Goal: Task Accomplishment & Management: Use online tool/utility

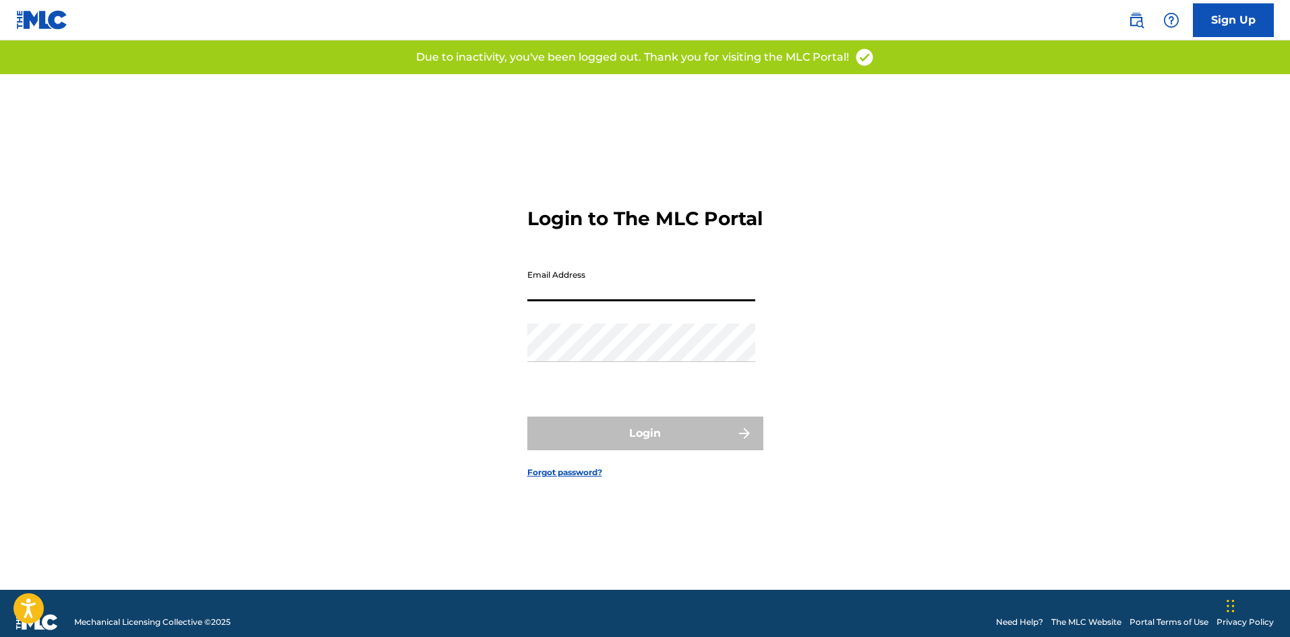
click at [592, 301] on input "Email Address" at bounding box center [641, 282] width 228 height 38
type input "[EMAIL_ADDRESS][DOMAIN_NAME]"
click at [676, 380] on div "Password" at bounding box center [641, 354] width 228 height 61
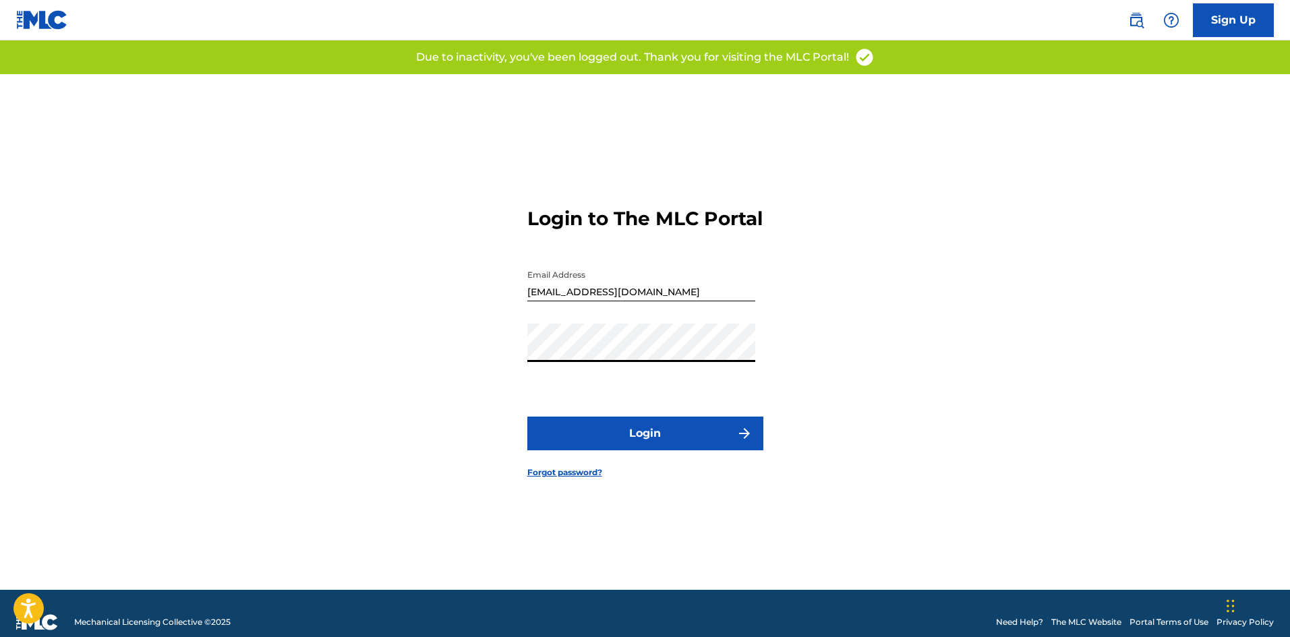
click at [654, 446] on button "Login" at bounding box center [645, 434] width 236 height 34
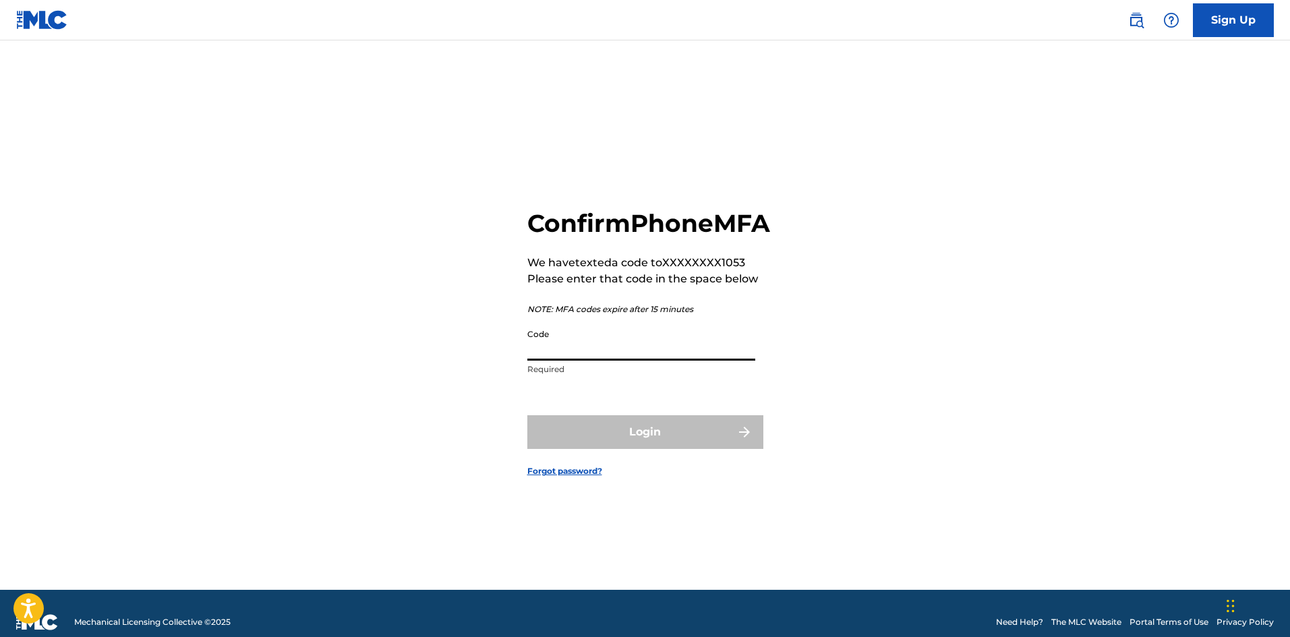
click at [712, 361] on input "Code" at bounding box center [641, 341] width 228 height 38
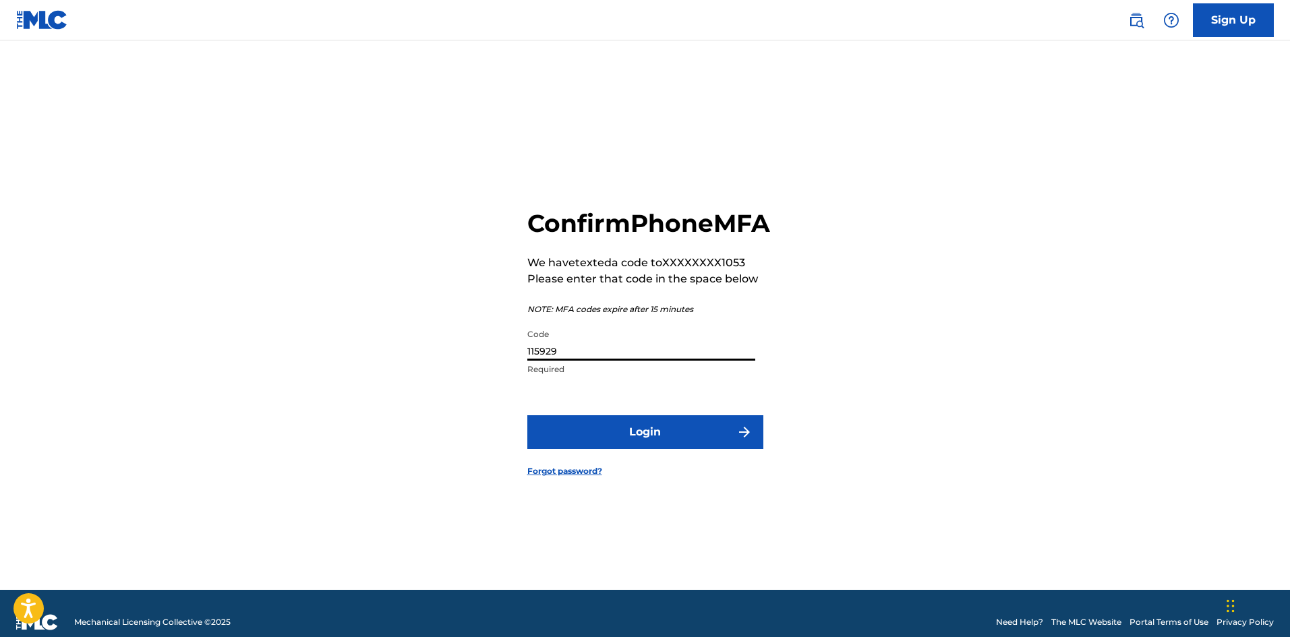
type input "115929"
click at [527, 415] on button "Login" at bounding box center [645, 432] width 236 height 34
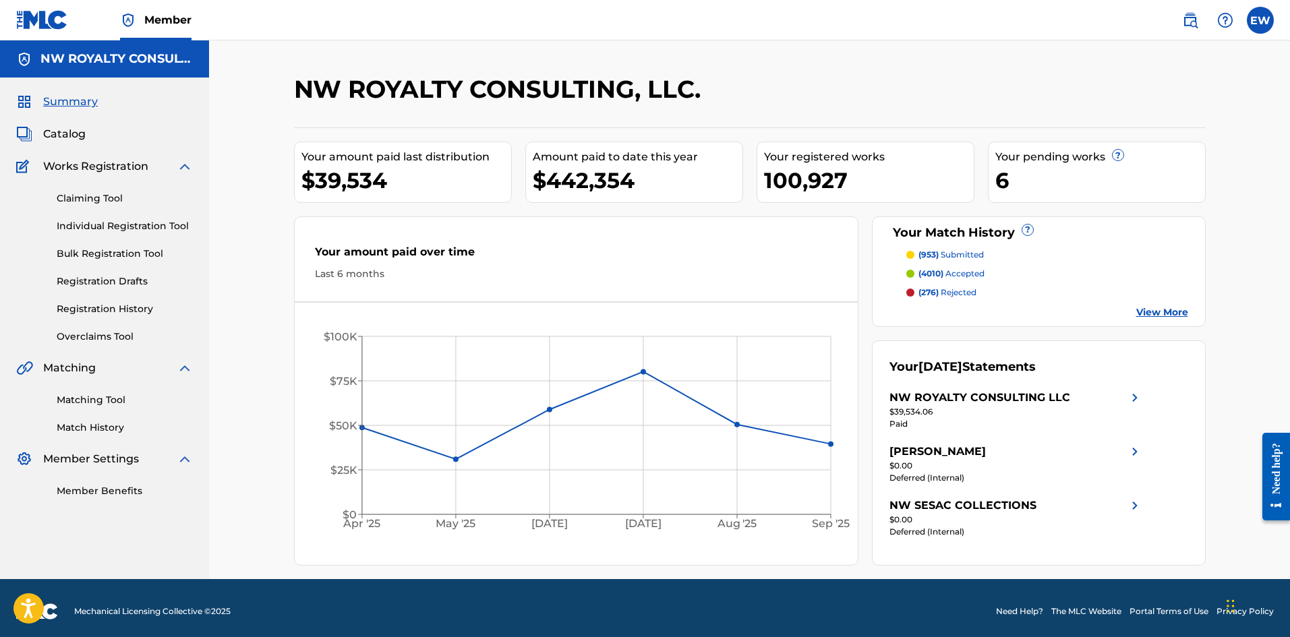
click at [87, 402] on link "Matching Tool" at bounding box center [125, 400] width 136 height 14
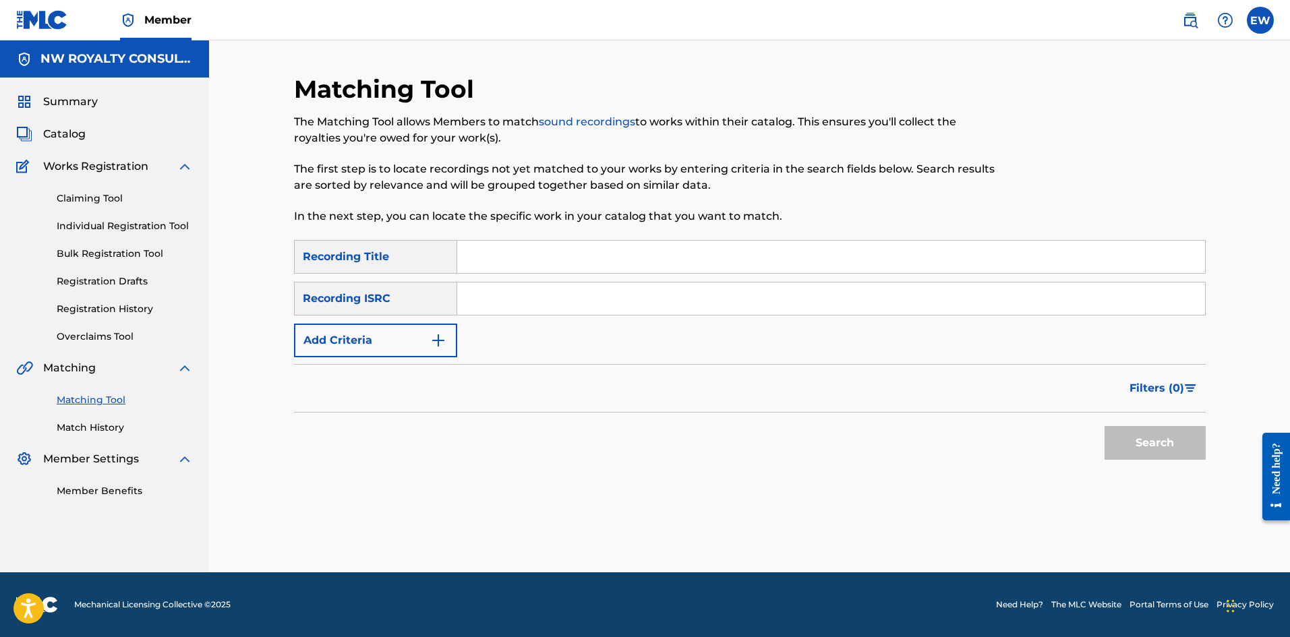
click at [338, 335] on button "Add Criteria" at bounding box center [375, 341] width 163 height 34
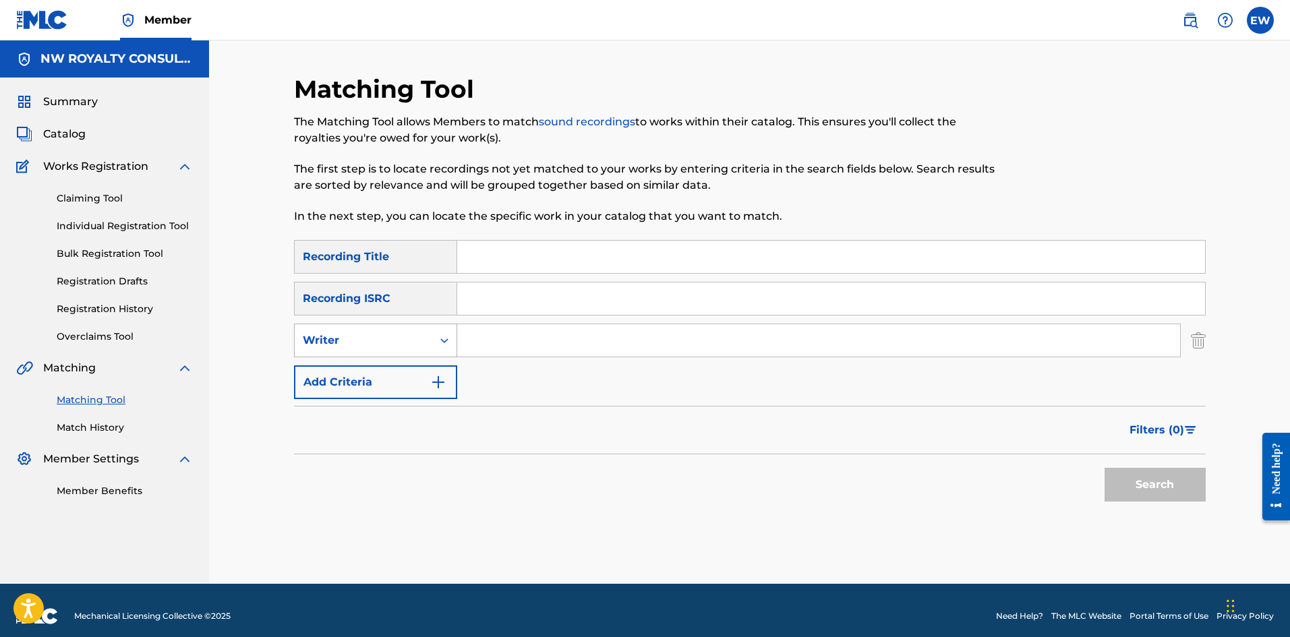
click at [337, 335] on div "Writer" at bounding box center [363, 340] width 121 height 16
click at [322, 363] on div "Recording Artist" at bounding box center [376, 374] width 162 height 34
click at [549, 346] on input "Search Form" at bounding box center [818, 340] width 723 height 32
click at [582, 343] on input "Search Form" at bounding box center [818, 340] width 723 height 32
paste input "[PERSON_NAME]"
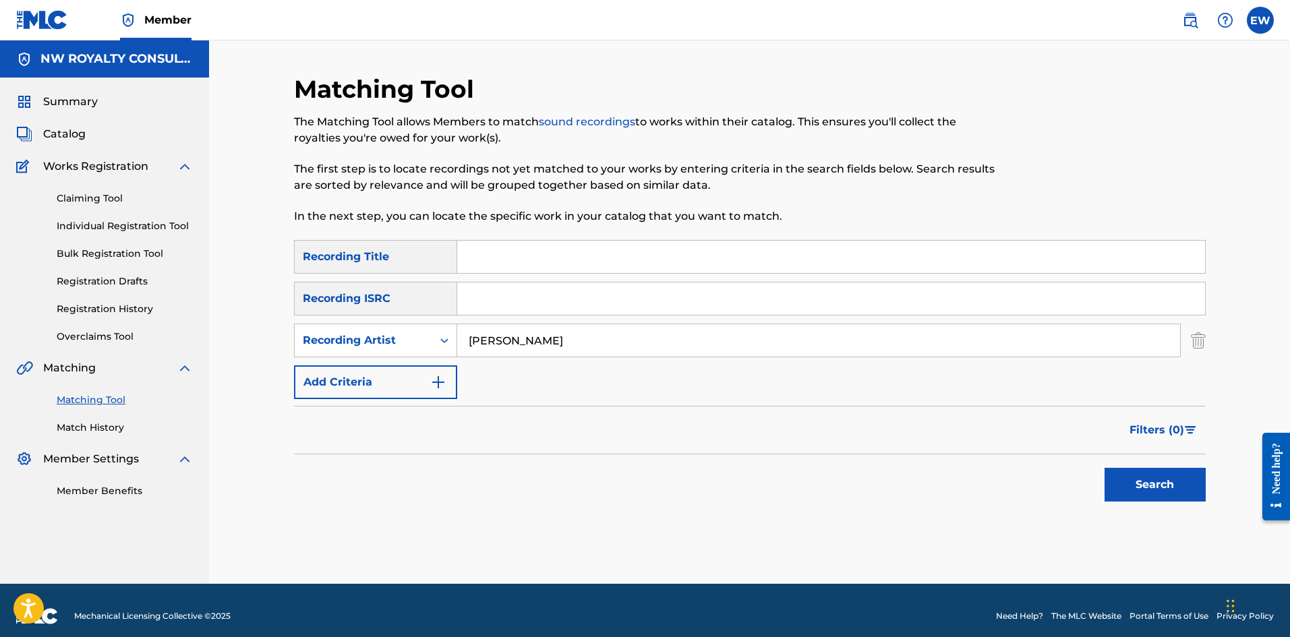
type input "[PERSON_NAME]"
click at [538, 254] on input "Search Form" at bounding box center [831, 257] width 748 height 32
paste input "SON OF A GUN"
type input "SON OF A GUN"
click at [1158, 498] on button "Search" at bounding box center [1155, 485] width 101 height 34
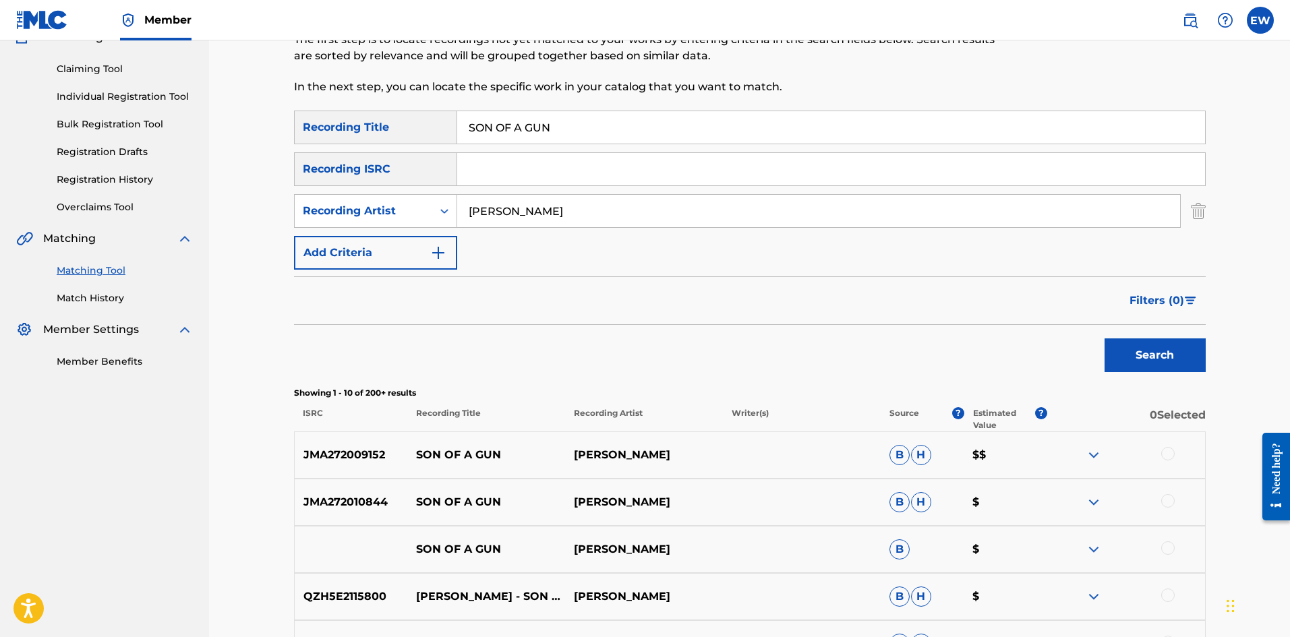
scroll to position [135, 0]
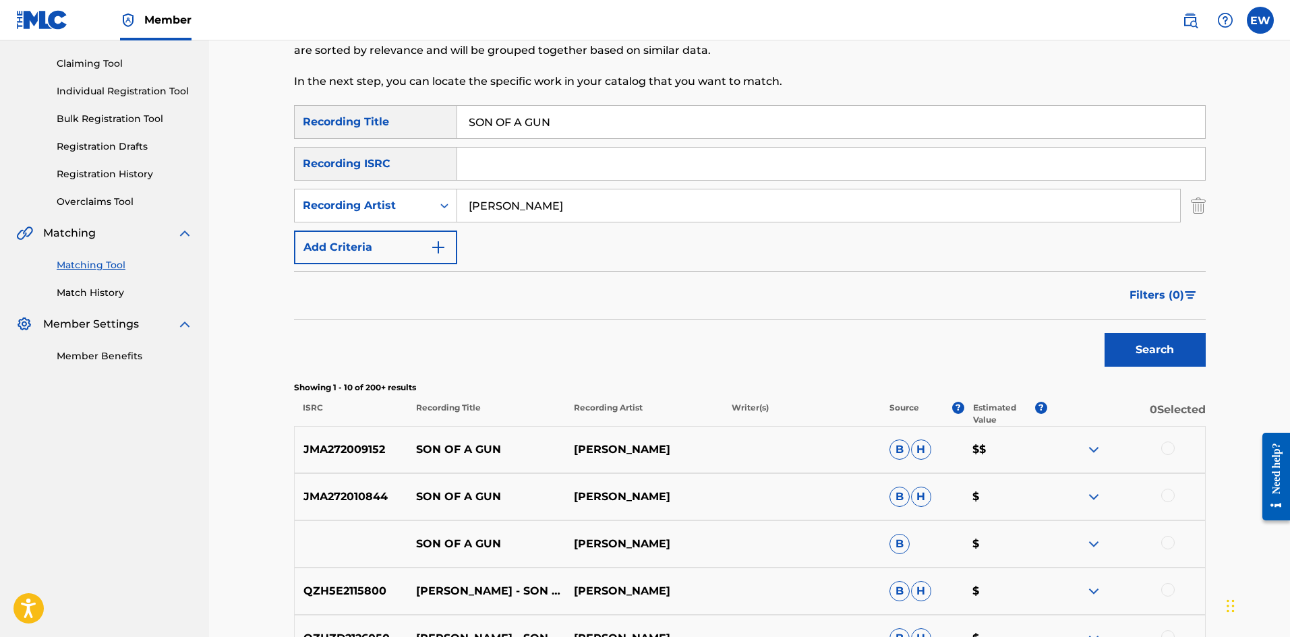
click at [1174, 450] on div at bounding box center [1167, 448] width 13 height 13
click at [1161, 496] on div at bounding box center [1126, 497] width 158 height 16
click at [1162, 496] on div at bounding box center [1167, 495] width 13 height 13
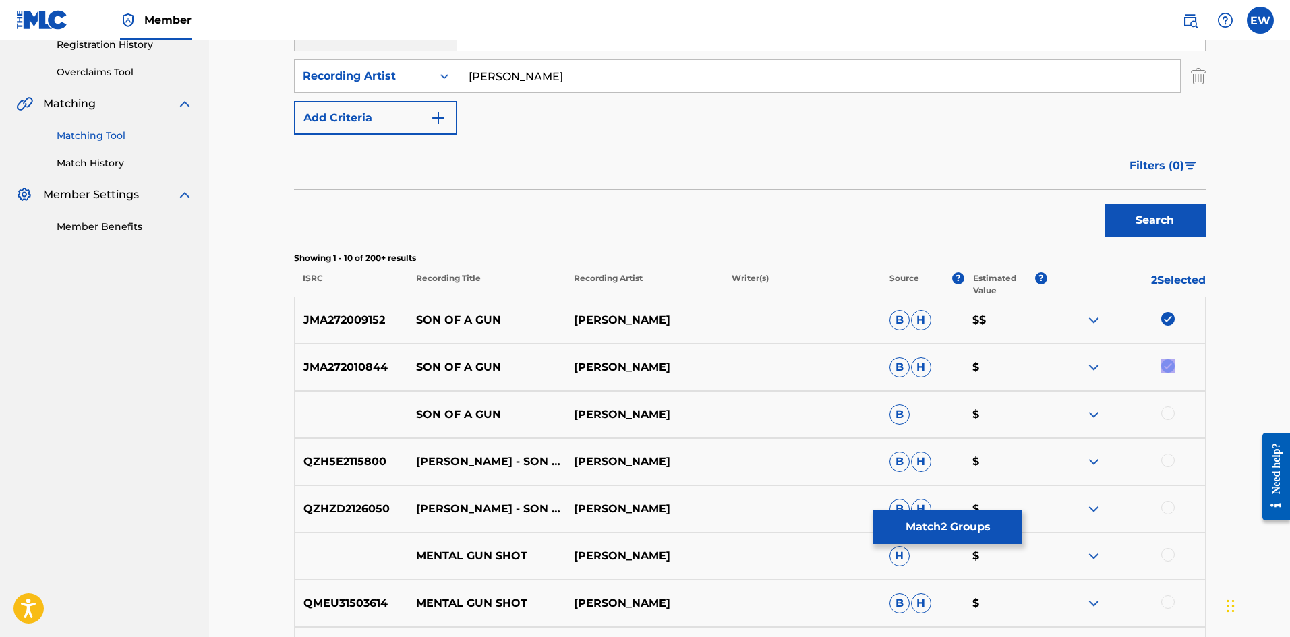
scroll to position [270, 0]
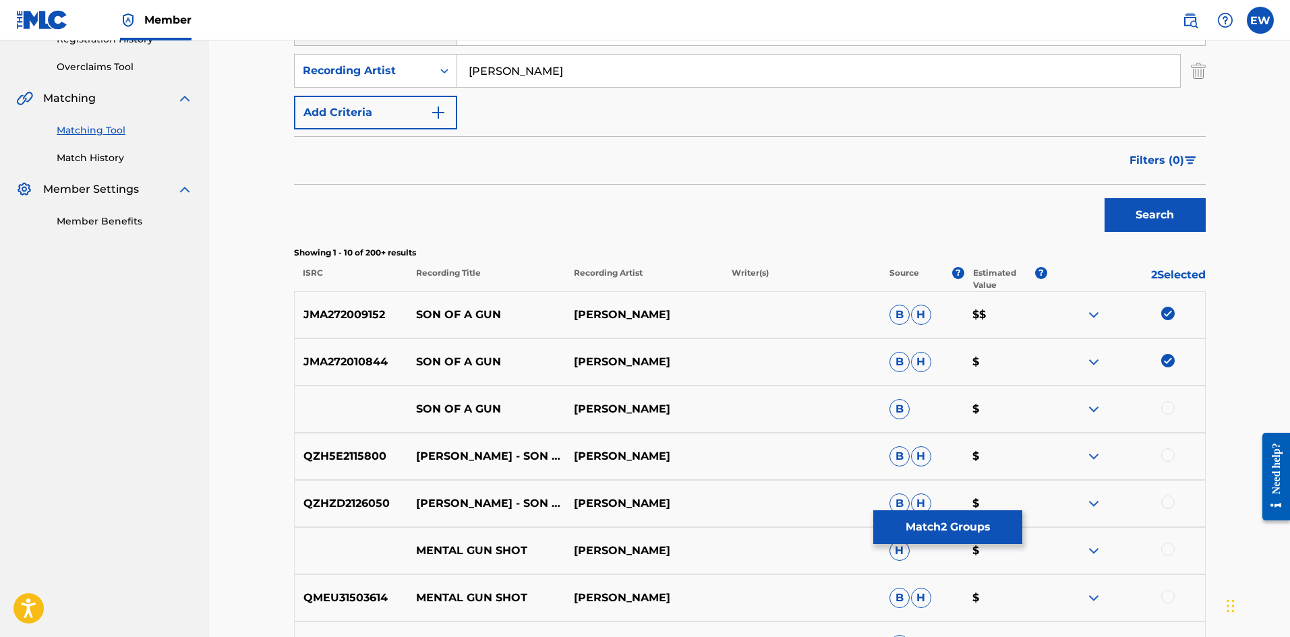
click at [1169, 407] on div at bounding box center [1167, 407] width 13 height 13
click at [1173, 456] on div at bounding box center [1167, 454] width 13 height 13
click at [1163, 505] on div at bounding box center [1167, 502] width 13 height 13
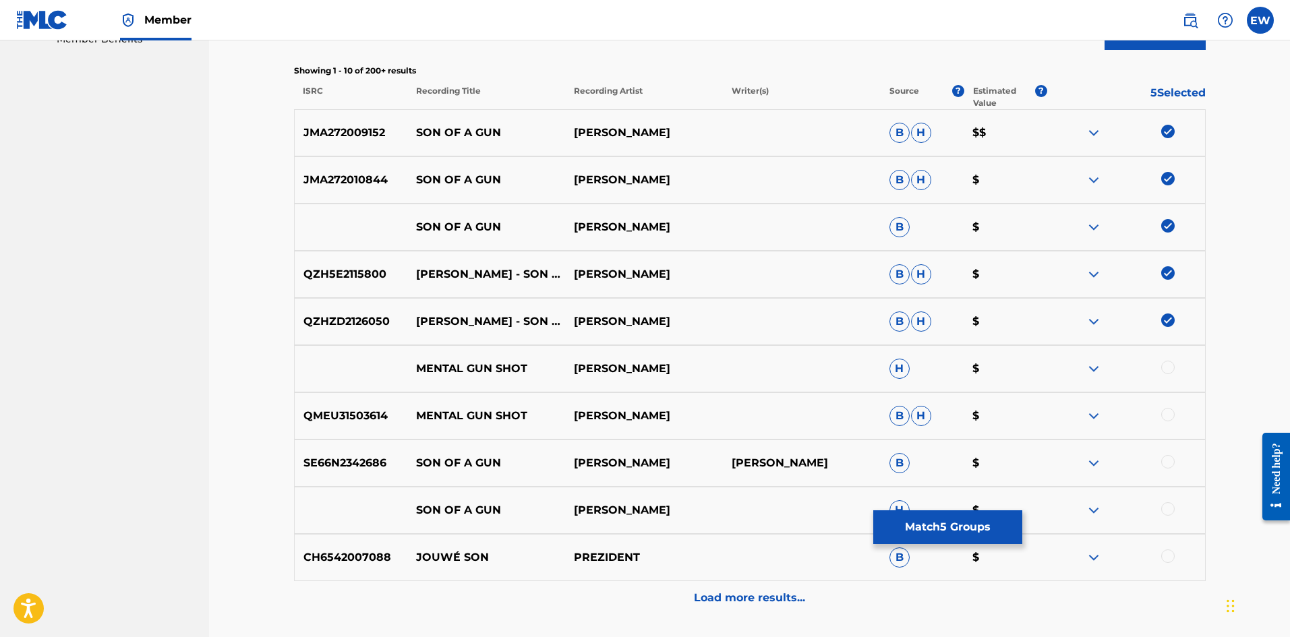
scroll to position [472, 0]
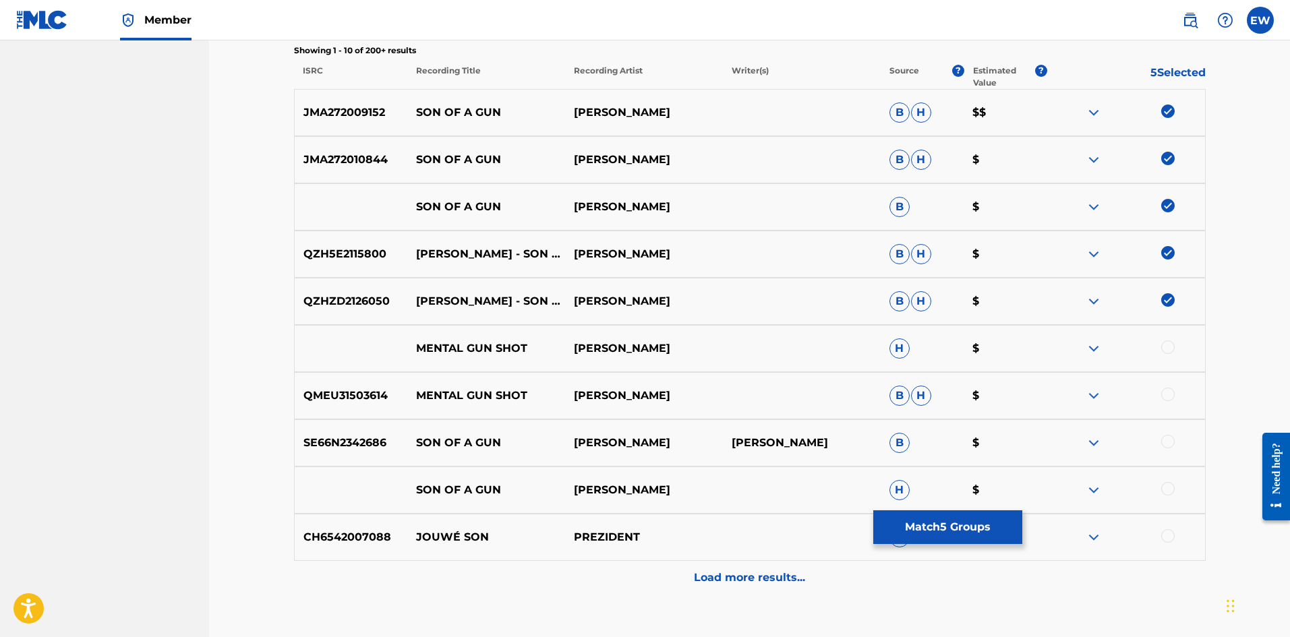
click at [910, 518] on button "Match 5 Groups" at bounding box center [947, 527] width 149 height 34
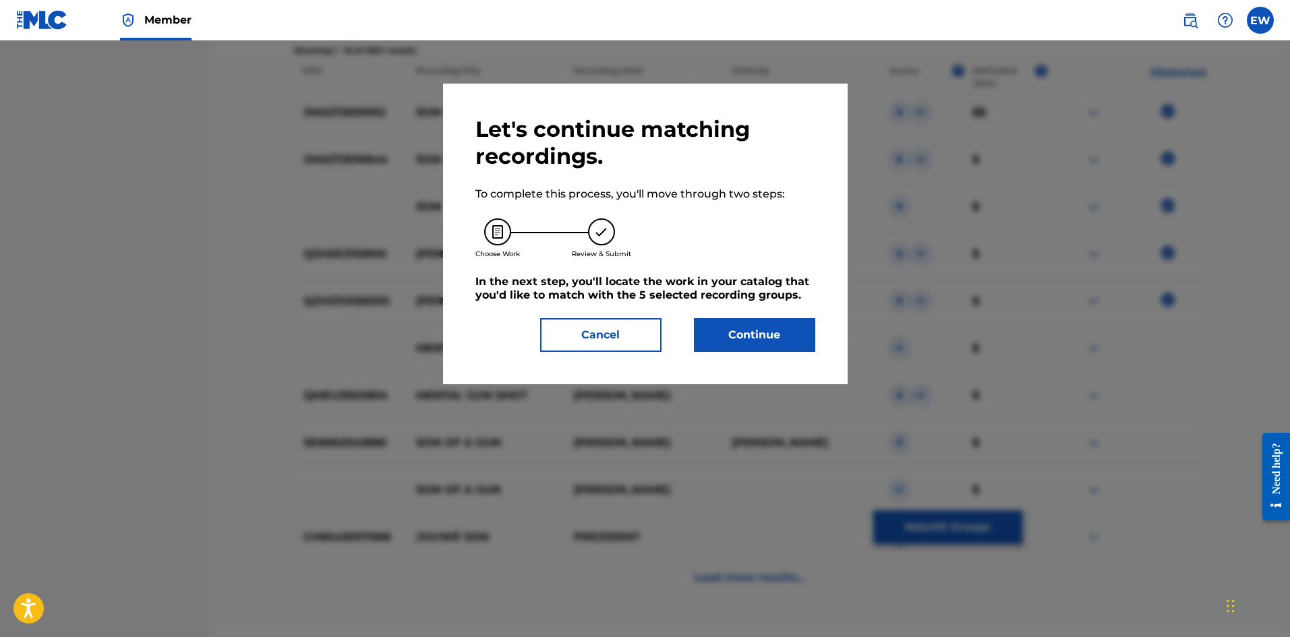
click at [769, 328] on button "Continue" at bounding box center [754, 335] width 121 height 34
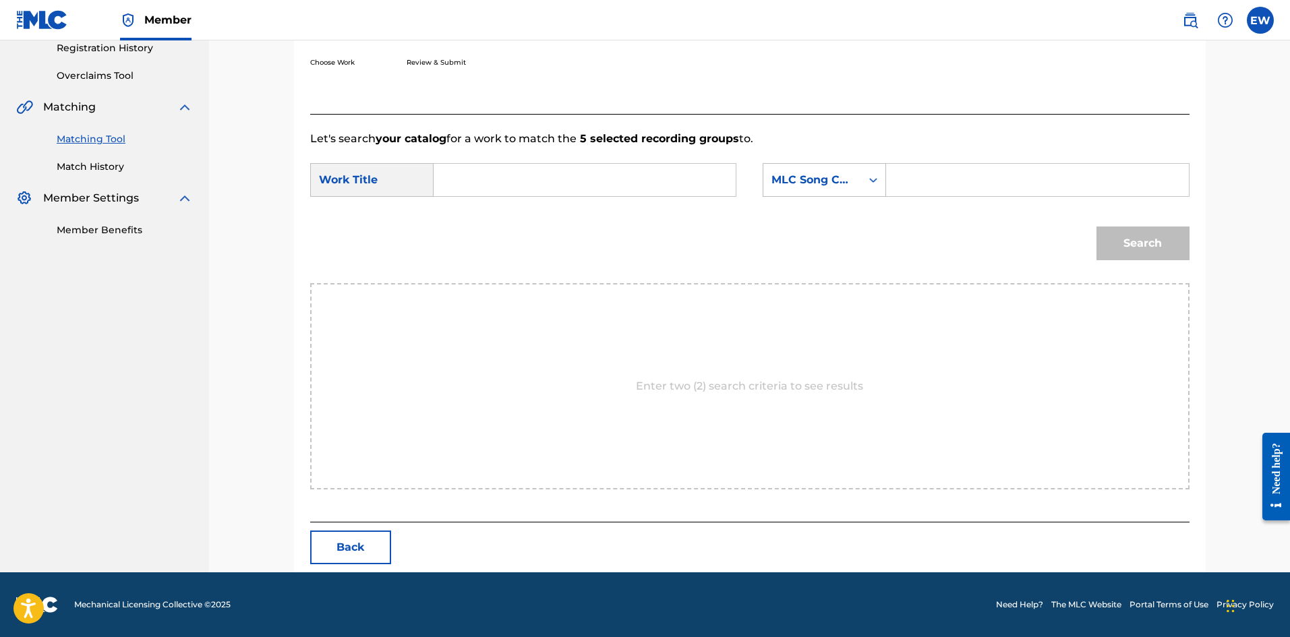
click at [591, 182] on input "Search Form" at bounding box center [584, 180] width 279 height 32
paste input "SON OF A GUN"
type input "SON OF A GUN"
click at [910, 187] on input "Search Form" at bounding box center [1037, 180] width 279 height 32
paste input "SH5V2Y"
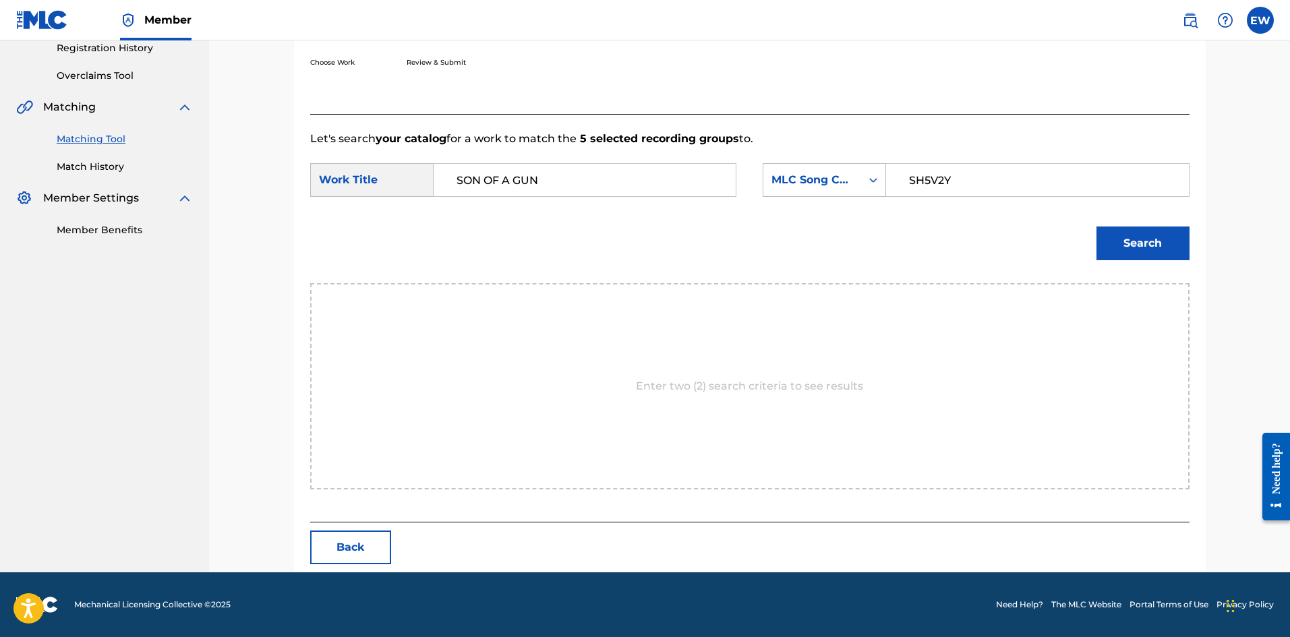
type input "SH5V2Y"
click at [1152, 237] on button "Search" at bounding box center [1142, 244] width 93 height 34
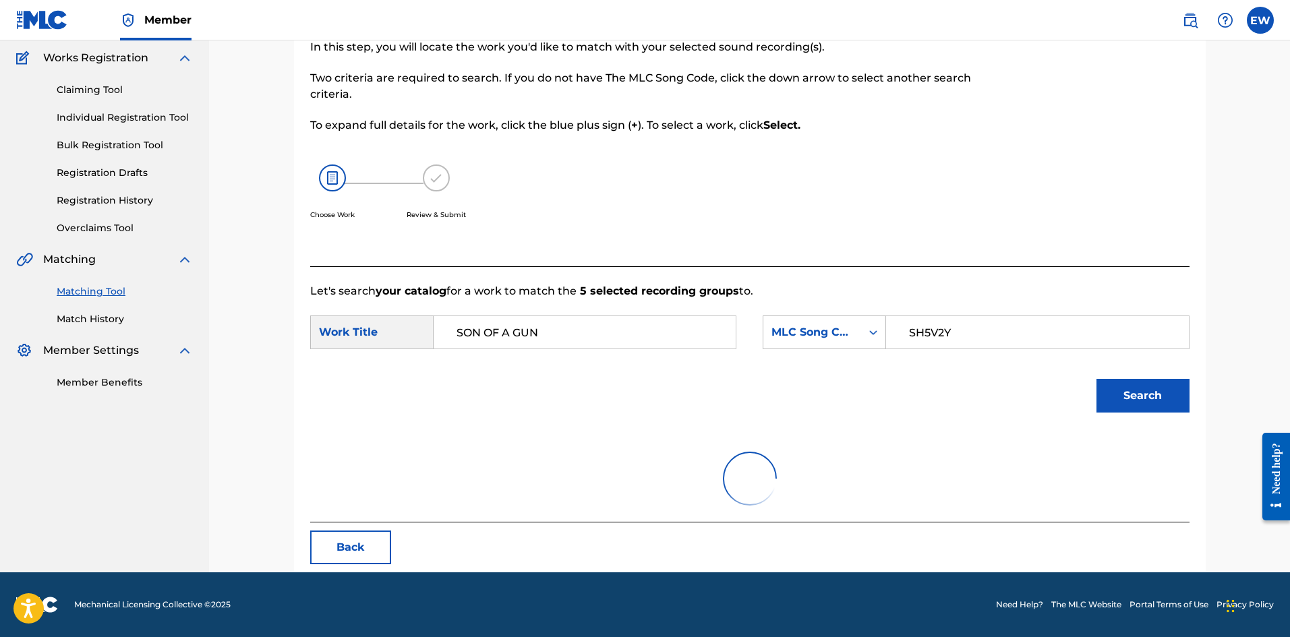
scroll to position [221, 0]
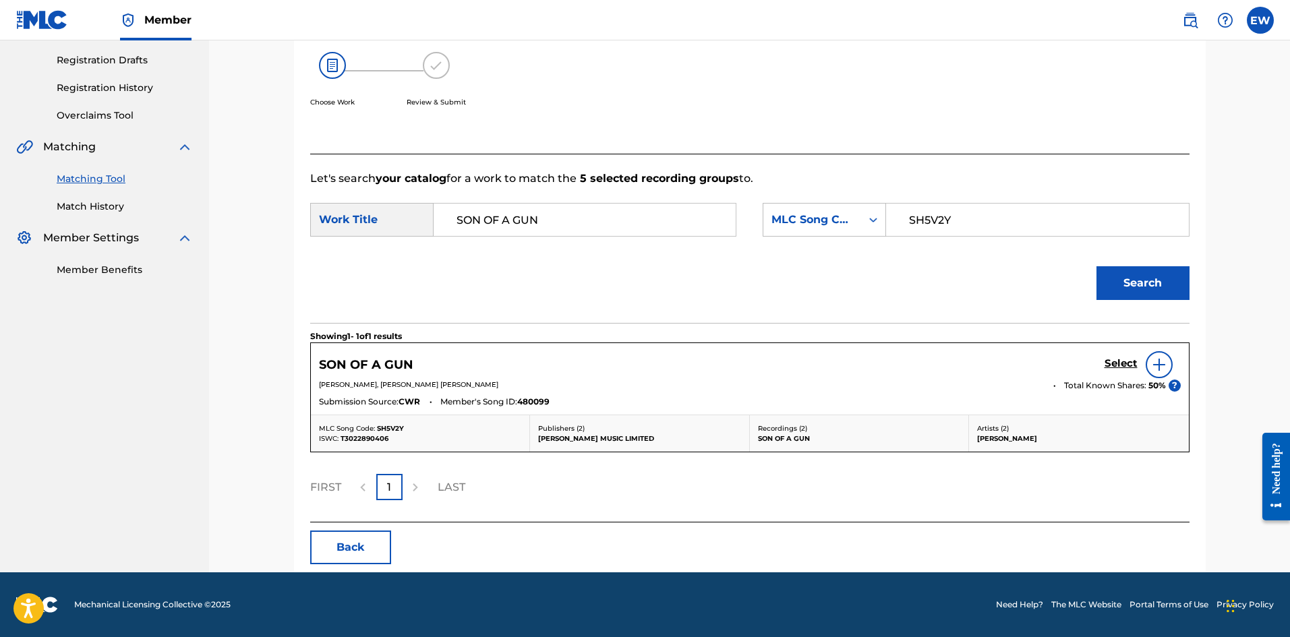
click at [1119, 363] on h5 "Select" at bounding box center [1121, 363] width 33 height 13
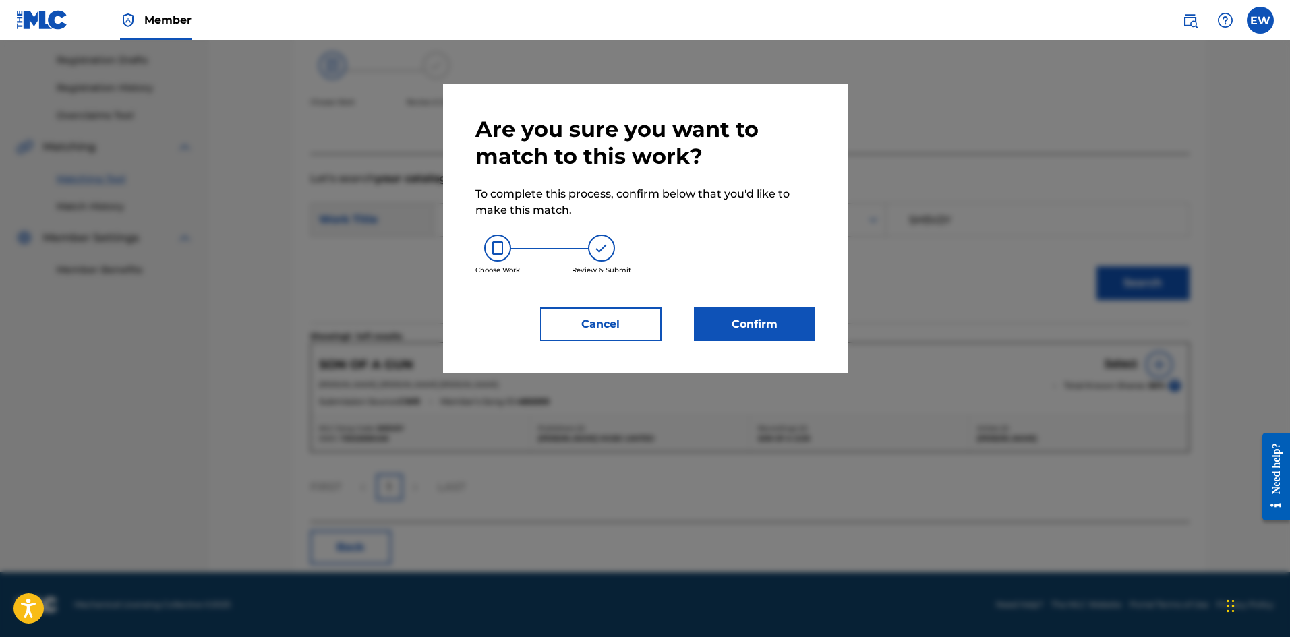
click at [786, 322] on button "Confirm" at bounding box center [754, 324] width 121 height 34
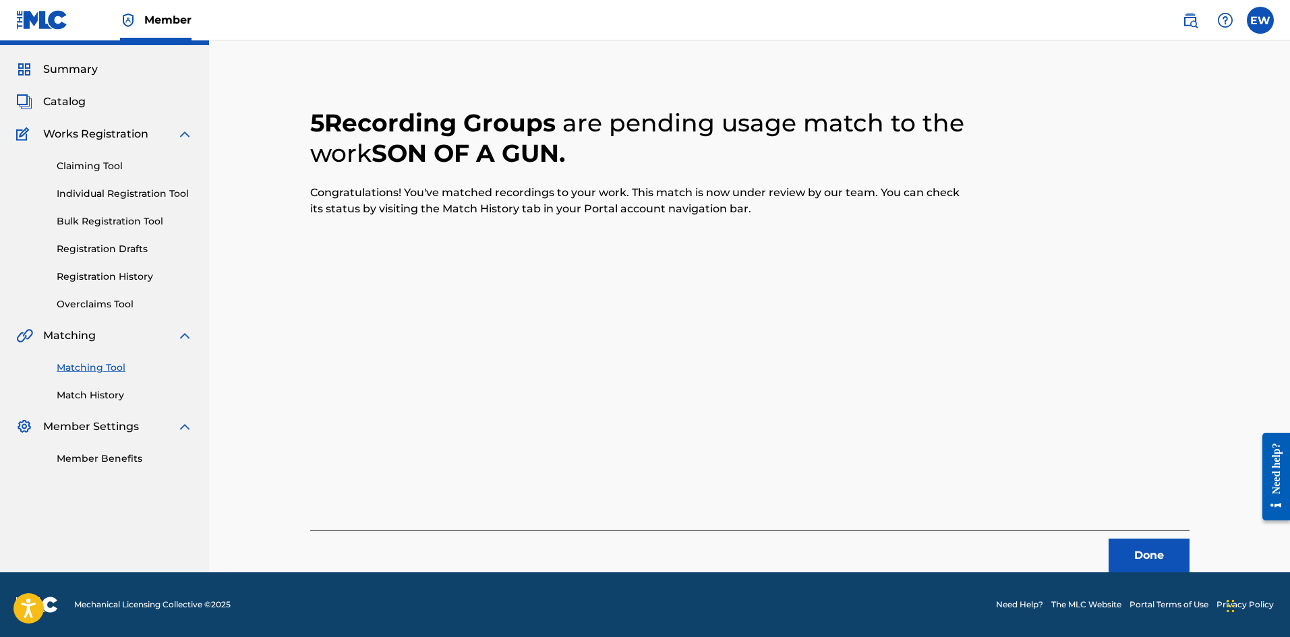
scroll to position [32, 0]
click at [1128, 556] on button "Done" at bounding box center [1149, 556] width 81 height 34
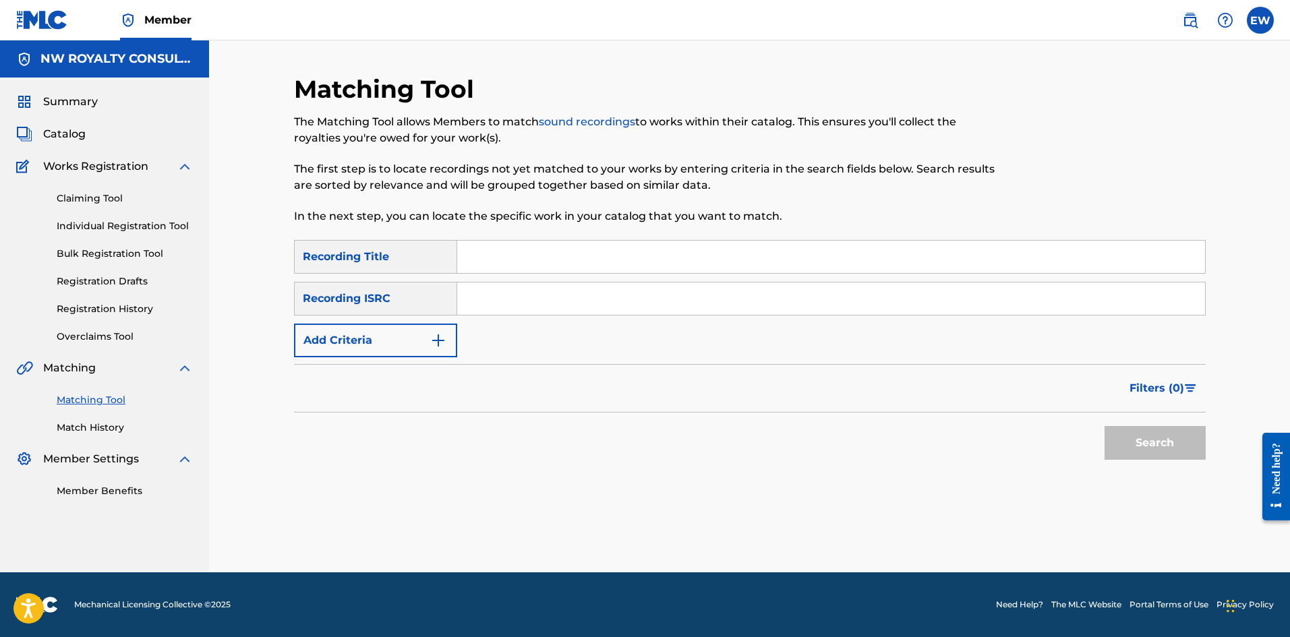
scroll to position [0, 0]
click at [370, 337] on button "Add Criteria" at bounding box center [375, 341] width 163 height 34
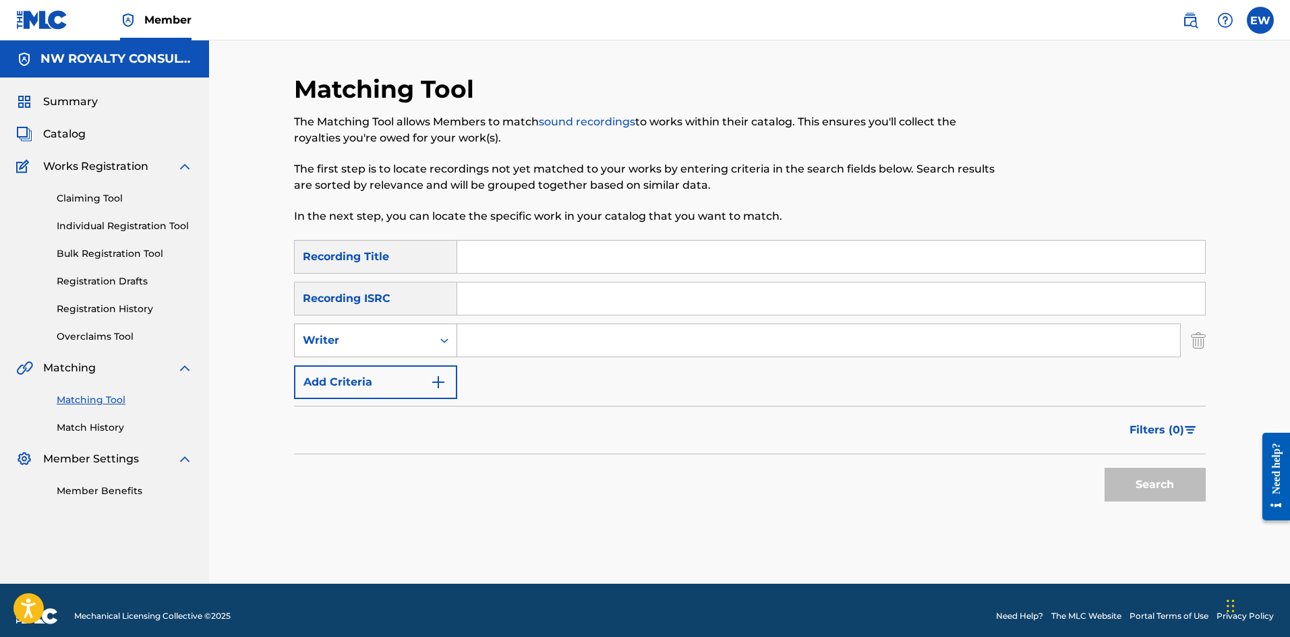
click at [381, 339] on div "Writer" at bounding box center [363, 340] width 121 height 16
click at [403, 377] on div "Recording Artist" at bounding box center [376, 374] width 162 height 34
click at [494, 343] on input "Search Form" at bounding box center [818, 340] width 723 height 32
paste input "PEPPER"
type input "PEPPER"
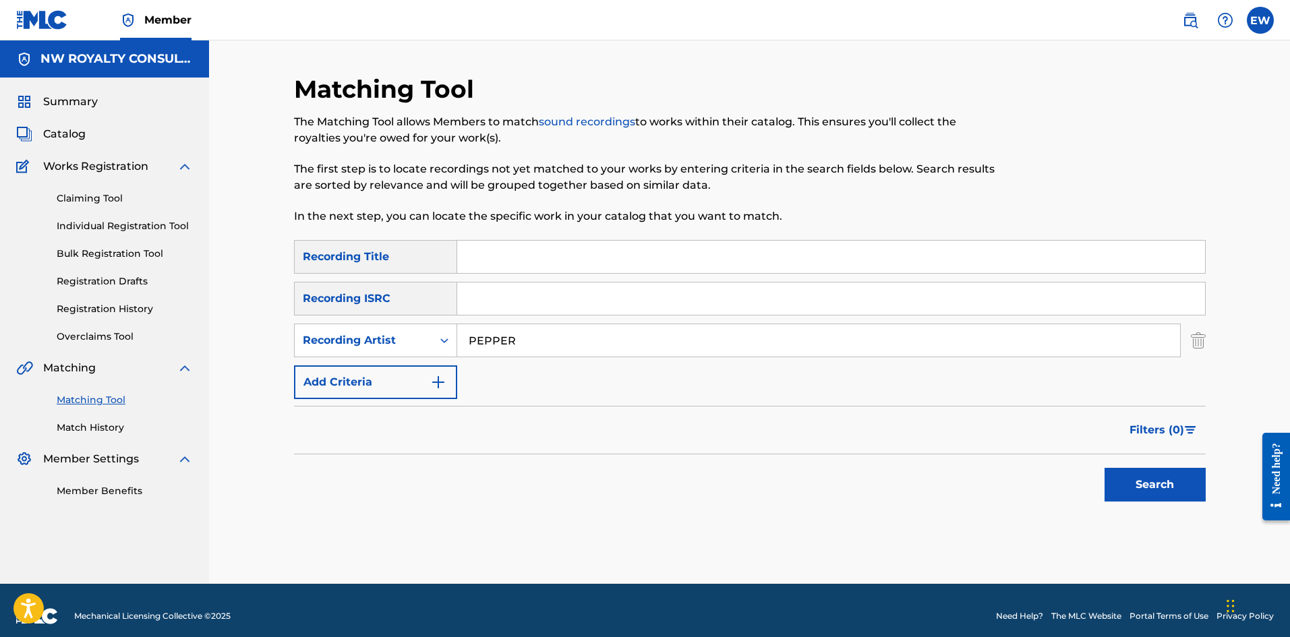
click at [708, 260] on input "Search Form" at bounding box center [831, 257] width 748 height 32
paste input "SOUND THE ALARM"
type input "SOUND THE ALARM"
click at [1176, 489] on button "Search" at bounding box center [1155, 485] width 101 height 34
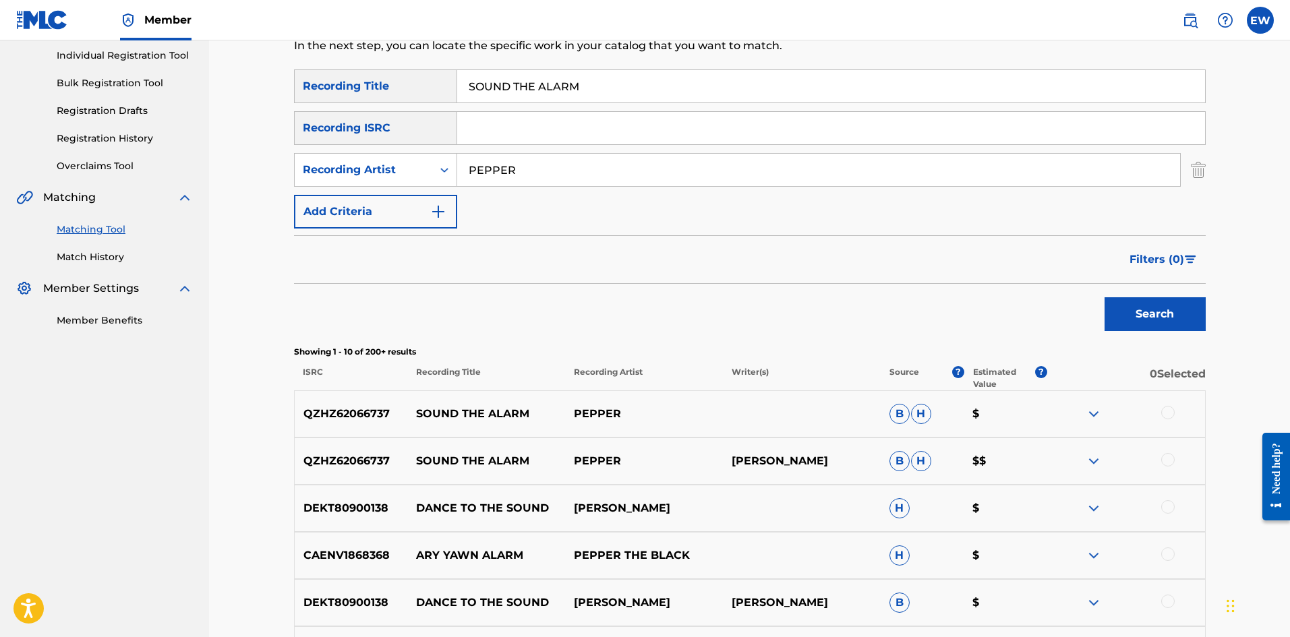
scroll to position [202, 0]
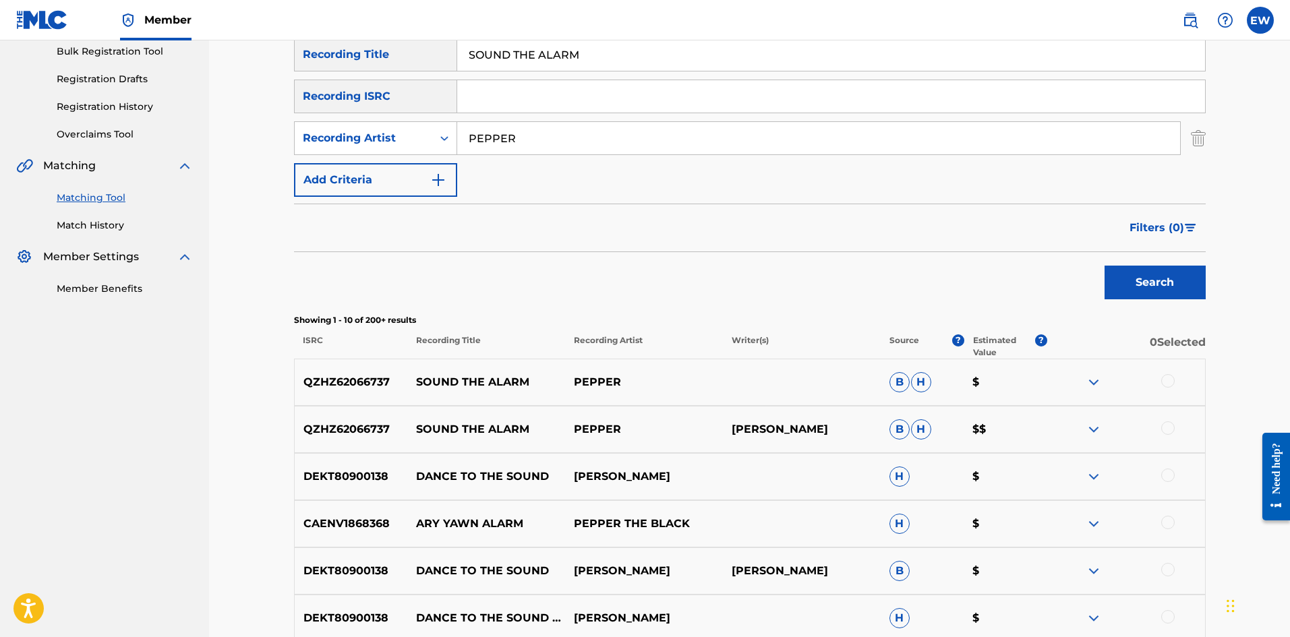
click at [1167, 380] on div at bounding box center [1167, 380] width 13 height 13
click at [1173, 430] on div at bounding box center [1167, 427] width 13 height 13
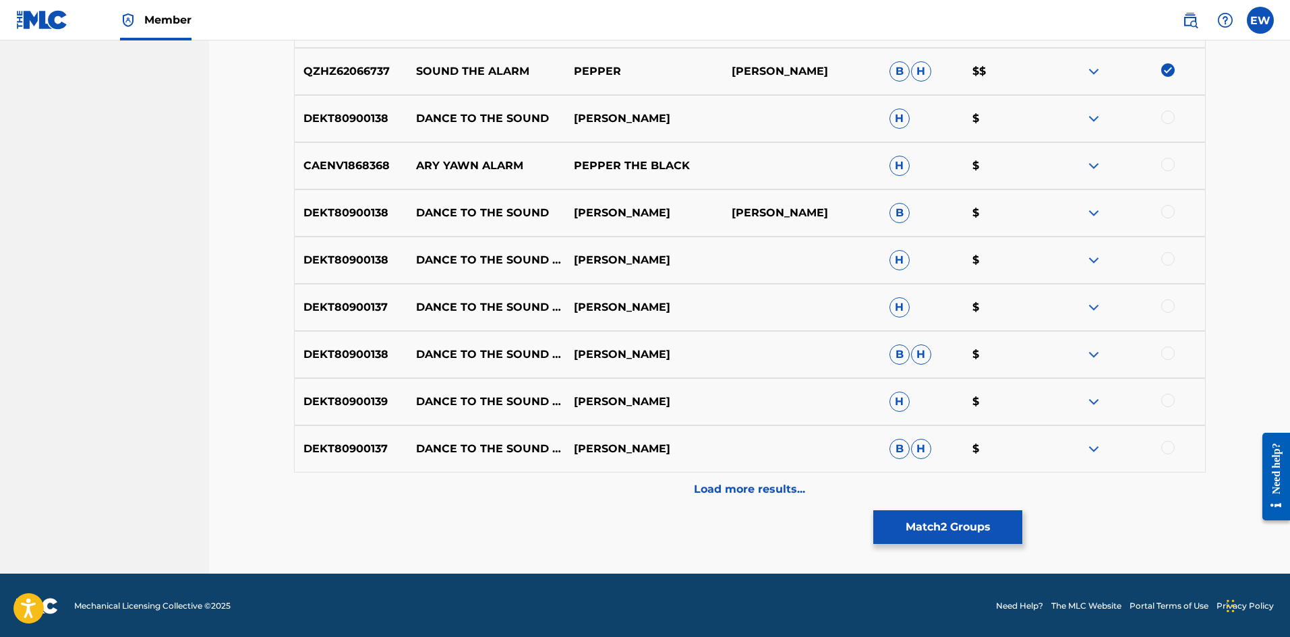
scroll to position [562, 0]
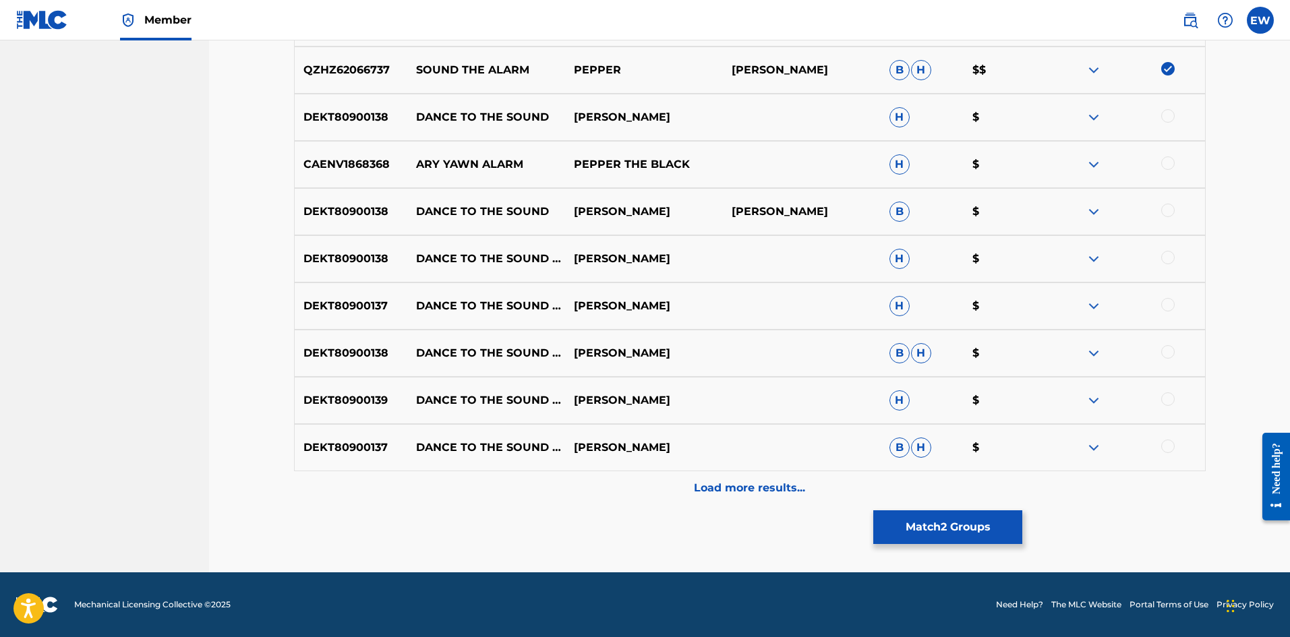
click at [904, 527] on button "Match 2 Groups" at bounding box center [947, 527] width 149 height 34
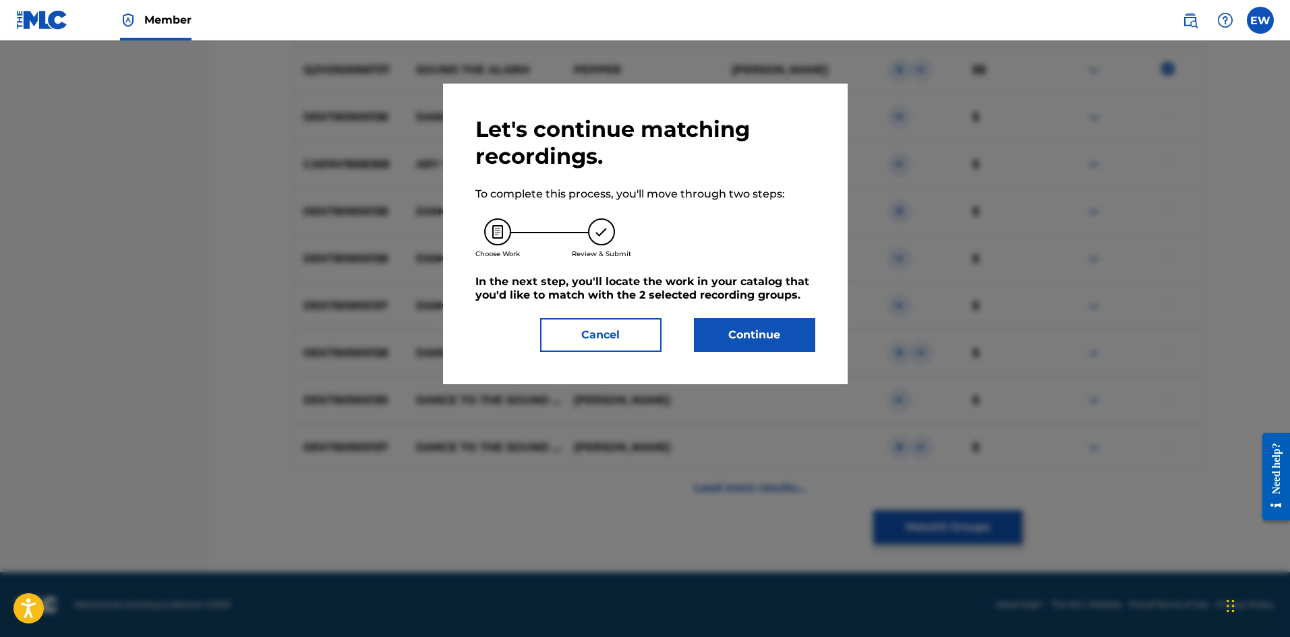
click at [769, 332] on button "Continue" at bounding box center [754, 335] width 121 height 34
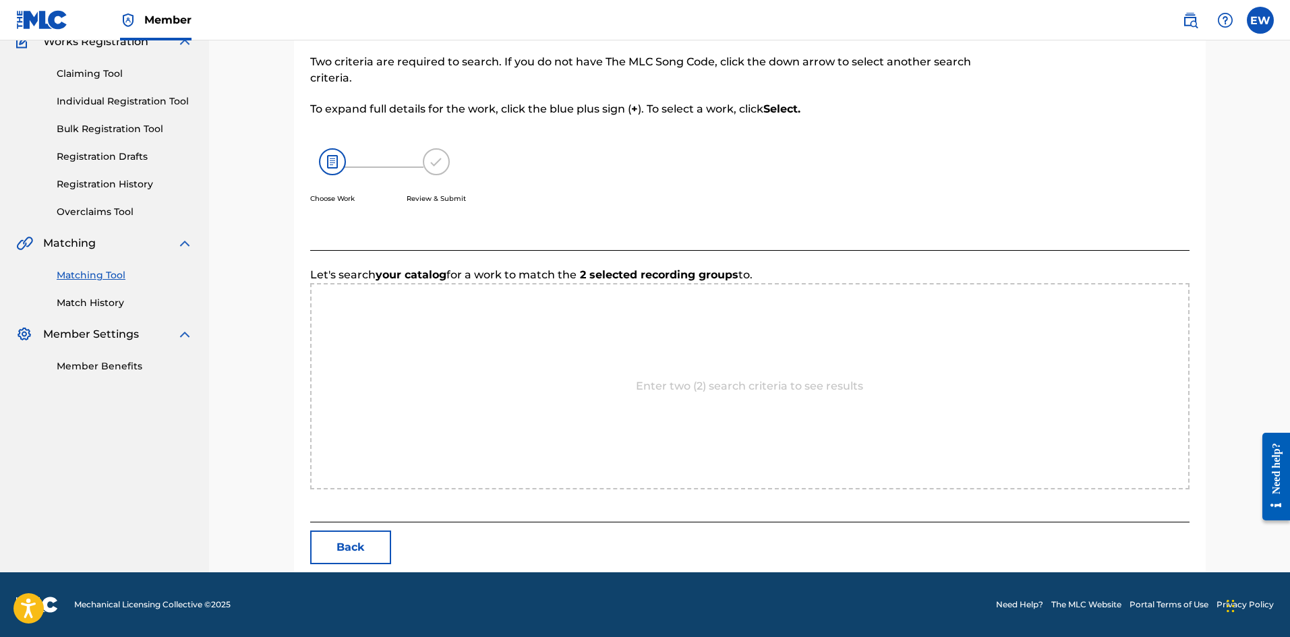
scroll to position [261, 0]
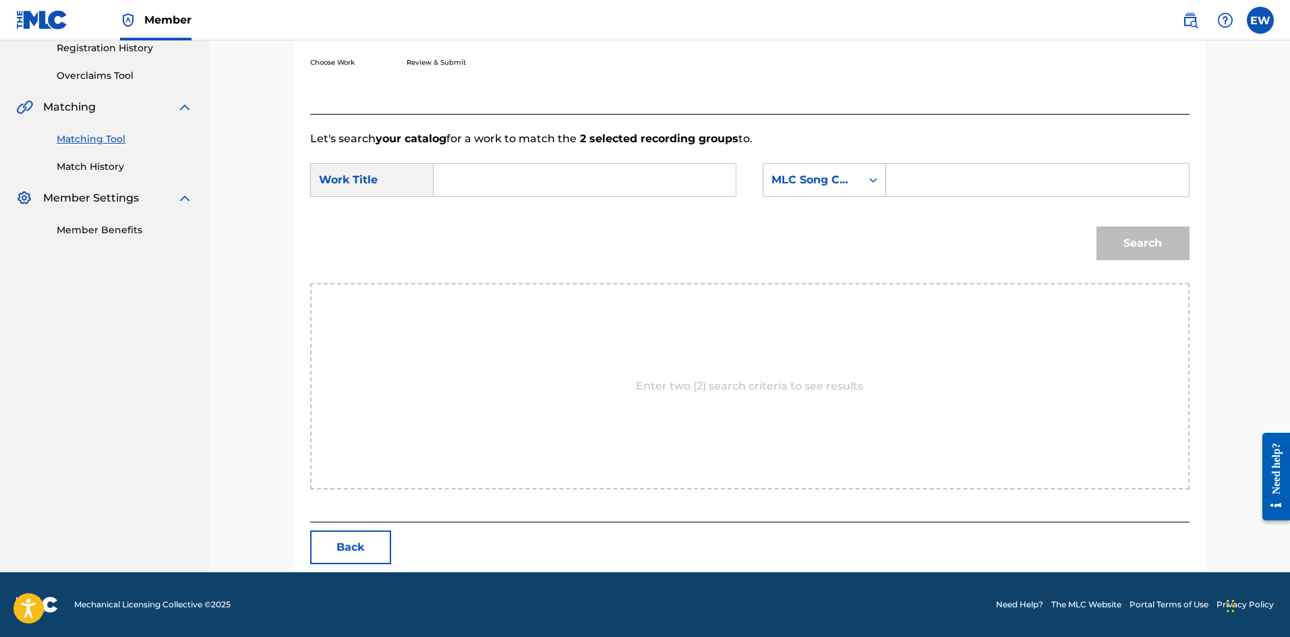
click at [648, 182] on input "Search Form" at bounding box center [584, 180] width 279 height 32
paste input "SOUND THE ALARM"
type input "SOUND THE ALARM"
click at [1050, 183] on input "Search Form" at bounding box center [1037, 180] width 279 height 32
paste input "SH5VW2"
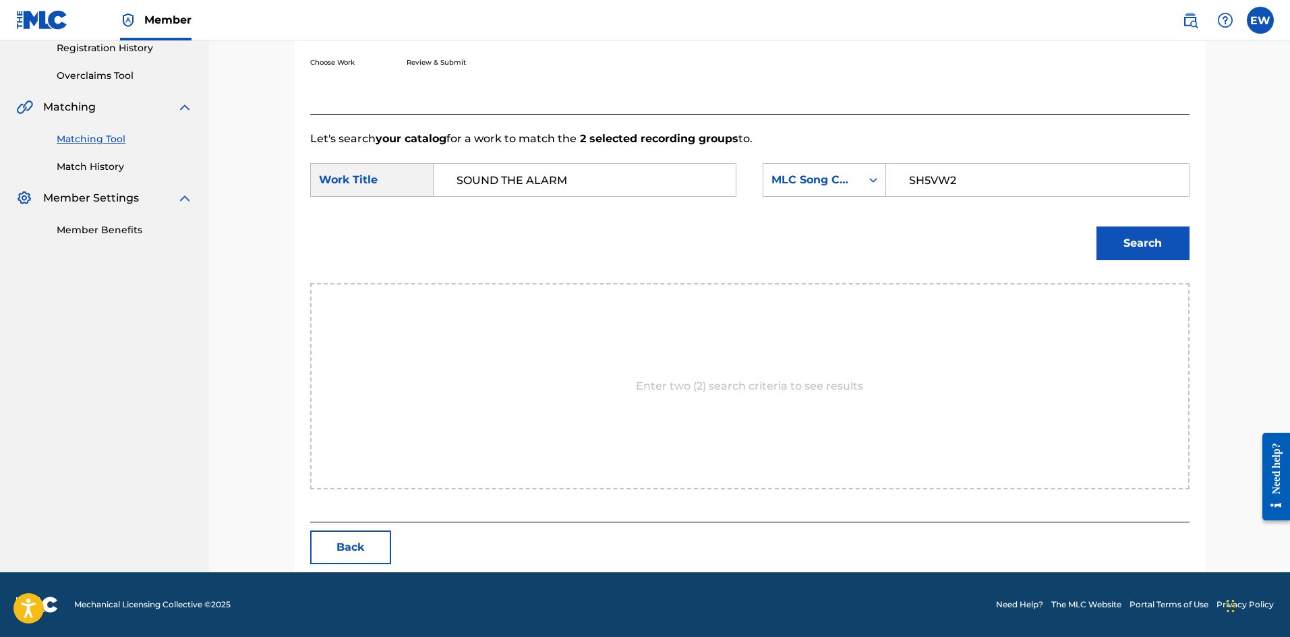
type input "SH5VW2"
click at [1154, 242] on button "Search" at bounding box center [1142, 244] width 93 height 34
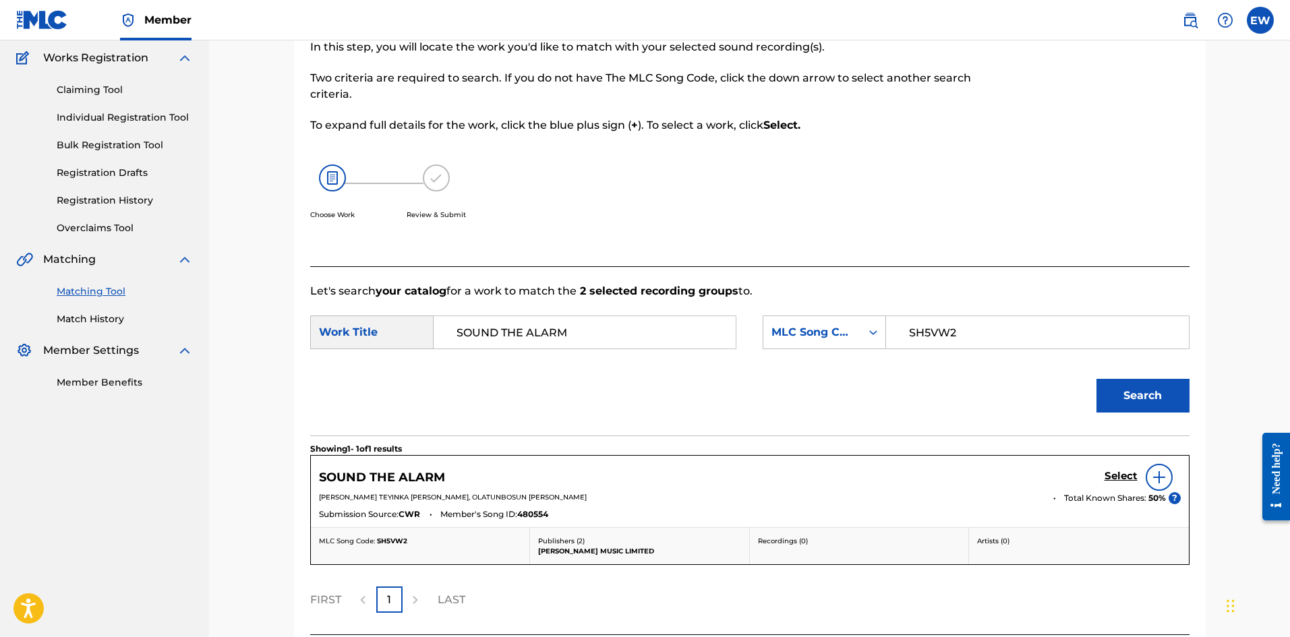
scroll to position [221, 0]
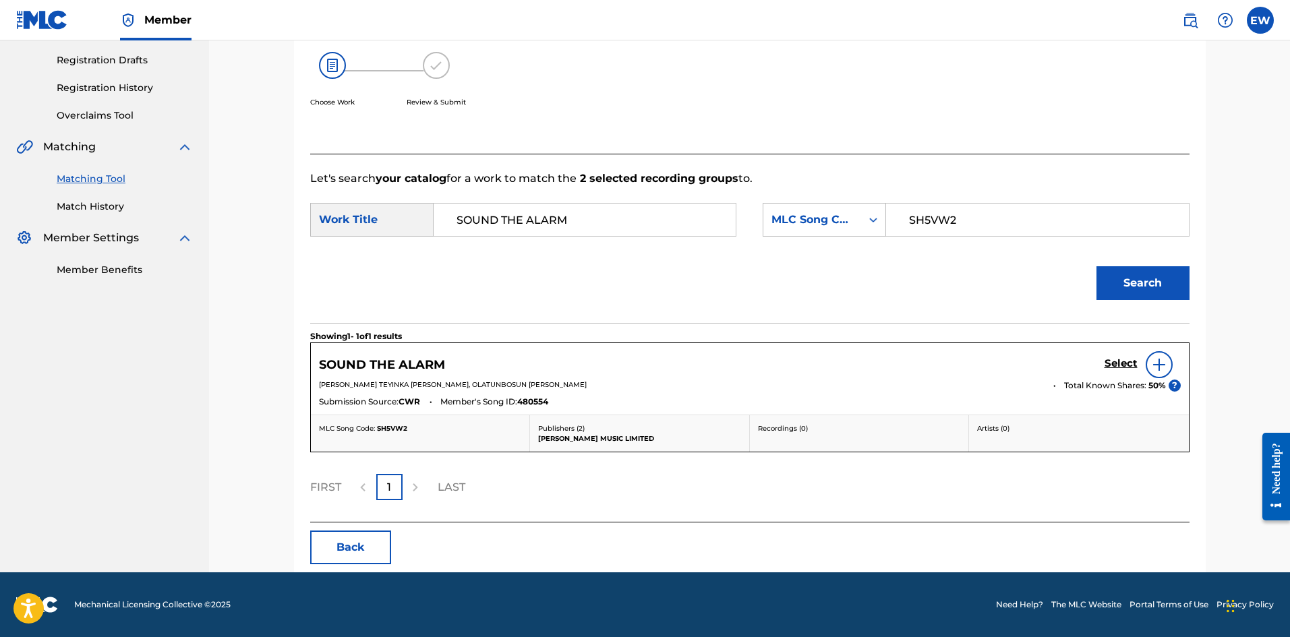
click at [1115, 359] on h5 "Select" at bounding box center [1121, 363] width 33 height 13
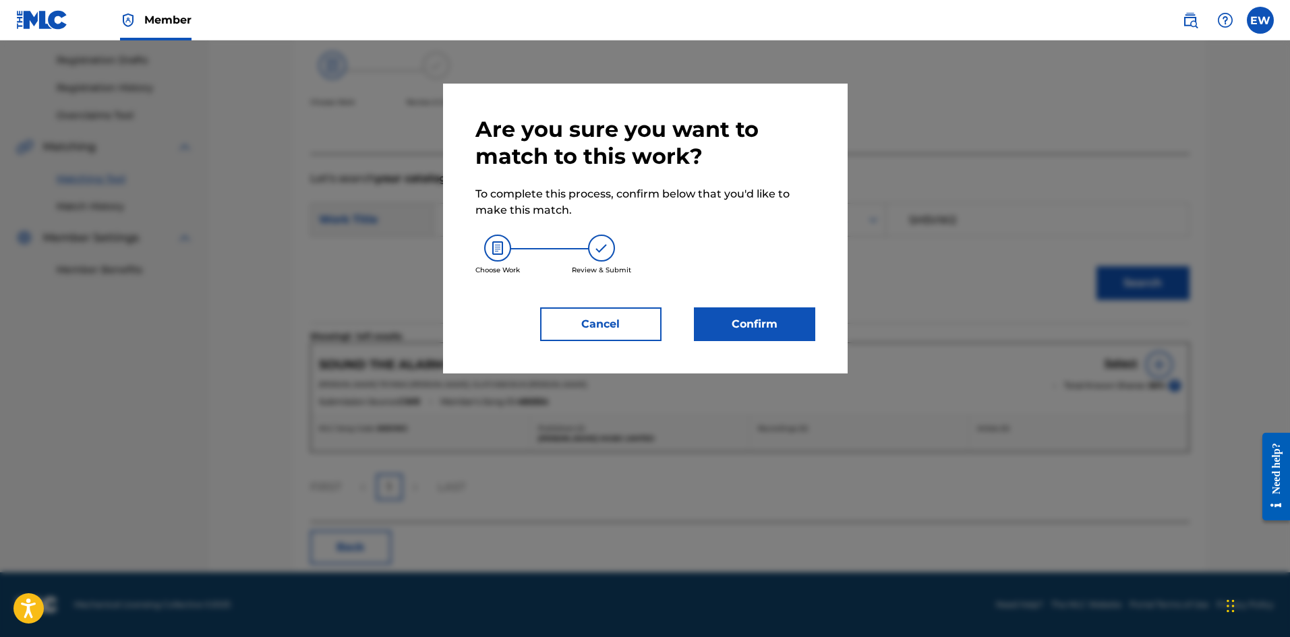
click at [813, 332] on button "Confirm" at bounding box center [754, 324] width 121 height 34
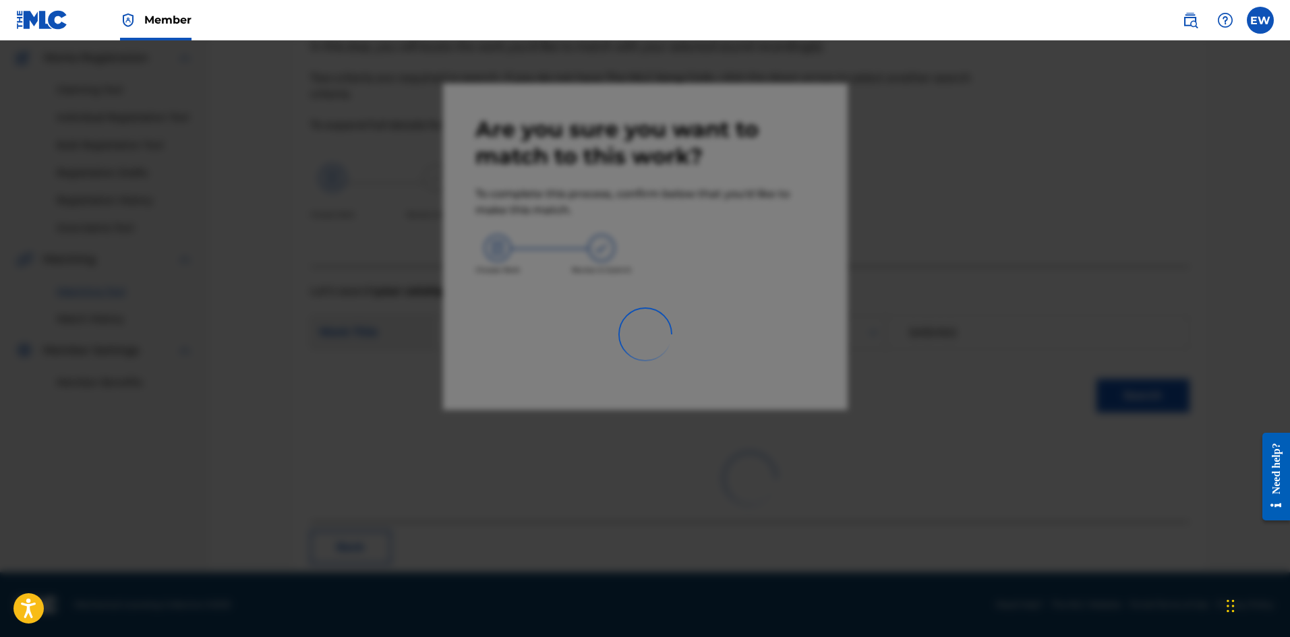
scroll to position [32, 0]
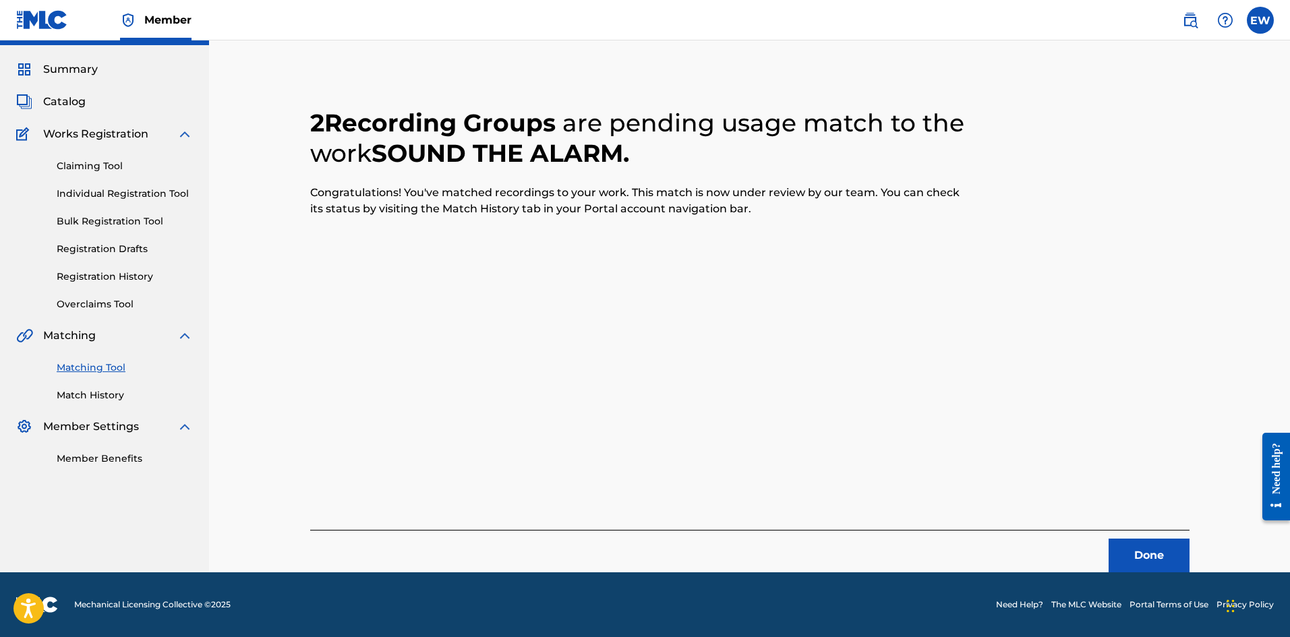
click at [1159, 549] on button "Done" at bounding box center [1149, 556] width 81 height 34
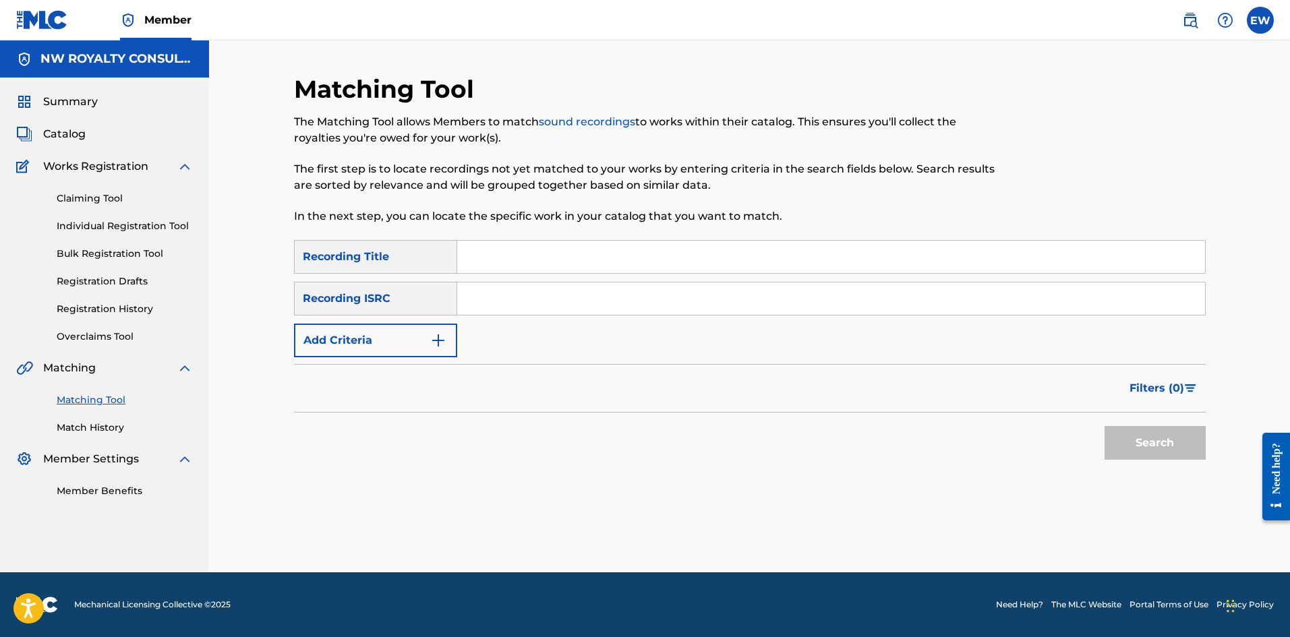
scroll to position [0, 0]
drag, startPoint x: 415, startPoint y: 368, endPoint x: 425, endPoint y: 359, distance: 12.4
click at [417, 368] on div "Filters ( 0 )" at bounding box center [750, 388] width 912 height 49
click at [448, 353] on button "Add Criteria" at bounding box center [375, 341] width 163 height 34
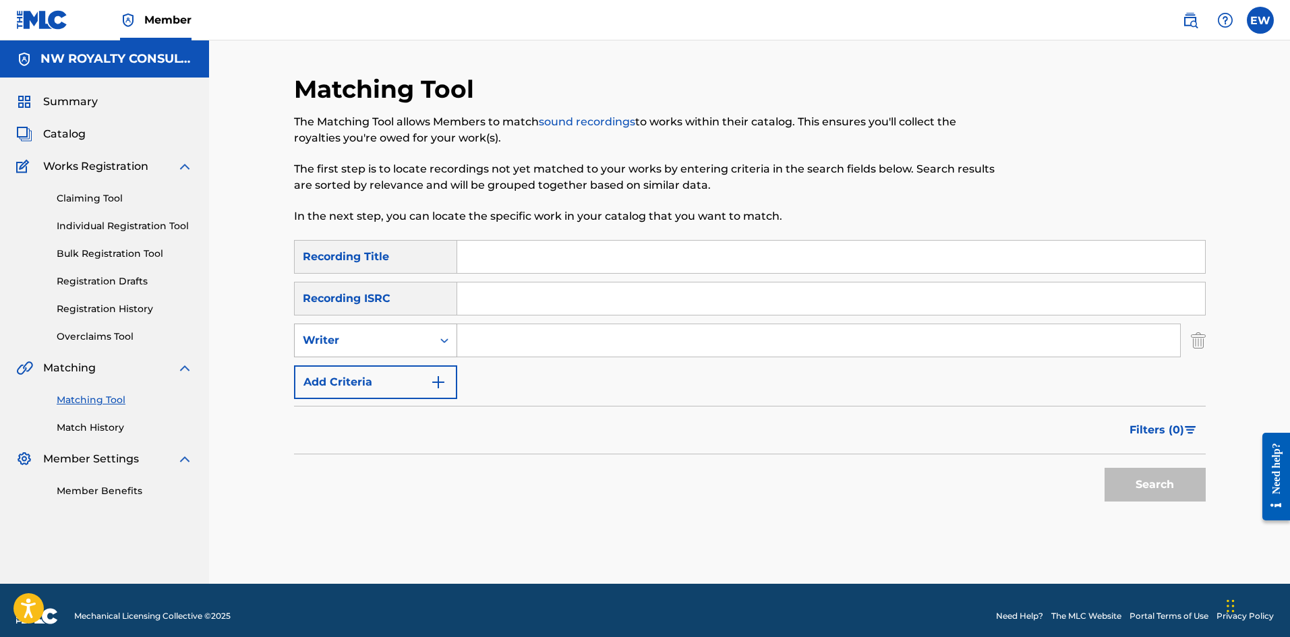
click at [448, 353] on div "Search Form" at bounding box center [444, 340] width 24 height 32
drag, startPoint x: 445, startPoint y: 370, endPoint x: 494, endPoint y: 355, distance: 50.8
click at [461, 365] on div "SearchWithCriteria37945a65-efce-465b-b152-bb4010bd0d9d Recording Title SearchWi…" at bounding box center [750, 319] width 912 height 159
click at [537, 345] on input "Search Form" at bounding box center [818, 340] width 723 height 32
paste input "FINGA [PERSON_NAME] X [PERSON_NAME]"
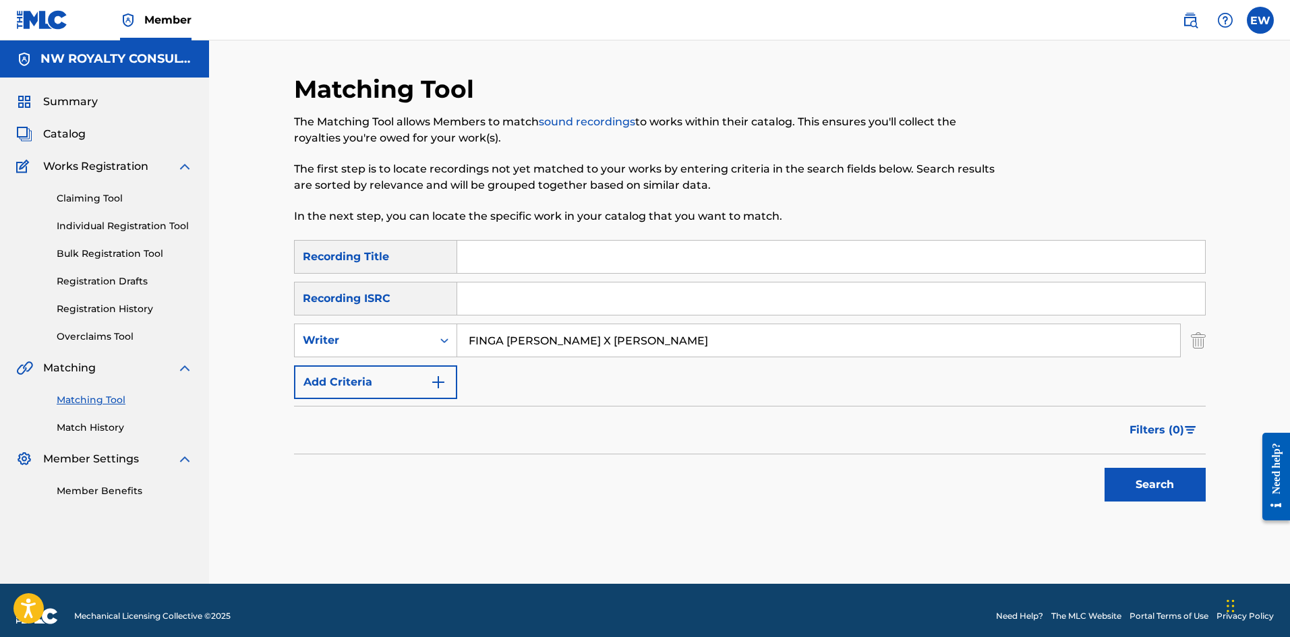
type input "FINGA [PERSON_NAME] X [PERSON_NAME]"
click at [630, 251] on input "Search Form" at bounding box center [831, 257] width 748 height 32
paste input "SPAIN TOWN"
type input "SPAIN TOWN"
click at [1120, 478] on button "Search" at bounding box center [1155, 485] width 101 height 34
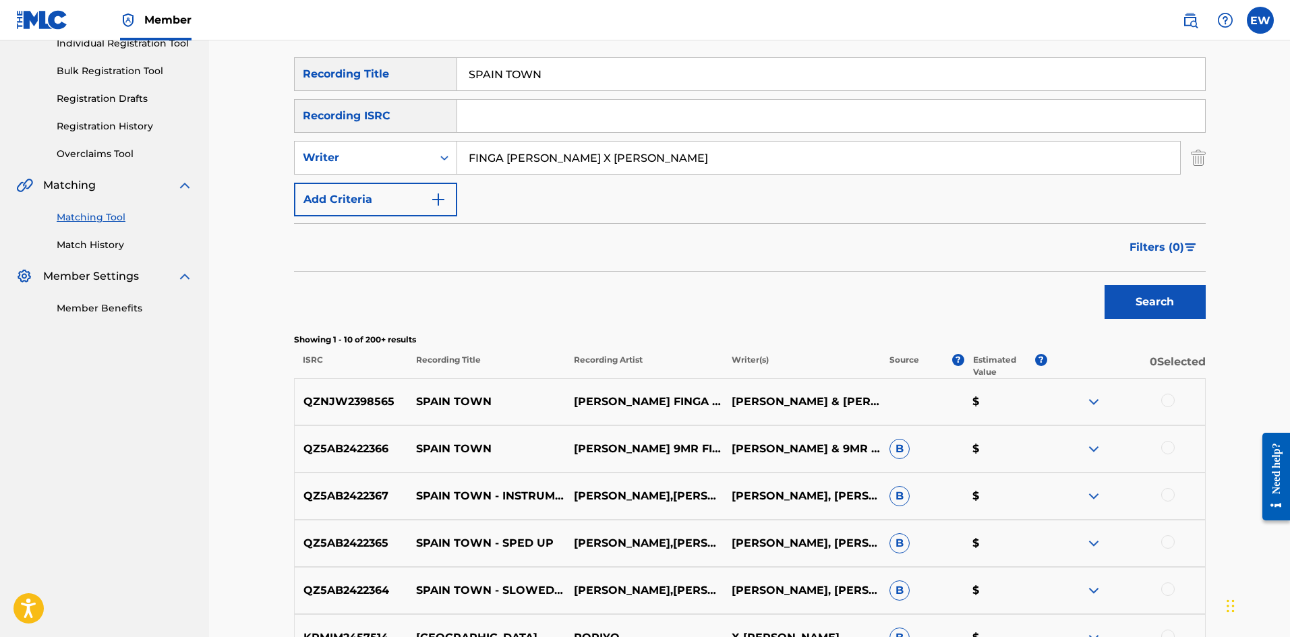
scroll to position [202, 0]
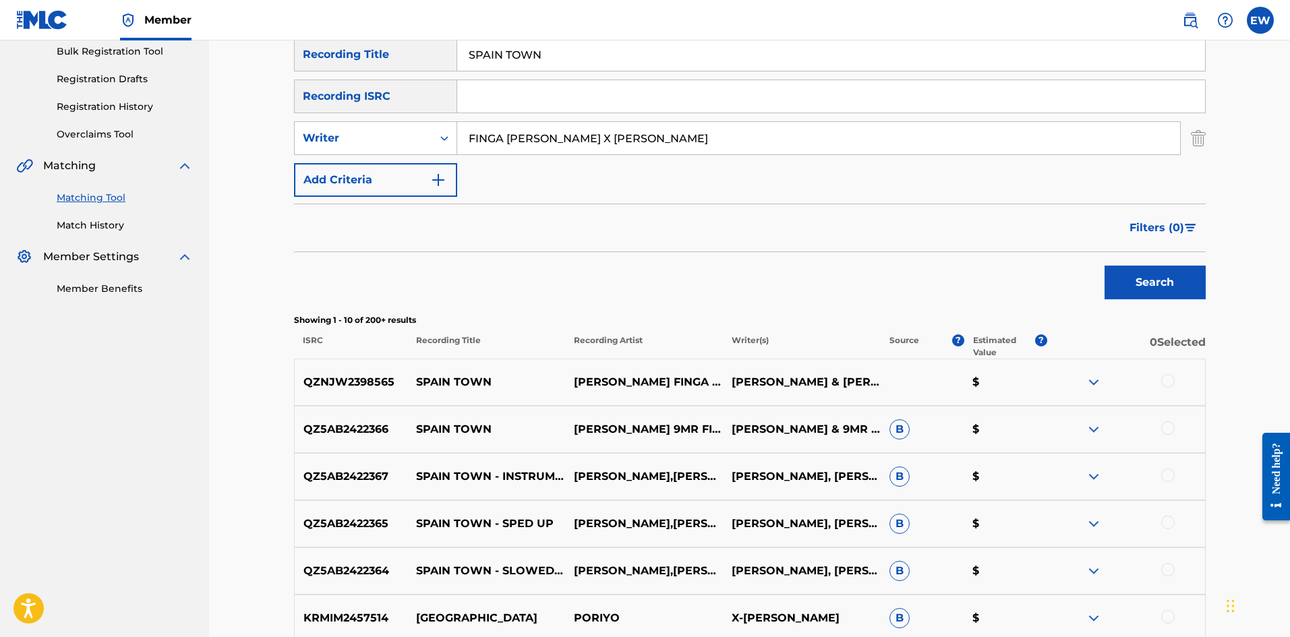
click at [1184, 393] on div "QZNJW2398565 SPAIN TOWN [PERSON_NAME] FINGA [PERSON_NAME] [PERSON_NAME] & [PERS…" at bounding box center [750, 382] width 912 height 47
click at [1169, 378] on div at bounding box center [1167, 380] width 13 height 13
click at [1173, 430] on div at bounding box center [1167, 427] width 13 height 13
click at [1166, 475] on div at bounding box center [1167, 475] width 13 height 13
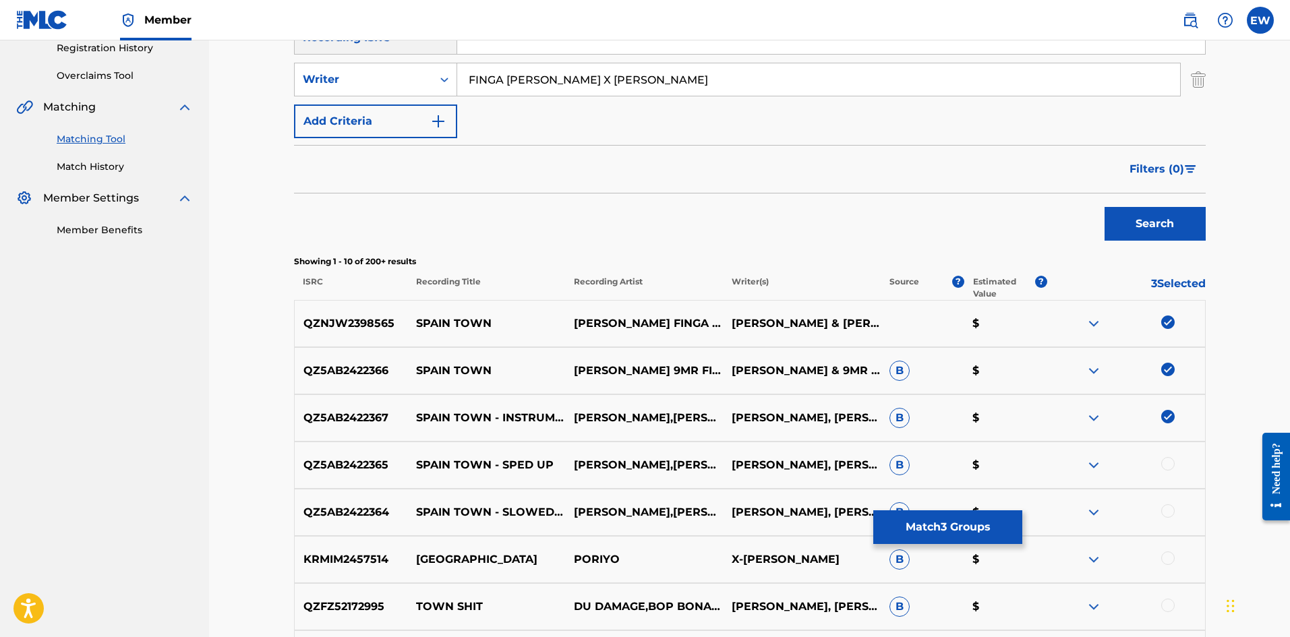
scroll to position [405, 0]
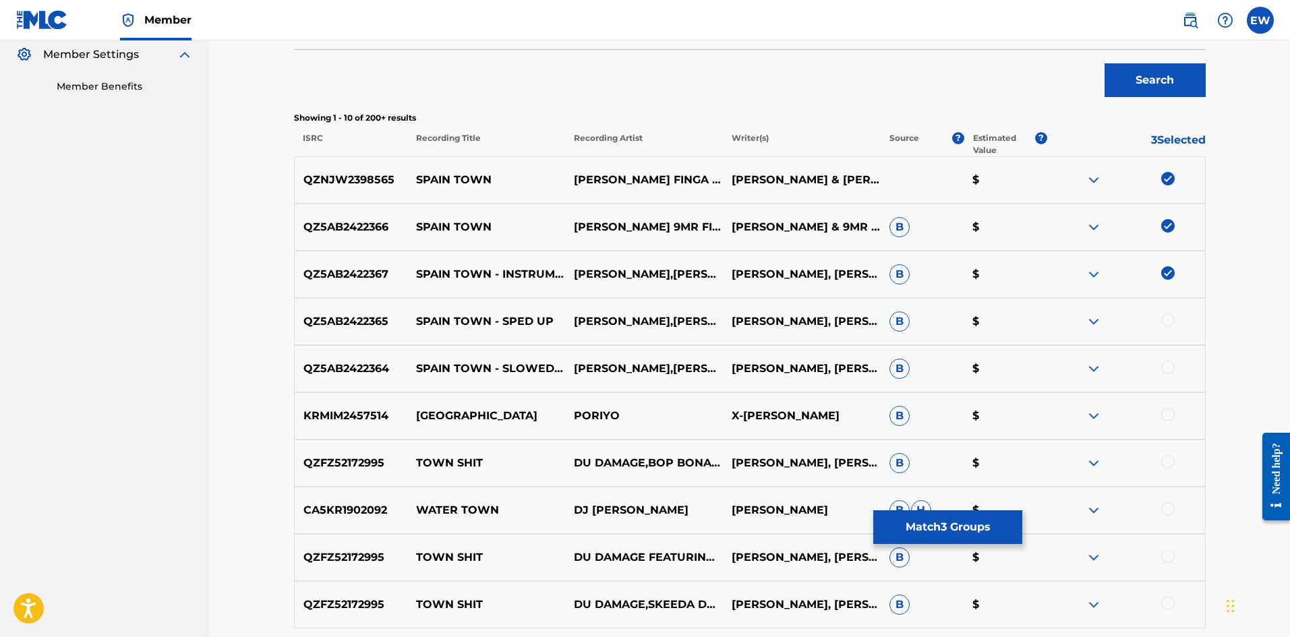
click at [1166, 320] on div at bounding box center [1167, 320] width 13 height 13
click at [1144, 362] on div at bounding box center [1126, 369] width 158 height 16
click at [1172, 368] on div at bounding box center [1167, 367] width 13 height 13
click at [895, 525] on button "Match 5 Groups" at bounding box center [947, 527] width 149 height 34
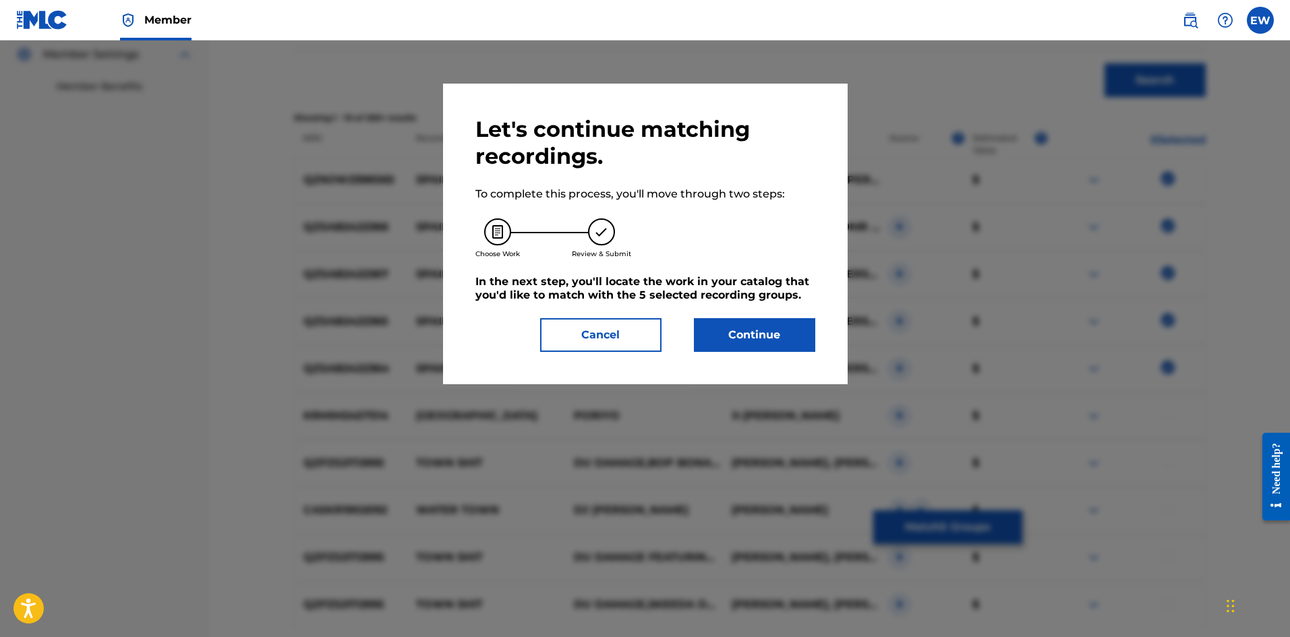
click at [761, 329] on button "Continue" at bounding box center [754, 335] width 121 height 34
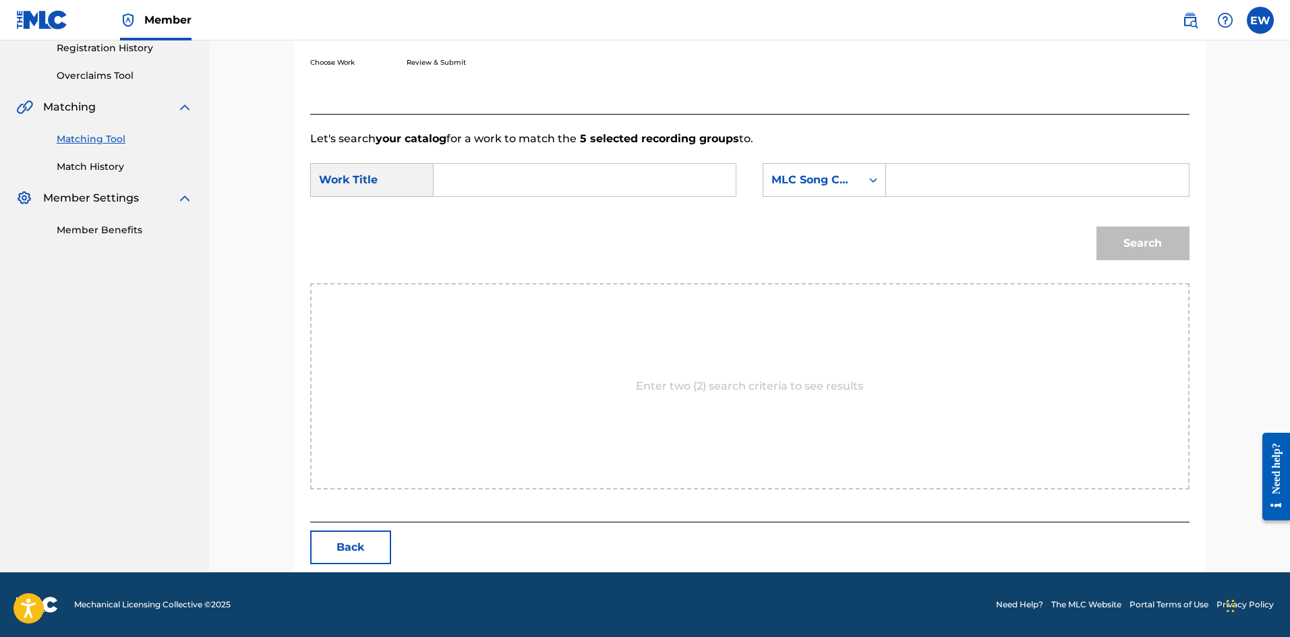
click at [672, 179] on input "Search Form" at bounding box center [584, 180] width 279 height 32
paste input "SPAIN TOWN"
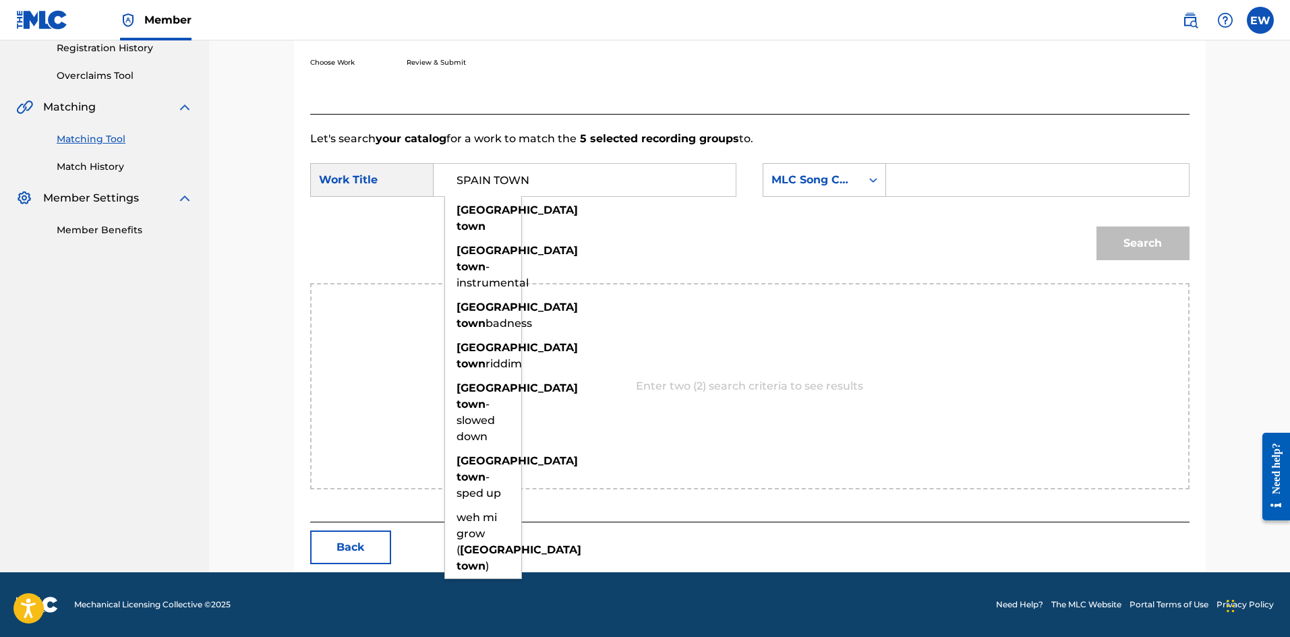
type input "SPAIN TOWN"
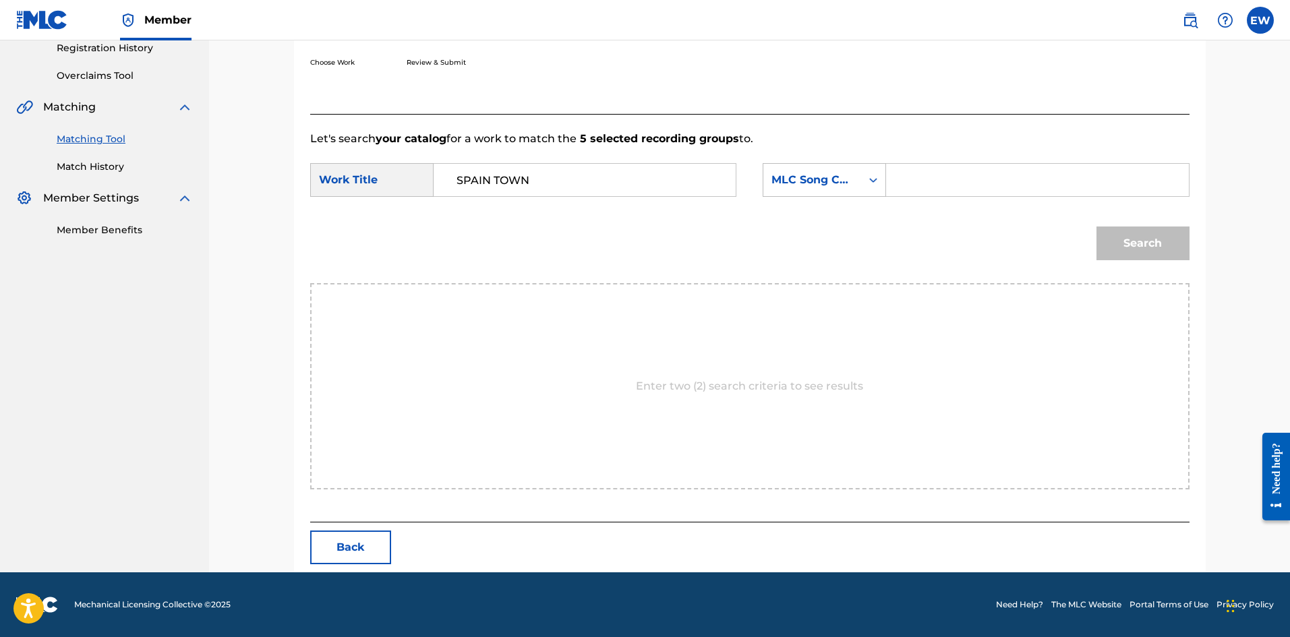
click at [988, 192] on input "Search Form" at bounding box center [1037, 180] width 279 height 32
paste input "SB5V6L"
type input "SB5V6L"
click at [1138, 245] on button "Search" at bounding box center [1142, 244] width 93 height 34
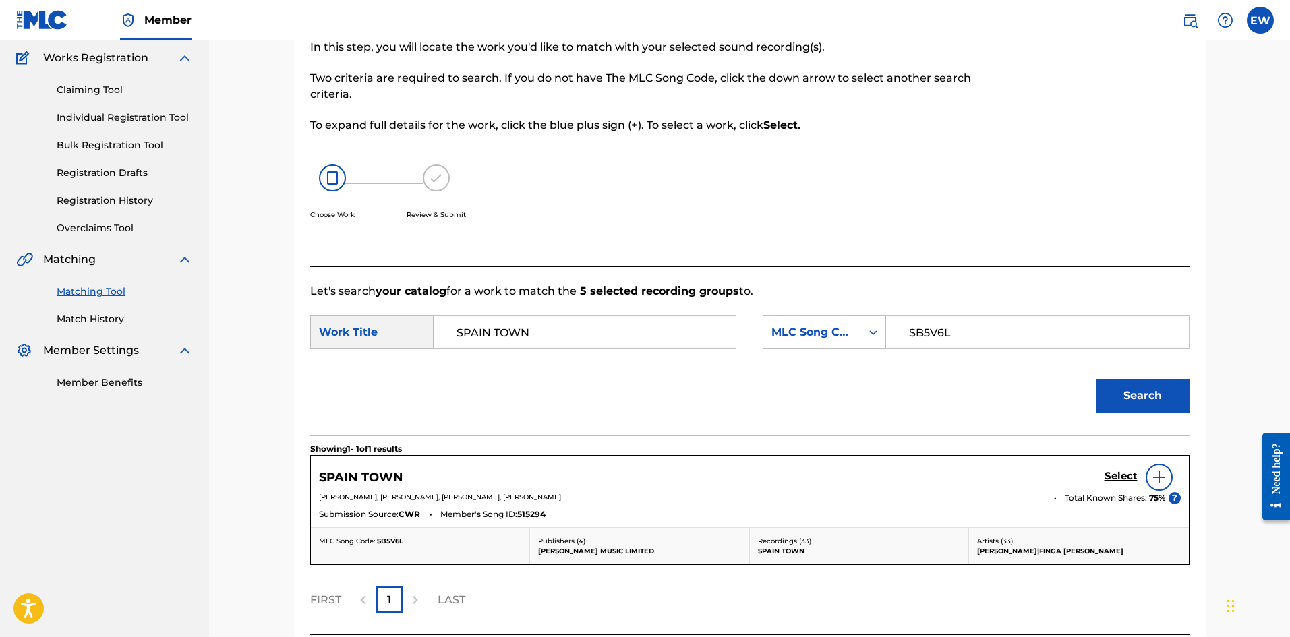
scroll to position [221, 0]
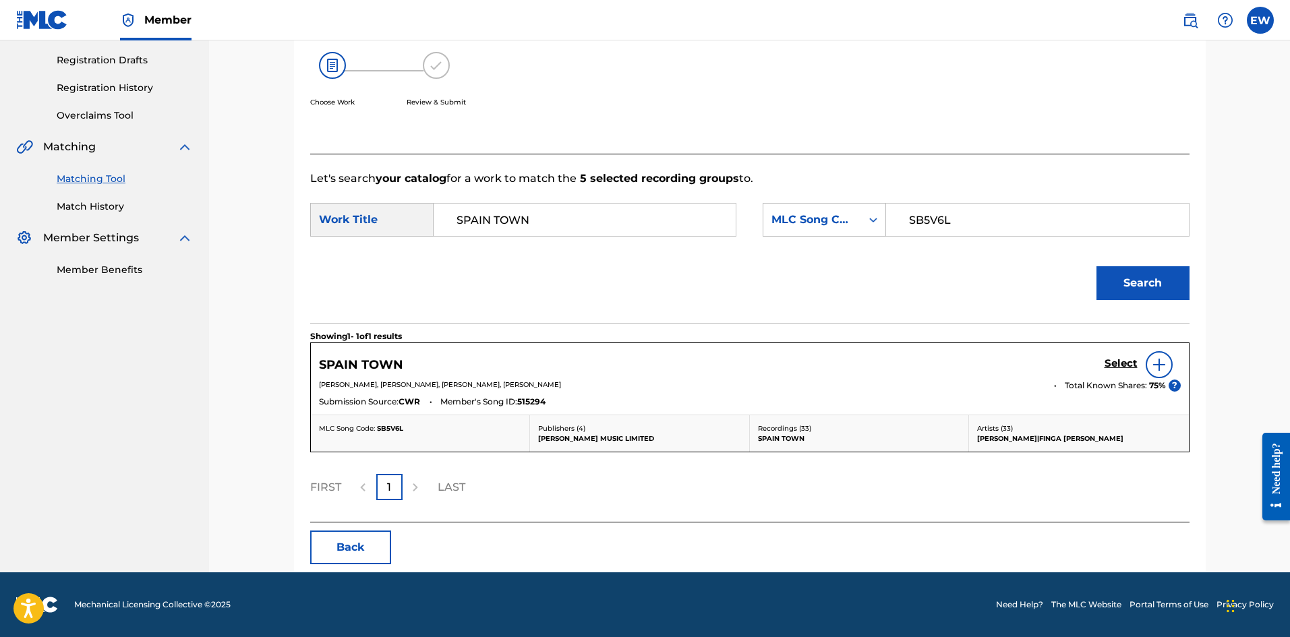
click at [1121, 359] on h5 "Select" at bounding box center [1121, 363] width 33 height 13
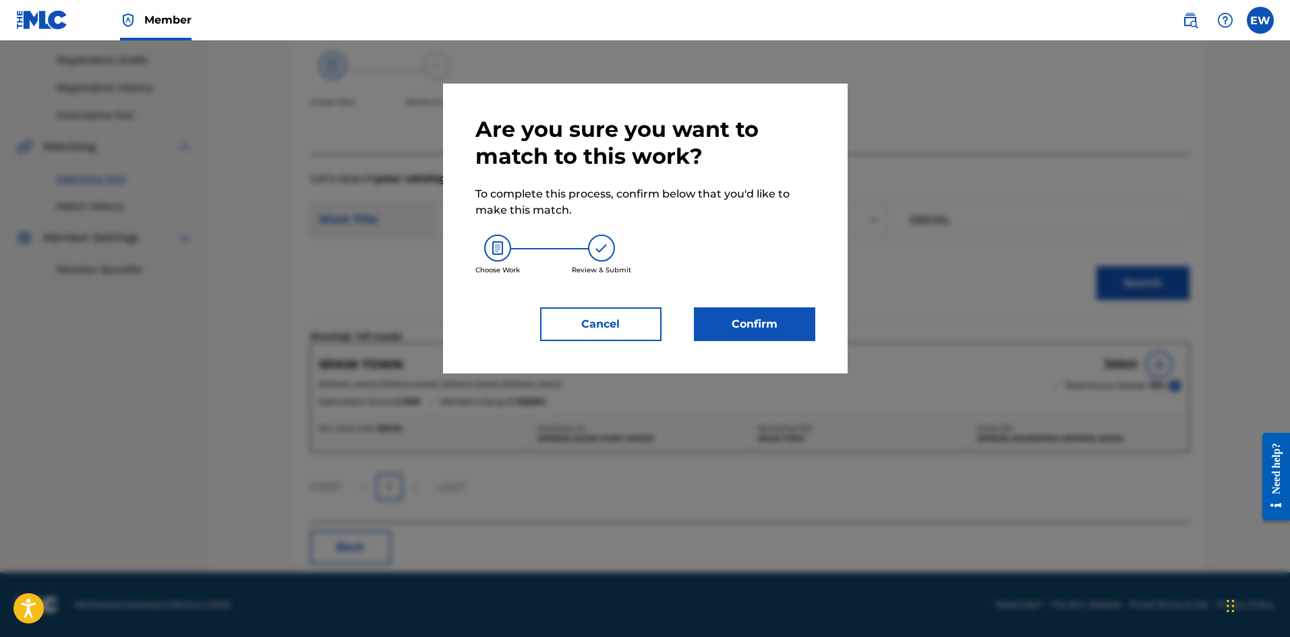
click at [764, 316] on button "Confirm" at bounding box center [754, 324] width 121 height 34
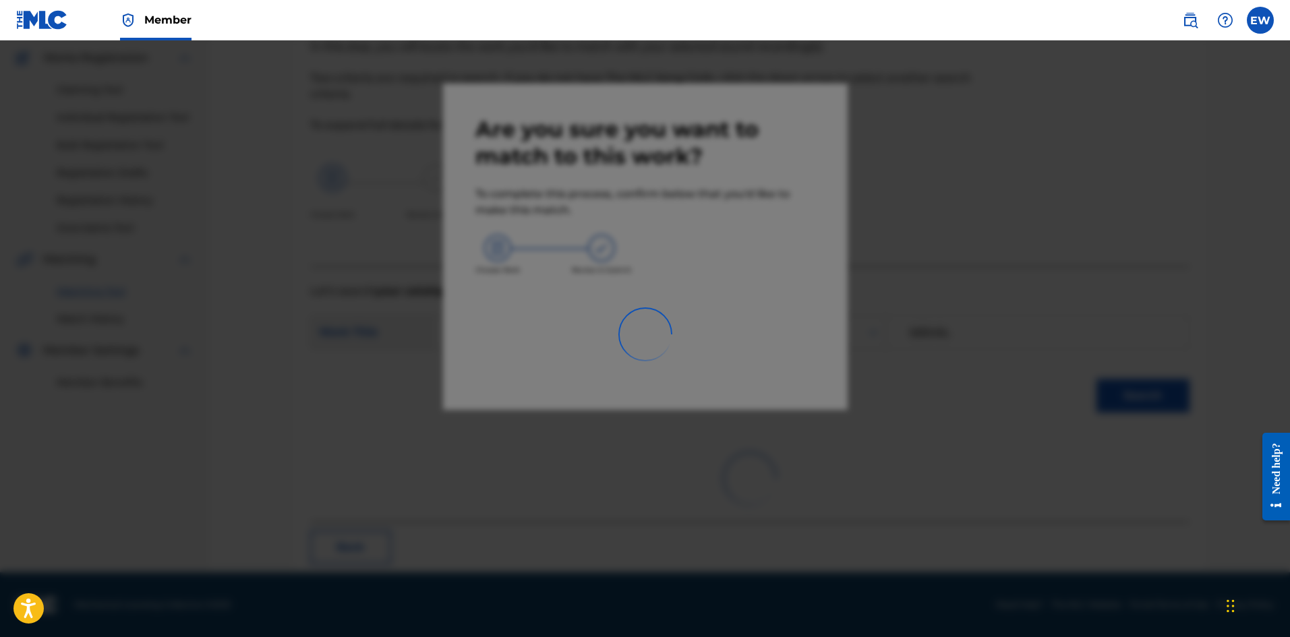
scroll to position [32, 0]
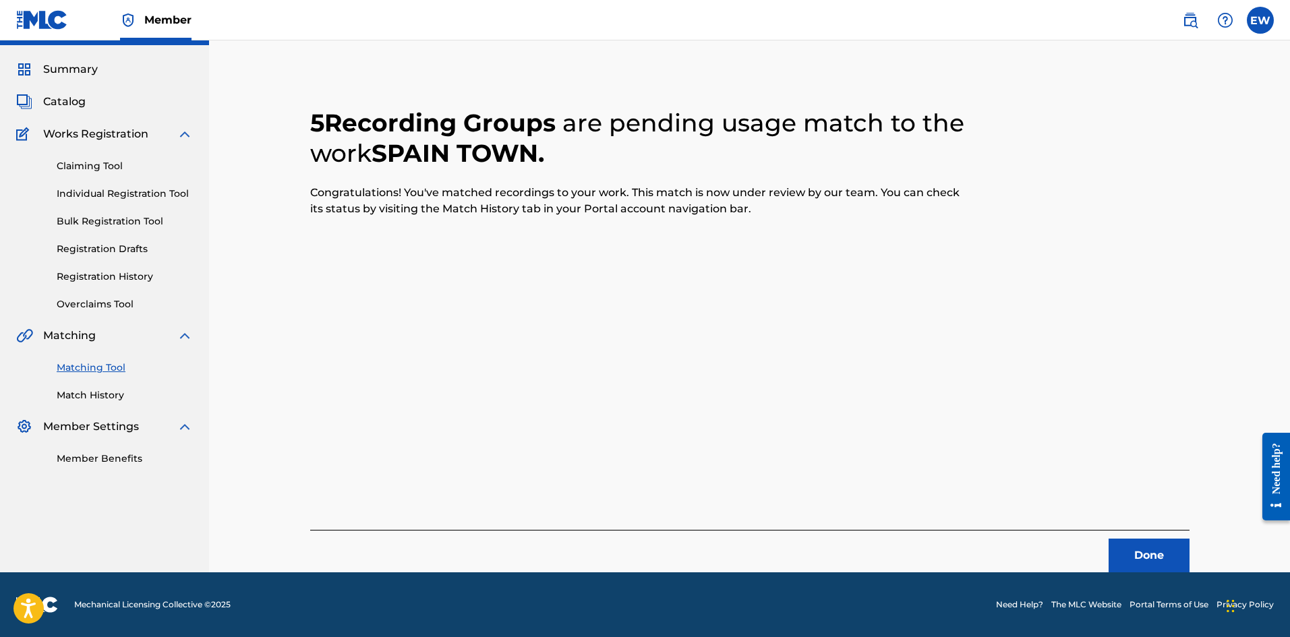
click at [1138, 541] on button "Done" at bounding box center [1149, 556] width 81 height 34
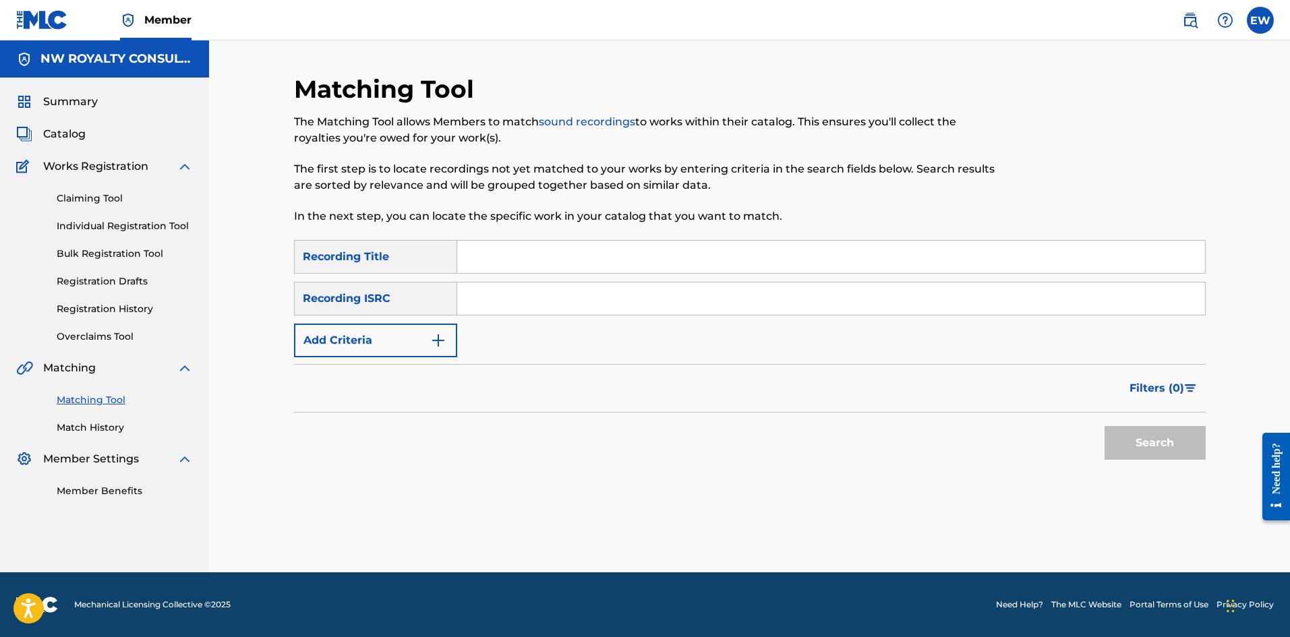
click at [401, 322] on div "SearchWithCriteria37945a65-efce-465b-b152-bb4010bd0d9d Recording Title SearchWi…" at bounding box center [750, 298] width 912 height 117
click at [417, 332] on button "Add Criteria" at bounding box center [375, 341] width 163 height 34
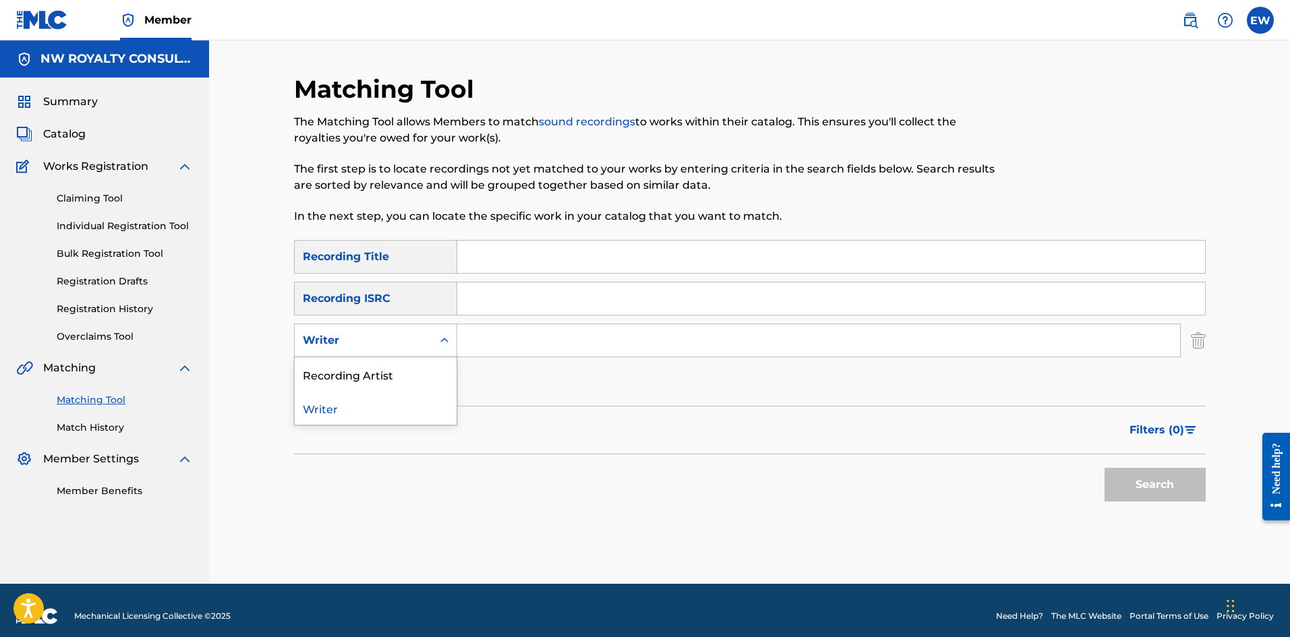
click at [407, 346] on div "Writer" at bounding box center [363, 340] width 121 height 16
click at [423, 368] on div "Recording Artist" at bounding box center [376, 374] width 162 height 34
click at [714, 330] on input "Search Form" at bounding box center [818, 340] width 723 height 32
paste input "[PERSON_NAME]"
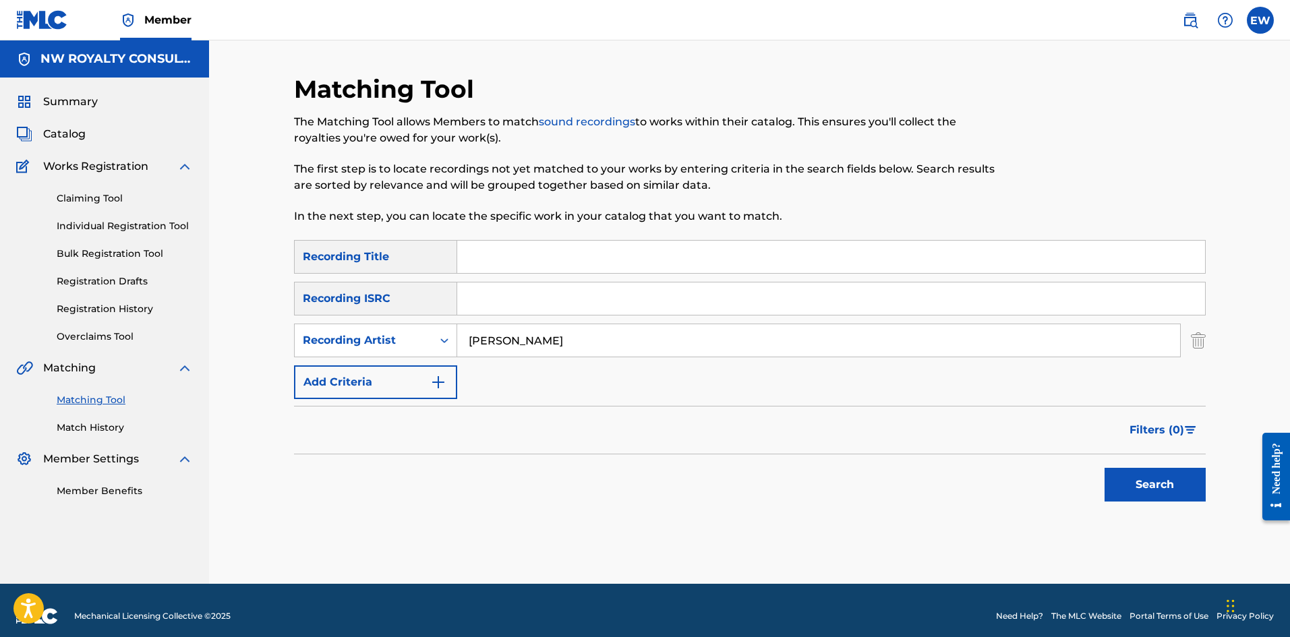
type input "[PERSON_NAME]"
click at [639, 266] on input "Search Form" at bounding box center [831, 257] width 748 height 32
paste input "SPECIAL KINDA GIRL"
type input "SPECIAL KINDA GIRL"
click at [1114, 480] on button "Search" at bounding box center [1155, 485] width 101 height 34
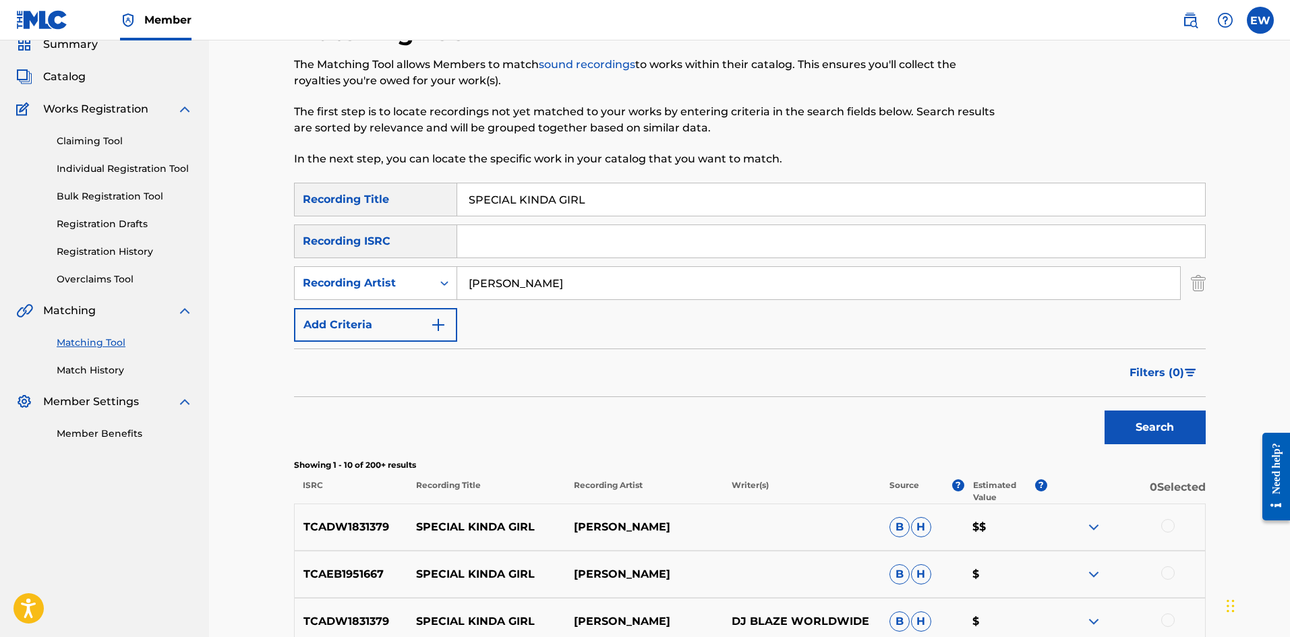
scroll to position [202, 0]
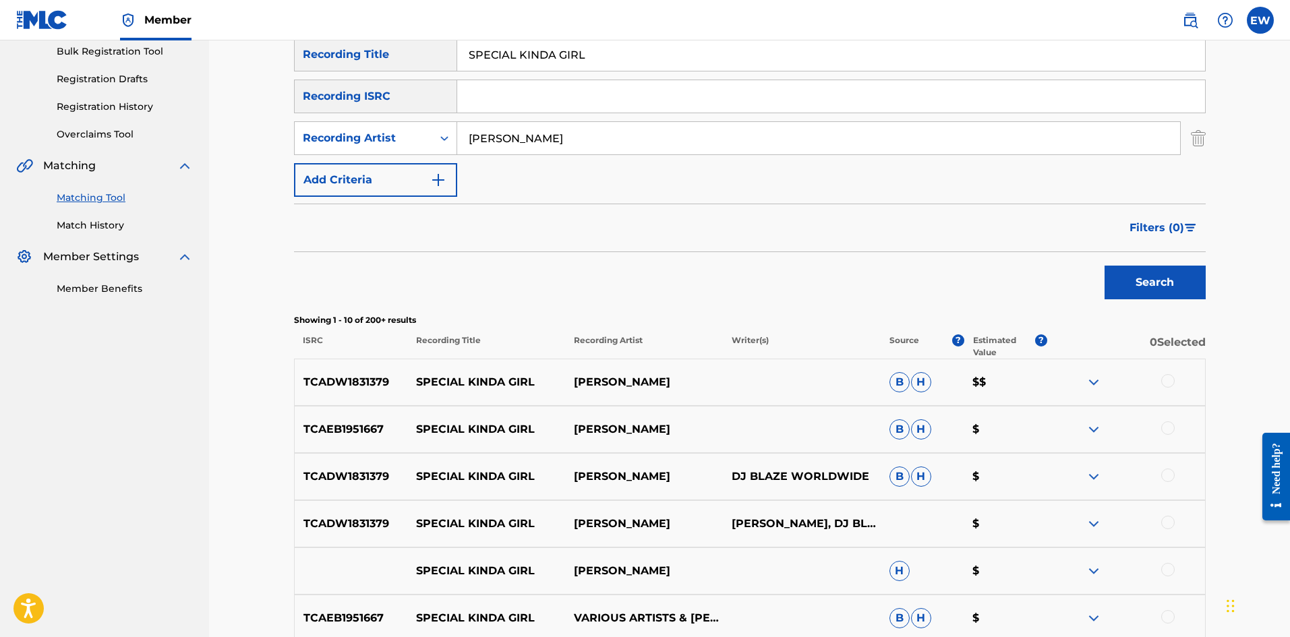
click at [1171, 380] on div at bounding box center [1167, 380] width 13 height 13
click at [1169, 426] on div at bounding box center [1167, 427] width 13 height 13
click at [1173, 475] on div at bounding box center [1167, 475] width 13 height 13
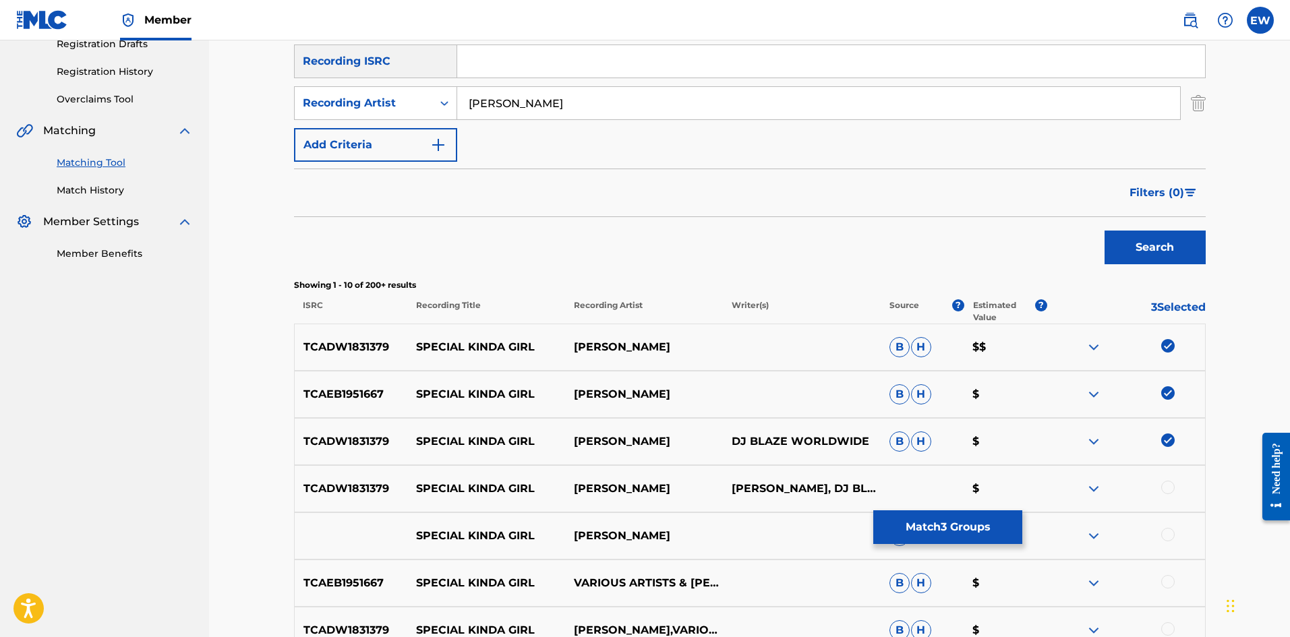
scroll to position [270, 0]
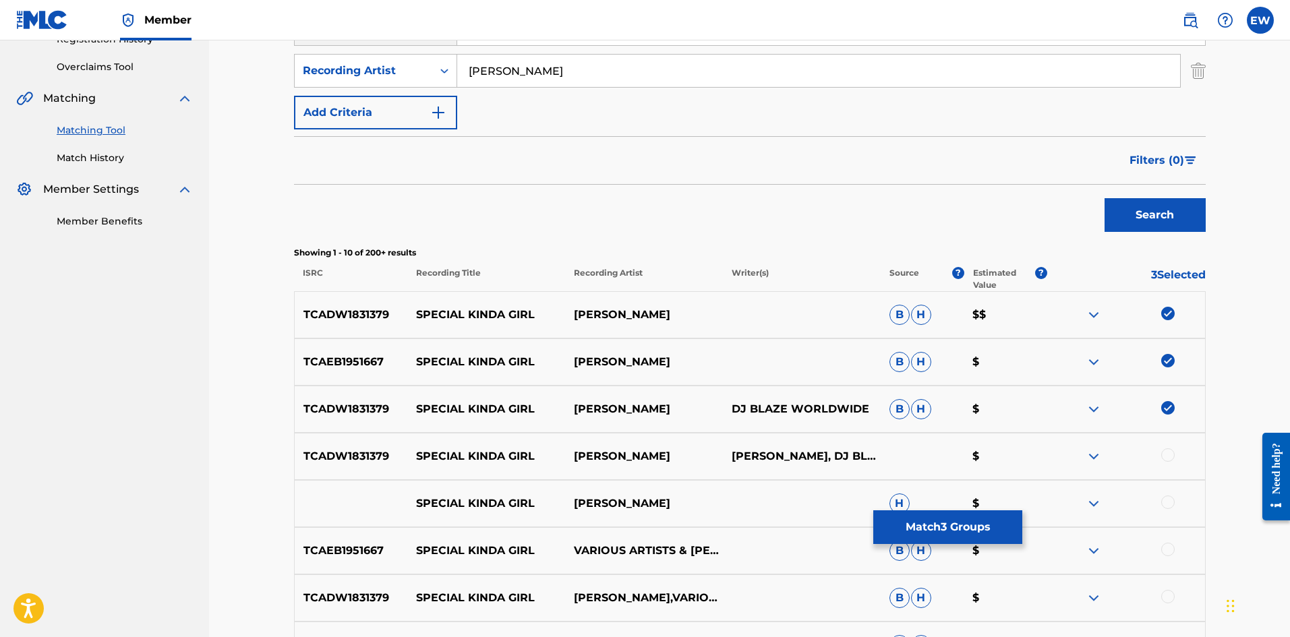
click at [1165, 453] on div at bounding box center [1167, 454] width 13 height 13
click at [1164, 502] on div at bounding box center [1167, 502] width 13 height 13
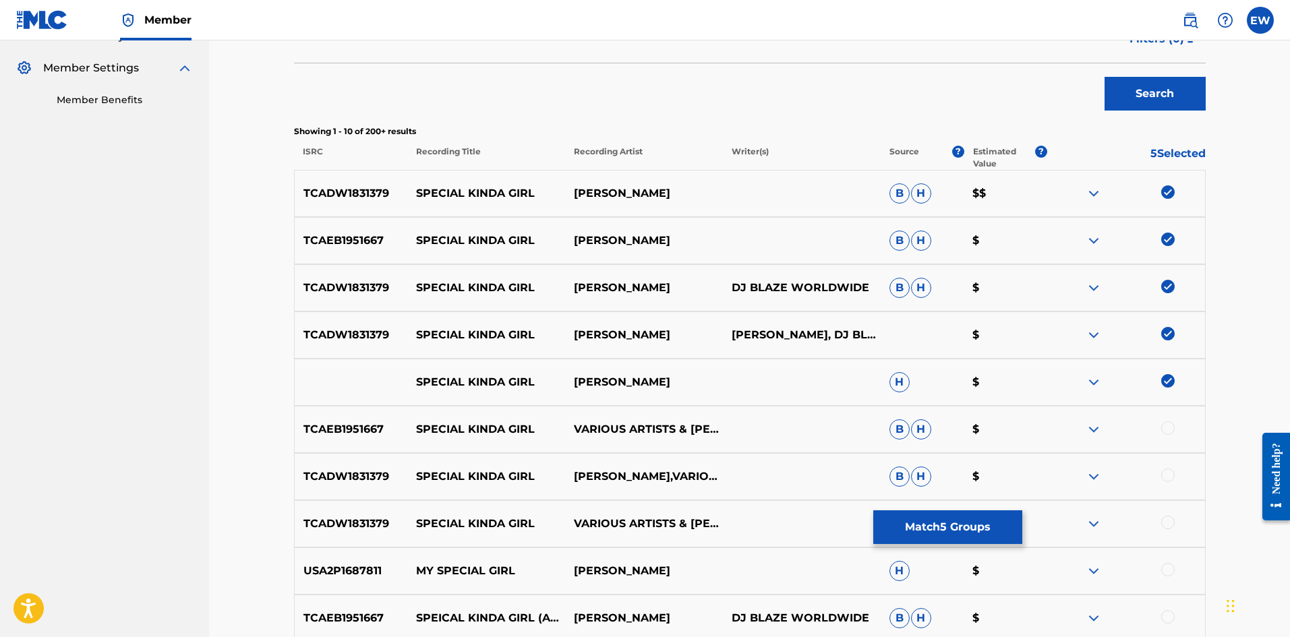
scroll to position [405, 0]
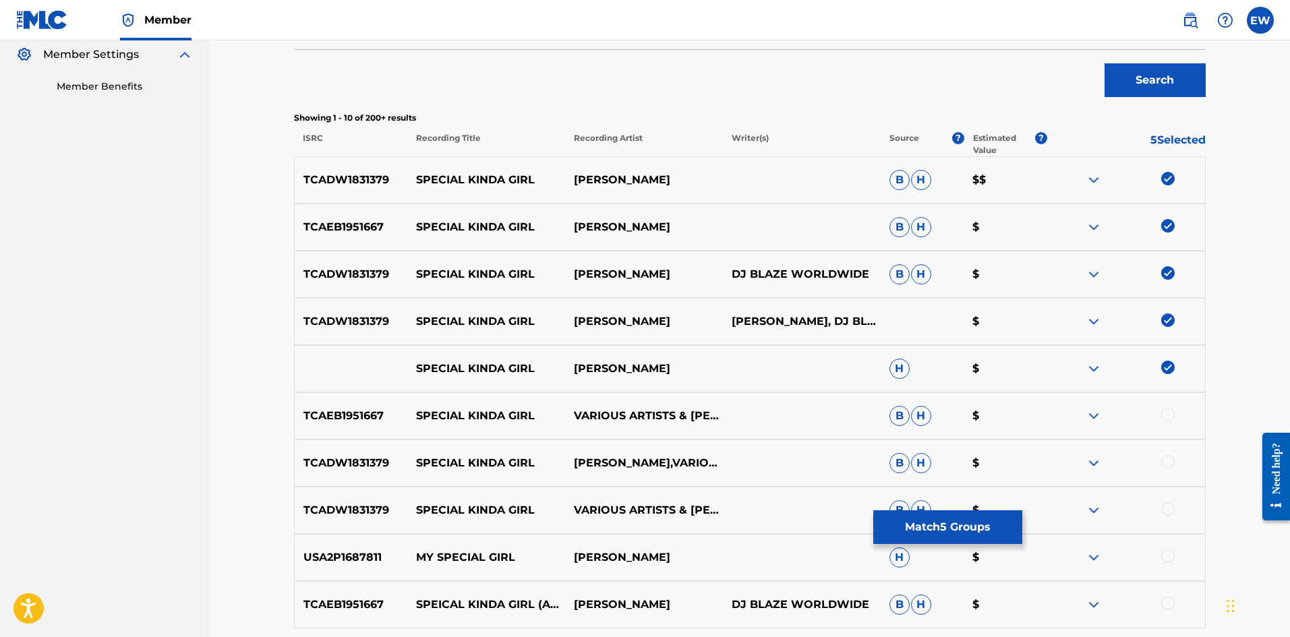
click at [1170, 415] on div at bounding box center [1167, 414] width 13 height 13
click at [1163, 461] on div at bounding box center [1167, 461] width 13 height 13
click at [1166, 511] on div at bounding box center [1167, 508] width 13 height 13
click at [954, 513] on button "Match 8 Groups" at bounding box center [947, 527] width 149 height 34
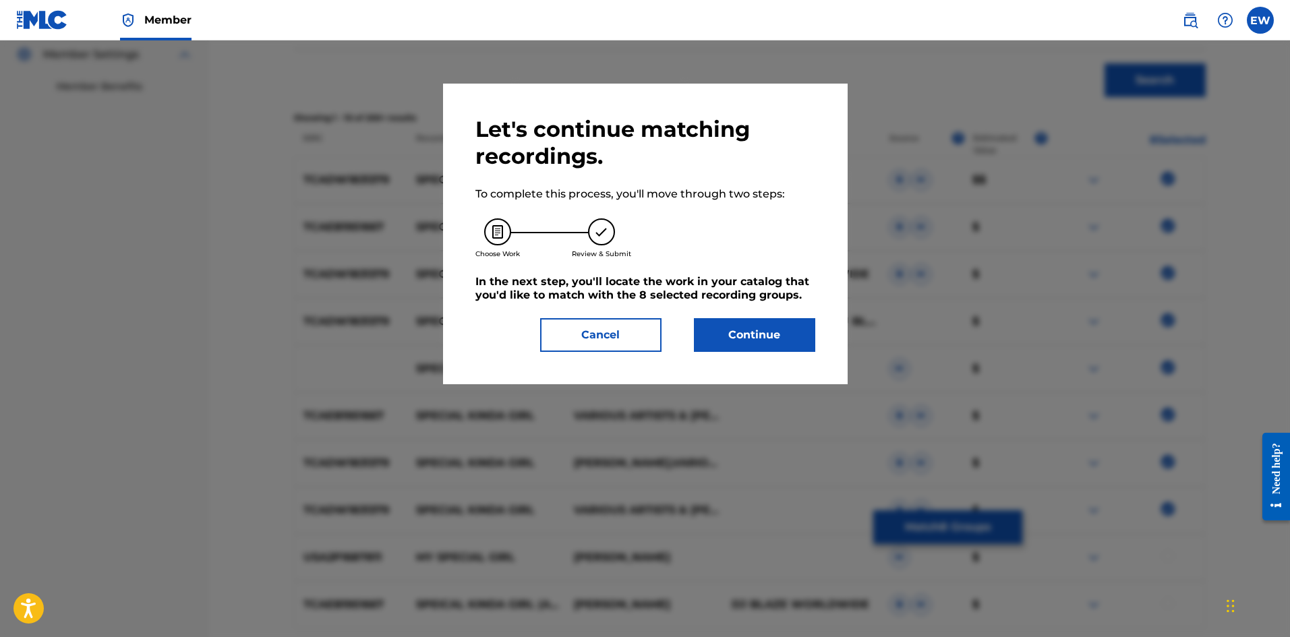
drag, startPoint x: 769, startPoint y: 324, endPoint x: 774, endPoint y: 334, distance: 11.2
click at [774, 334] on button "Continue" at bounding box center [754, 335] width 121 height 34
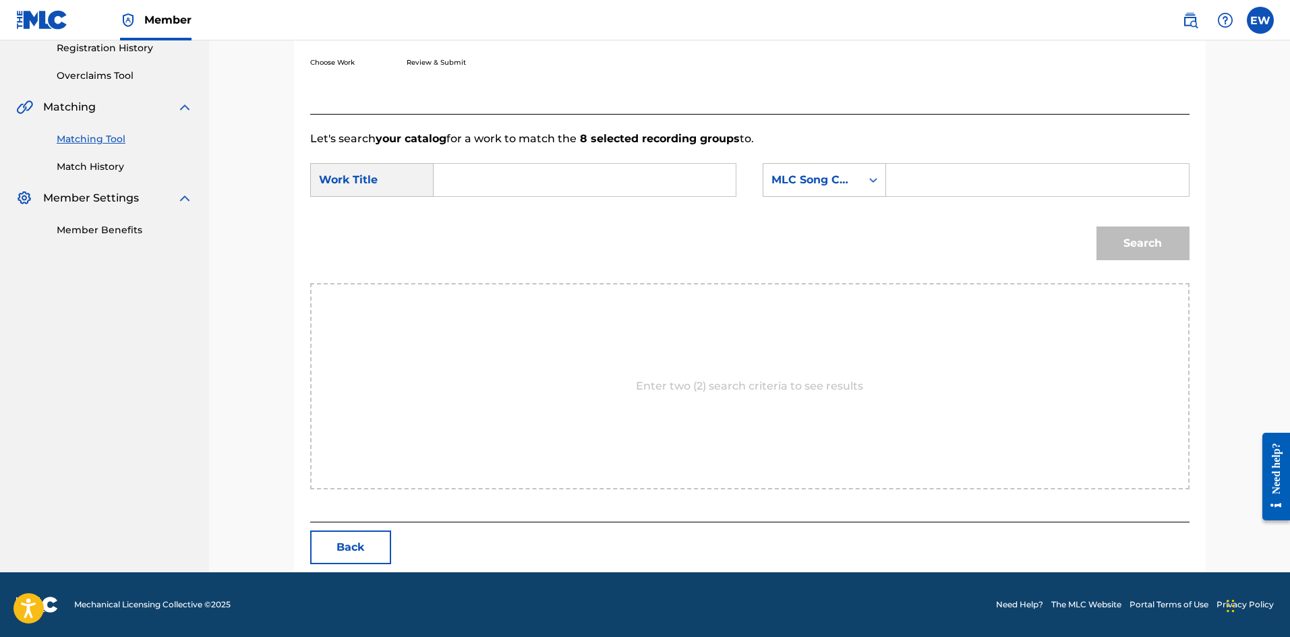
scroll to position [261, 0]
click at [546, 183] on input "Search Form" at bounding box center [584, 180] width 279 height 32
paste input "SPECIAL KINDA GIRL"
type input "SPECIAL KINDA GIRL"
click at [1086, 174] on input "Search Form" at bounding box center [1037, 180] width 279 height 32
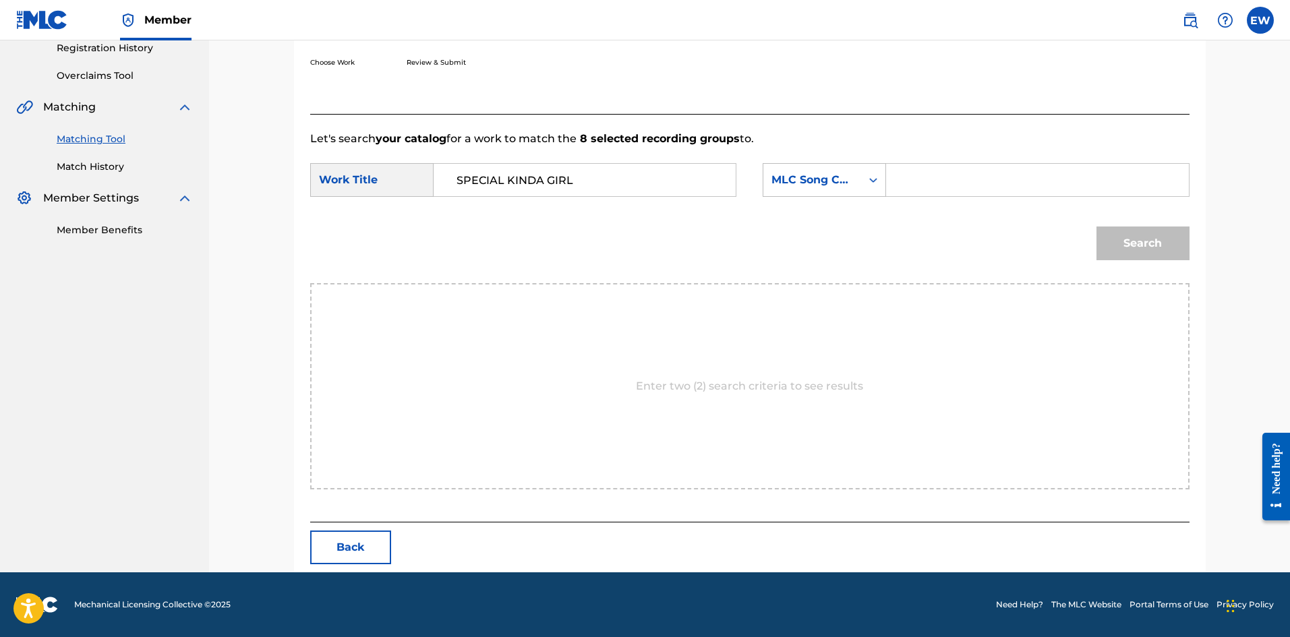
paste input "SD1PDM"
type input "SD1PDM"
click at [1173, 241] on button "Search" at bounding box center [1142, 244] width 93 height 34
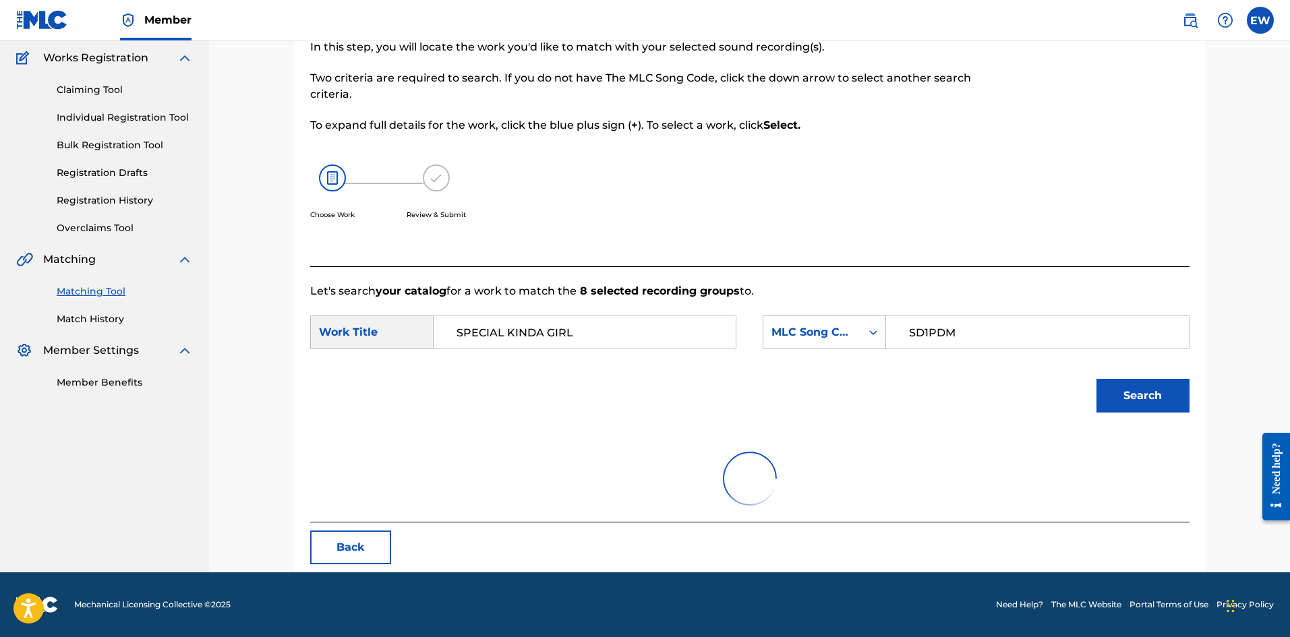
scroll to position [221, 0]
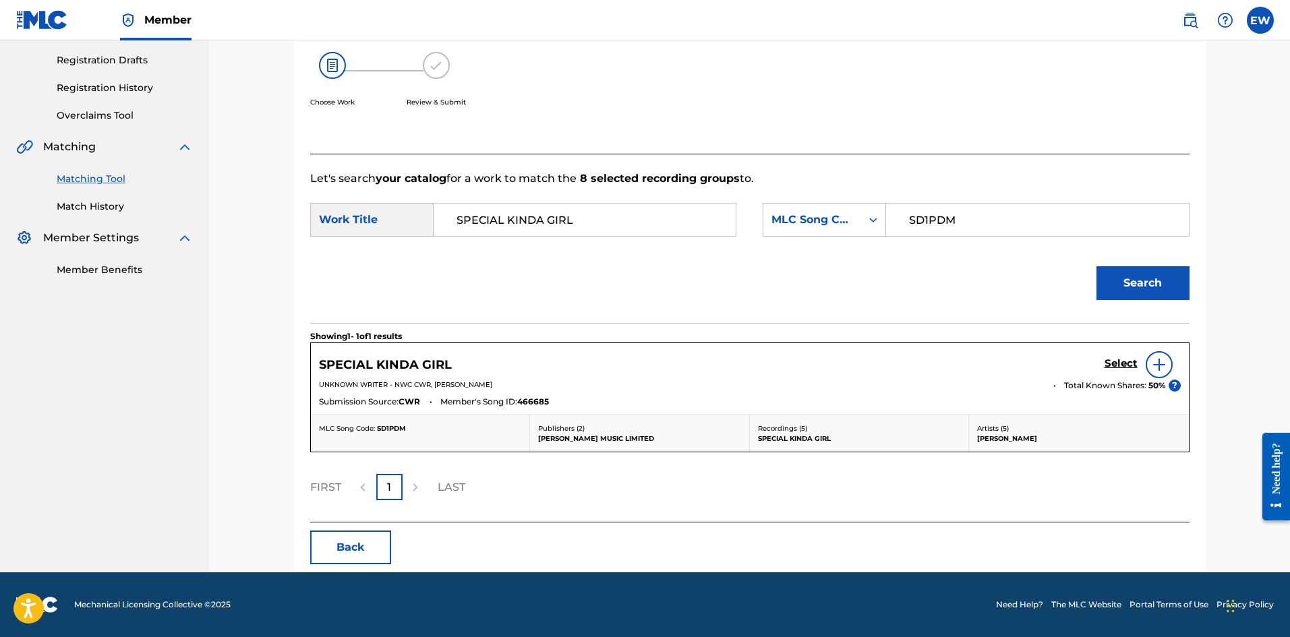
click at [1118, 359] on h5 "Select" at bounding box center [1121, 363] width 33 height 13
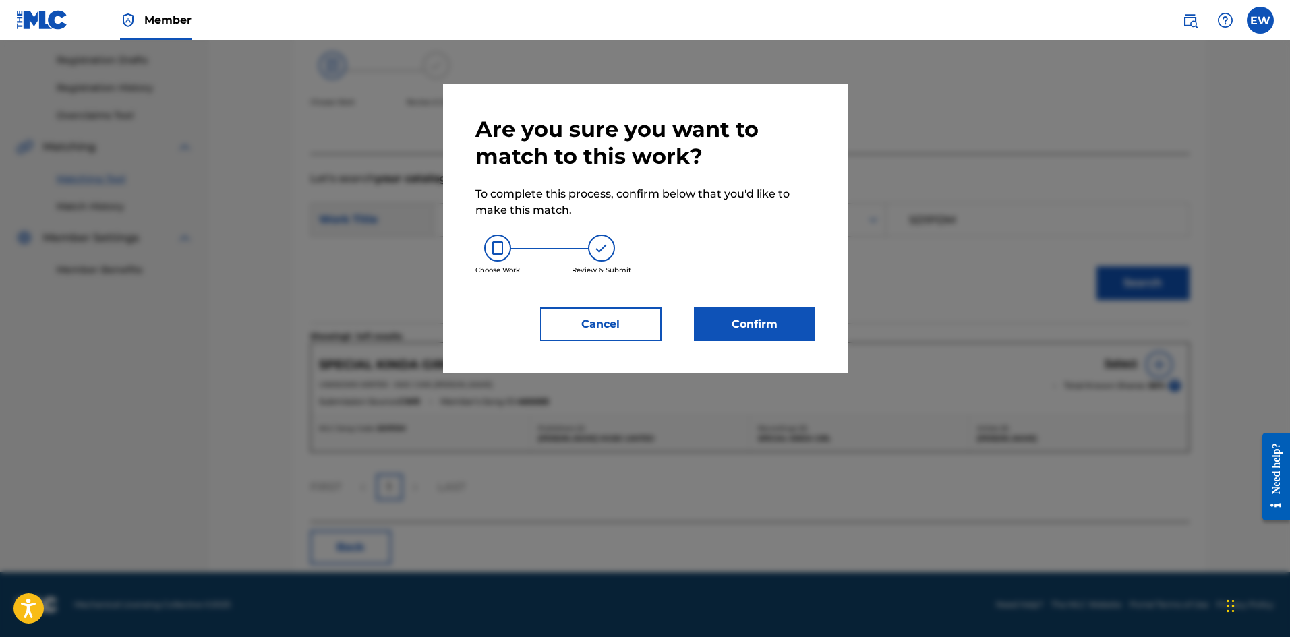
click at [777, 316] on button "Confirm" at bounding box center [754, 324] width 121 height 34
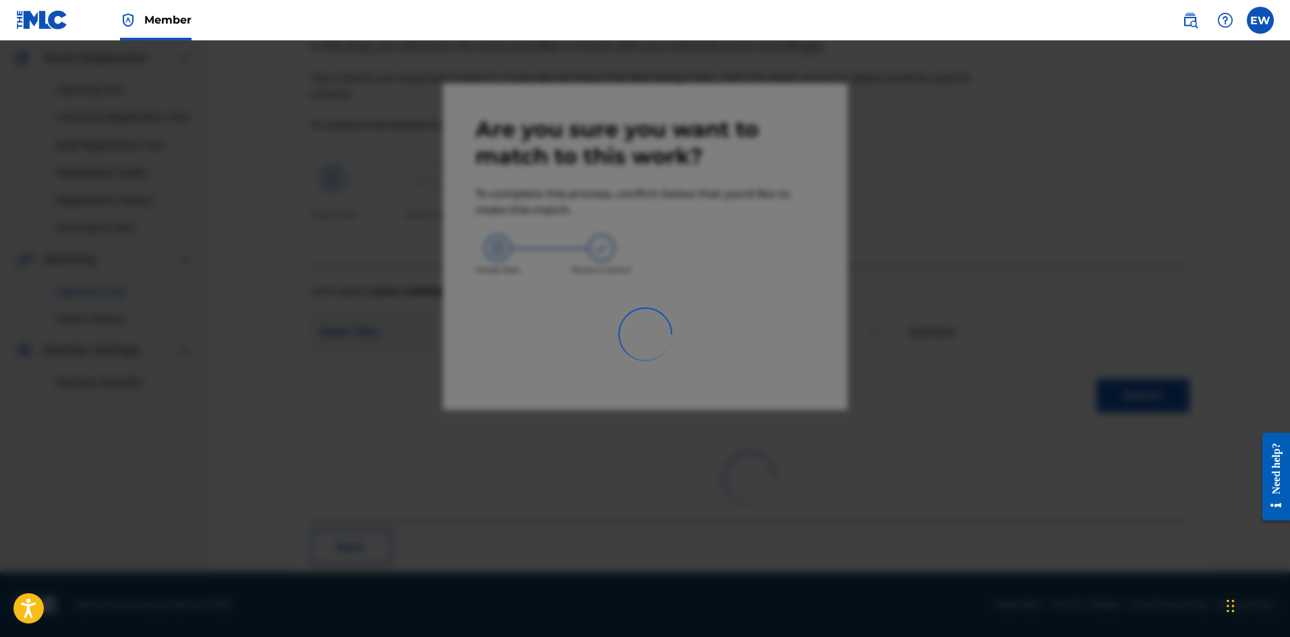
scroll to position [32, 0]
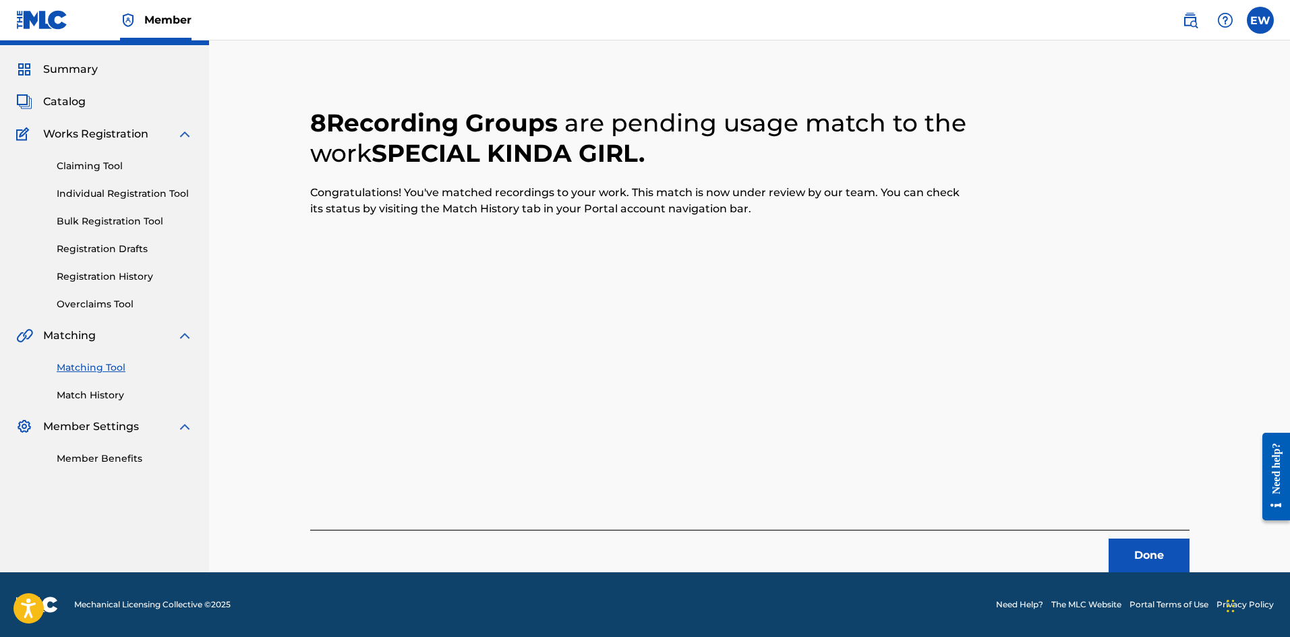
click at [1131, 548] on button "Done" at bounding box center [1149, 556] width 81 height 34
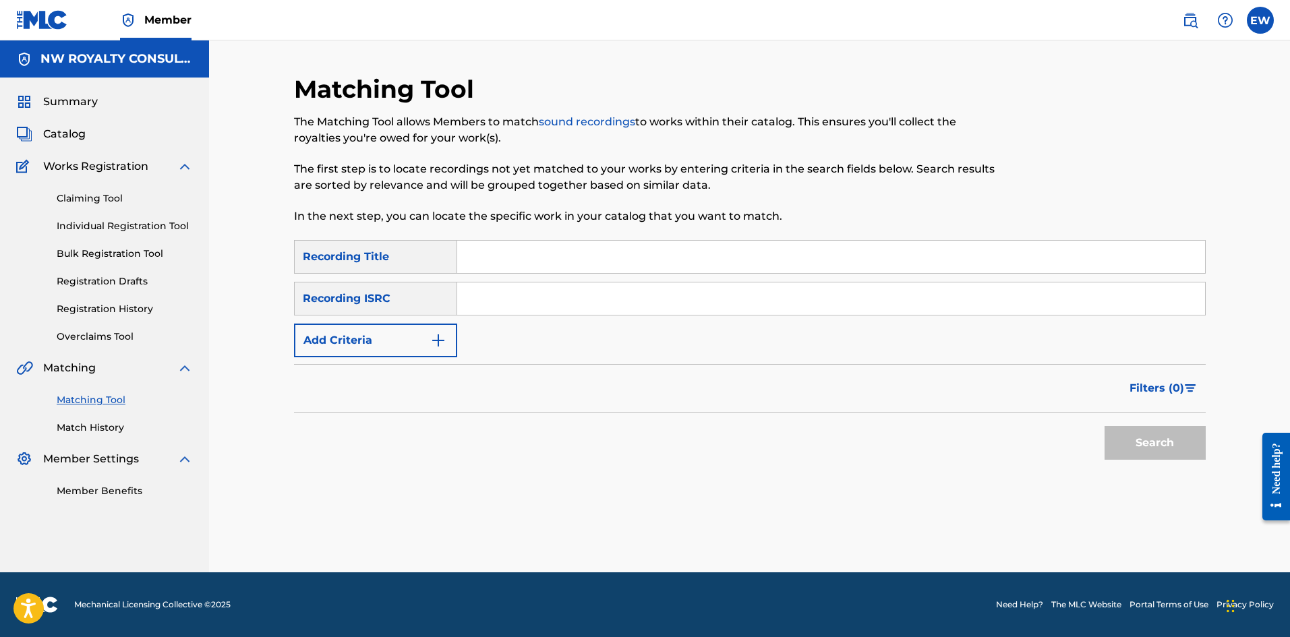
scroll to position [0, 0]
click at [330, 350] on button "Add Criteria" at bounding box center [375, 341] width 163 height 34
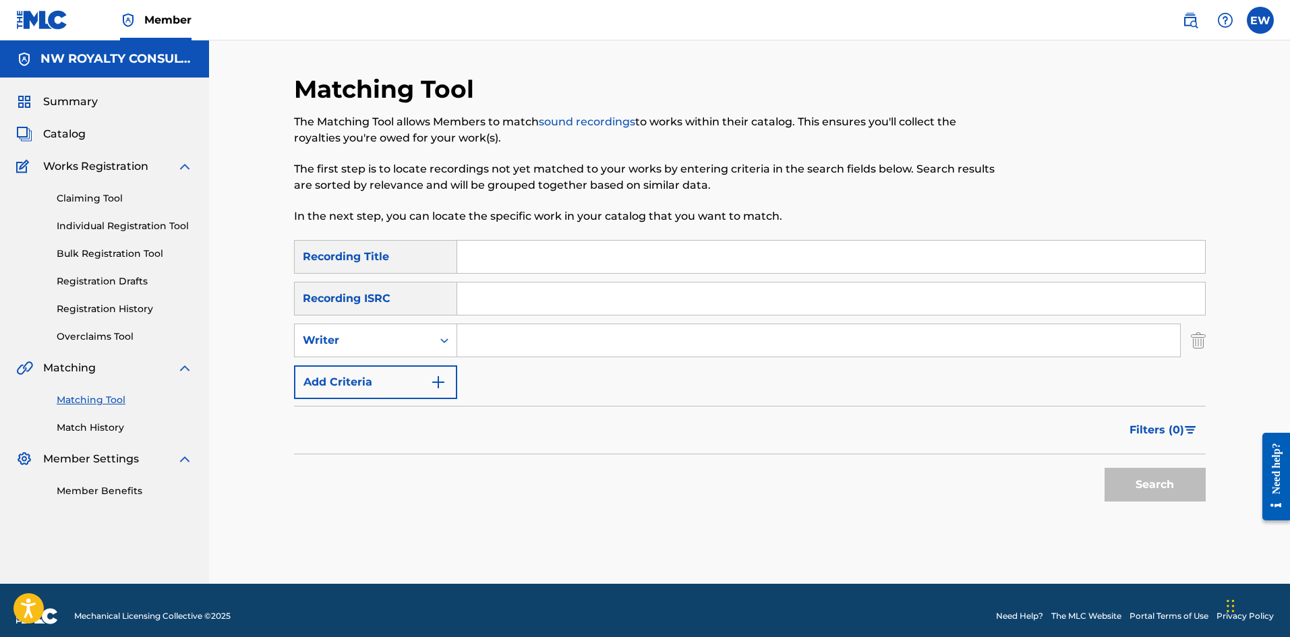
click at [330, 350] on div "Writer" at bounding box center [364, 341] width 138 height 26
click at [334, 359] on div "Recording Artist" at bounding box center [376, 374] width 162 height 34
click at [558, 336] on input "Search Form" at bounding box center [818, 340] width 723 height 32
paste input "KELISSA"
type input "KELISSA"
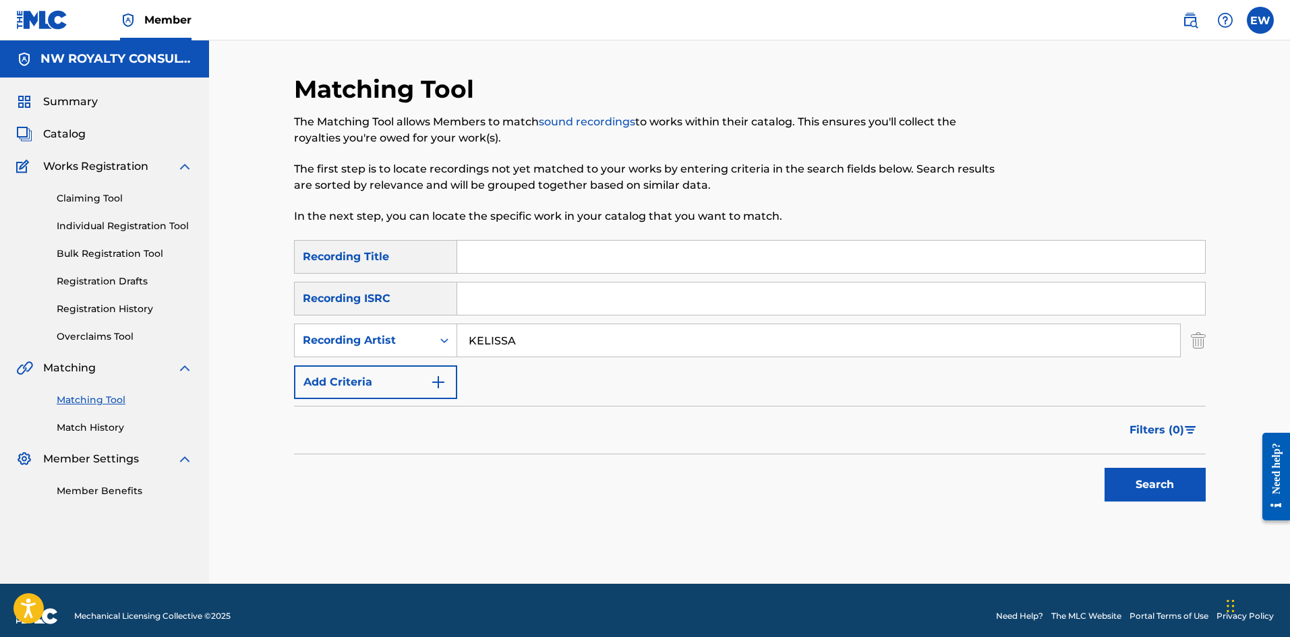
click at [609, 225] on div "Matching Tool The Matching Tool allows Members to match sound recordings to wor…" at bounding box center [645, 157] width 702 height 166
click at [601, 256] on input "Search Form" at bounding box center [831, 257] width 748 height 32
paste input "SPELLBOUND DUB"
type input "SPELLBOUND DUB"
click at [1117, 485] on button "Search" at bounding box center [1155, 485] width 101 height 34
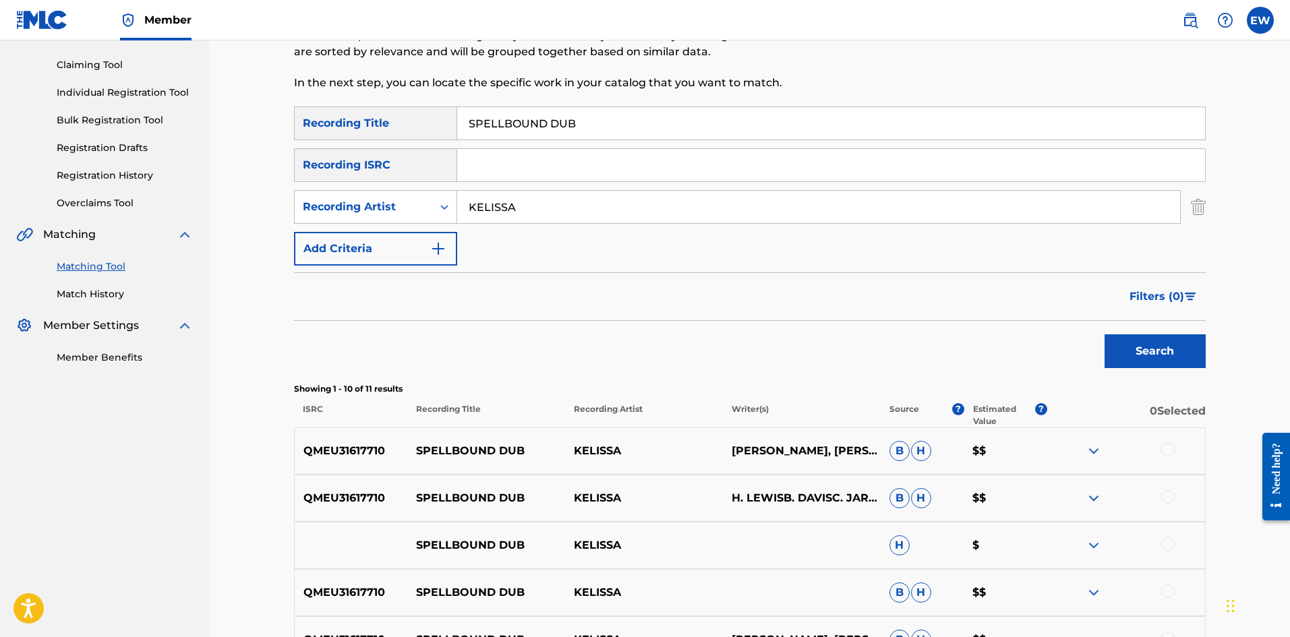
scroll to position [135, 0]
click at [1167, 447] on div at bounding box center [1167, 448] width 13 height 13
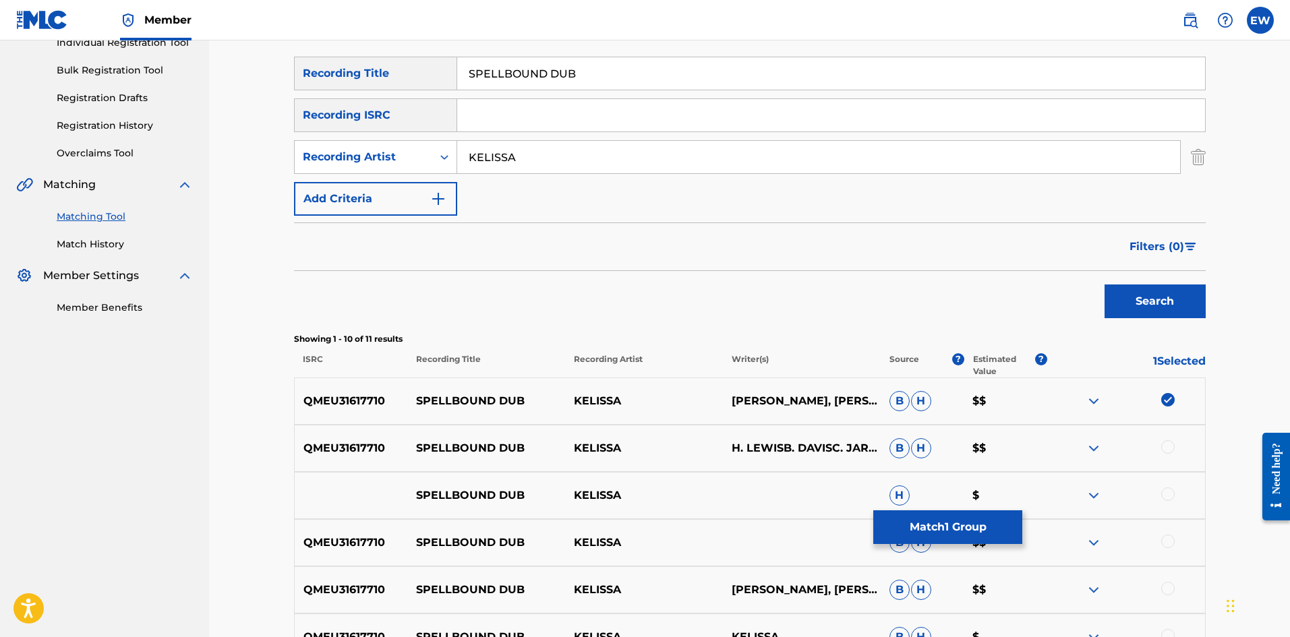
scroll to position [270, 0]
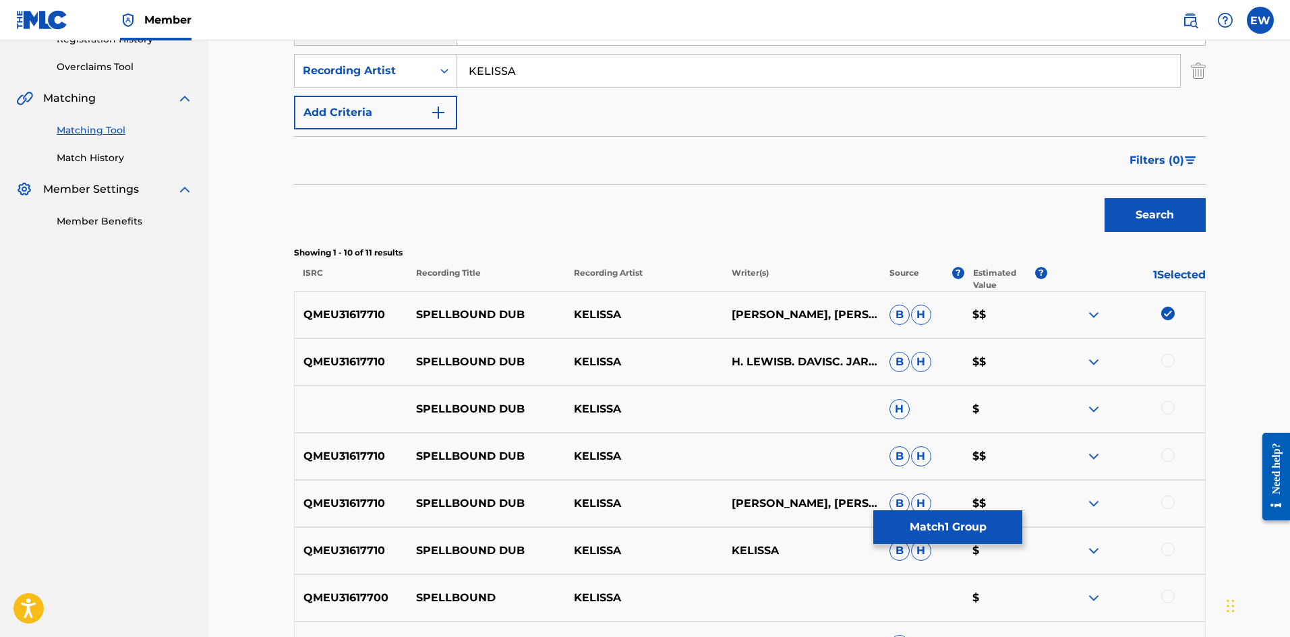
click at [1167, 359] on div at bounding box center [1167, 360] width 13 height 13
click at [1173, 407] on div at bounding box center [1167, 407] width 13 height 13
click at [1171, 457] on div at bounding box center [1167, 454] width 13 height 13
click at [1169, 498] on div at bounding box center [1167, 502] width 13 height 13
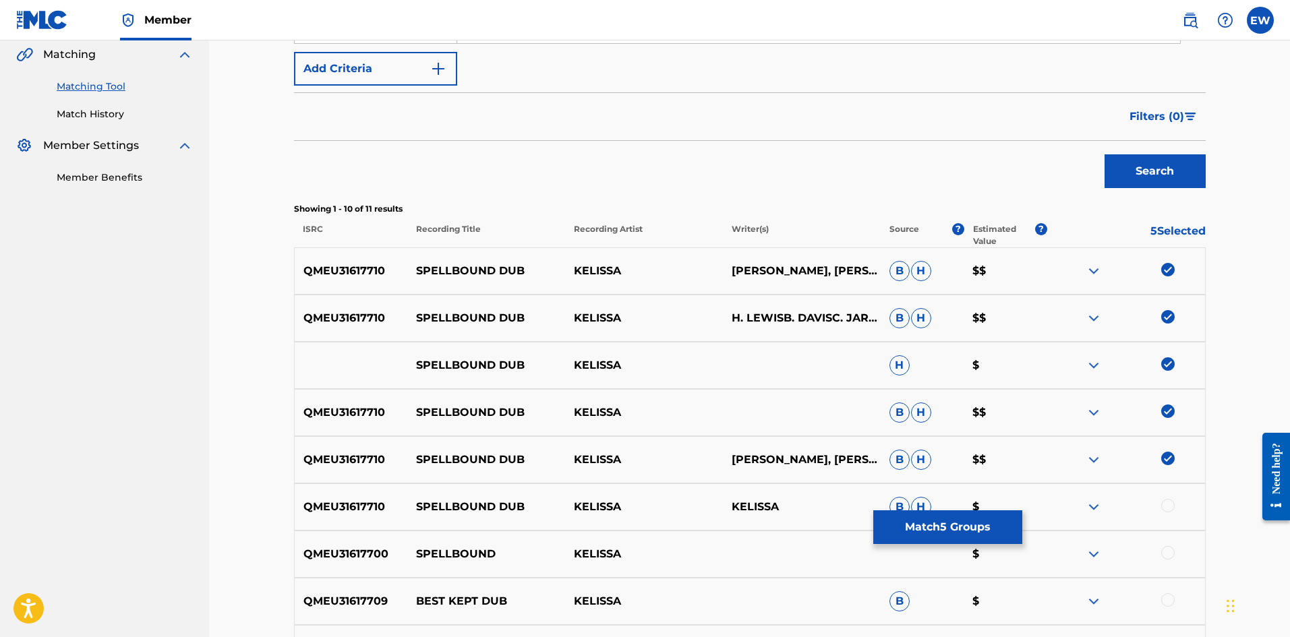
scroll to position [337, 0]
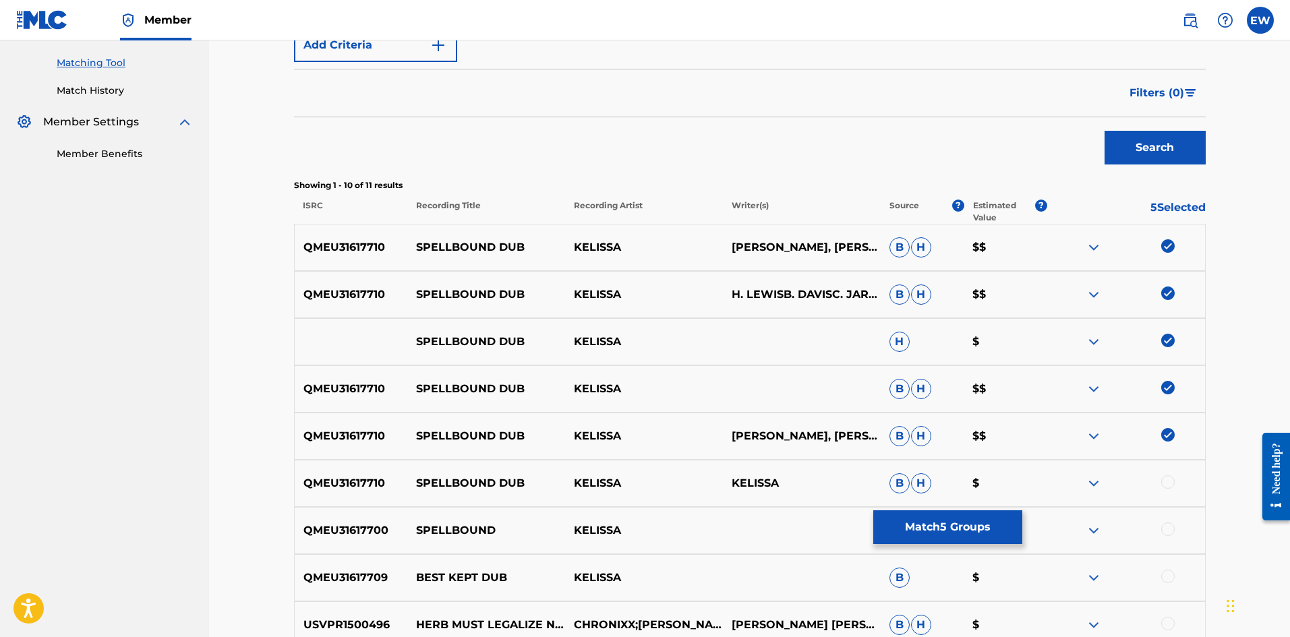
click at [1167, 486] on div at bounding box center [1167, 481] width 13 height 13
click at [929, 515] on button "Match 6 Groups" at bounding box center [947, 527] width 149 height 34
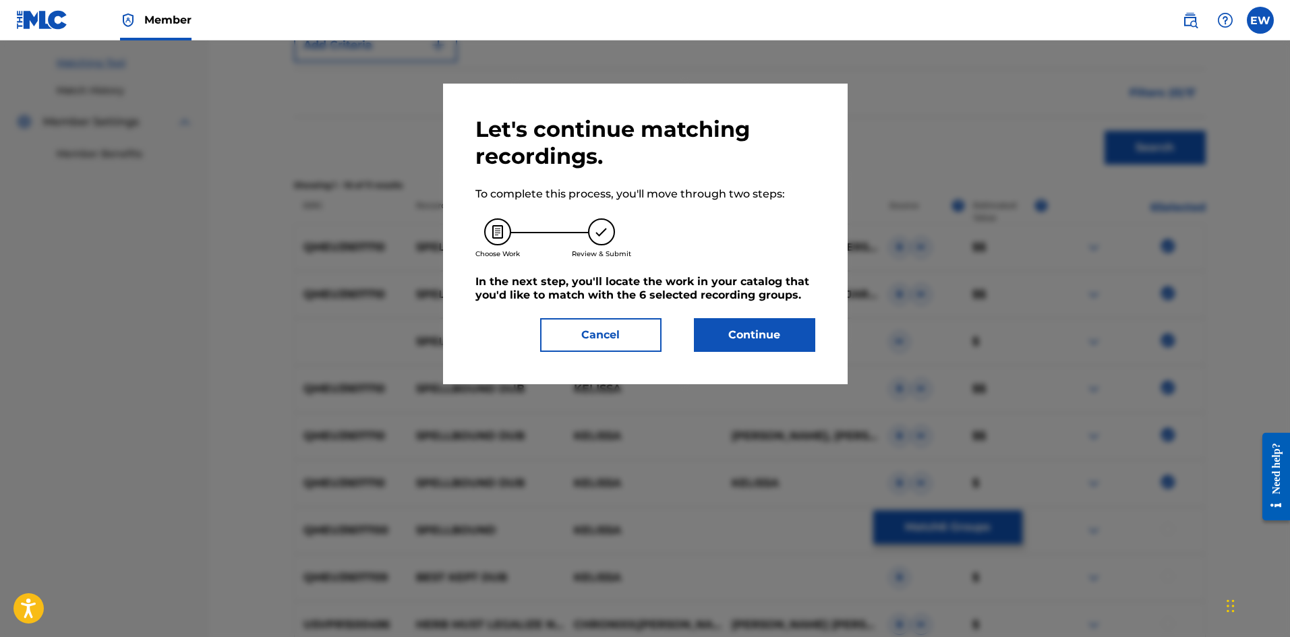
click at [798, 324] on button "Continue" at bounding box center [754, 335] width 121 height 34
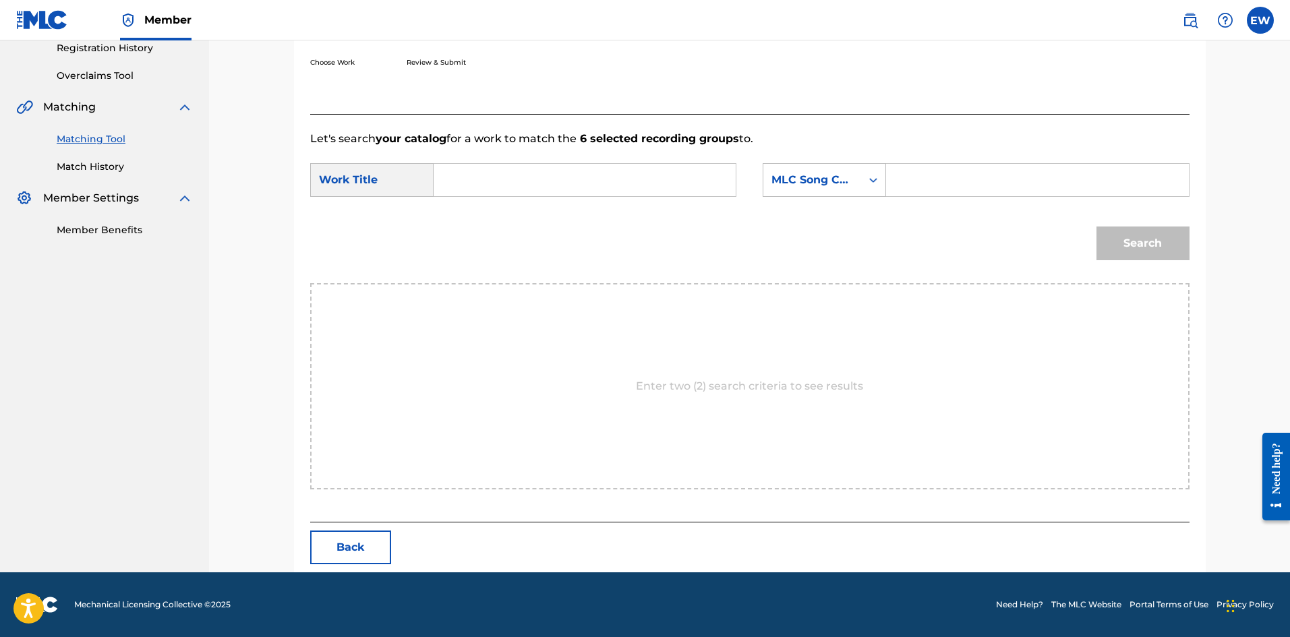
click at [621, 190] on input "Search Form" at bounding box center [584, 180] width 279 height 32
paste input "SPELLBOUND DUB"
type input "SPELLBOUND DUB"
click at [934, 170] on input "Search Form" at bounding box center [1037, 180] width 279 height 32
paste input "SB7MCI"
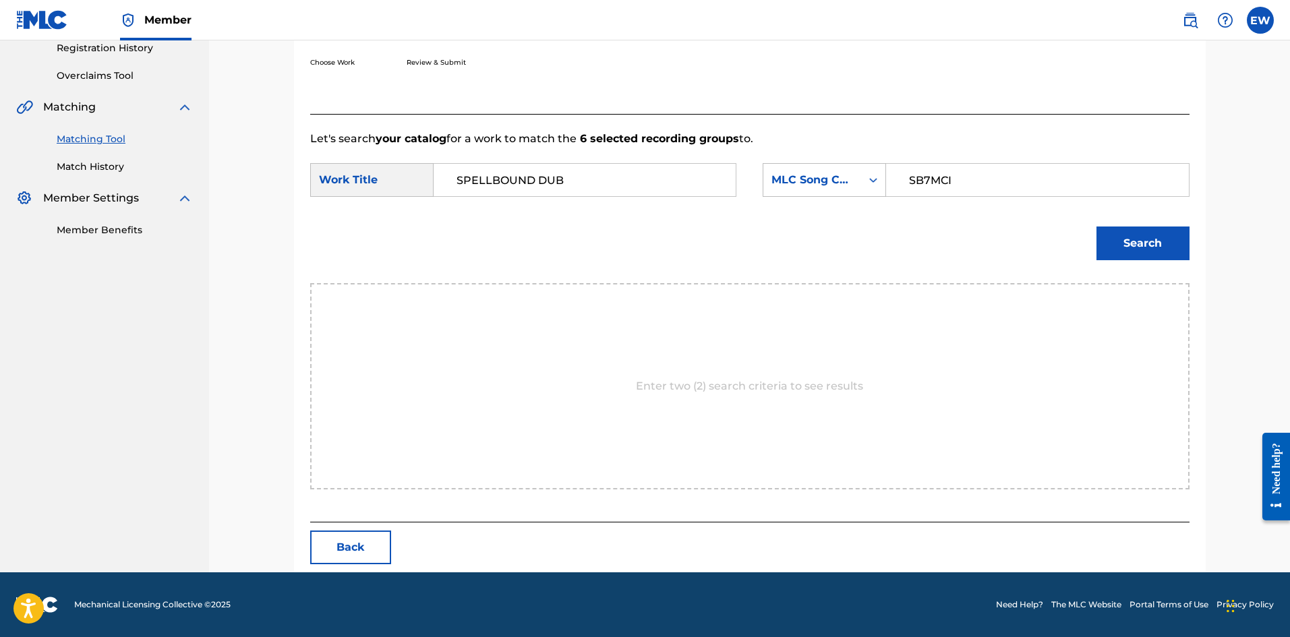
type input "SB7MCI"
click at [1130, 241] on button "Search" at bounding box center [1142, 244] width 93 height 34
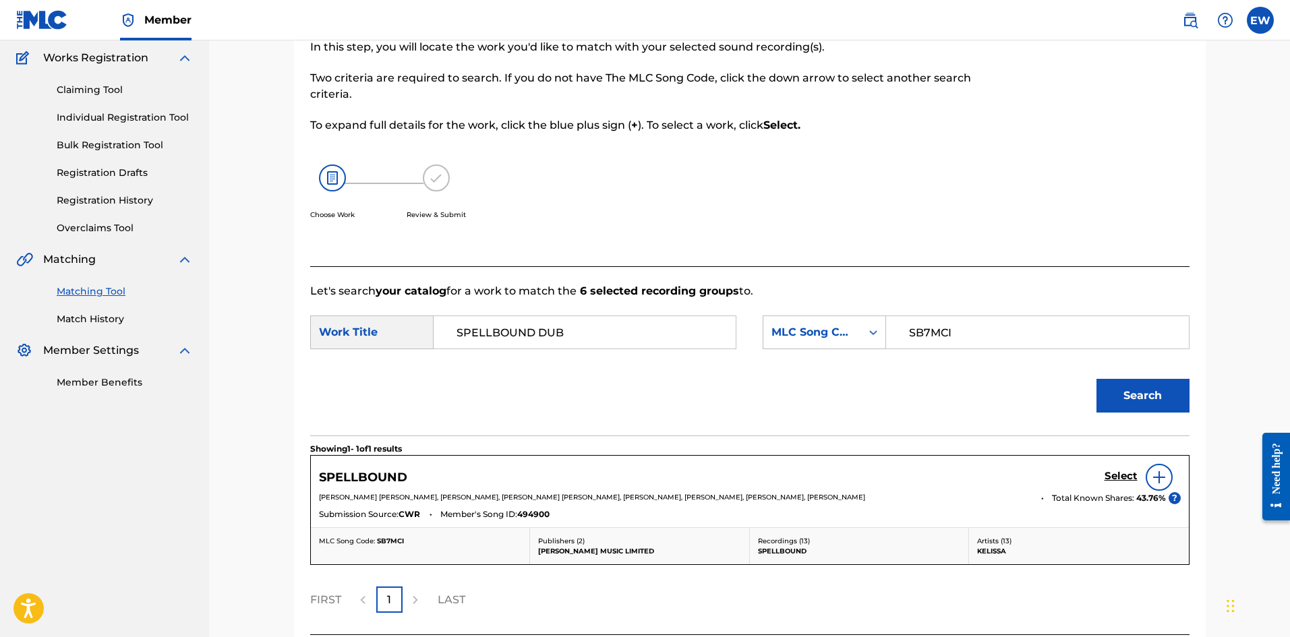
scroll to position [221, 0]
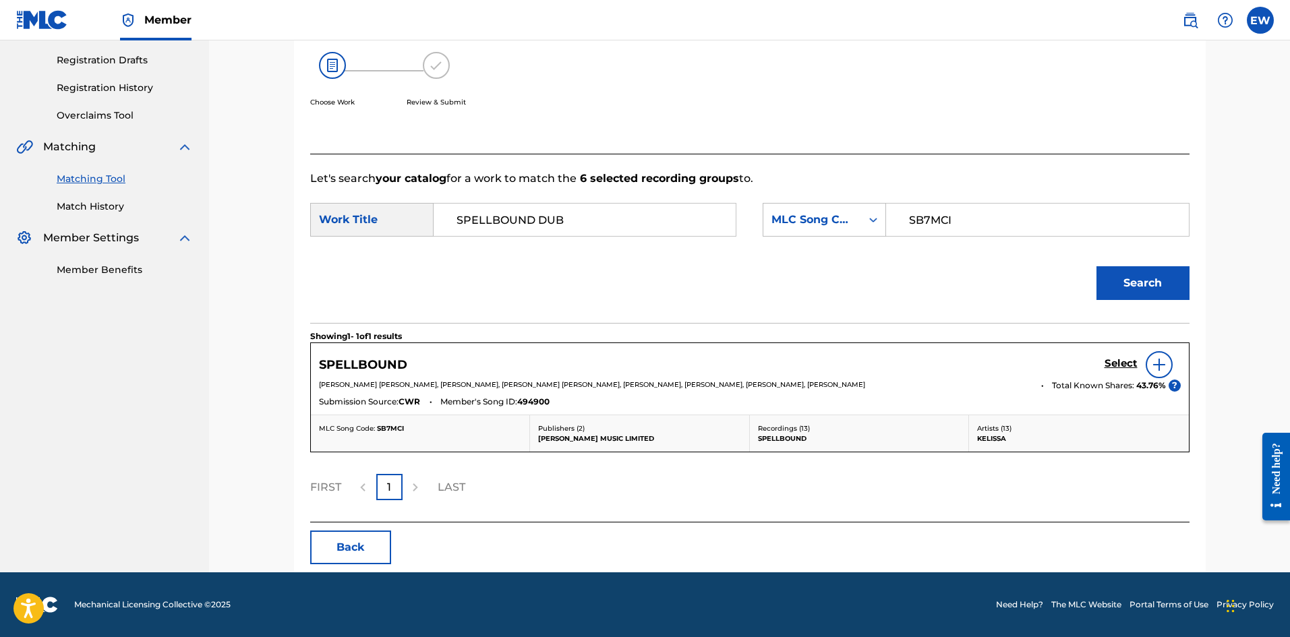
click at [1130, 361] on h5 "Select" at bounding box center [1121, 363] width 33 height 13
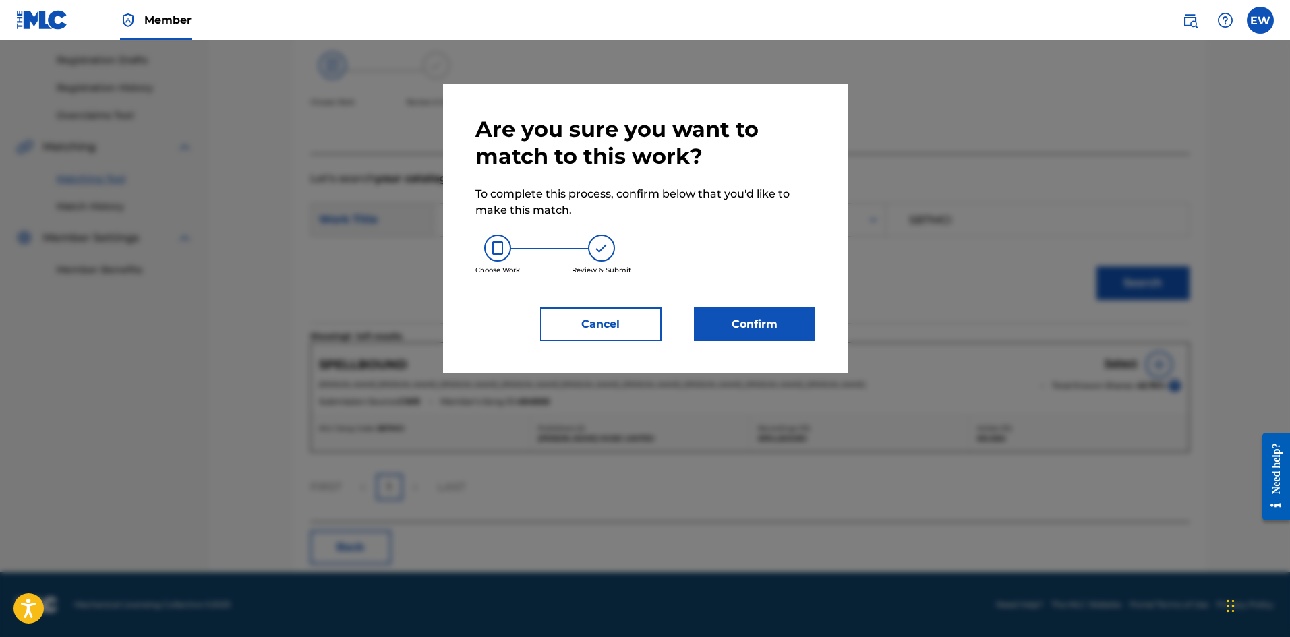
click at [791, 324] on button "Confirm" at bounding box center [754, 324] width 121 height 34
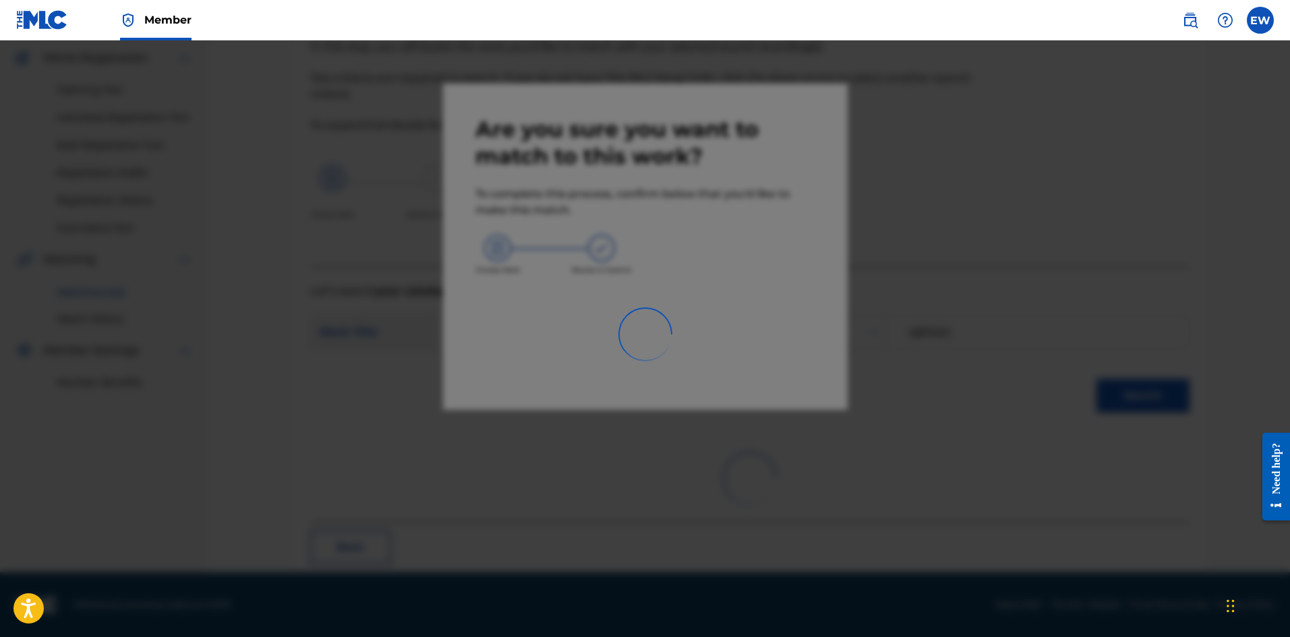
scroll to position [32, 0]
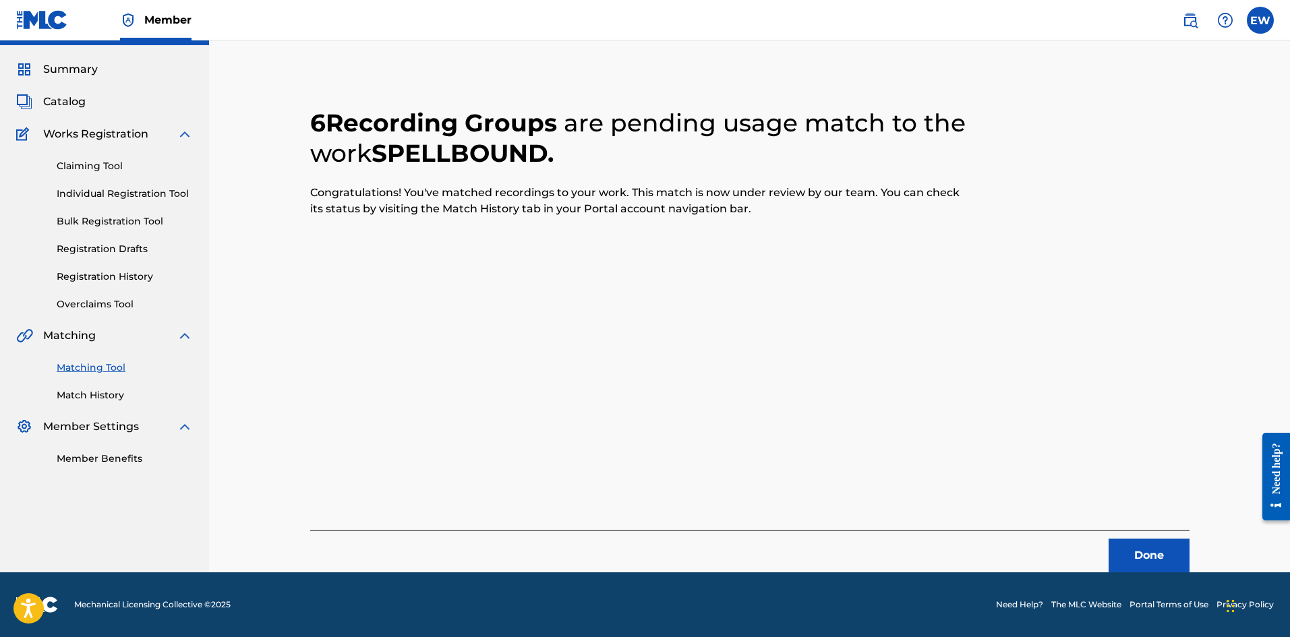
drag, startPoint x: 1154, startPoint y: 546, endPoint x: 1294, endPoint y: 521, distance: 142.6
click at [1154, 545] on button "Done" at bounding box center [1149, 556] width 81 height 34
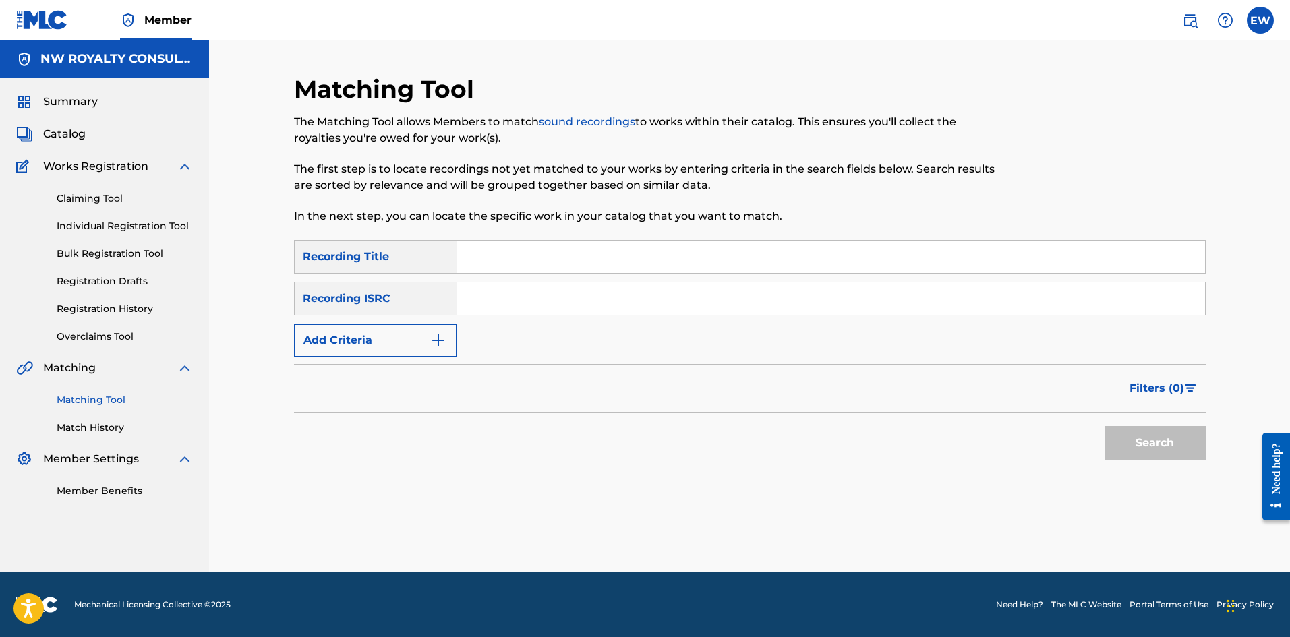
click at [383, 332] on button "Add Criteria" at bounding box center [375, 341] width 163 height 34
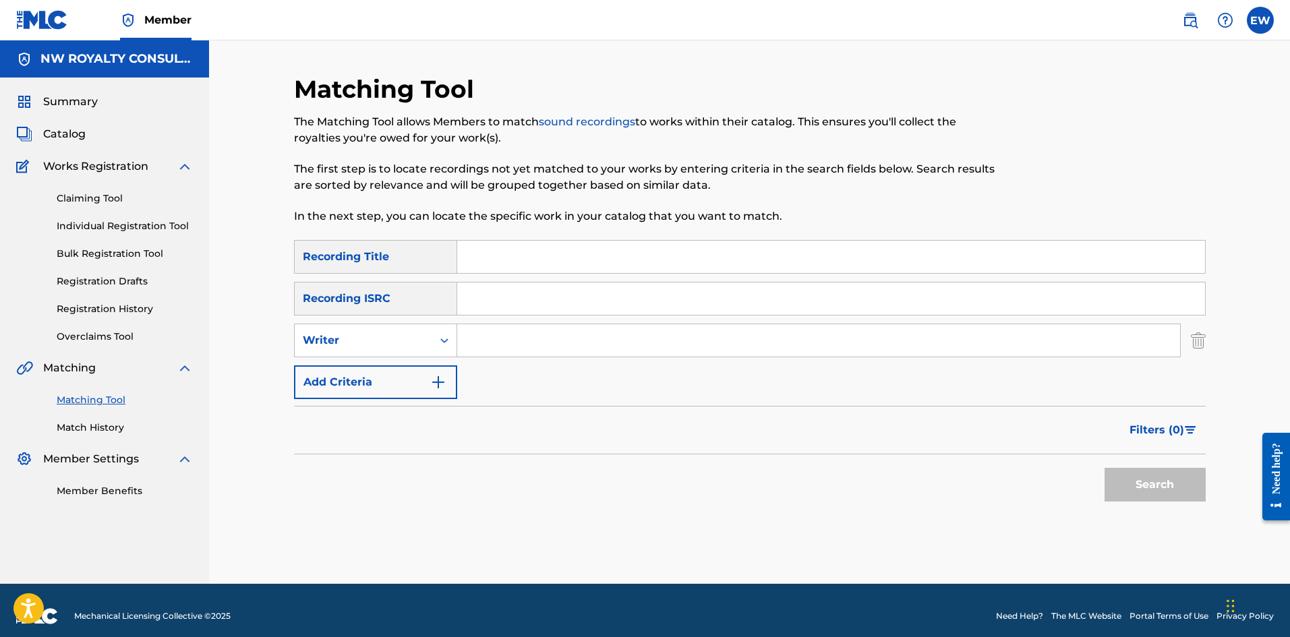
click at [382, 330] on div "Writer" at bounding box center [364, 341] width 138 height 26
click at [374, 365] on div "Recording Artist" at bounding box center [376, 374] width 162 height 34
click at [544, 348] on input "Search Form" at bounding box center [818, 340] width 723 height 32
paste input "NITTY KUTCHIE"
type input "NITTY KUTCHIE"
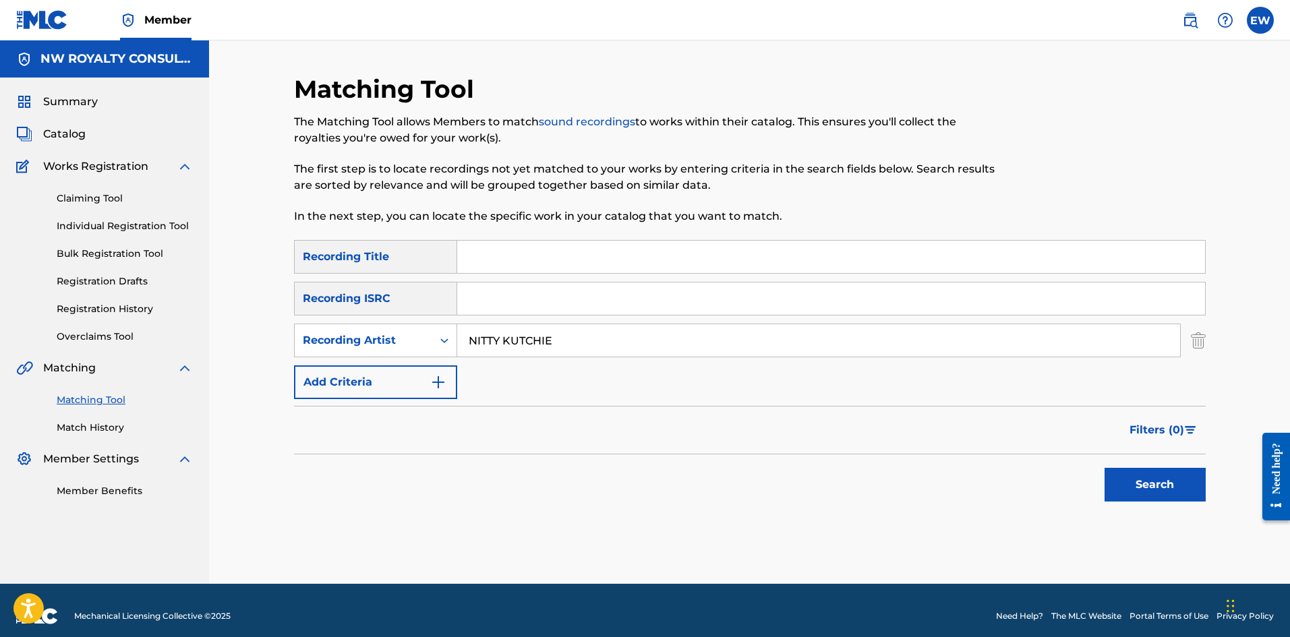
click at [680, 260] on input "Search Form" at bounding box center [831, 257] width 748 height 32
paste input "SPREAD LOVE AROUND"
type input "SPREAD LOVE AROUND"
click at [1123, 484] on button "Search" at bounding box center [1155, 485] width 101 height 34
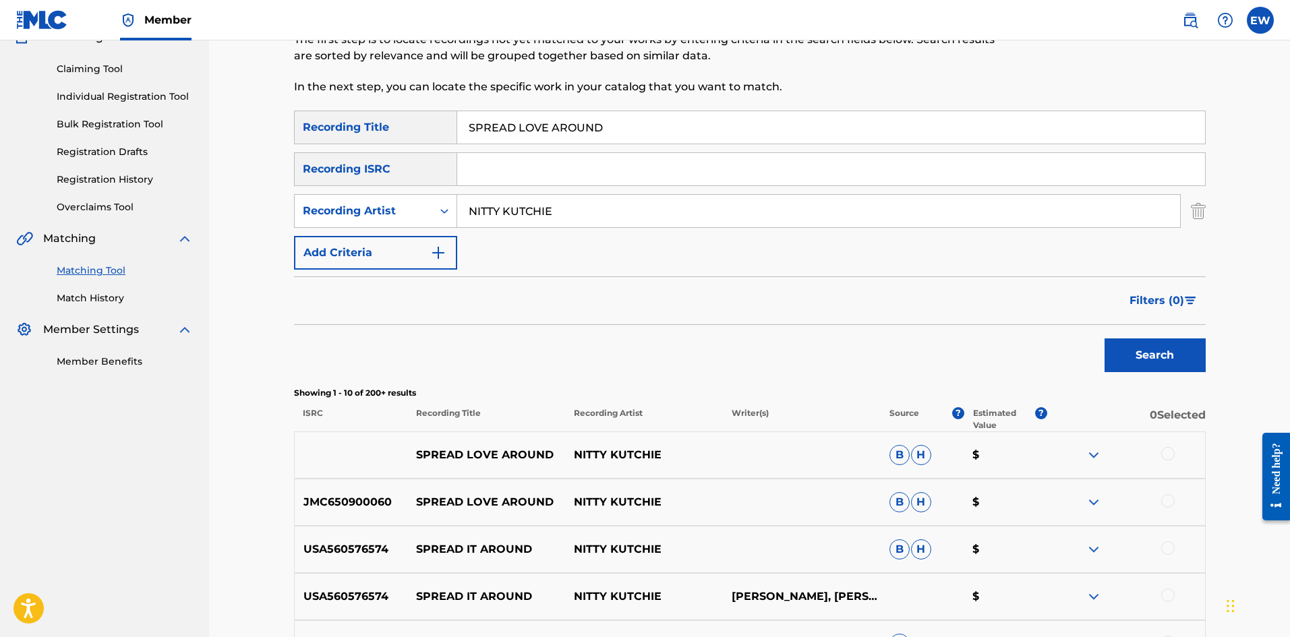
scroll to position [135, 0]
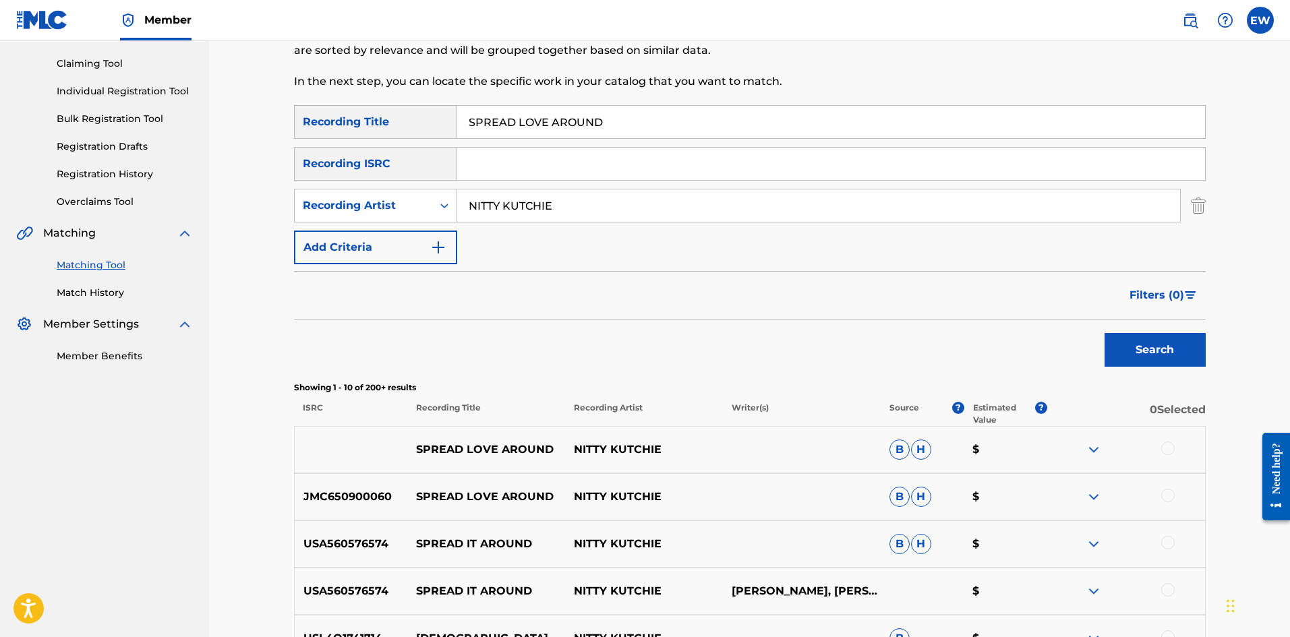
click at [1167, 448] on div at bounding box center [1167, 448] width 13 height 13
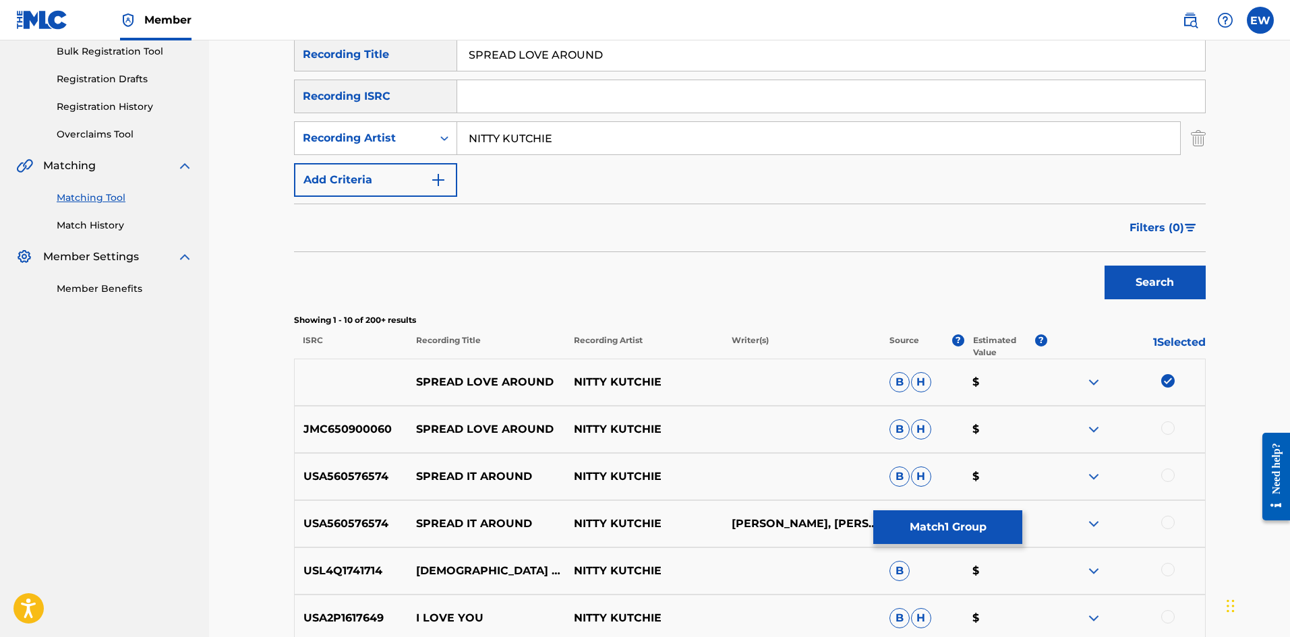
click at [1172, 432] on div at bounding box center [1167, 427] width 13 height 13
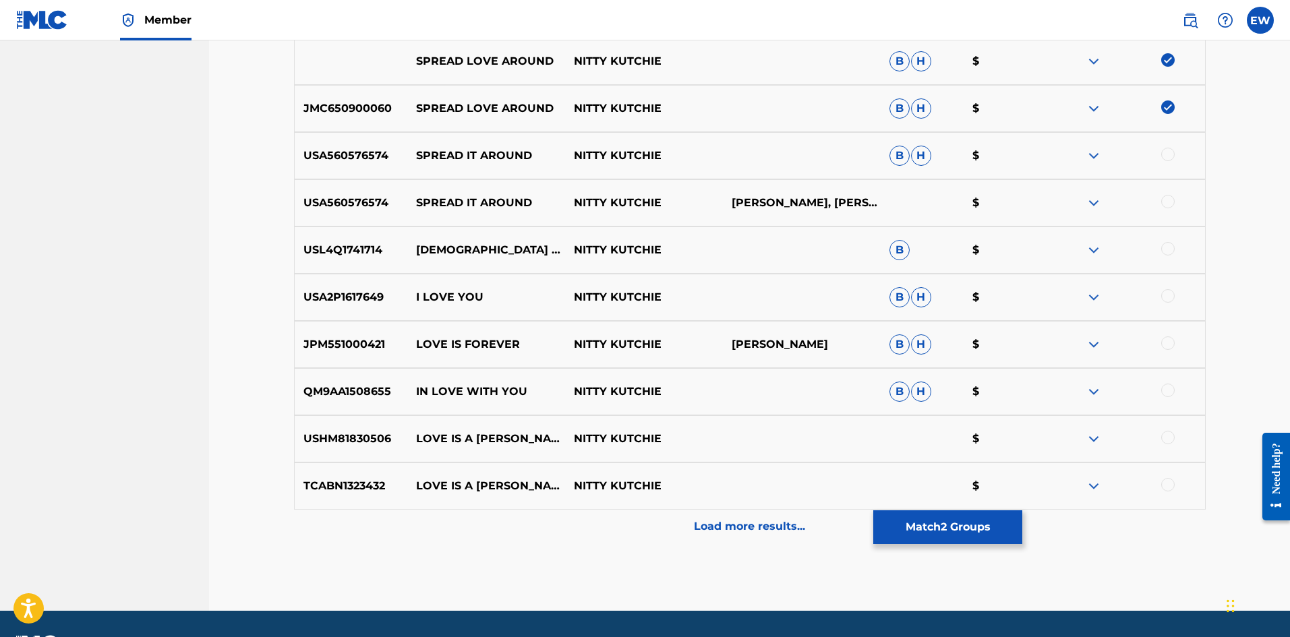
scroll to position [539, 0]
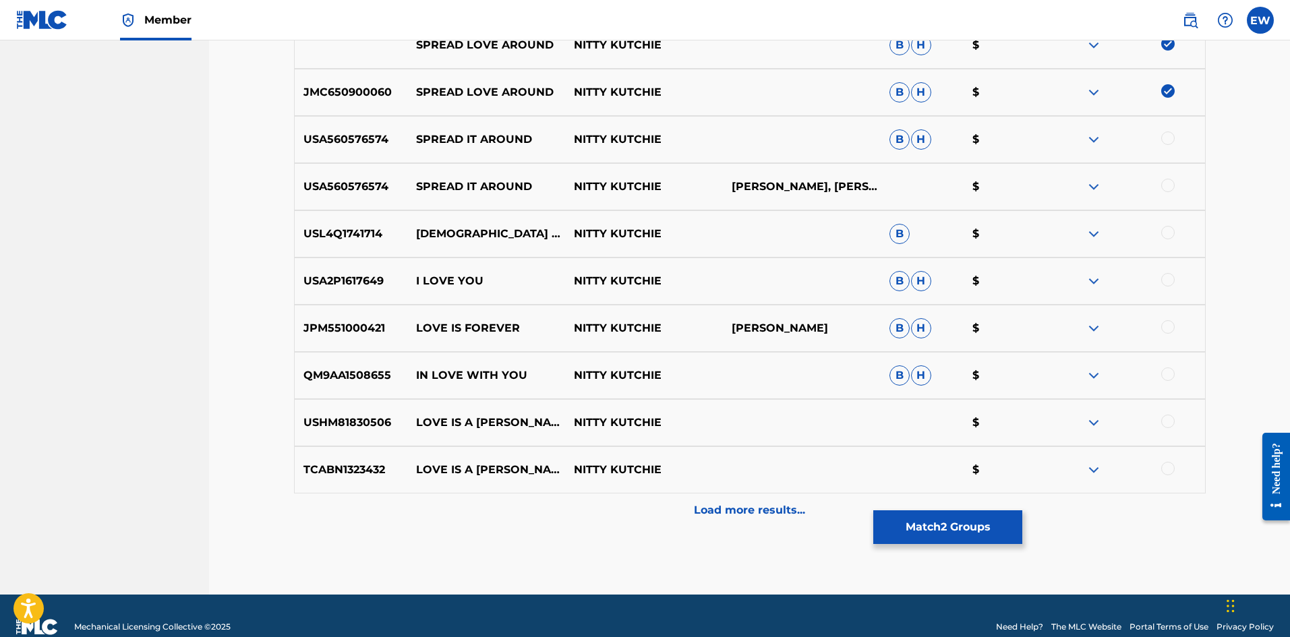
click at [964, 528] on button "Match 2 Groups" at bounding box center [947, 527] width 149 height 34
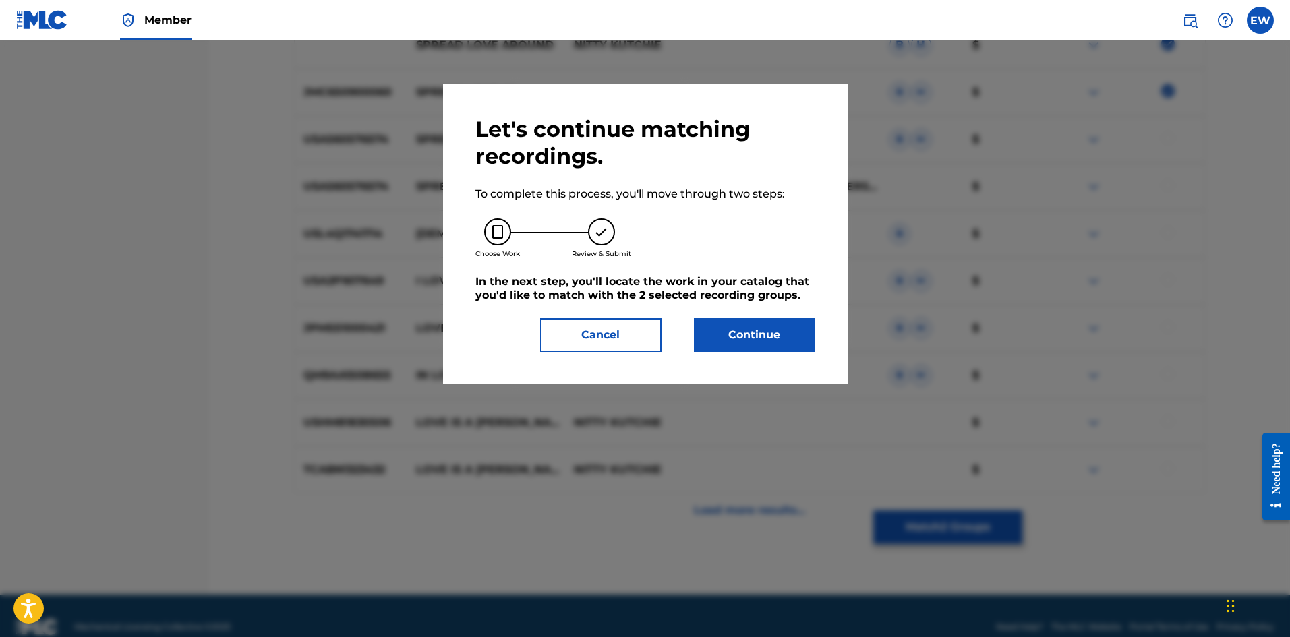
click at [755, 328] on button "Continue" at bounding box center [754, 335] width 121 height 34
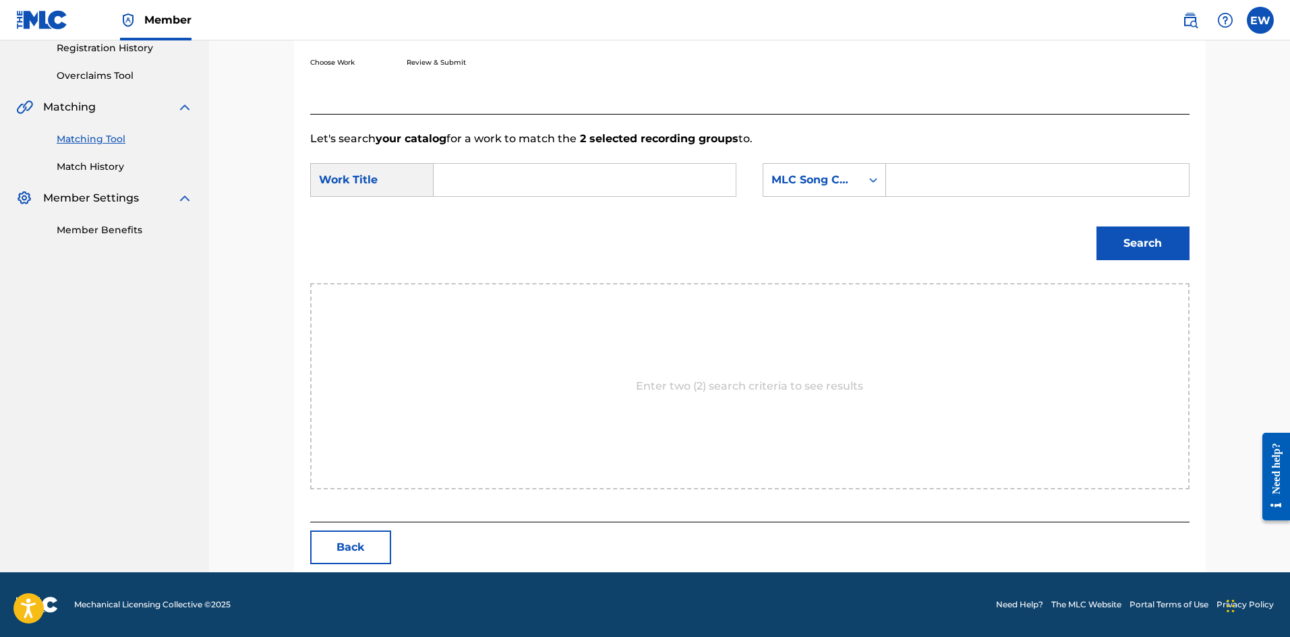
scroll to position [261, 0]
click at [588, 181] on input "Search Form" at bounding box center [584, 180] width 279 height 32
paste input "SPREAD LOVE AROUND"
type input "SPREAD LOVE AROUND"
click at [1009, 177] on input "Search Form" at bounding box center [1037, 180] width 279 height 32
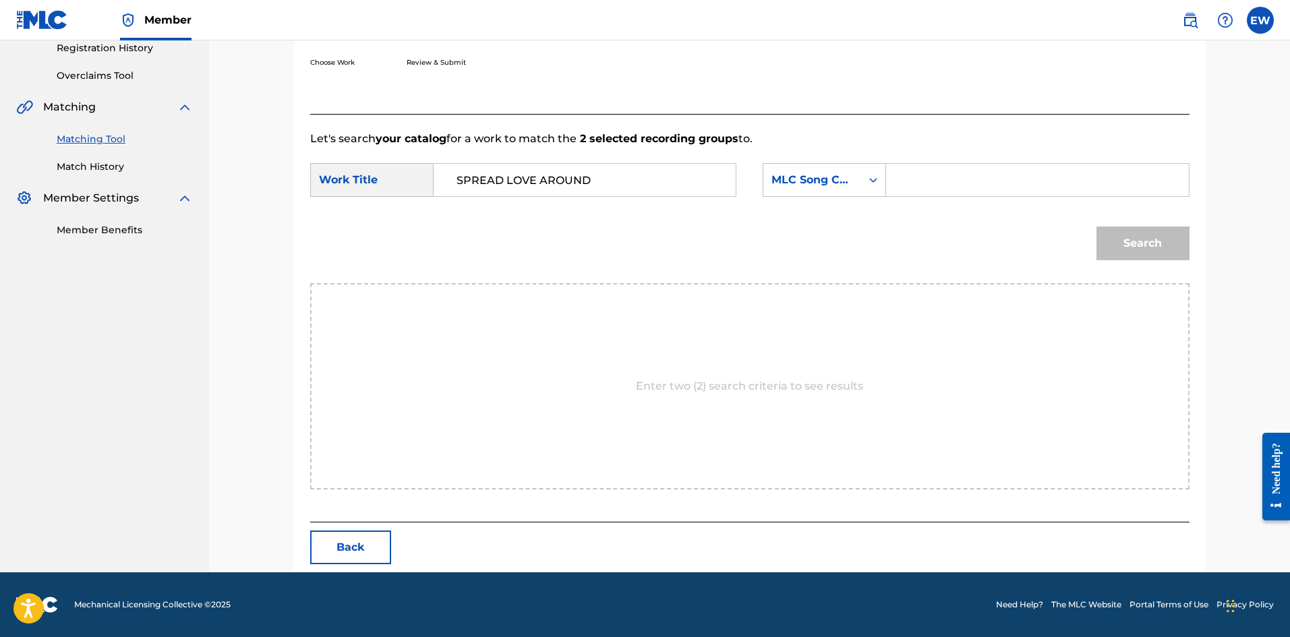
paste input "SD30EX"
type input "SD30EX"
click at [1117, 237] on button "Search" at bounding box center [1142, 244] width 93 height 34
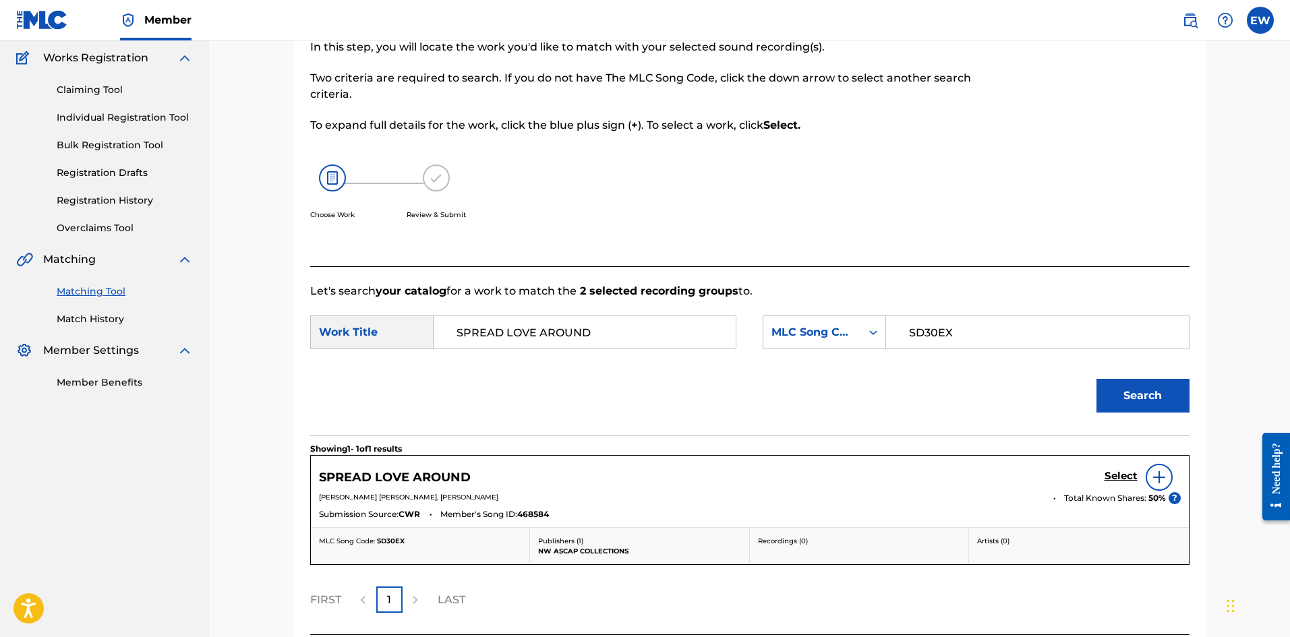
scroll to position [221, 0]
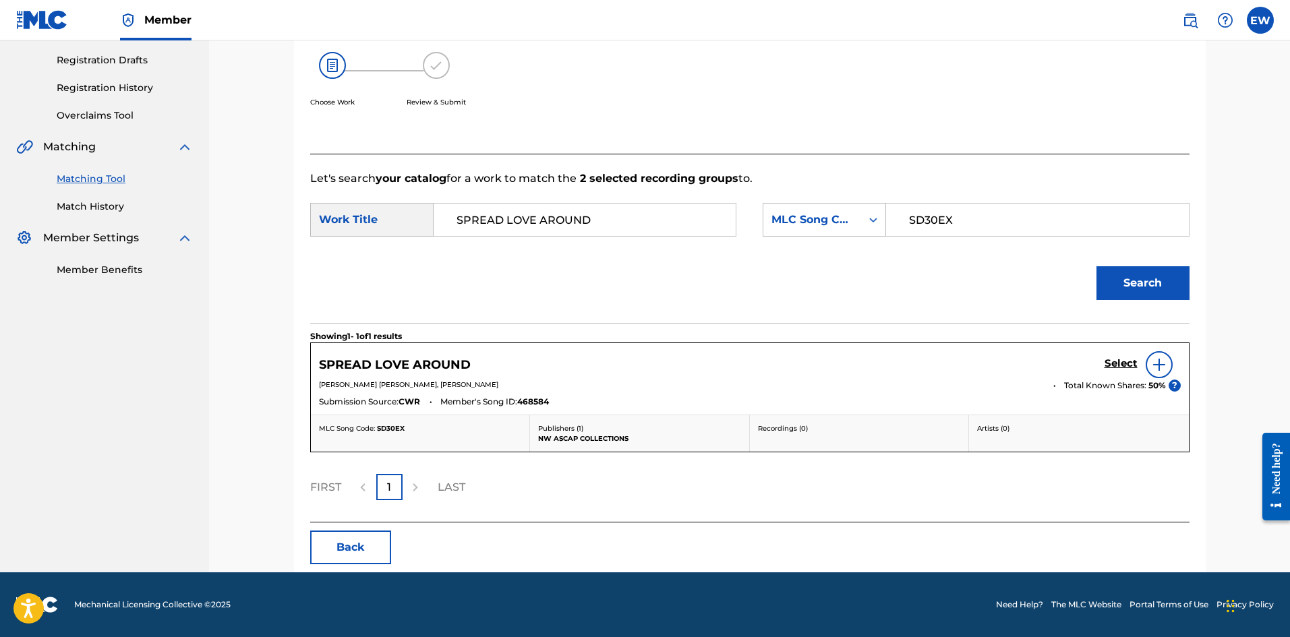
click at [1127, 364] on h5 "Select" at bounding box center [1121, 363] width 33 height 13
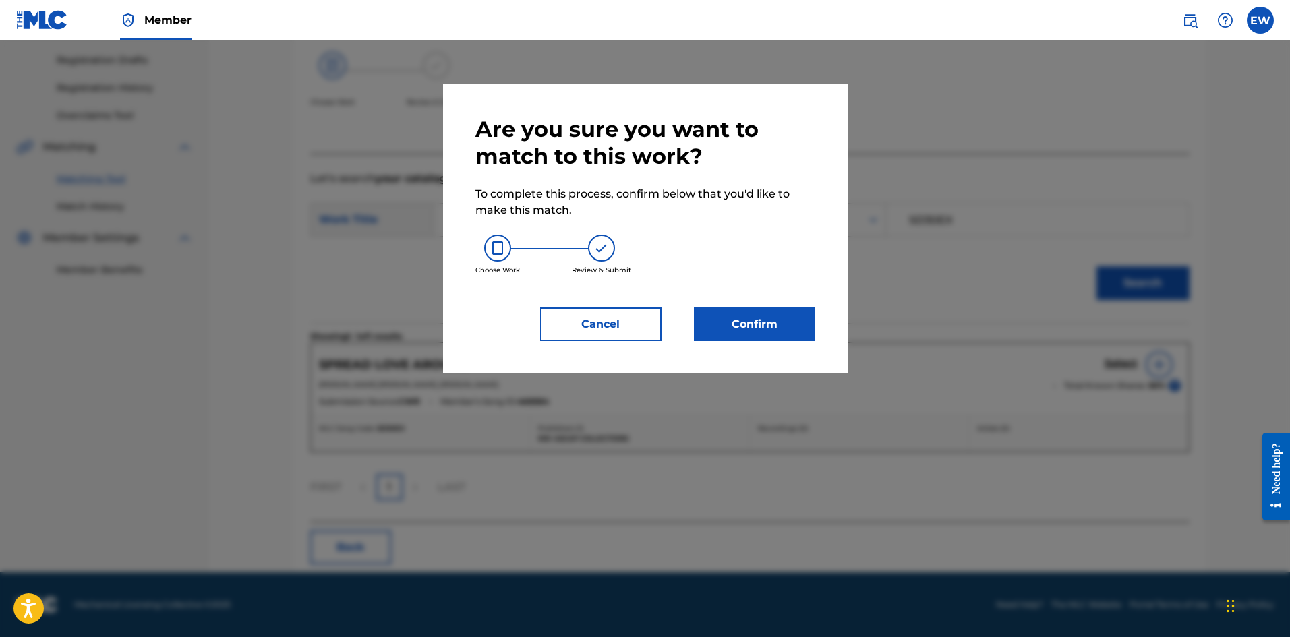
click at [757, 316] on button "Confirm" at bounding box center [754, 324] width 121 height 34
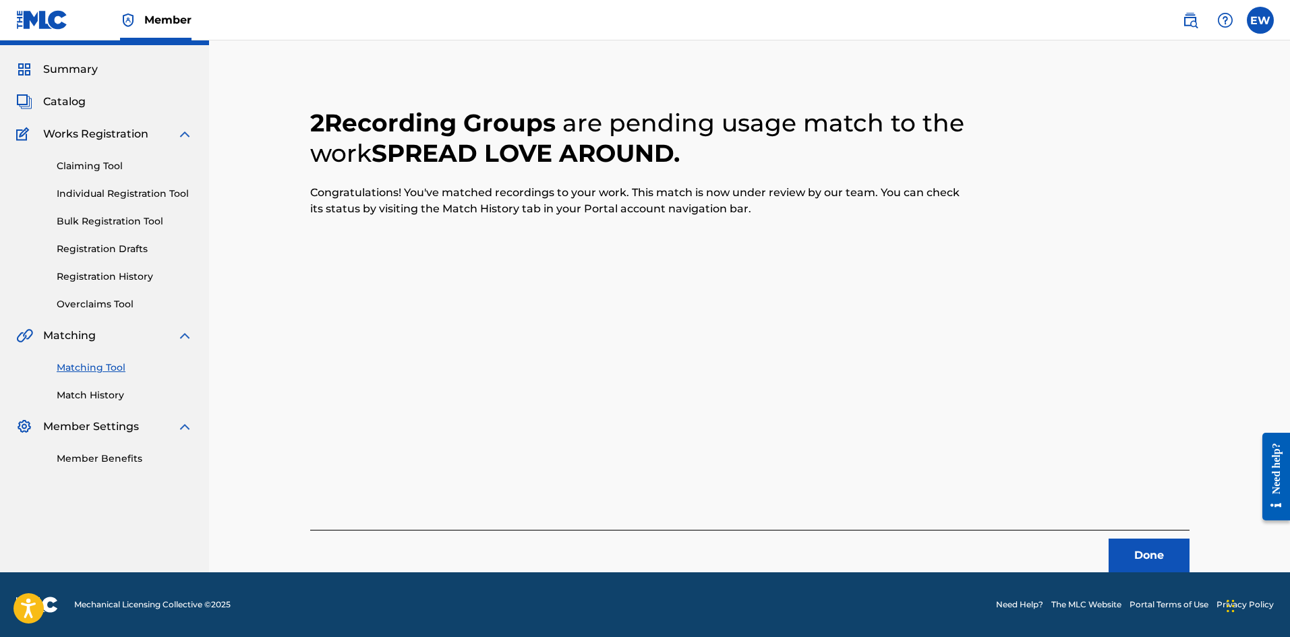
scroll to position [32, 0]
click at [1141, 556] on button "Done" at bounding box center [1149, 556] width 81 height 34
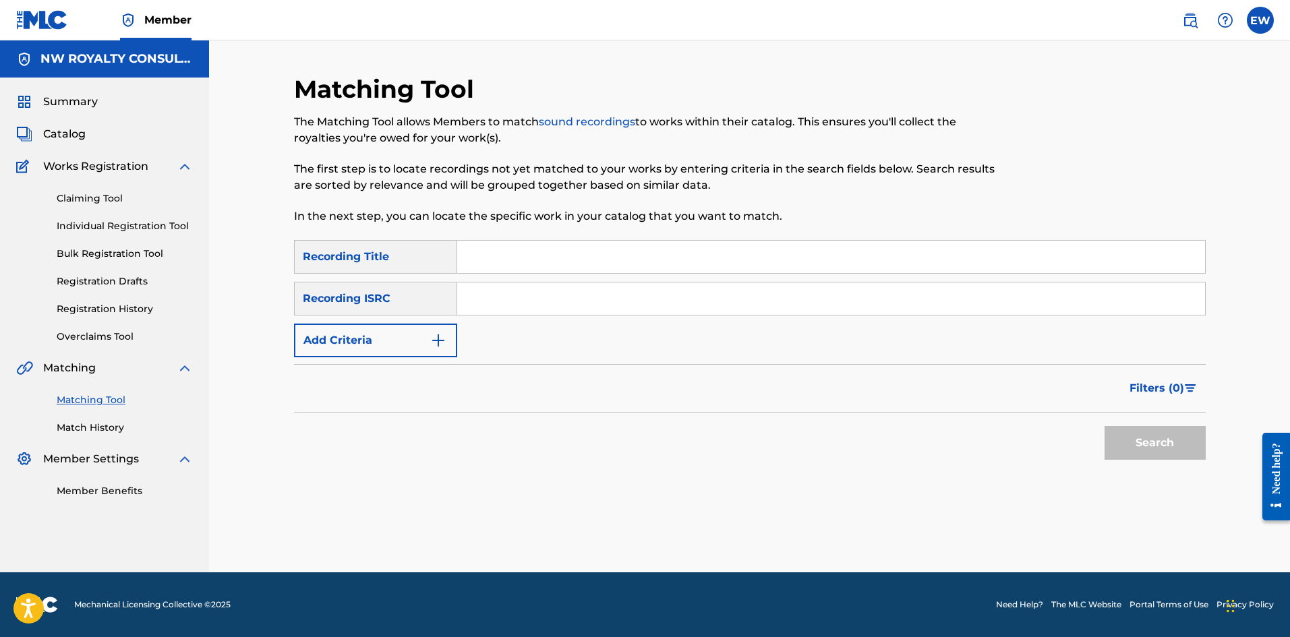
scroll to position [0, 0]
click at [349, 347] on button "Add Criteria" at bounding box center [375, 341] width 163 height 34
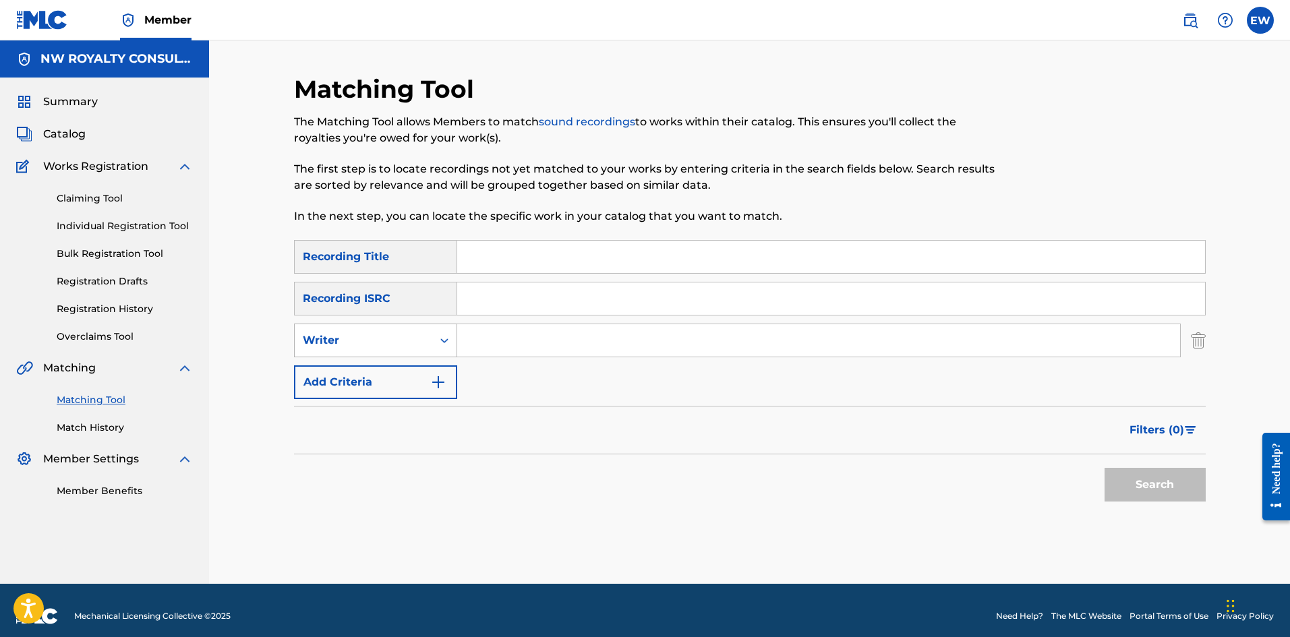
click at [350, 347] on div "Writer" at bounding box center [363, 340] width 121 height 16
drag, startPoint x: 354, startPoint y: 370, endPoint x: 376, endPoint y: 367, distance: 22.5
click at [356, 370] on div "Recording Artist" at bounding box center [376, 374] width 162 height 34
click at [540, 349] on input "Search Form" at bounding box center [818, 340] width 723 height 32
paste input "SQUASH"
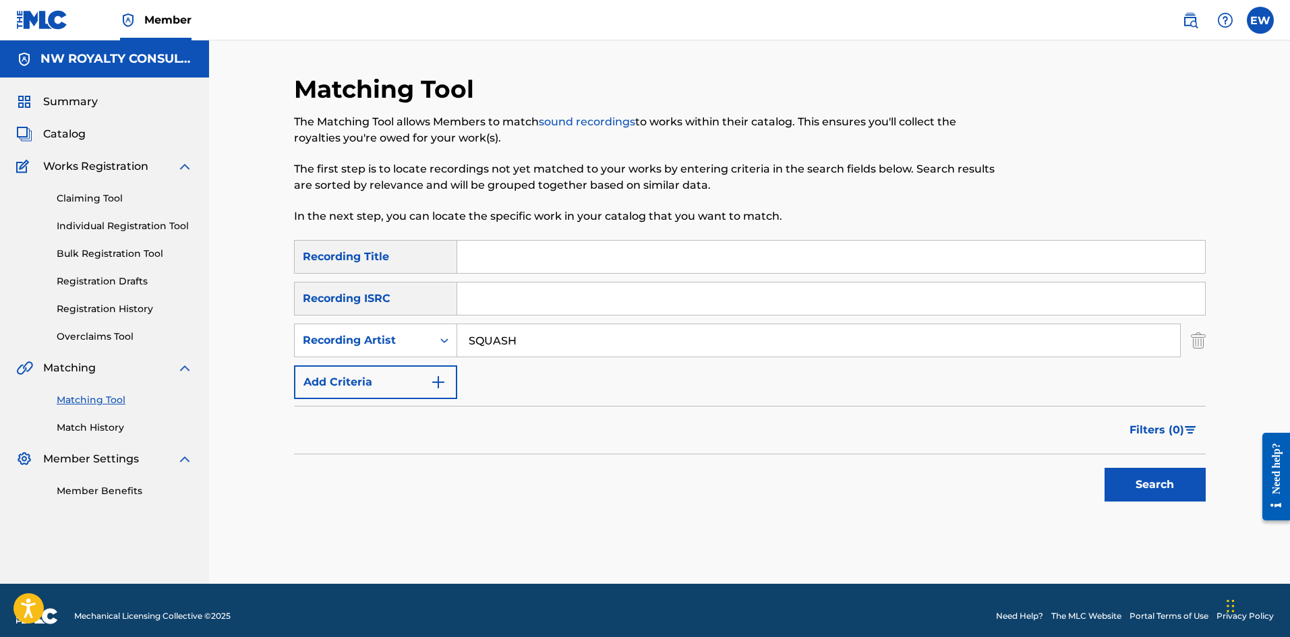
type input "SQUASH"
drag, startPoint x: 498, startPoint y: 264, endPoint x: 505, endPoint y: 260, distance: 8.8
click at [498, 264] on input "Search Form" at bounding box center [831, 257] width 748 height 32
paste input "SQUASH CHAMPION OFFICIAL AUDIO 2"
type input "SQUASH CHAMPION OFFICIAL AUDIO 2"
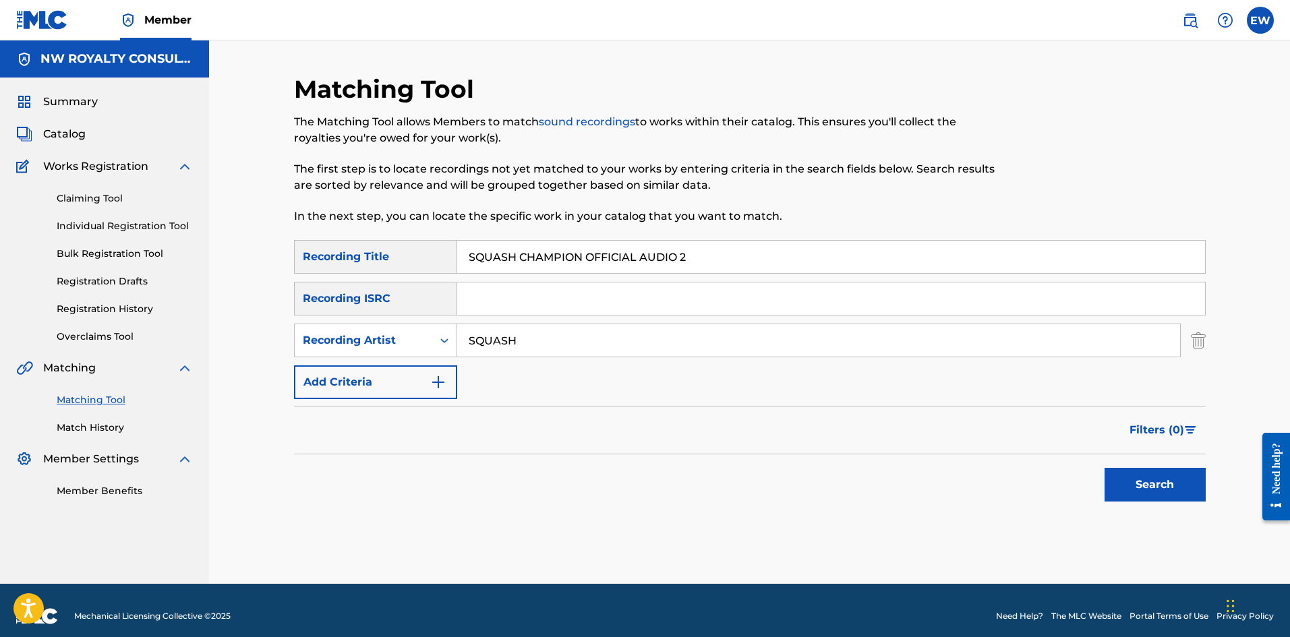
click at [1142, 476] on button "Search" at bounding box center [1155, 485] width 101 height 34
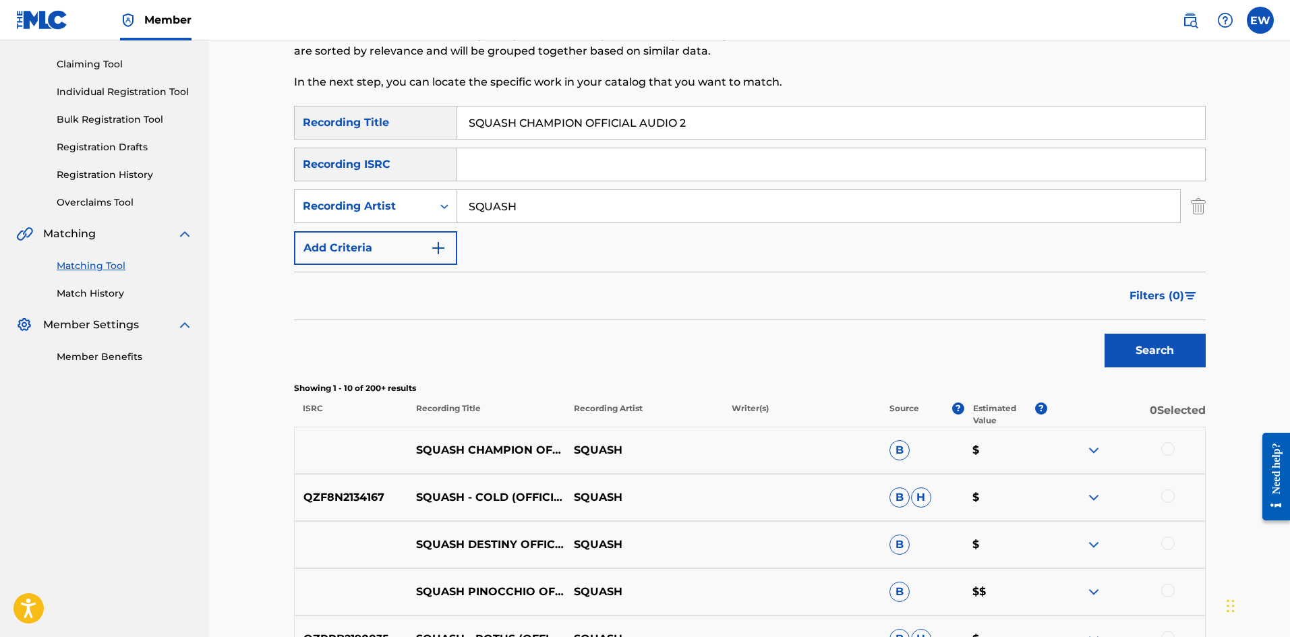
scroll to position [135, 0]
click at [1162, 448] on div at bounding box center [1167, 448] width 13 height 13
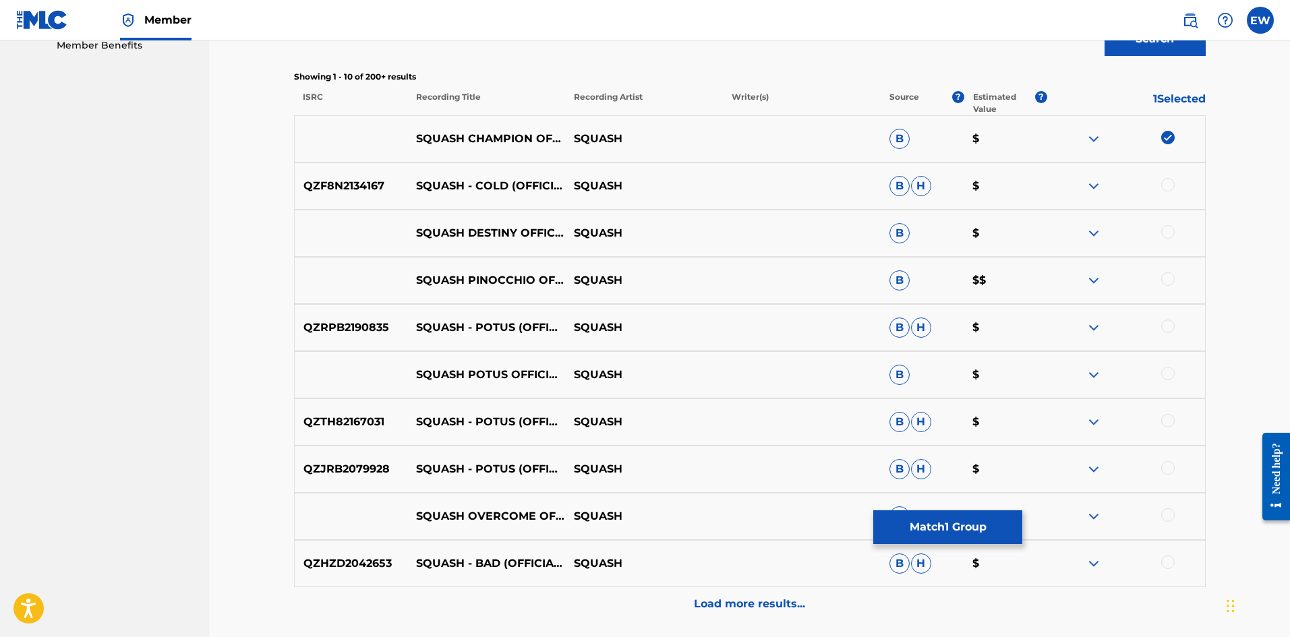
scroll to position [472, 0]
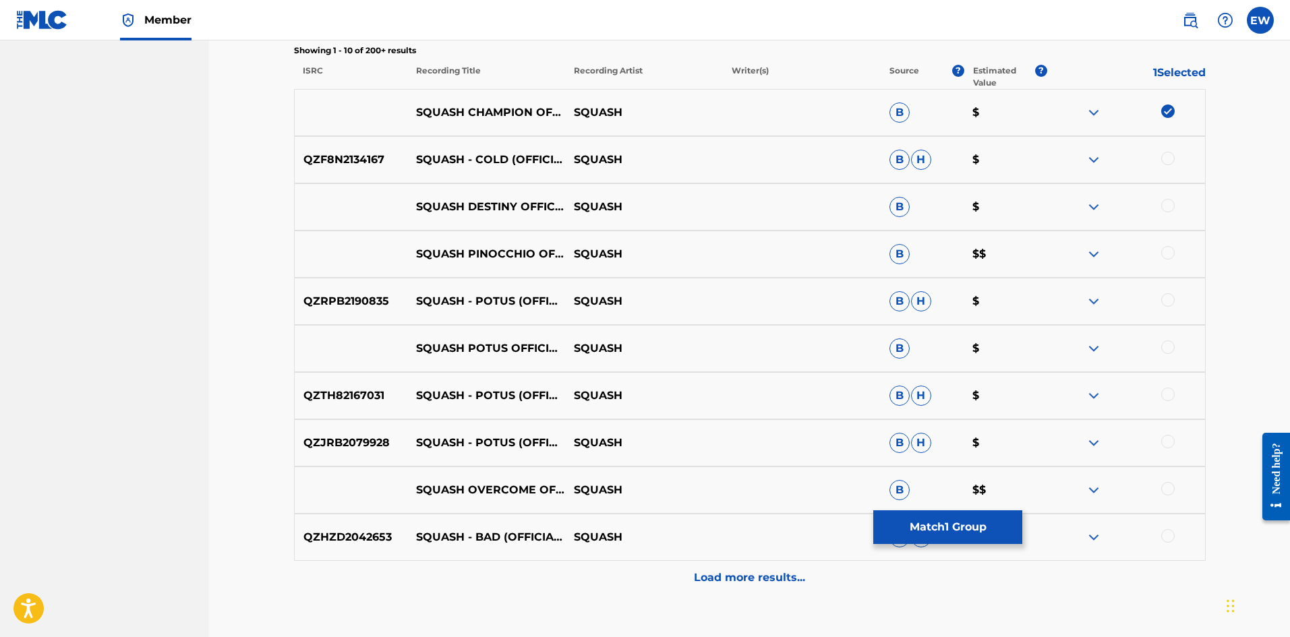
click at [972, 529] on button "Match 1 Group" at bounding box center [947, 527] width 149 height 34
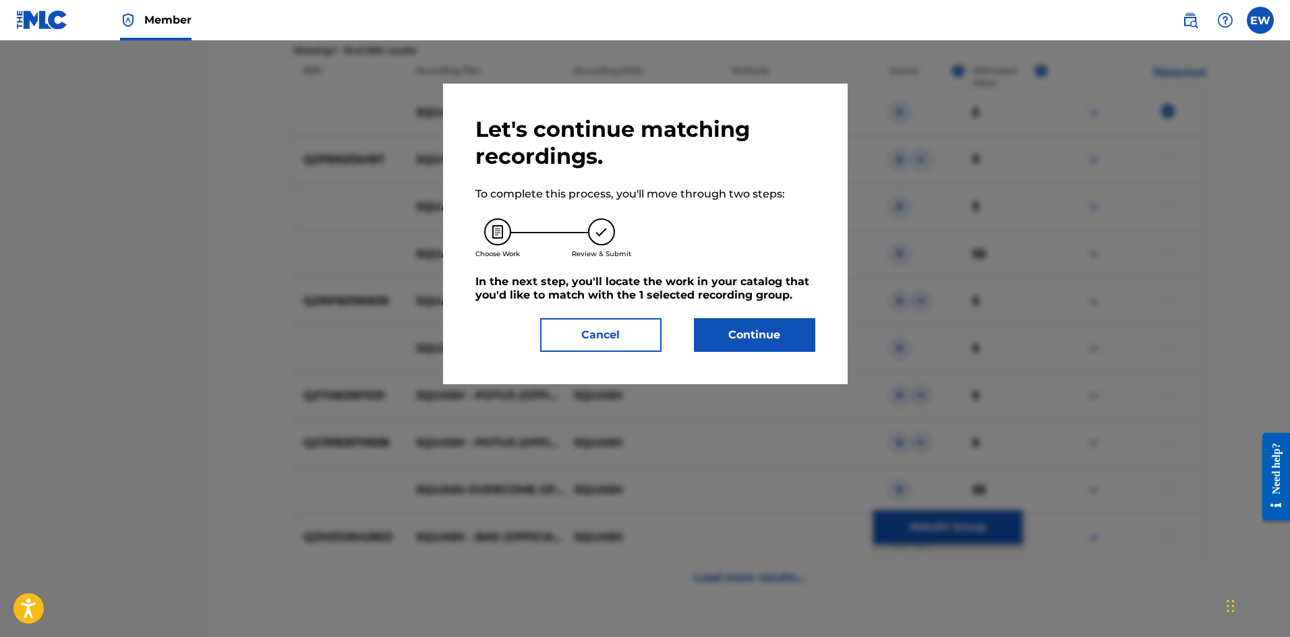
click at [746, 340] on button "Continue" at bounding box center [754, 335] width 121 height 34
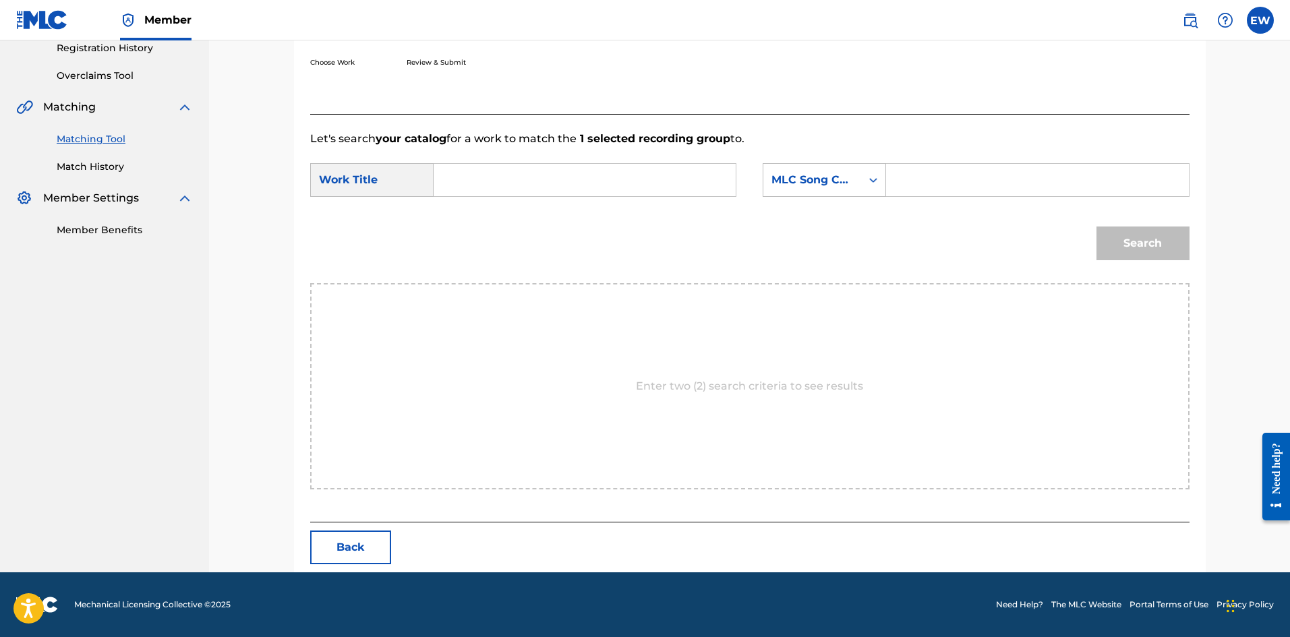
scroll to position [261, 0]
click at [638, 180] on input "Search Form" at bounding box center [584, 180] width 279 height 32
paste input "SQUASH CHAMPION OFFICIAL AUDIO 2"
type input "SQUASH CHAMPION OFFICIAL AUDIO 2"
click at [991, 179] on input "Search Form" at bounding box center [1037, 180] width 279 height 32
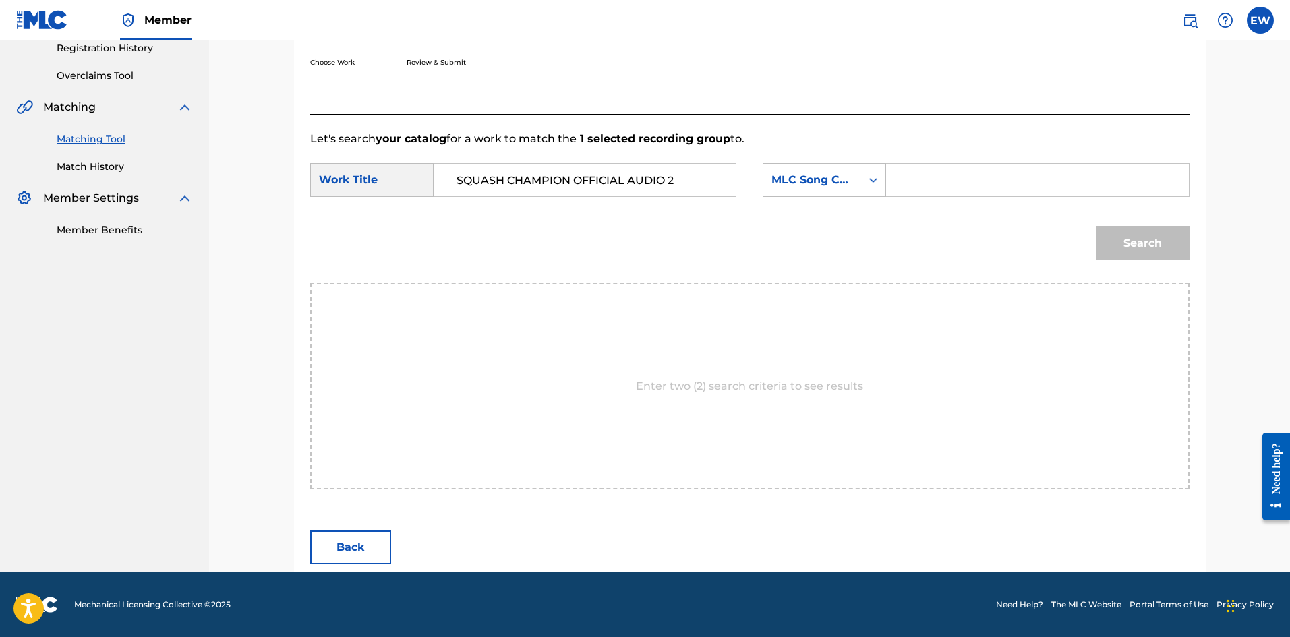
paste input "CB6H4A"
type input "CB6H4A"
drag, startPoint x: 1185, startPoint y: 260, endPoint x: 1179, endPoint y: 256, distance: 7.9
click at [1185, 262] on div "Search" at bounding box center [1140, 240] width 100 height 54
click at [1170, 243] on button "Search" at bounding box center [1142, 244] width 93 height 34
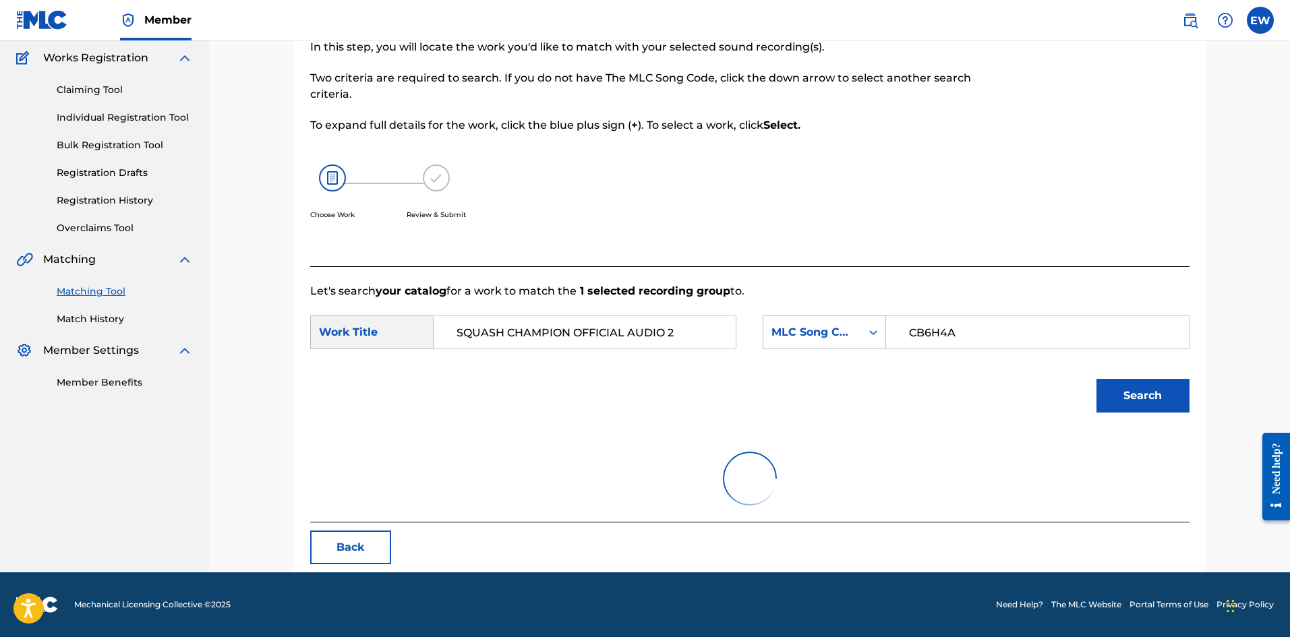
scroll to position [221, 0]
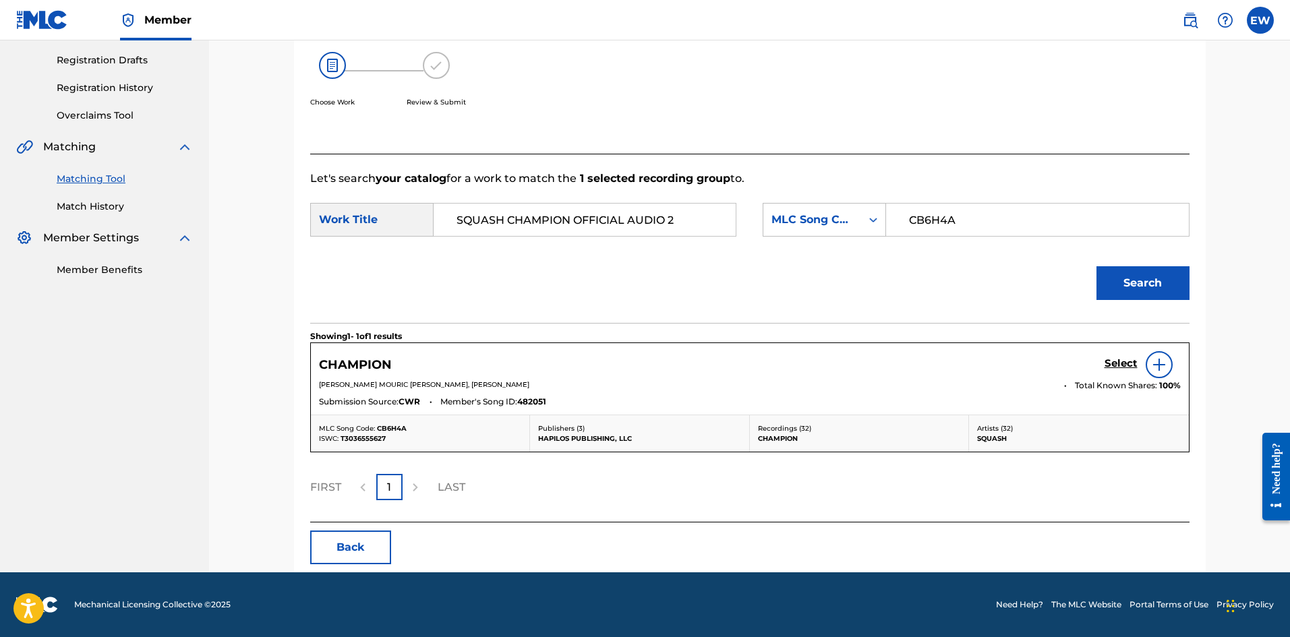
click at [1113, 354] on div "Select" at bounding box center [1143, 364] width 76 height 27
click at [1115, 361] on h5 "Select" at bounding box center [1121, 363] width 33 height 13
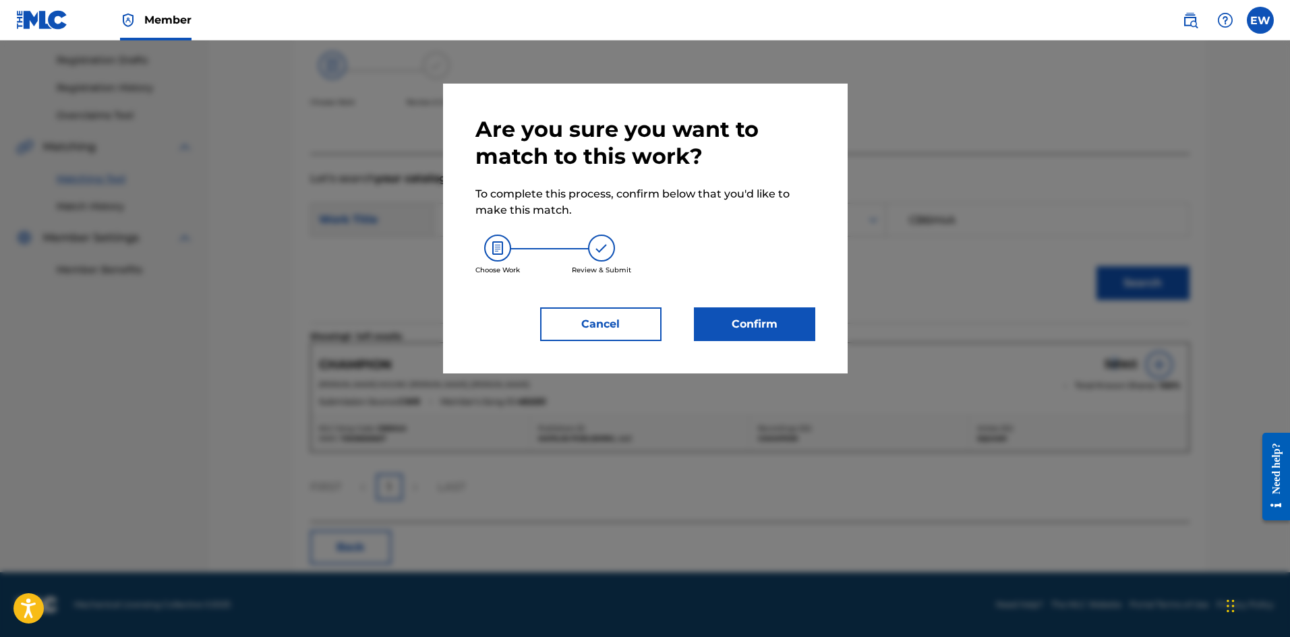
click at [776, 314] on button "Confirm" at bounding box center [754, 324] width 121 height 34
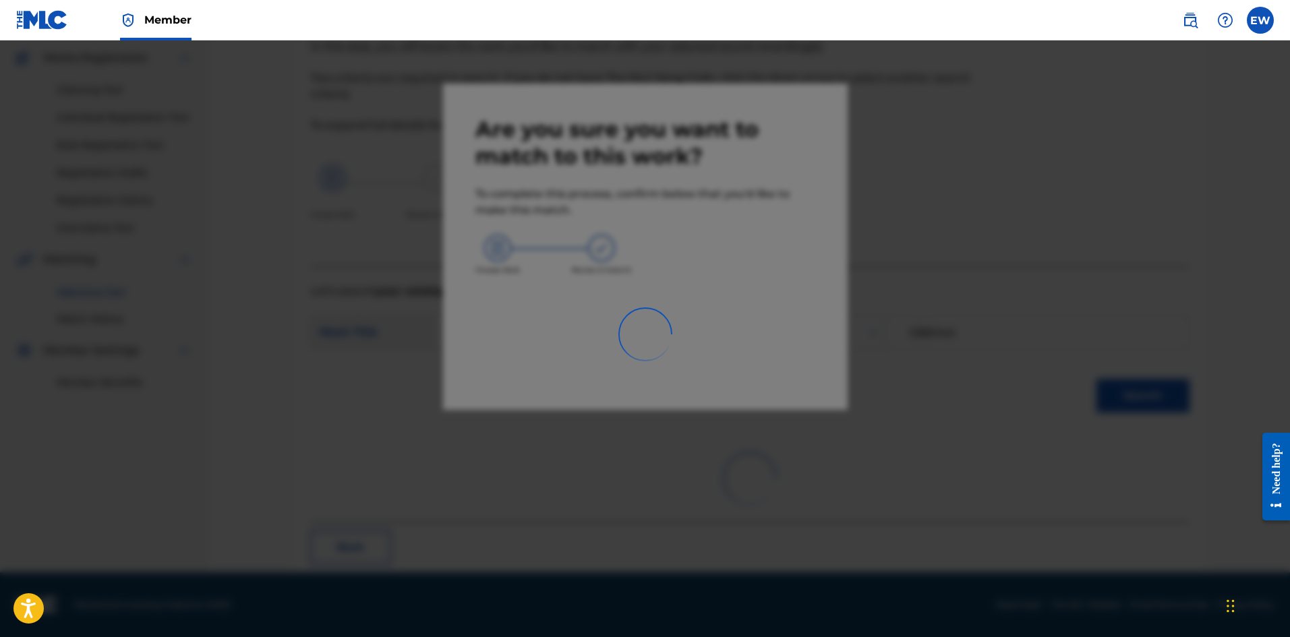
scroll to position [32, 0]
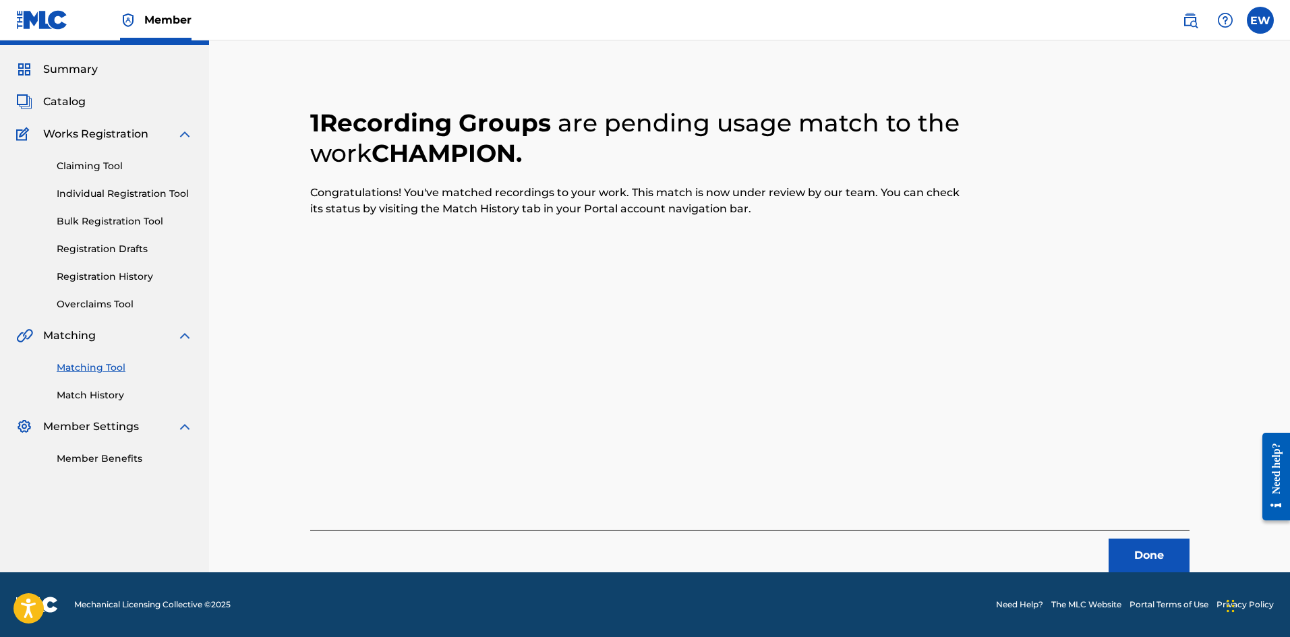
click at [1124, 548] on button "Done" at bounding box center [1149, 556] width 81 height 34
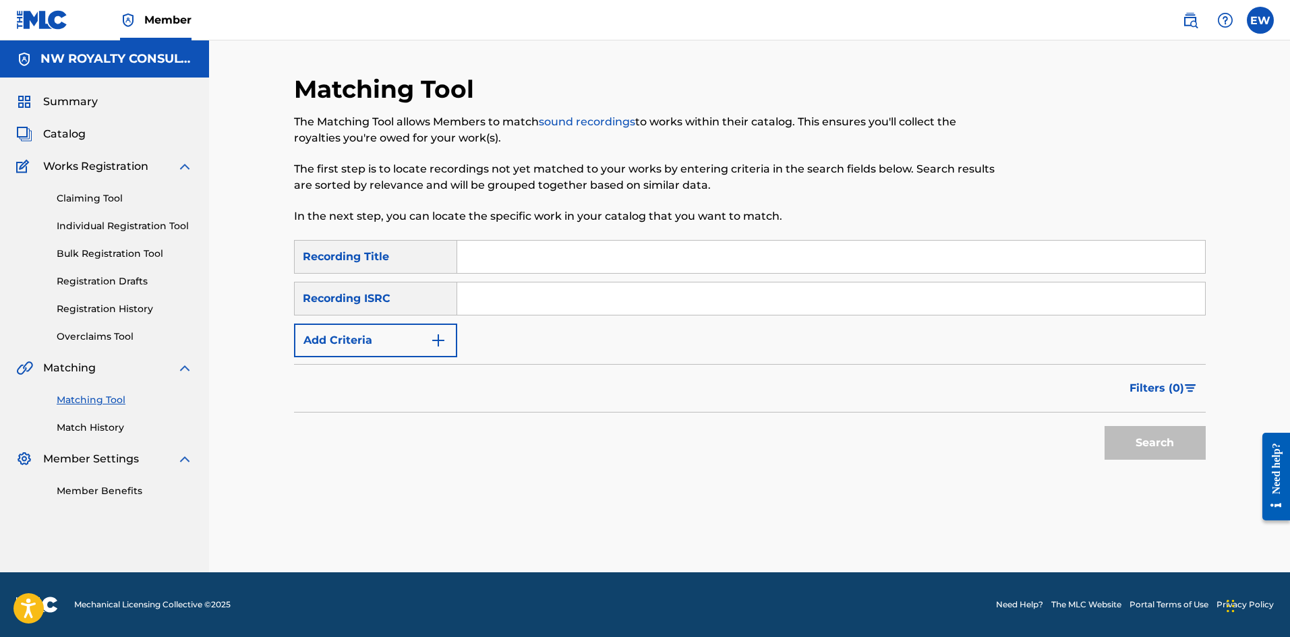
scroll to position [0, 0]
click at [457, 329] on div "SearchWithCriteria37945a65-efce-465b-b152-bb4010bd0d9d Recording Title SearchWi…" at bounding box center [750, 298] width 912 height 117
click at [425, 327] on button "Add Criteria" at bounding box center [375, 341] width 163 height 34
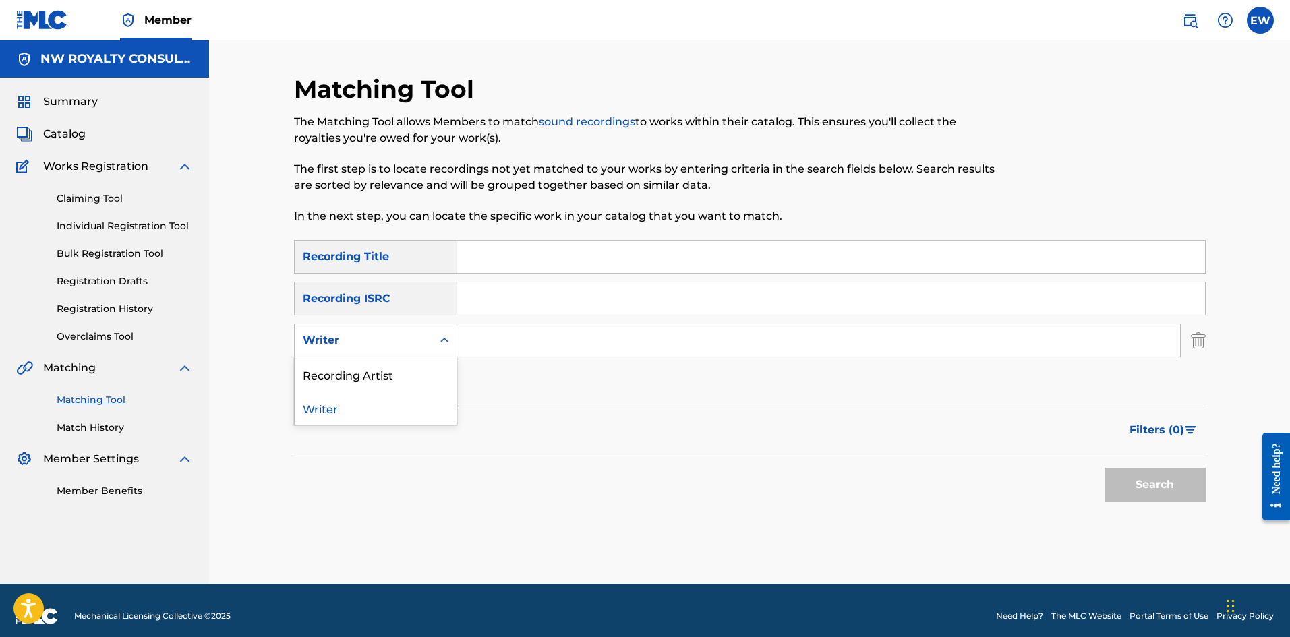
click at [420, 339] on div "Writer" at bounding box center [363, 340] width 121 height 16
click at [413, 374] on div "Recording Artist" at bounding box center [376, 374] width 162 height 34
click at [498, 353] on input "Search Form" at bounding box center [818, 340] width 723 height 32
paste input "SQUASH"
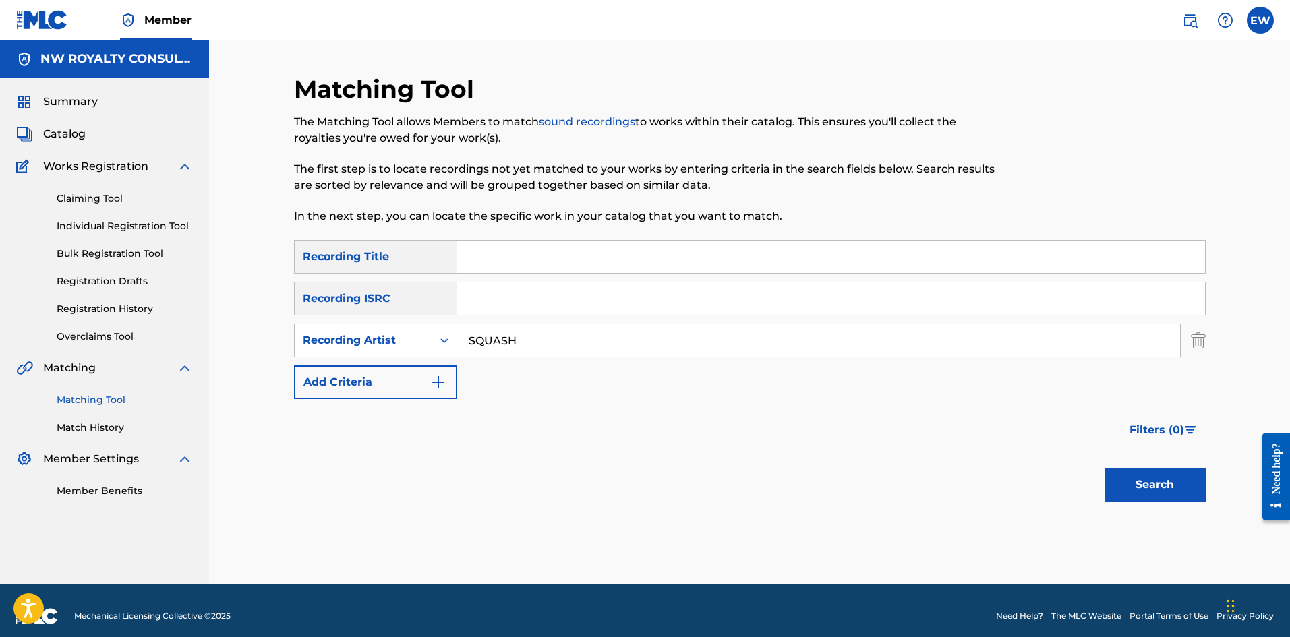
type input "SQUASH"
click at [563, 250] on input "Search Form" at bounding box center [831, 257] width 748 height 32
paste input "SQUASH GREAT OFFICIAL AUDIO 1"
type input "SQUASH GREAT OFFICIAL AUDIO 1"
click at [1120, 490] on button "Search" at bounding box center [1155, 485] width 101 height 34
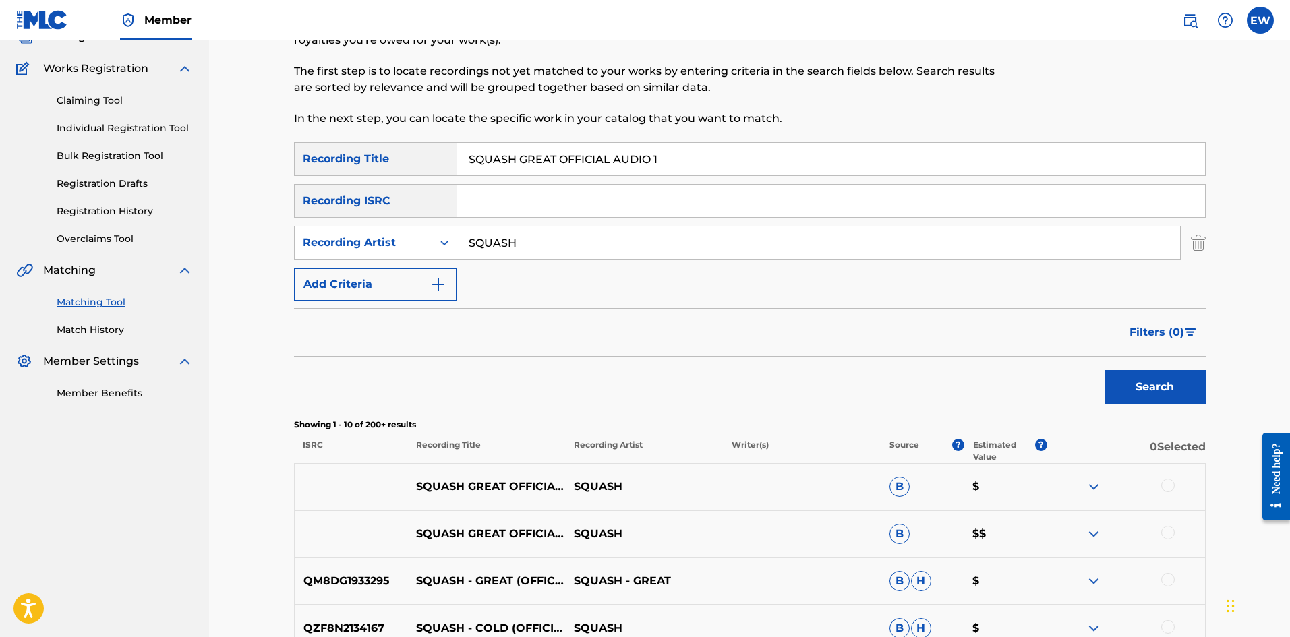
scroll to position [135, 0]
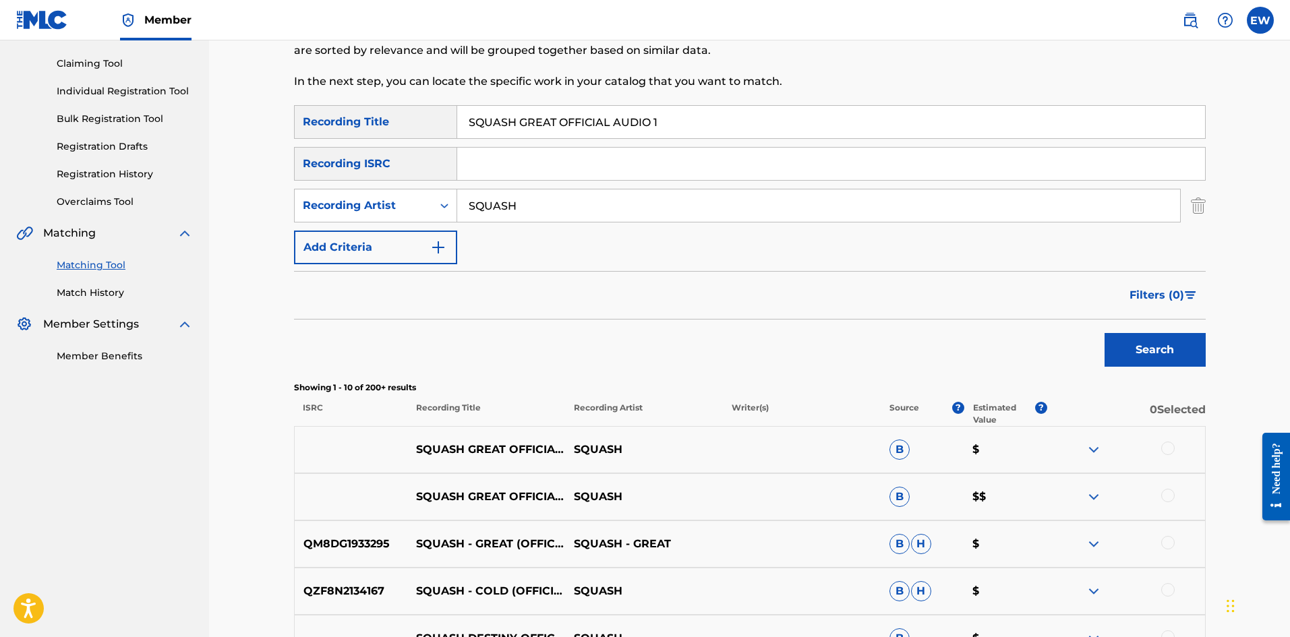
click at [1172, 450] on div at bounding box center [1167, 448] width 13 height 13
click at [1170, 498] on div at bounding box center [1167, 495] width 13 height 13
click at [1164, 545] on div at bounding box center [1167, 542] width 13 height 13
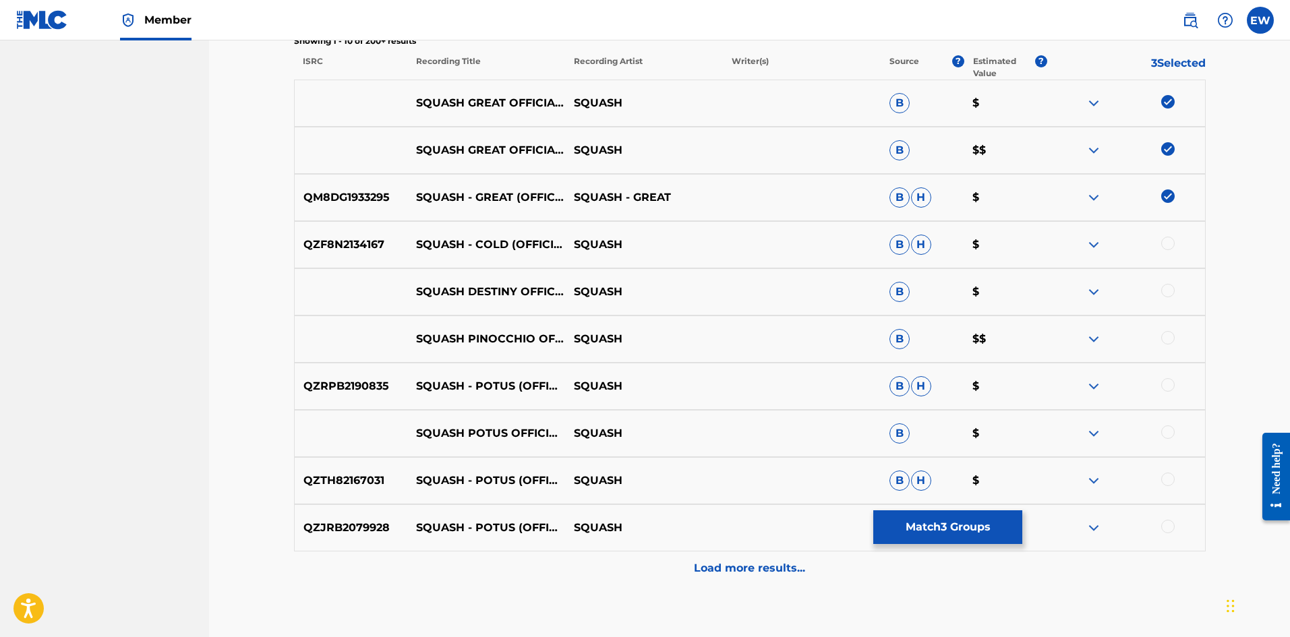
scroll to position [405, 0]
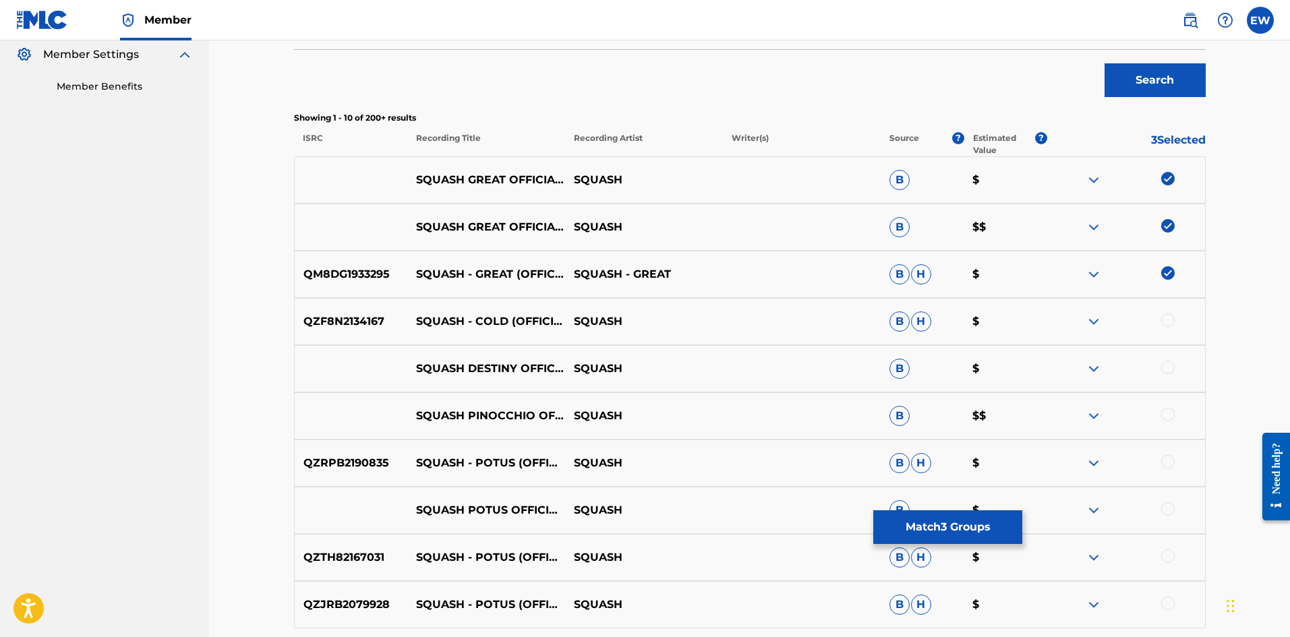
click at [896, 522] on button "Match 3 Groups" at bounding box center [947, 527] width 149 height 34
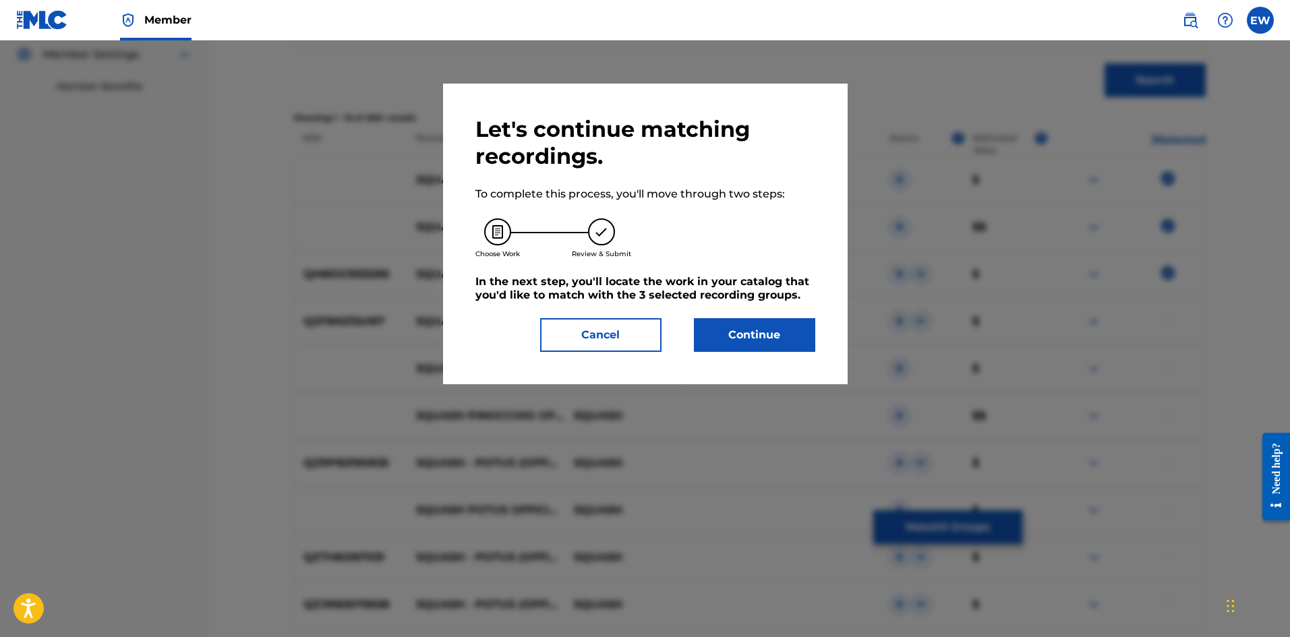
click at [786, 339] on button "Continue" at bounding box center [754, 335] width 121 height 34
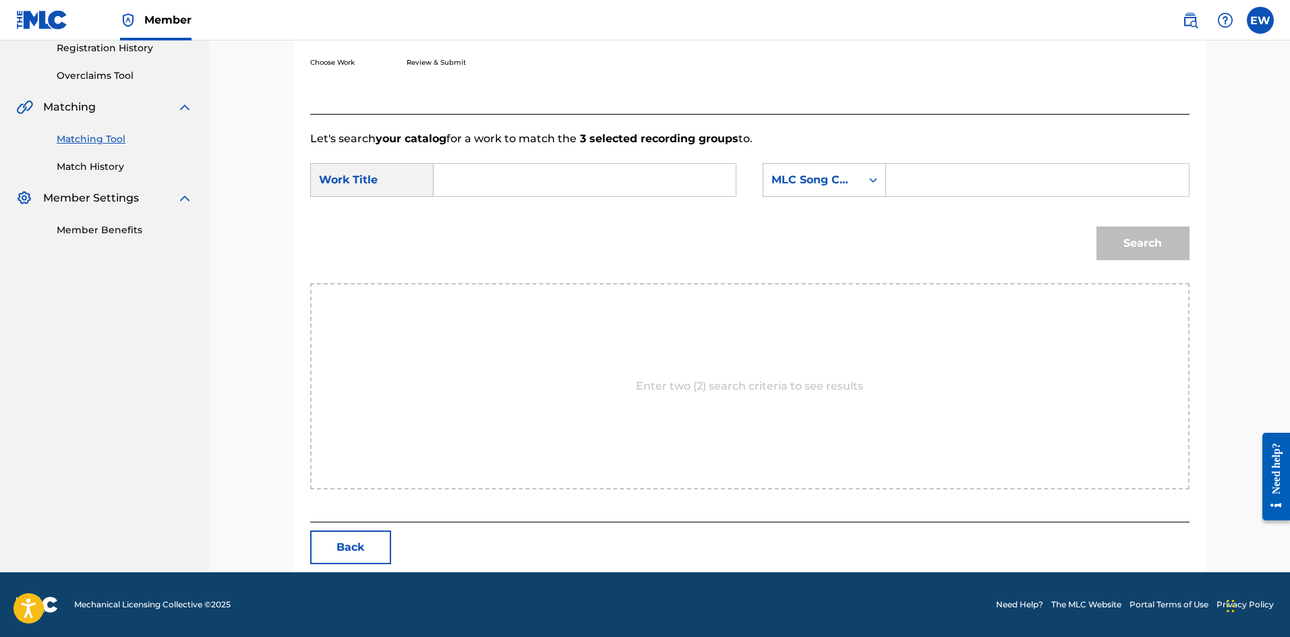
click at [567, 187] on input "Search Form" at bounding box center [584, 180] width 279 height 32
paste input "SQUASH GREAT OFFICIAL AUDIO 1"
type input "SQUASH GREAT OFFICIAL AUDIO 1"
click at [1029, 192] on input "Search Form" at bounding box center [1037, 180] width 279 height 32
paste input "GA3XNZ"
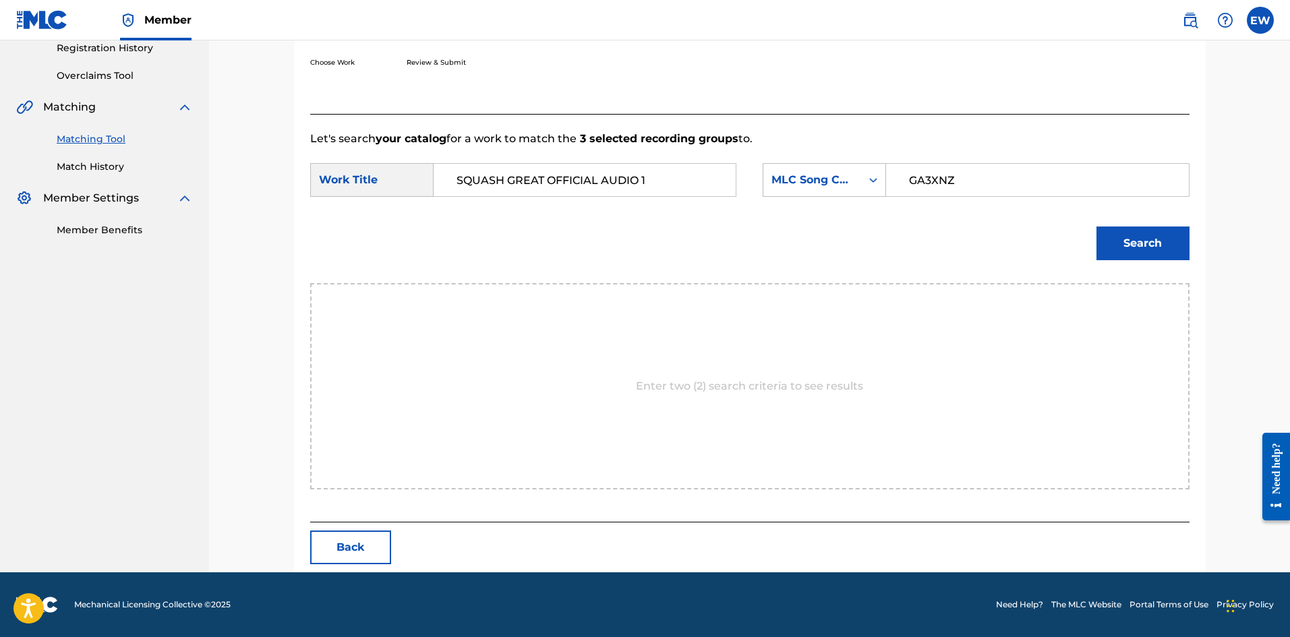
type input "GA3XNZ"
click at [1121, 241] on button "Search" at bounding box center [1142, 244] width 93 height 34
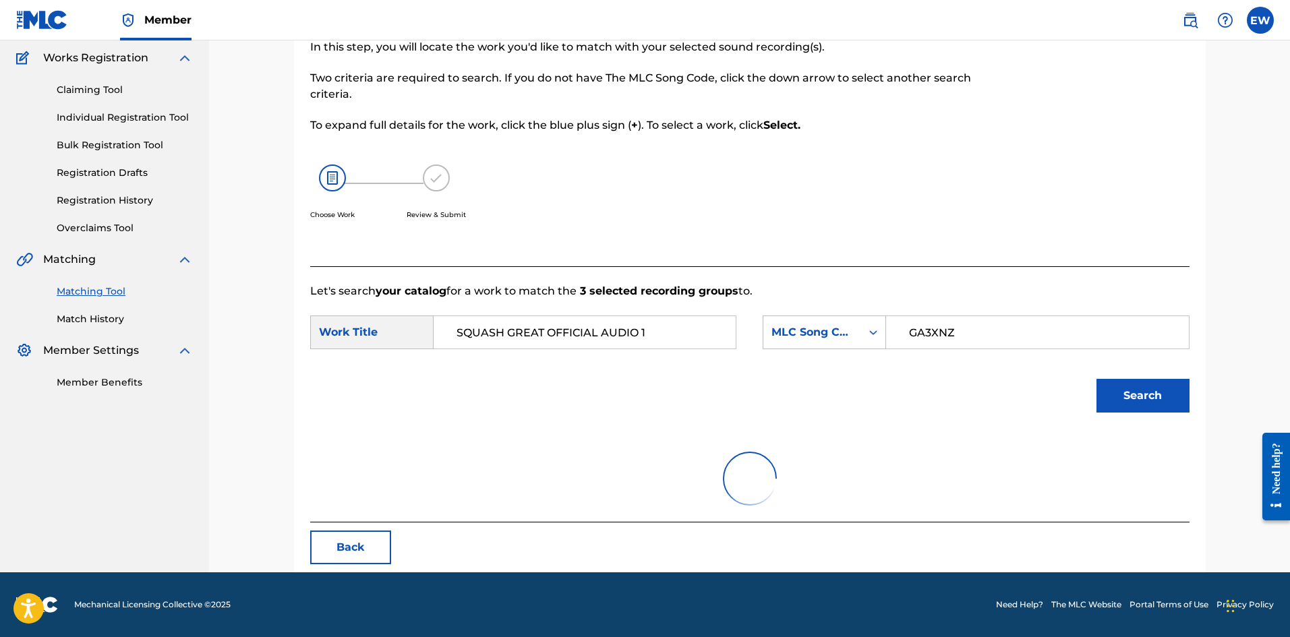
scroll to position [221, 0]
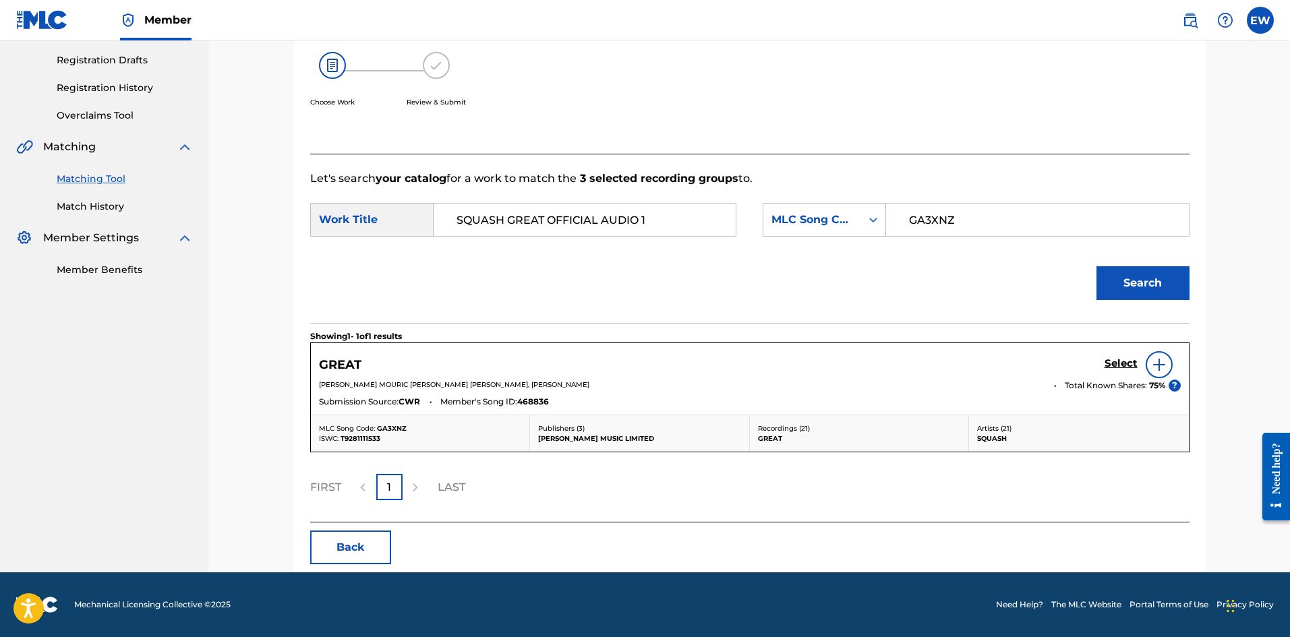
click at [1106, 364] on h5 "Select" at bounding box center [1121, 363] width 33 height 13
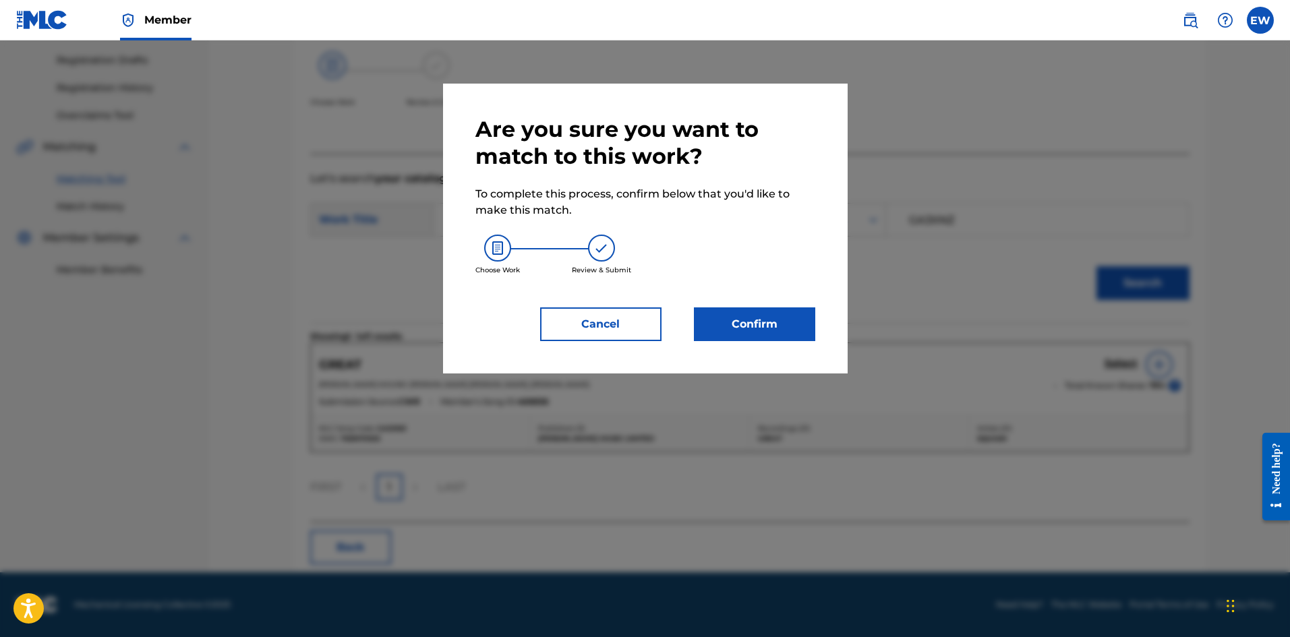
click at [722, 331] on button "Confirm" at bounding box center [754, 324] width 121 height 34
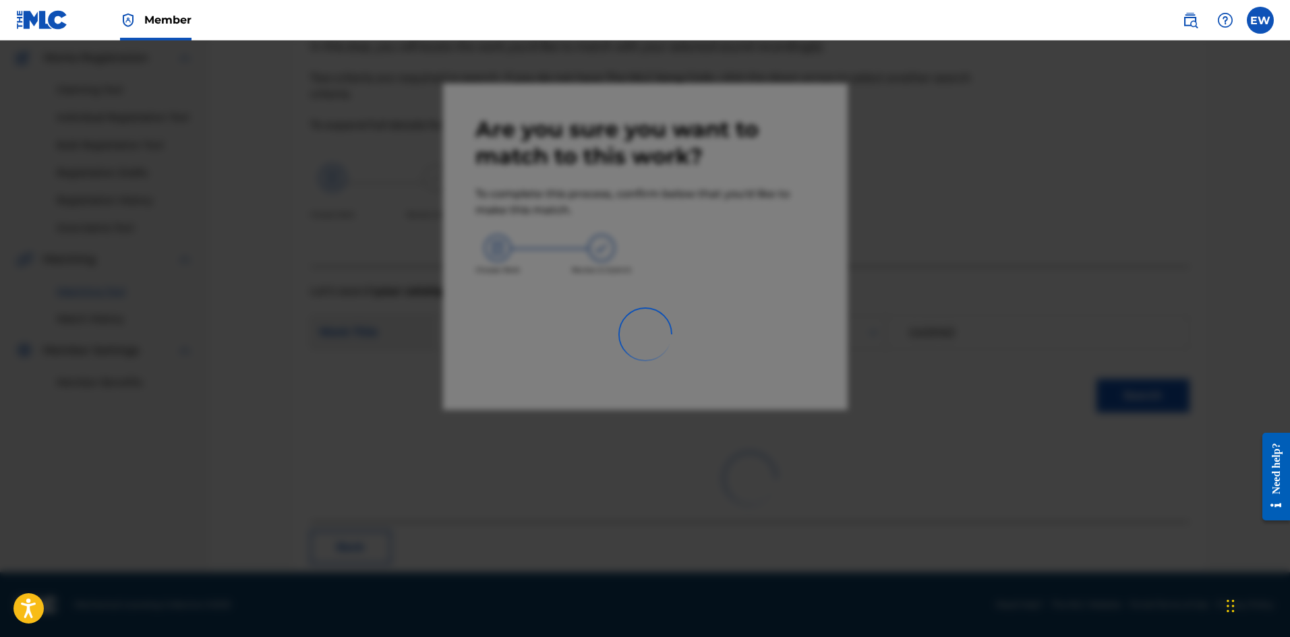
scroll to position [32, 0]
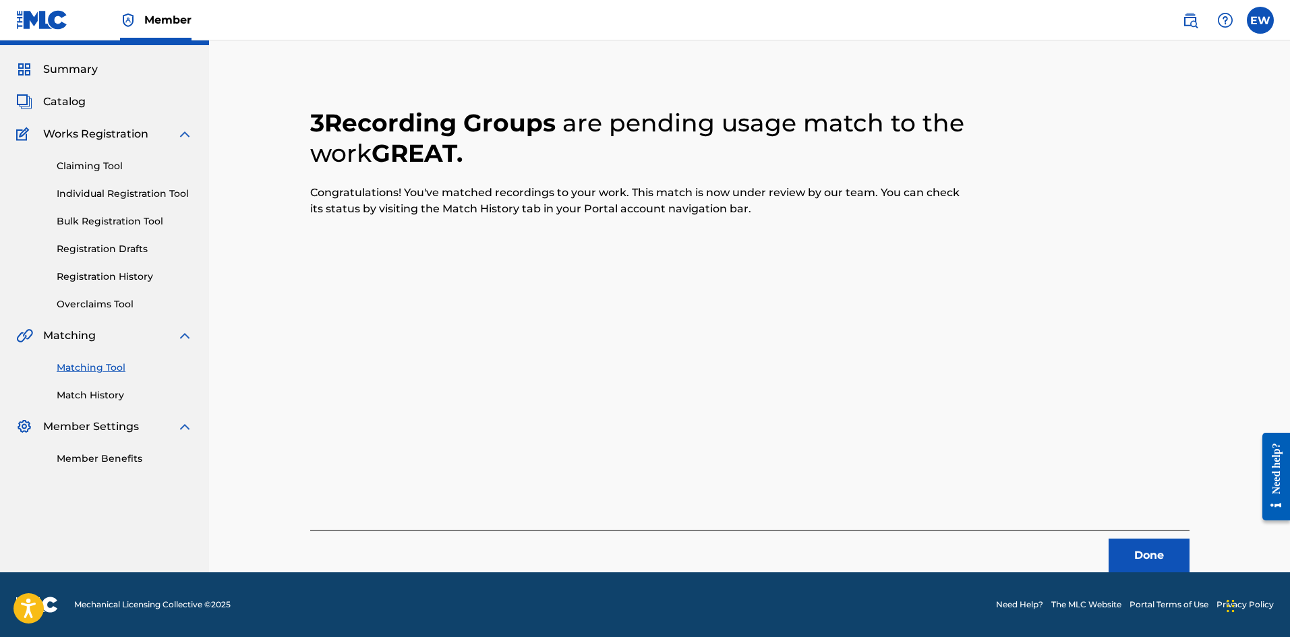
click at [1165, 554] on button "Done" at bounding box center [1149, 556] width 81 height 34
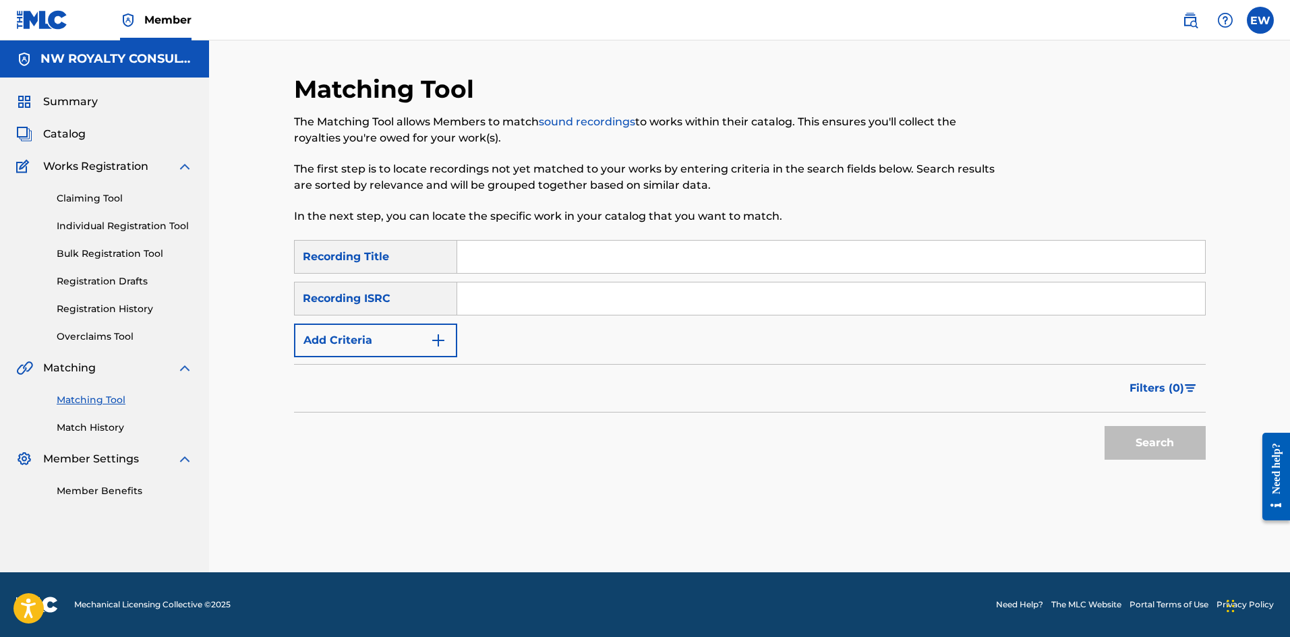
scroll to position [0, 0]
click at [370, 330] on button "Add Criteria" at bounding box center [375, 341] width 163 height 34
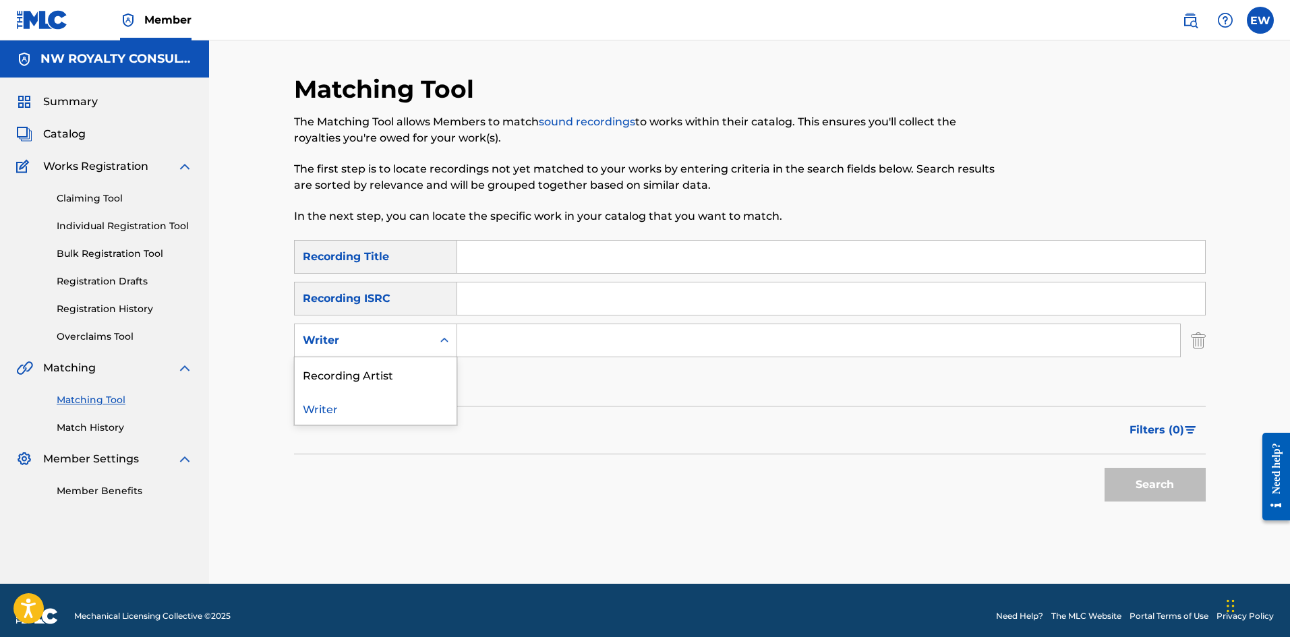
click at [369, 330] on div "Writer" at bounding box center [364, 341] width 138 height 26
click at [378, 368] on div "Recording Artist" at bounding box center [376, 374] width 162 height 34
click at [555, 347] on input "Search Form" at bounding box center [818, 340] width 723 height 32
paste input "IYARA"
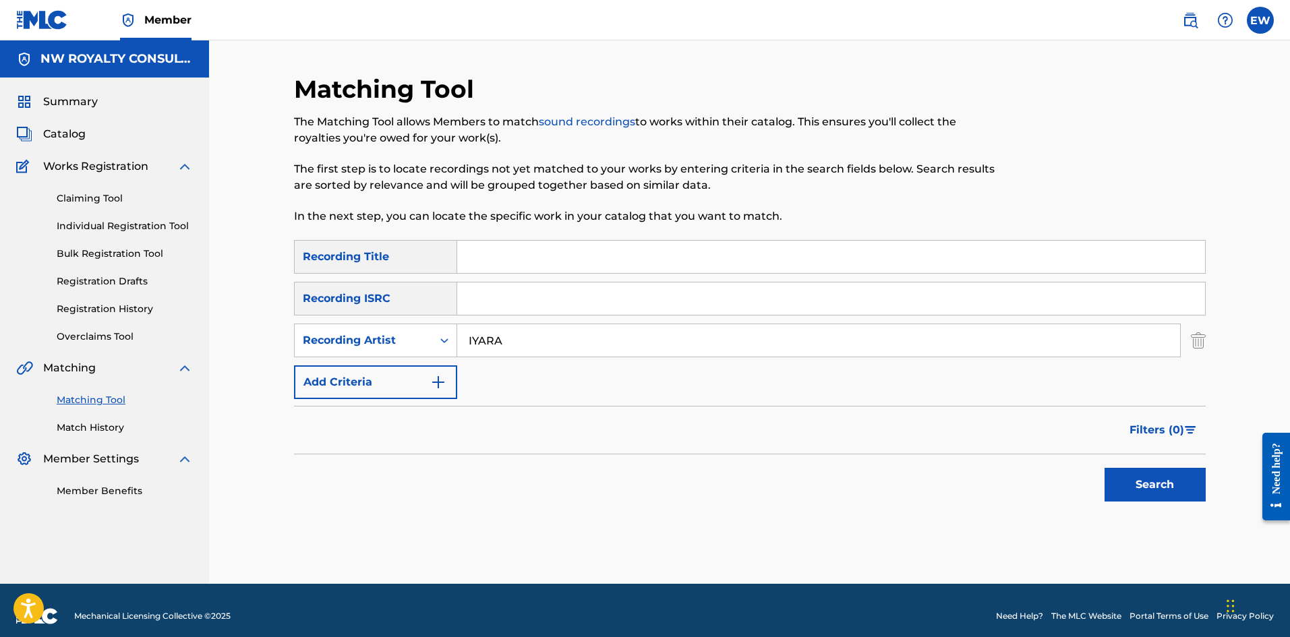
type input "IYARA"
click at [548, 267] on input "Search Form" at bounding box center [831, 257] width 748 height 32
paste input "SQUEEZE"
type input "SQUEEZE"
click at [1161, 476] on button "Search" at bounding box center [1155, 485] width 101 height 34
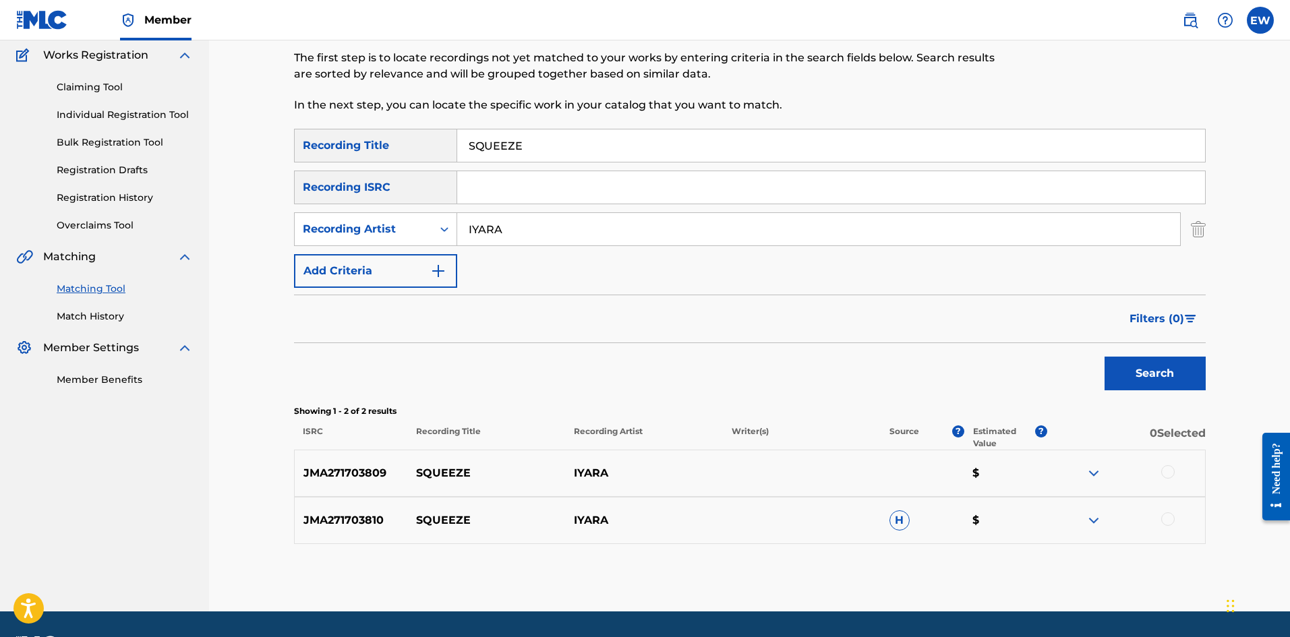
scroll to position [135, 0]
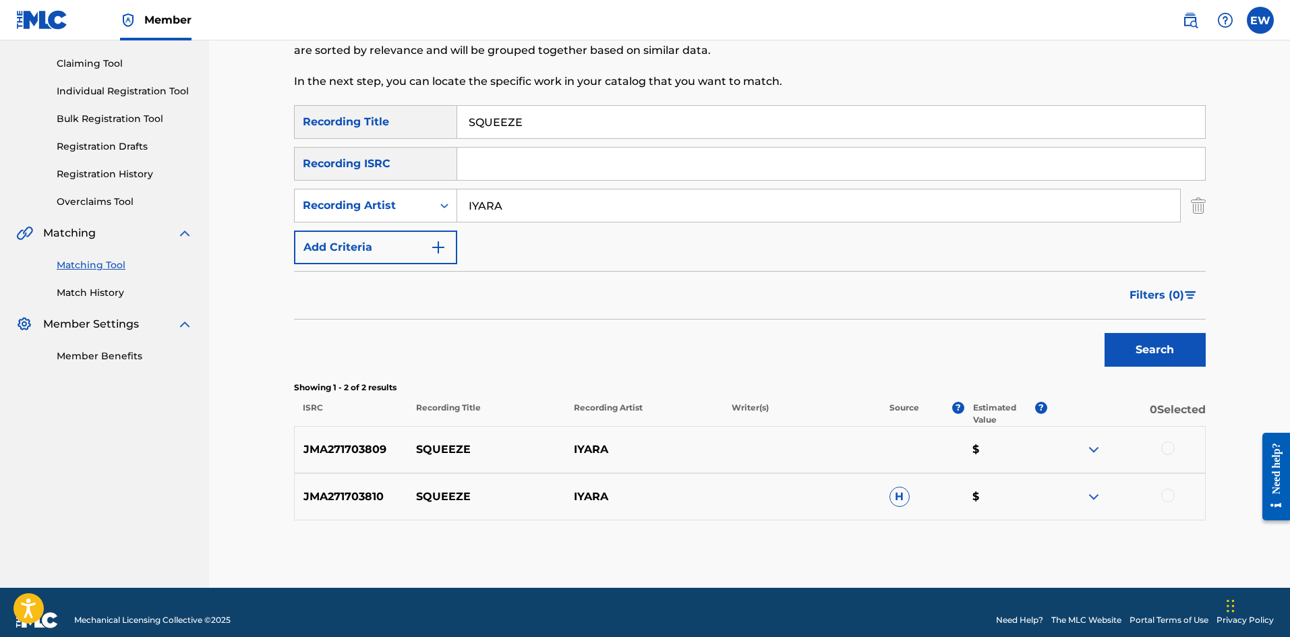
click at [1166, 450] on div at bounding box center [1167, 448] width 13 height 13
click at [1164, 498] on div at bounding box center [1167, 495] width 13 height 13
click at [891, 518] on button "Match 2 Groups" at bounding box center [947, 527] width 149 height 34
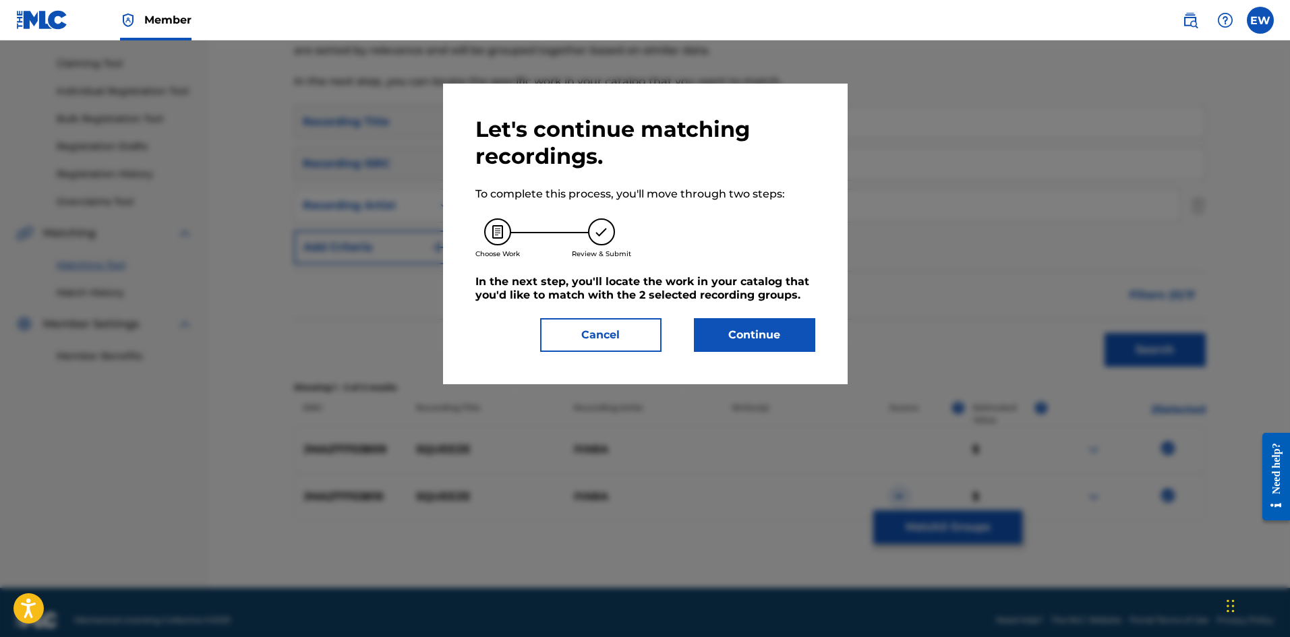
click at [757, 337] on button "Continue" at bounding box center [754, 335] width 121 height 34
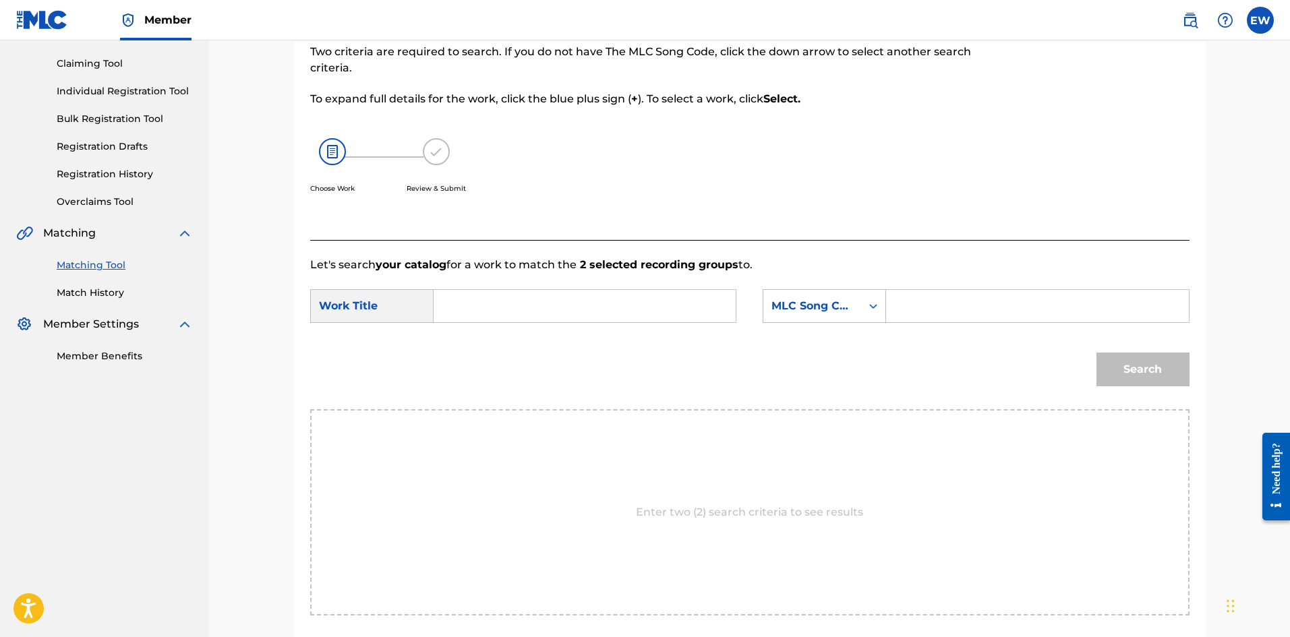
drag, startPoint x: 680, startPoint y: 315, endPoint x: 678, endPoint y: 308, distance: 7.3
click at [680, 314] on input "Search Form" at bounding box center [584, 306] width 279 height 32
paste input "SQUEEZE"
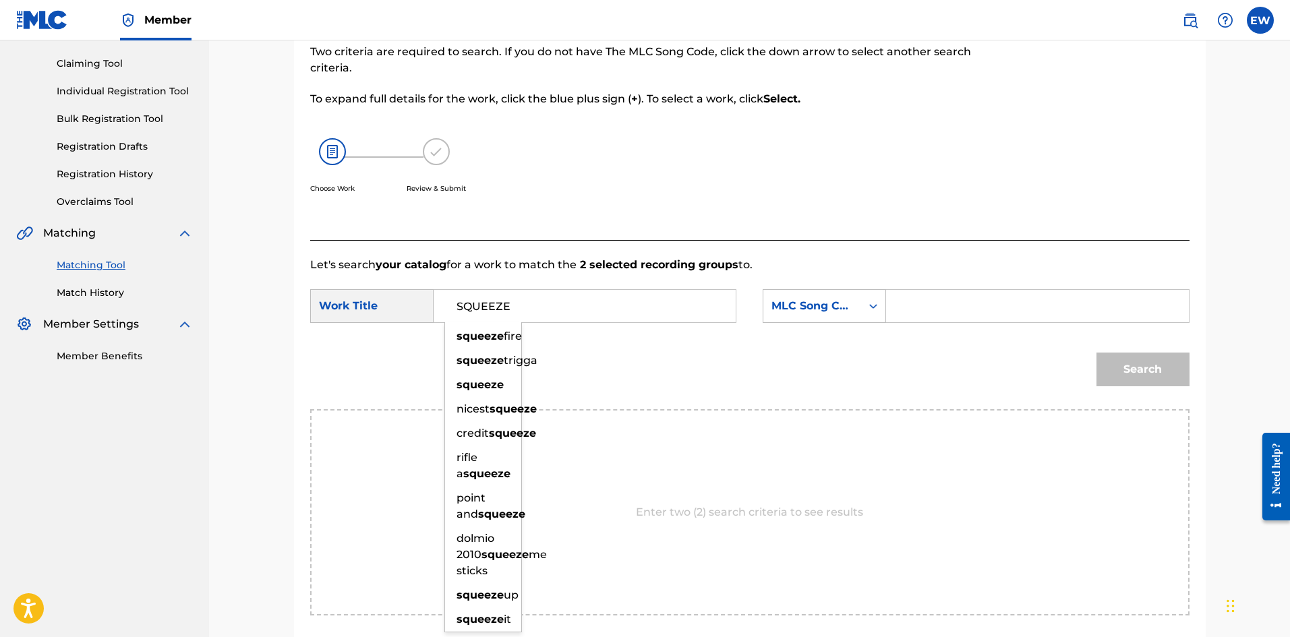
type input "SQUEEZE"
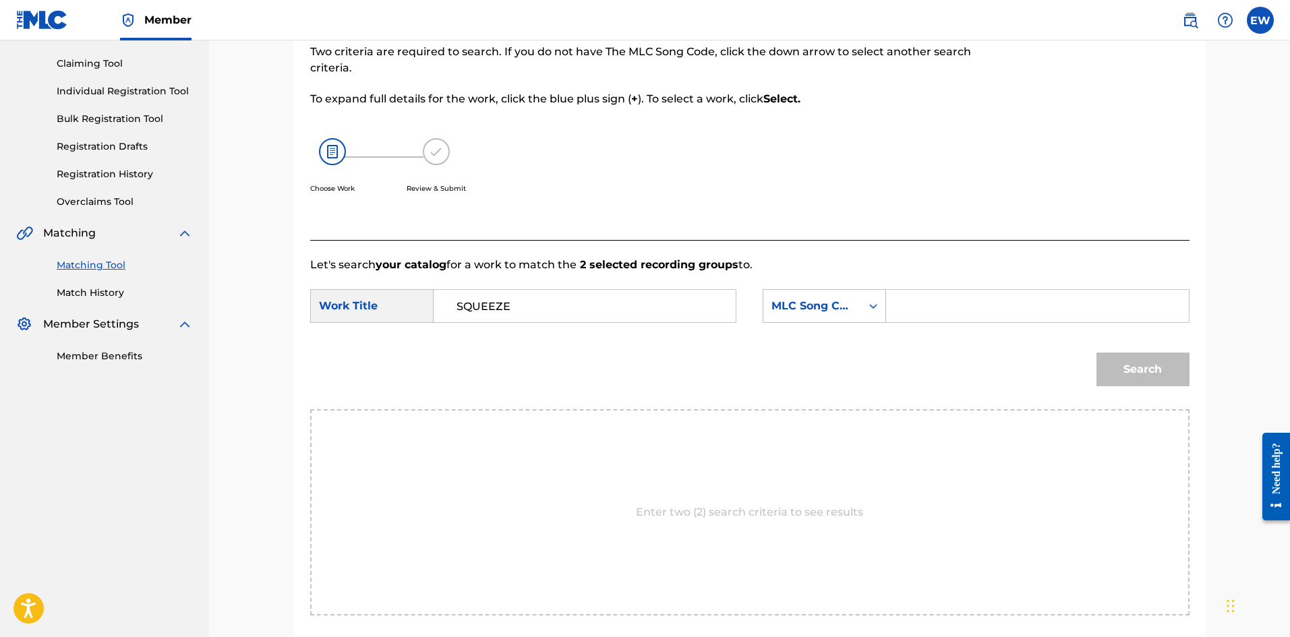
click at [999, 305] on input "Search Form" at bounding box center [1037, 306] width 279 height 32
paste input "S47ML9"
type input "S47ML9"
click at [1132, 368] on button "Search" at bounding box center [1142, 370] width 93 height 34
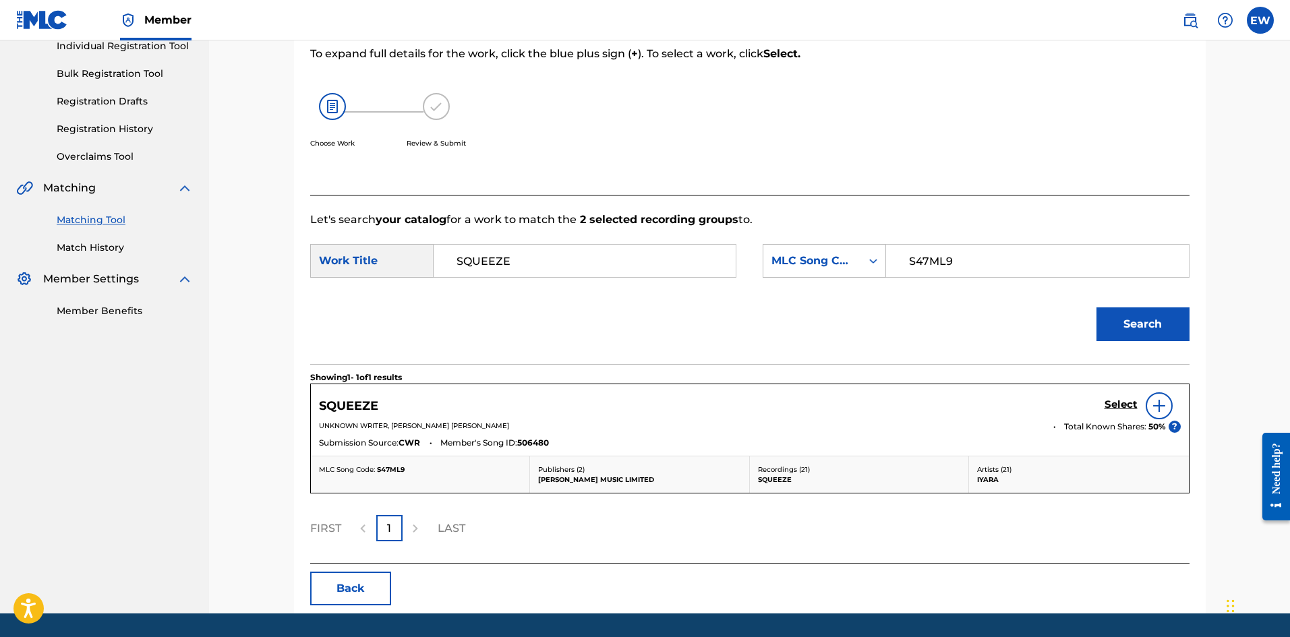
scroll to position [202, 0]
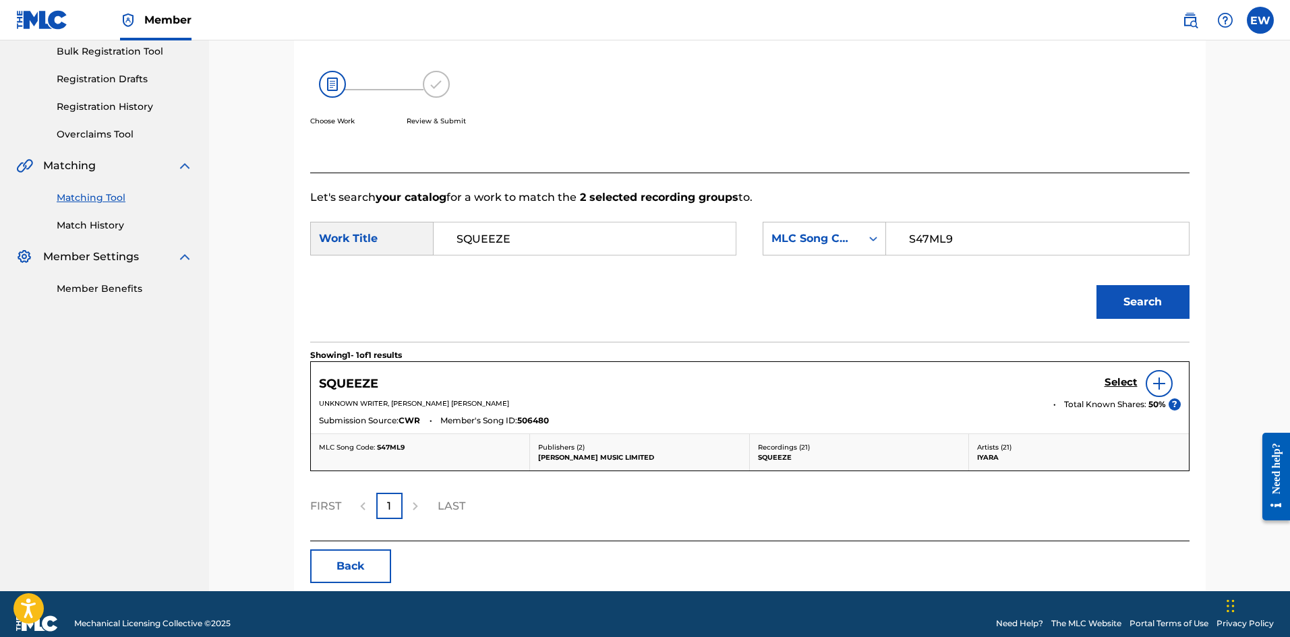
click at [1119, 383] on h5 "Select" at bounding box center [1121, 382] width 33 height 13
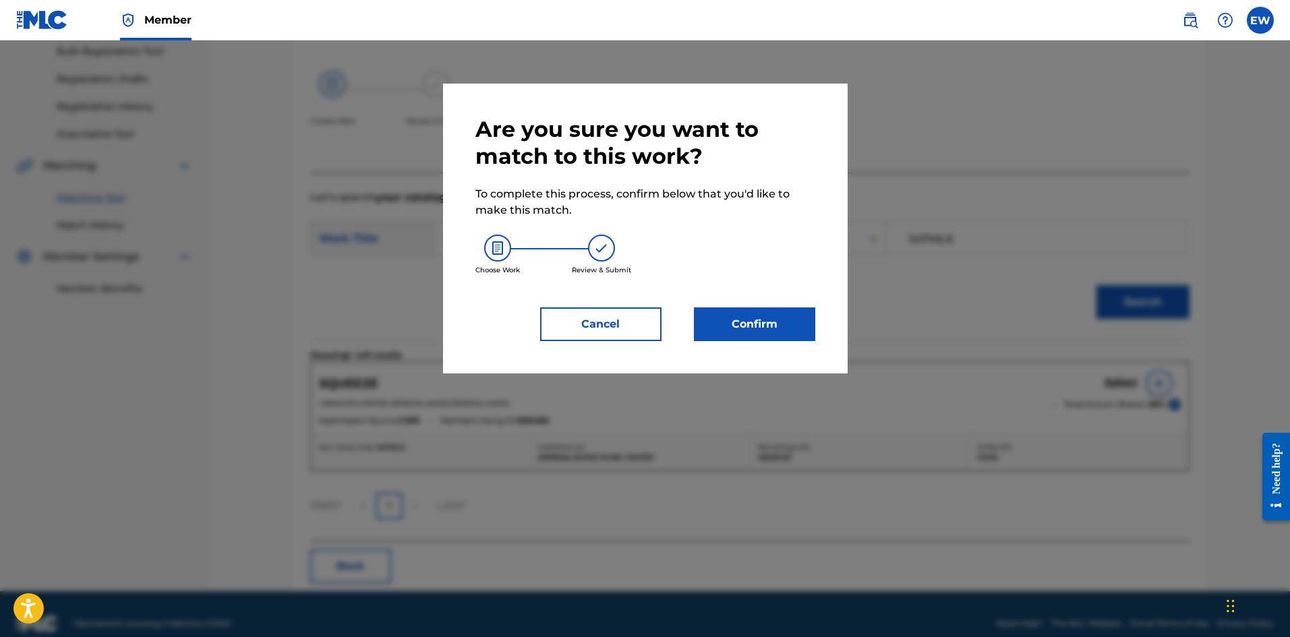
click at [790, 316] on button "Confirm" at bounding box center [754, 324] width 121 height 34
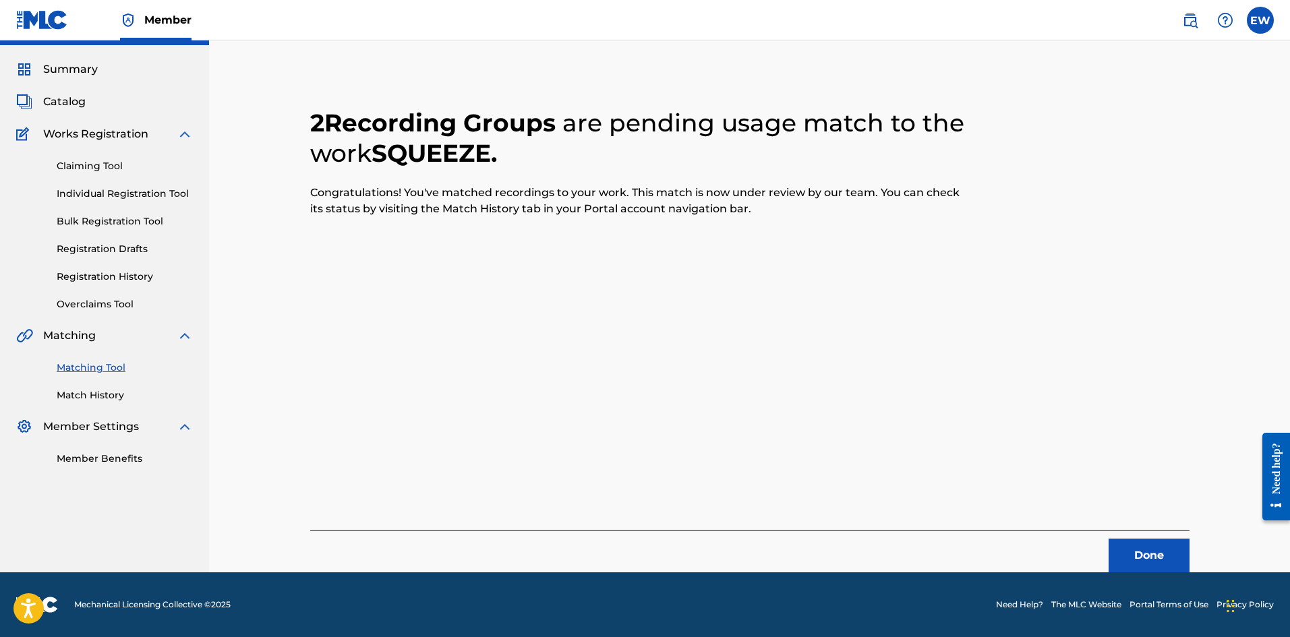
scroll to position [32, 0]
click at [1133, 546] on button "Done" at bounding box center [1149, 556] width 81 height 34
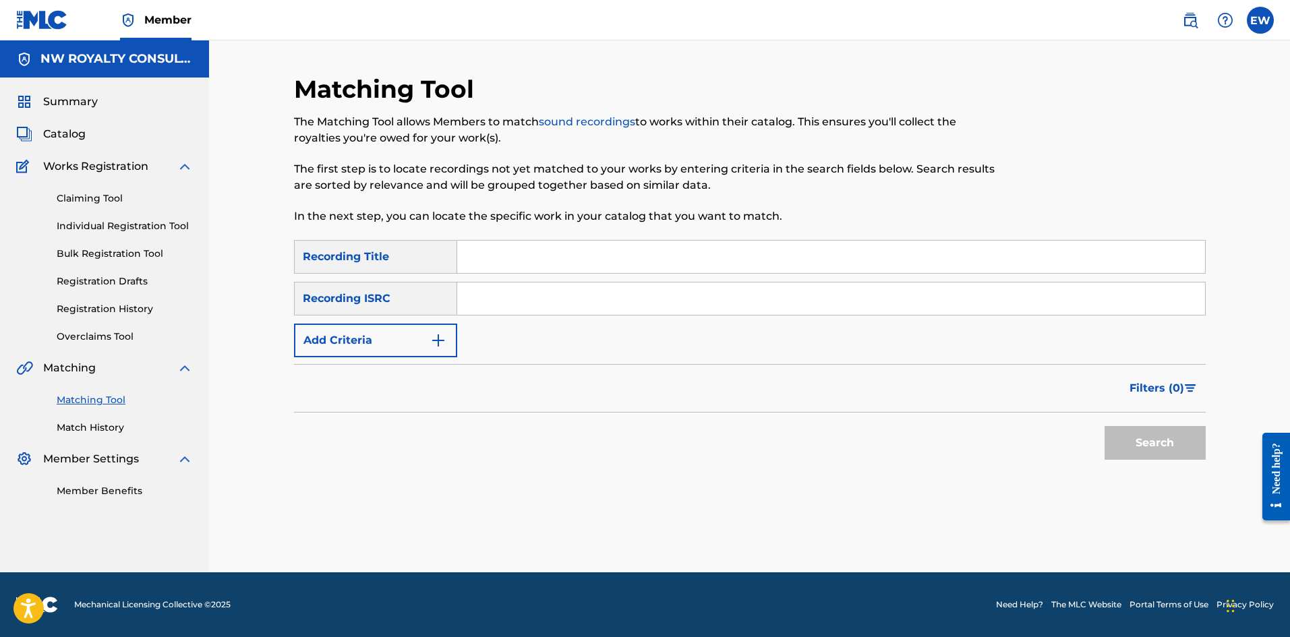
scroll to position [0, 0]
click at [417, 330] on button "Add Criteria" at bounding box center [375, 341] width 163 height 34
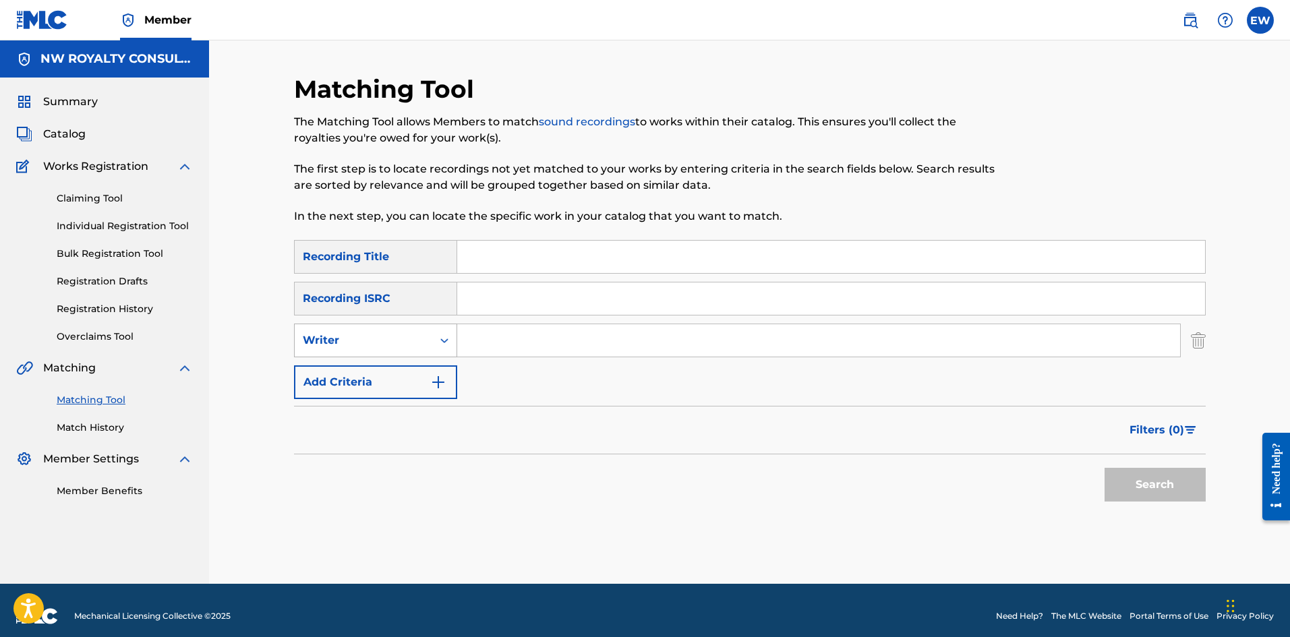
click at [421, 332] on div "Writer" at bounding box center [364, 341] width 138 height 26
click at [415, 370] on div "Recording Artist" at bounding box center [376, 374] width 162 height 34
click at [504, 347] on input "Search Form" at bounding box center [818, 340] width 723 height 32
paste input "JAHMELIA"
type input "JAHMELIA"
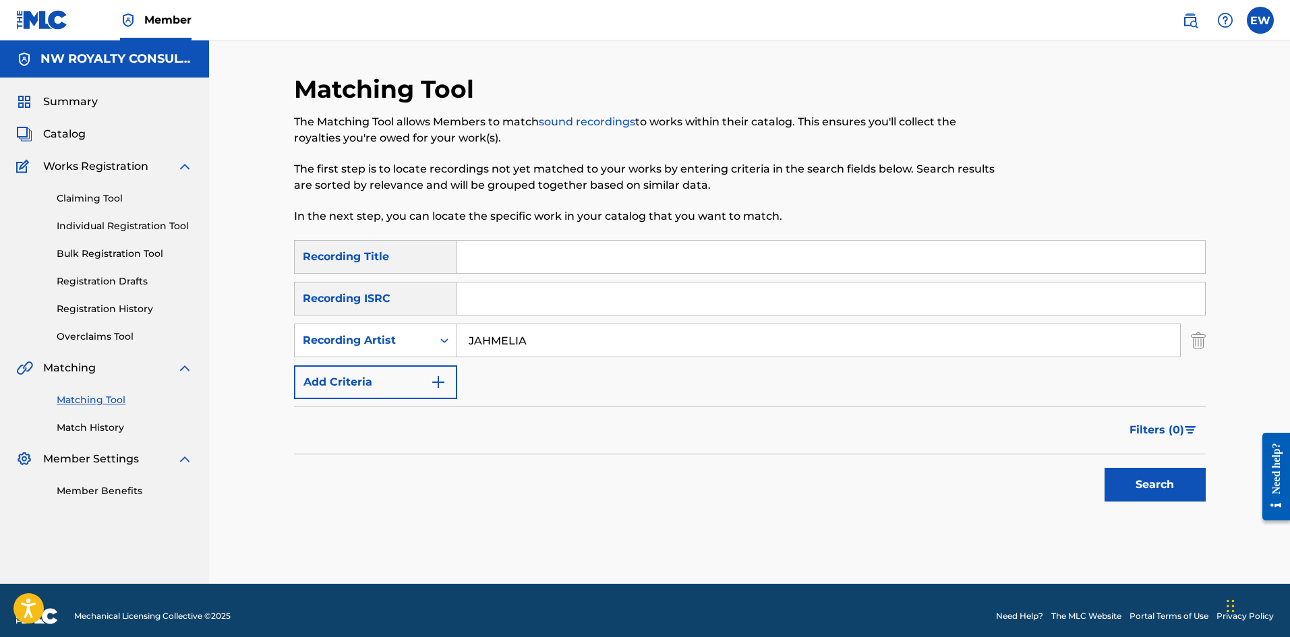
click at [576, 249] on input "Search Form" at bounding box center [831, 257] width 748 height 32
paste input "[GEOGRAPHIC_DATA][PERSON_NAME]"
type input "[GEOGRAPHIC_DATA][PERSON_NAME]"
click at [1147, 467] on div "Search" at bounding box center [1152, 481] width 108 height 54
click at [1145, 475] on button "Search" at bounding box center [1155, 485] width 101 height 34
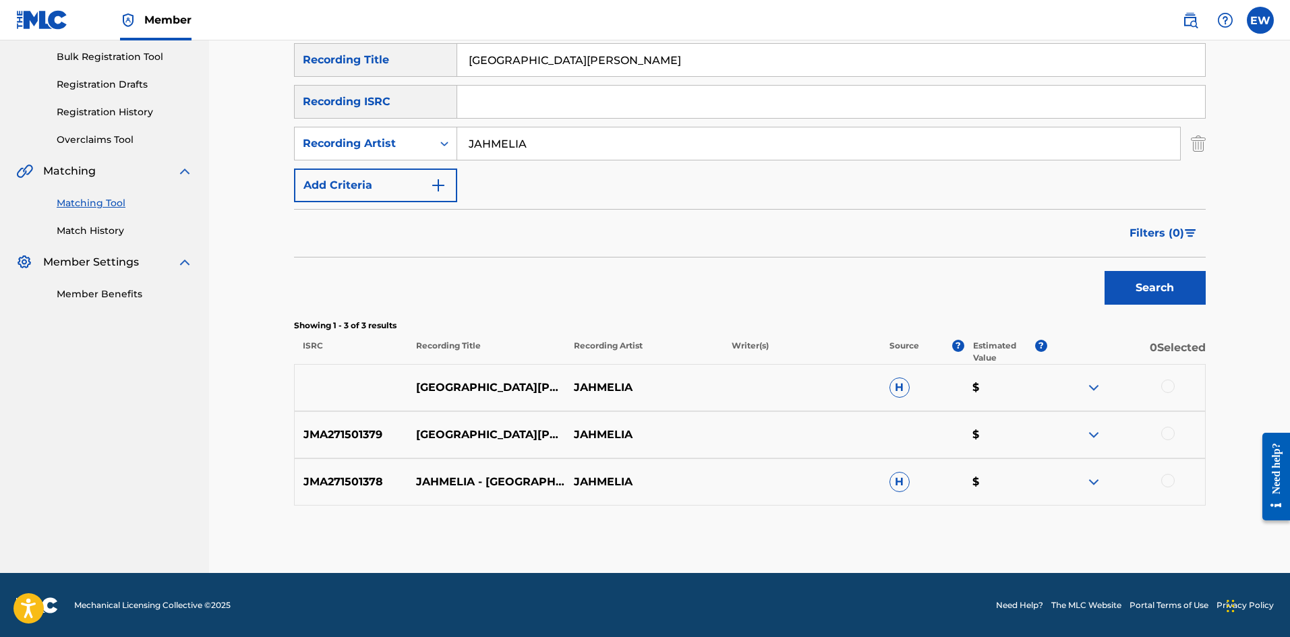
scroll to position [198, 0]
click at [1170, 386] on div at bounding box center [1167, 385] width 13 height 13
click at [1169, 432] on div at bounding box center [1167, 432] width 13 height 13
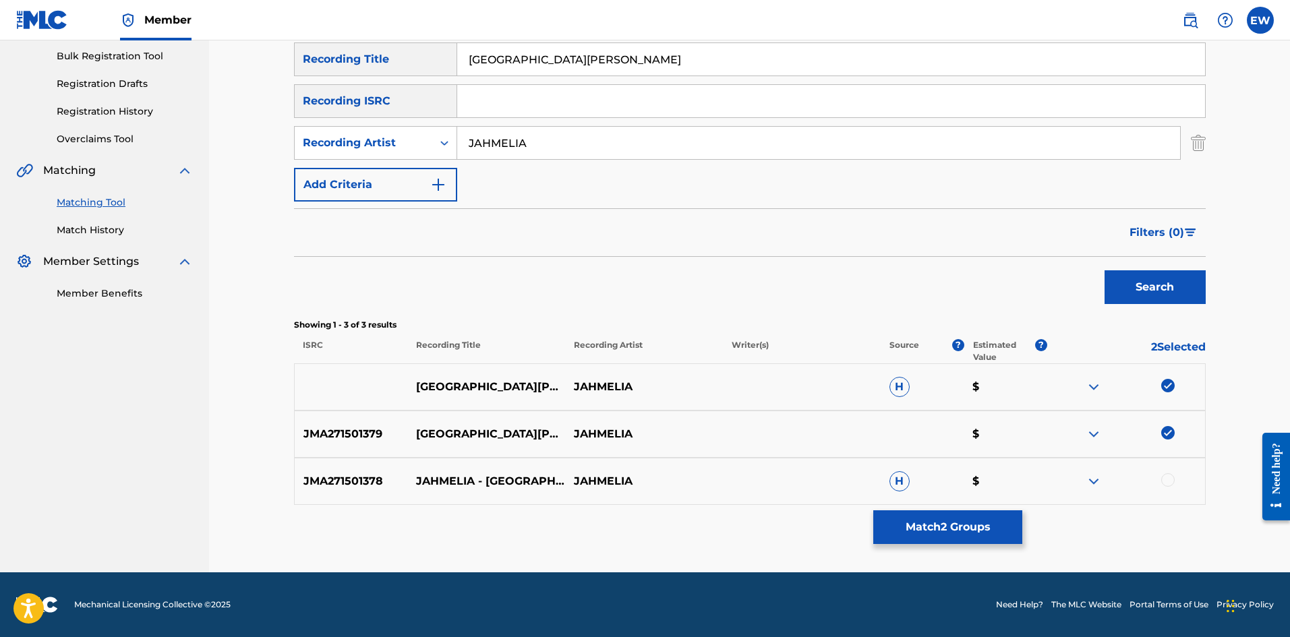
click at [1173, 480] on div at bounding box center [1167, 479] width 13 height 13
click at [905, 527] on button "Match 3 Groups" at bounding box center [947, 527] width 149 height 34
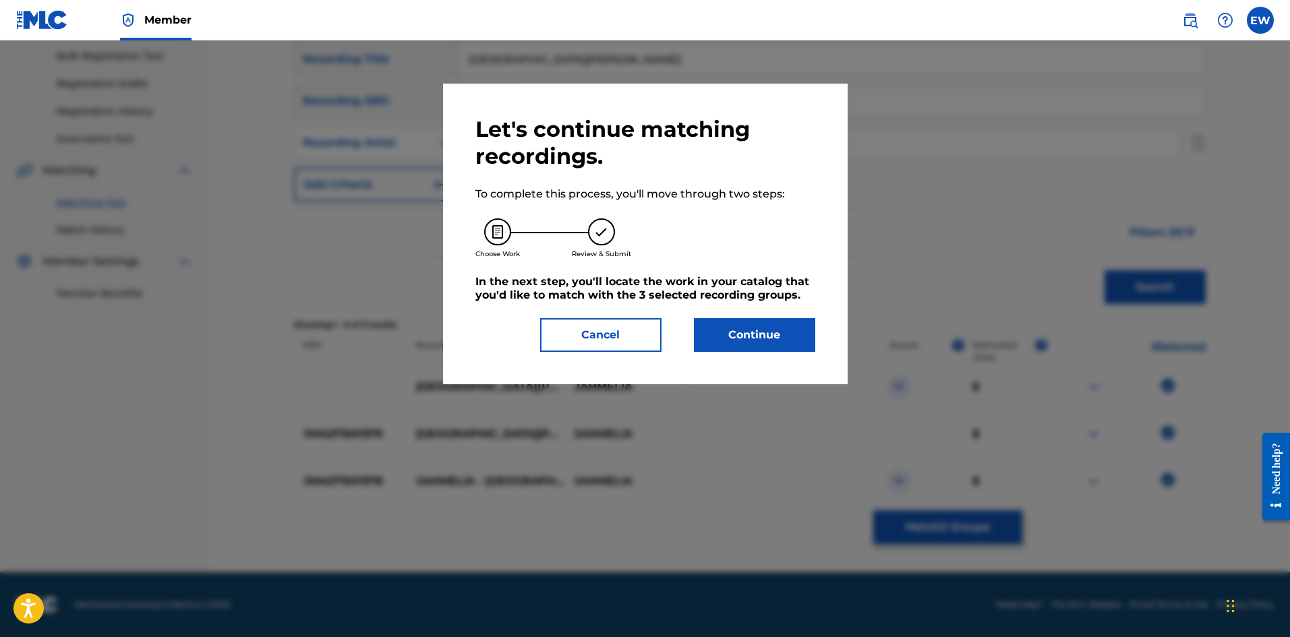
click at [777, 335] on button "Continue" at bounding box center [754, 335] width 121 height 34
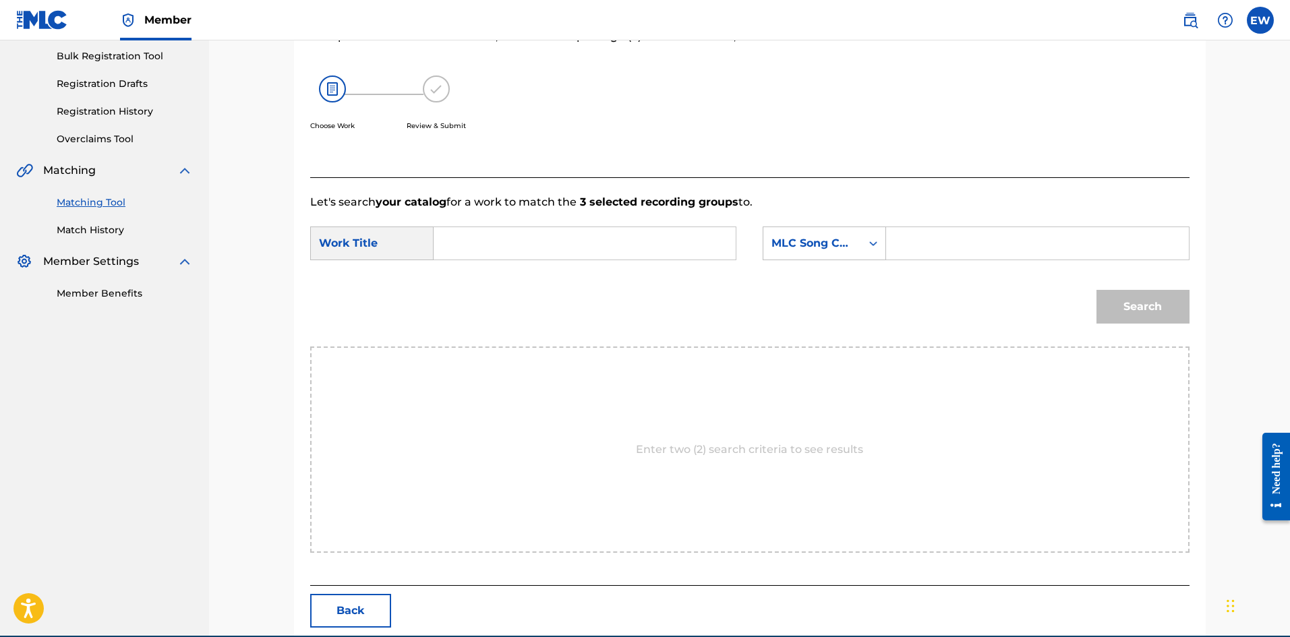
click at [651, 241] on input "Search Form" at bounding box center [584, 243] width 279 height 32
paste input "[GEOGRAPHIC_DATA][PERSON_NAME]"
type input "[GEOGRAPHIC_DATA][PERSON_NAME]"
click at [980, 240] on input "Search Form" at bounding box center [1037, 243] width 279 height 32
paste input "SD3Z99"
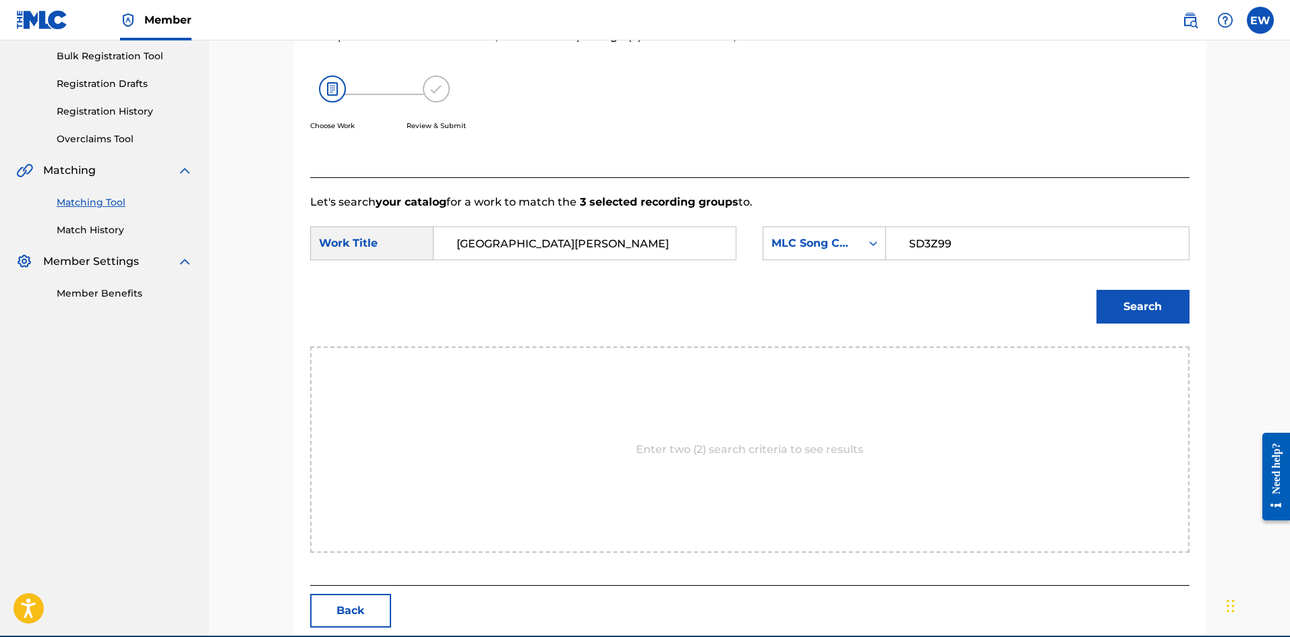
type input "SD3Z99"
click at [1123, 303] on button "Search" at bounding box center [1142, 307] width 93 height 34
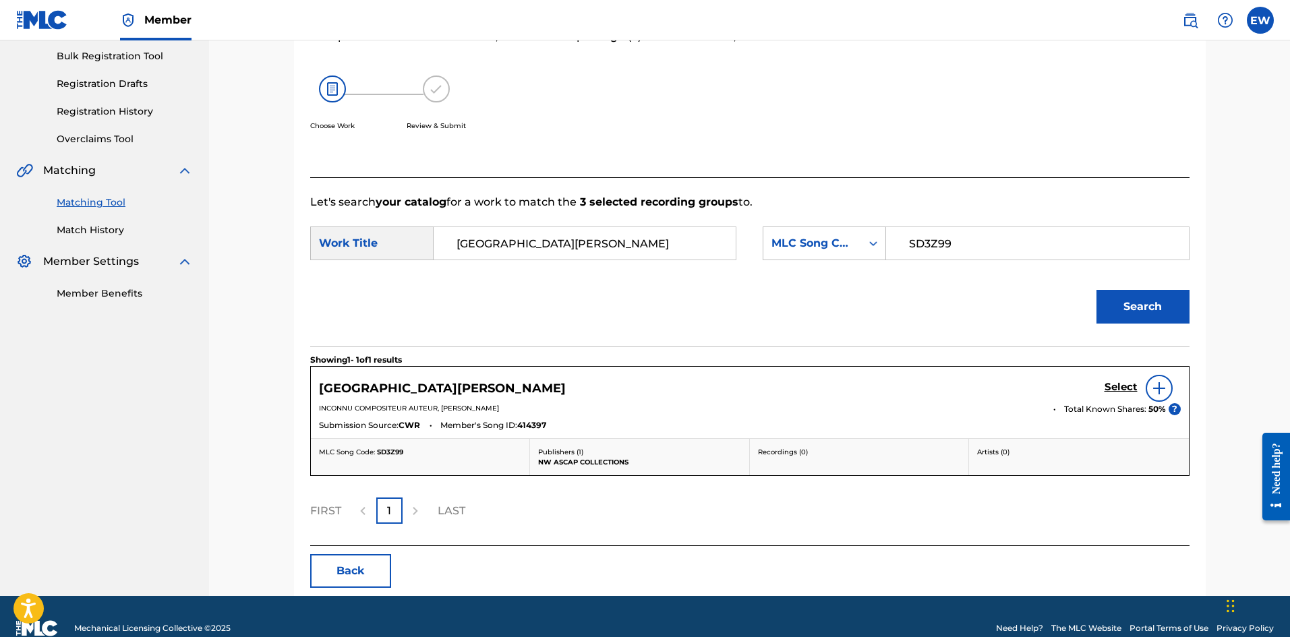
click at [1123, 386] on h5 "Select" at bounding box center [1121, 387] width 33 height 13
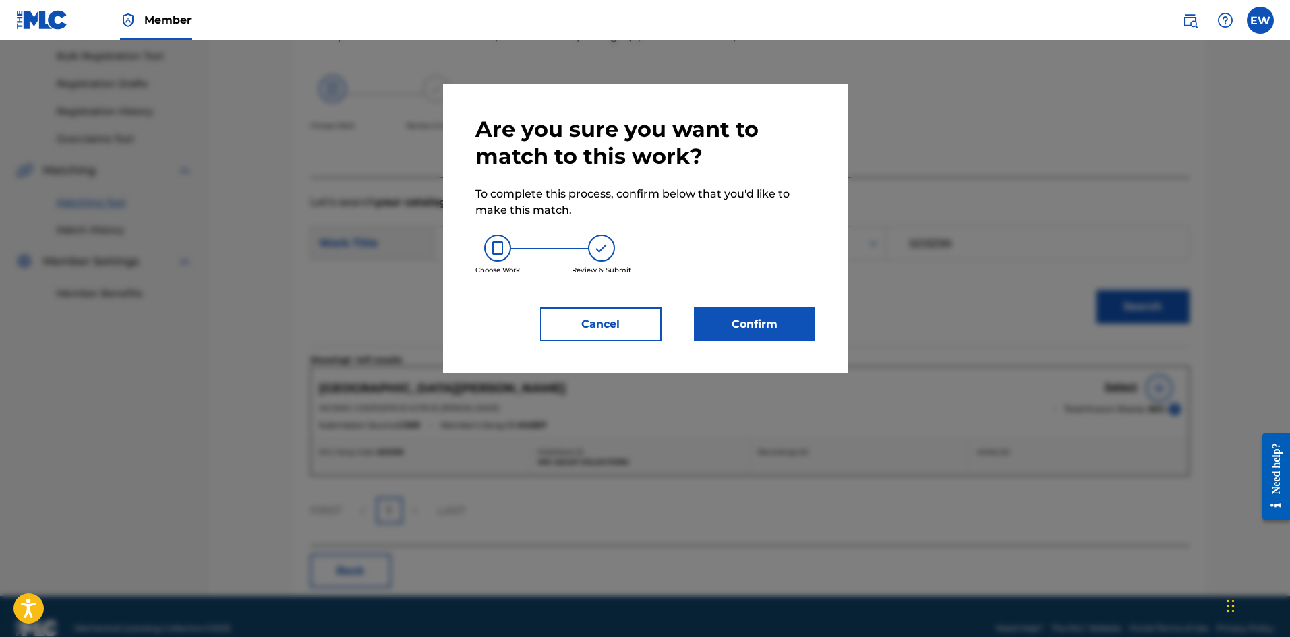
click at [798, 329] on button "Confirm" at bounding box center [754, 324] width 121 height 34
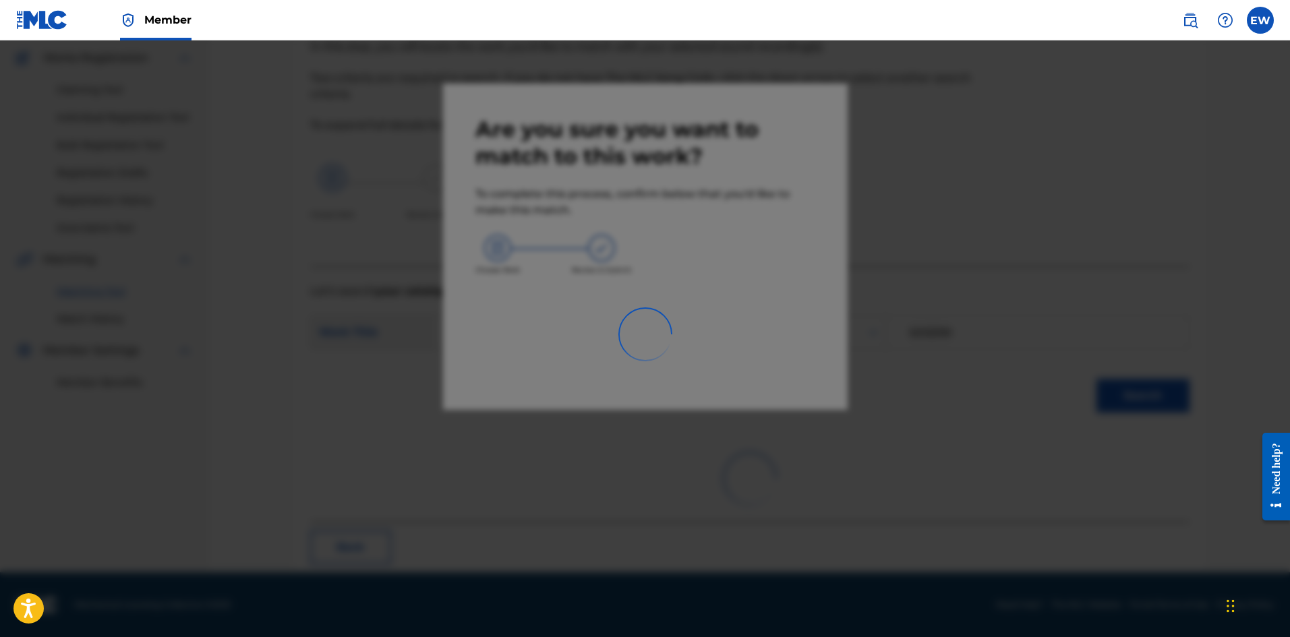
scroll to position [32, 0]
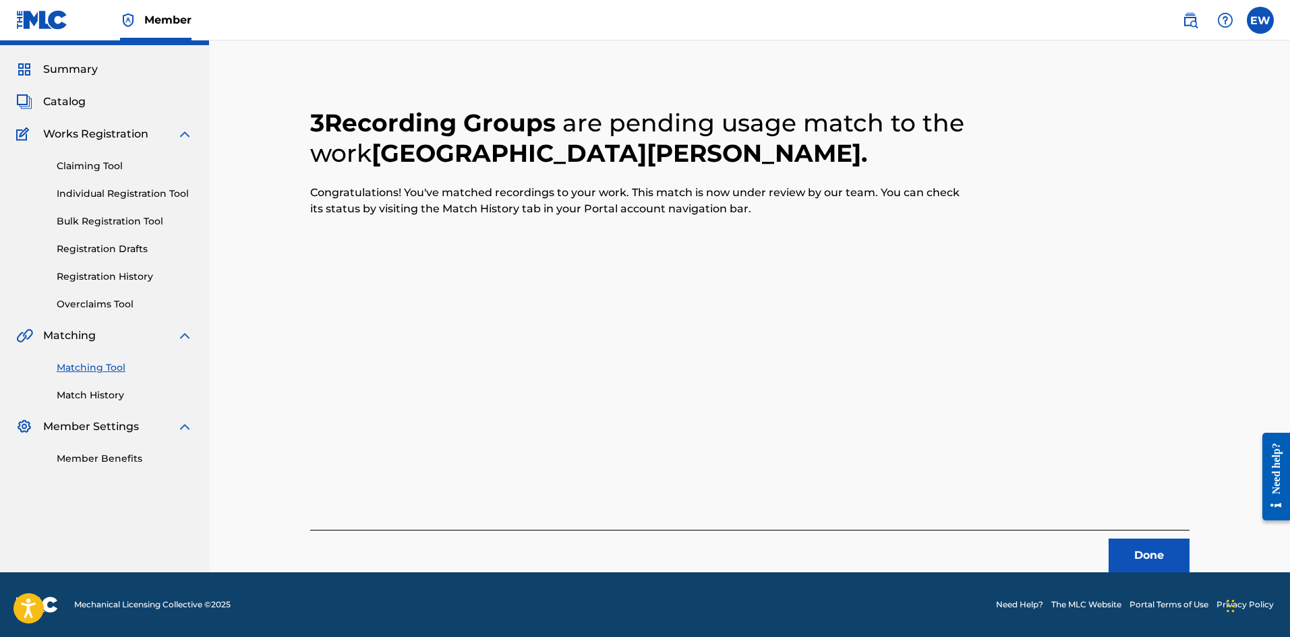
click at [1157, 559] on button "Done" at bounding box center [1149, 556] width 81 height 34
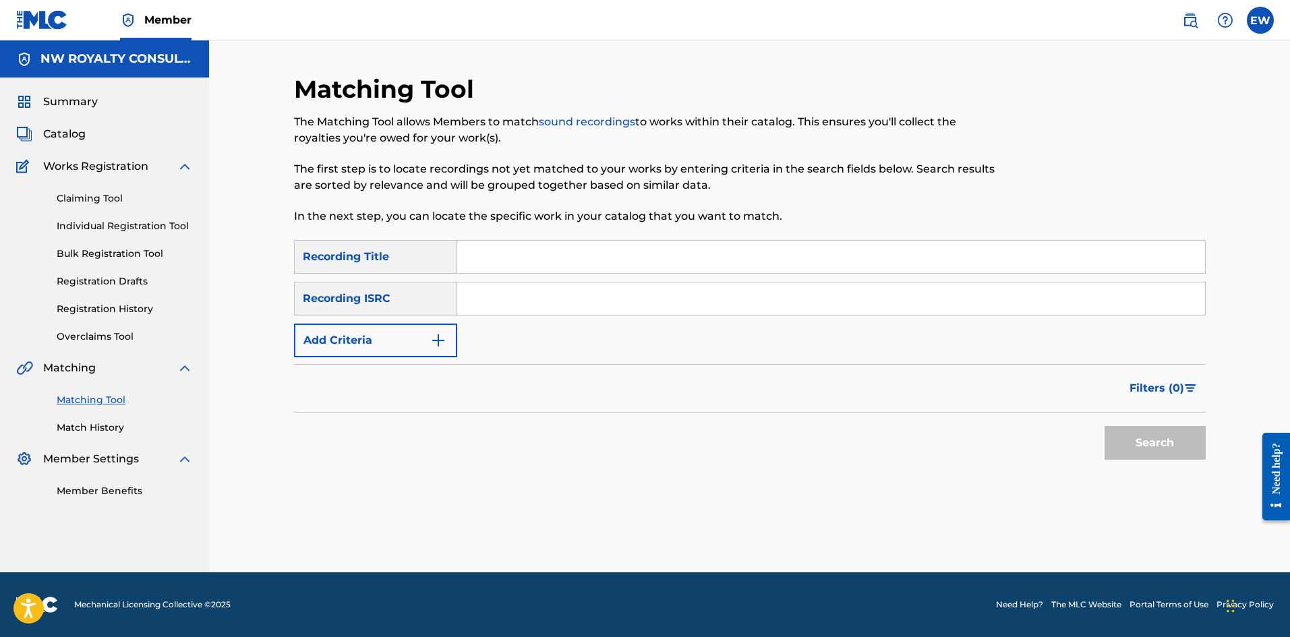
click at [409, 349] on button "Add Criteria" at bounding box center [375, 341] width 163 height 34
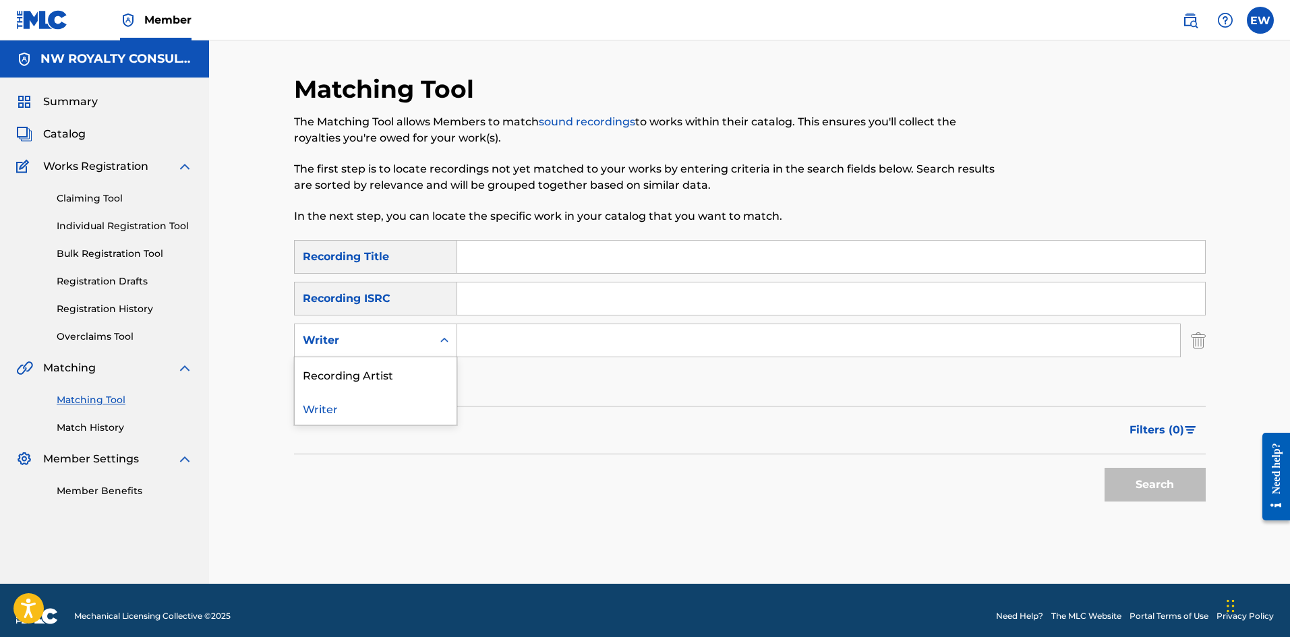
click at [407, 349] on div "Writer" at bounding box center [364, 341] width 138 height 26
drag, startPoint x: 397, startPoint y: 375, endPoint x: 475, endPoint y: 379, distance: 78.3
click at [407, 376] on div "Recording Artist" at bounding box center [376, 374] width 162 height 34
click at [562, 343] on input "Search Form" at bounding box center [818, 340] width 723 height 32
paste input "[PERSON_NAME]"
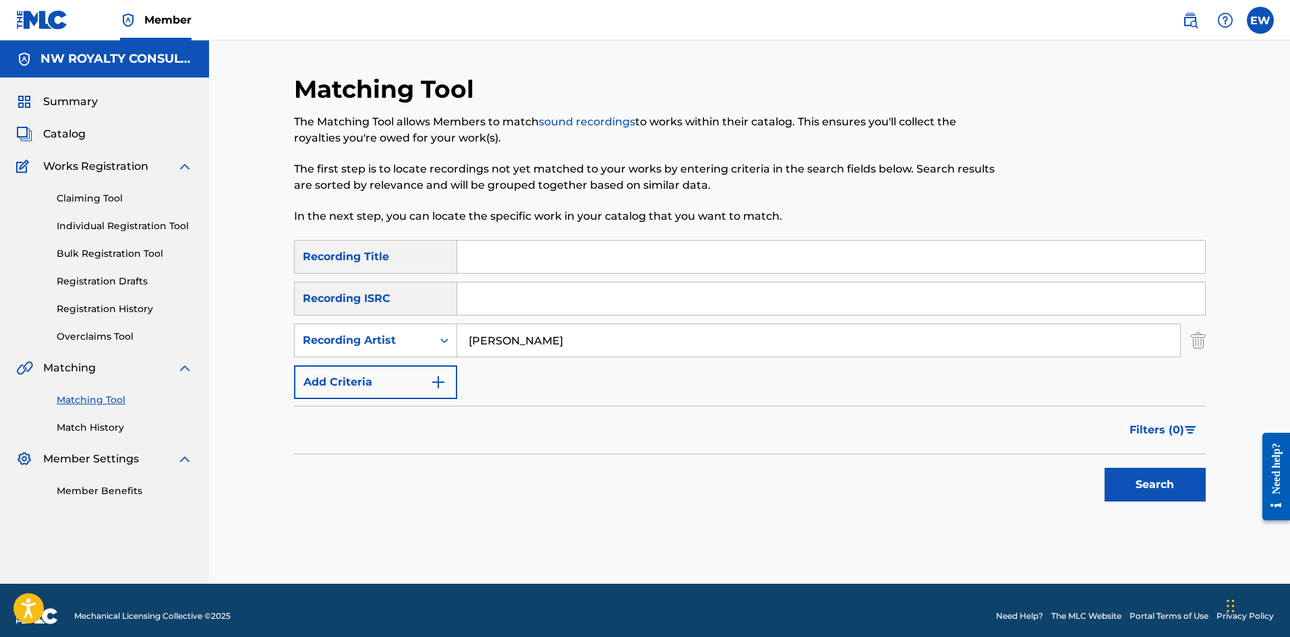
type input "[PERSON_NAME]"
click at [482, 252] on input "Search Form" at bounding box center [831, 257] width 748 height 32
paste input "STAGGERING DAGGERING"
type input "STAGGERING DAGGERING"
click at [1187, 492] on button "Search" at bounding box center [1155, 485] width 101 height 34
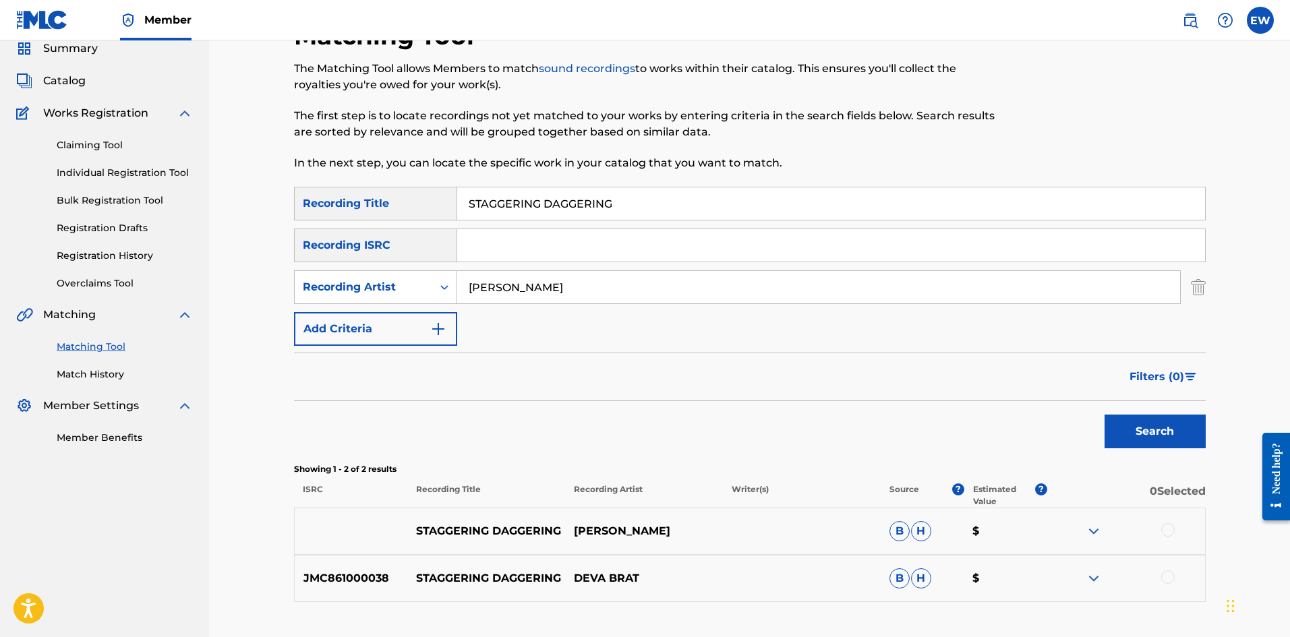
scroll to position [135, 0]
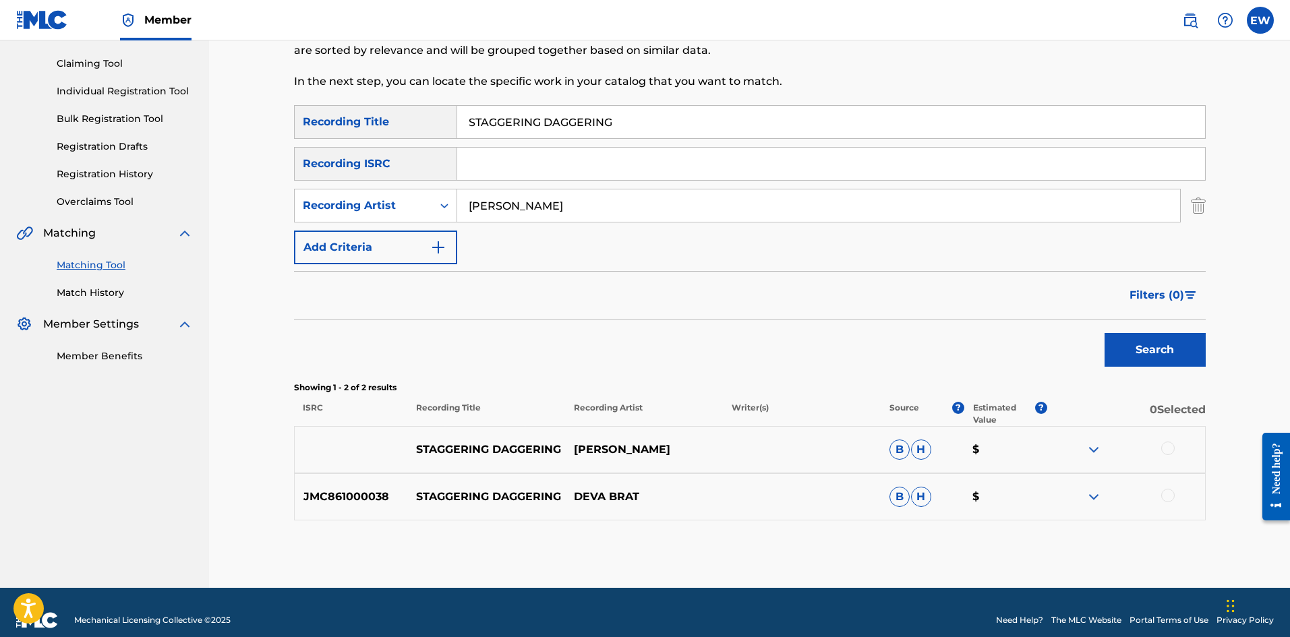
click at [1174, 450] on div at bounding box center [1167, 448] width 13 height 13
click at [1175, 500] on div at bounding box center [1126, 497] width 158 height 16
click at [1171, 492] on div at bounding box center [1167, 495] width 13 height 13
click at [976, 509] on div "JMC861000038 STAGGERING DAGGERING DEVA BRAT [PERSON_NAME]" at bounding box center [750, 496] width 912 height 47
click at [981, 512] on button "Match 2 Groups" at bounding box center [947, 527] width 149 height 34
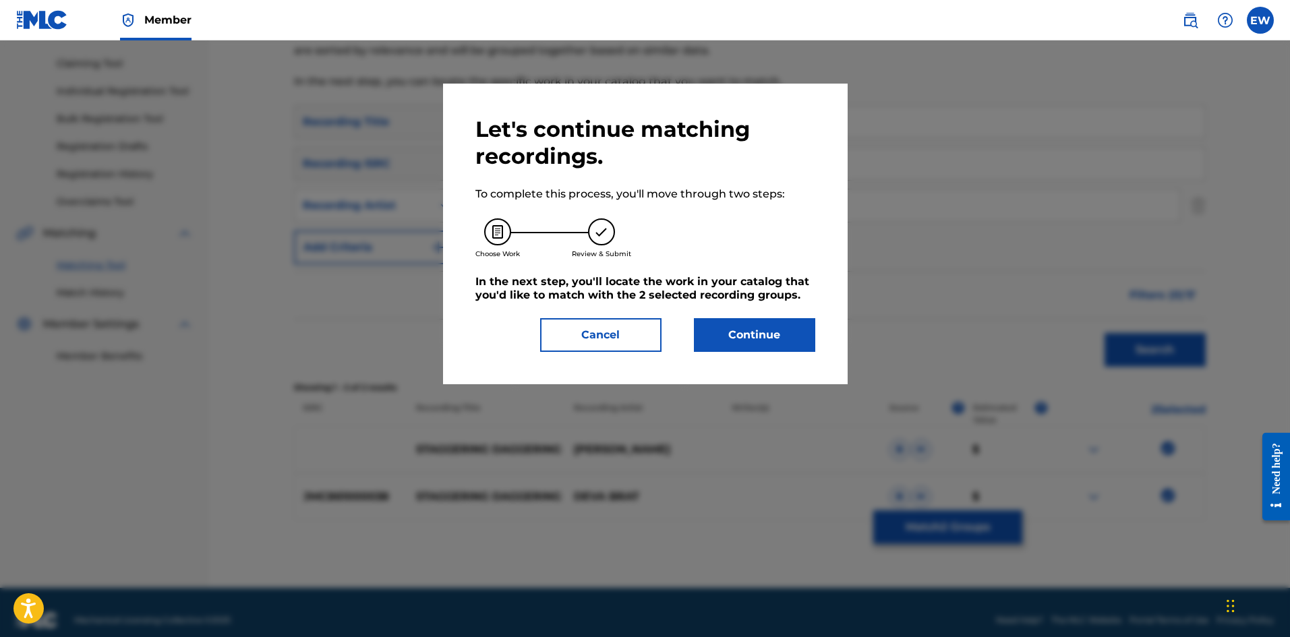
drag, startPoint x: 750, startPoint y: 323, endPoint x: 756, endPoint y: 327, distance: 7.3
click at [756, 327] on button "Continue" at bounding box center [754, 335] width 121 height 34
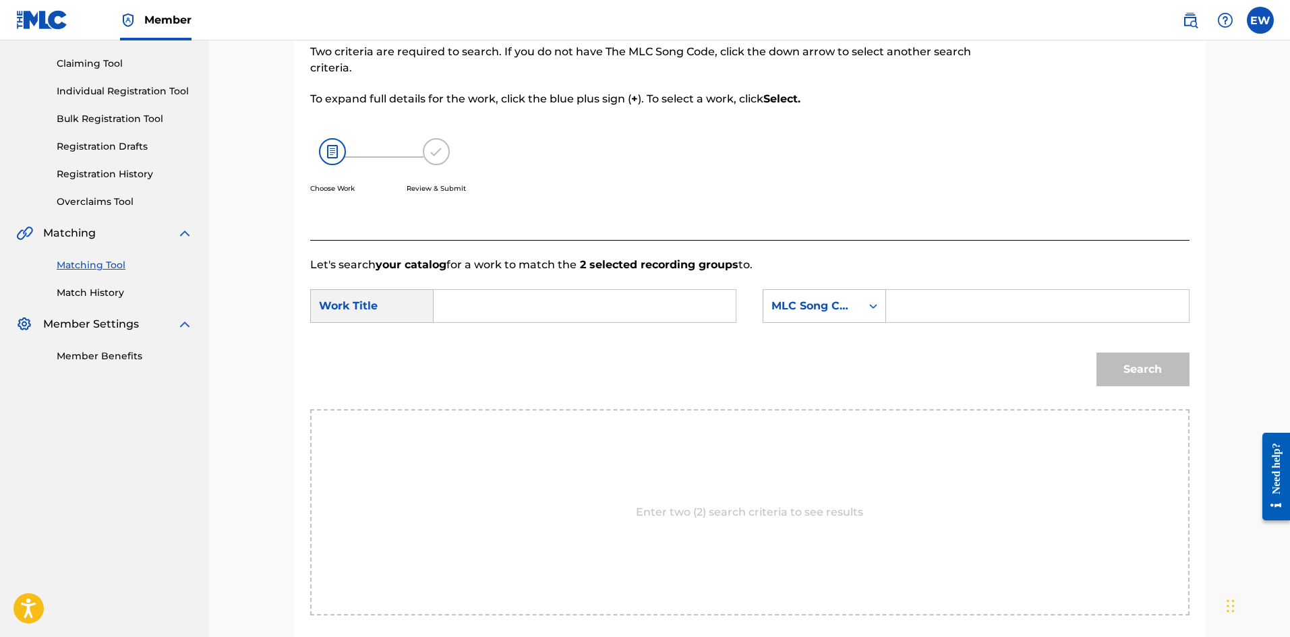
click at [650, 304] on input "Search Form" at bounding box center [584, 306] width 279 height 32
paste input "STAGGERING DAGGERING"
type input "STAGGERING DAGGERING"
click at [1005, 307] on input "Search Form" at bounding box center [1037, 306] width 279 height 32
paste input "X1514O"
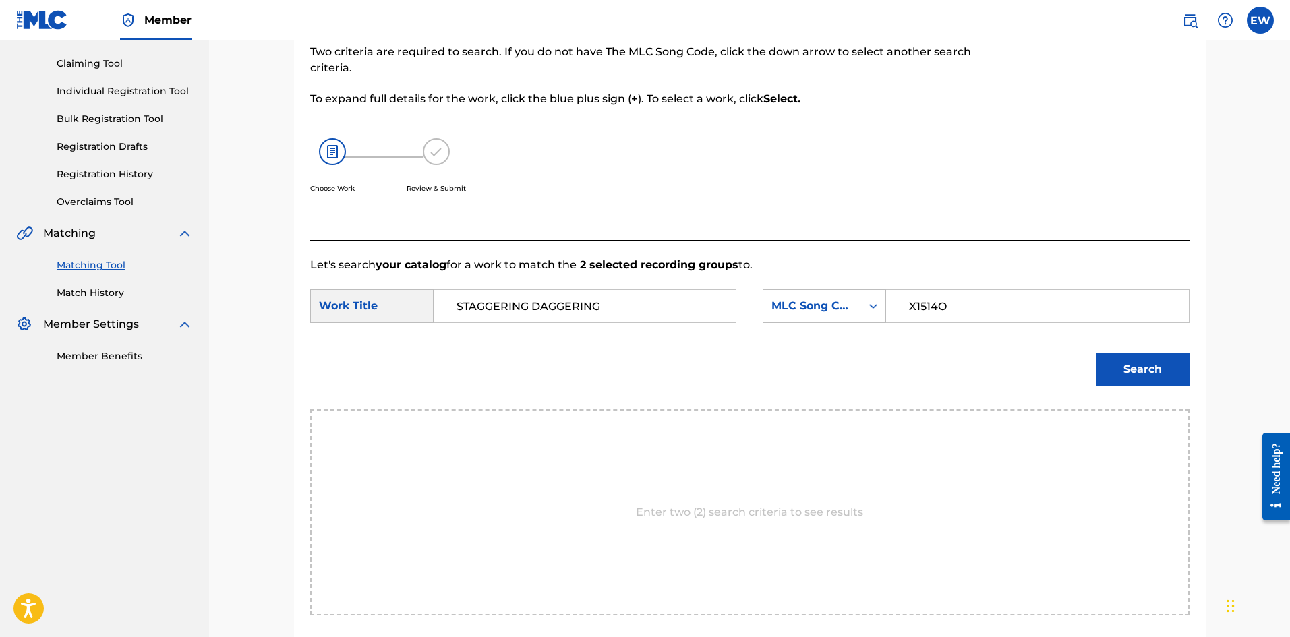
type input "X1514O"
click at [1131, 366] on button "Search" at bounding box center [1142, 370] width 93 height 34
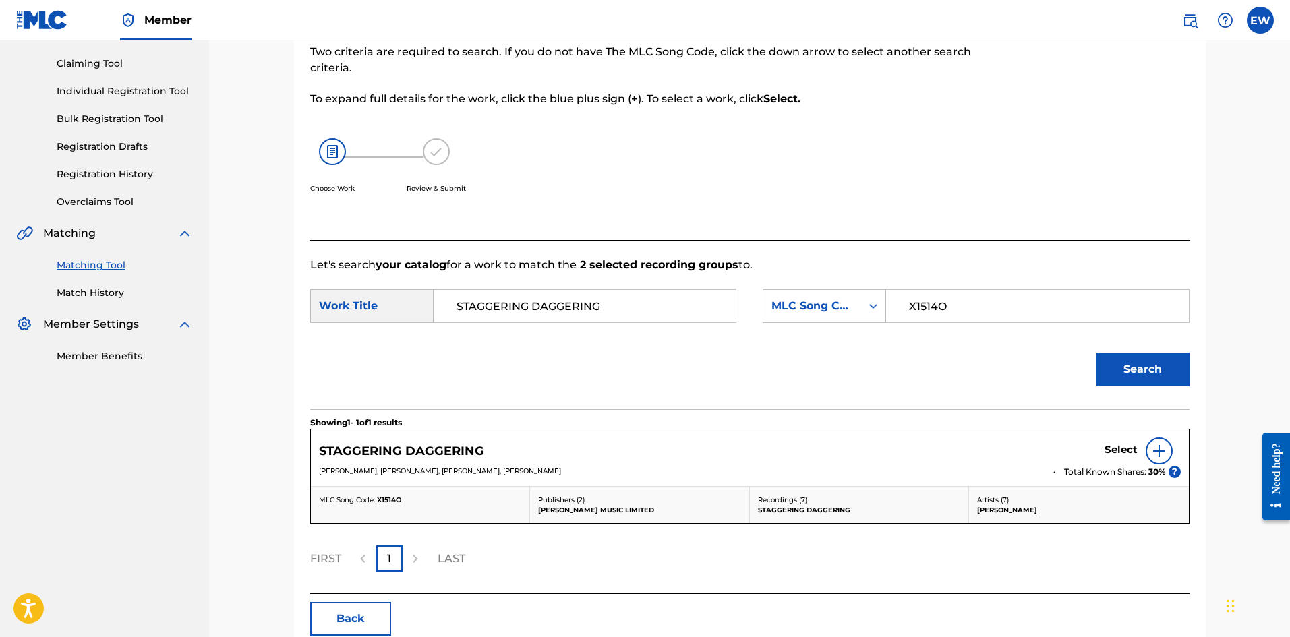
click at [1126, 446] on h5 "Select" at bounding box center [1121, 450] width 33 height 13
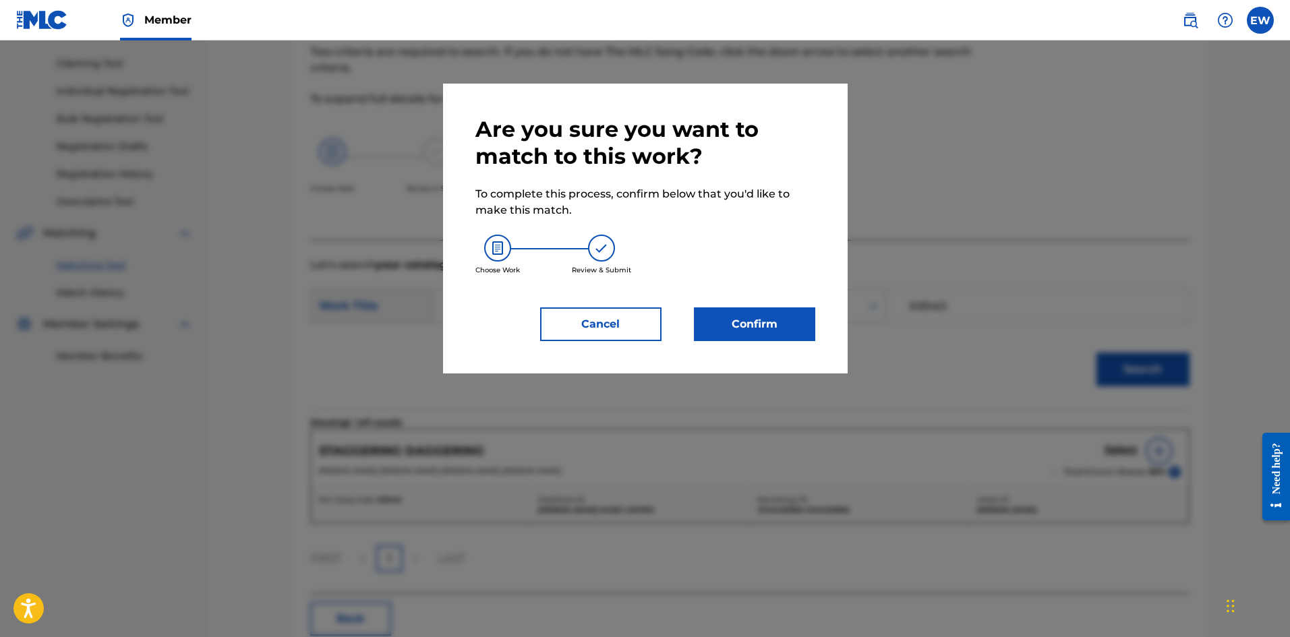
click at [779, 336] on button "Confirm" at bounding box center [754, 324] width 121 height 34
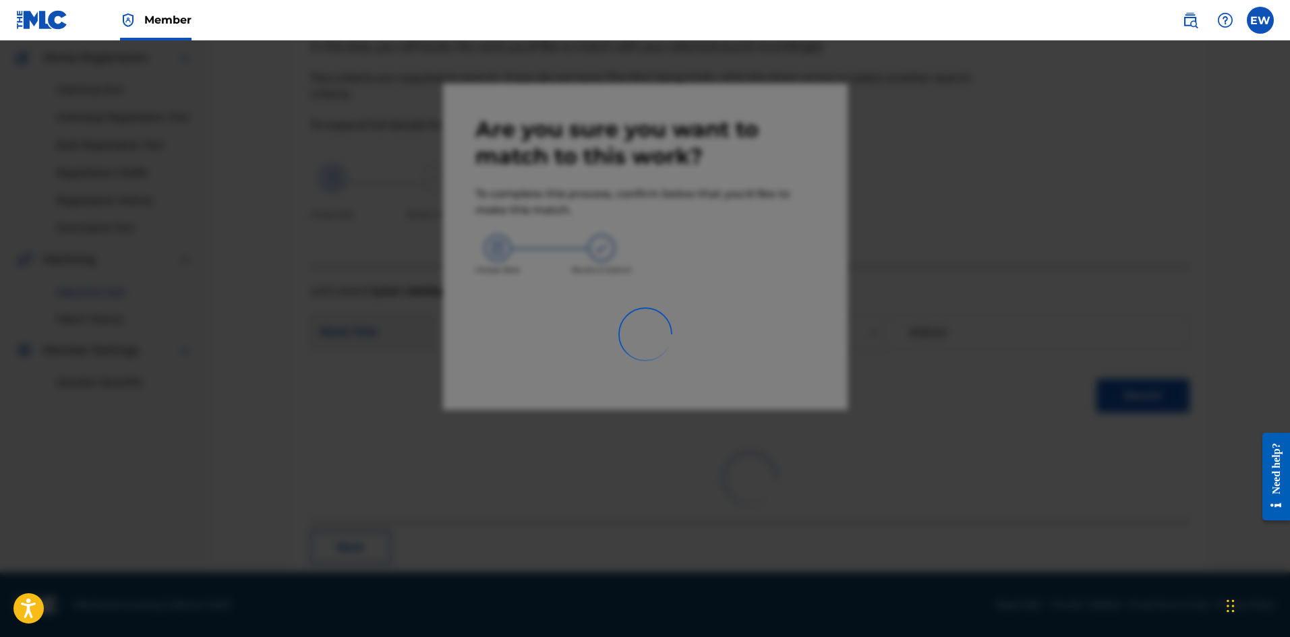
scroll to position [32, 0]
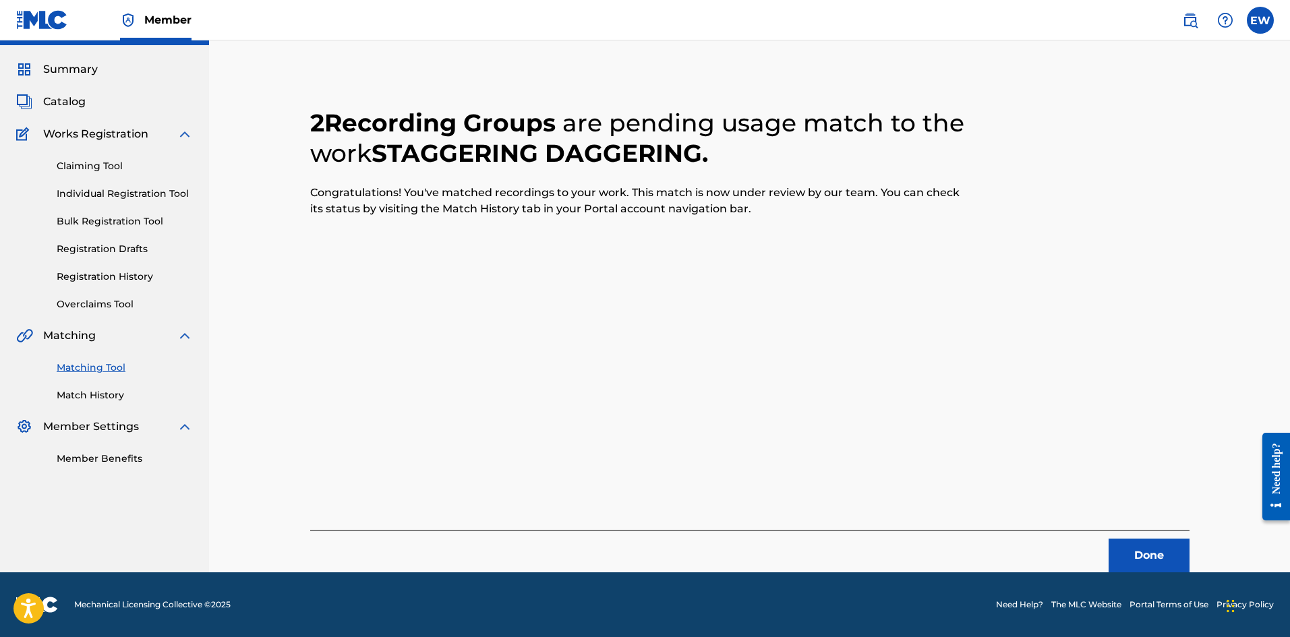
click at [1118, 549] on button "Done" at bounding box center [1149, 556] width 81 height 34
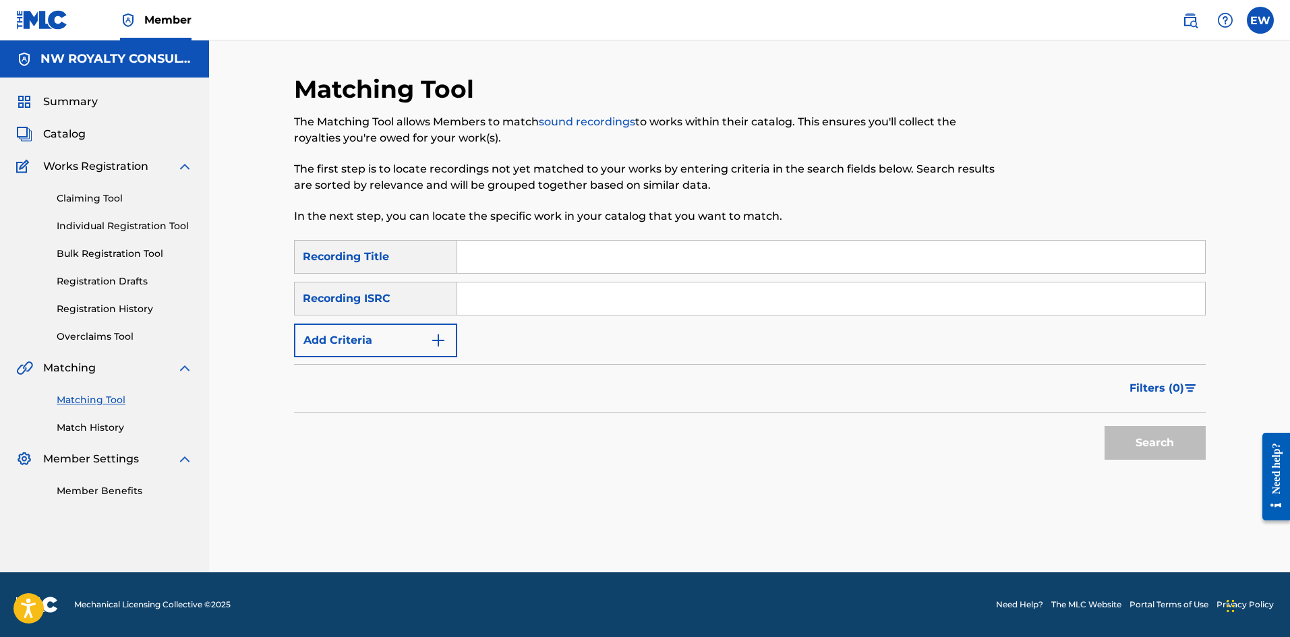
click at [400, 345] on button "Add Criteria" at bounding box center [375, 341] width 163 height 34
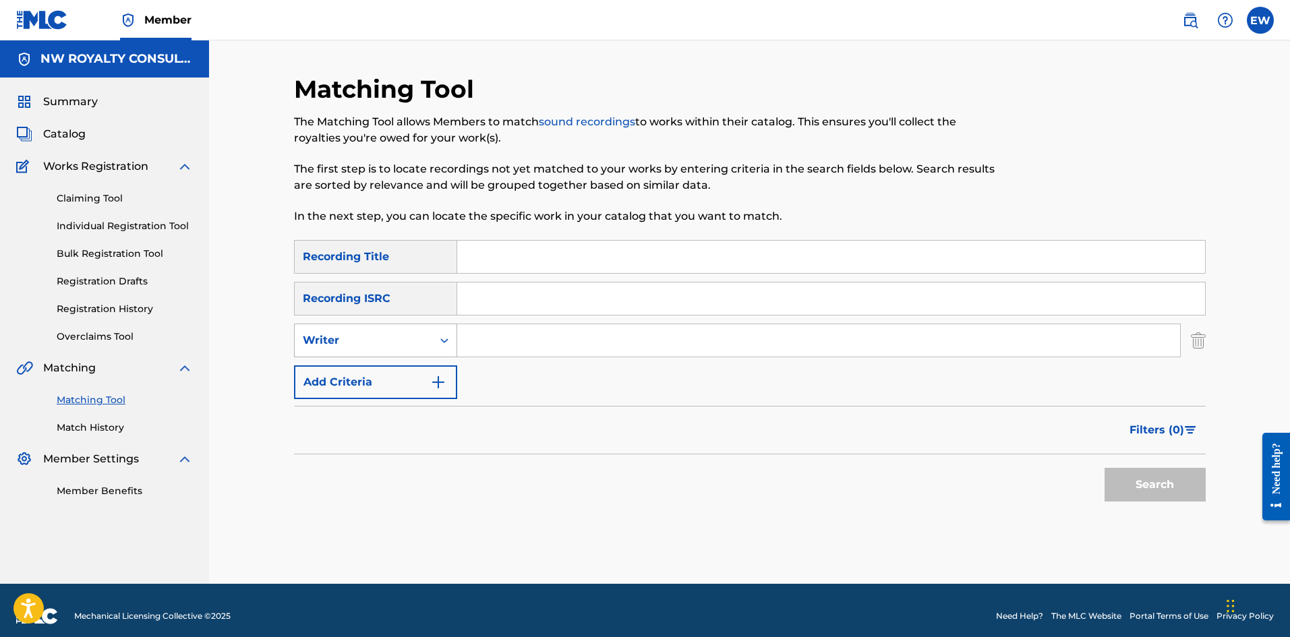
click at [401, 345] on div "Writer" at bounding box center [363, 340] width 121 height 16
click at [394, 365] on div "Recording Artist" at bounding box center [376, 374] width 162 height 34
click at [558, 341] on input "Search Form" at bounding box center [818, 340] width 723 height 32
paste input "BLACK UHURU"
type input "BLACK UHURU"
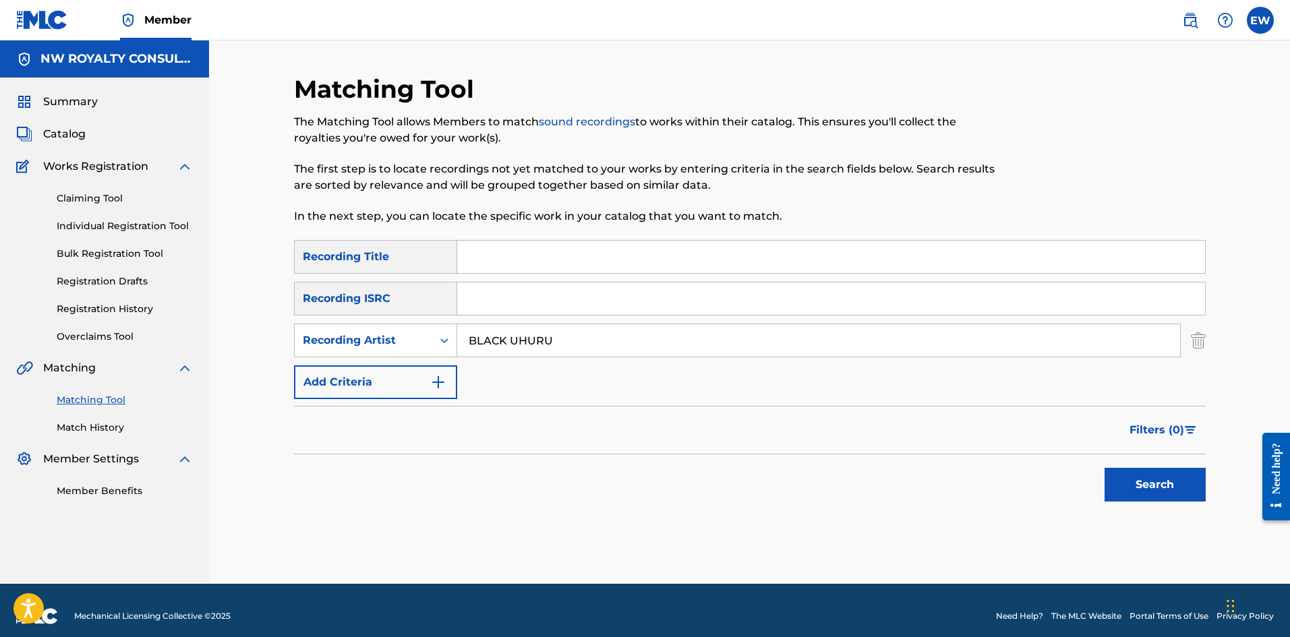
click at [792, 264] on input "Search Form" at bounding box center [831, 257] width 748 height 32
paste input "STALK OF SENSIMENIA"
type input "STALK OF SENSIMENIA"
click at [1163, 481] on button "Search" at bounding box center [1155, 485] width 101 height 34
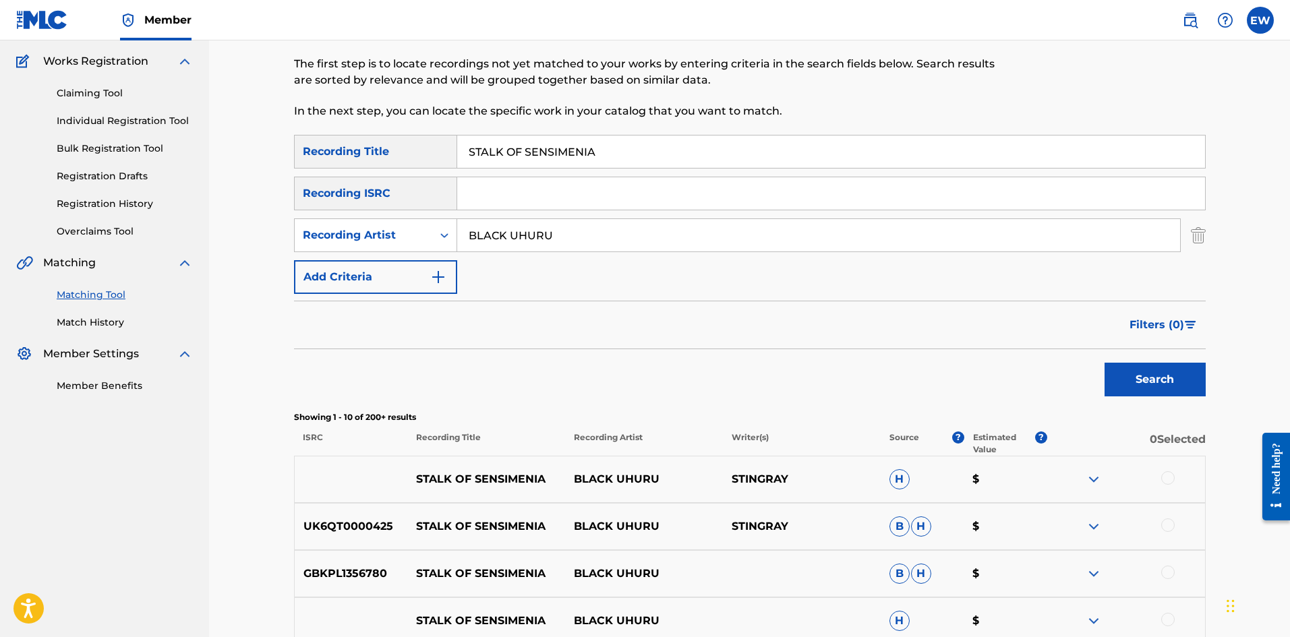
scroll to position [135, 0]
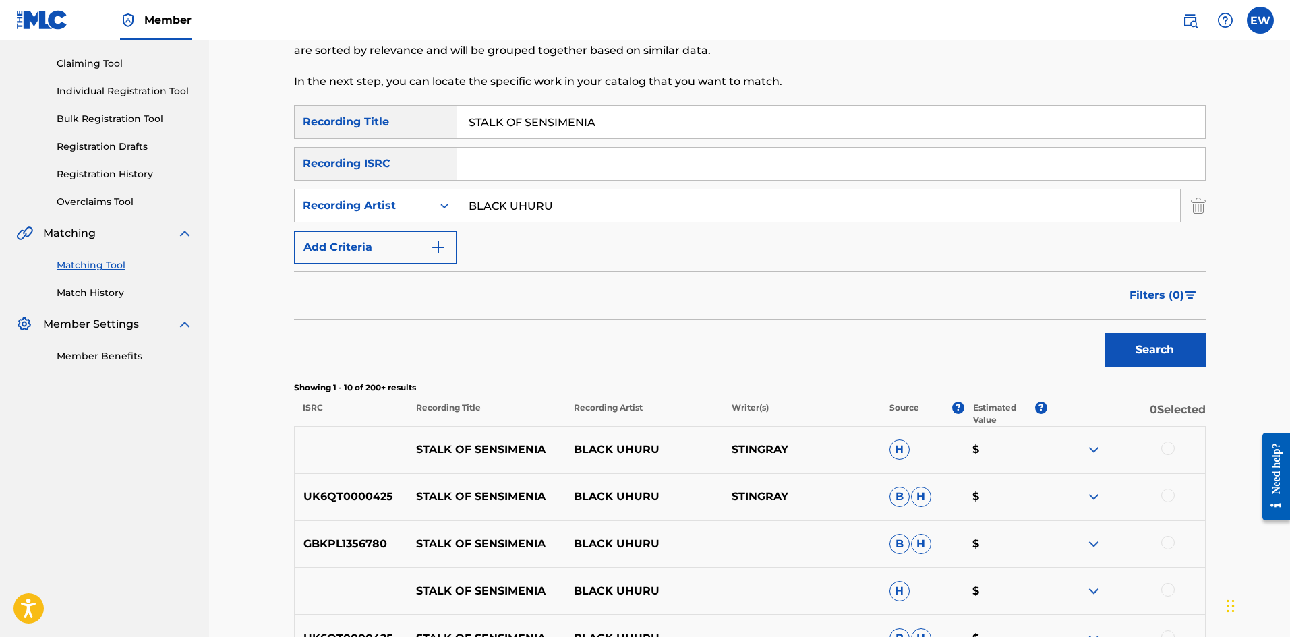
click at [1165, 444] on div at bounding box center [1167, 448] width 13 height 13
click at [1169, 492] on div at bounding box center [1167, 495] width 13 height 13
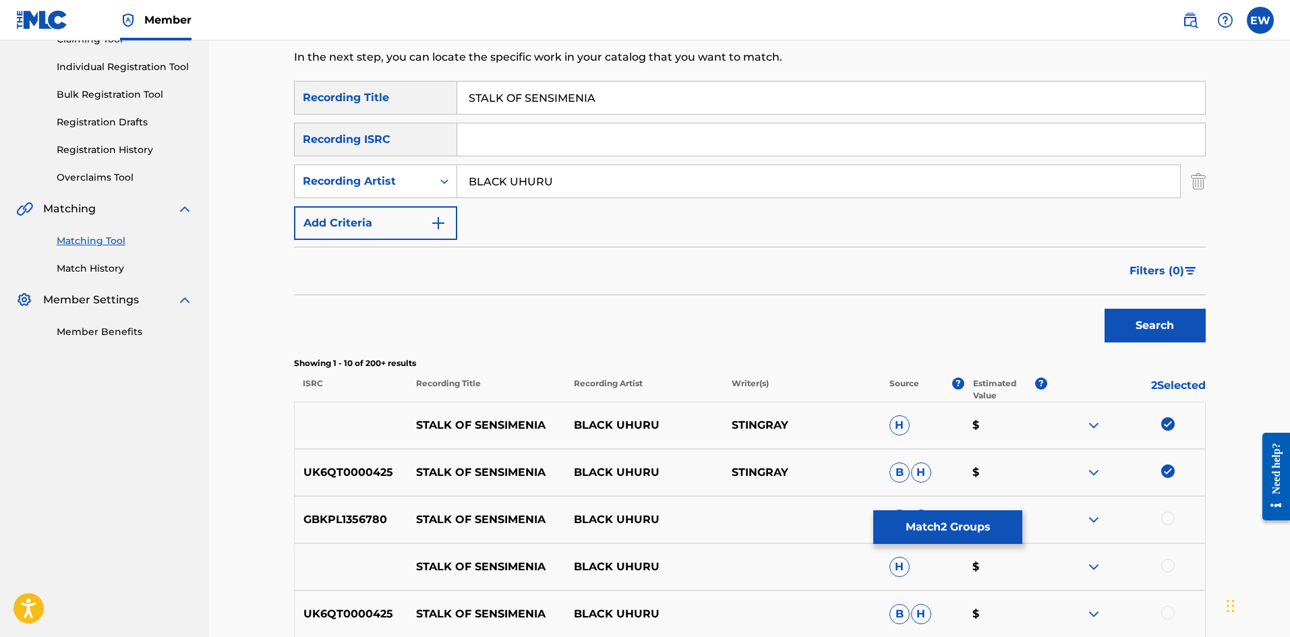
scroll to position [202, 0]
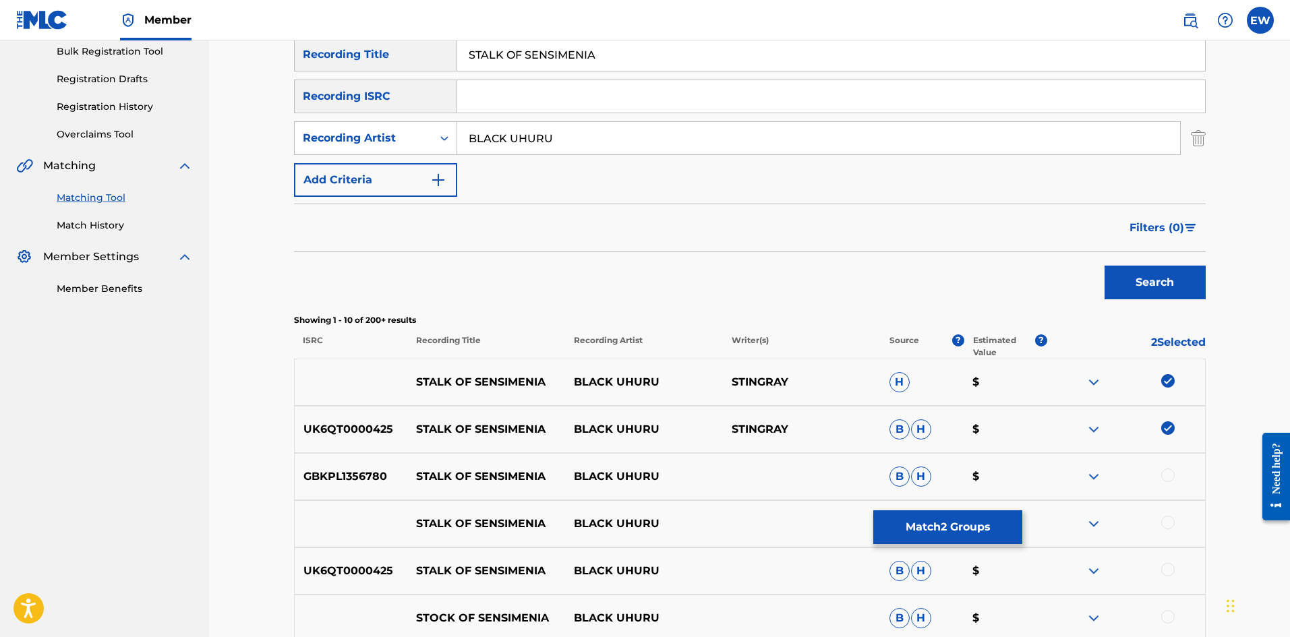
click at [1174, 478] on div at bounding box center [1167, 475] width 13 height 13
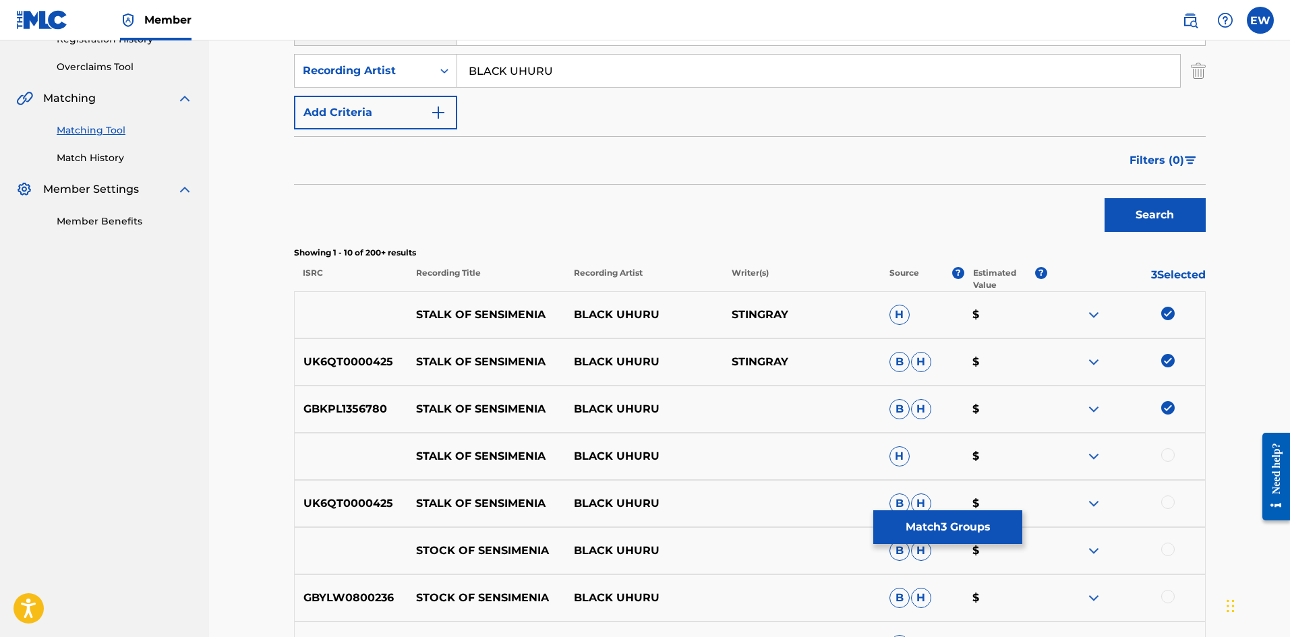
click at [1163, 452] on div at bounding box center [1167, 454] width 13 height 13
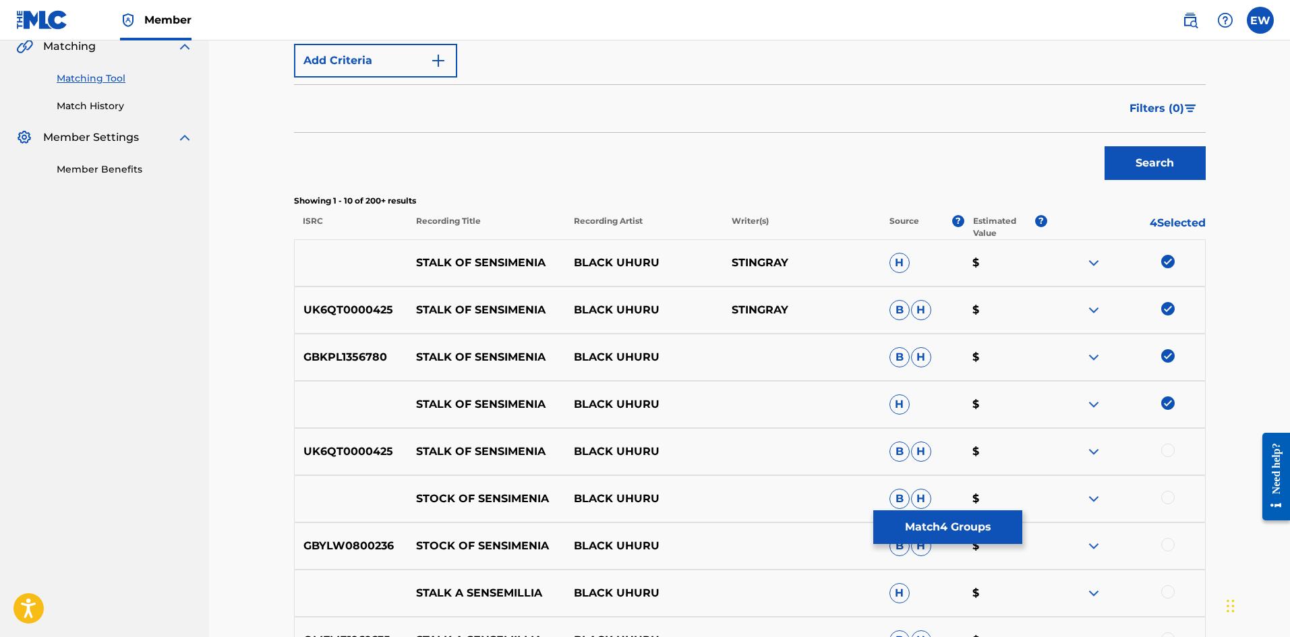
scroll to position [337, 0]
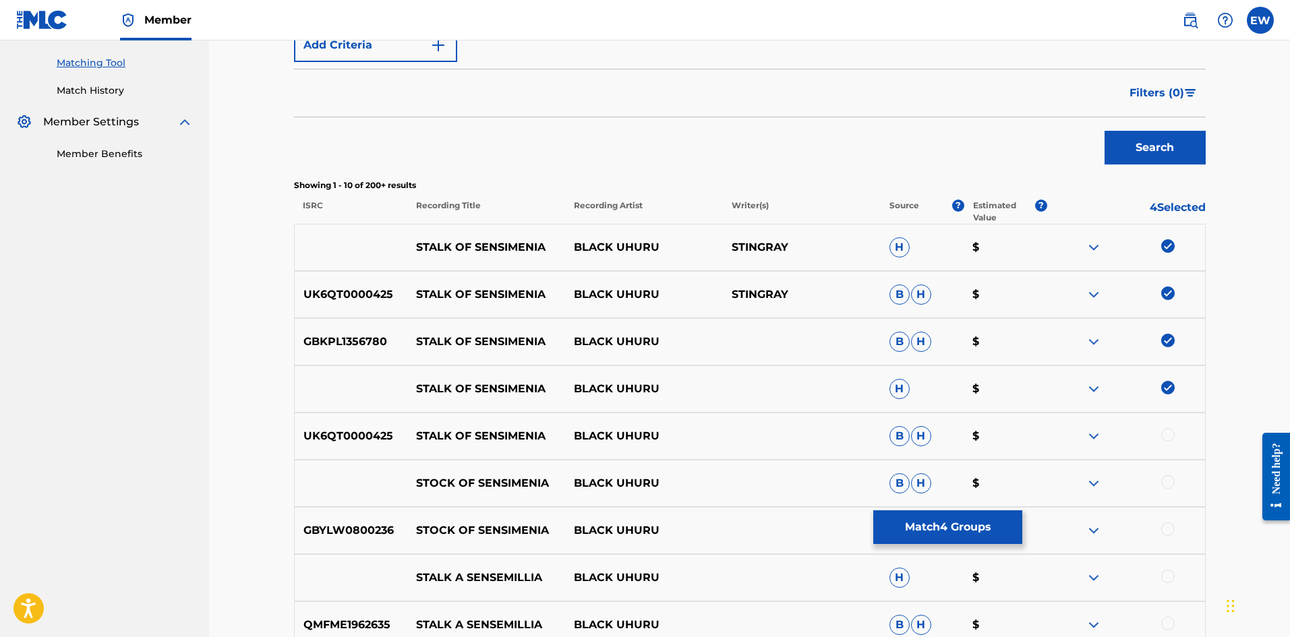
click at [1169, 440] on div at bounding box center [1167, 434] width 13 height 13
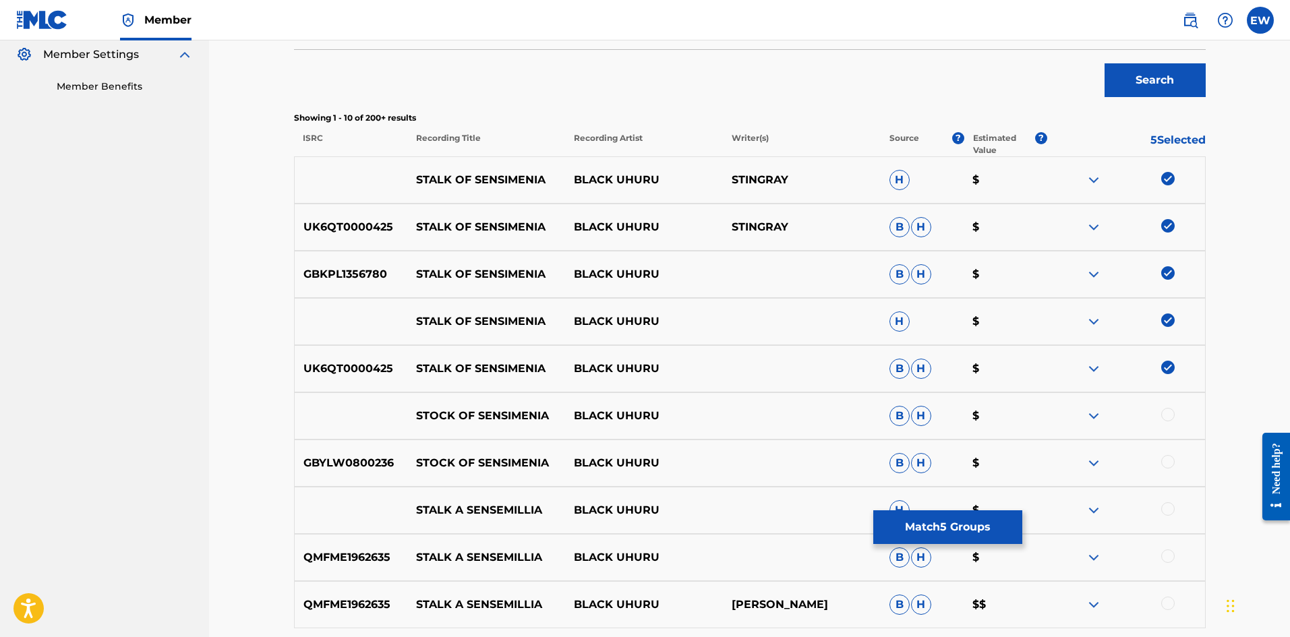
click at [1164, 416] on div at bounding box center [1167, 414] width 13 height 13
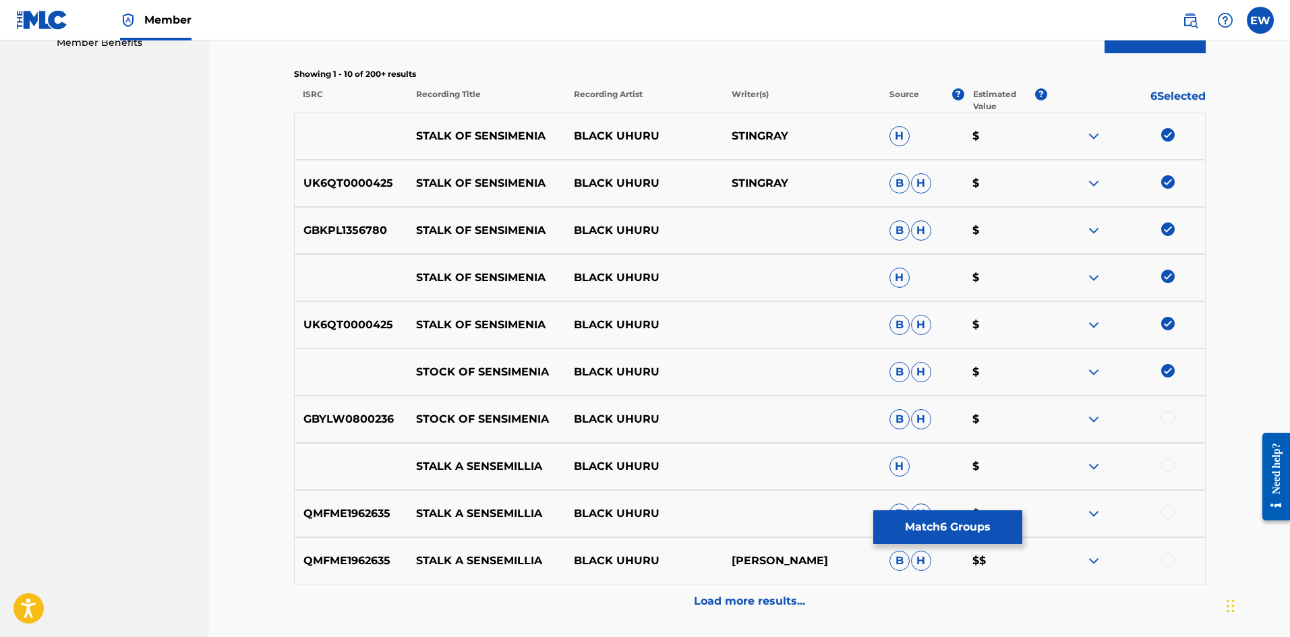
scroll to position [472, 0]
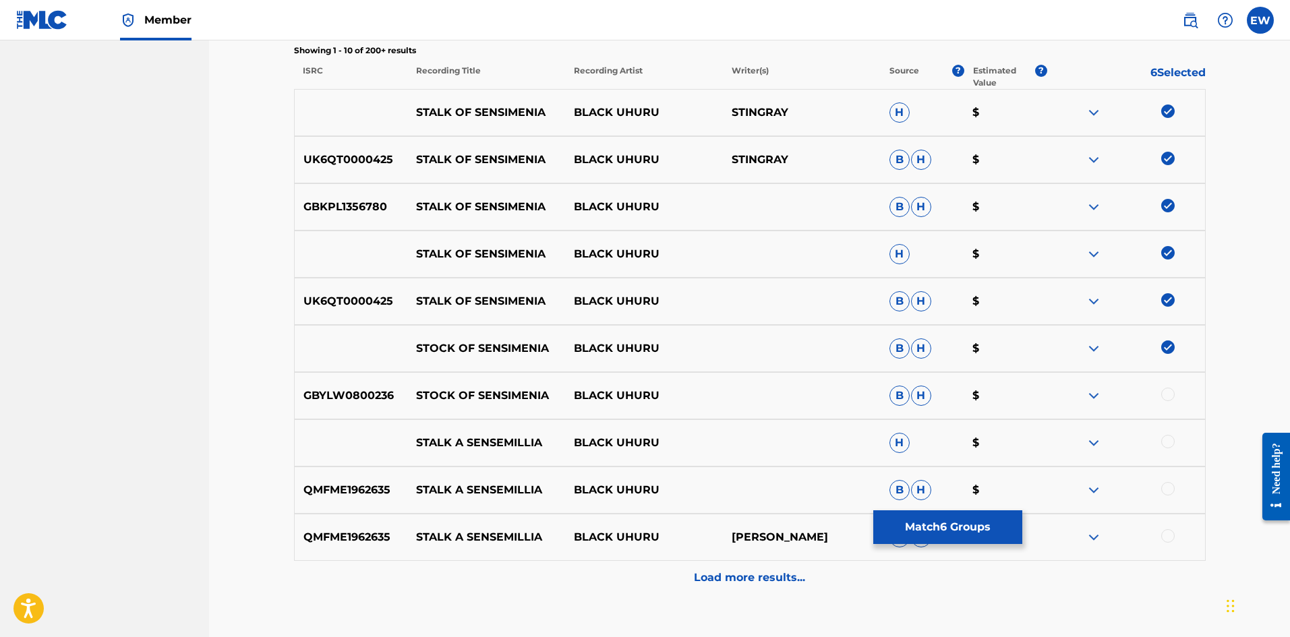
click at [1171, 394] on div at bounding box center [1167, 394] width 13 height 13
click at [1166, 443] on div at bounding box center [1167, 441] width 13 height 13
click at [1168, 480] on div "QMFME1962635 STALK A SENSEMILLIA BLACK UHURU B H $" at bounding box center [750, 490] width 912 height 47
click at [1165, 486] on div at bounding box center [1167, 488] width 13 height 13
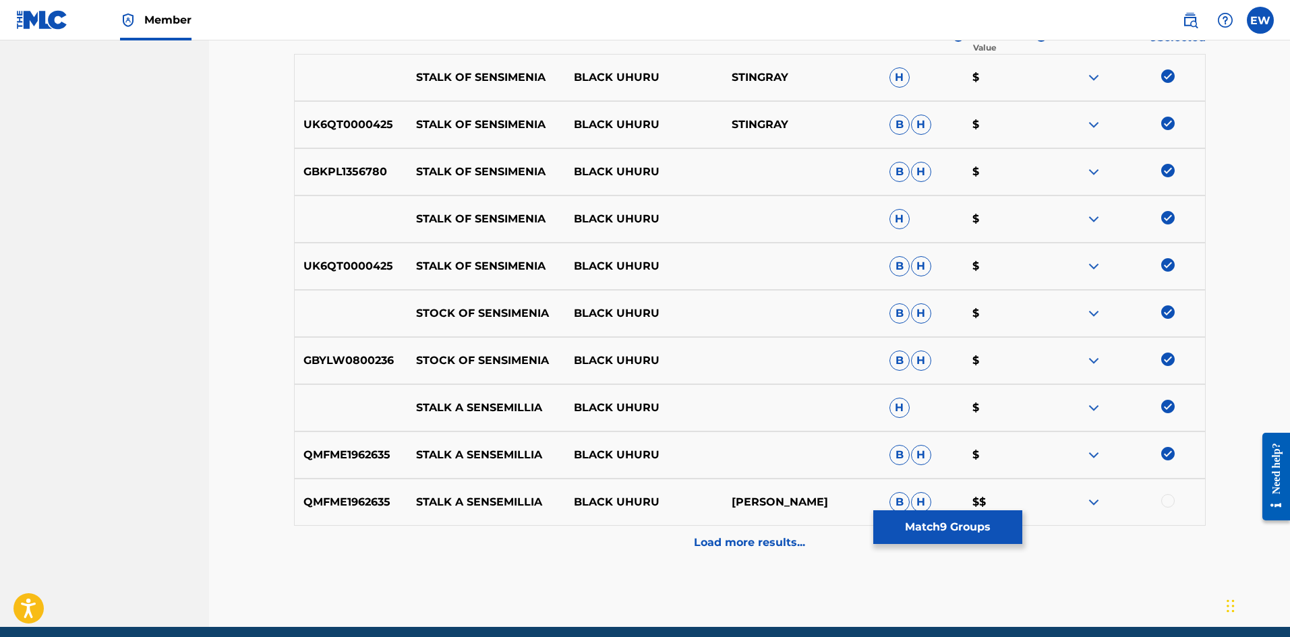
scroll to position [539, 0]
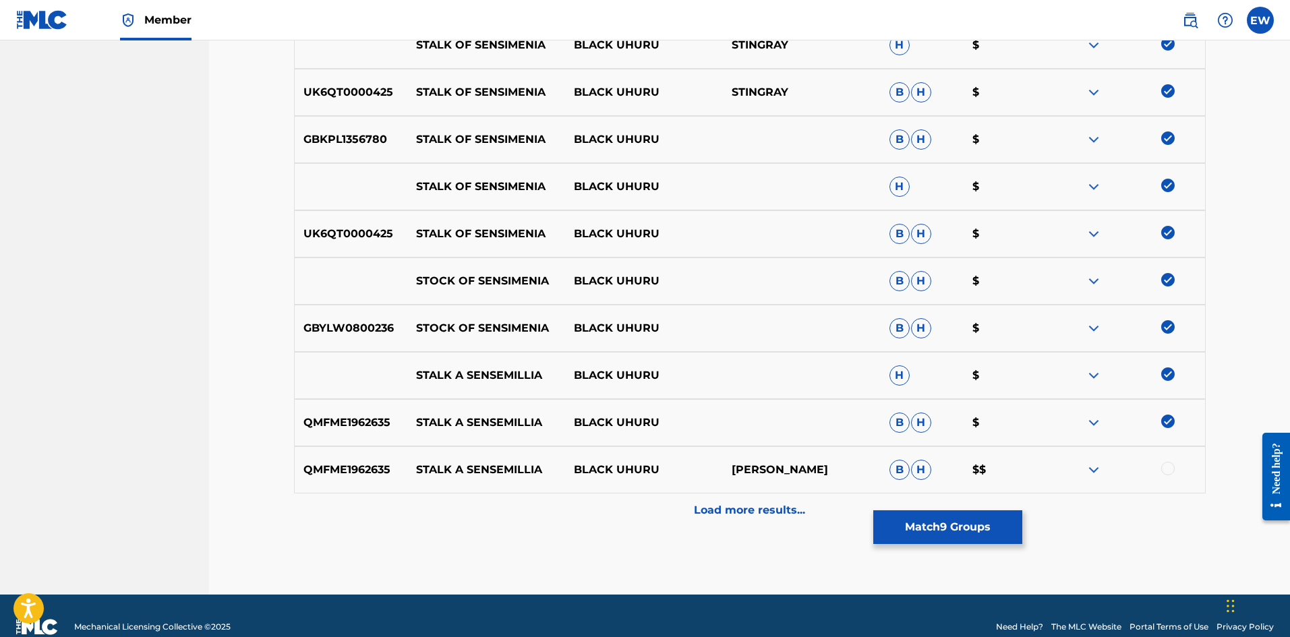
click at [1171, 468] on div at bounding box center [1167, 468] width 13 height 13
click at [722, 505] on p "Load more results..." at bounding box center [749, 510] width 111 height 16
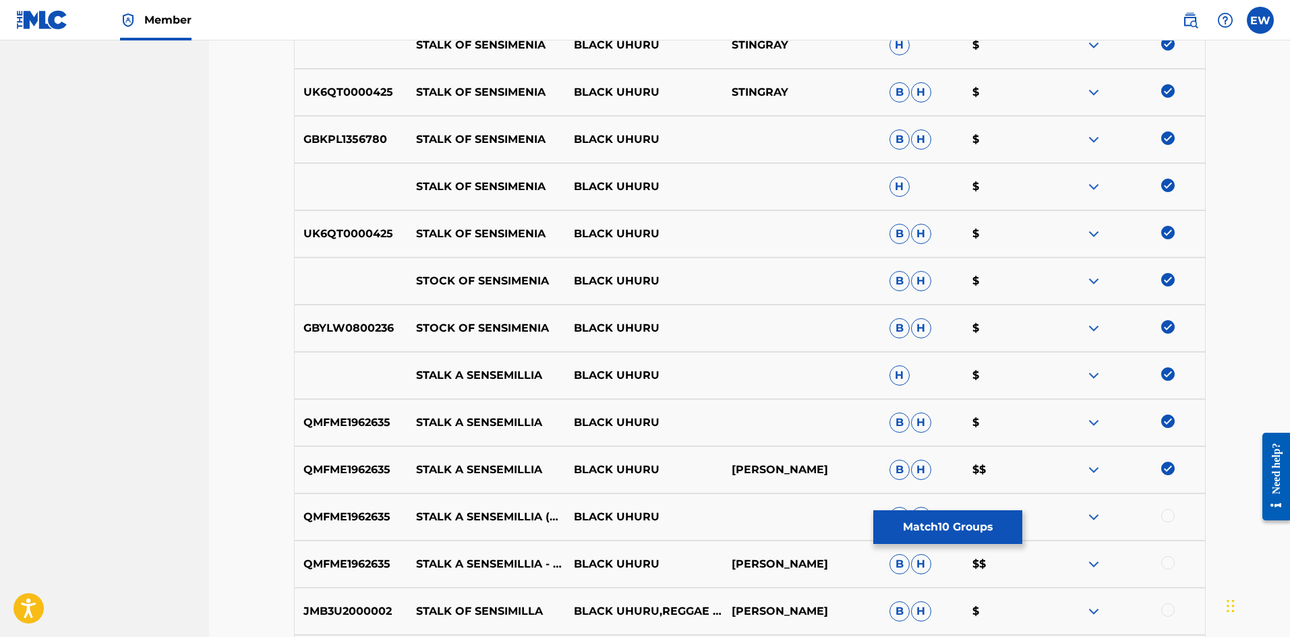
scroll to position [607, 0]
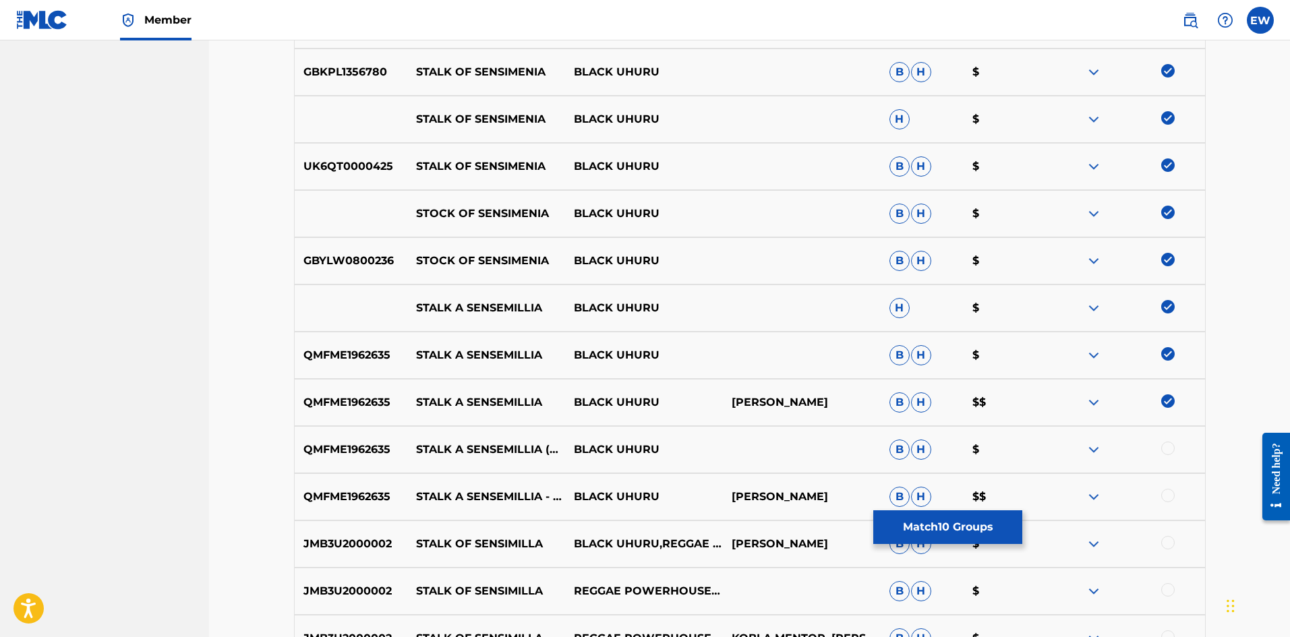
click at [1162, 446] on div at bounding box center [1167, 448] width 13 height 13
click at [1172, 496] on div at bounding box center [1167, 495] width 13 height 13
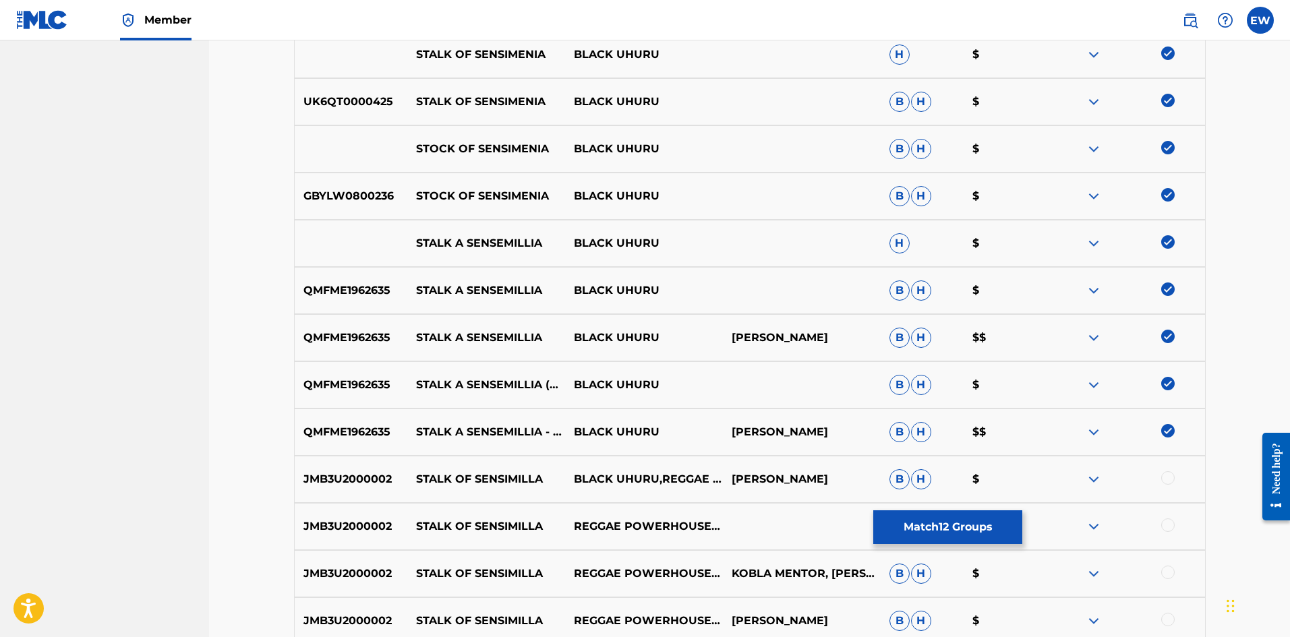
scroll to position [674, 0]
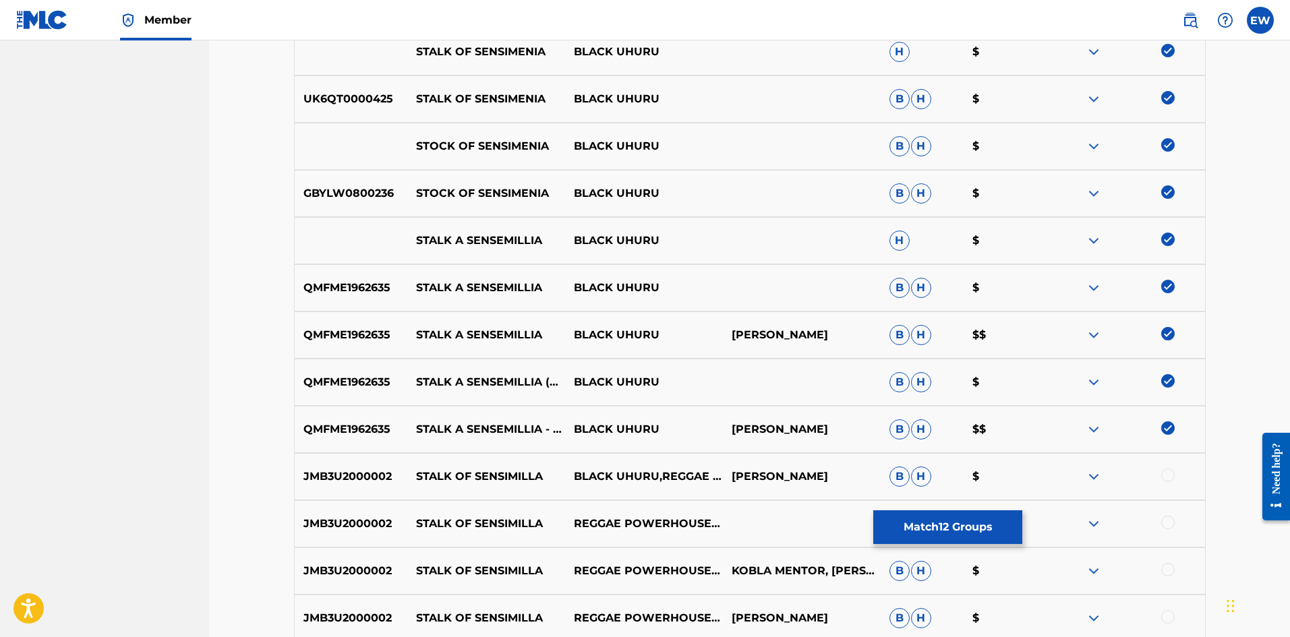
click at [1165, 479] on div at bounding box center [1167, 475] width 13 height 13
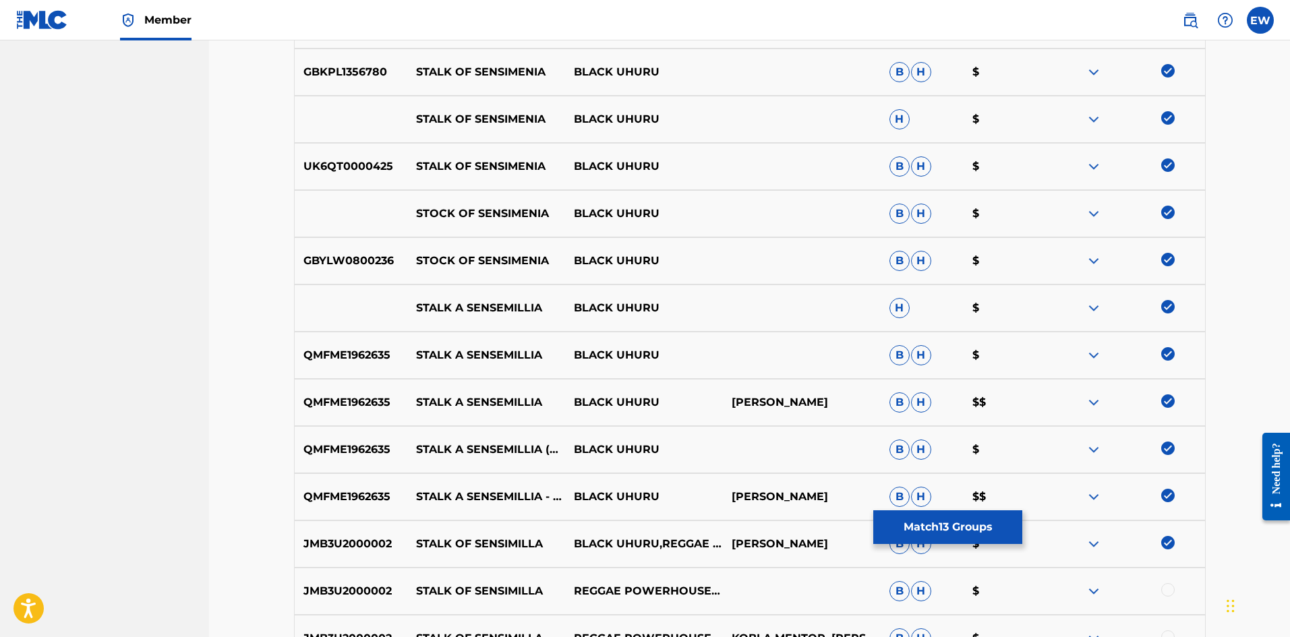
drag, startPoint x: 1159, startPoint y: 307, endPoint x: 1168, endPoint y: 308, distance: 8.9
click at [1163, 307] on div at bounding box center [1126, 308] width 158 height 16
click at [1169, 308] on img at bounding box center [1167, 306] width 13 height 13
click at [1171, 345] on div "QMFME1962635 STALK A SENSEMILLIA BLACK UHURU B H $" at bounding box center [750, 355] width 912 height 47
click at [1168, 397] on img at bounding box center [1167, 400] width 13 height 13
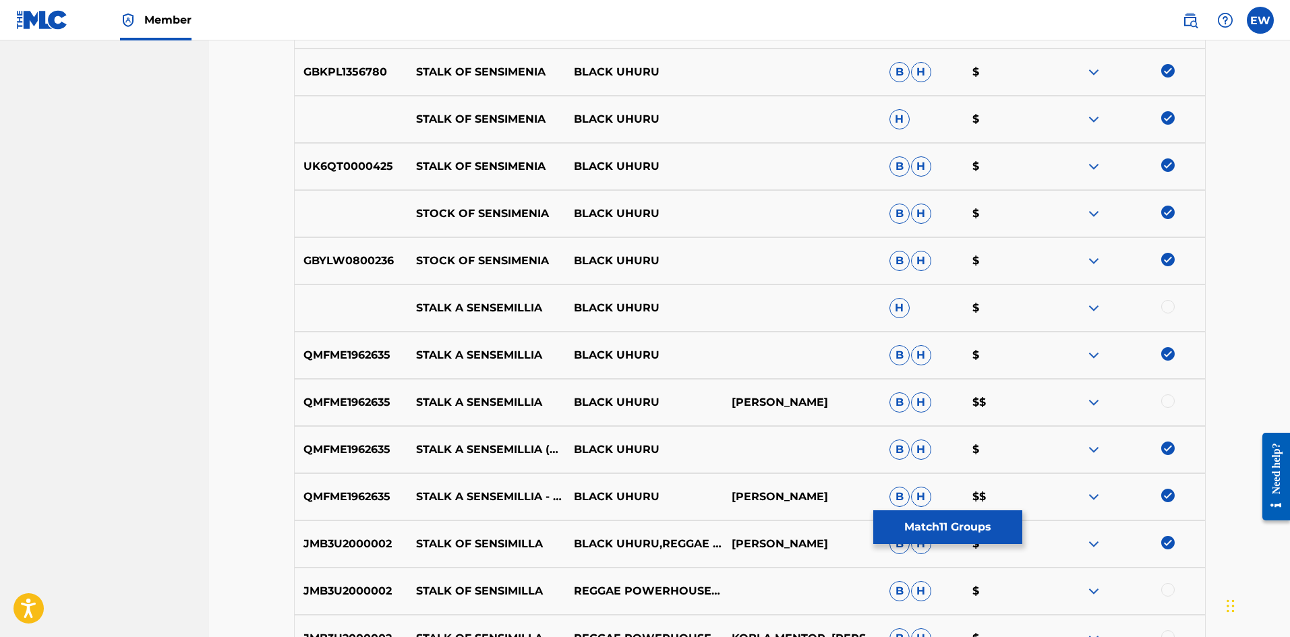
click at [1171, 356] on img at bounding box center [1167, 353] width 13 height 13
click at [1173, 448] on img at bounding box center [1167, 448] width 13 height 13
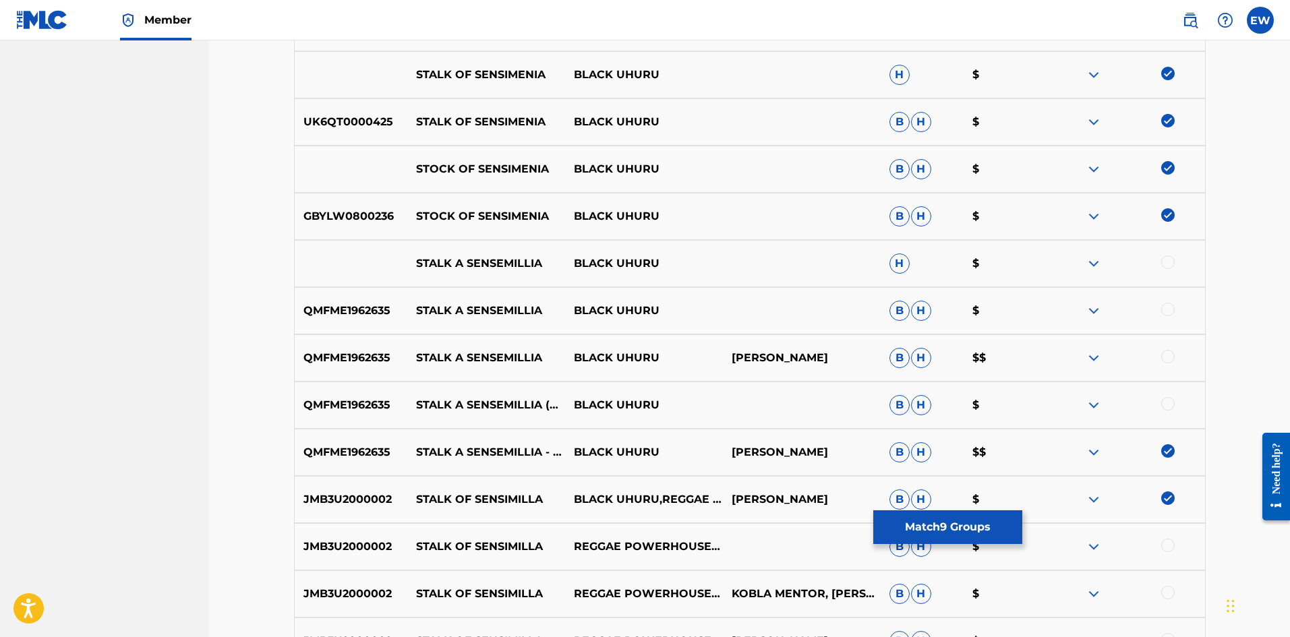
scroll to position [674, 0]
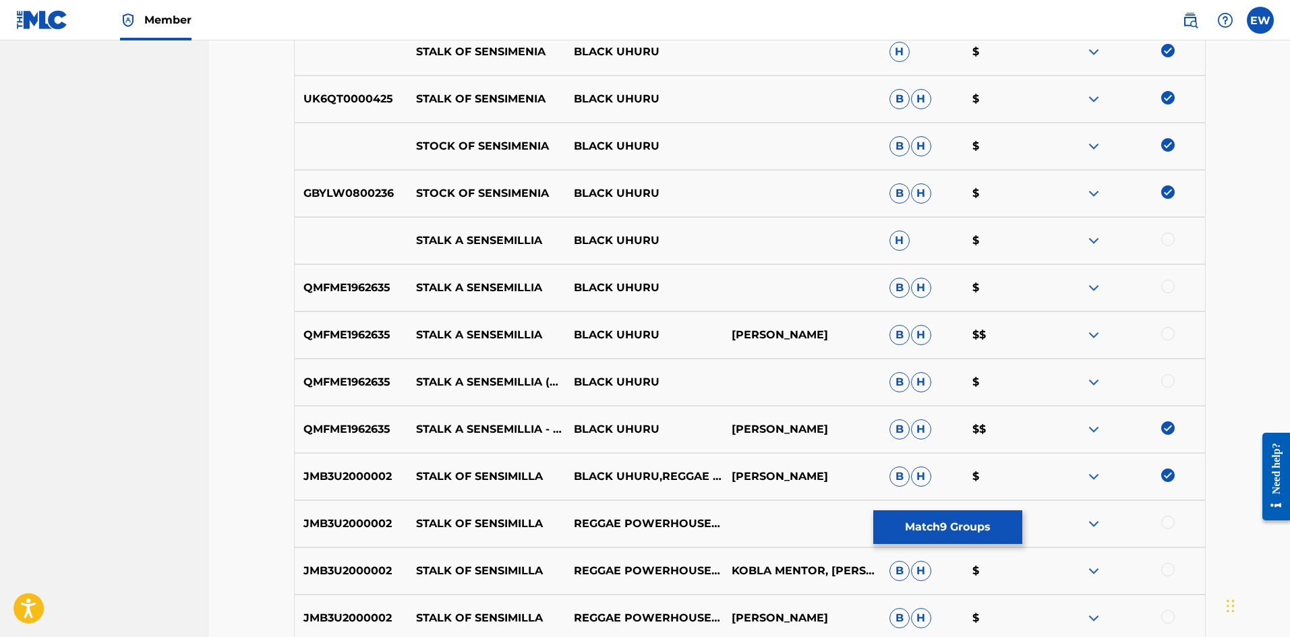
click at [1170, 428] on img at bounding box center [1167, 427] width 13 height 13
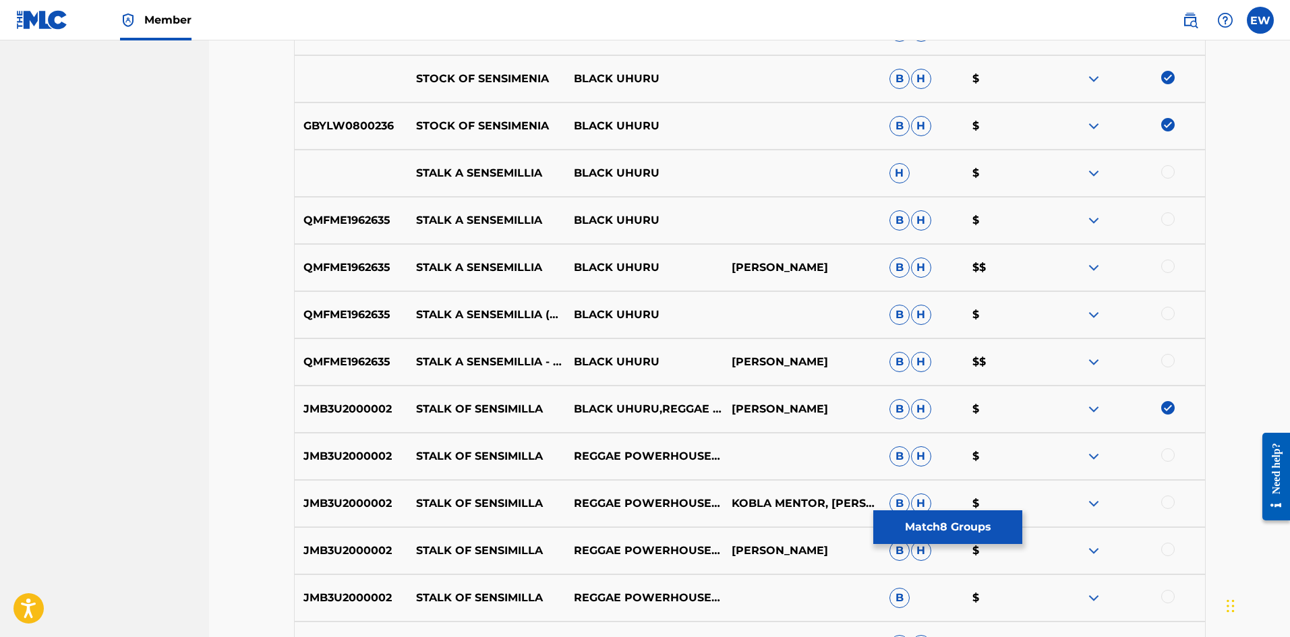
scroll to position [809, 0]
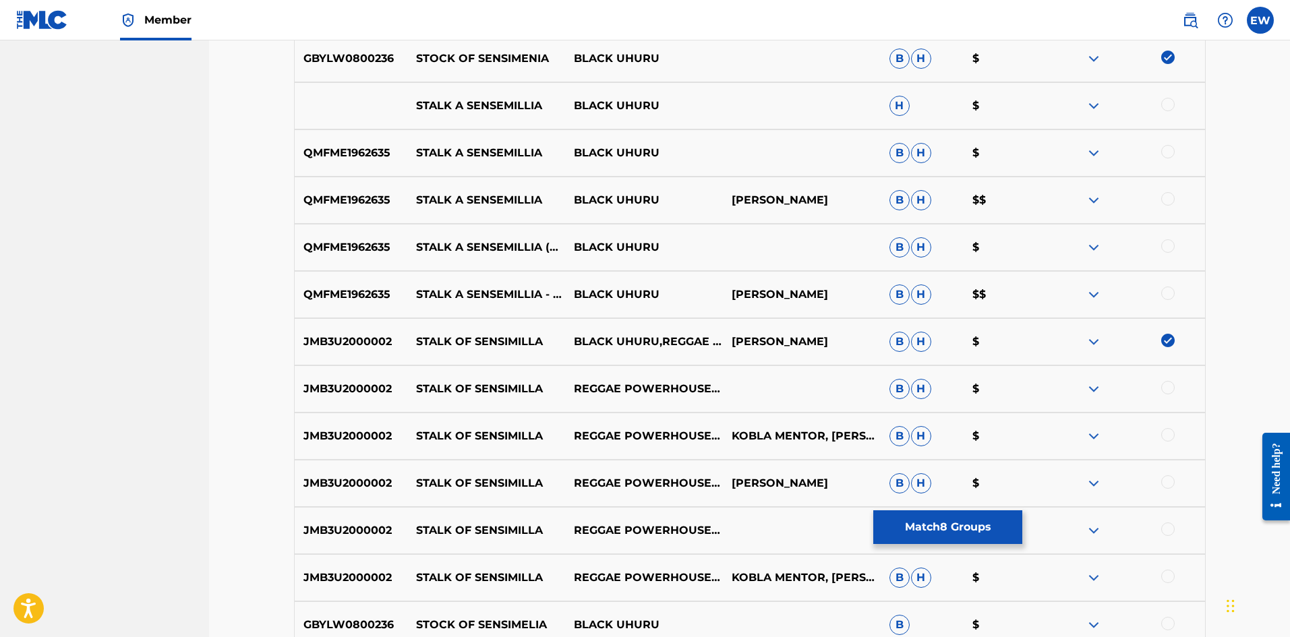
click at [1161, 394] on div at bounding box center [1126, 389] width 158 height 16
click at [1170, 390] on div at bounding box center [1167, 387] width 13 height 13
click at [1163, 434] on div at bounding box center [1167, 434] width 13 height 13
click at [1167, 483] on div at bounding box center [1167, 481] width 13 height 13
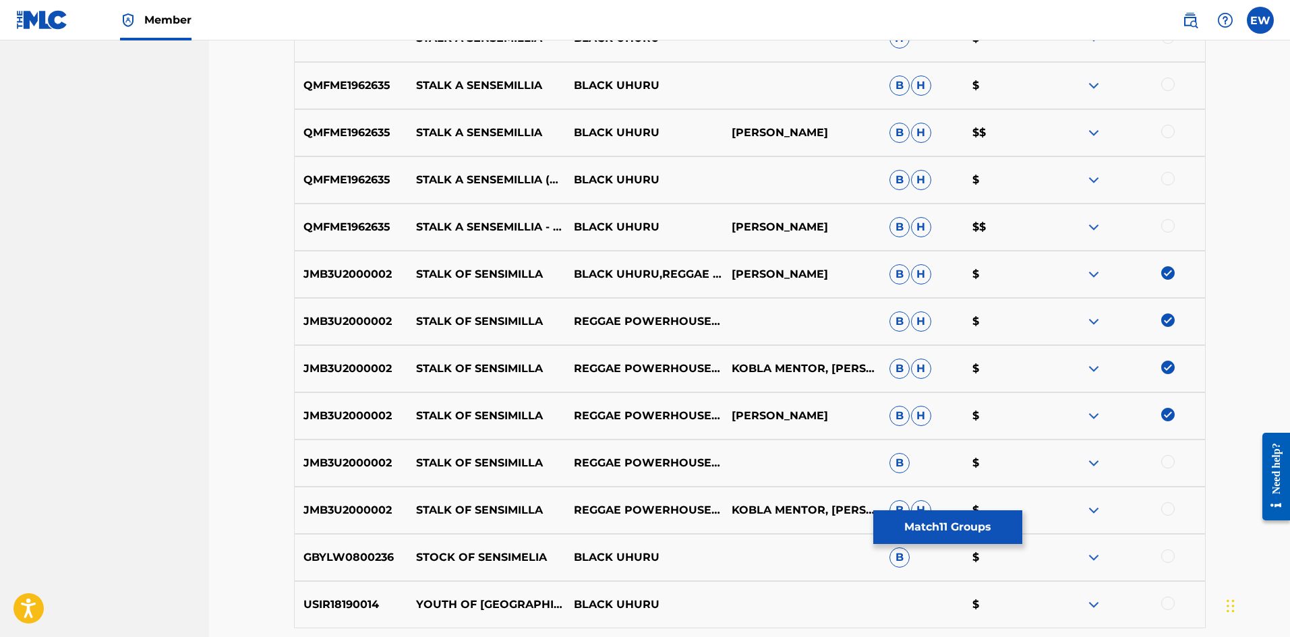
click at [1163, 415] on img at bounding box center [1167, 414] width 13 height 13
click at [1167, 363] on img at bounding box center [1167, 367] width 13 height 13
click at [1163, 316] on img at bounding box center [1167, 320] width 13 height 13
click at [1166, 272] on img at bounding box center [1167, 272] width 13 height 13
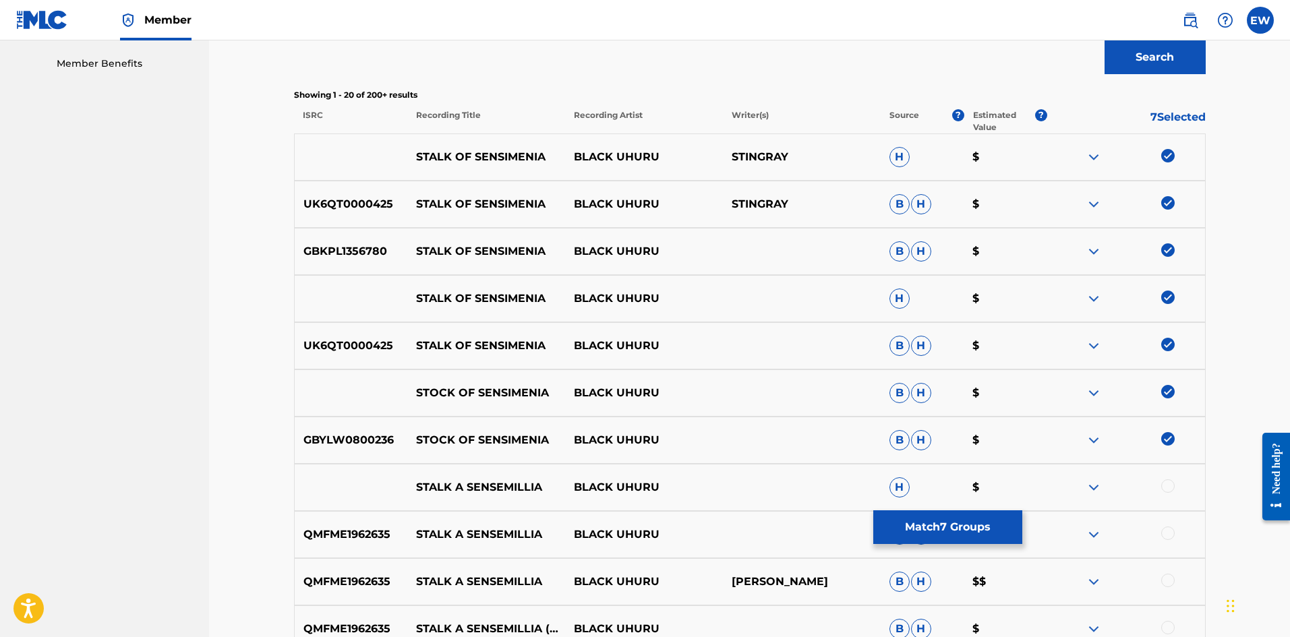
scroll to position [405, 0]
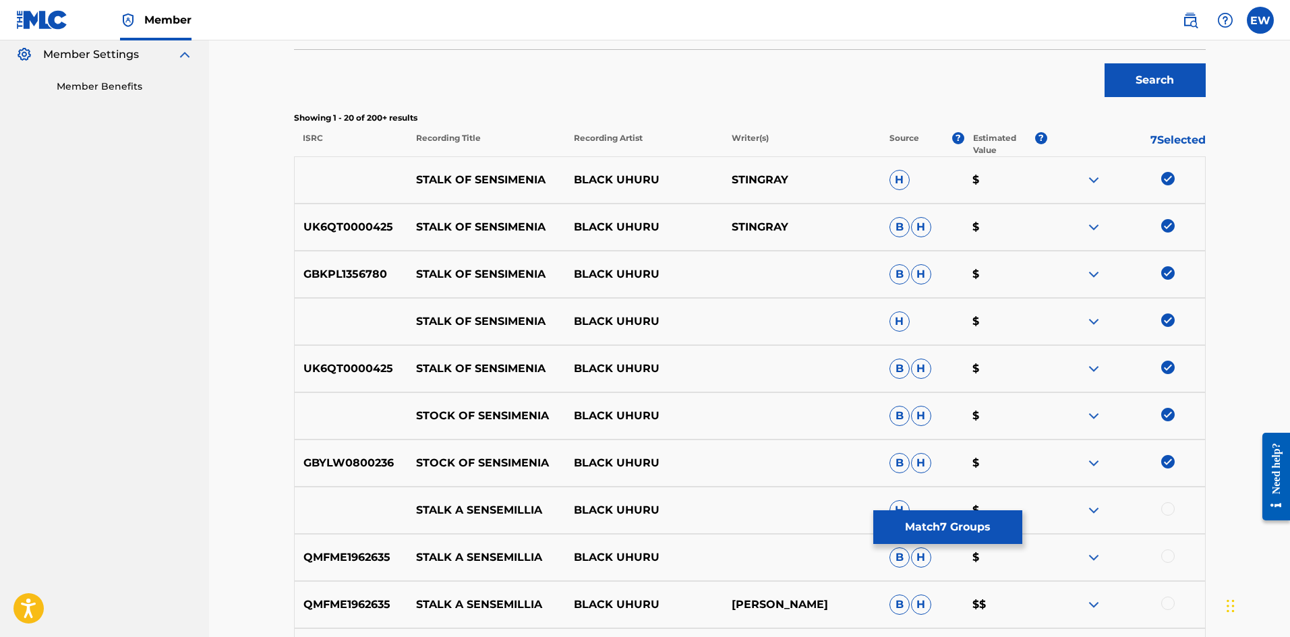
click at [916, 524] on button "Match 7 Groups" at bounding box center [947, 527] width 149 height 34
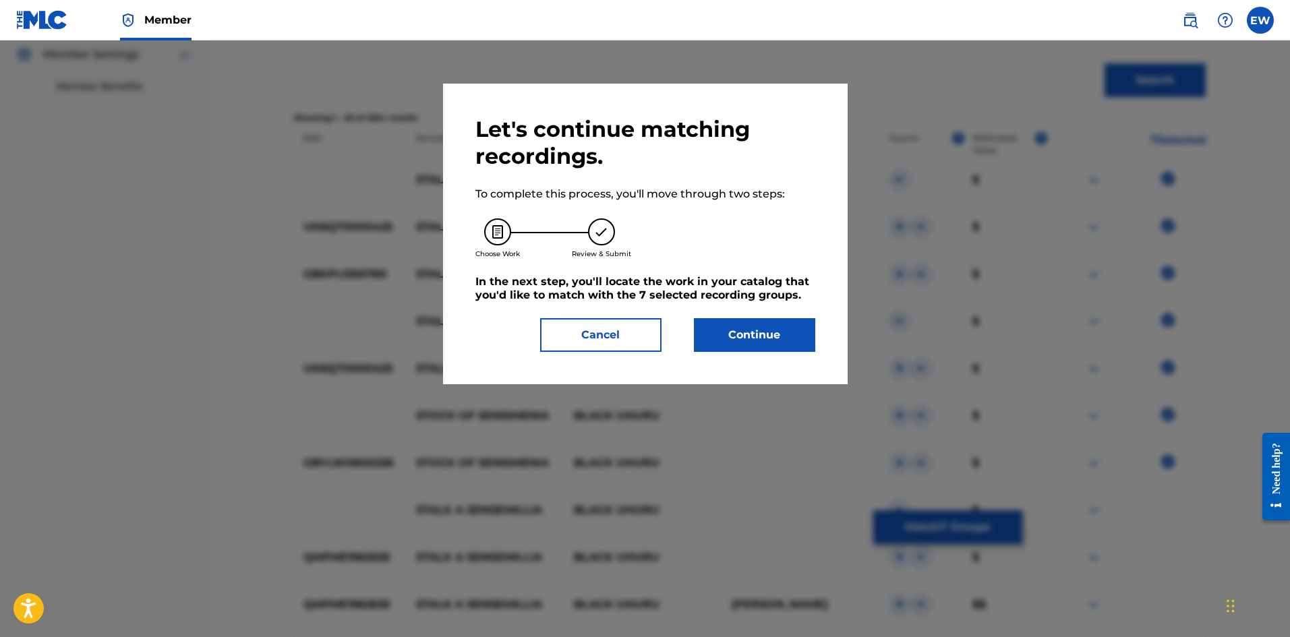
click at [772, 329] on button "Continue" at bounding box center [754, 335] width 121 height 34
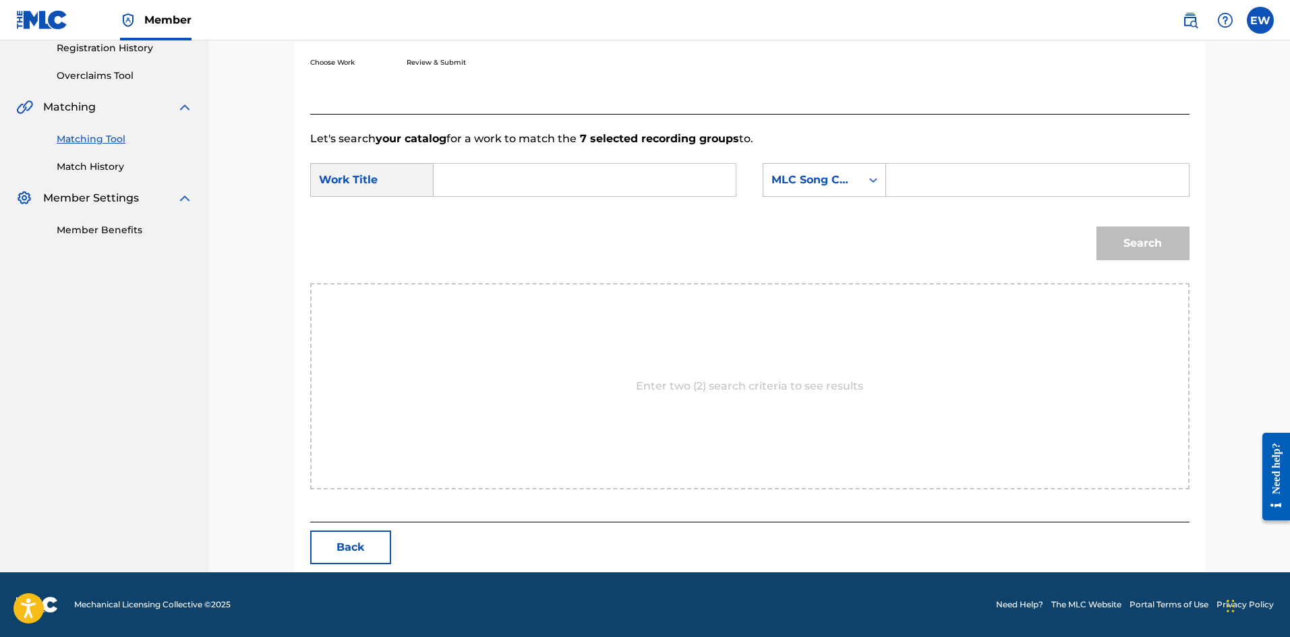
click at [568, 170] on input "Search Form" at bounding box center [584, 180] width 279 height 32
paste input "STALK OF SENSIMENIA"
type input "STALK OF SENSIMENIA"
click at [995, 180] on input "Search Form" at bounding box center [1037, 180] width 279 height 32
paste input "SV7NCP"
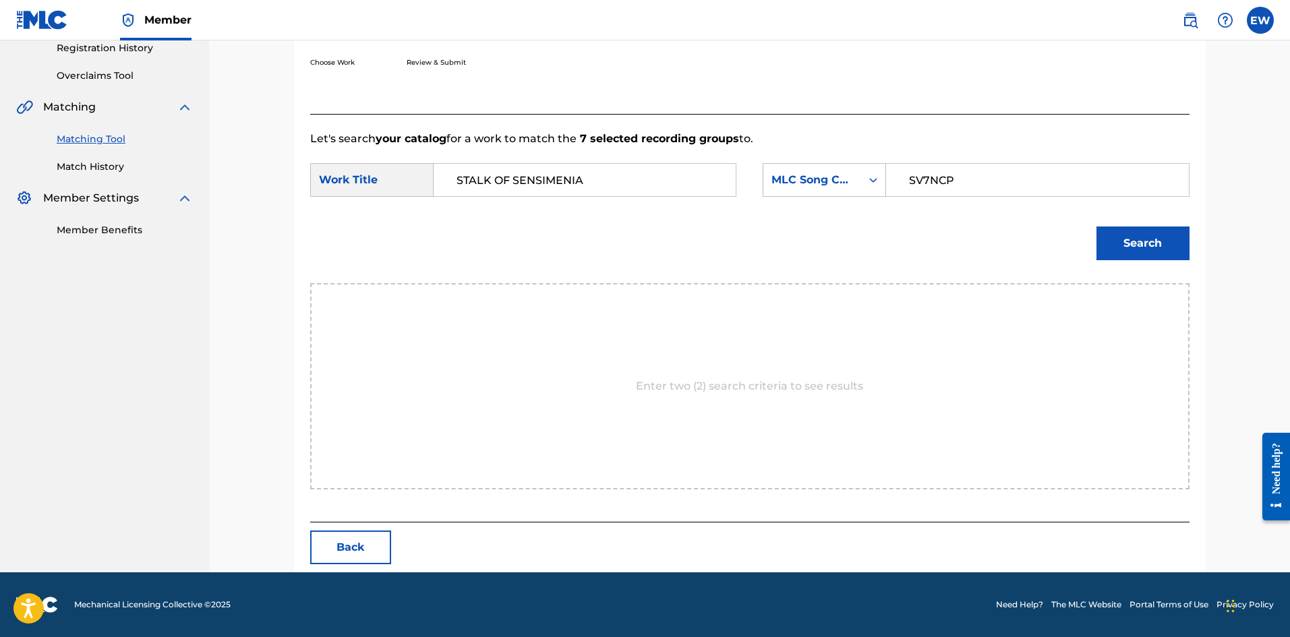
type input "SV7NCP"
click at [1165, 248] on button "Search" at bounding box center [1142, 244] width 93 height 34
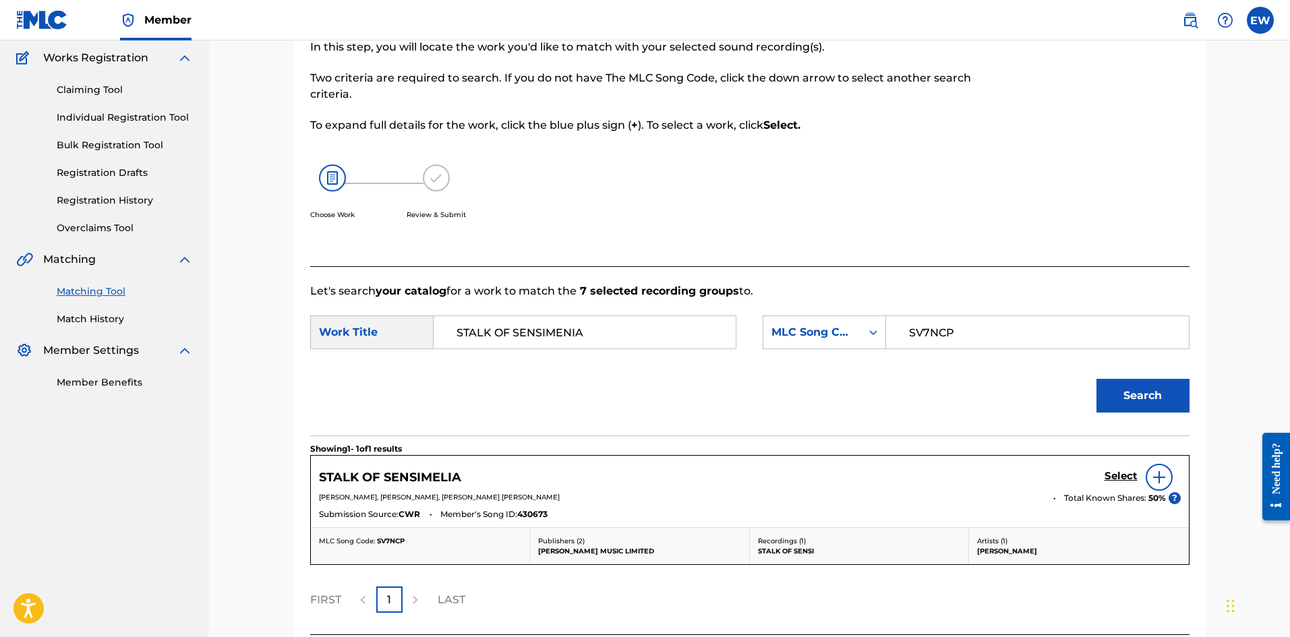
scroll to position [221, 0]
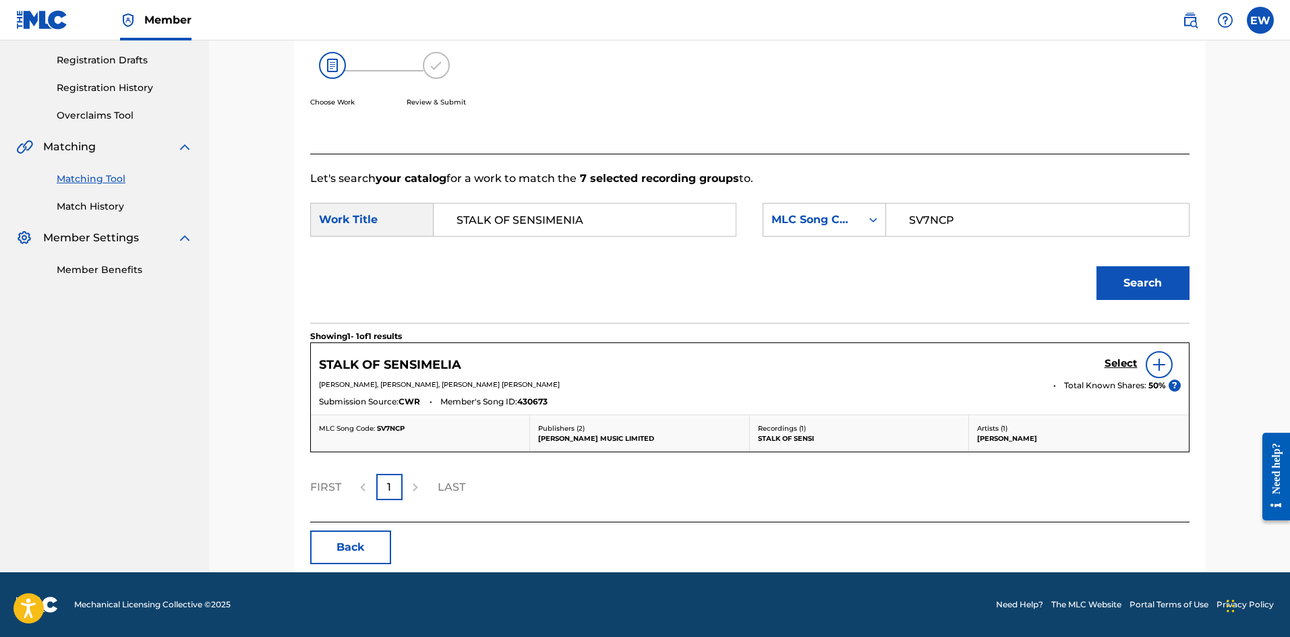
click at [1116, 358] on h5 "Select" at bounding box center [1121, 363] width 33 height 13
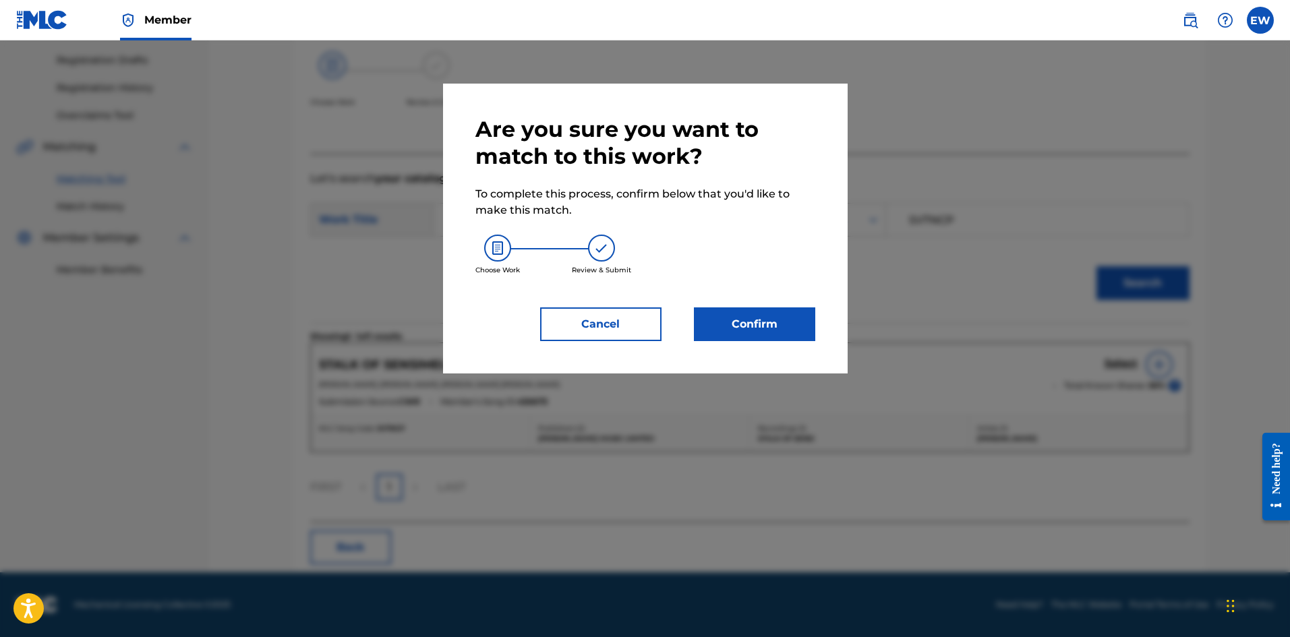
click at [803, 326] on button "Confirm" at bounding box center [754, 324] width 121 height 34
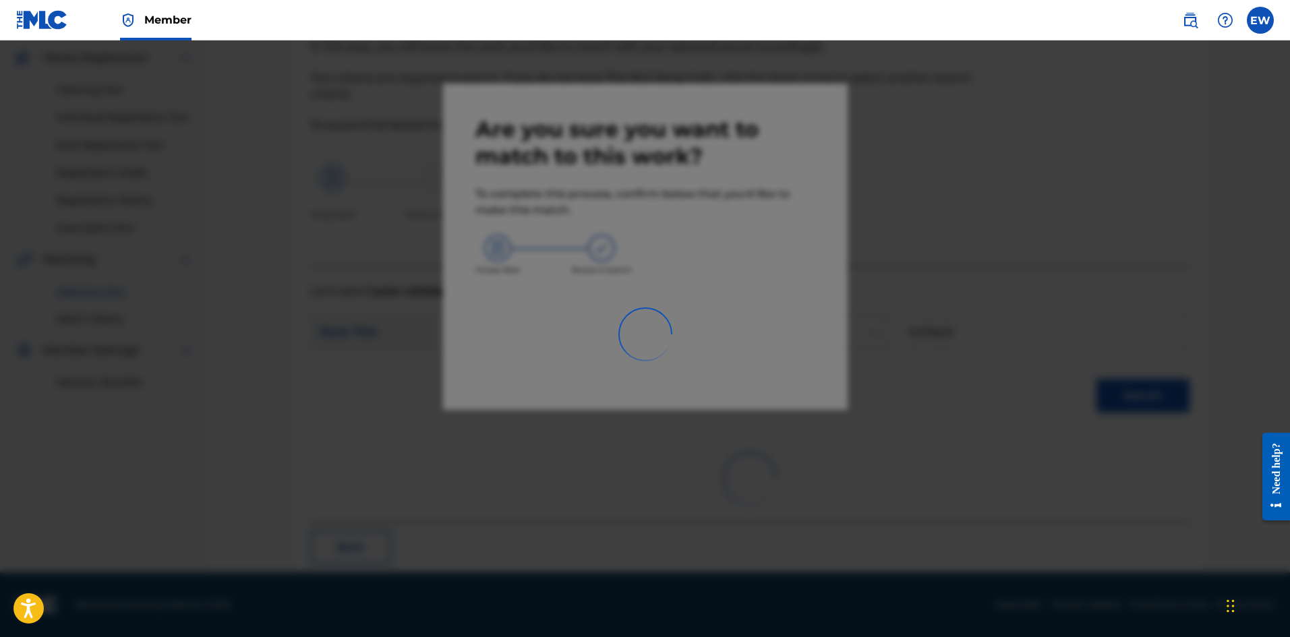
scroll to position [32, 0]
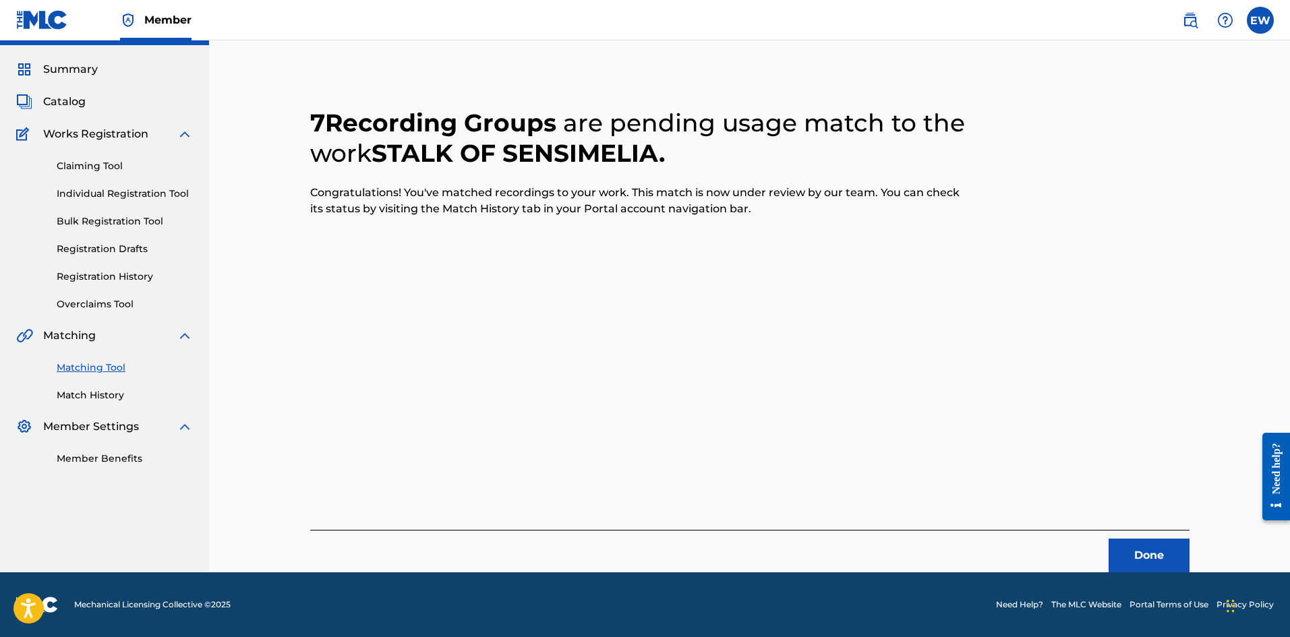
click at [1132, 556] on button "Done" at bounding box center [1149, 556] width 81 height 34
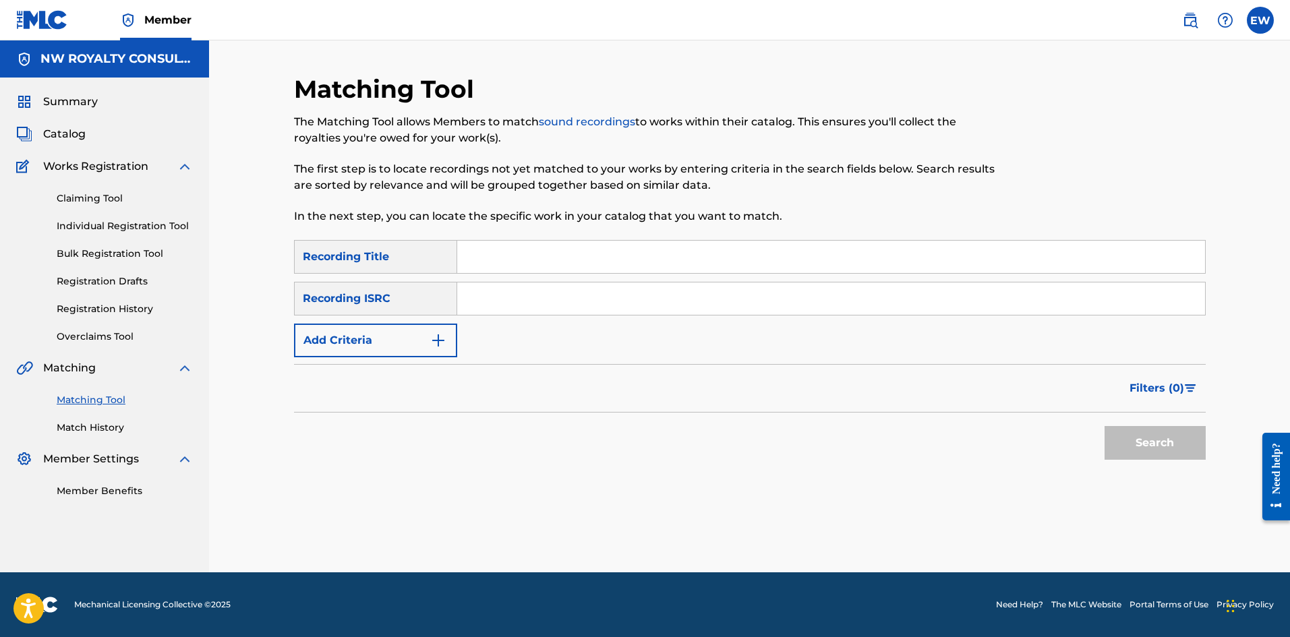
scroll to position [0, 0]
click at [385, 337] on button "Add Criteria" at bounding box center [375, 341] width 163 height 34
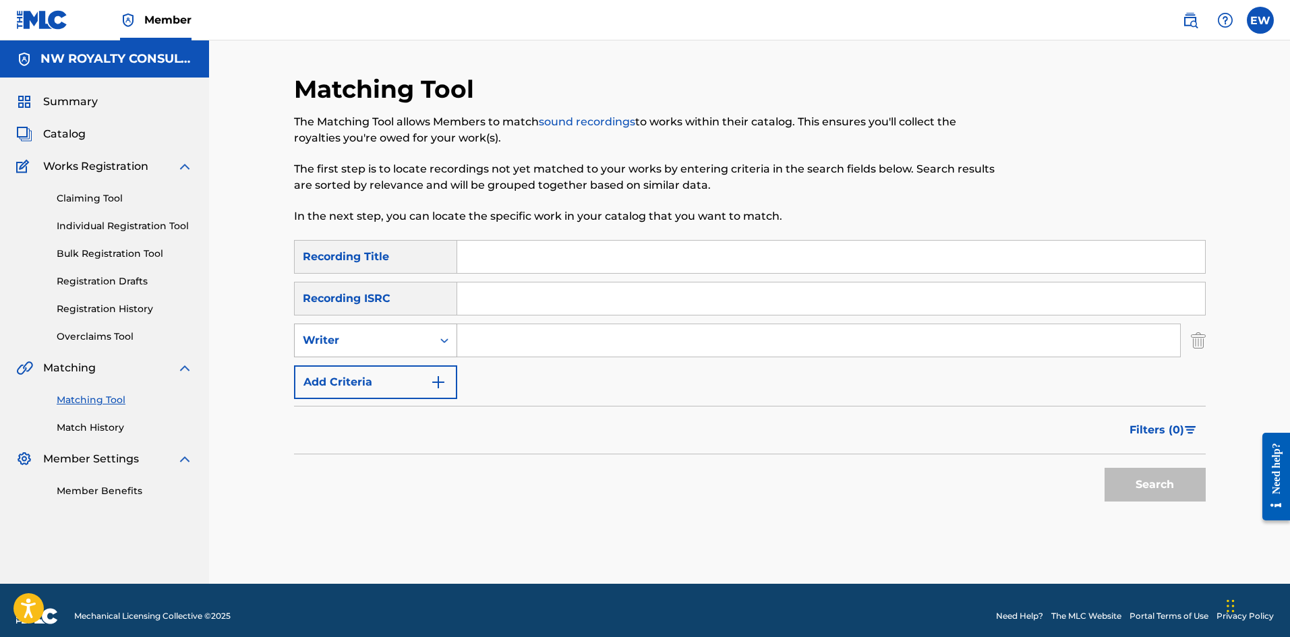
click at [386, 337] on div "Writer" at bounding box center [363, 340] width 121 height 16
click at [388, 374] on div "Recording Artist" at bounding box center [376, 374] width 162 height 34
click at [514, 334] on input "Search Form" at bounding box center [818, 340] width 723 height 32
paste input "GAZA SHEBA"
type input "GAZA SHEBA"
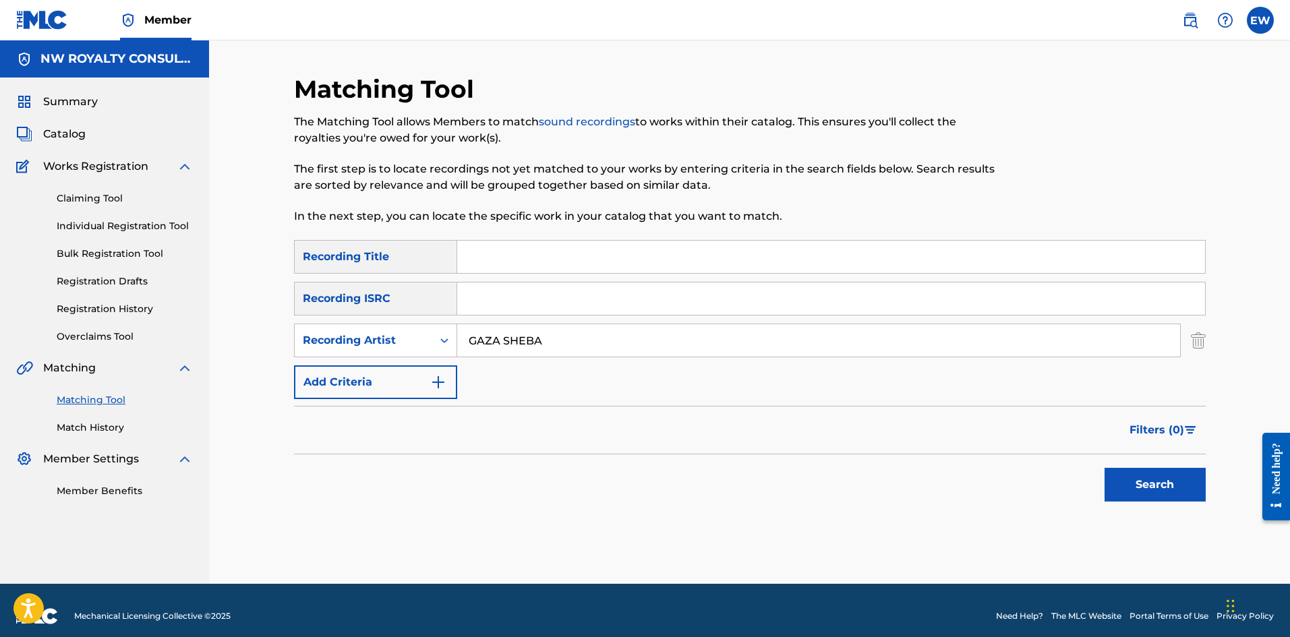
click at [476, 264] on input "Search Form" at bounding box center [831, 257] width 748 height 32
paste input "STALKER"
type input "STALKER"
click at [1122, 479] on button "Search" at bounding box center [1155, 485] width 101 height 34
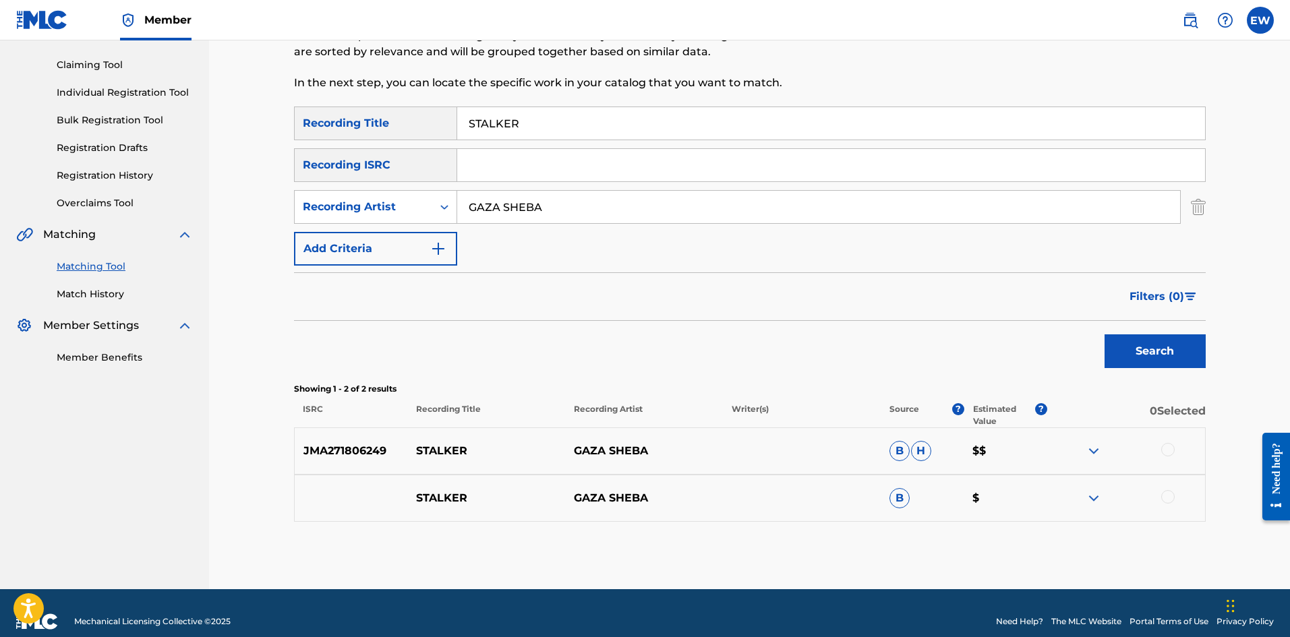
scroll to position [135, 0]
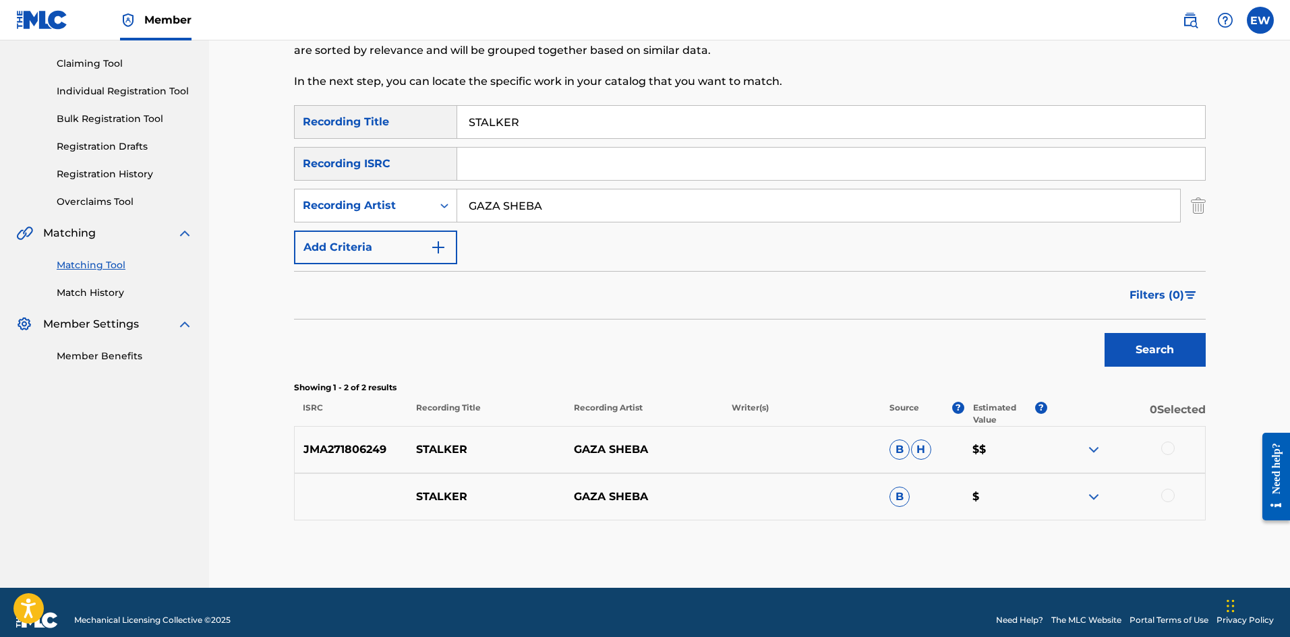
click at [1169, 454] on div at bounding box center [1167, 448] width 13 height 13
click at [1168, 496] on div at bounding box center [1167, 495] width 13 height 13
click at [1006, 527] on button "Match 2 Groups" at bounding box center [947, 527] width 149 height 34
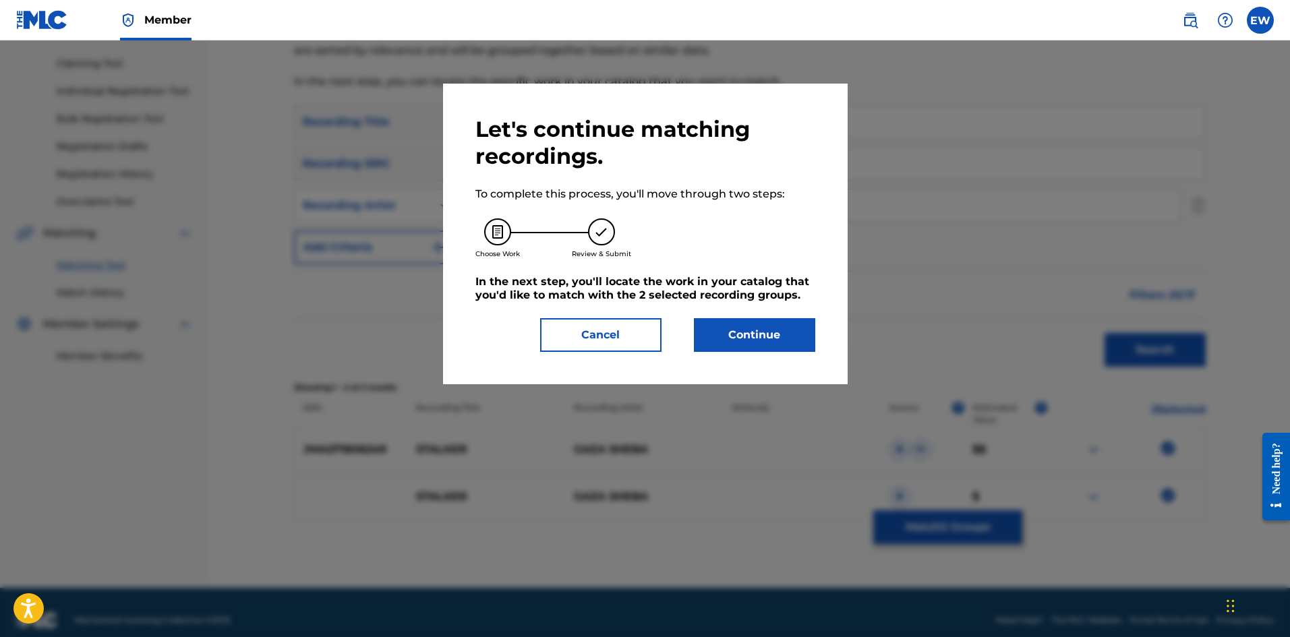
click at [770, 343] on button "Continue" at bounding box center [754, 335] width 121 height 34
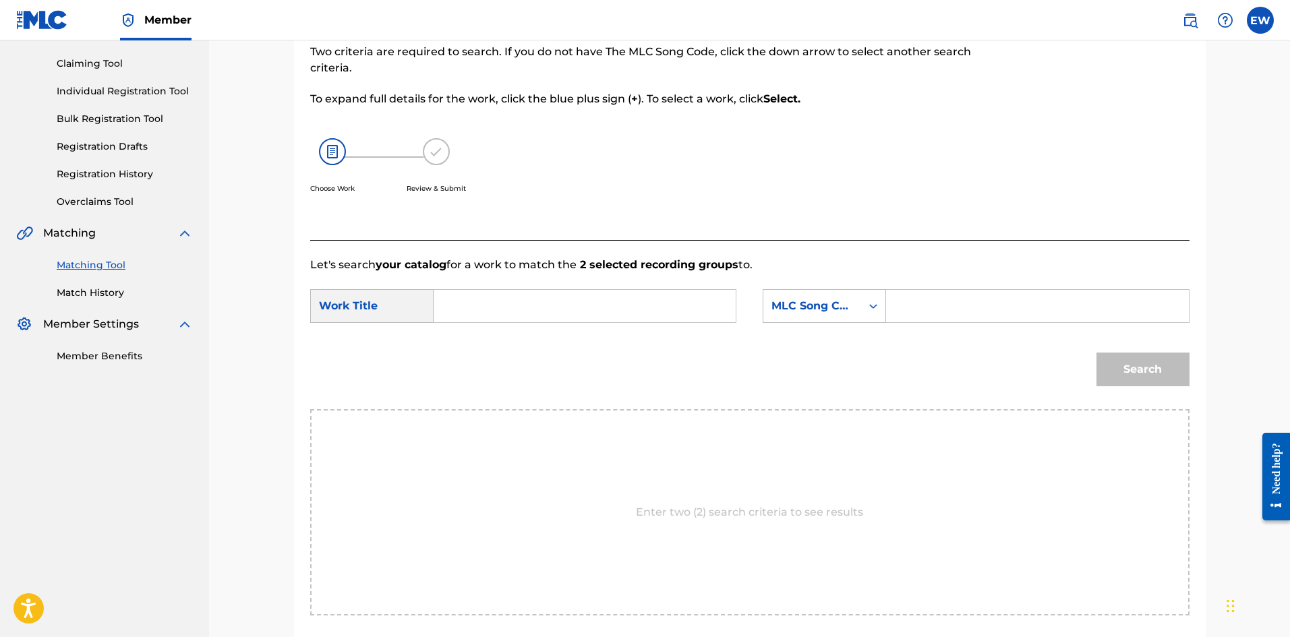
click at [711, 307] on input "Search Form" at bounding box center [584, 306] width 279 height 32
paste input "STALKER"
type input "STALKER"
click at [953, 296] on input "Search Form" at bounding box center [1037, 306] width 279 height 32
paste input "SC7VB6"
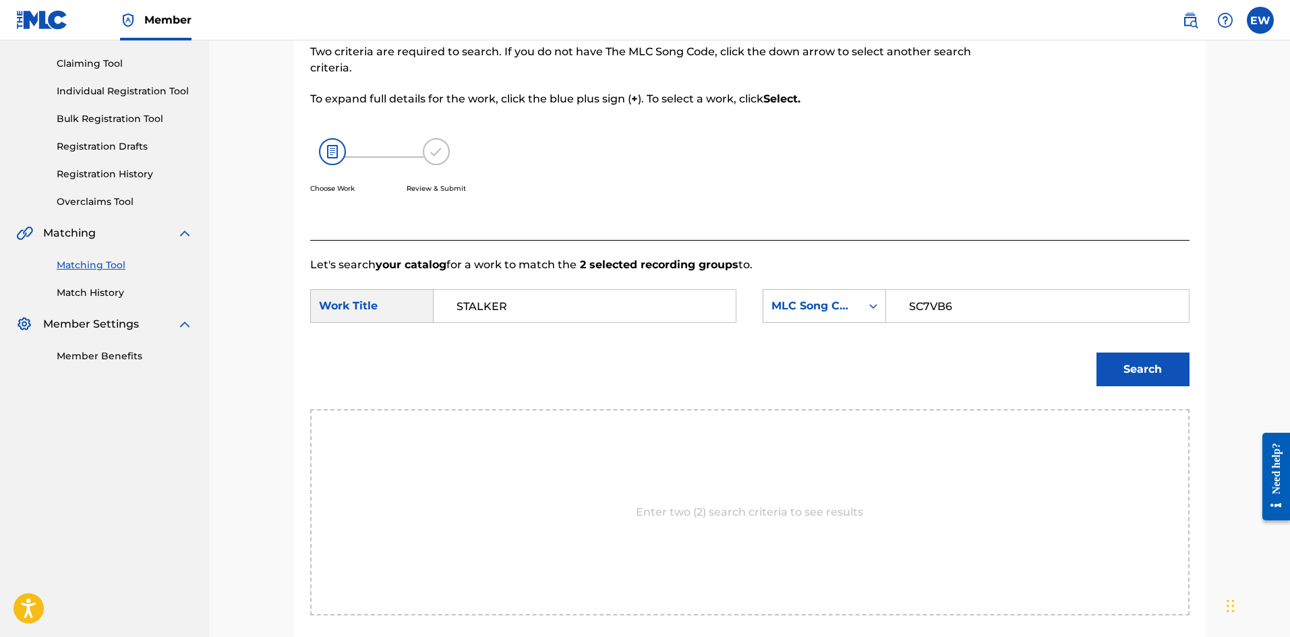
type input "SC7VB6"
click at [1121, 368] on button "Search" at bounding box center [1142, 370] width 93 height 34
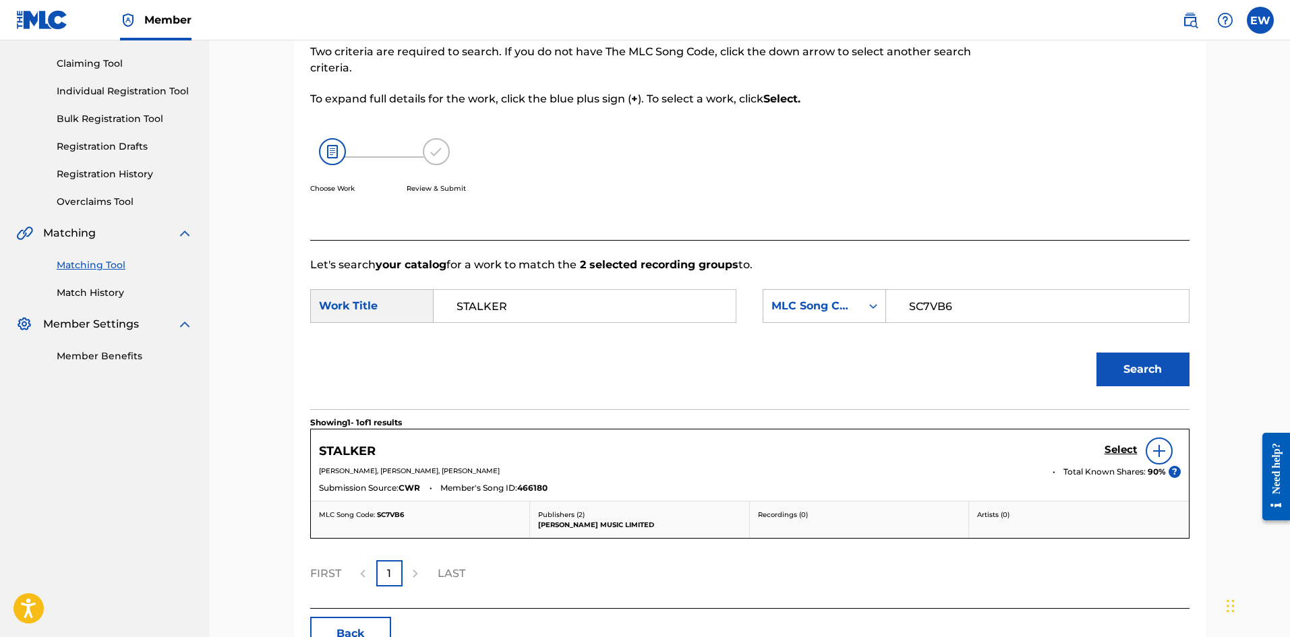
click at [1123, 446] on h5 "Select" at bounding box center [1121, 450] width 33 height 13
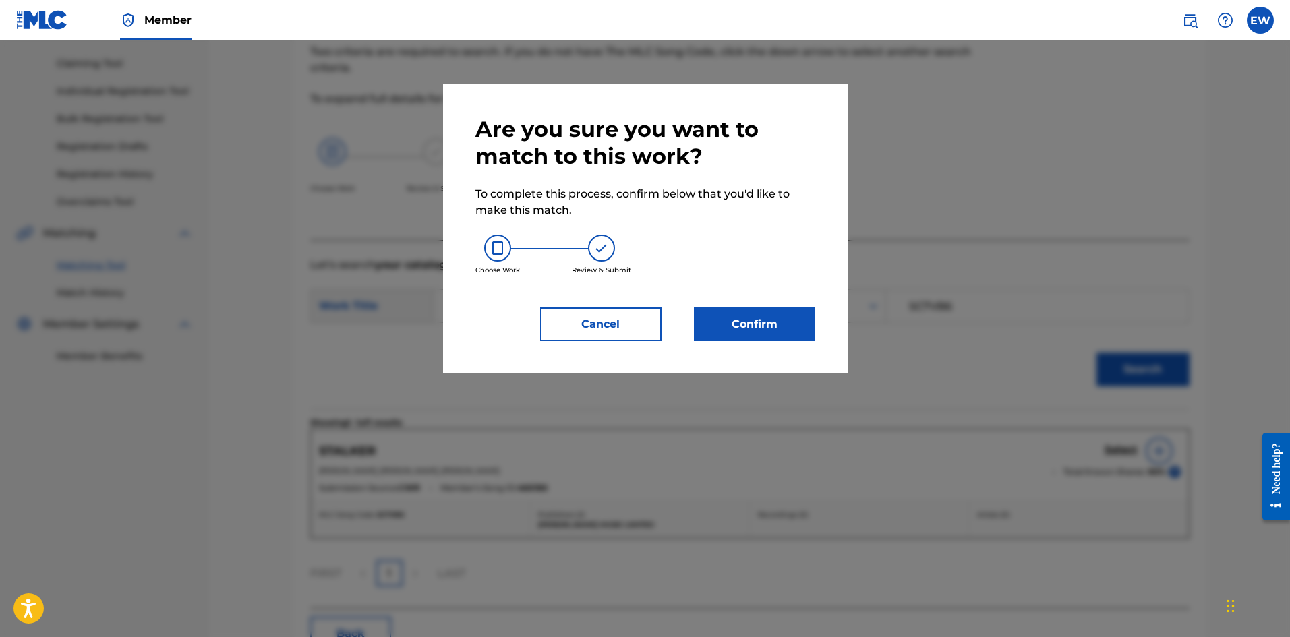
click at [768, 331] on button "Confirm" at bounding box center [754, 324] width 121 height 34
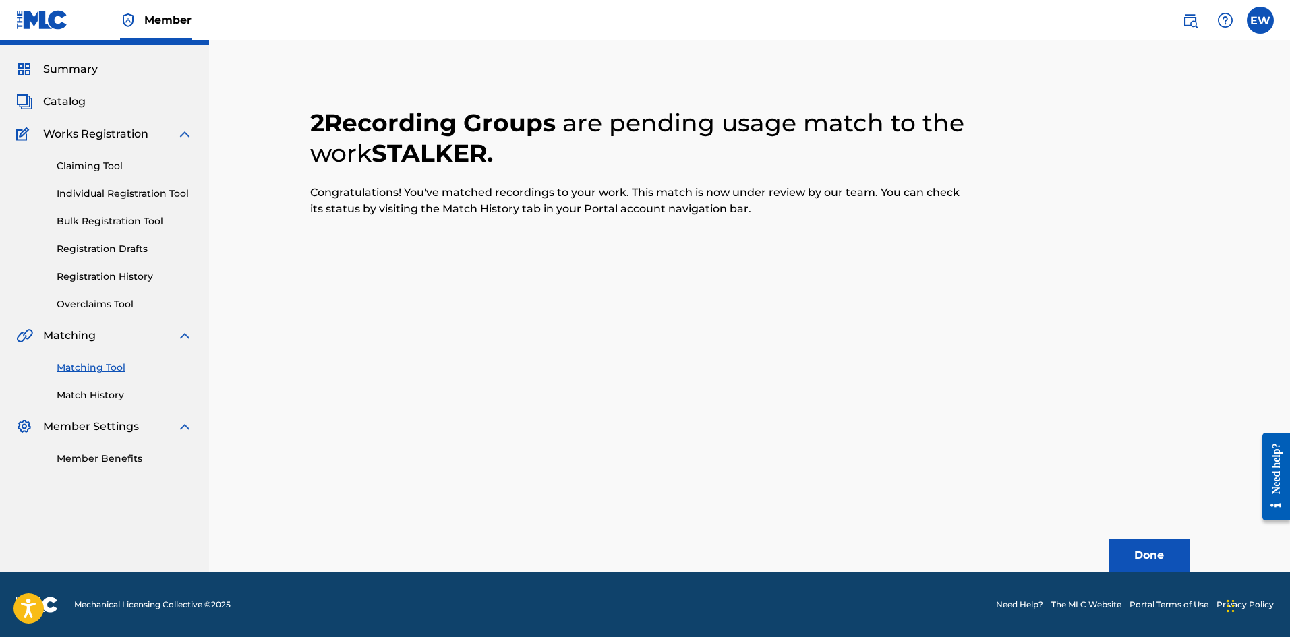
scroll to position [32, 0]
click at [1157, 551] on button "Done" at bounding box center [1149, 556] width 81 height 34
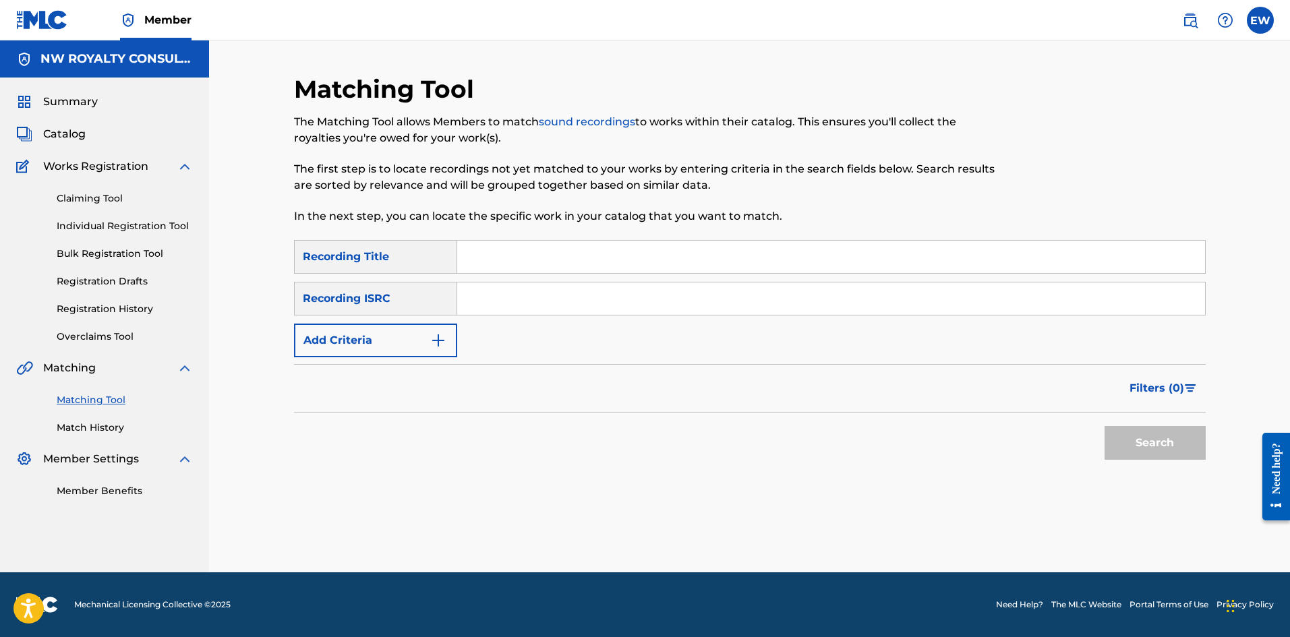
click at [438, 329] on button "Add Criteria" at bounding box center [375, 341] width 163 height 34
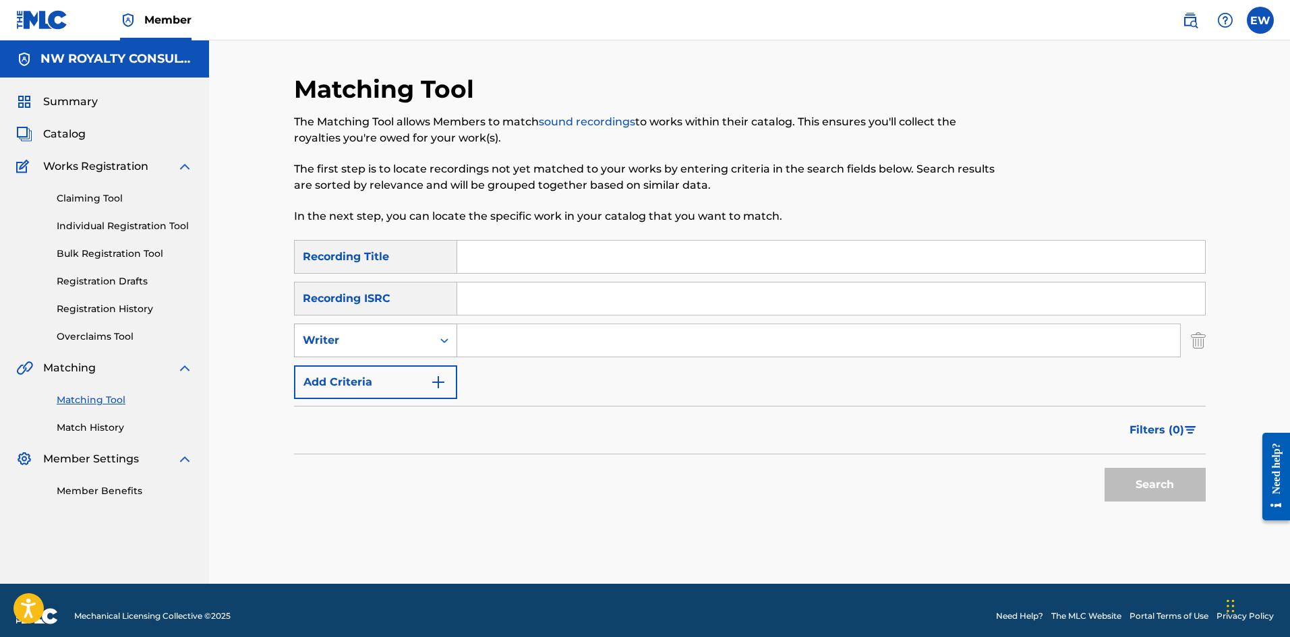
drag, startPoint x: 416, startPoint y: 338, endPoint x: 410, endPoint y: 341, distance: 6.9
click at [415, 338] on div "Writer" at bounding box center [363, 340] width 121 height 16
click at [388, 372] on div "Recording Artist" at bounding box center [376, 374] width 162 height 34
click at [513, 347] on input "Search Form" at bounding box center [818, 340] width 723 height 32
paste input "[PERSON_NAME]"
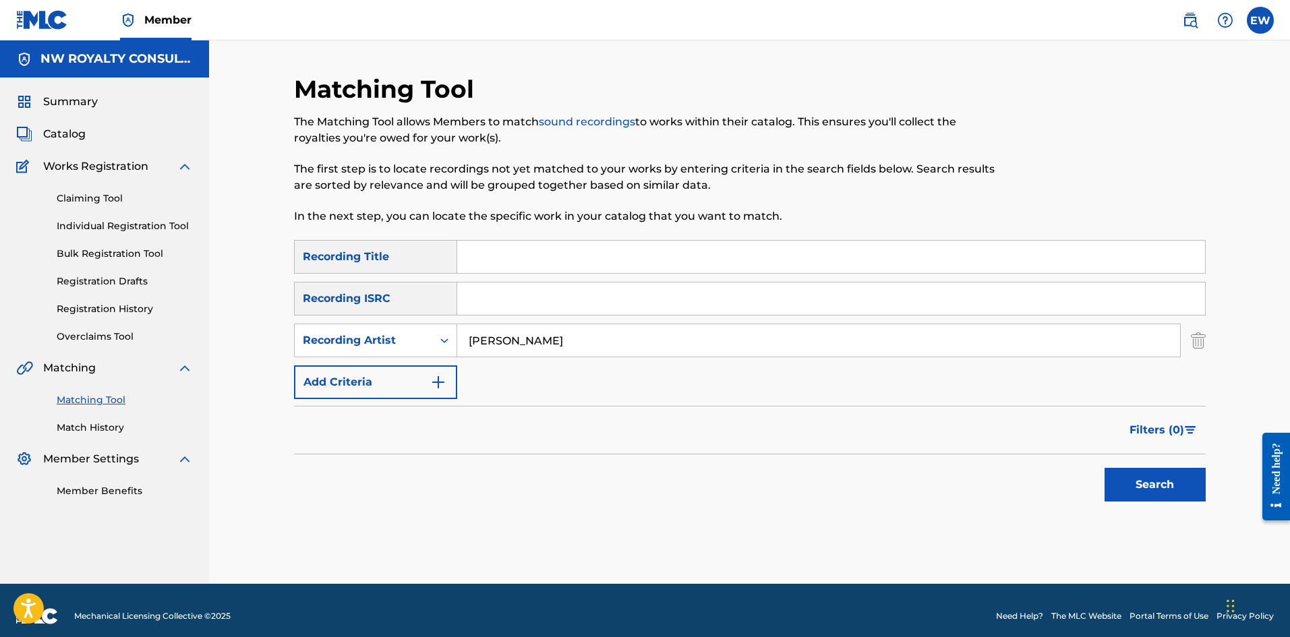
type input "[PERSON_NAME]"
click at [503, 262] on input "Search Form" at bounding box center [831, 257] width 748 height 32
paste input "STALKER.WAV"
type input "STALKER.WAV"
click at [1143, 496] on button "Search" at bounding box center [1155, 485] width 101 height 34
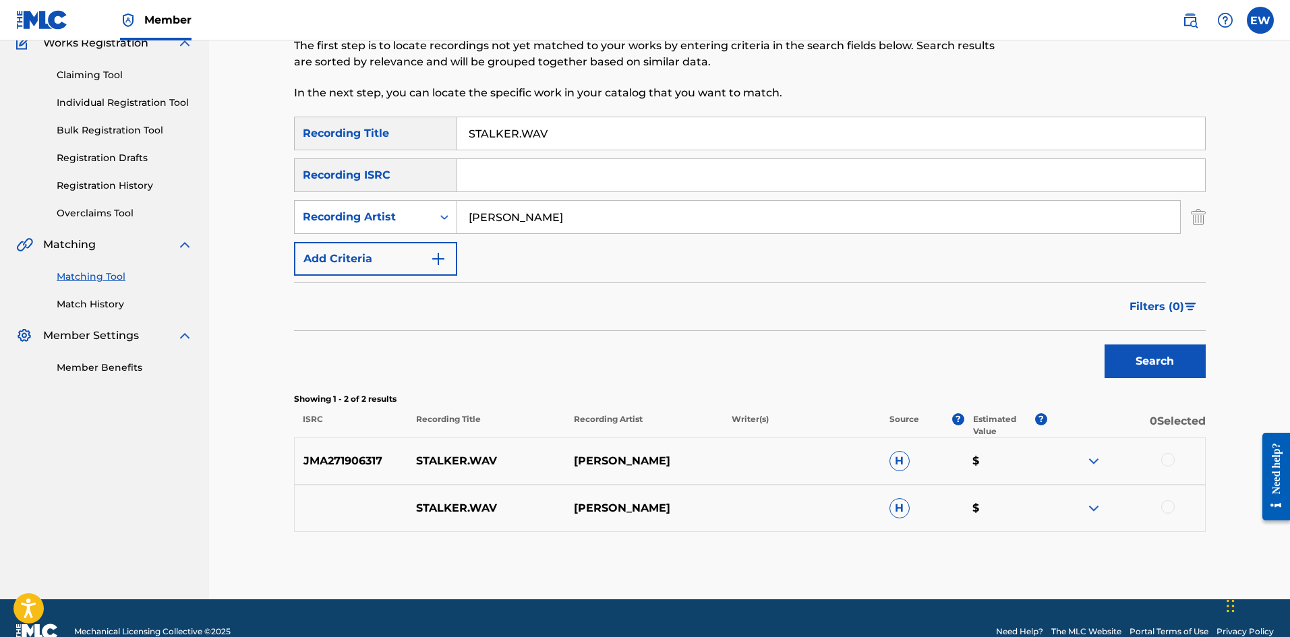
scroll to position [135, 0]
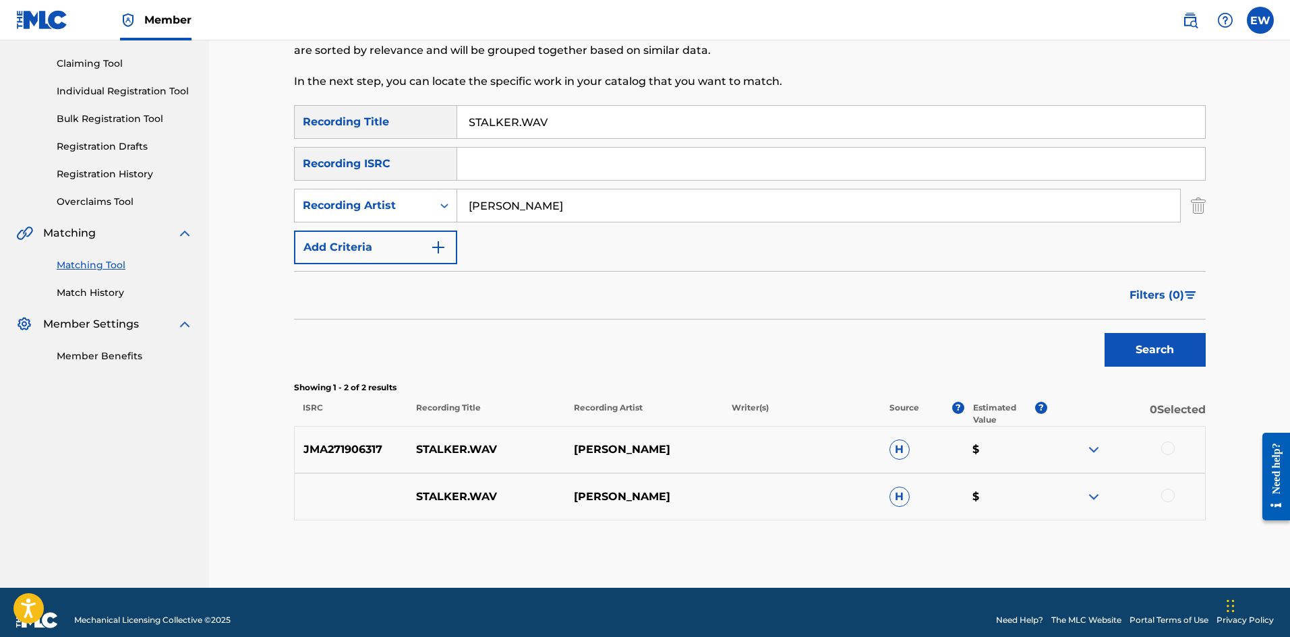
click at [1169, 448] on div at bounding box center [1167, 448] width 13 height 13
click at [1171, 496] on div at bounding box center [1167, 495] width 13 height 13
click at [1004, 522] on button "Match 2 Groups" at bounding box center [947, 527] width 149 height 34
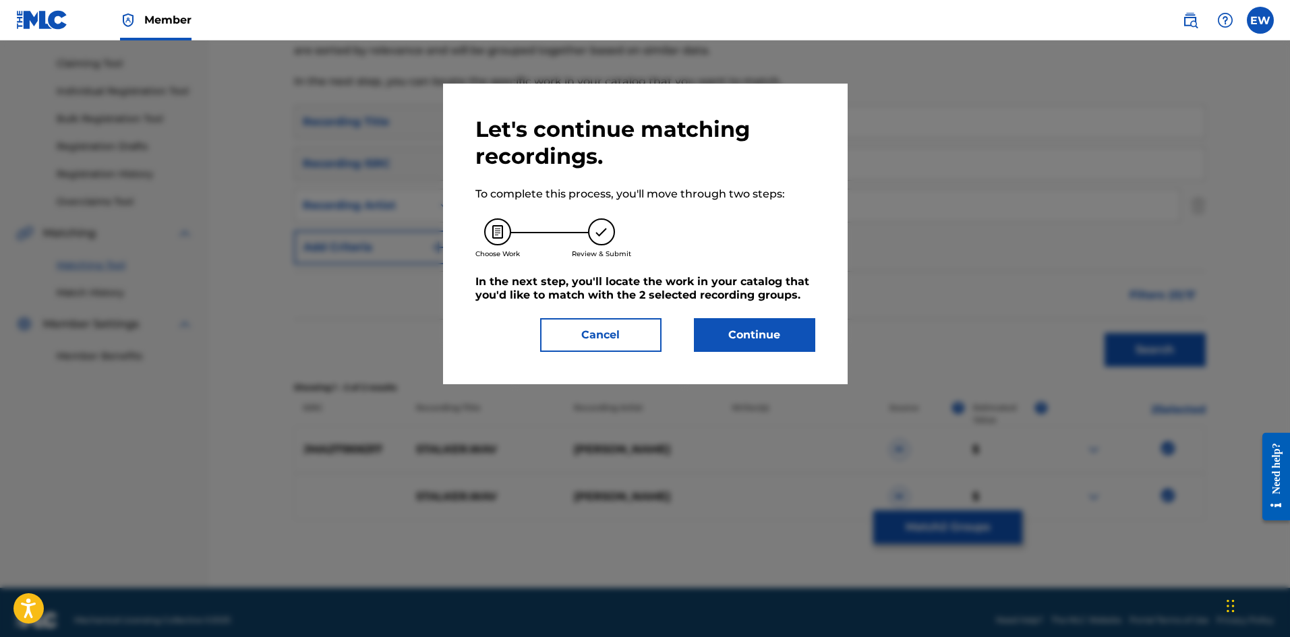
click at [762, 329] on button "Continue" at bounding box center [754, 335] width 121 height 34
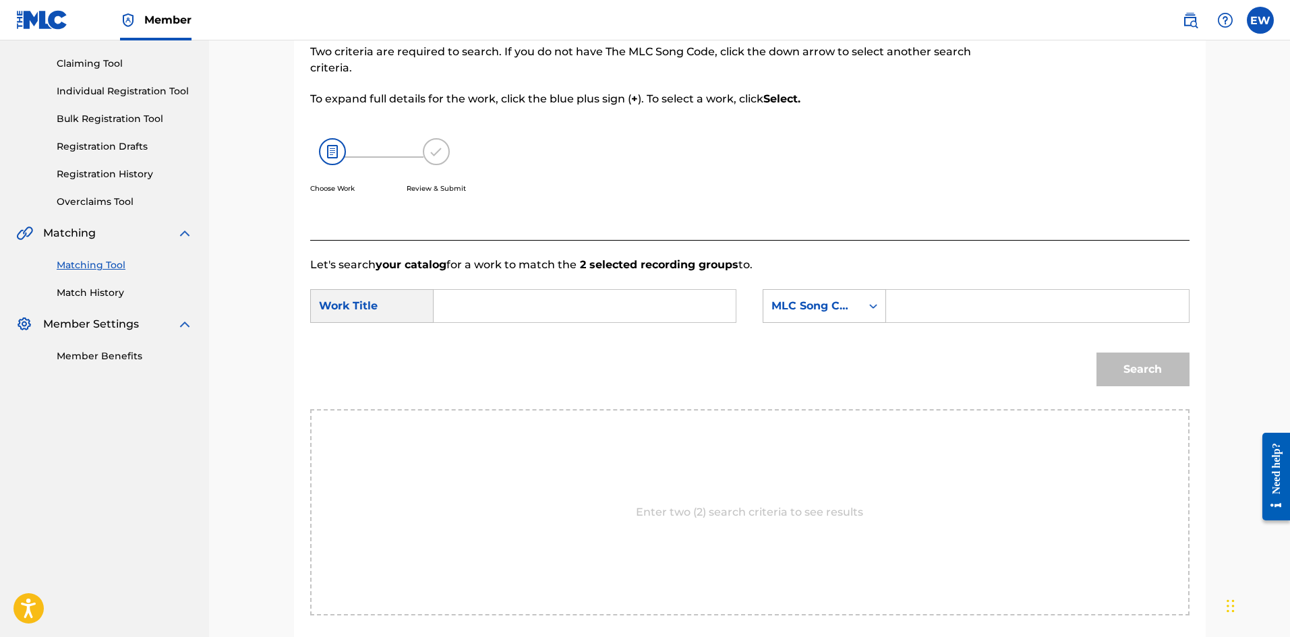
click at [640, 314] on input "Search Form" at bounding box center [584, 306] width 279 height 32
paste input "STALKER.WAV"
type input "STALKER.WAV"
click at [1034, 299] on input "Search Form" at bounding box center [1037, 306] width 279 height 32
click at [980, 321] on input "Search Form" at bounding box center [1037, 306] width 279 height 32
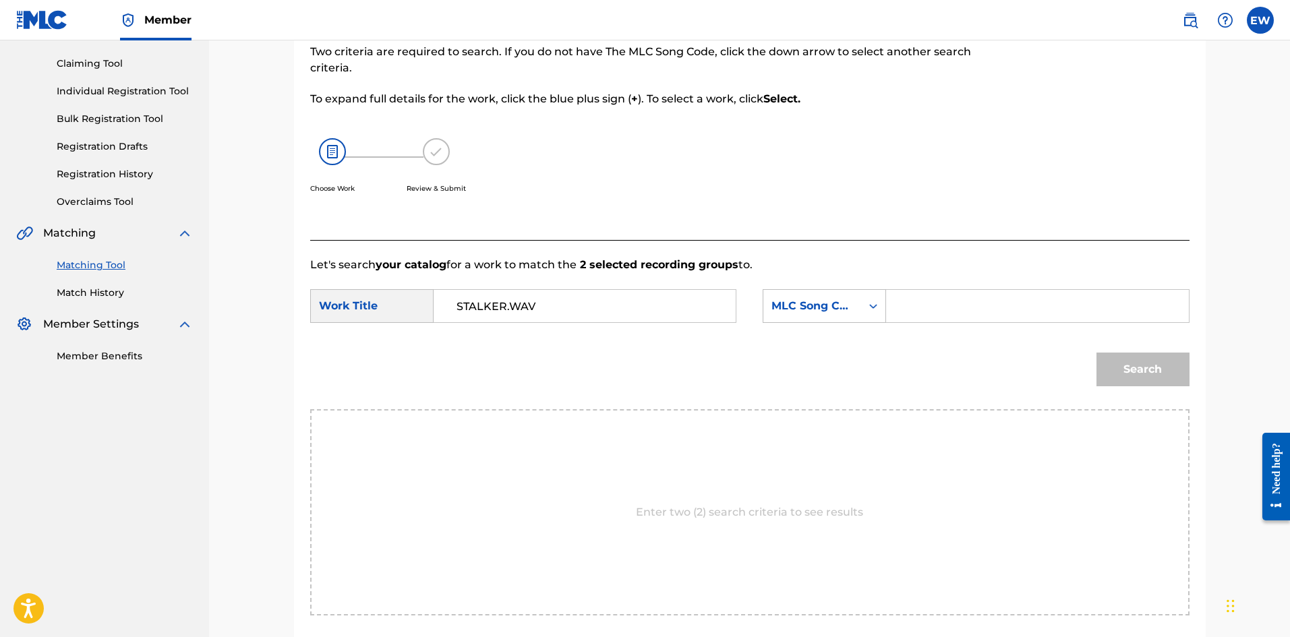
paste input "S67XSG"
type input "S67XSG"
click at [1108, 371] on button "Search" at bounding box center [1142, 370] width 93 height 34
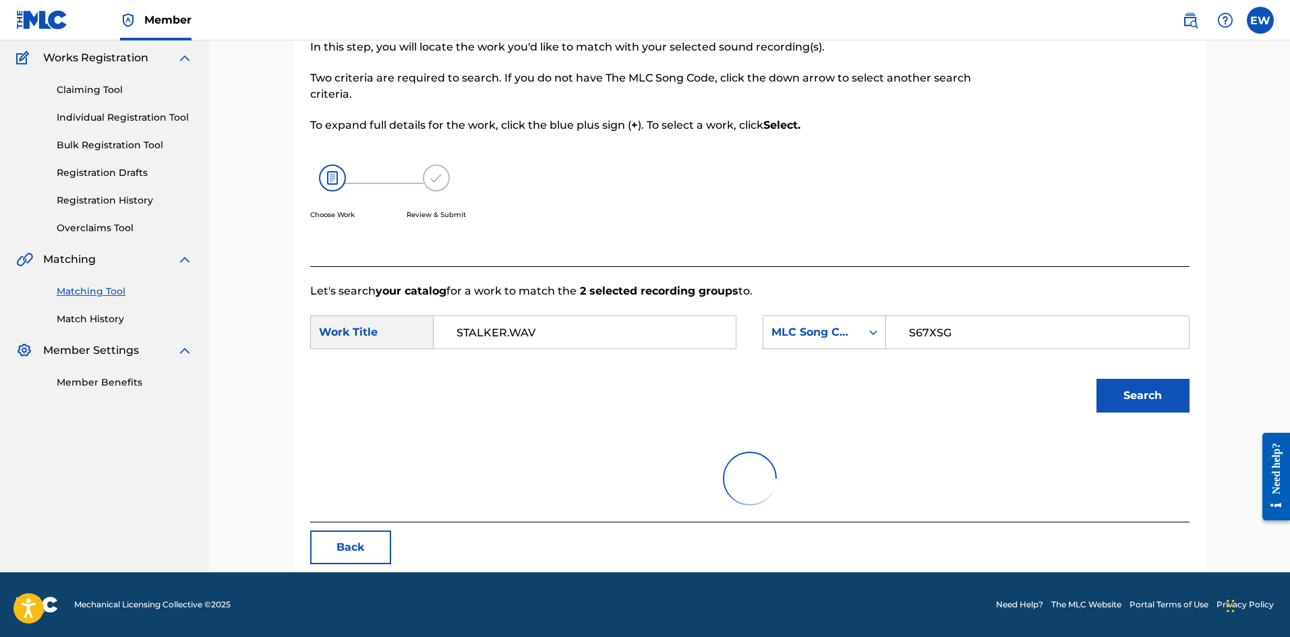
scroll to position [51, 0]
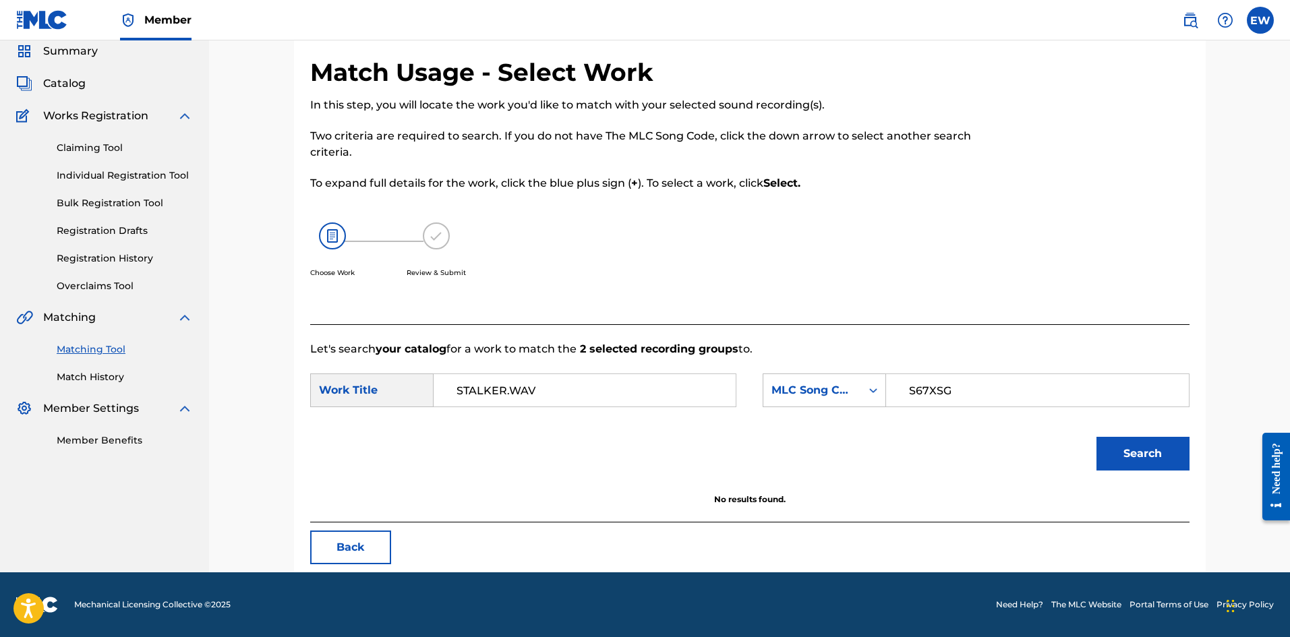
click at [1127, 456] on button "Search" at bounding box center [1142, 454] width 93 height 34
drag, startPoint x: 563, startPoint y: 384, endPoint x: 510, endPoint y: 403, distance: 56.5
click at [510, 403] on input "STALKER.WAV" at bounding box center [584, 390] width 279 height 32
type input "STALKER"
click at [1169, 461] on button "Search" at bounding box center [1142, 454] width 93 height 34
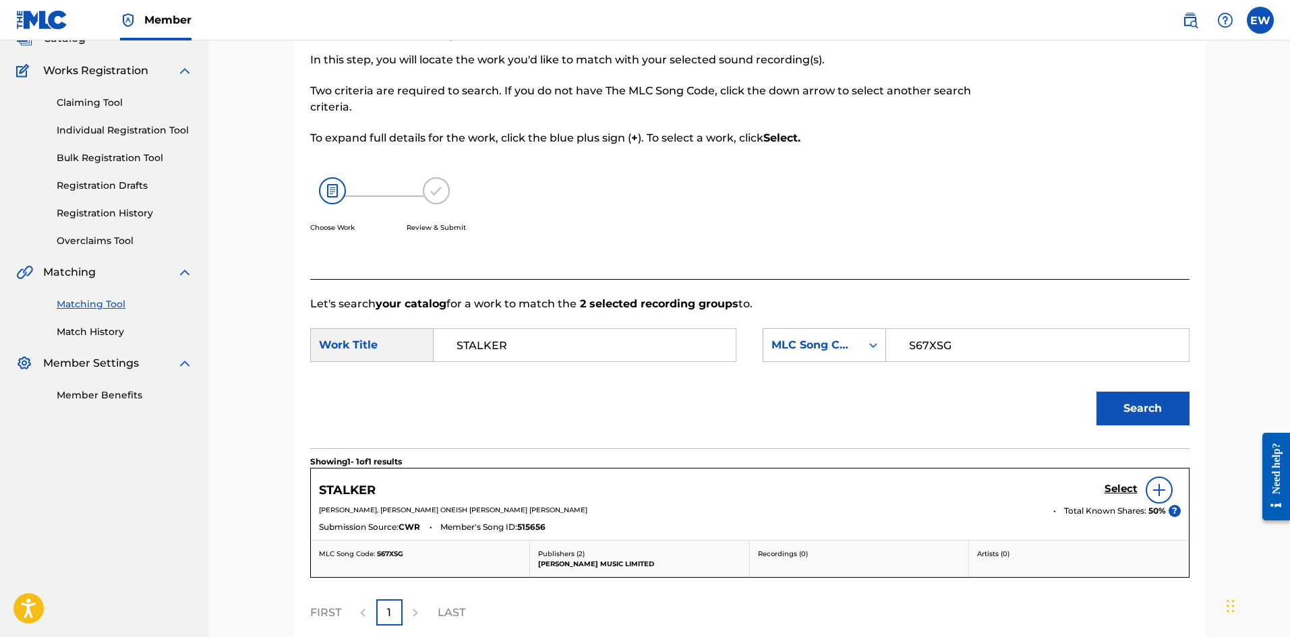
scroll to position [118, 0]
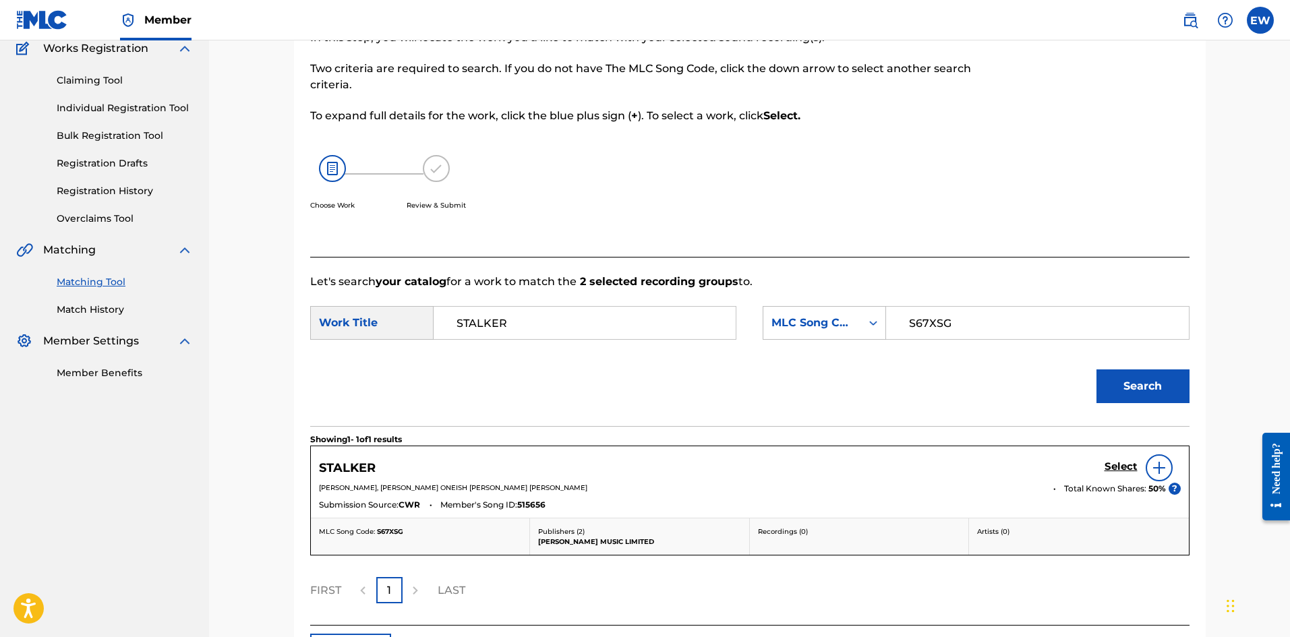
click at [1123, 473] on h5 "Select" at bounding box center [1121, 467] width 33 height 13
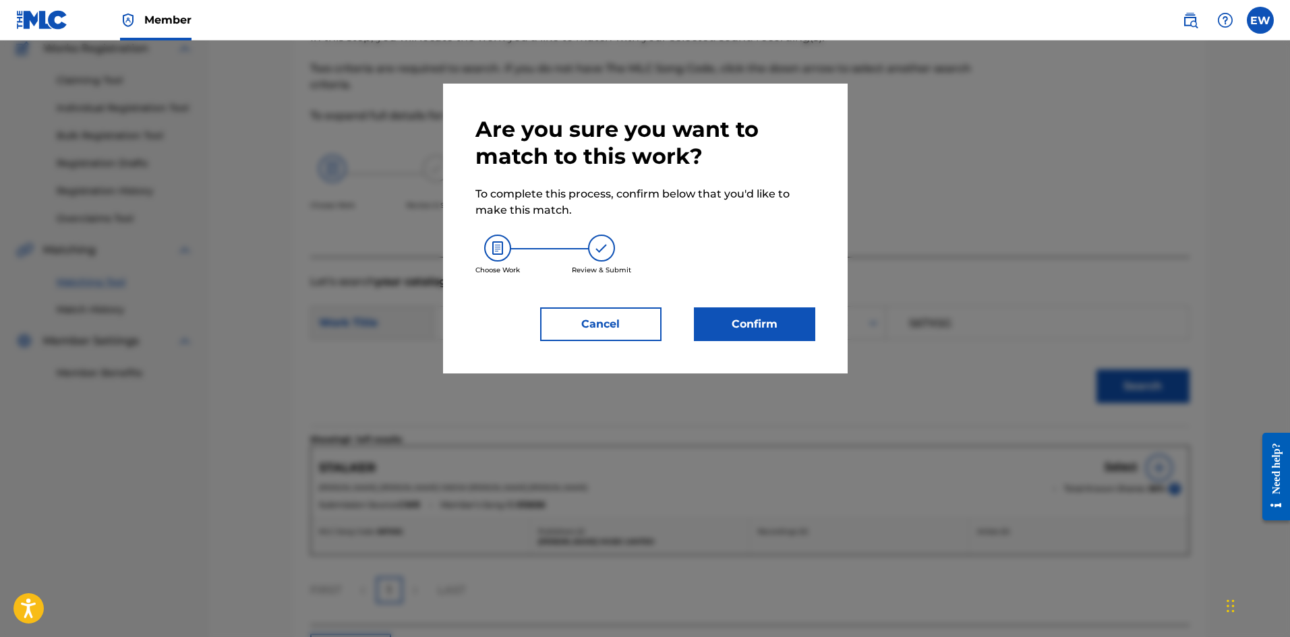
click at [732, 334] on button "Confirm" at bounding box center [754, 324] width 121 height 34
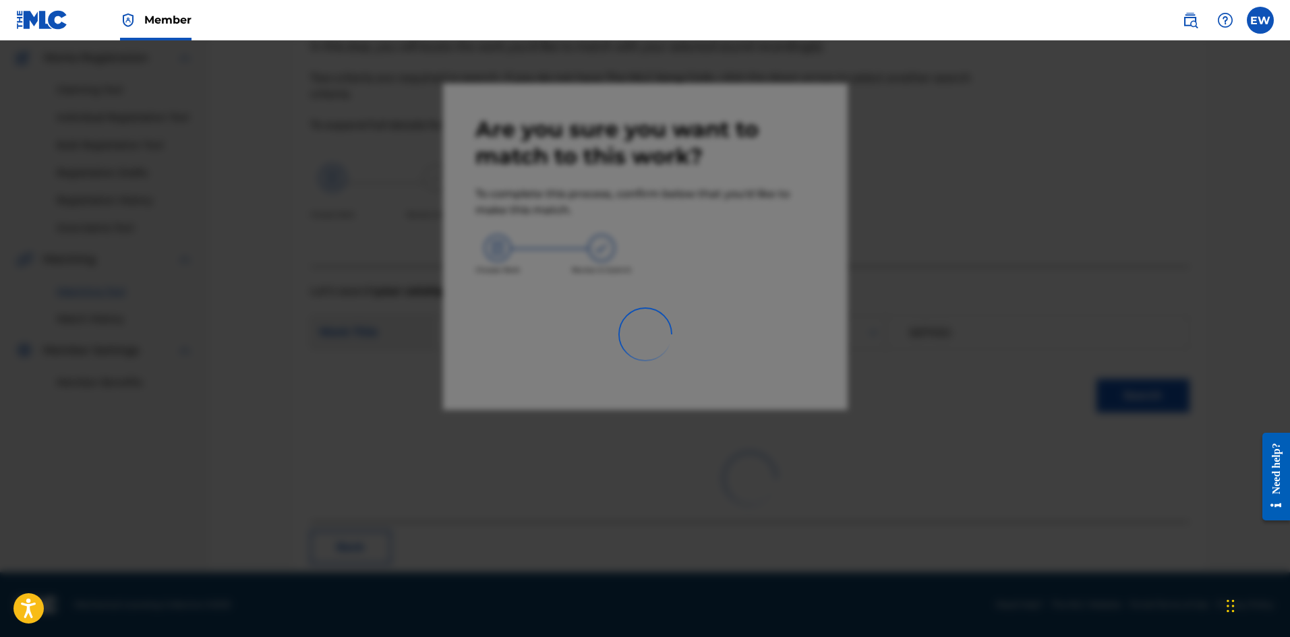
scroll to position [32, 0]
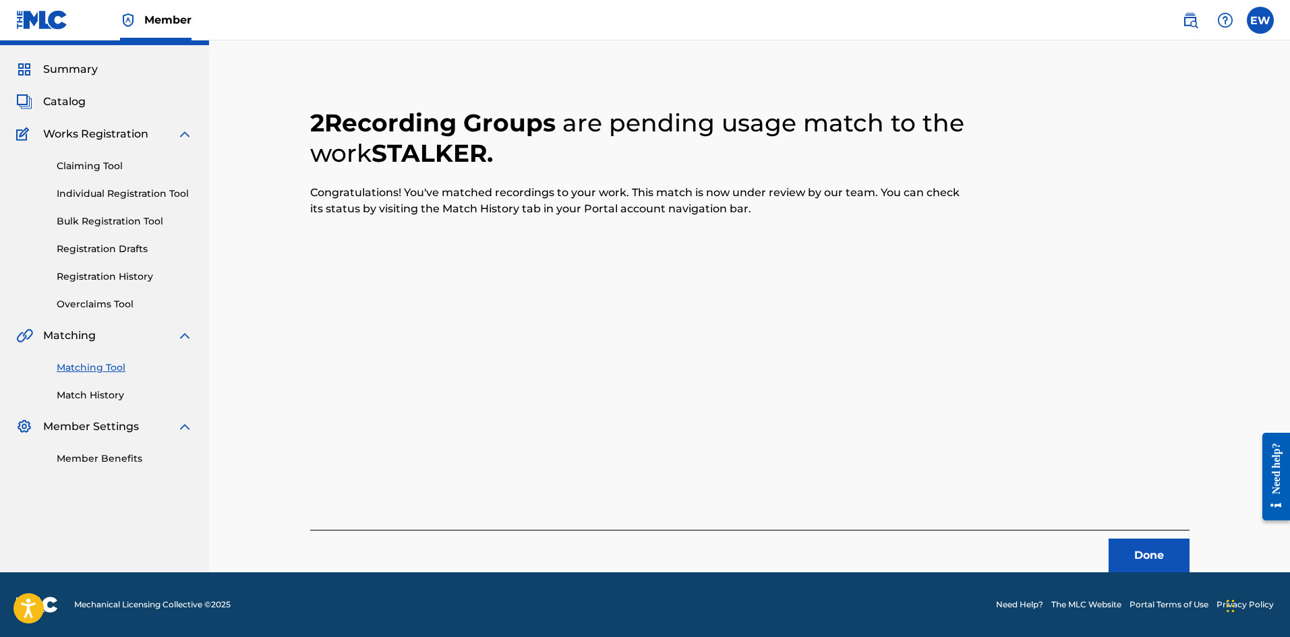
click at [1150, 552] on button "Done" at bounding box center [1149, 556] width 81 height 34
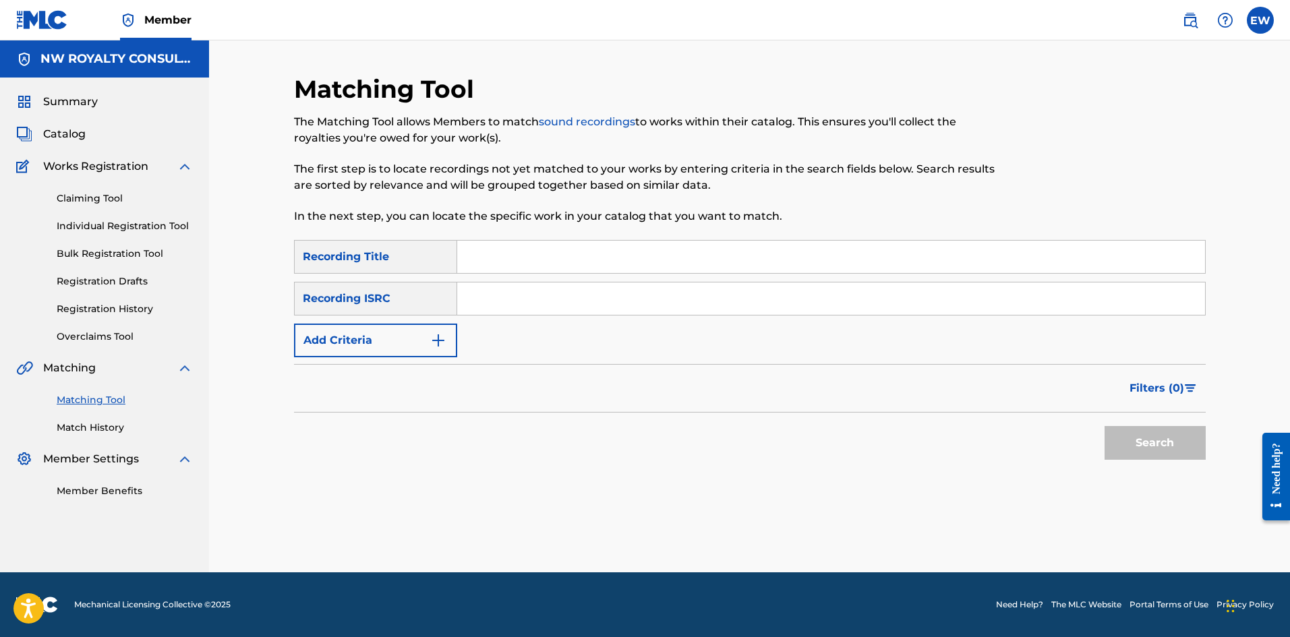
click at [442, 336] on img "Search Form" at bounding box center [438, 340] width 16 height 16
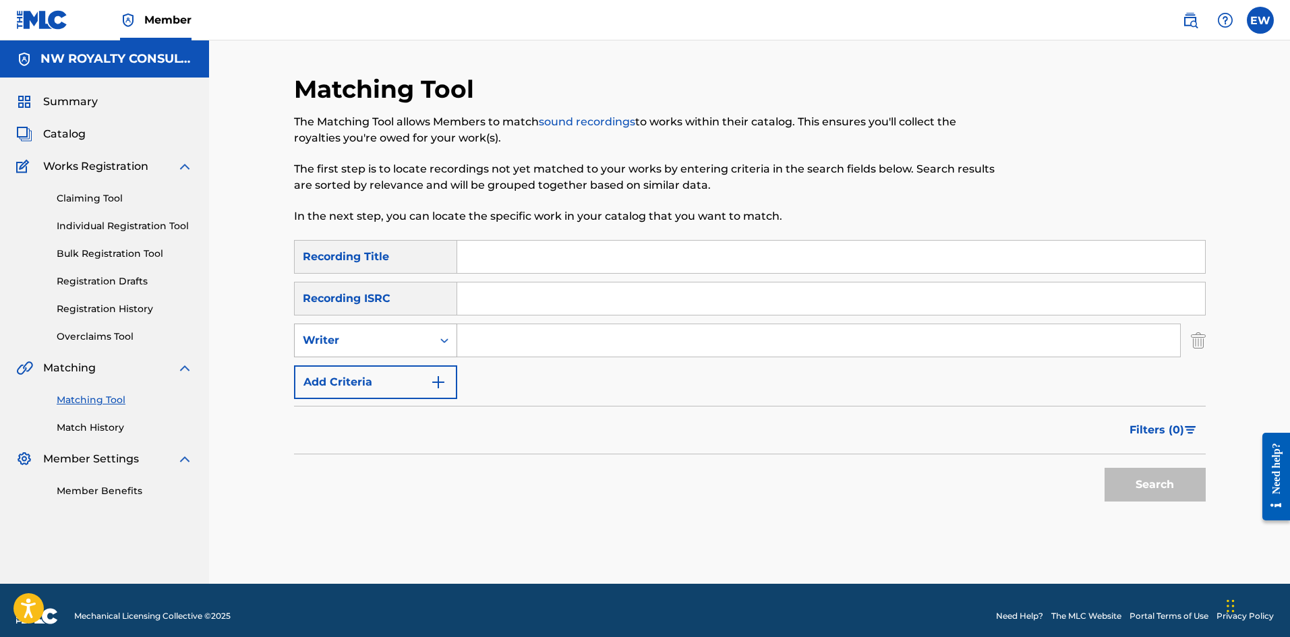
click at [439, 336] on icon "Search Form" at bounding box center [444, 340] width 13 height 13
click at [403, 378] on div "Recording Artist" at bounding box center [376, 374] width 162 height 34
click at [517, 341] on input "Search Form" at bounding box center [818, 340] width 723 height 32
paste input "STAND GUARD"
type input "STAND GUARD"
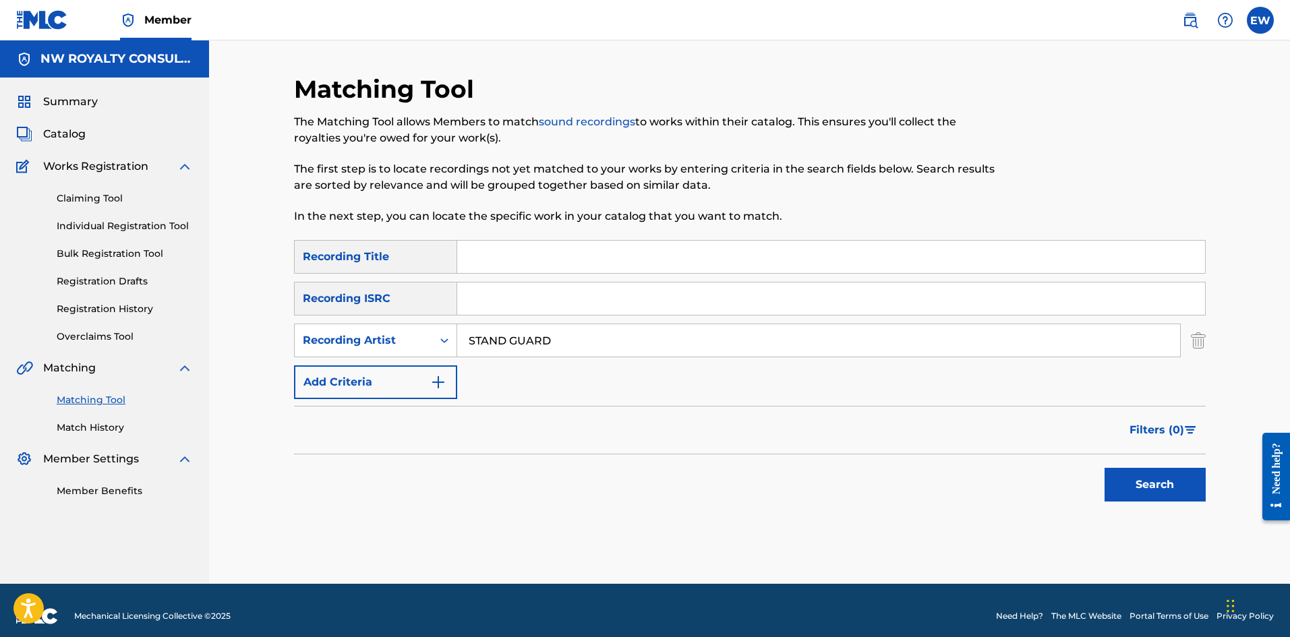
click at [781, 266] on input "Search Form" at bounding box center [831, 257] width 748 height 32
paste input "[PERSON_NAME]"
type input "[PERSON_NAME]"
click at [1177, 483] on button "Search" at bounding box center [1155, 485] width 101 height 34
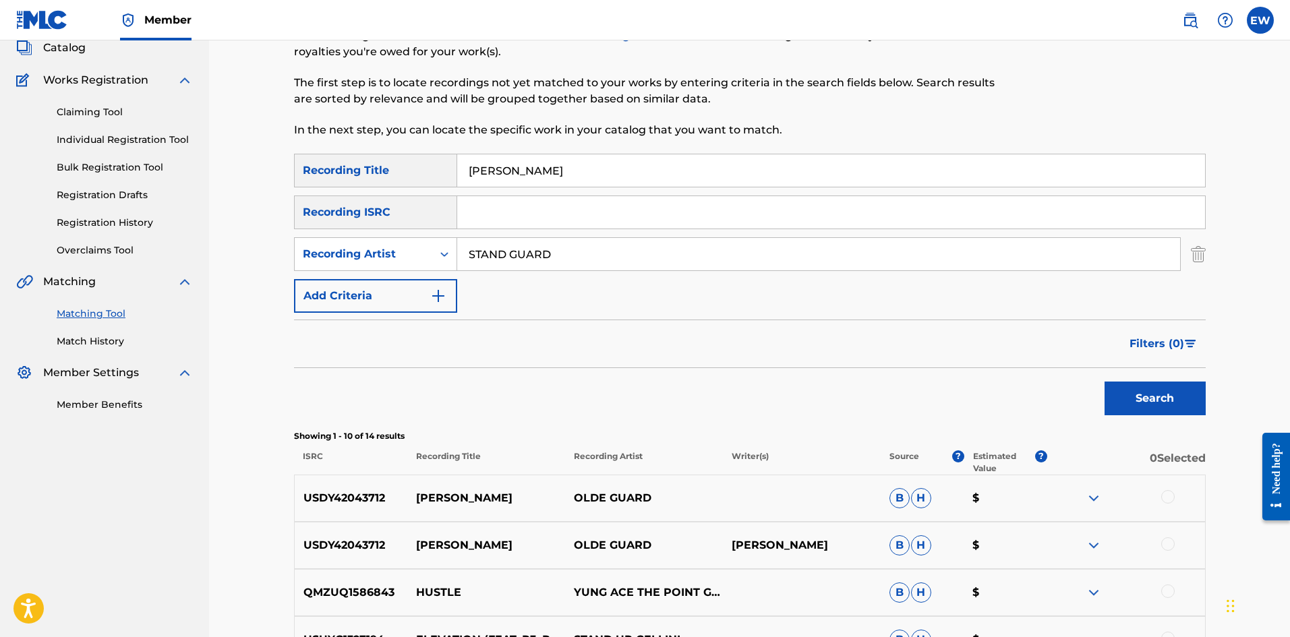
scroll to position [67, 0]
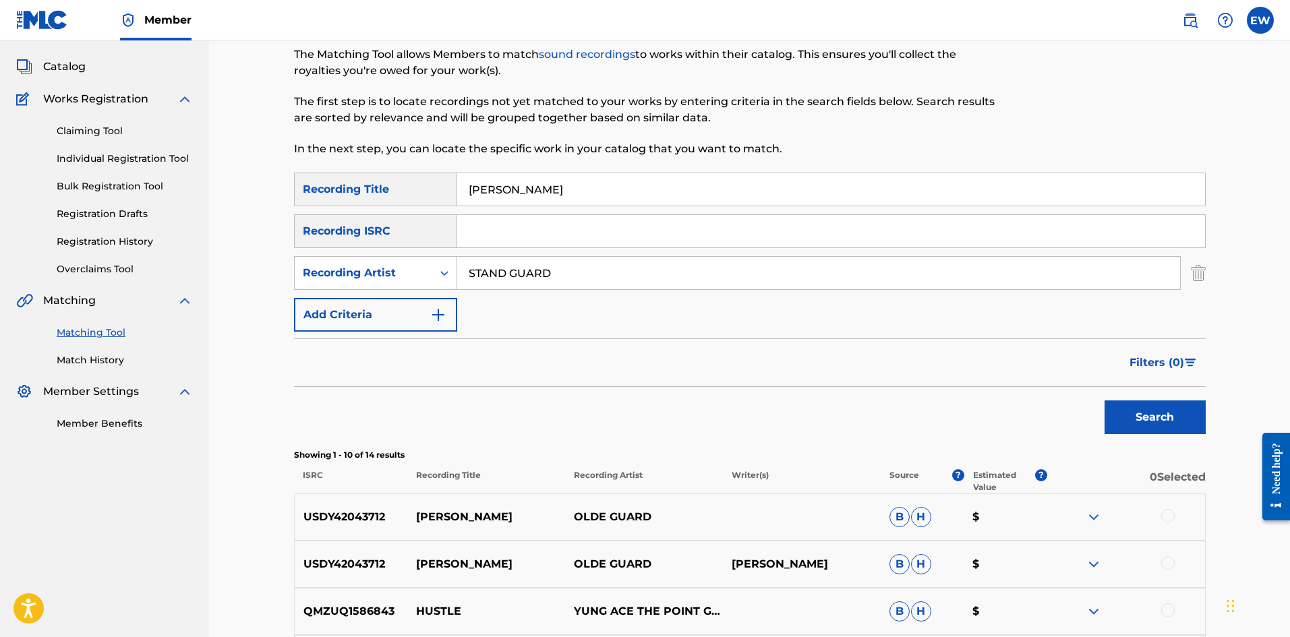
drag, startPoint x: 590, startPoint y: 269, endPoint x: 416, endPoint y: 250, distance: 175.0
click at [416, 250] on div "SearchWithCriteria37945a65-efce-465b-b152-bb4010bd0d9d Recording Title [PERSON_…" at bounding box center [750, 252] width 912 height 159
drag, startPoint x: 626, startPoint y: 192, endPoint x: 409, endPoint y: 192, distance: 217.1
click at [409, 192] on div "SearchWithCriteria37945a65-efce-465b-b152-bb4010bd0d9d Recording Title [PERSON_…" at bounding box center [750, 190] width 912 height 34
click at [563, 268] on input "Search Form" at bounding box center [818, 273] width 723 height 32
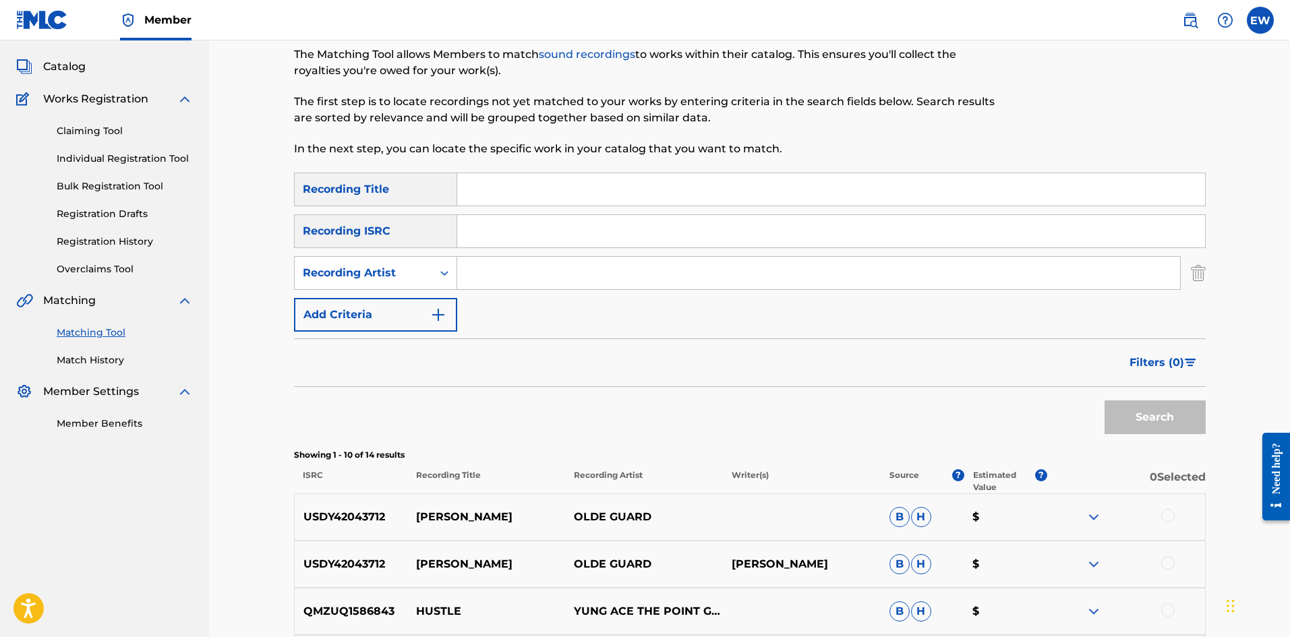
paste input "[PERSON_NAME]"
type input "[PERSON_NAME]"
click at [614, 192] on input "Search Form" at bounding box center [831, 189] width 748 height 32
paste input "STAND GUARD"
type input "STAND GUARD"
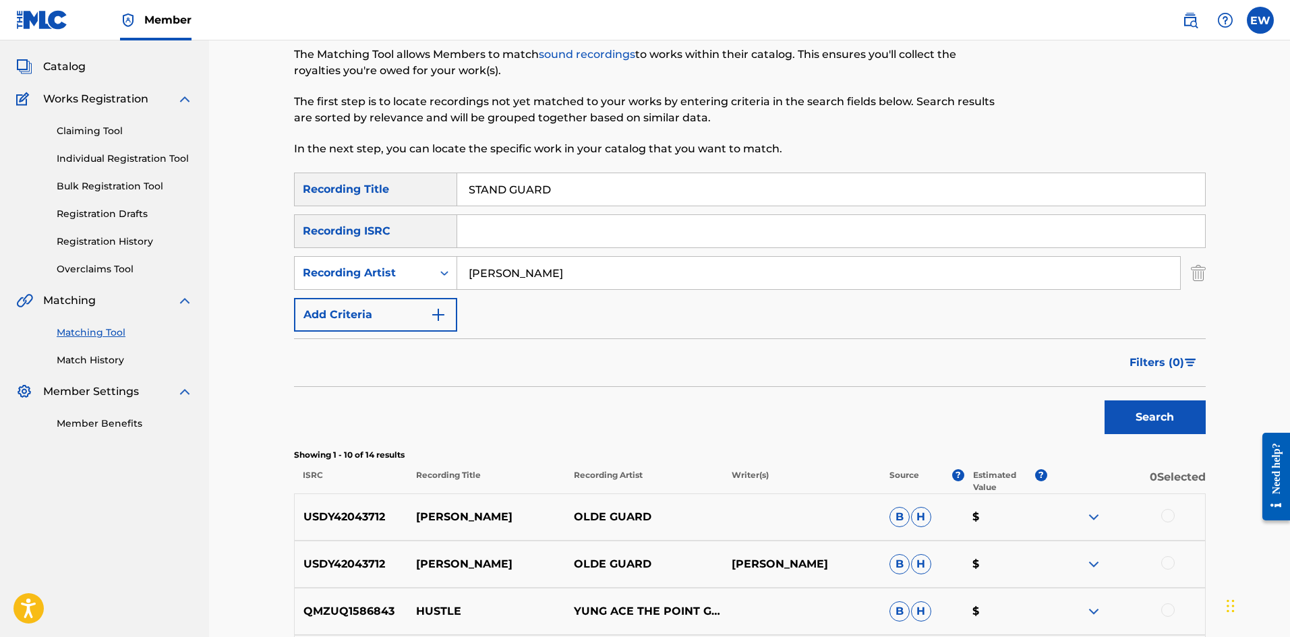
click at [1169, 417] on button "Search" at bounding box center [1155, 418] width 101 height 34
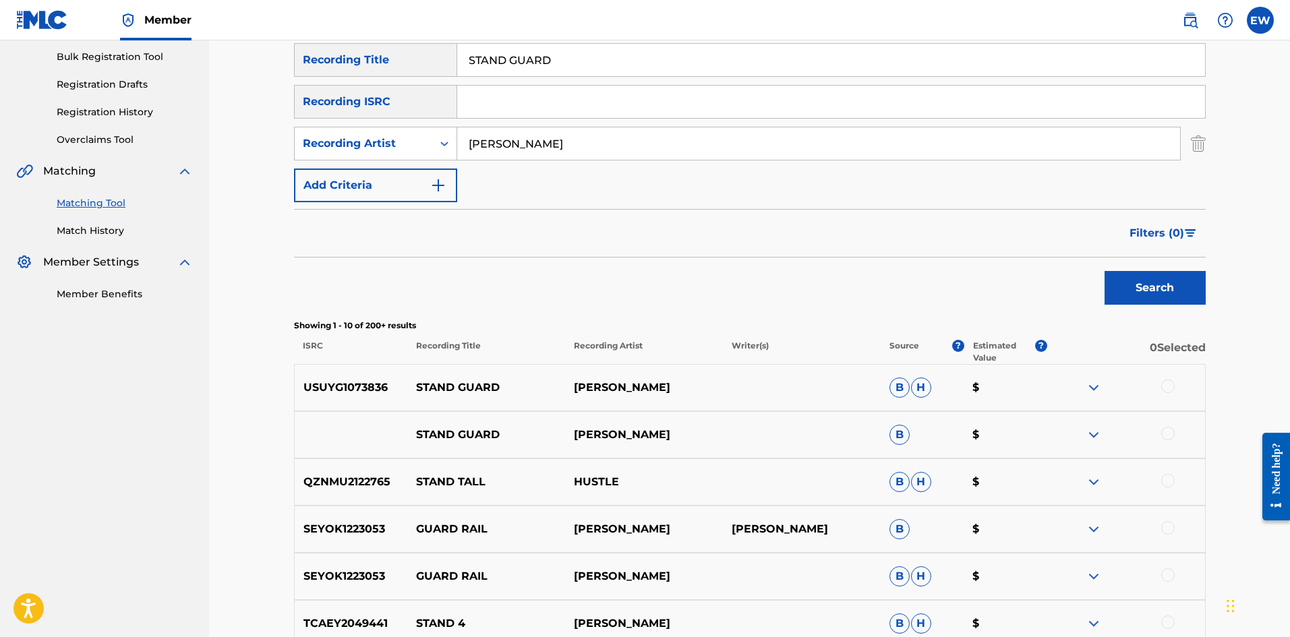
scroll to position [202, 0]
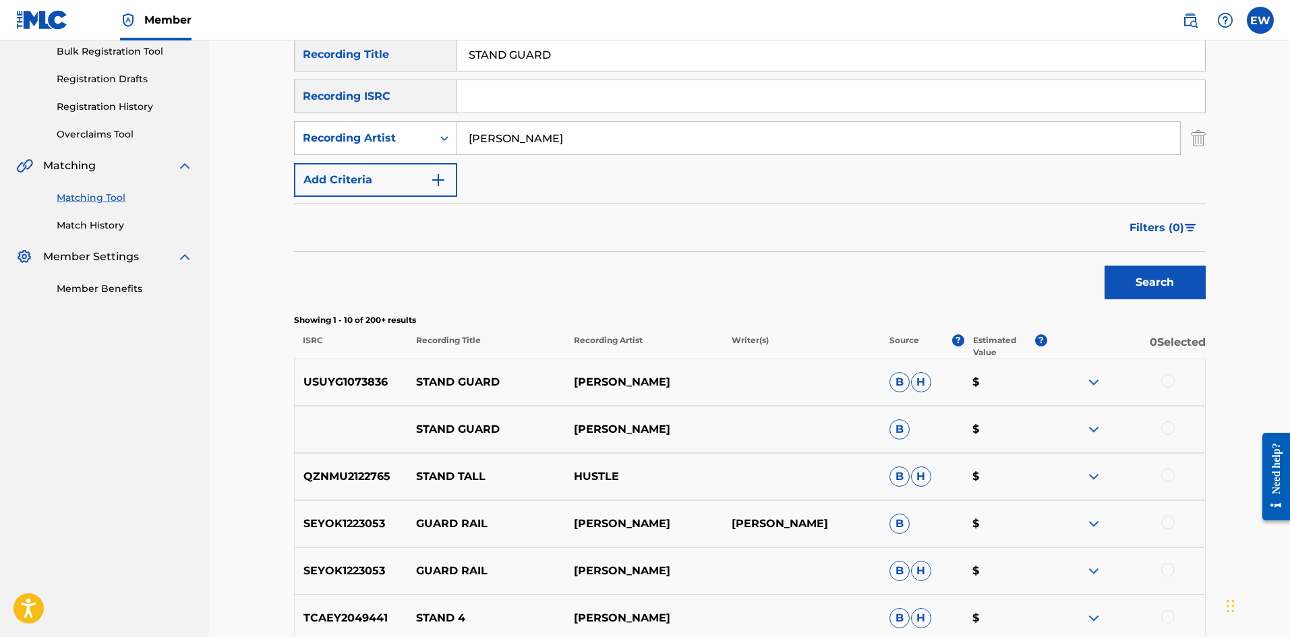
click at [1171, 382] on div at bounding box center [1167, 380] width 13 height 13
click at [1168, 422] on div at bounding box center [1167, 427] width 13 height 13
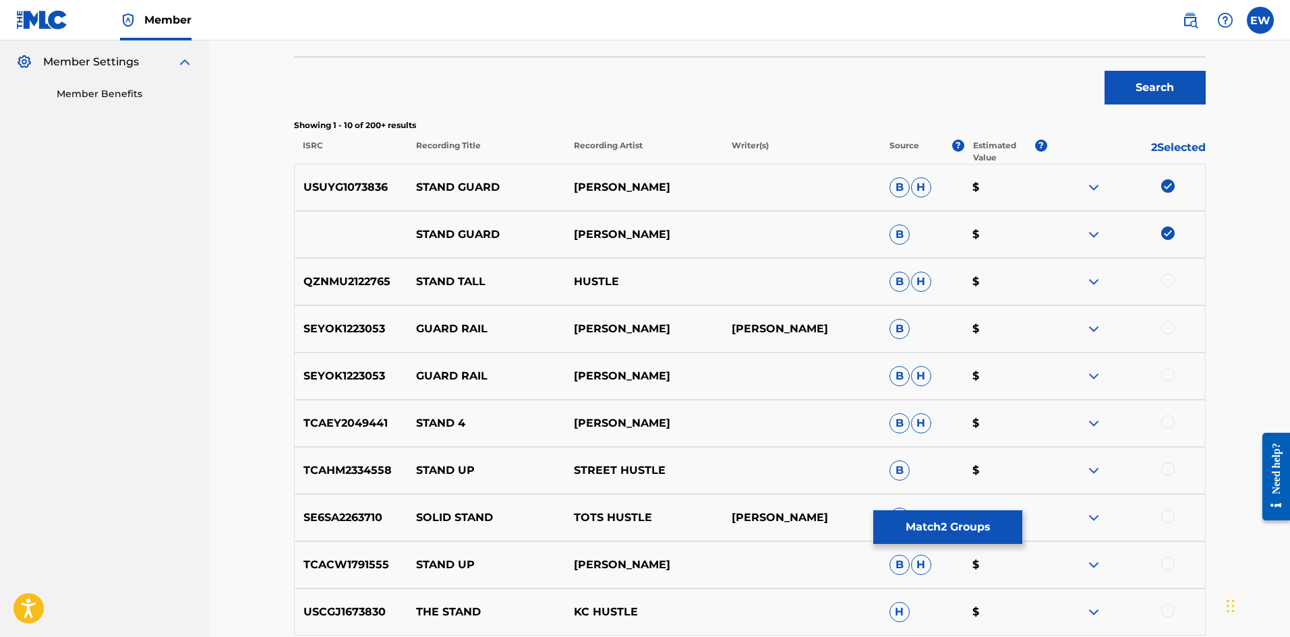
scroll to position [405, 0]
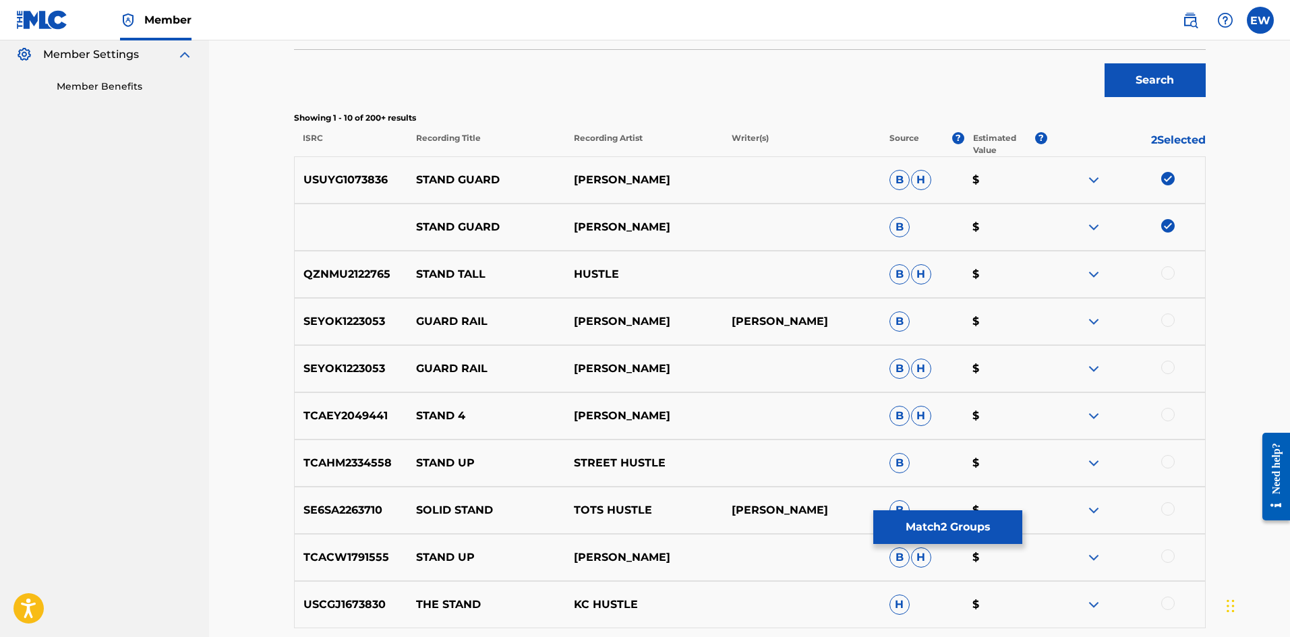
click at [911, 519] on button "Match 2 Groups" at bounding box center [947, 527] width 149 height 34
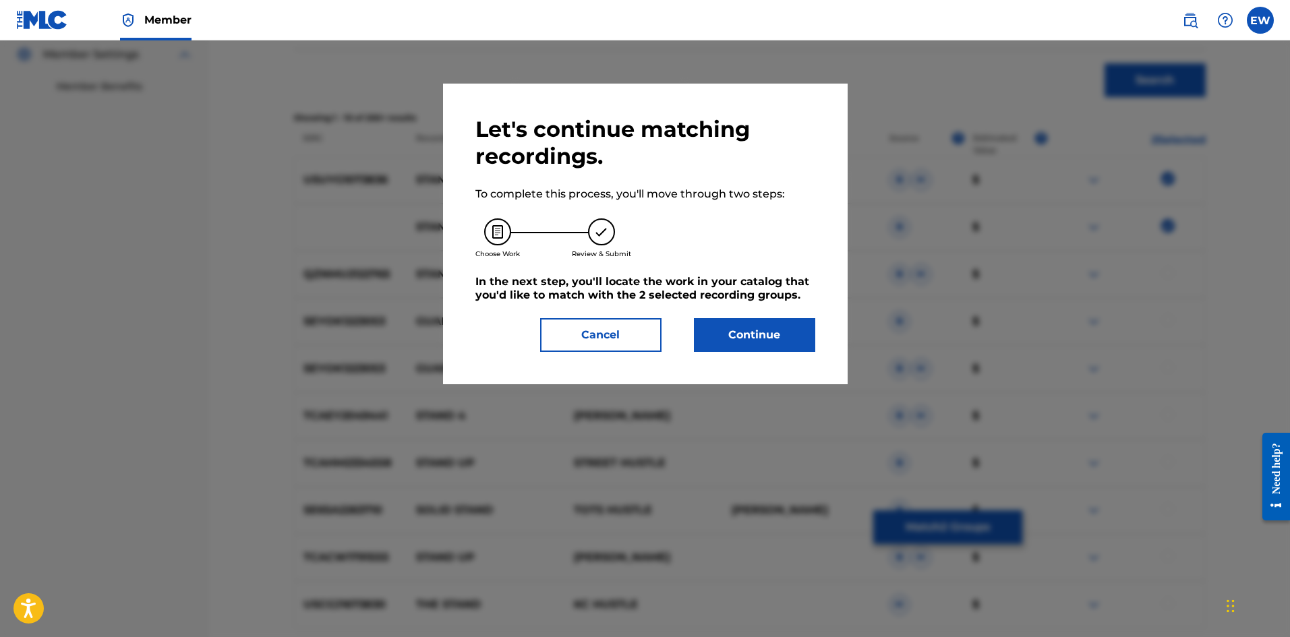
click at [762, 334] on button "Continue" at bounding box center [754, 335] width 121 height 34
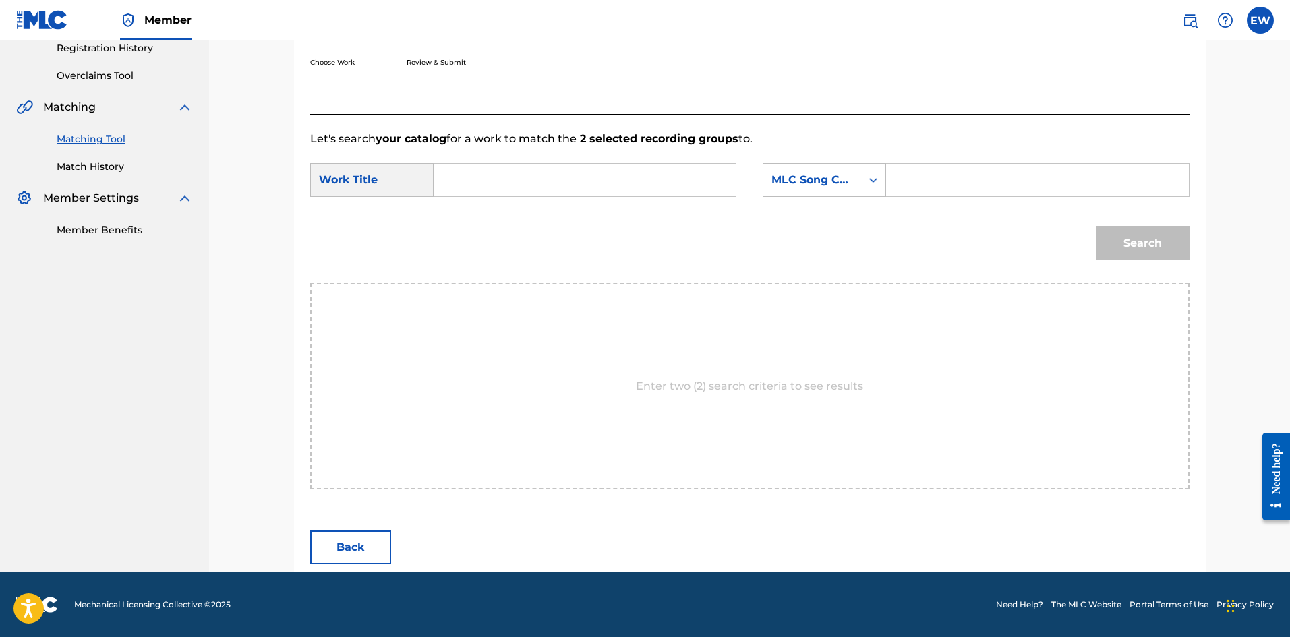
scroll to position [261, 0]
click at [593, 184] on input "Search Form" at bounding box center [584, 180] width 279 height 32
paste input "STAND GUARD"
type input "STAND GUARD"
click at [938, 189] on input "Search Form" at bounding box center [1037, 180] width 279 height 32
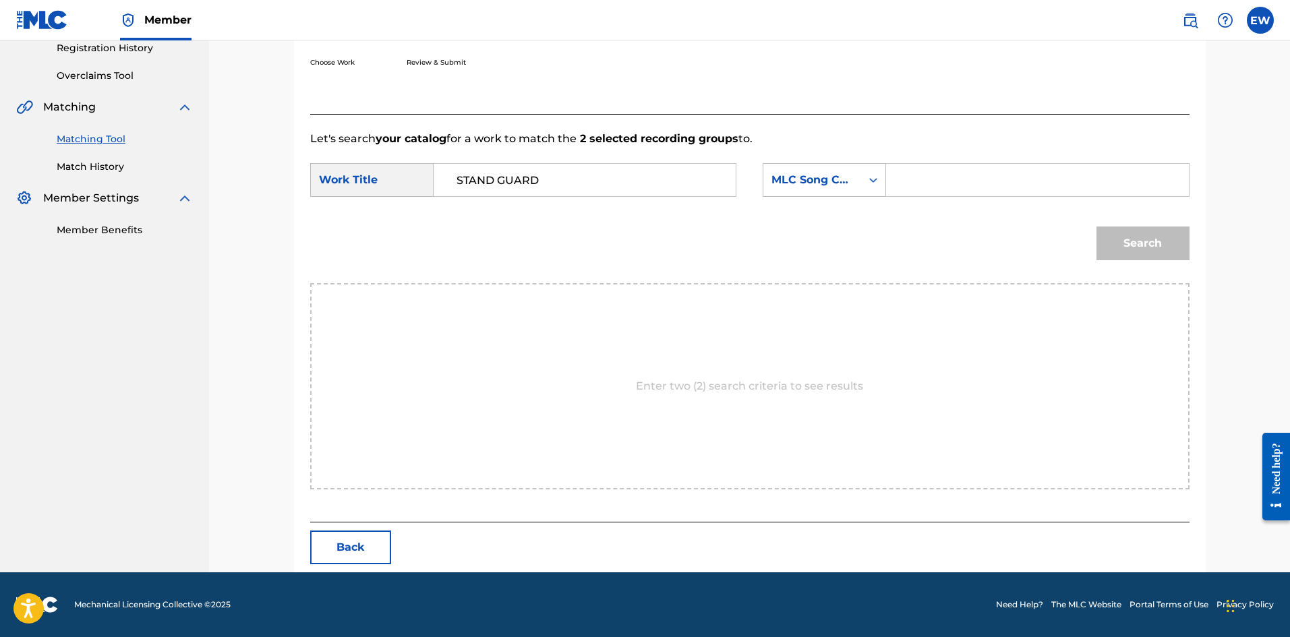
paste input "SC8BU1"
type input "SC8BU1"
click at [1132, 240] on button "Search" at bounding box center [1142, 244] width 93 height 34
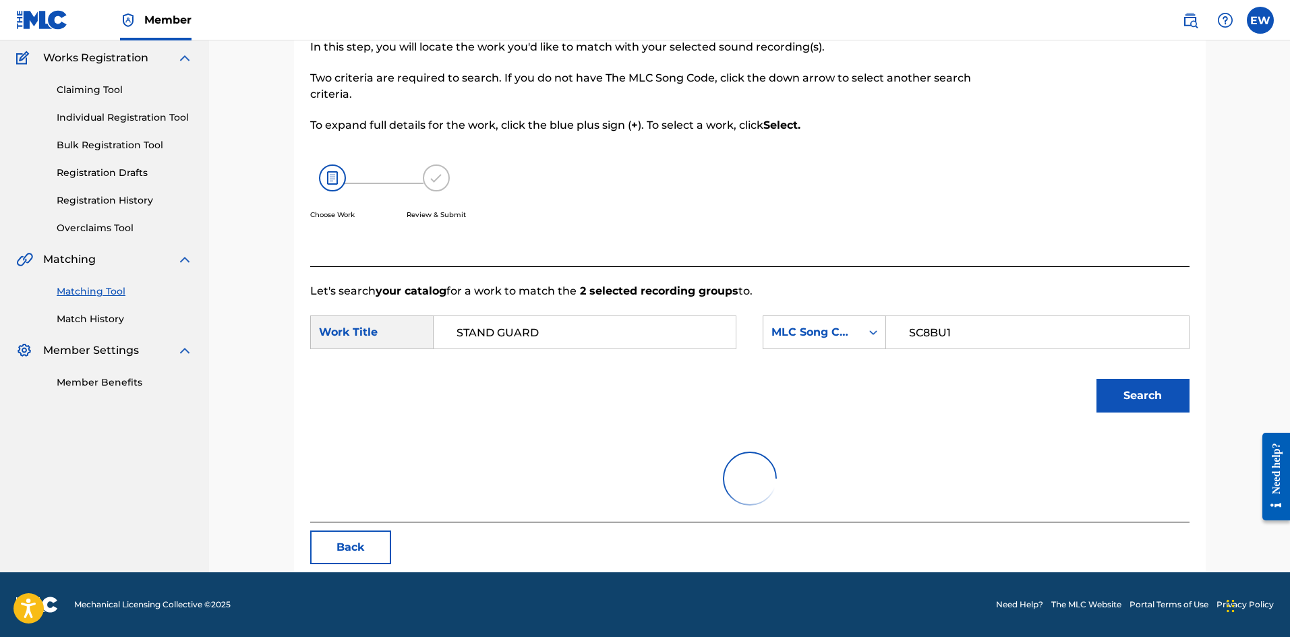
scroll to position [221, 0]
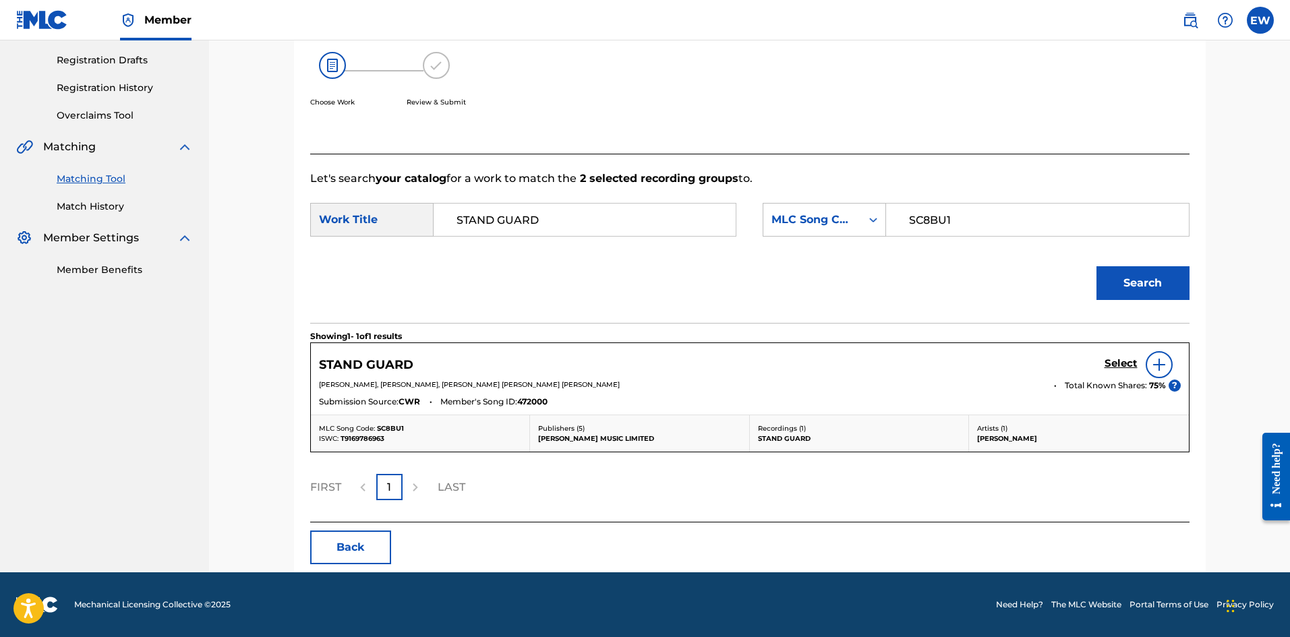
click at [1125, 363] on h5 "Select" at bounding box center [1121, 363] width 33 height 13
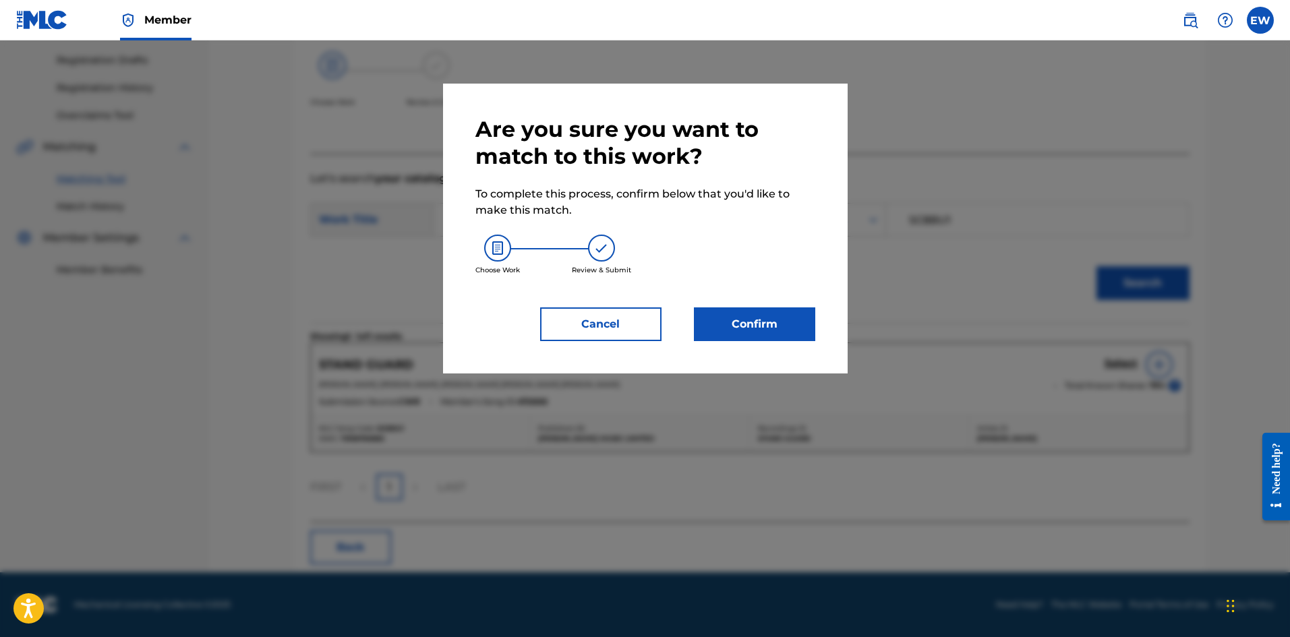
click at [803, 328] on button "Confirm" at bounding box center [754, 324] width 121 height 34
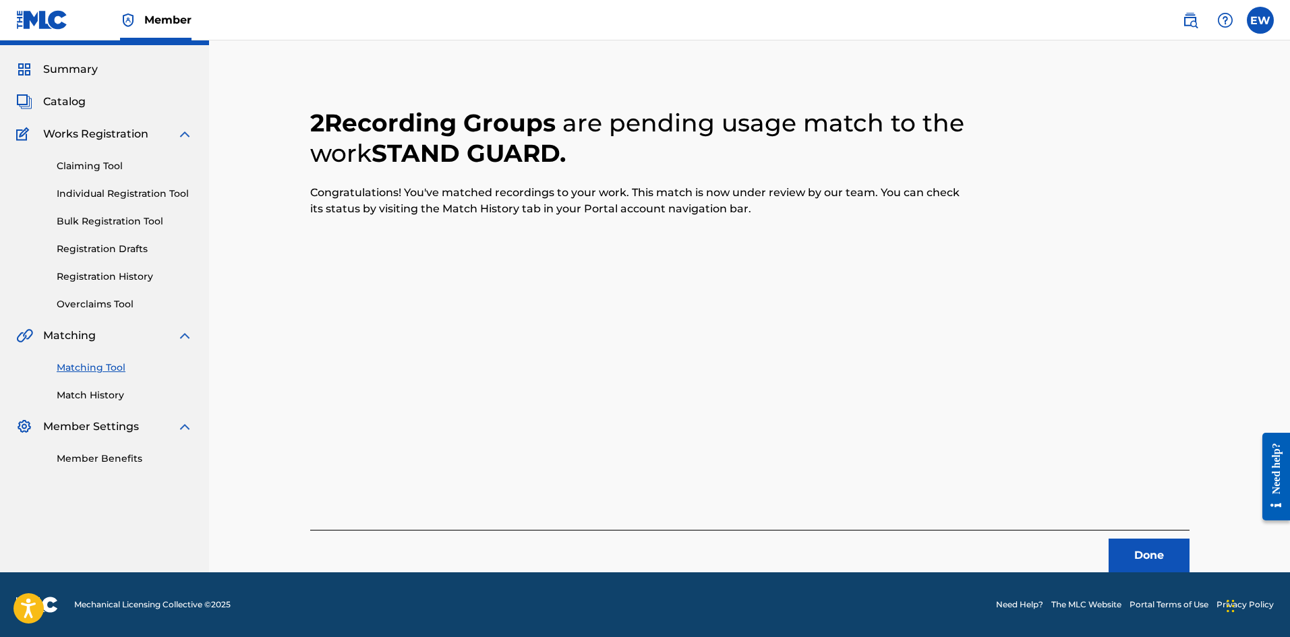
scroll to position [32, 0]
click at [1157, 538] on div "Done" at bounding box center [749, 551] width 879 height 42
click at [1157, 549] on button "Done" at bounding box center [1149, 556] width 81 height 34
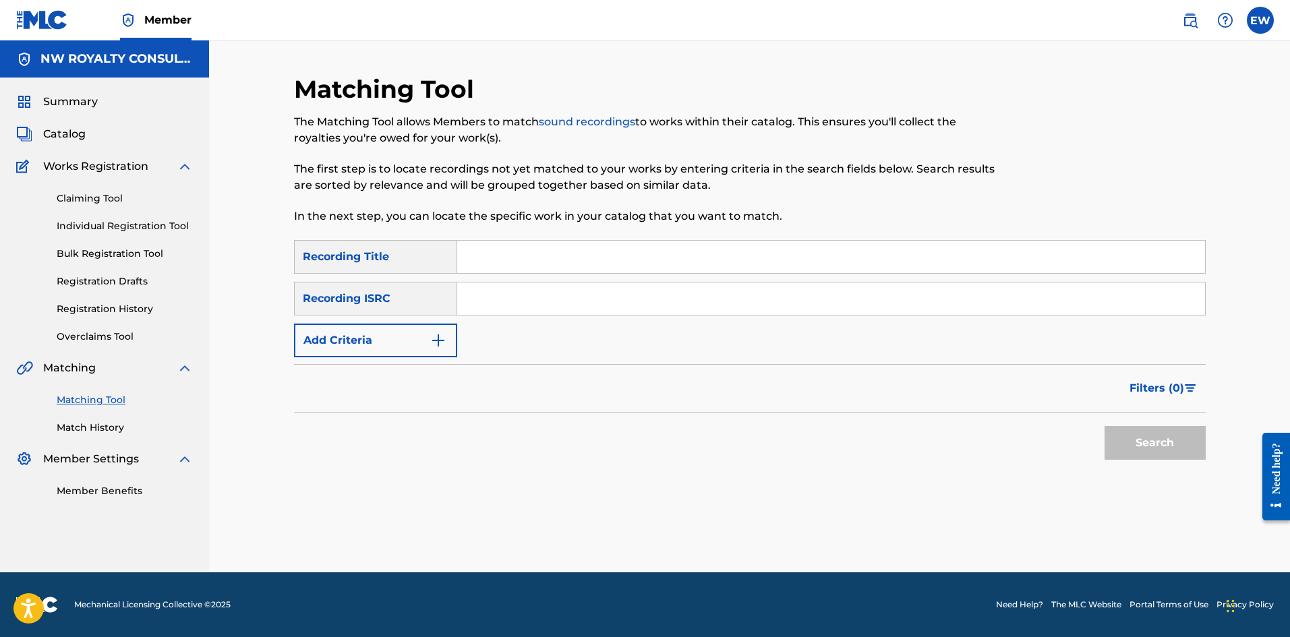
scroll to position [0, 0]
click at [378, 355] on form "SearchWithCriteria37945a65-efce-465b-b152-bb4010bd0d9d Recording Title SearchWi…" at bounding box center [750, 353] width 912 height 227
click at [384, 343] on button "Add Criteria" at bounding box center [375, 341] width 163 height 34
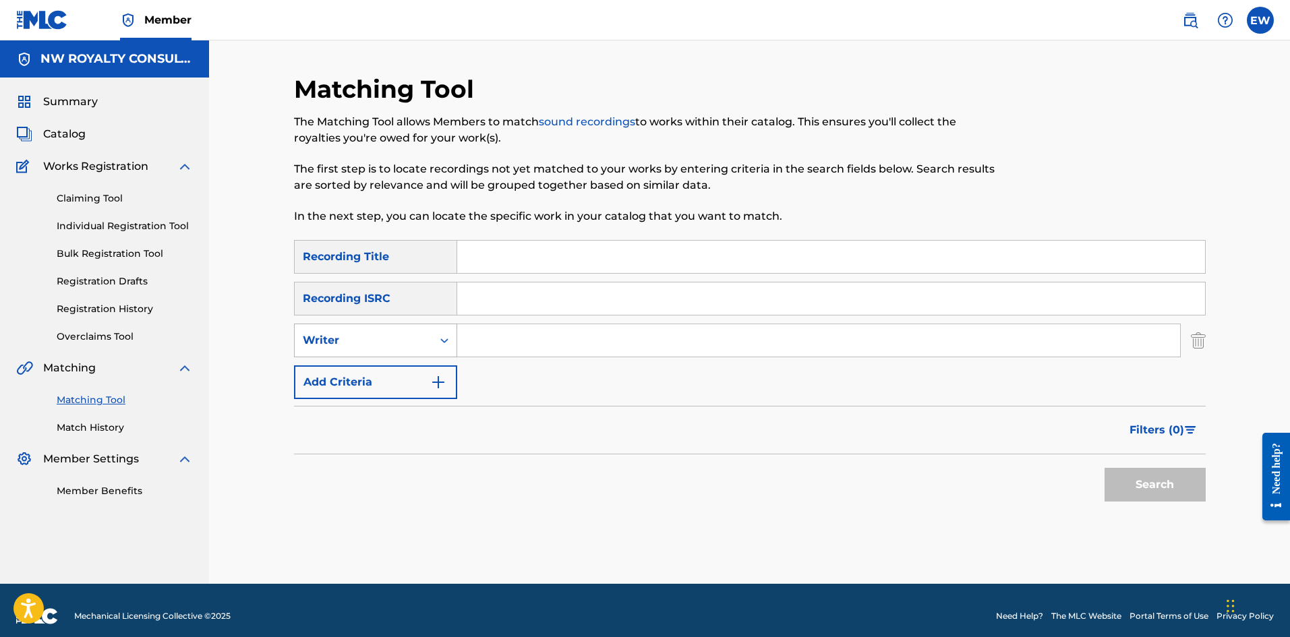
click at [382, 353] on div "Writer" at bounding box center [364, 341] width 138 height 26
click at [387, 377] on div "Recording Artist" at bounding box center [376, 374] width 162 height 34
click at [478, 345] on input "Search Form" at bounding box center [818, 340] width 723 height 32
paste input "[PERSON_NAME]"
type input "[PERSON_NAME]"
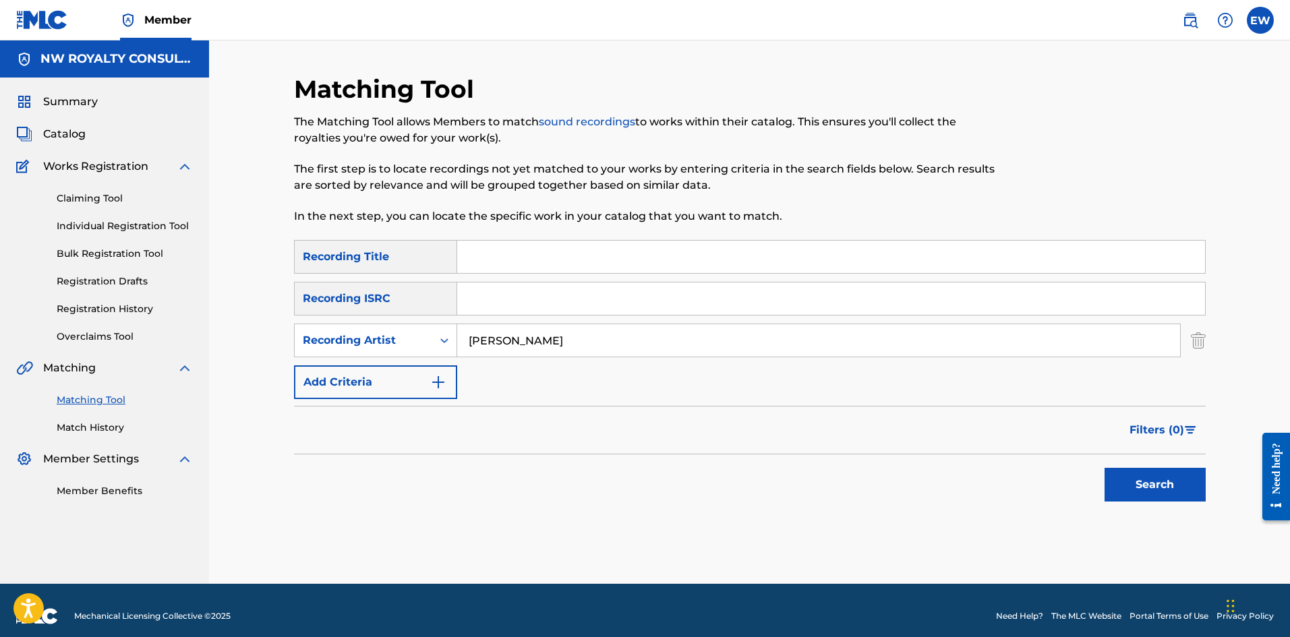
click at [710, 258] on input "Search Form" at bounding box center [831, 257] width 748 height 32
paste input "STAND UP TALL"
type input "STAND UP TALL"
click at [1163, 486] on button "Search" at bounding box center [1155, 485] width 101 height 34
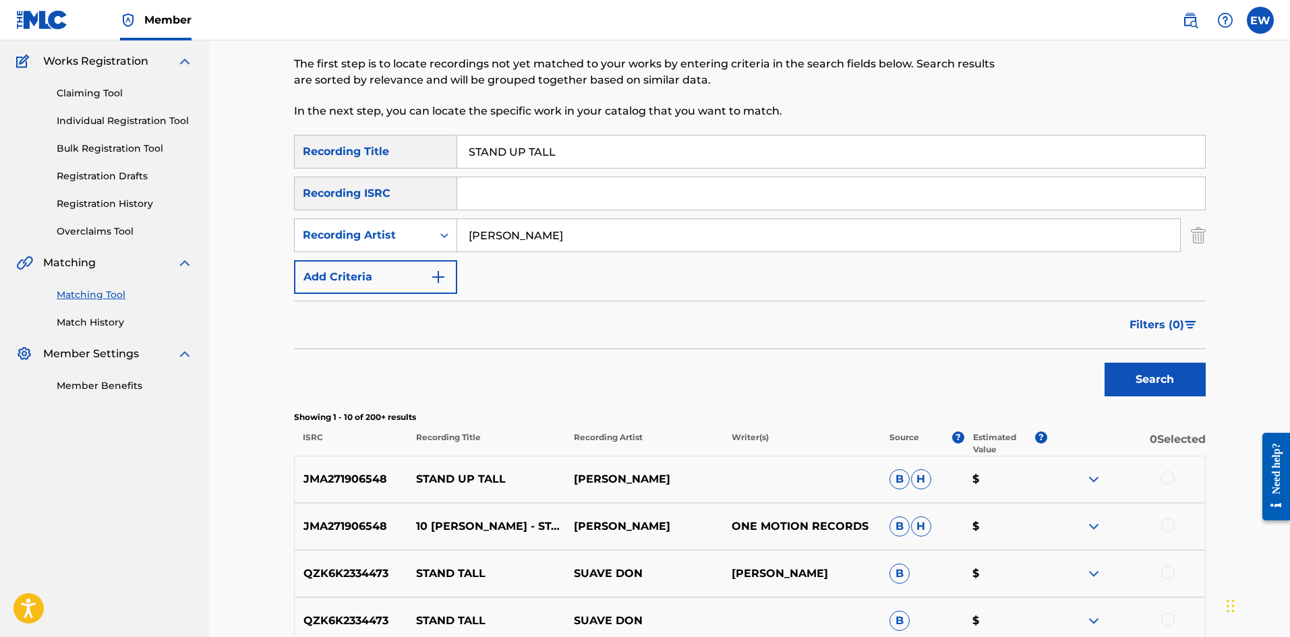
scroll to position [135, 0]
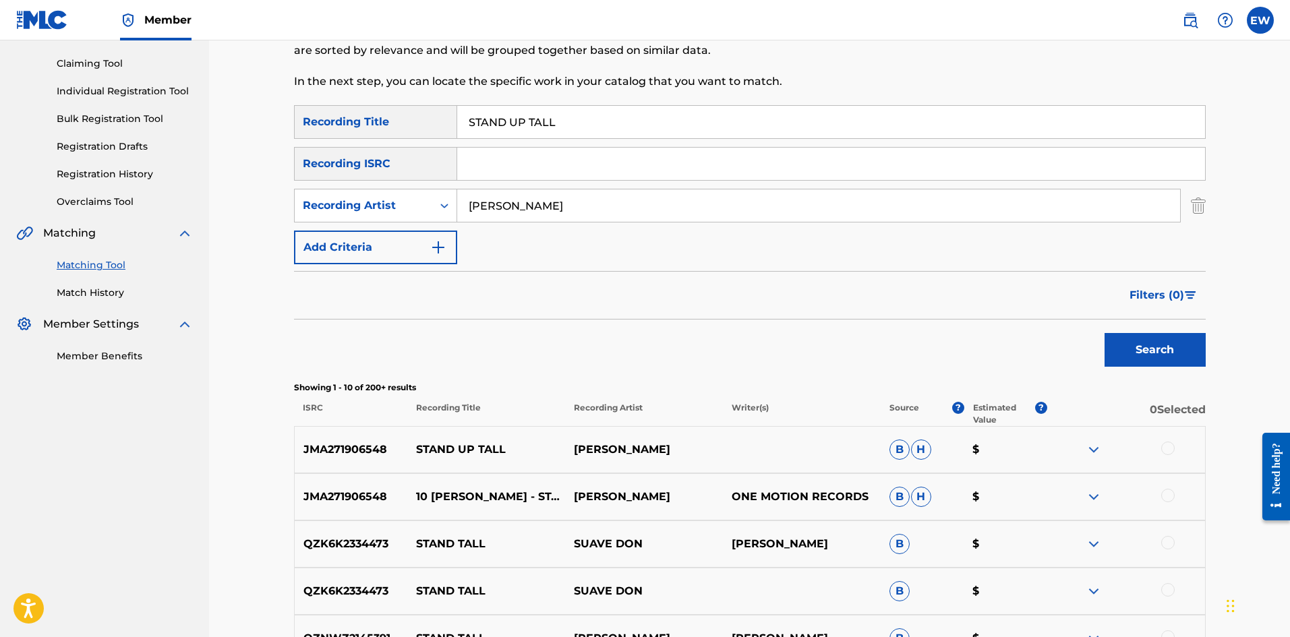
click at [1167, 445] on div at bounding box center [1167, 448] width 13 height 13
click at [1165, 500] on div at bounding box center [1167, 495] width 13 height 13
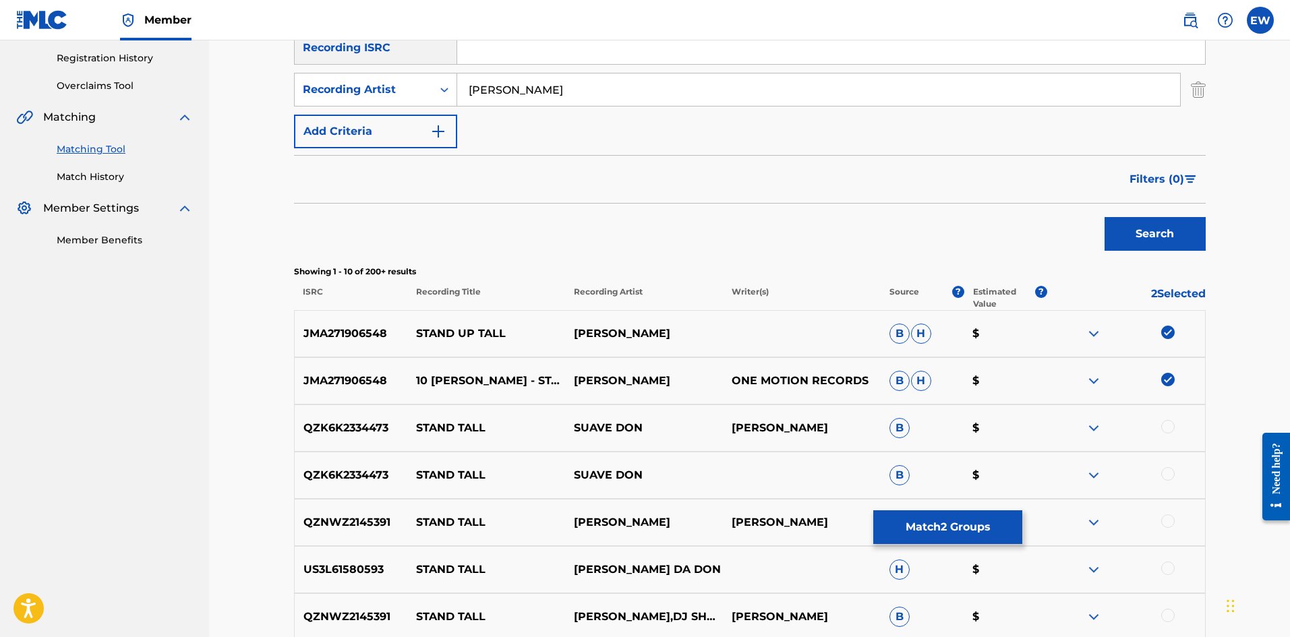
scroll to position [270, 0]
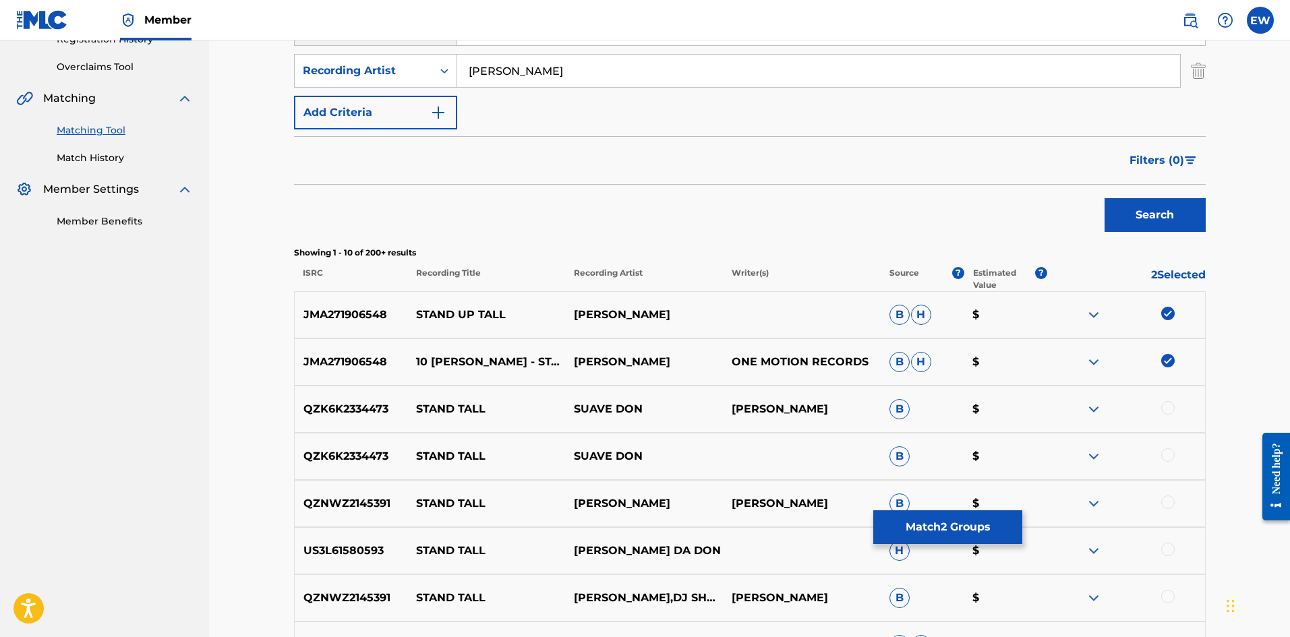
click at [921, 526] on button "Match 2 Groups" at bounding box center [947, 527] width 149 height 34
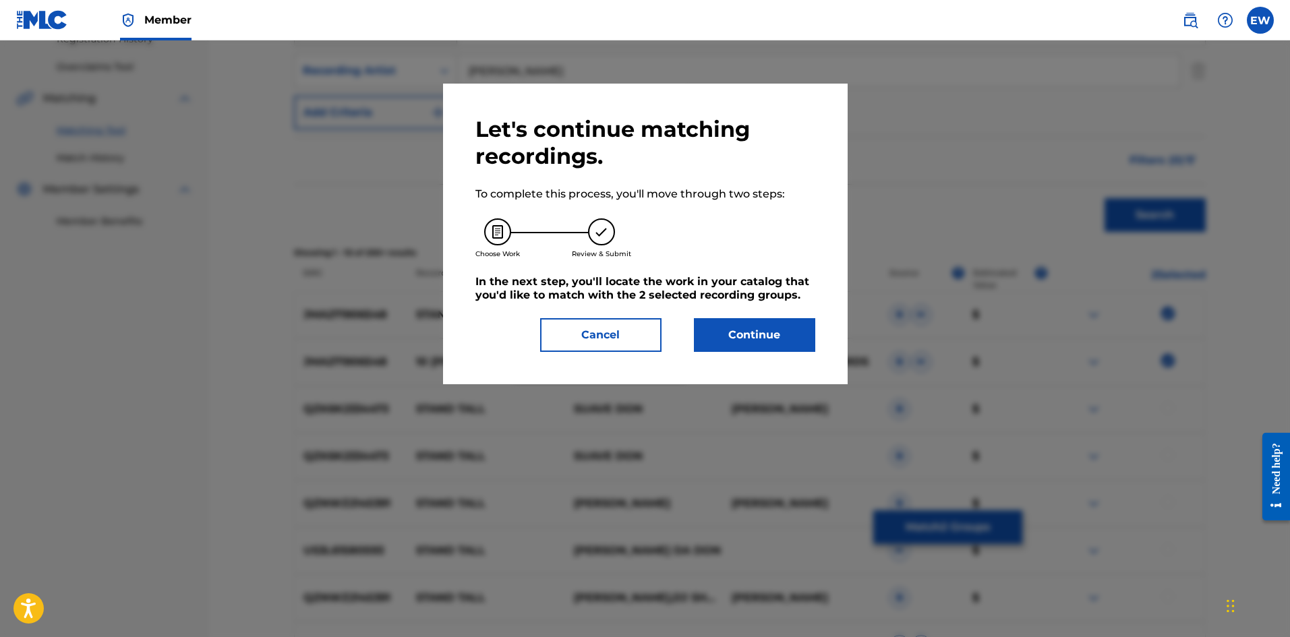
click at [777, 341] on button "Continue" at bounding box center [754, 335] width 121 height 34
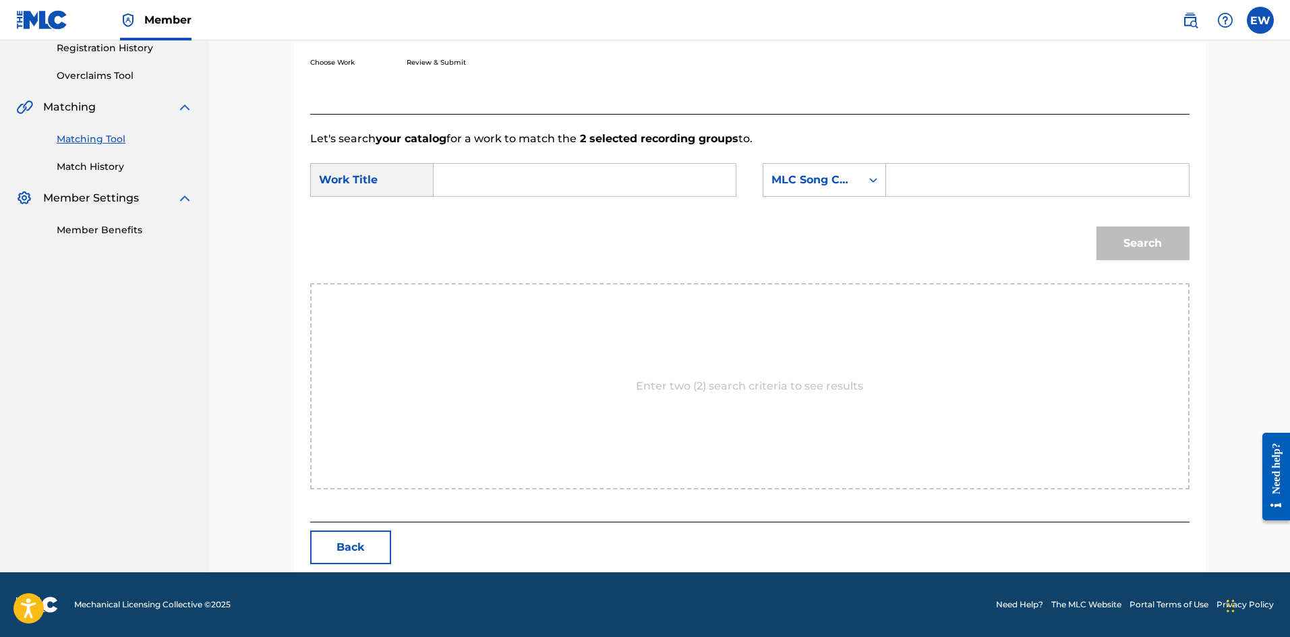
click at [593, 177] on input "Search Form" at bounding box center [584, 180] width 279 height 32
paste input "STAND UP TALL"
type input "STAND UP TALL"
click at [1081, 180] on input "Search Form" at bounding box center [1037, 180] width 279 height 32
paste input "SH76OP"
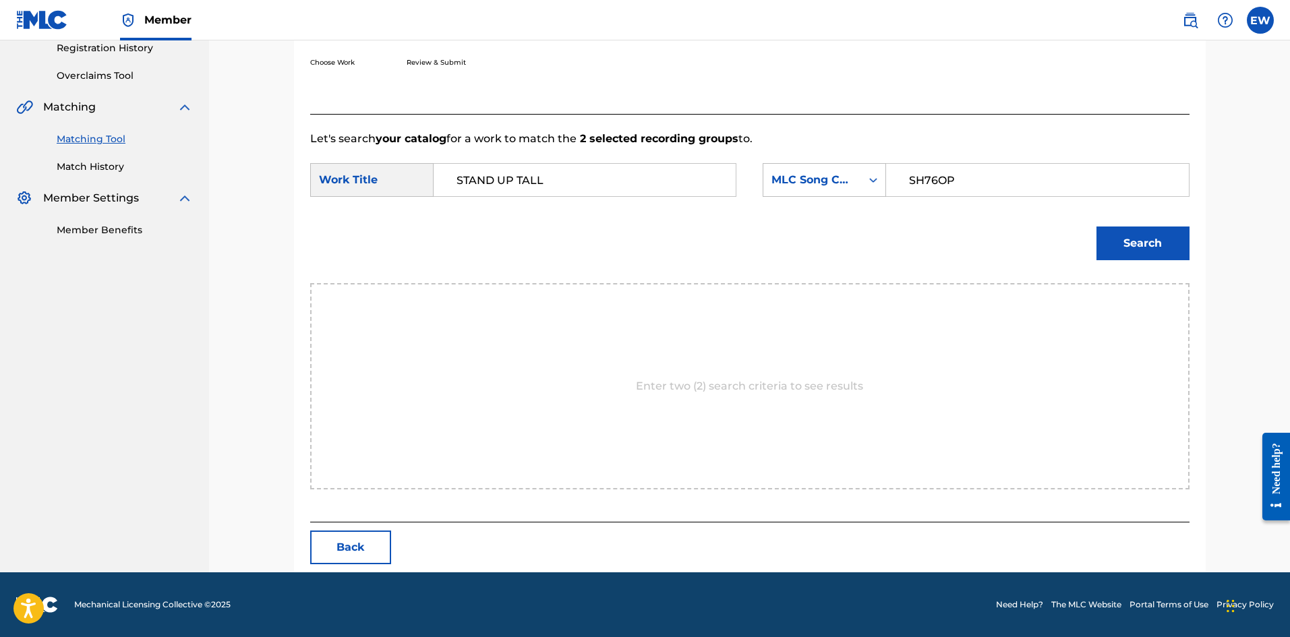
type input "SH76OP"
click at [1145, 247] on button "Search" at bounding box center [1142, 244] width 93 height 34
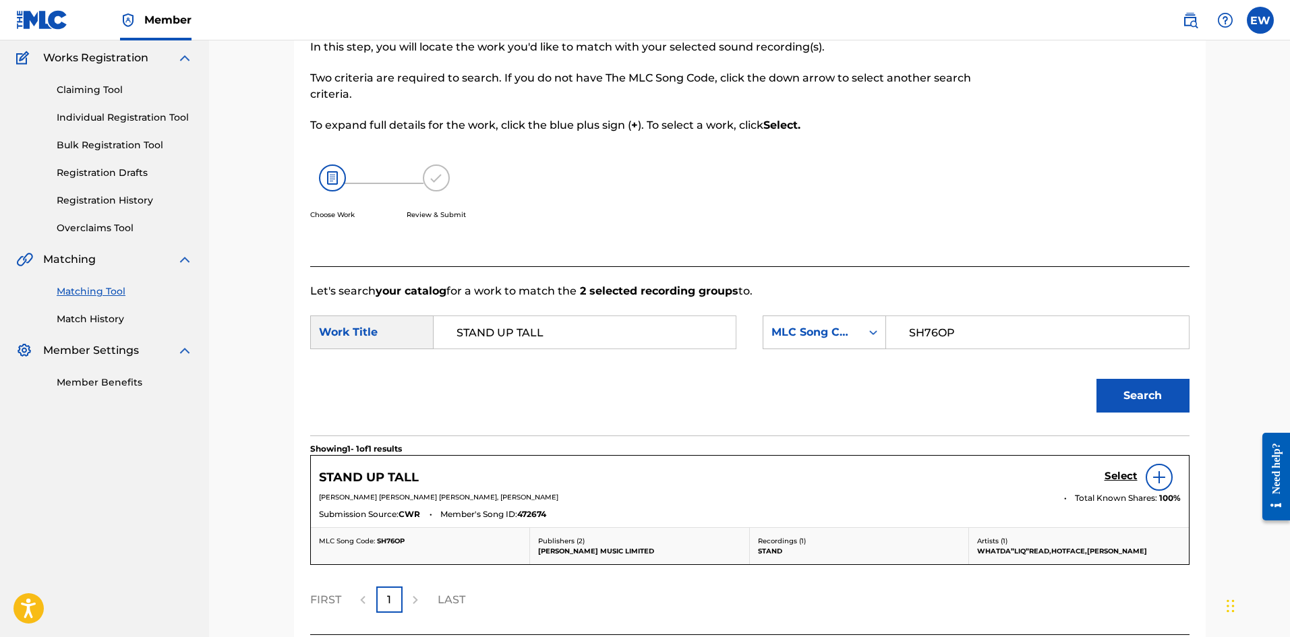
scroll to position [221, 0]
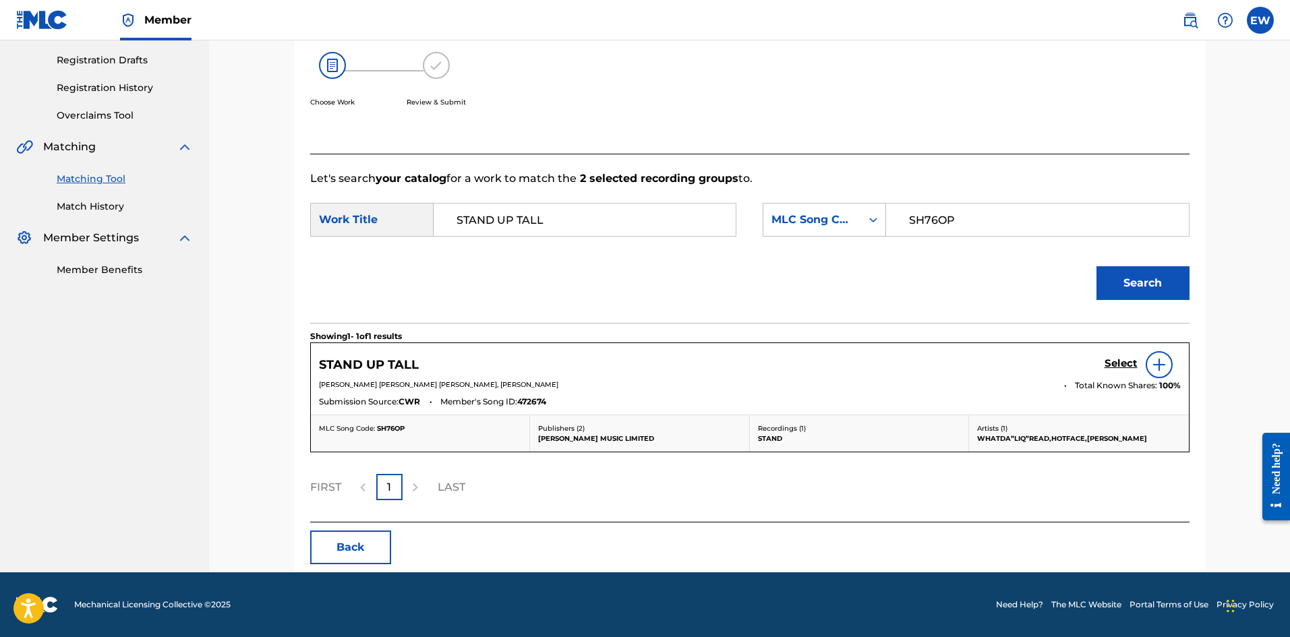
click at [1113, 359] on h5 "Select" at bounding box center [1121, 363] width 33 height 13
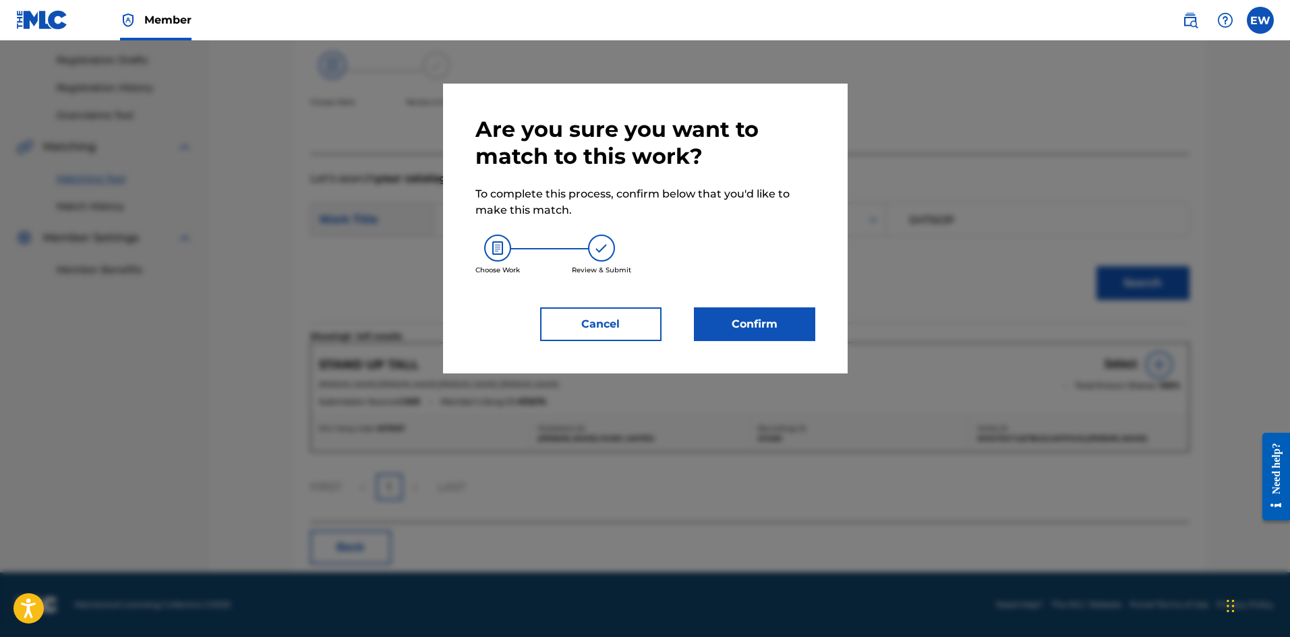
click at [790, 311] on button "Confirm" at bounding box center [754, 324] width 121 height 34
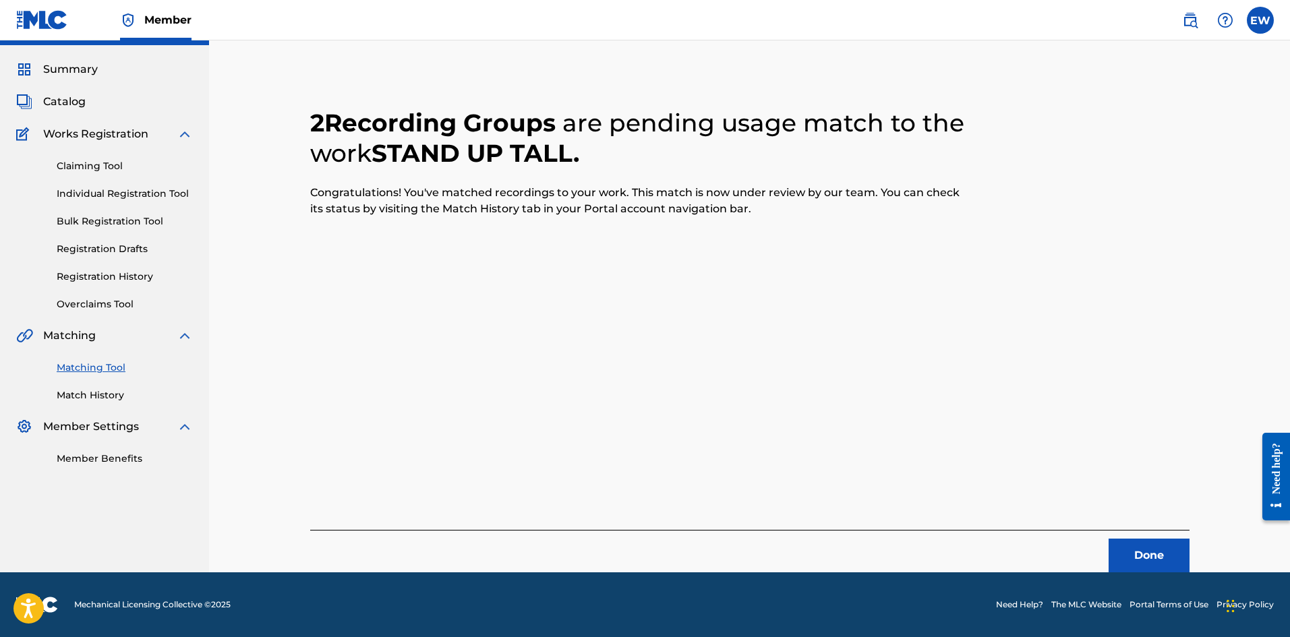
scroll to position [32, 0]
click at [1158, 554] on button "Done" at bounding box center [1149, 556] width 81 height 34
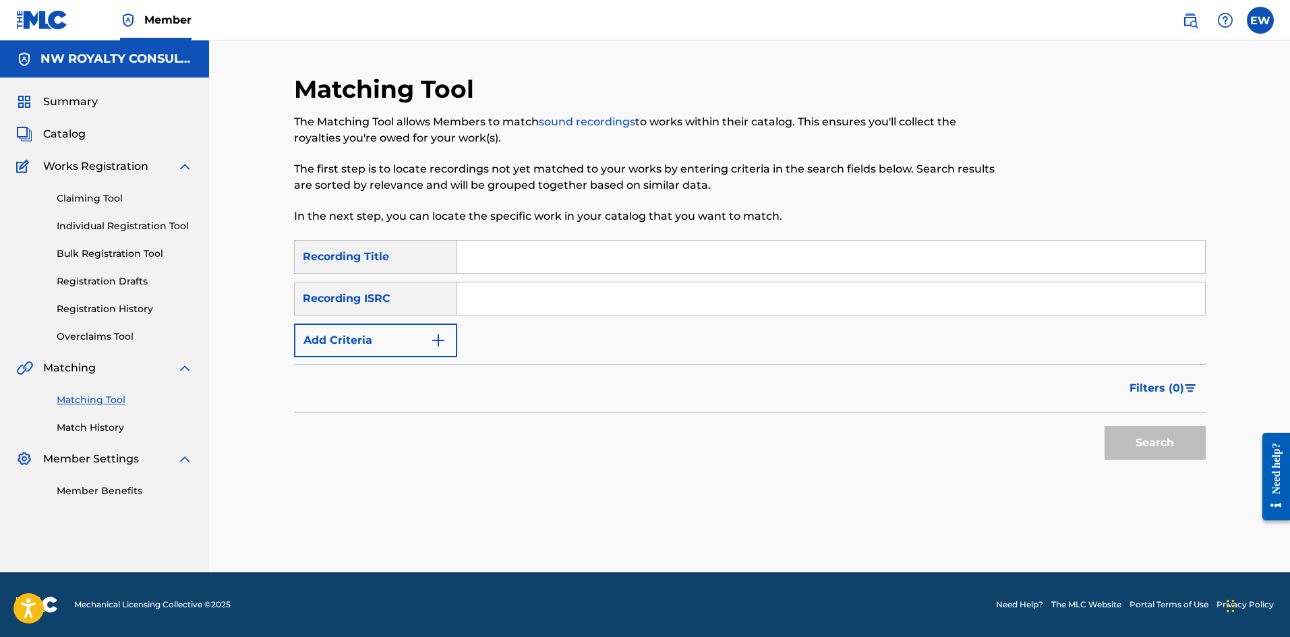
scroll to position [0, 0]
click at [321, 334] on button "Add Criteria" at bounding box center [375, 341] width 163 height 34
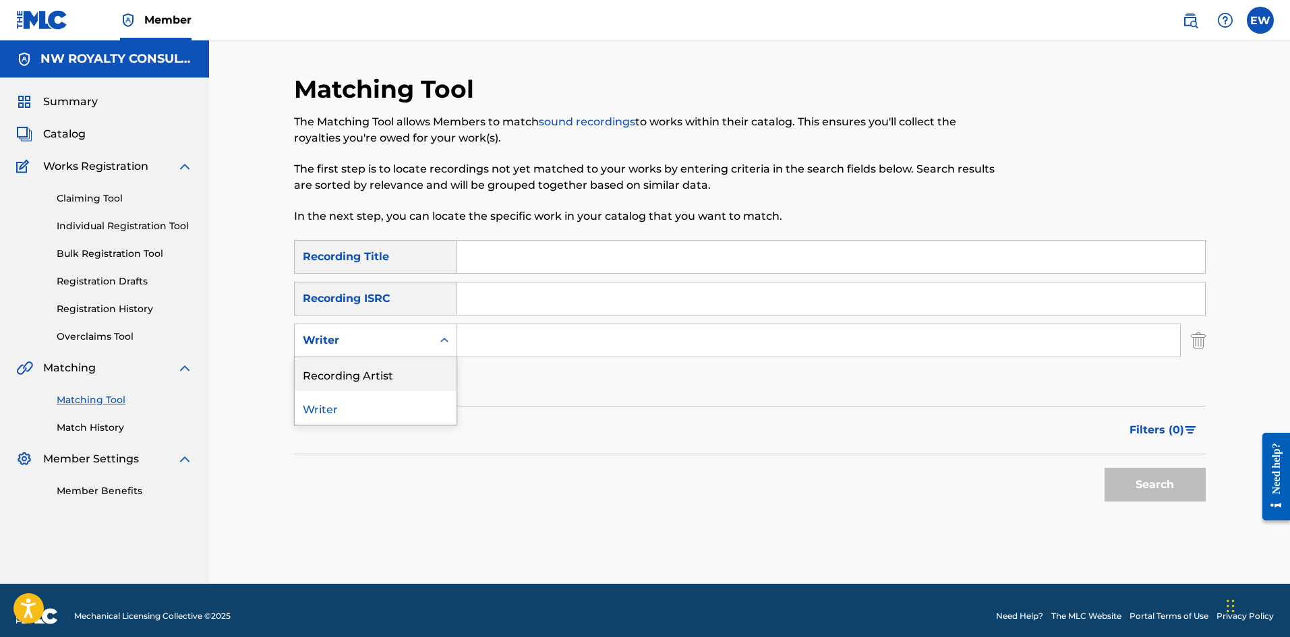
drag, startPoint x: 398, startPoint y: 376, endPoint x: 414, endPoint y: 376, distance: 16.2
click at [401, 377] on div "Recording Artist" at bounding box center [376, 374] width 162 height 34
click at [562, 346] on input "Search Form" at bounding box center [818, 340] width 723 height 32
paste input "KRAYOLA"
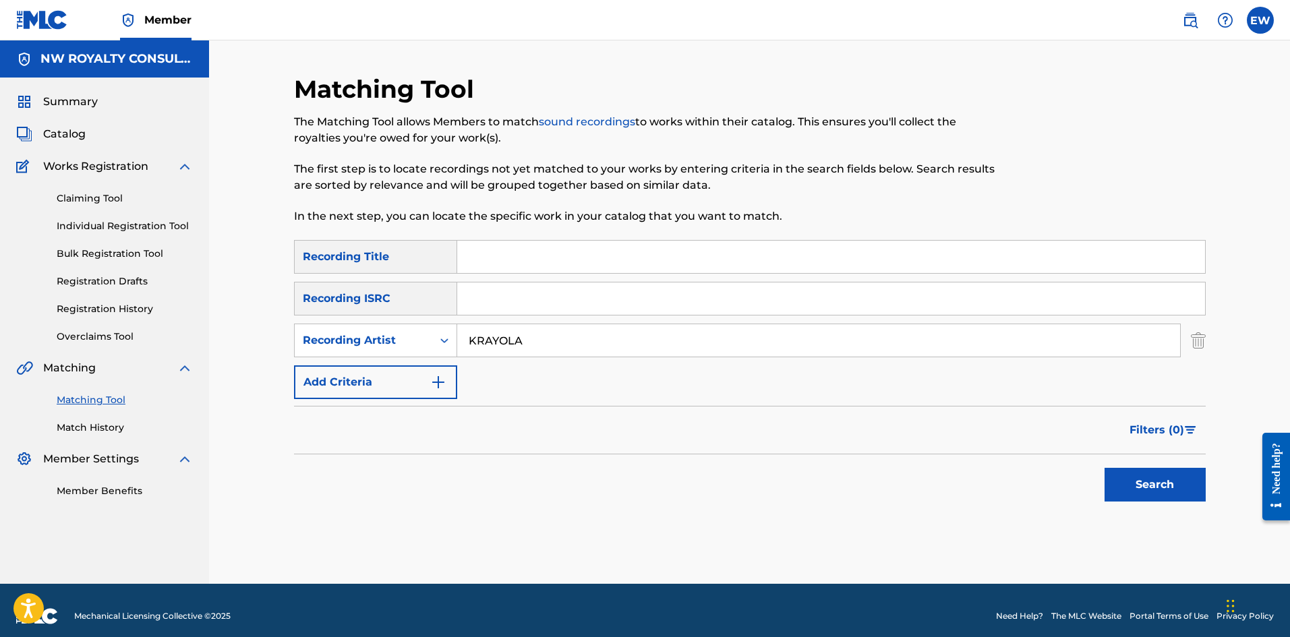
type input "KRAYOLA"
click at [637, 253] on input "Search Form" at bounding box center [831, 257] width 748 height 32
paste input "STAR"
type input "STAR"
click at [1134, 478] on button "Search" at bounding box center [1155, 485] width 101 height 34
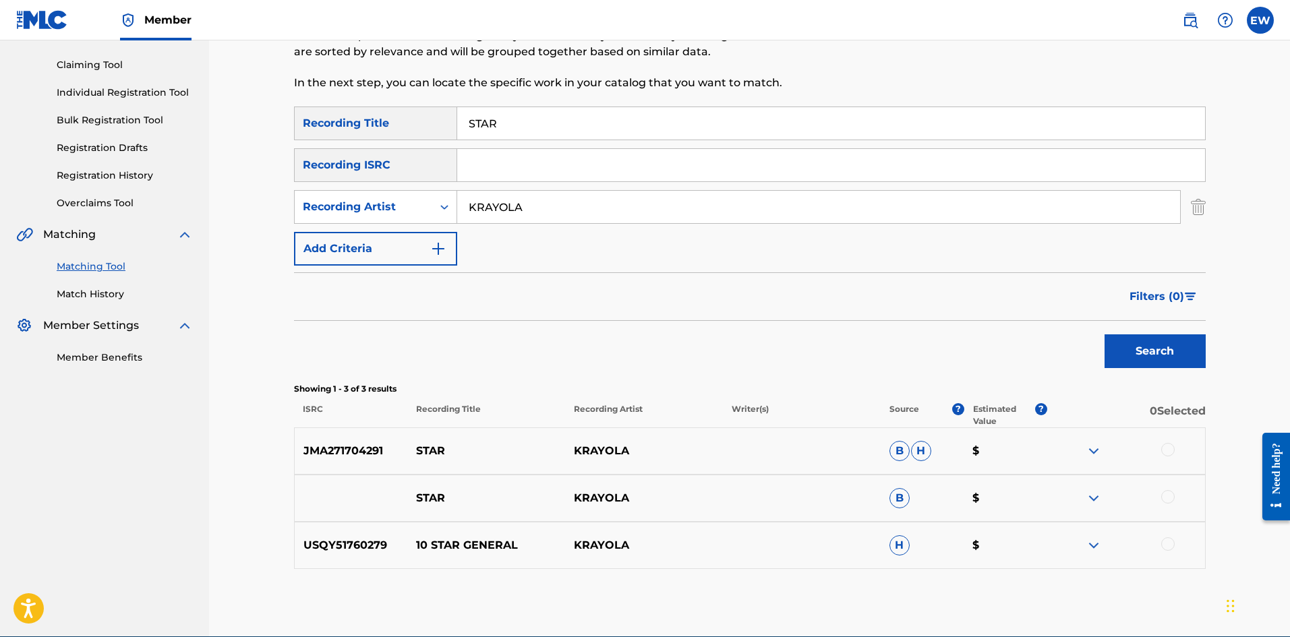
scroll to position [135, 0]
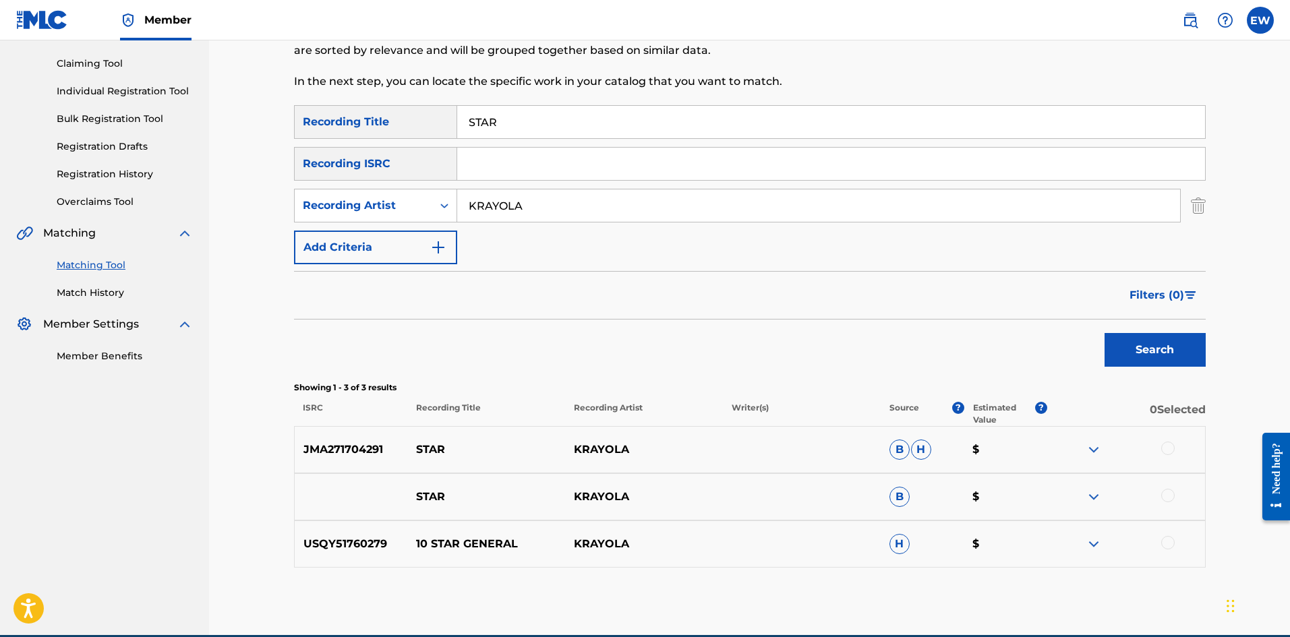
click at [1169, 445] on div at bounding box center [1167, 448] width 13 height 13
click at [1167, 494] on div at bounding box center [1167, 495] width 13 height 13
click at [1171, 541] on div at bounding box center [1167, 542] width 13 height 13
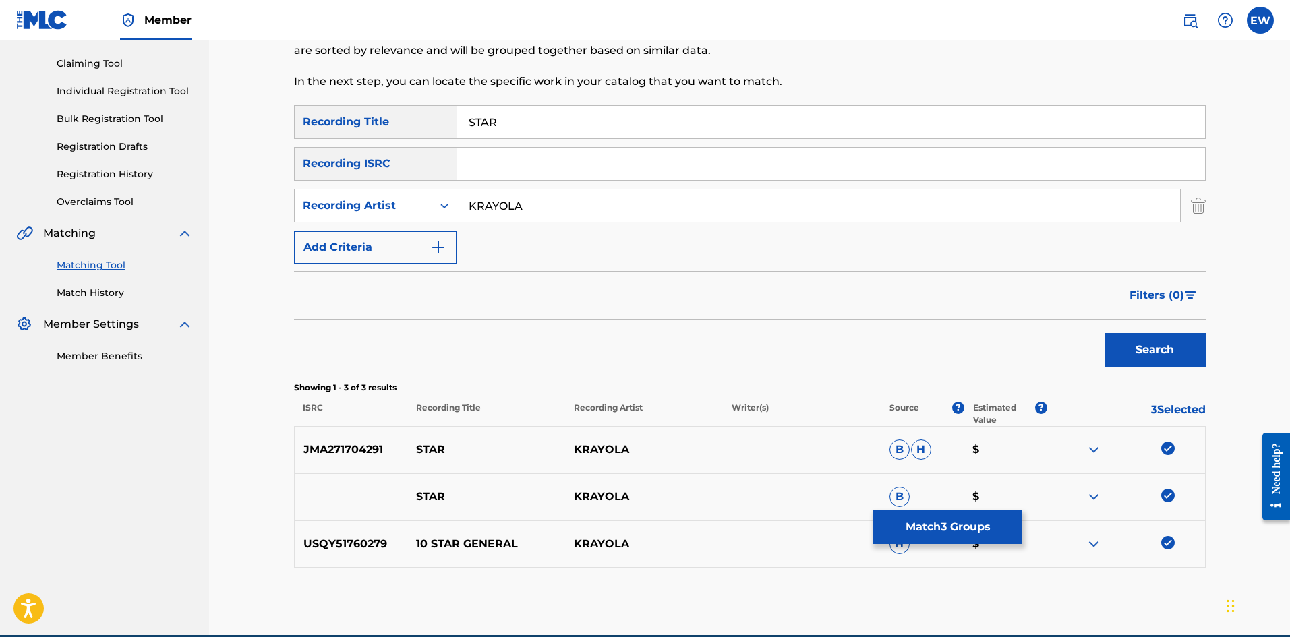
click at [1001, 519] on button "Match 3 Groups" at bounding box center [947, 527] width 149 height 34
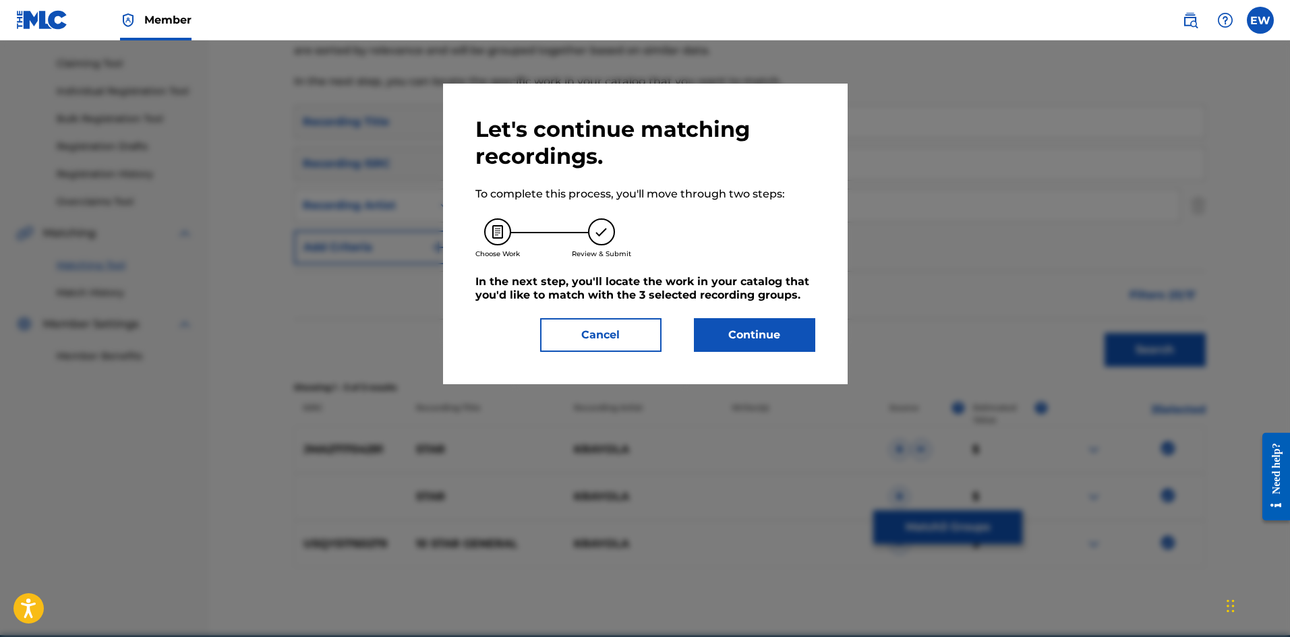
click at [738, 324] on button "Continue" at bounding box center [754, 335] width 121 height 34
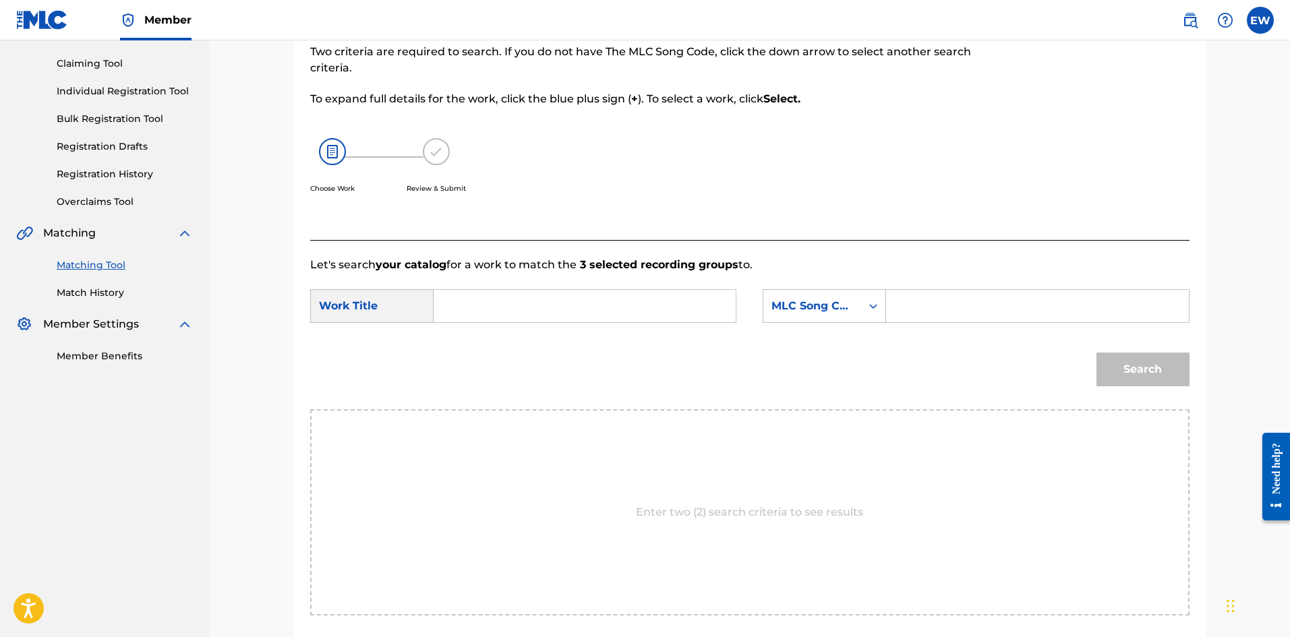
click at [453, 289] on form "SearchWithCriteria55ac0352-0275-48da-bb51-f9fd669b7df4 Work Title SearchWithCri…" at bounding box center [749, 341] width 879 height 136
click at [610, 314] on input "Search Form" at bounding box center [584, 306] width 279 height 32
paste input "[PERSON_NAME] FT MAVADO"
type input "[PERSON_NAME] FT MAVADO"
click at [1003, 312] on input "Search Form" at bounding box center [1037, 306] width 279 height 32
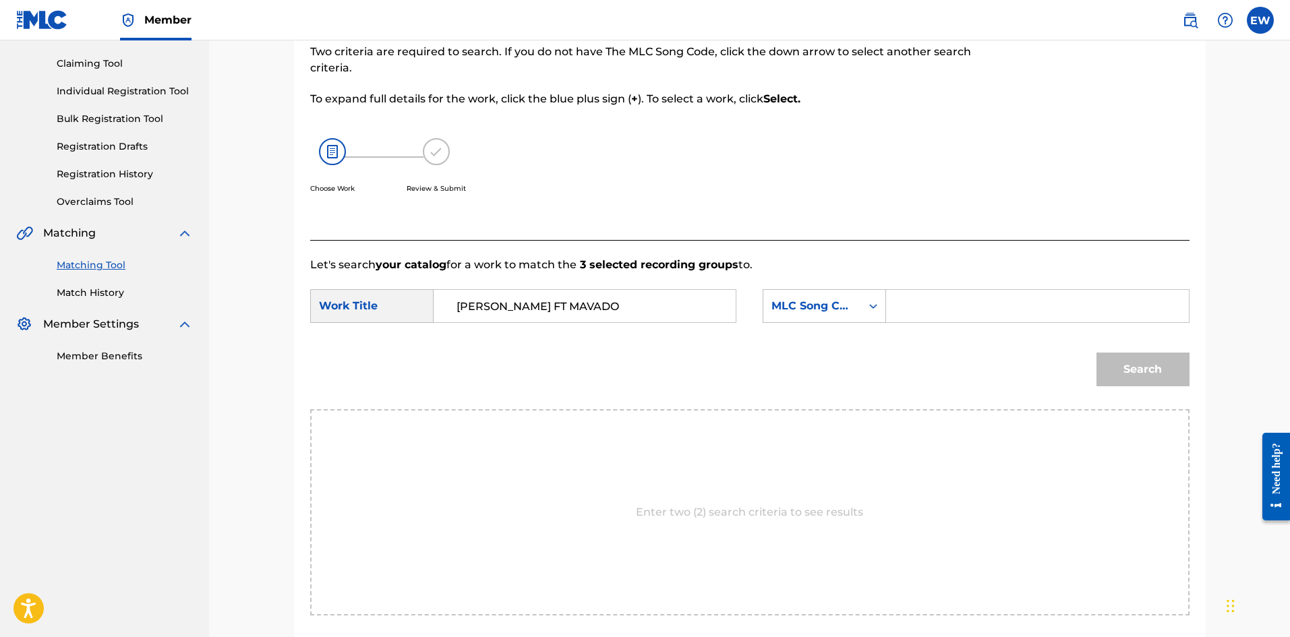
paste input "SD2A7O"
click at [1109, 358] on button "Search" at bounding box center [1142, 370] width 93 height 34
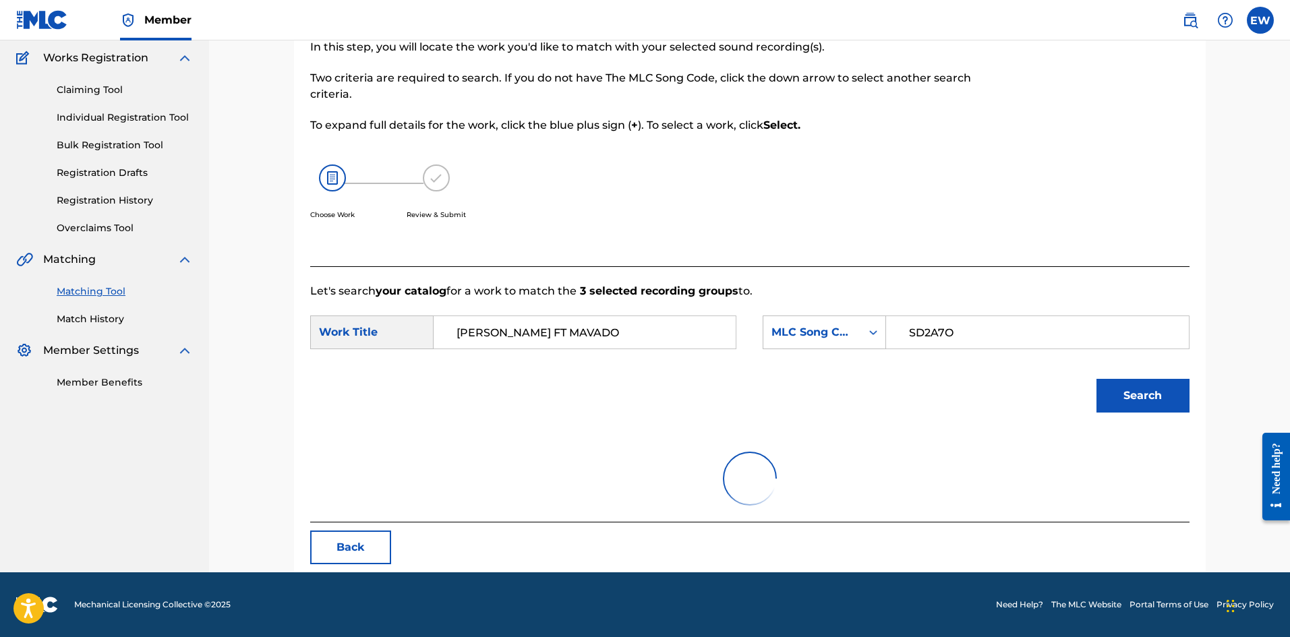
scroll to position [51, 0]
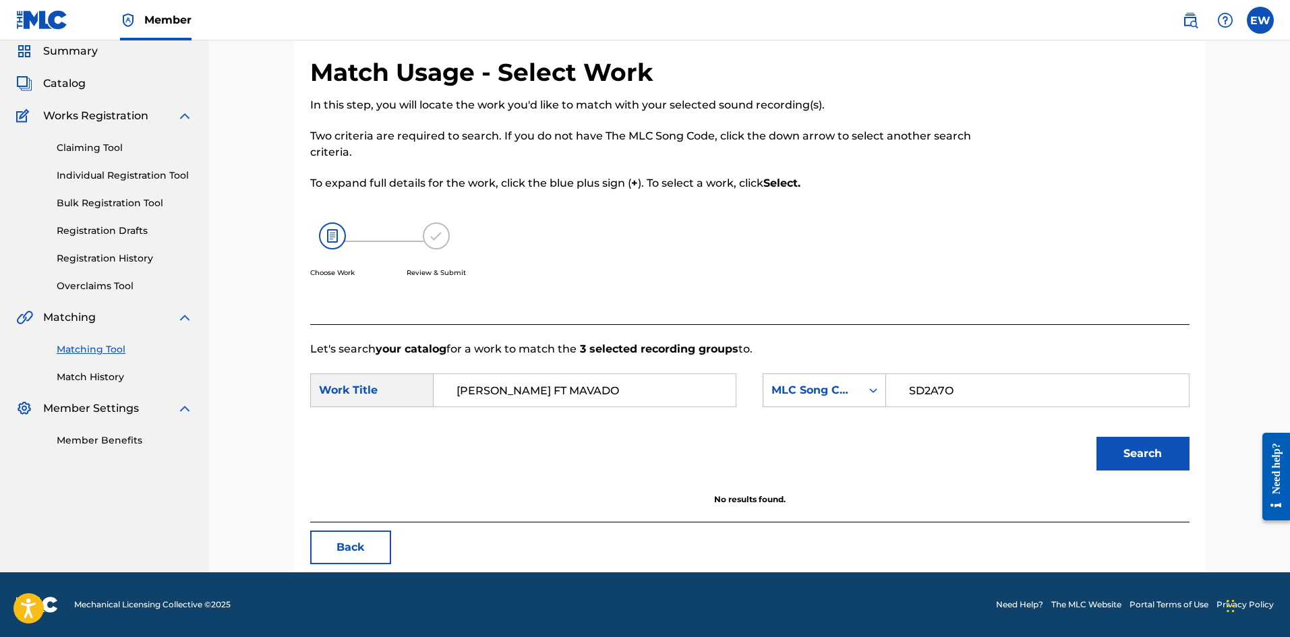
drag, startPoint x: 991, startPoint y: 390, endPoint x: 757, endPoint y: 370, distance: 234.9
click at [757, 370] on form "SearchWithCriteria55ac0352-0275-48da-bb51-f9fd669b7df4 Work Title [PERSON_NAME]…" at bounding box center [749, 425] width 879 height 136
paste input "X18240"
type input "X18240"
click at [1118, 442] on button "Search" at bounding box center [1142, 454] width 93 height 34
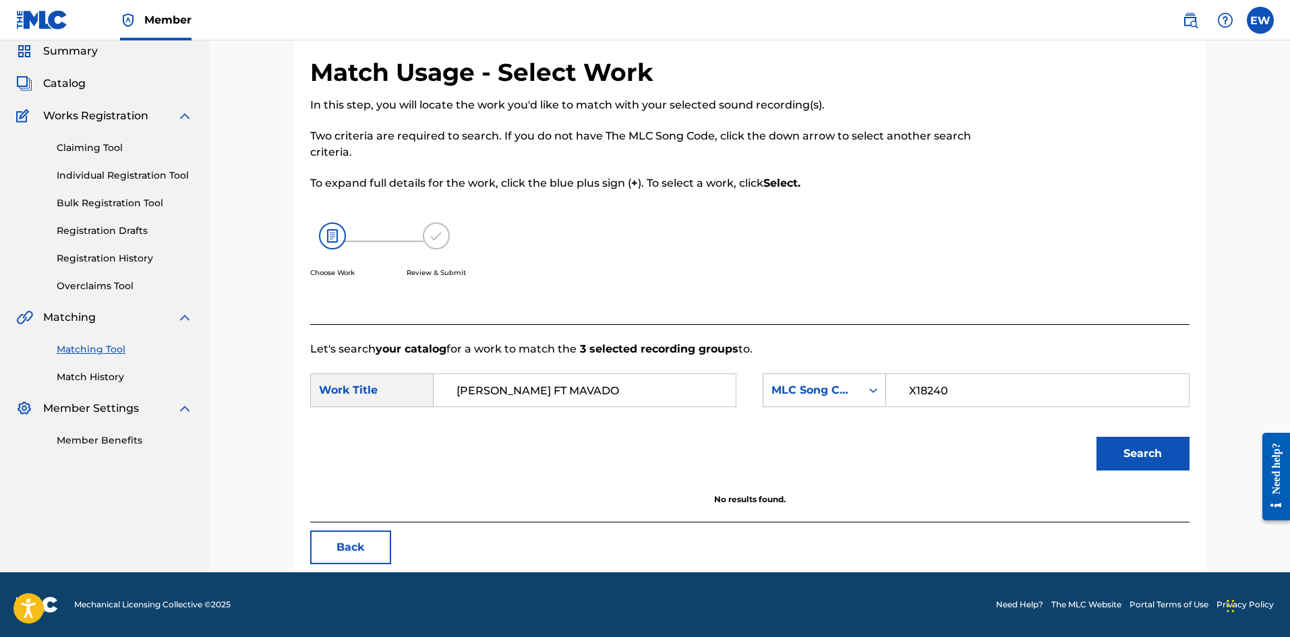
click at [1117, 456] on button "Search" at bounding box center [1142, 454] width 93 height 34
click at [357, 542] on button "Back" at bounding box center [350, 548] width 81 height 34
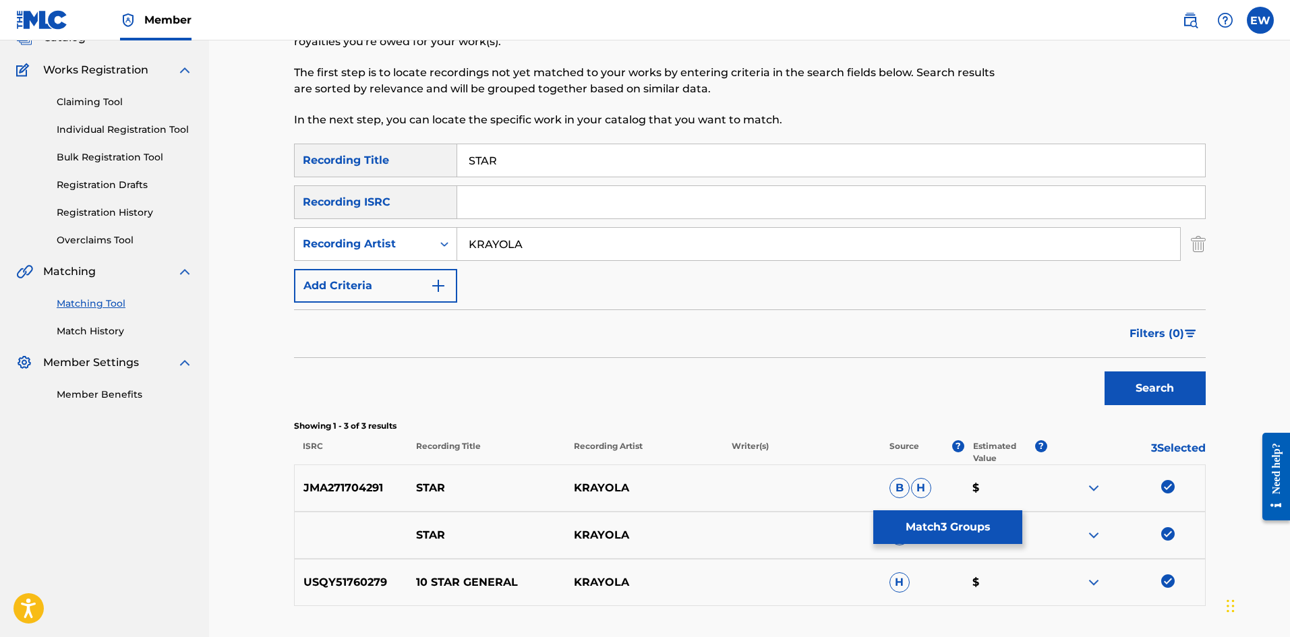
scroll to position [118, 0]
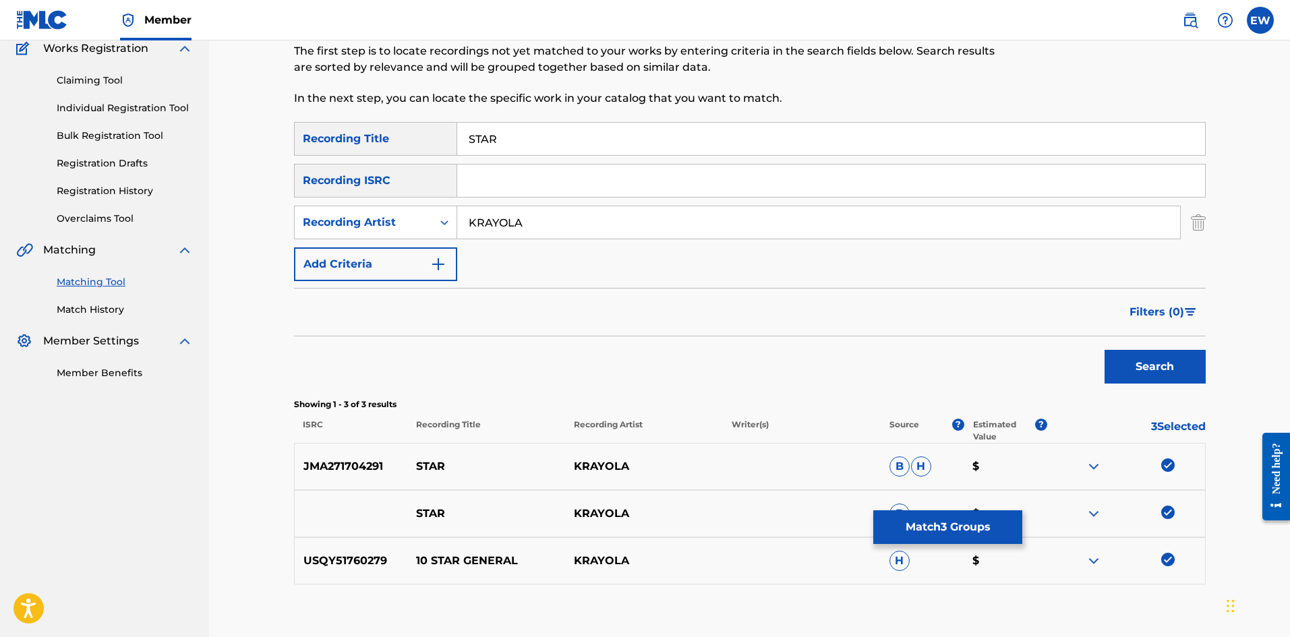
click at [1171, 558] on img at bounding box center [1167, 559] width 13 height 13
click at [883, 522] on button "Match 2 Groups" at bounding box center [947, 527] width 149 height 34
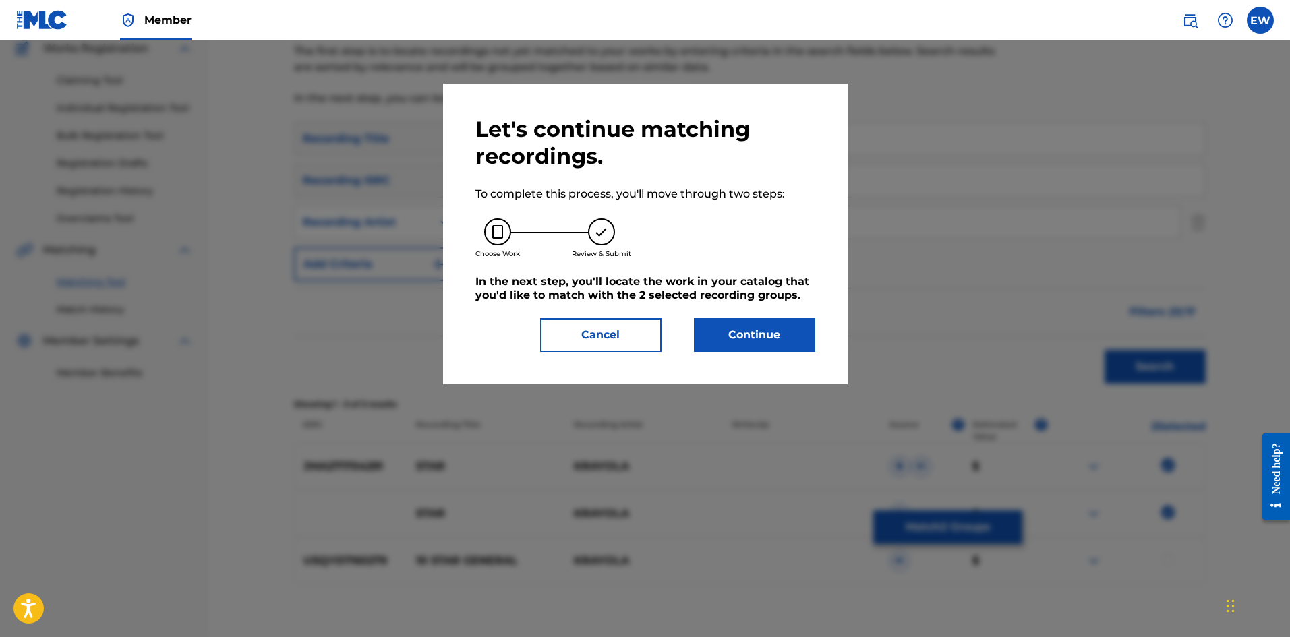
click at [772, 330] on button "Continue" at bounding box center [754, 335] width 121 height 34
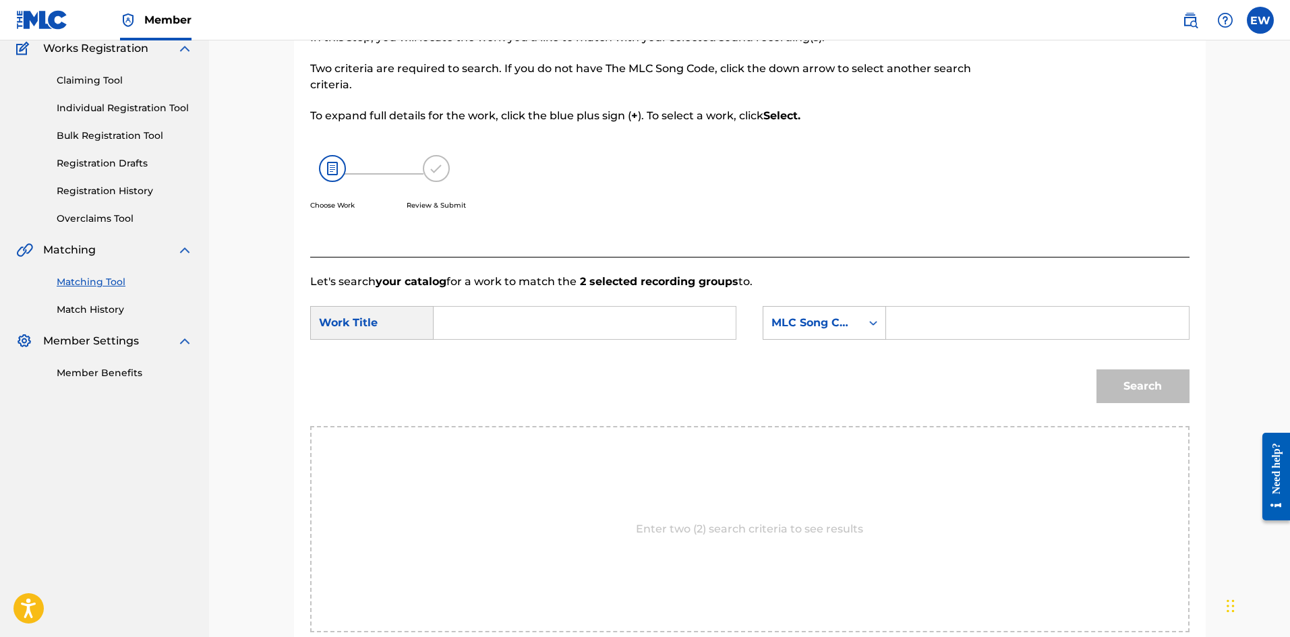
click at [641, 334] on input "Search Form" at bounding box center [584, 323] width 279 height 32
click at [465, 324] on input "Search Form" at bounding box center [584, 323] width 279 height 32
paste input "STAR"
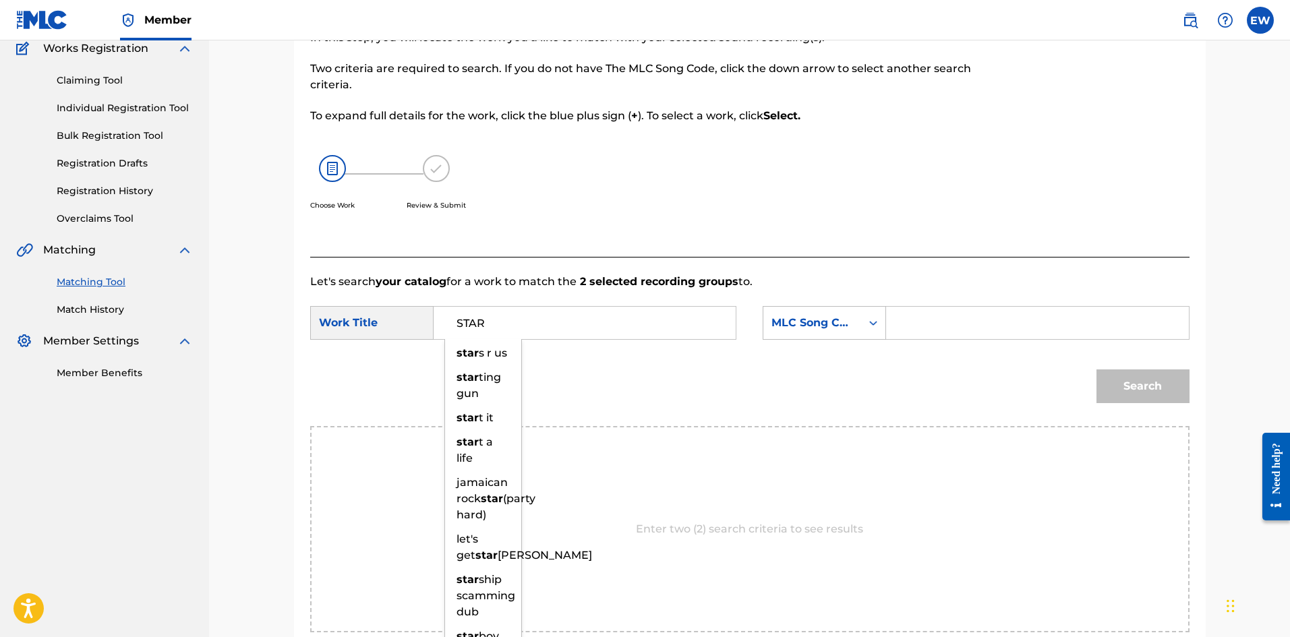
type input "STAR"
click at [999, 334] on input "Search Form" at bounding box center [1037, 323] width 279 height 32
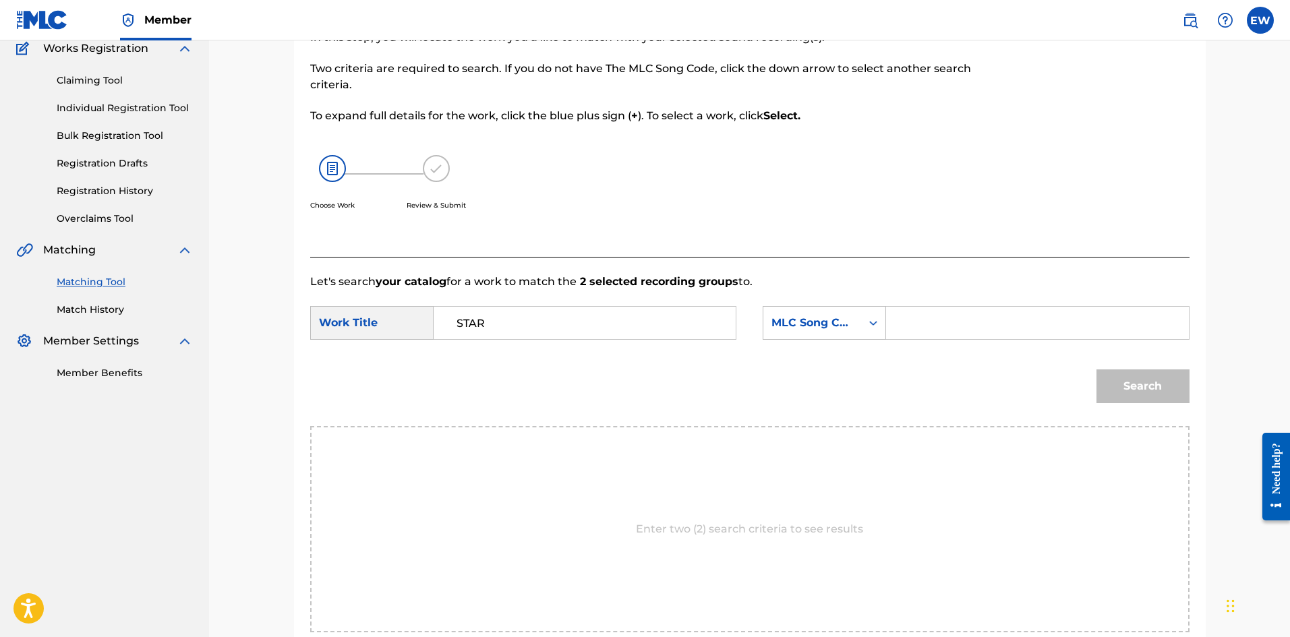
click at [937, 325] on input "Search Form" at bounding box center [1037, 323] width 279 height 32
paste input "SD2A7O"
type input "SD2A7O"
click at [1138, 383] on button "Search" at bounding box center [1142, 387] width 93 height 34
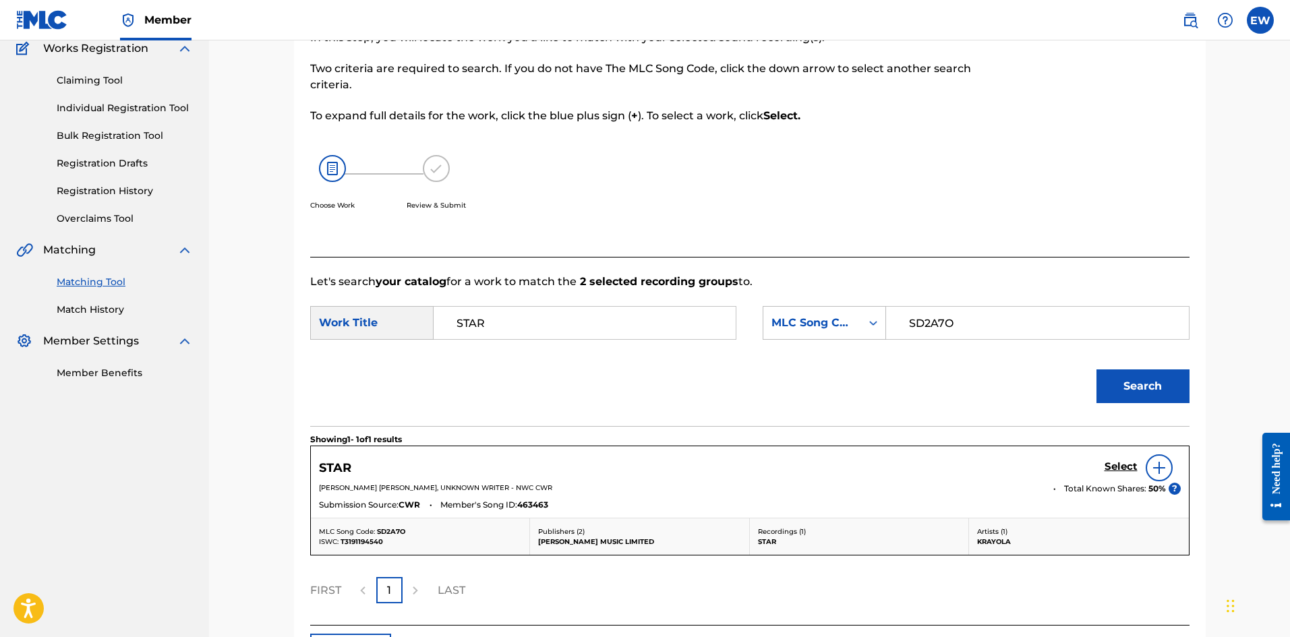
click at [1130, 471] on h5 "Select" at bounding box center [1121, 467] width 33 height 13
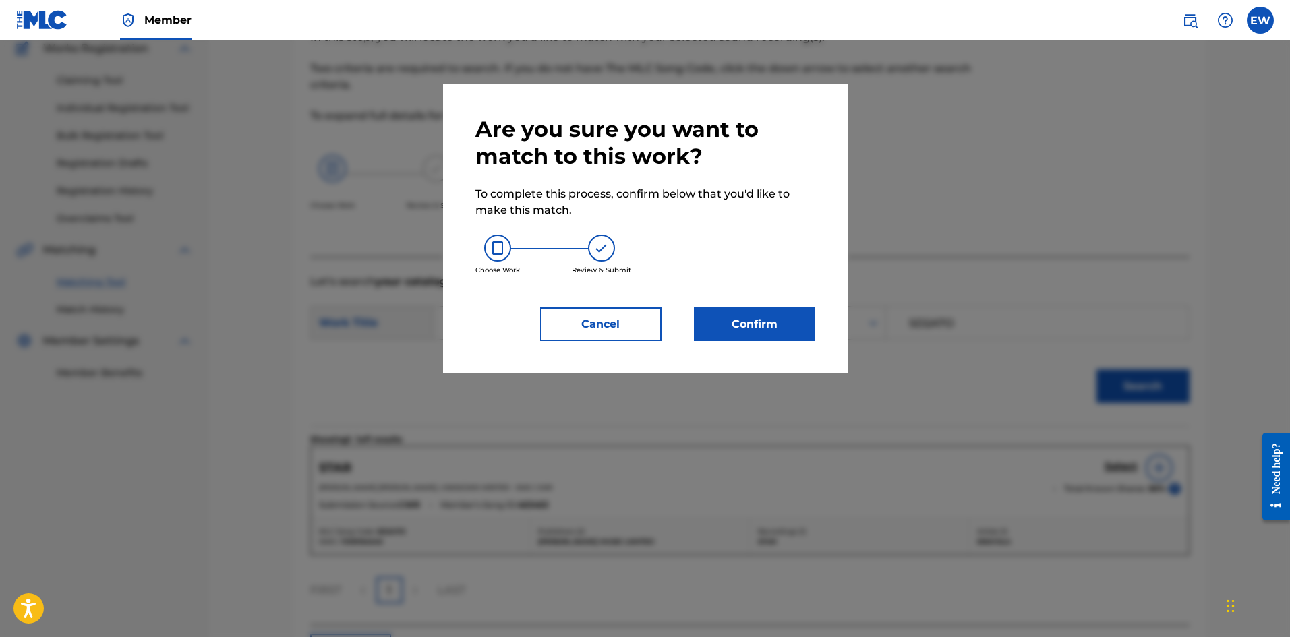
click at [766, 329] on button "Confirm" at bounding box center [754, 324] width 121 height 34
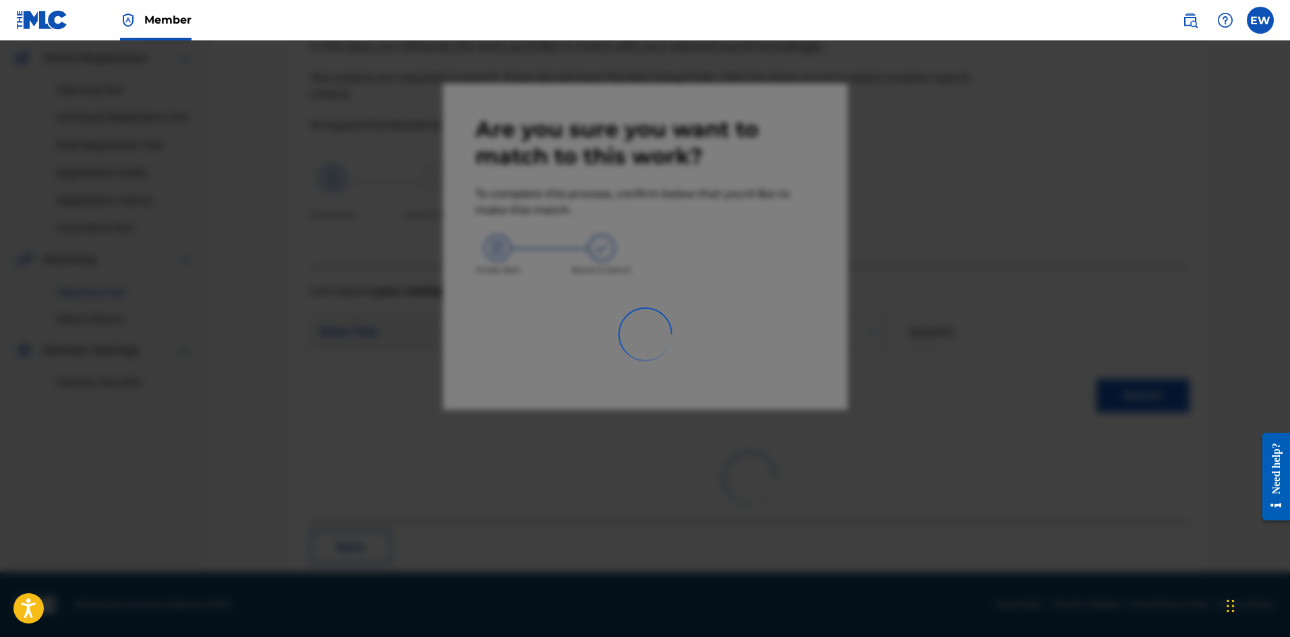
scroll to position [32, 0]
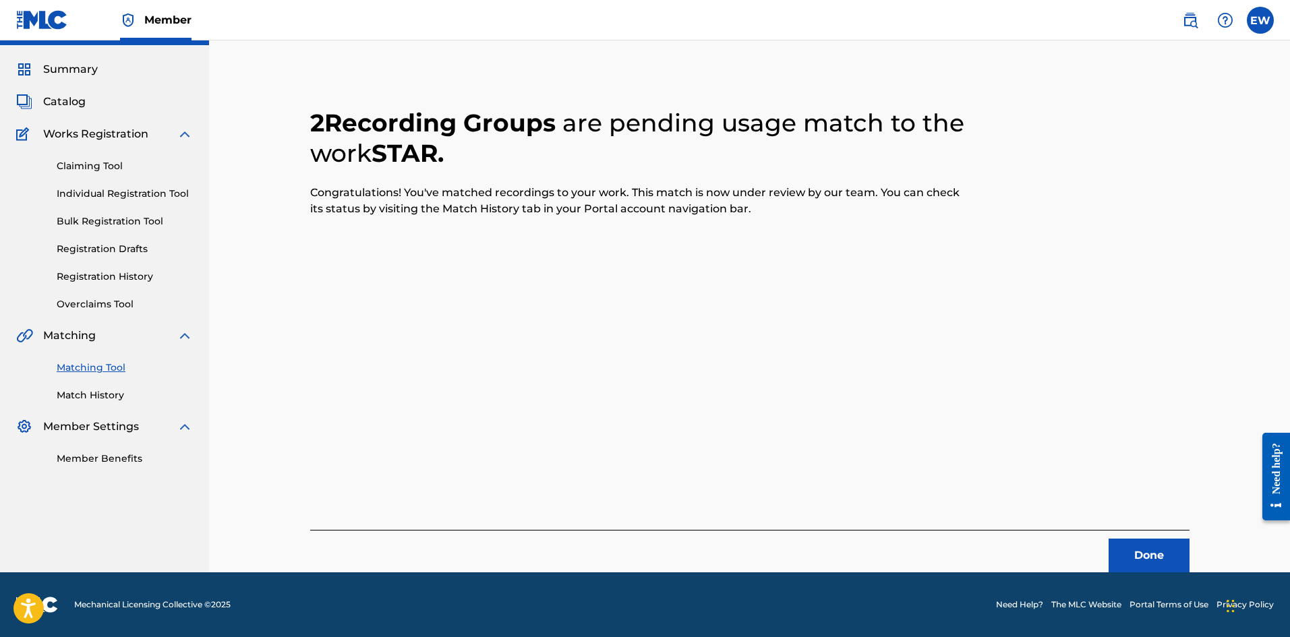
click at [1131, 557] on button "Done" at bounding box center [1149, 556] width 81 height 34
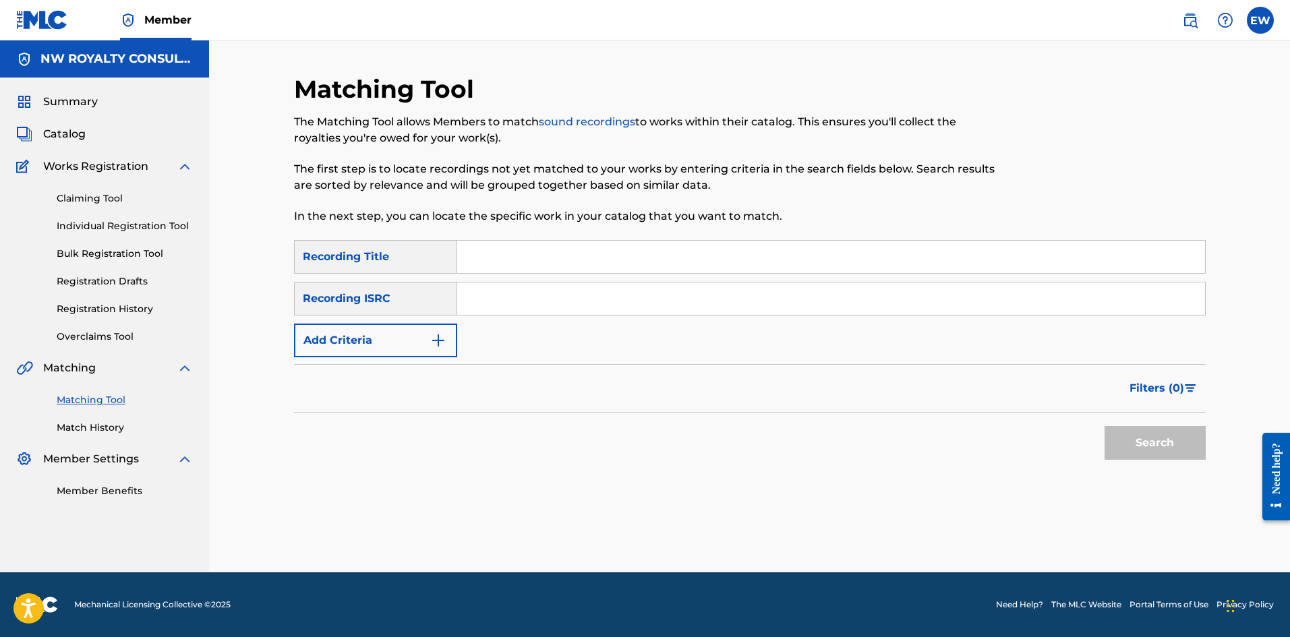
click at [345, 326] on button "Add Criteria" at bounding box center [375, 341] width 163 height 34
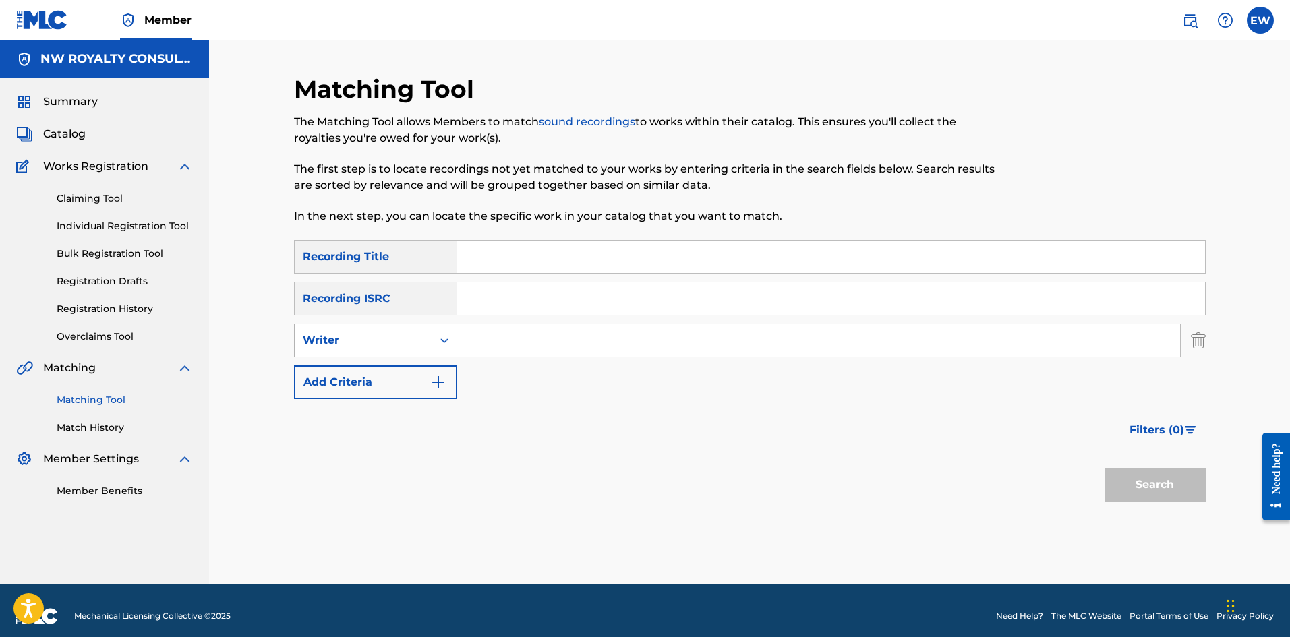
click at [347, 329] on div "Writer" at bounding box center [364, 341] width 138 height 26
click at [355, 361] on div "Recording Artist" at bounding box center [376, 374] width 162 height 34
click at [546, 341] on input "Search Form" at bounding box center [818, 340] width 723 height 32
paste input "[PERSON_NAME] FT MAVADO"
type input "[PERSON_NAME] FT MAVADO"
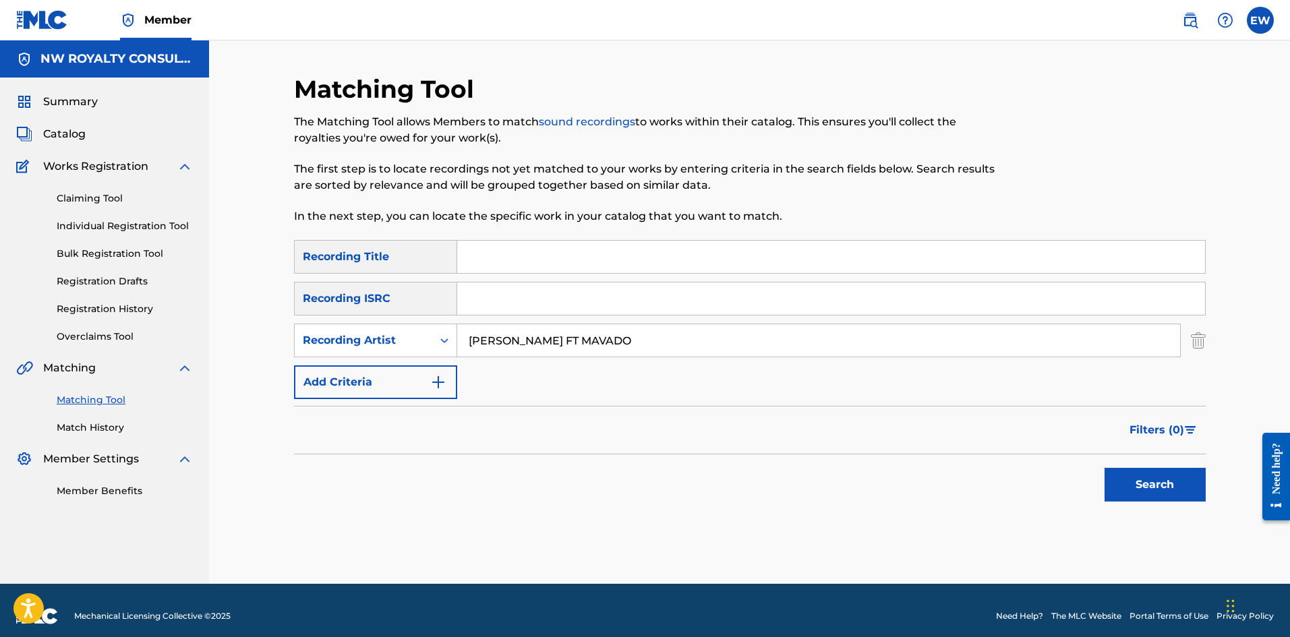
click at [558, 249] on input "Search Form" at bounding box center [831, 257] width 748 height 32
paste input "STAR BOY REMIX"
type input "STAR BOY REMIX"
click at [1114, 494] on button "Search" at bounding box center [1155, 485] width 101 height 34
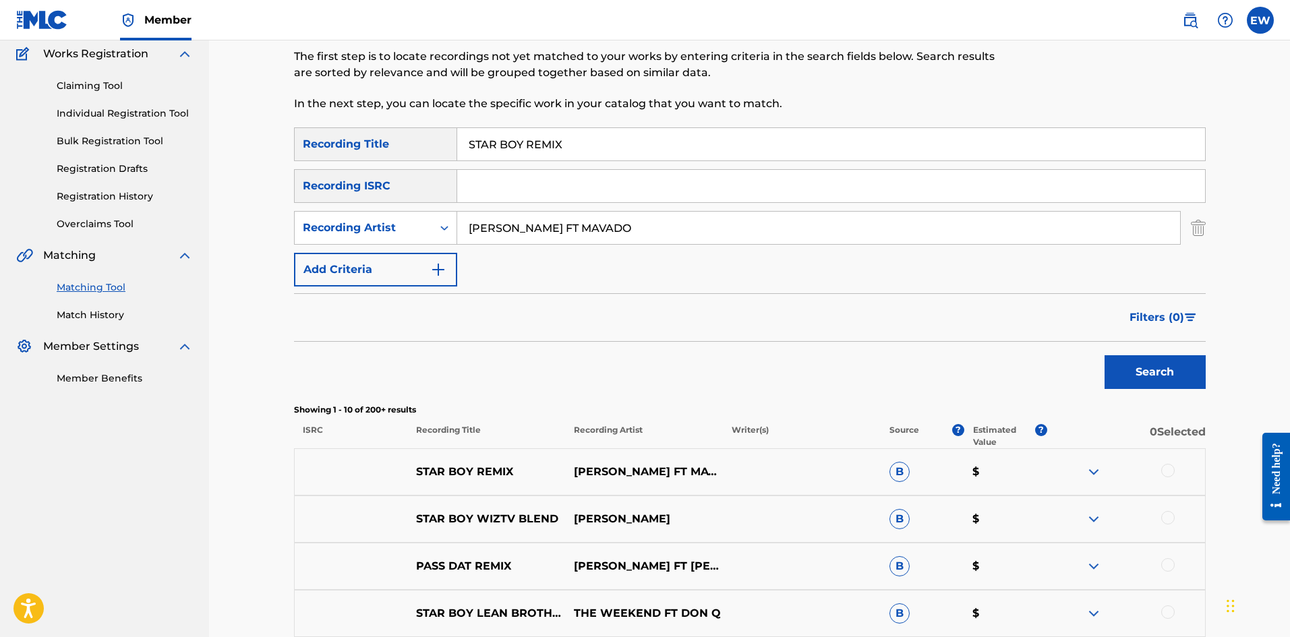
scroll to position [202, 0]
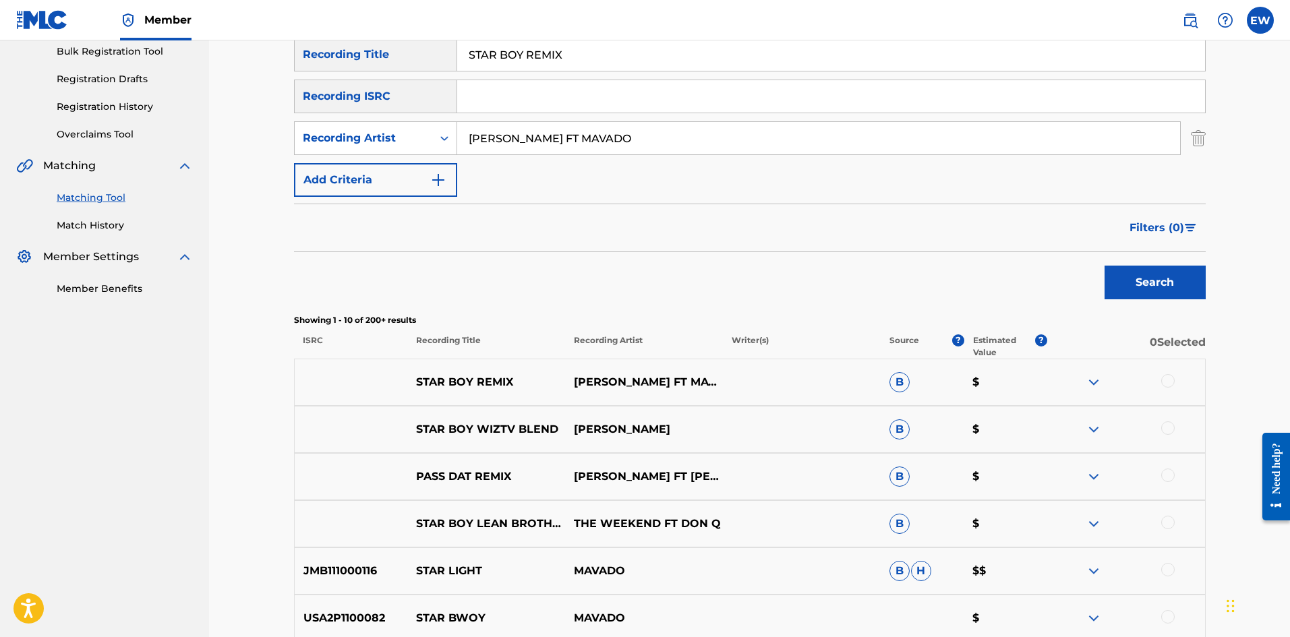
click at [1173, 380] on div at bounding box center [1167, 380] width 13 height 13
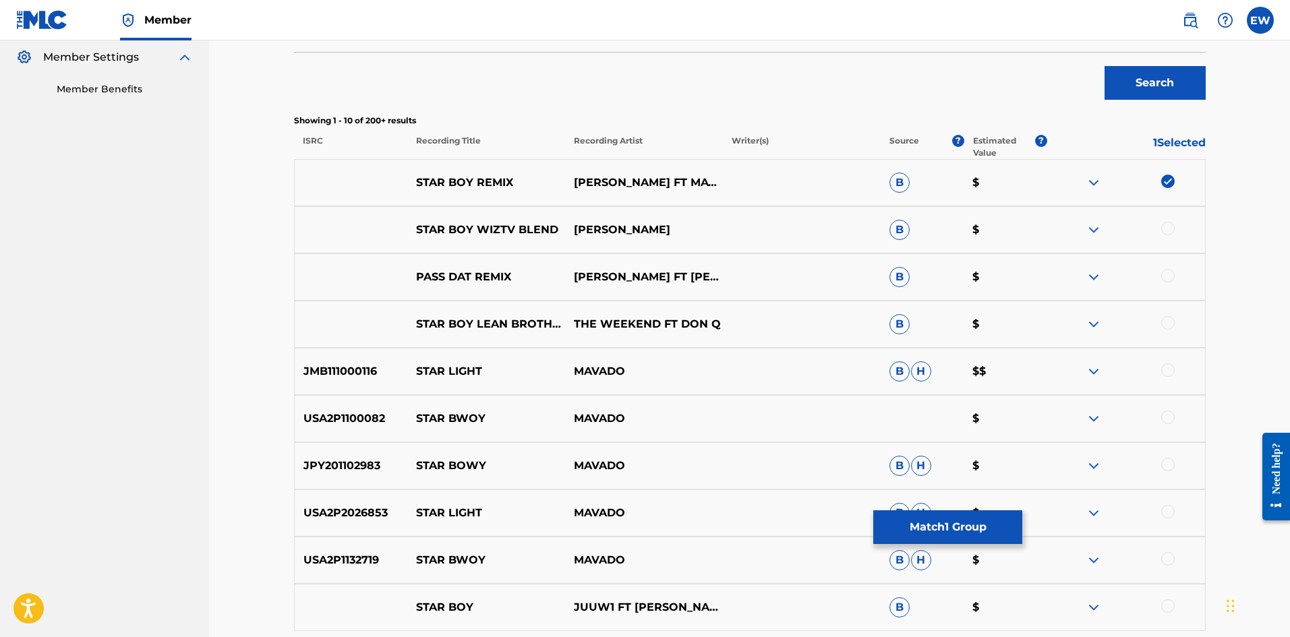
scroll to position [405, 0]
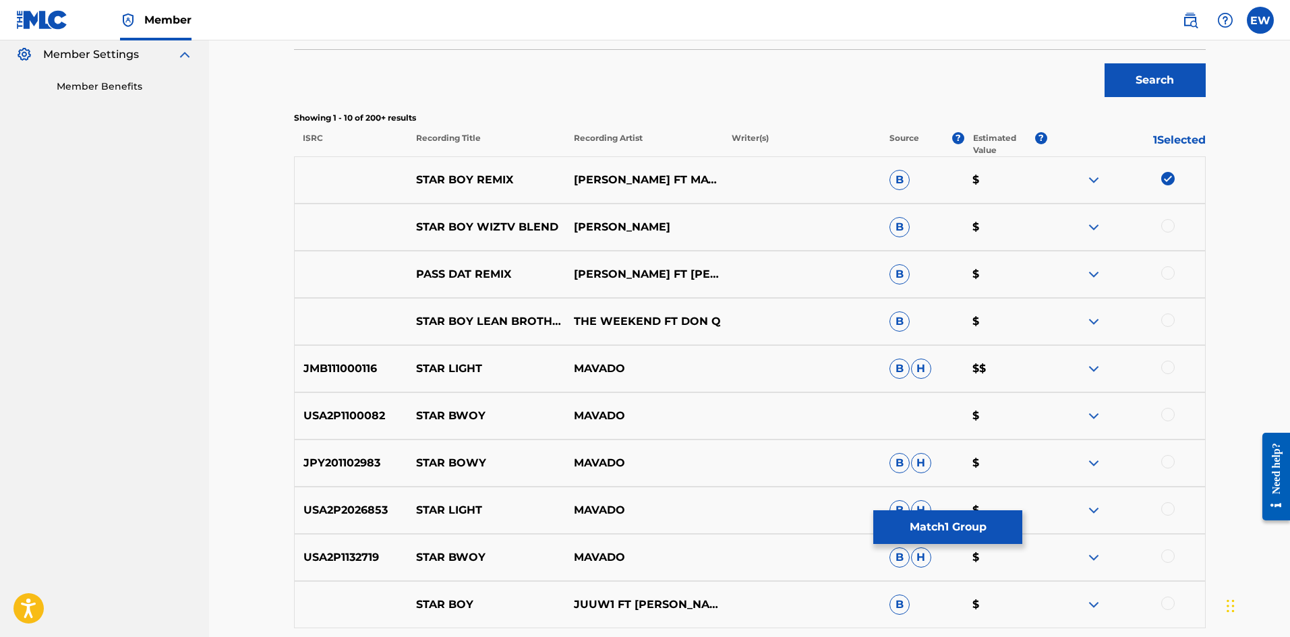
click at [941, 519] on button "Match 1 Group" at bounding box center [947, 527] width 149 height 34
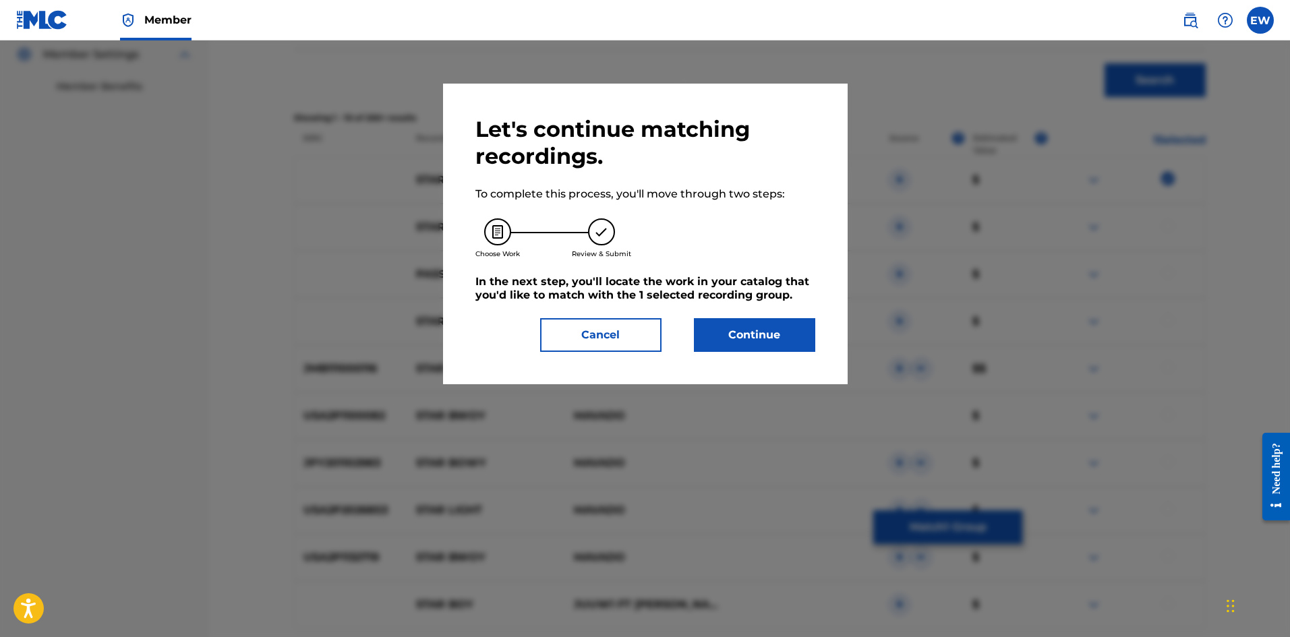
click at [736, 344] on button "Continue" at bounding box center [754, 335] width 121 height 34
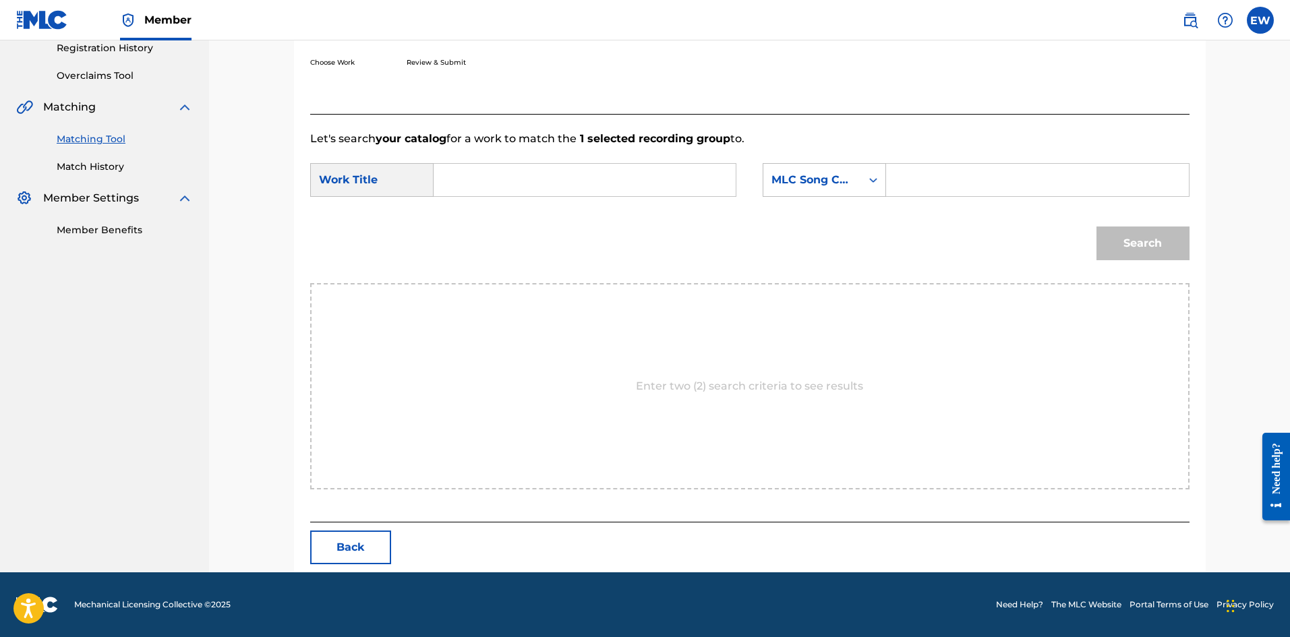
click at [655, 191] on input "Search Form" at bounding box center [584, 180] width 279 height 32
paste input "STAR BOY REMIX"
type input "STAR BOY REMIX"
click at [933, 180] on input "Search Form" at bounding box center [1037, 180] width 279 height 32
paste input "X18240"
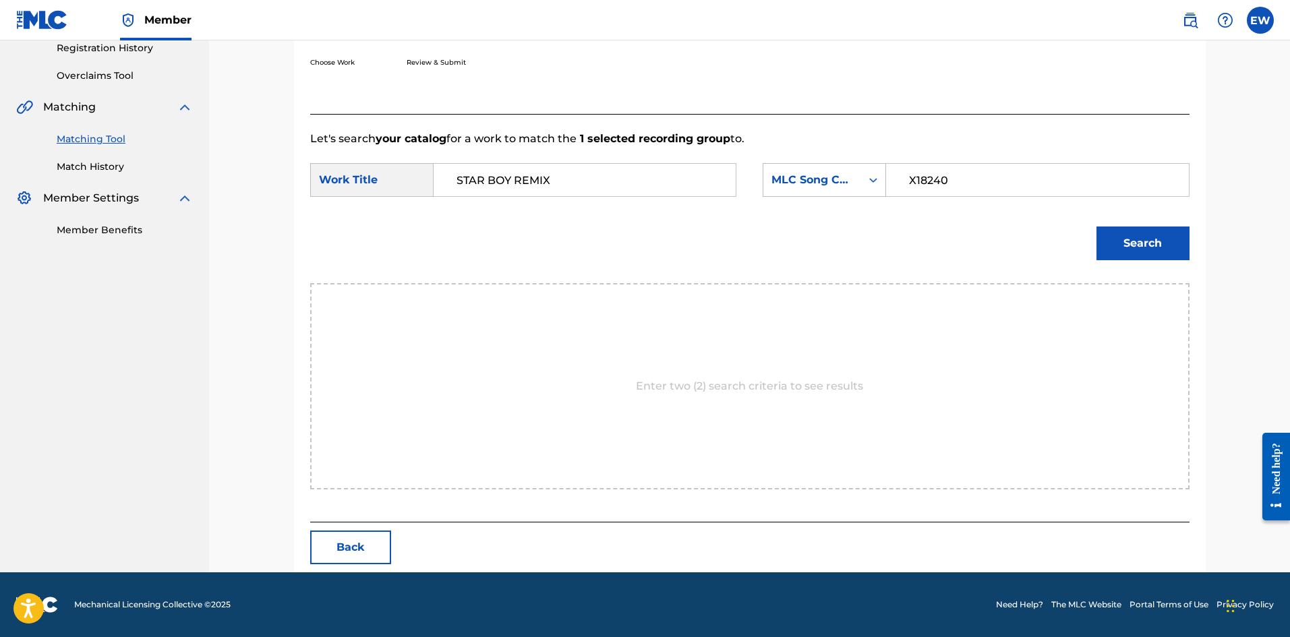
type input "X18240"
click at [1189, 254] on button "Search" at bounding box center [1142, 244] width 93 height 34
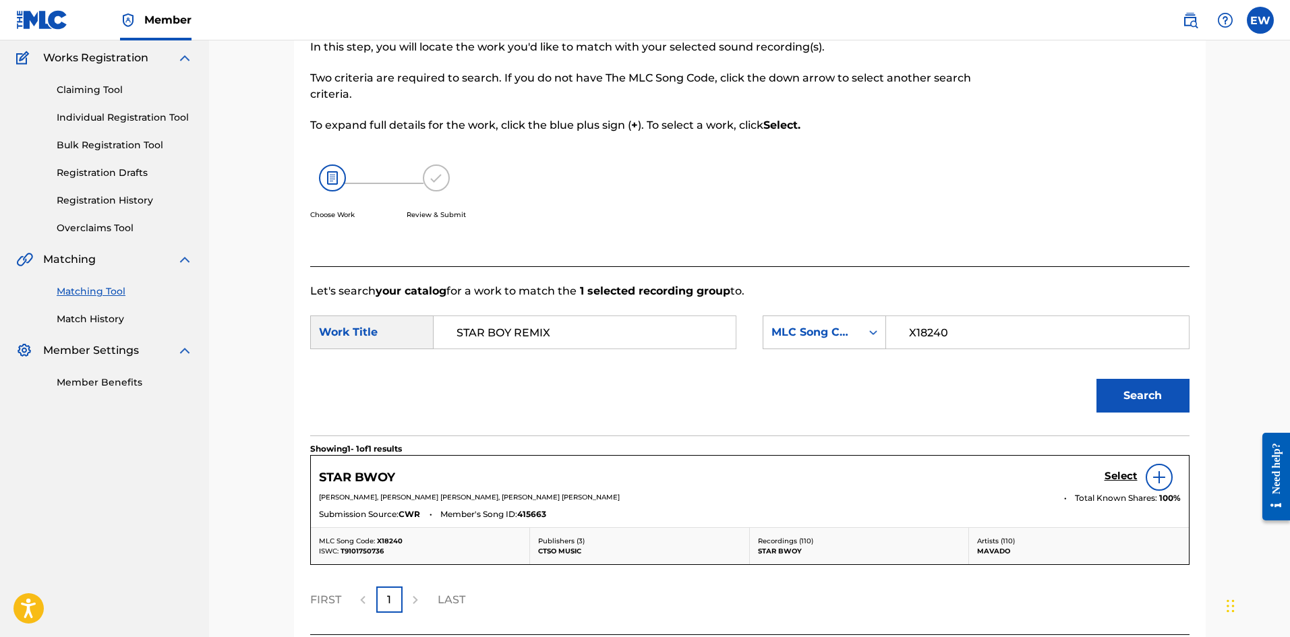
scroll to position [221, 0]
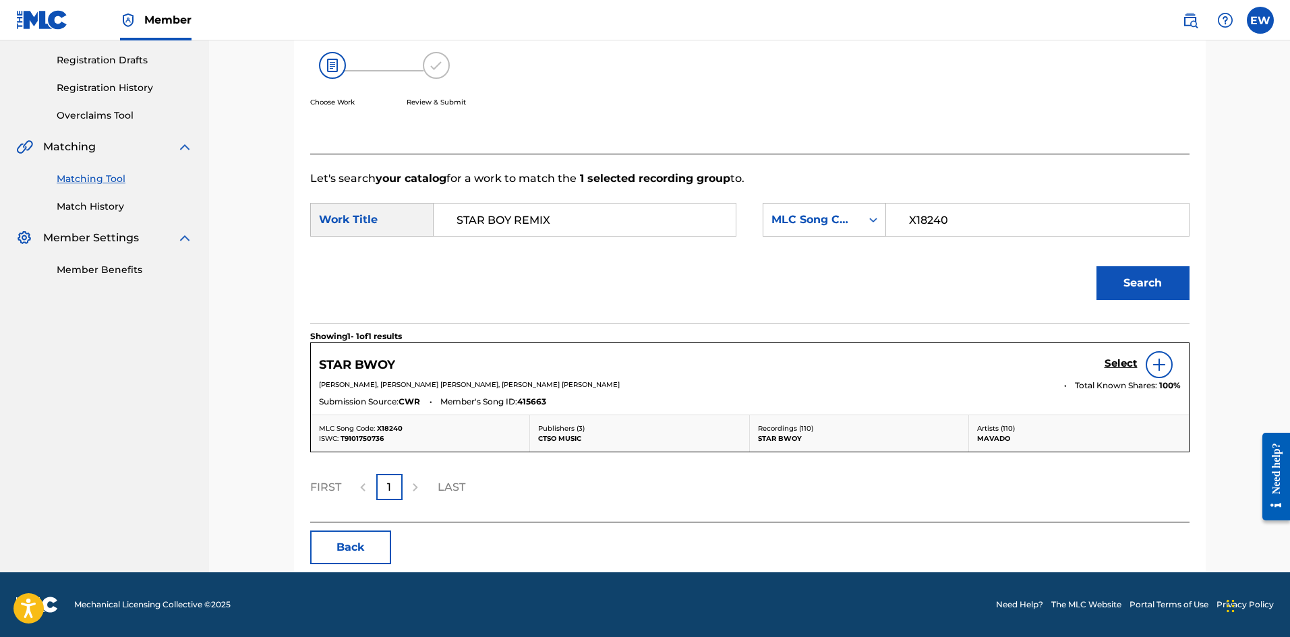
click at [1119, 363] on h5 "Select" at bounding box center [1121, 363] width 33 height 13
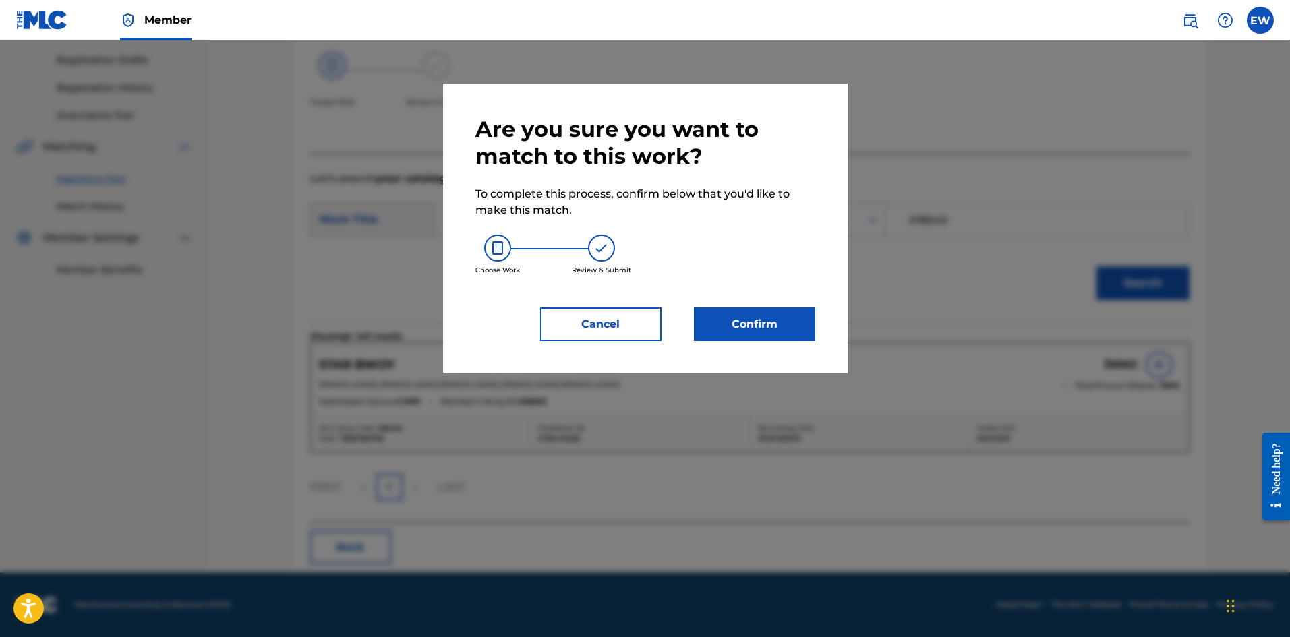
click at [747, 315] on button "Confirm" at bounding box center [754, 324] width 121 height 34
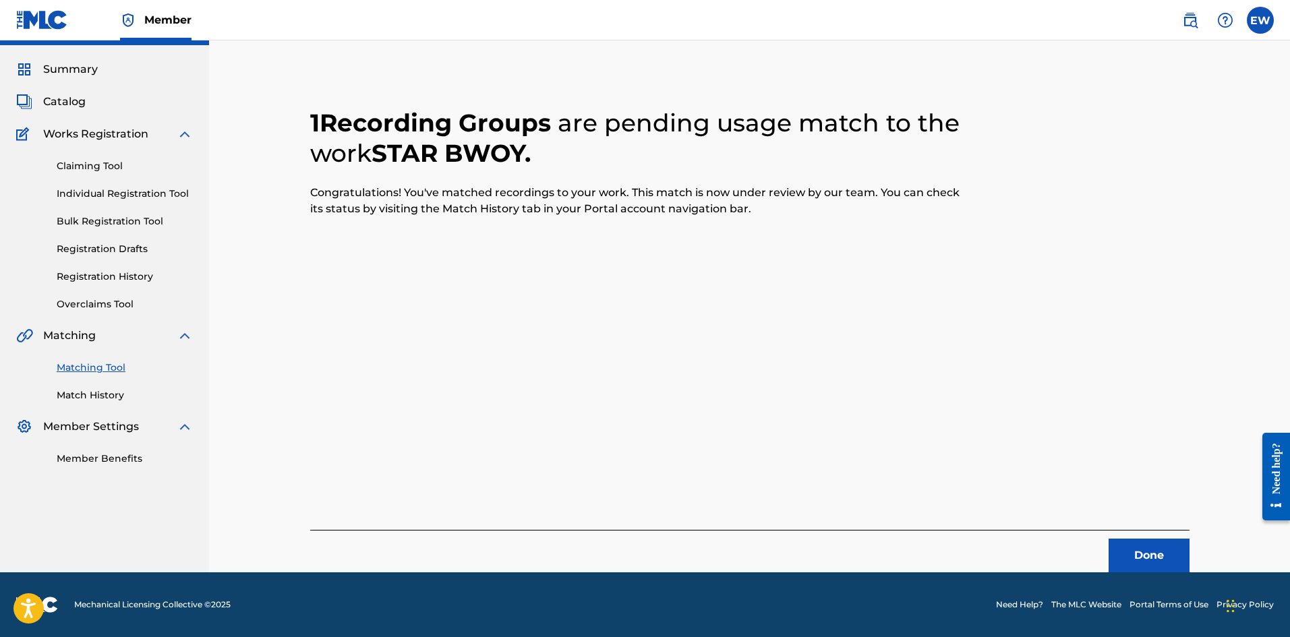
scroll to position [32, 0]
drag, startPoint x: 1130, startPoint y: 552, endPoint x: 1216, endPoint y: 539, distance: 86.6
click at [1133, 555] on button "Done" at bounding box center [1149, 556] width 81 height 34
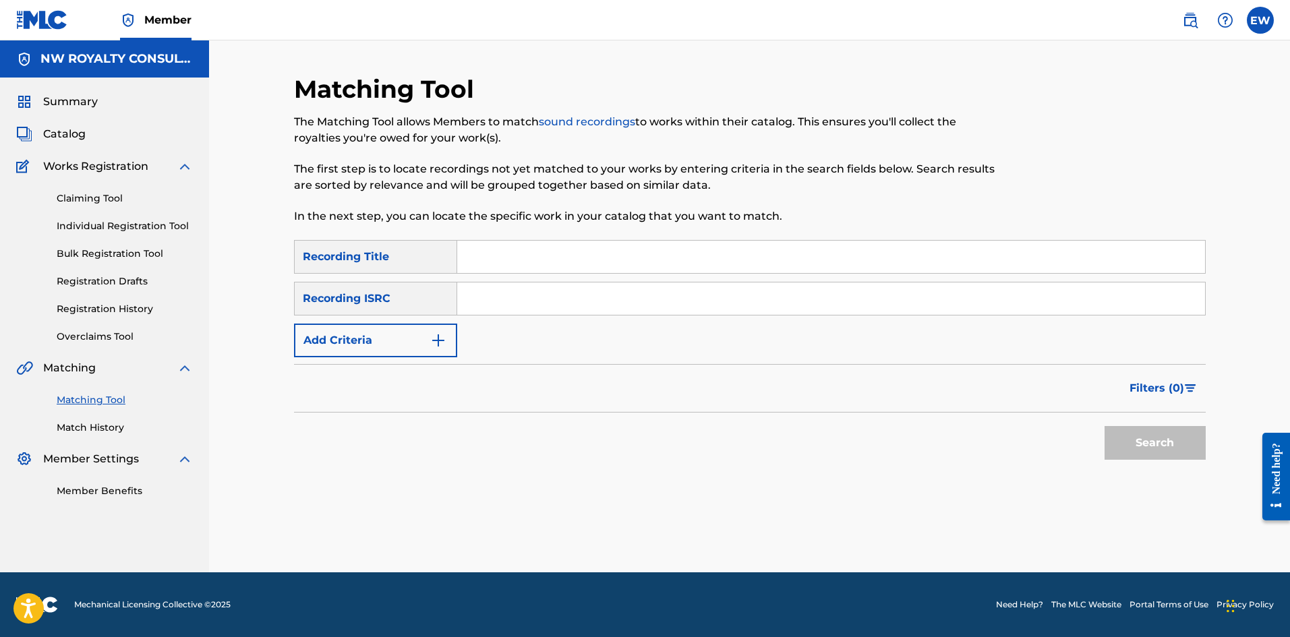
scroll to position [0, 0]
click at [402, 332] on button "Add Criteria" at bounding box center [375, 341] width 163 height 34
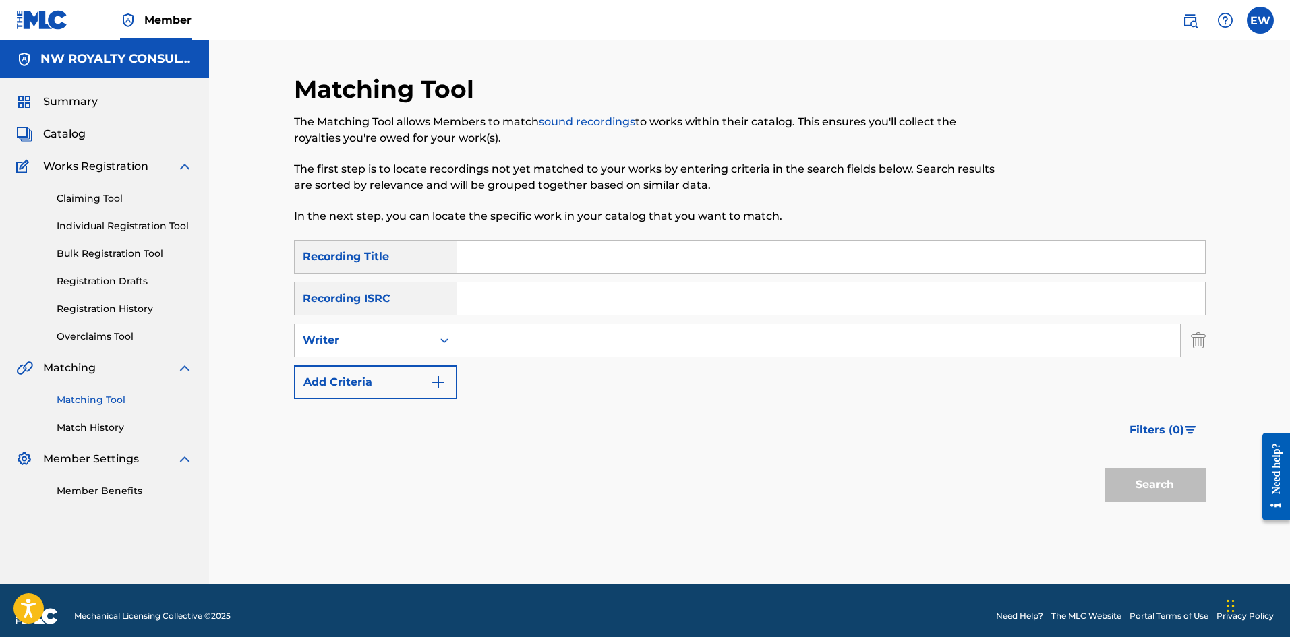
click at [402, 332] on div "Writer" at bounding box center [363, 340] width 121 height 16
click at [396, 378] on div "Recording Artist" at bounding box center [376, 374] width 162 height 34
click at [517, 343] on input "Search Form" at bounding box center [818, 340] width 723 height 32
paste input "TEMPARIZE"
type input "TEMPARIZE"
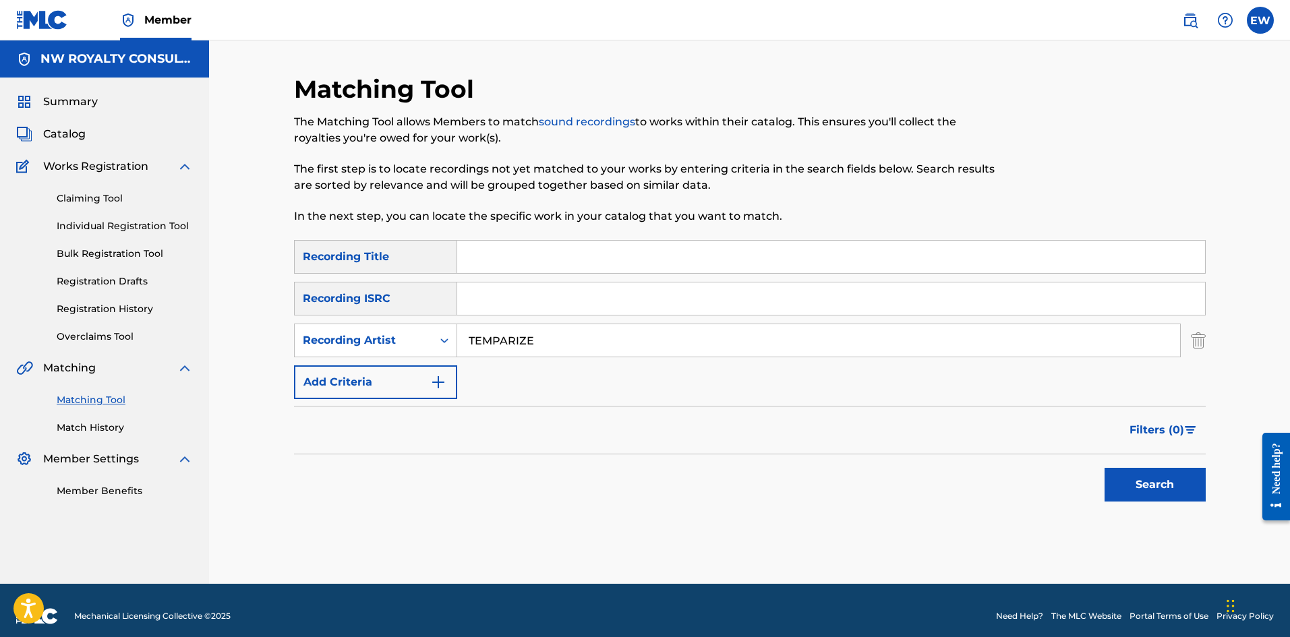
click at [577, 247] on input "Search Form" at bounding box center [831, 257] width 748 height 32
paste input "STAR BWOY"
type input "STAR BWOY"
click at [1150, 491] on button "Search" at bounding box center [1155, 485] width 101 height 34
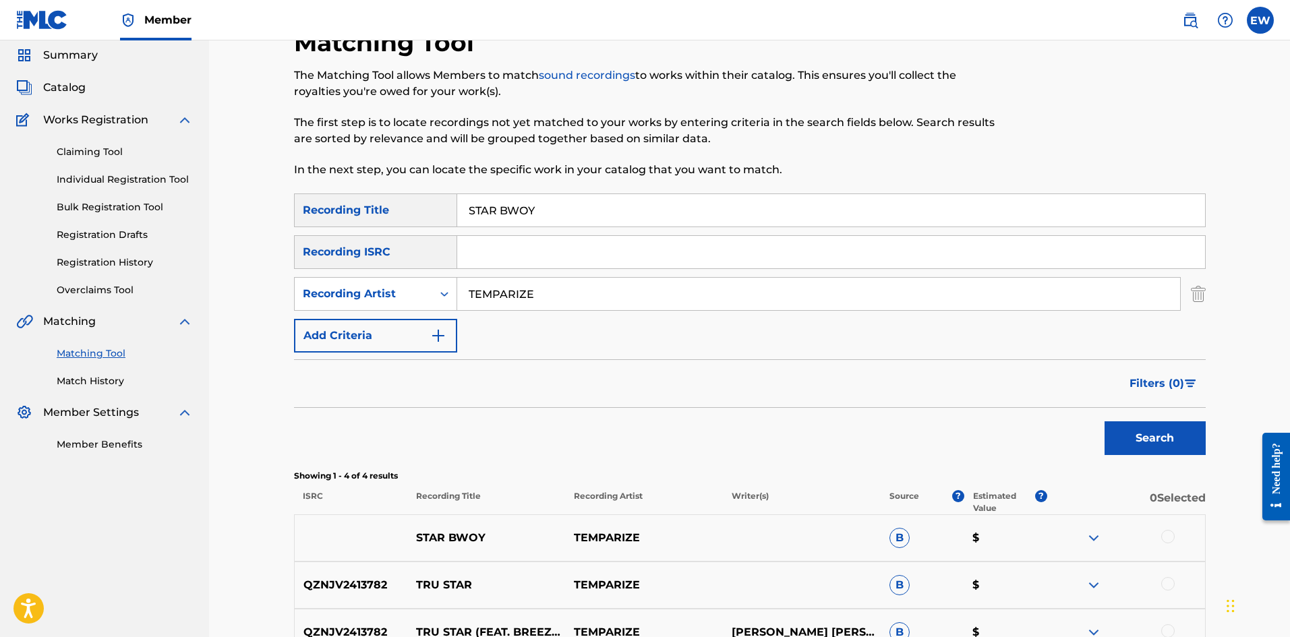
scroll to position [135, 0]
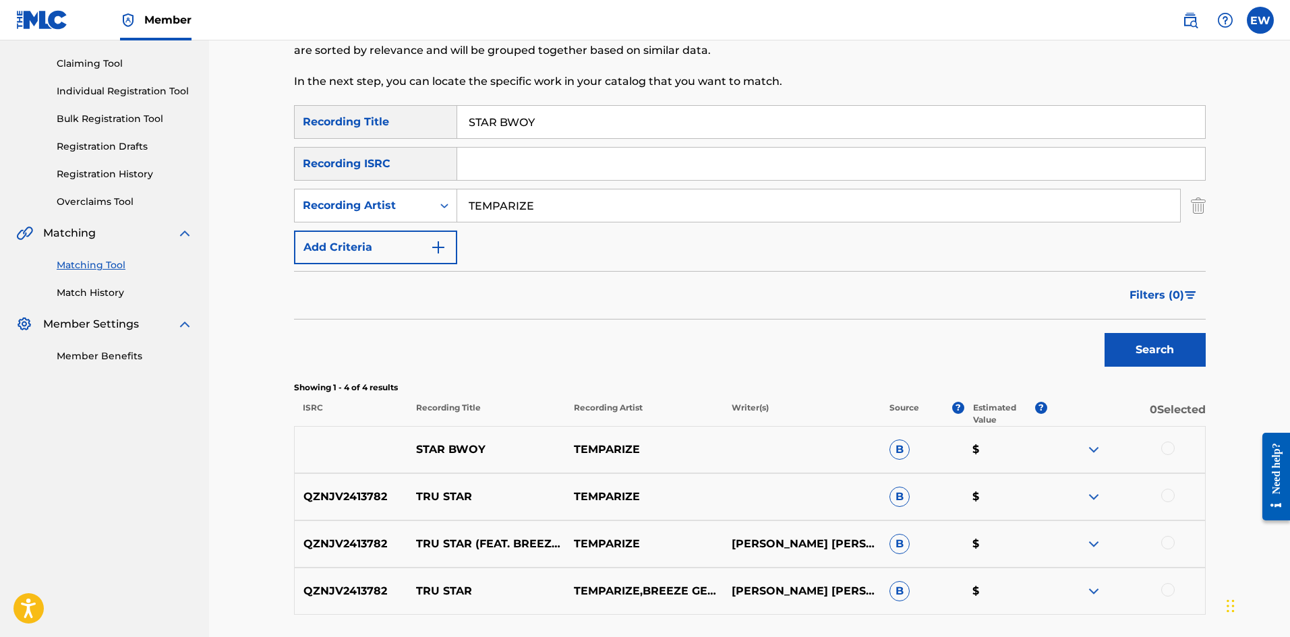
click at [1173, 450] on div at bounding box center [1167, 448] width 13 height 13
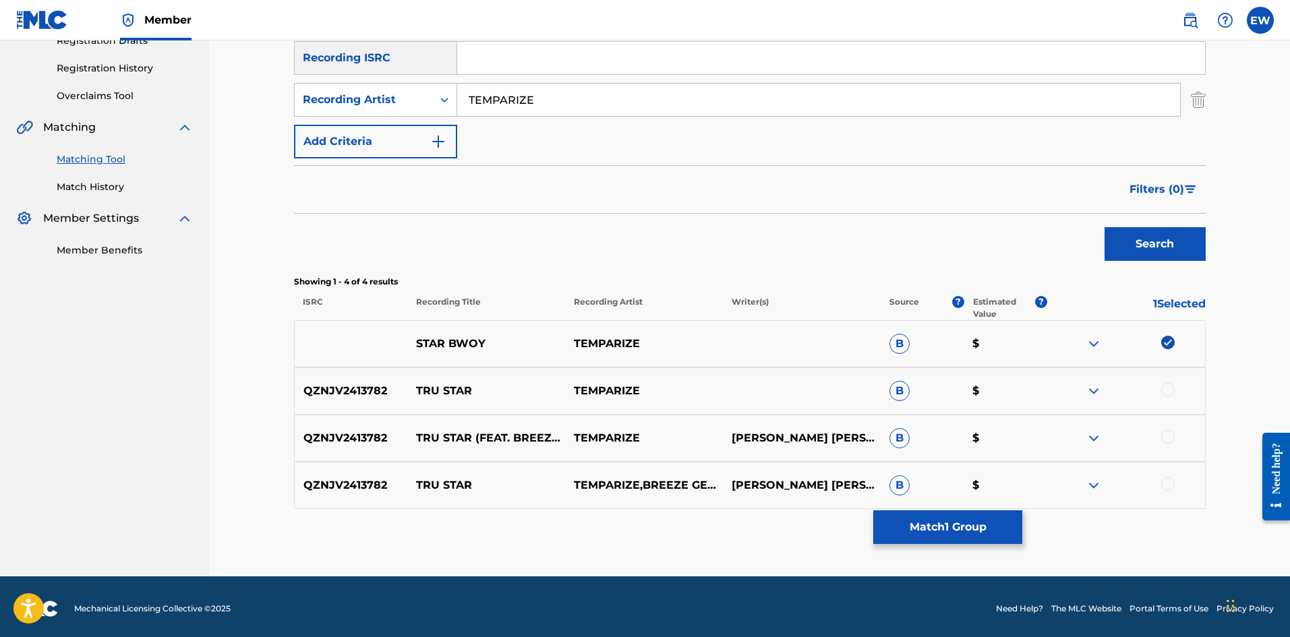
scroll to position [245, 0]
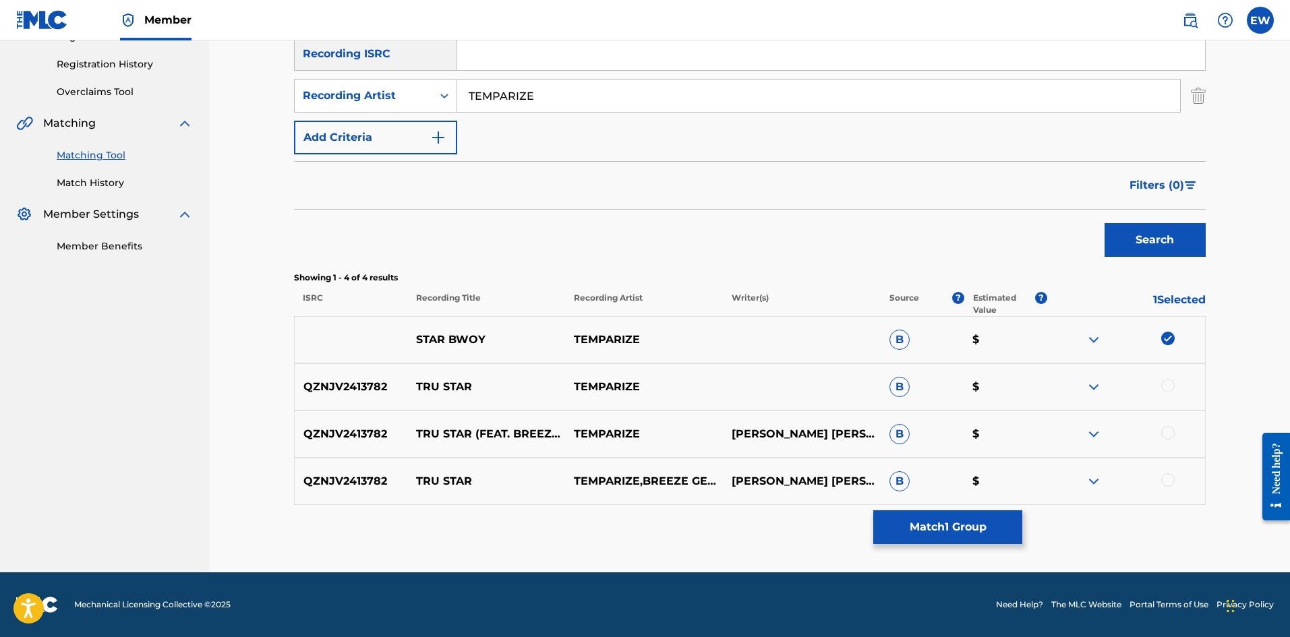
click at [908, 532] on button "Match 1 Group" at bounding box center [947, 527] width 149 height 34
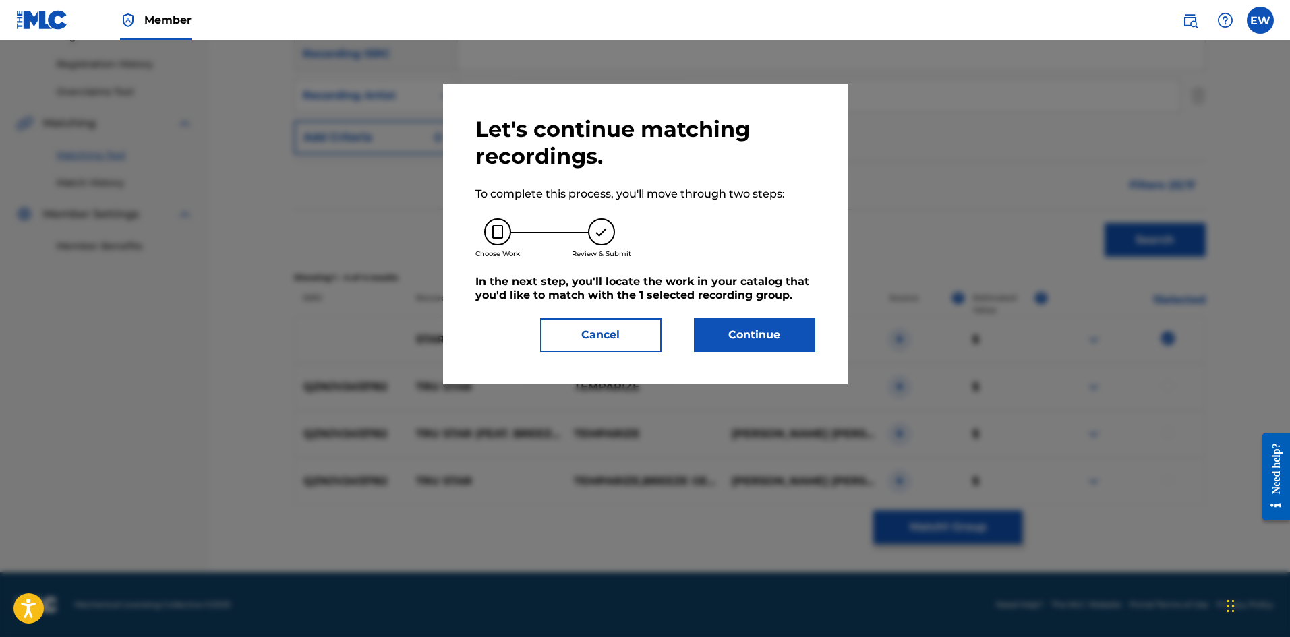
click at [794, 347] on button "Continue" at bounding box center [754, 335] width 121 height 34
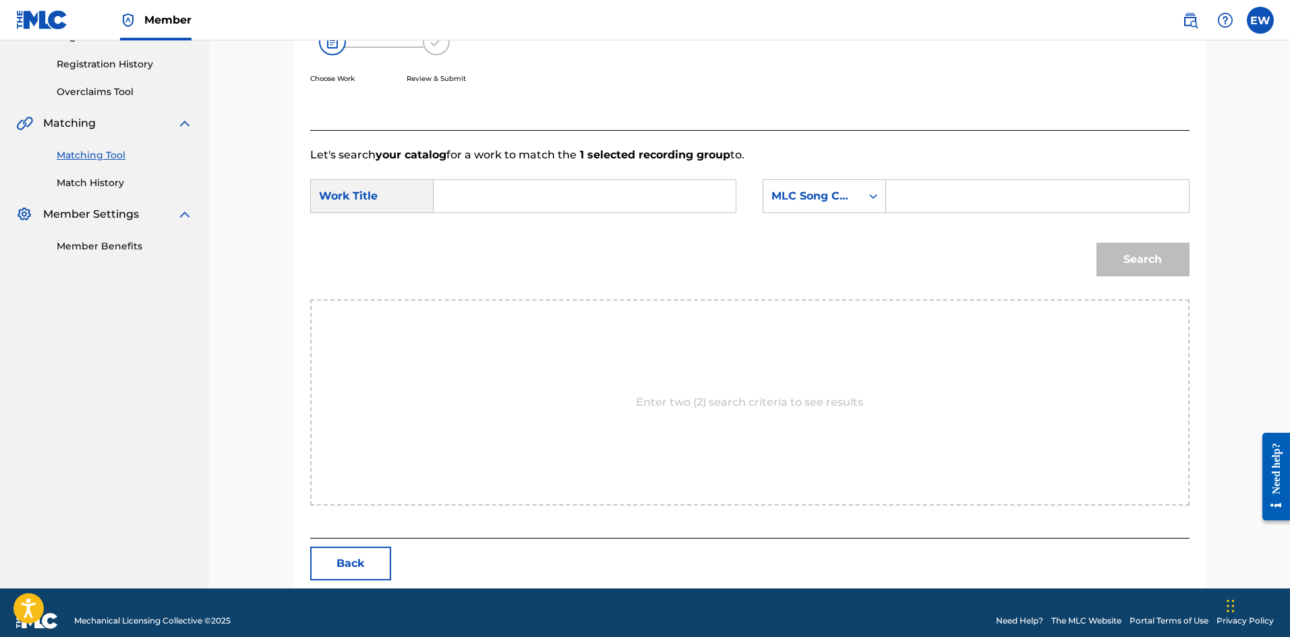
click at [691, 207] on input "Search Form" at bounding box center [584, 196] width 279 height 32
paste input "STAR BWOY"
type input "STAR BWOY"
click at [920, 206] on input "Search Form" at bounding box center [1037, 196] width 279 height 32
paste input "SB514N"
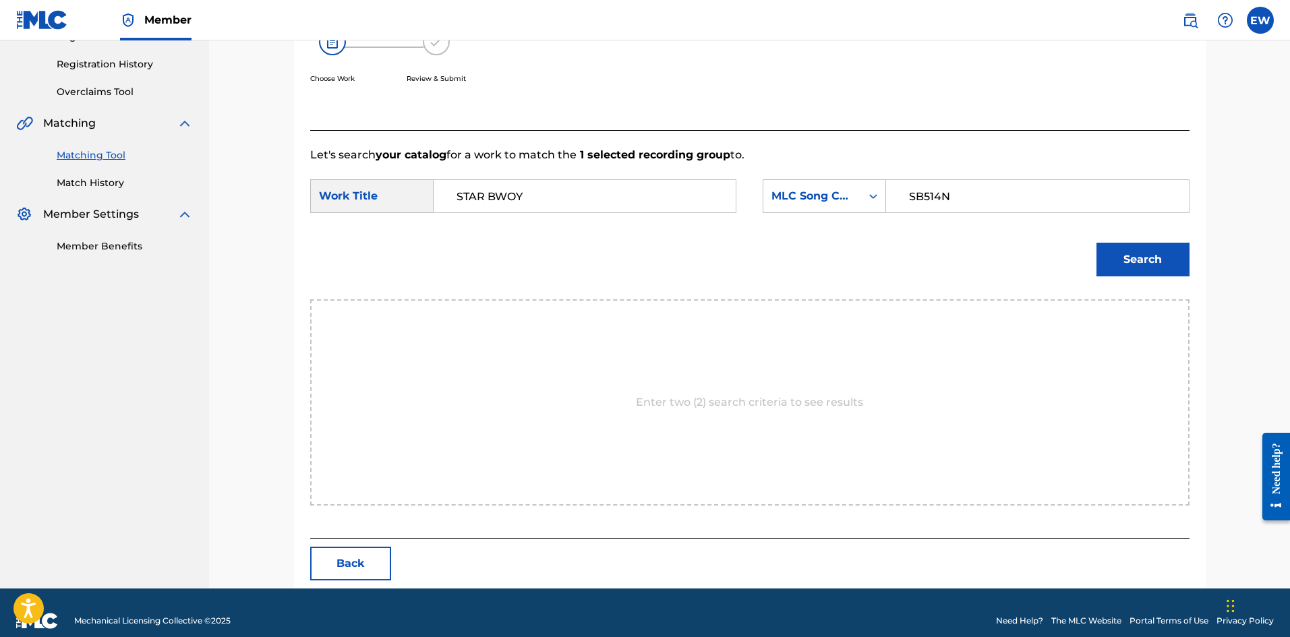
type input "SB514N"
click at [1146, 259] on button "Search" at bounding box center [1142, 260] width 93 height 34
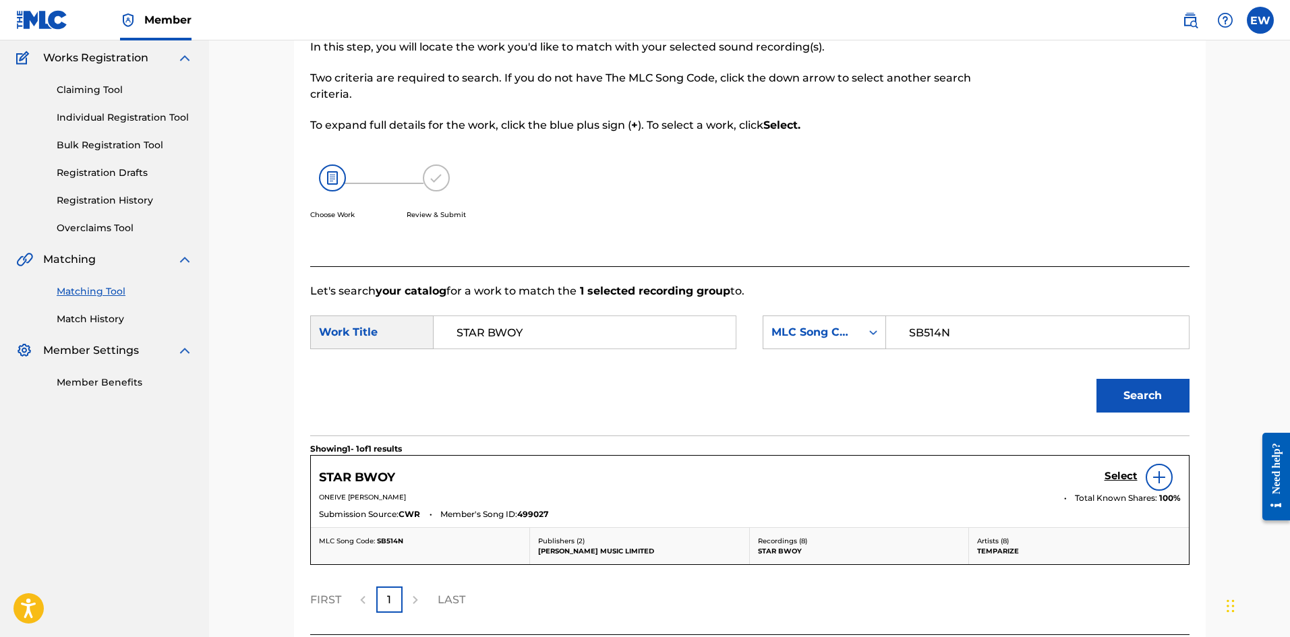
scroll to position [221, 0]
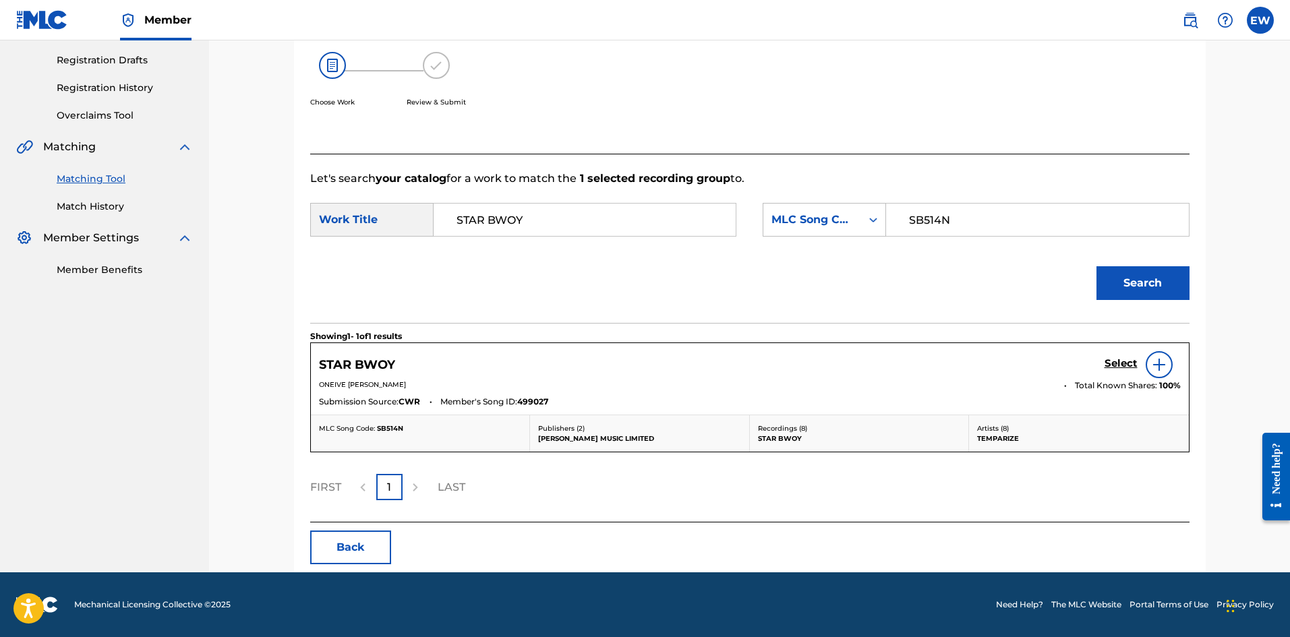
click at [1129, 363] on h5 "Select" at bounding box center [1121, 363] width 33 height 13
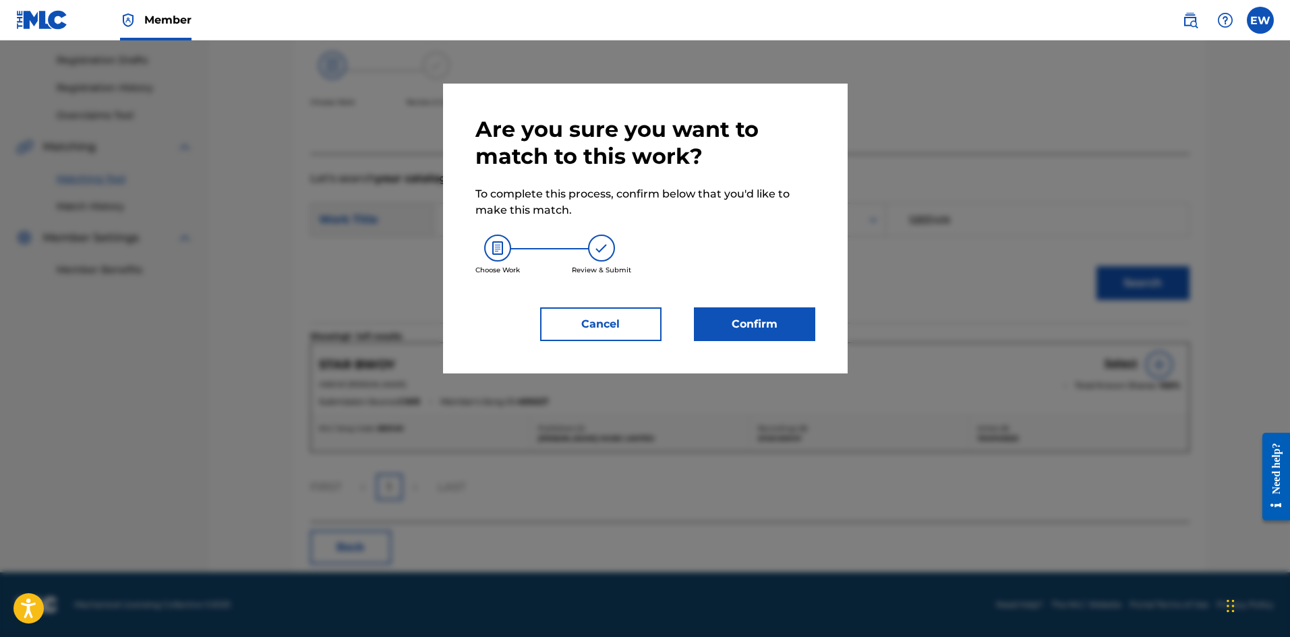
click at [797, 328] on button "Confirm" at bounding box center [754, 324] width 121 height 34
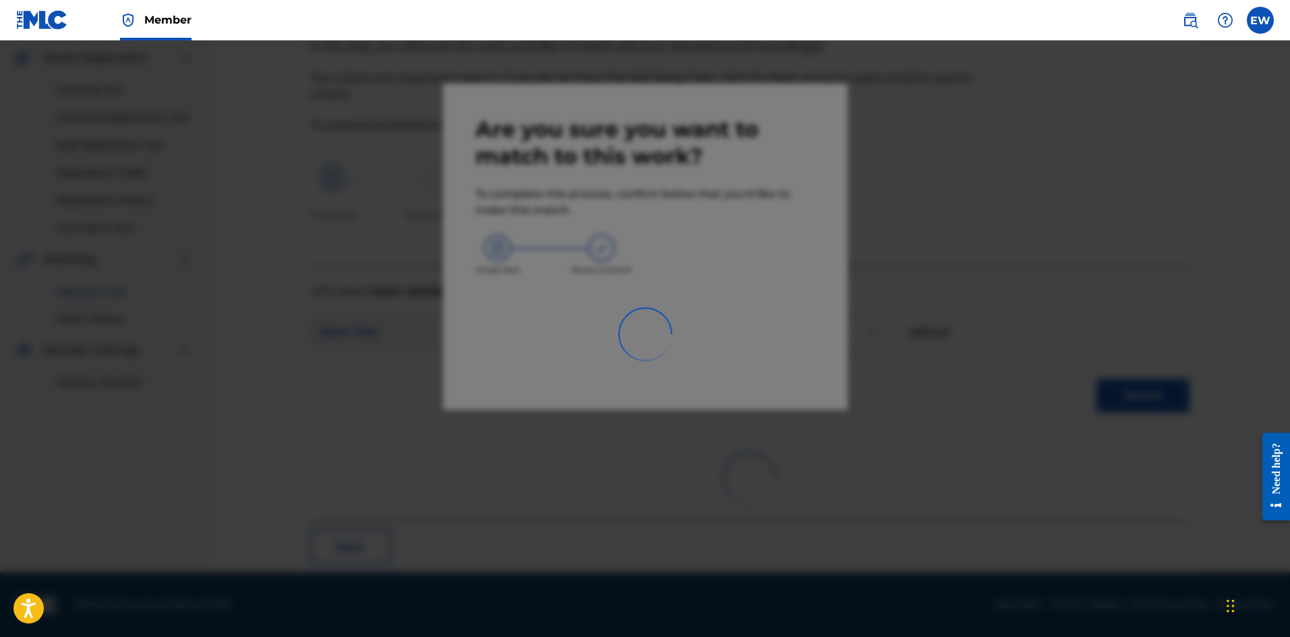
scroll to position [32, 0]
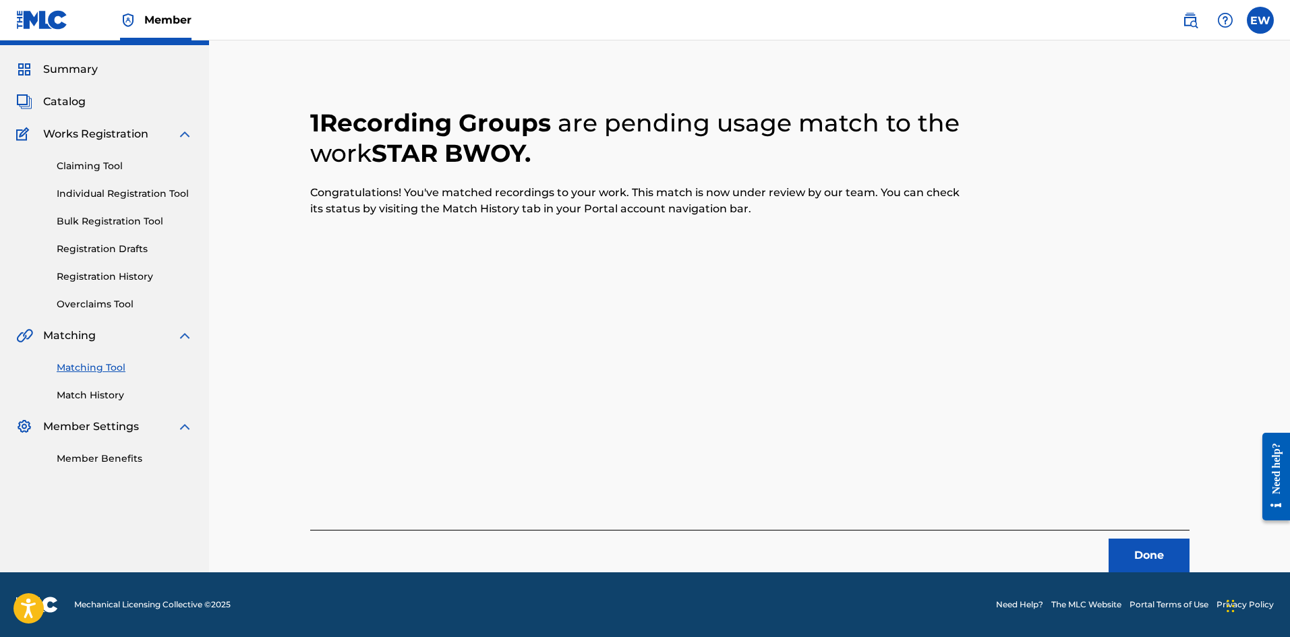
drag, startPoint x: 1156, startPoint y: 546, endPoint x: 1243, endPoint y: 535, distance: 88.3
click at [1163, 548] on button "Done" at bounding box center [1149, 556] width 81 height 34
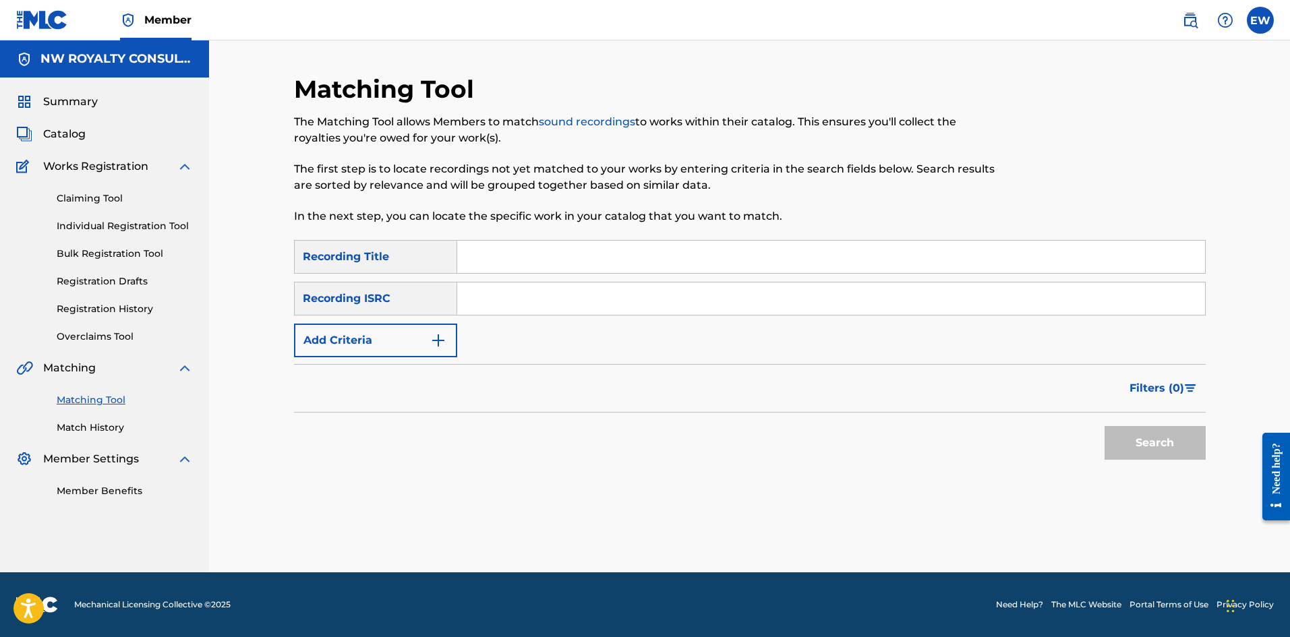
click at [345, 338] on button "Add Criteria" at bounding box center [375, 341] width 163 height 34
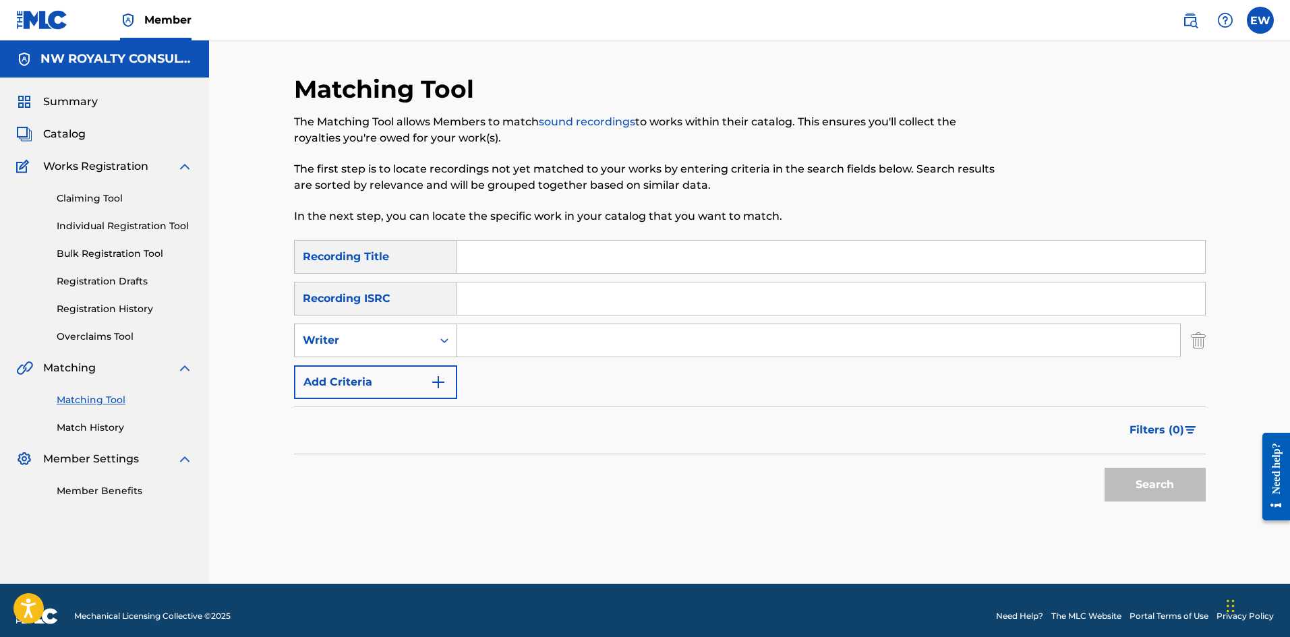
click at [345, 339] on div "Writer" at bounding box center [363, 340] width 121 height 16
drag, startPoint x: 358, startPoint y: 367, endPoint x: 366, endPoint y: 366, distance: 8.1
click at [360, 368] on div "Recording Artist" at bounding box center [376, 374] width 162 height 34
click at [539, 351] on input "Search Form" at bounding box center [818, 340] width 723 height 32
paste input "MAVADO"
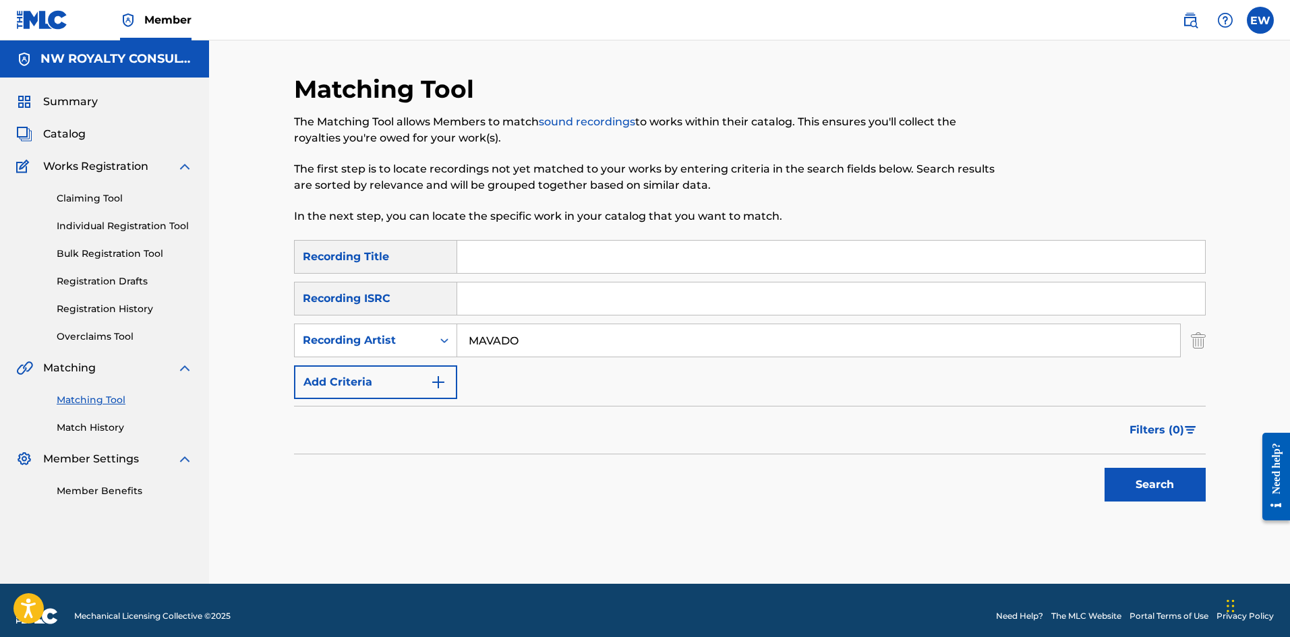
type input "MAVADO"
click at [519, 259] on input "Search Form" at bounding box center [831, 257] width 748 height 32
paste input "STAR BWOY STAR BWOY RIDDIM [DATE]"
type input "STAR BWOY STAR BWOY RIDDIM [DATE]"
click at [1180, 479] on button "Search" at bounding box center [1155, 485] width 101 height 34
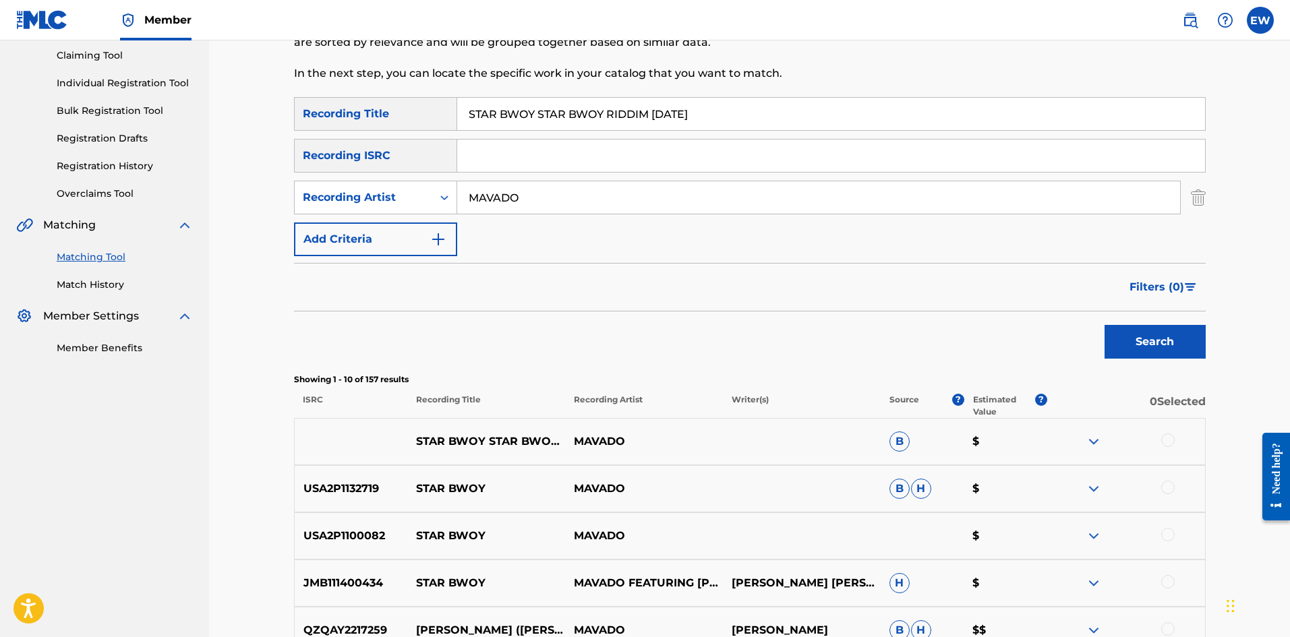
scroll to position [202, 0]
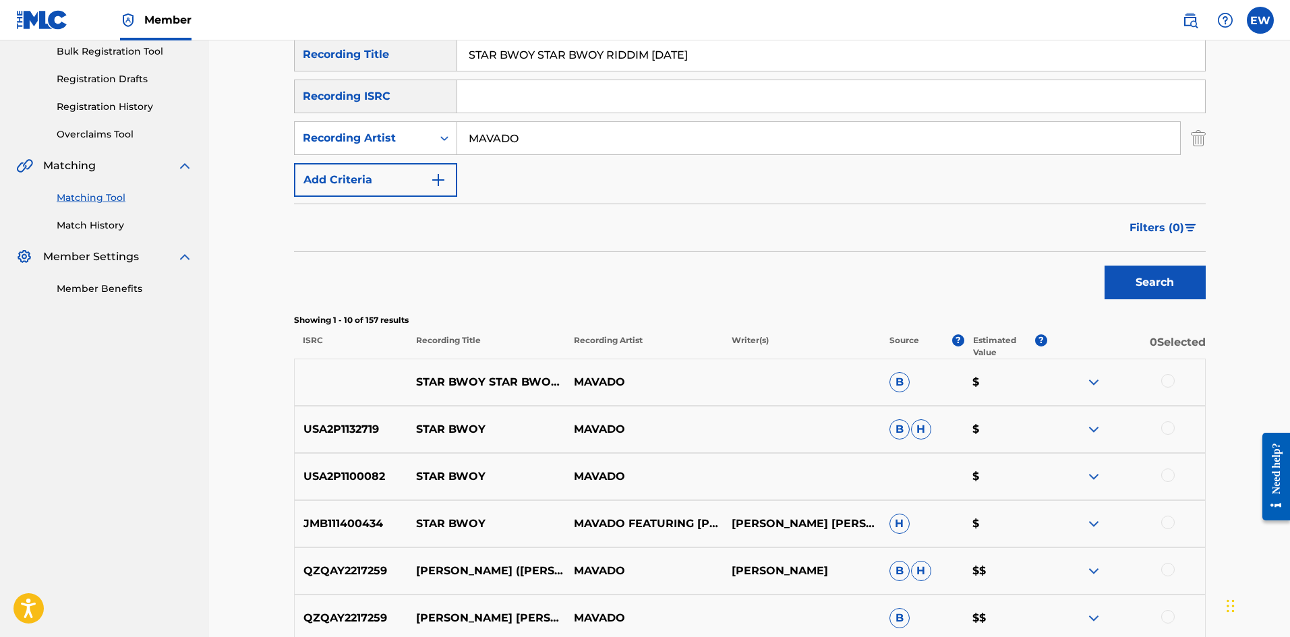
click at [1169, 382] on div at bounding box center [1167, 380] width 13 height 13
click at [1171, 426] on div at bounding box center [1167, 427] width 13 height 13
click at [1170, 477] on div at bounding box center [1167, 475] width 13 height 13
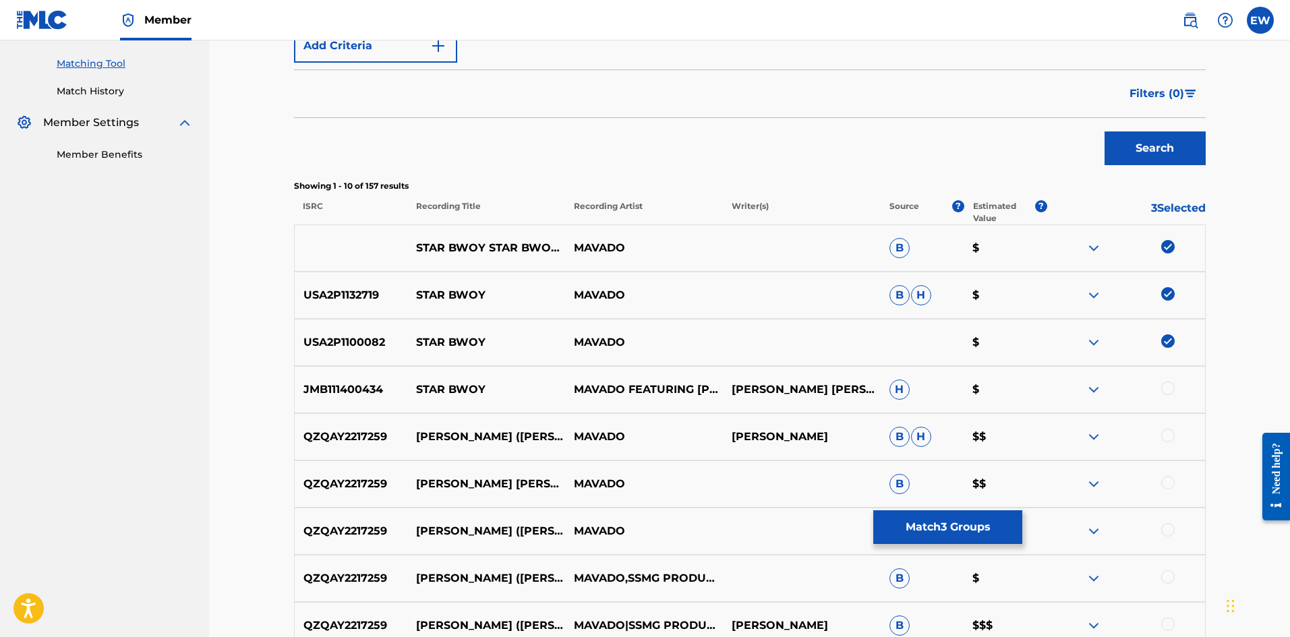
scroll to position [337, 0]
click at [1169, 387] on div at bounding box center [1167, 387] width 13 height 13
click at [965, 537] on button "Match 4 Groups" at bounding box center [947, 527] width 149 height 34
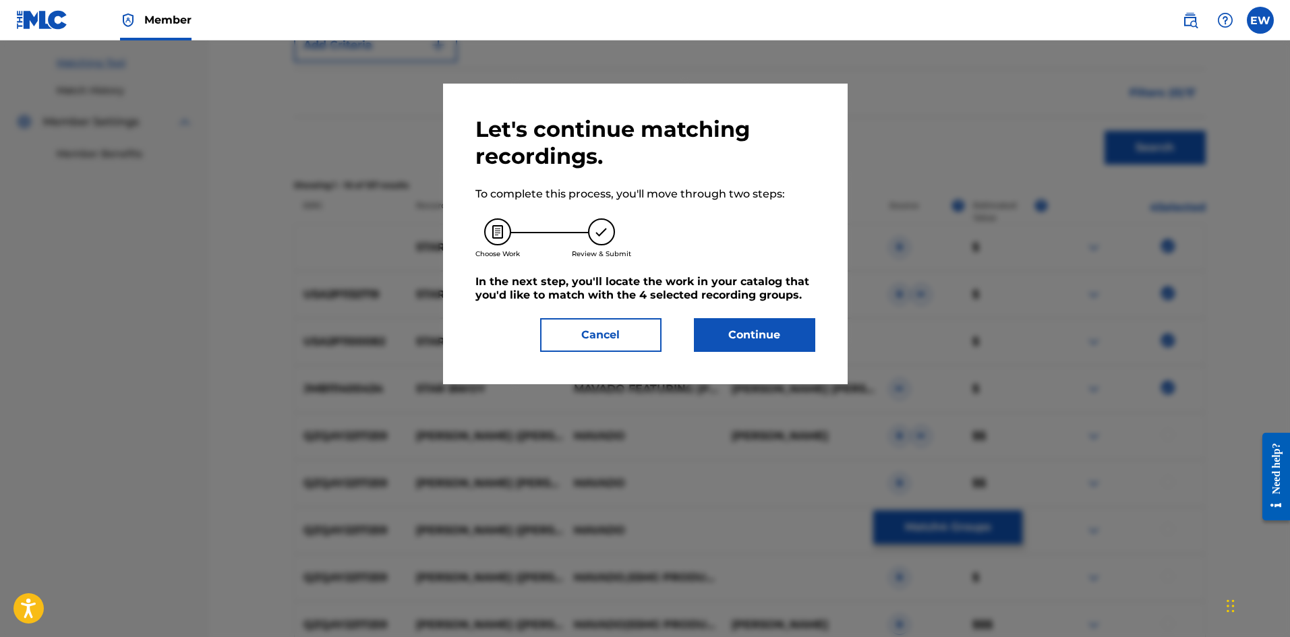
click at [775, 342] on button "Continue" at bounding box center [754, 335] width 121 height 34
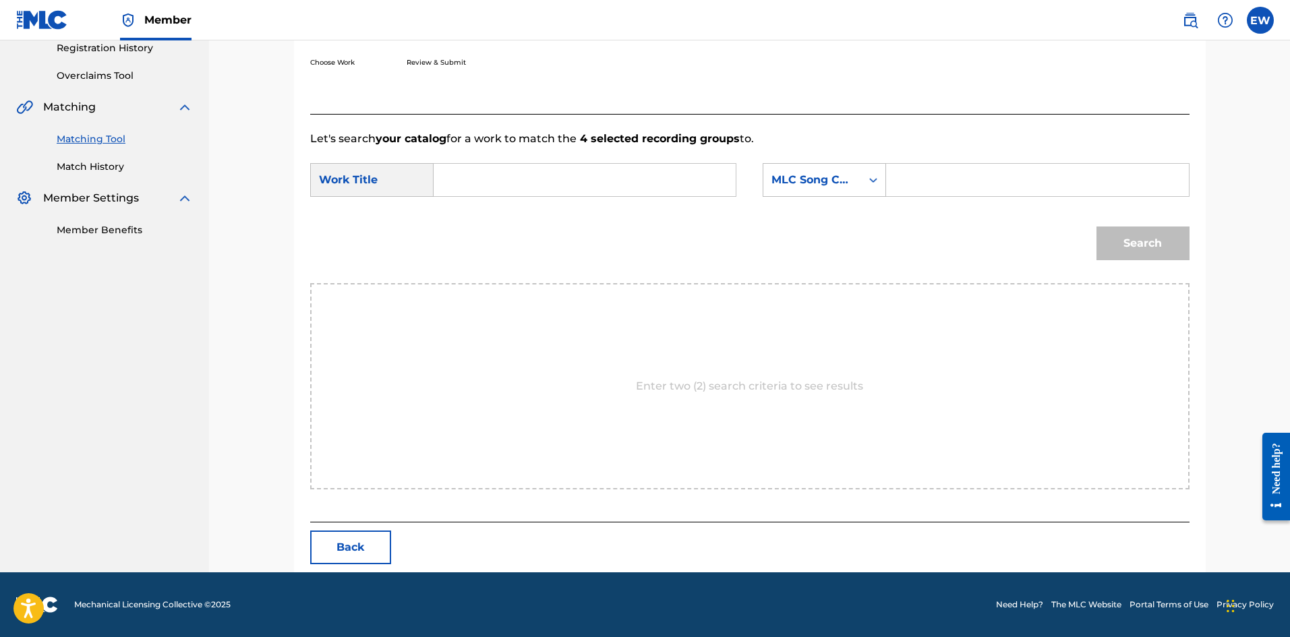
scroll to position [261, 0]
click at [640, 187] on input "Search Form" at bounding box center [584, 180] width 279 height 32
paste input "STAR BWOY STAR BWOY RIDDIM [DATE]"
type input "STAR BWOY STAR BWOY RIDDIM [DATE]"
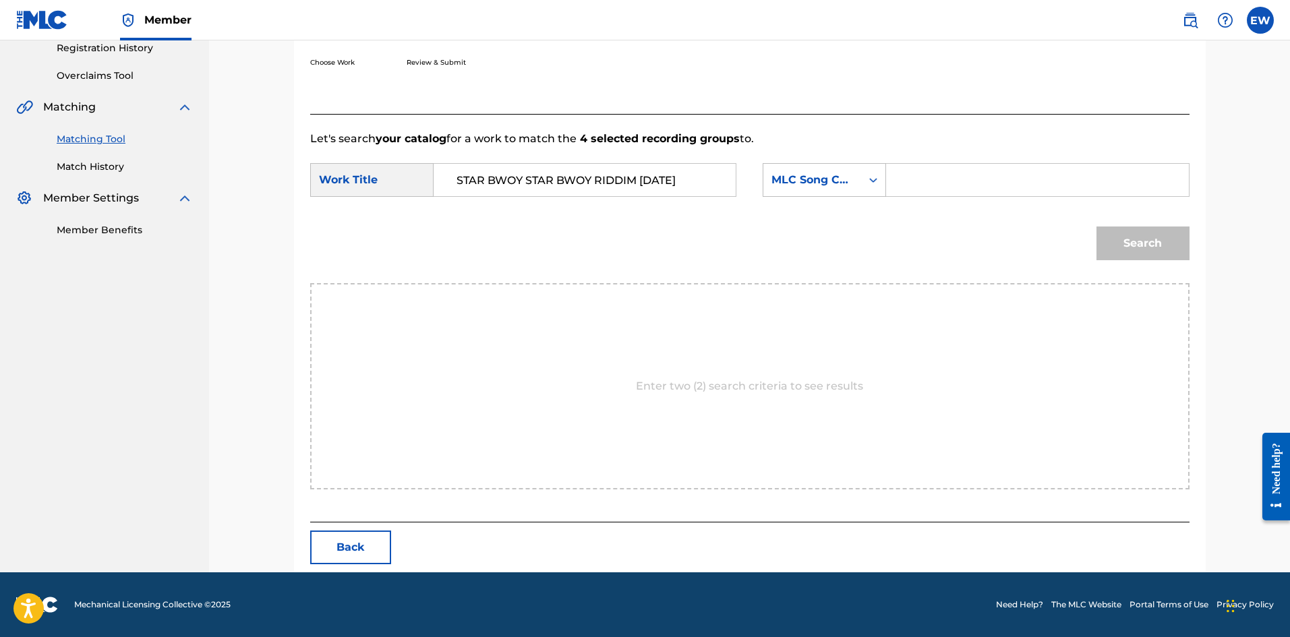
scroll to position [0, 0]
click at [1005, 185] on input "Search Form" at bounding box center [1037, 180] width 279 height 32
paste input "X18240"
type input "X18240"
click at [1150, 258] on button "Search" at bounding box center [1142, 244] width 93 height 34
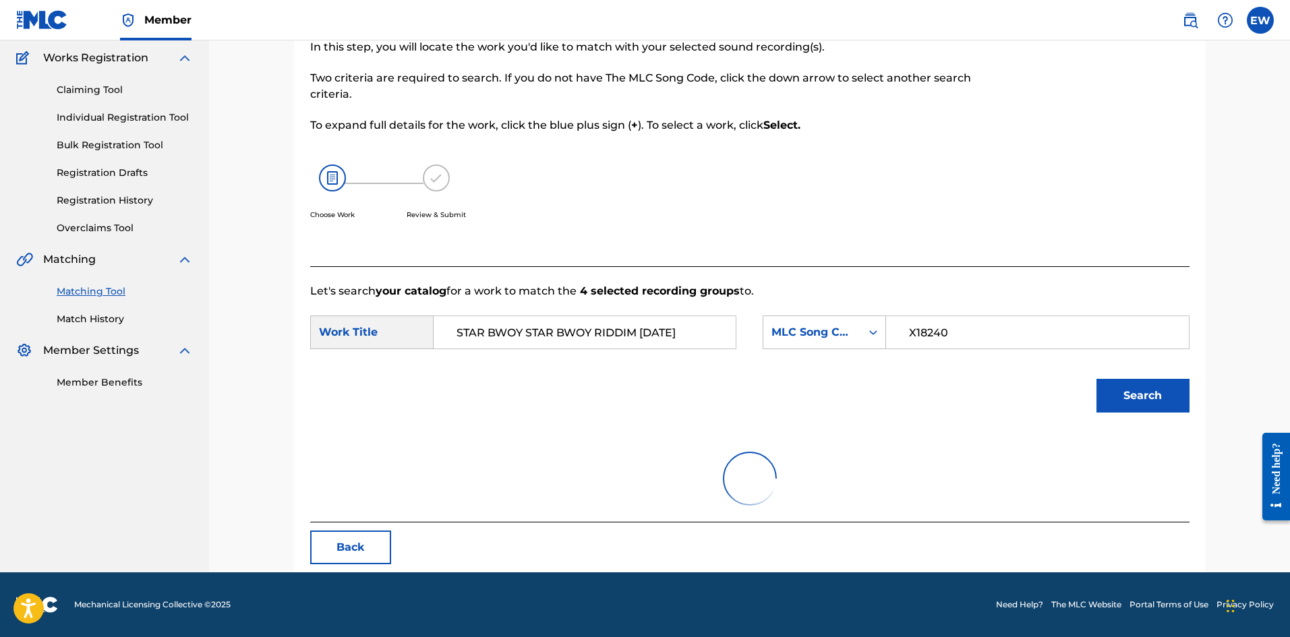
scroll to position [221, 0]
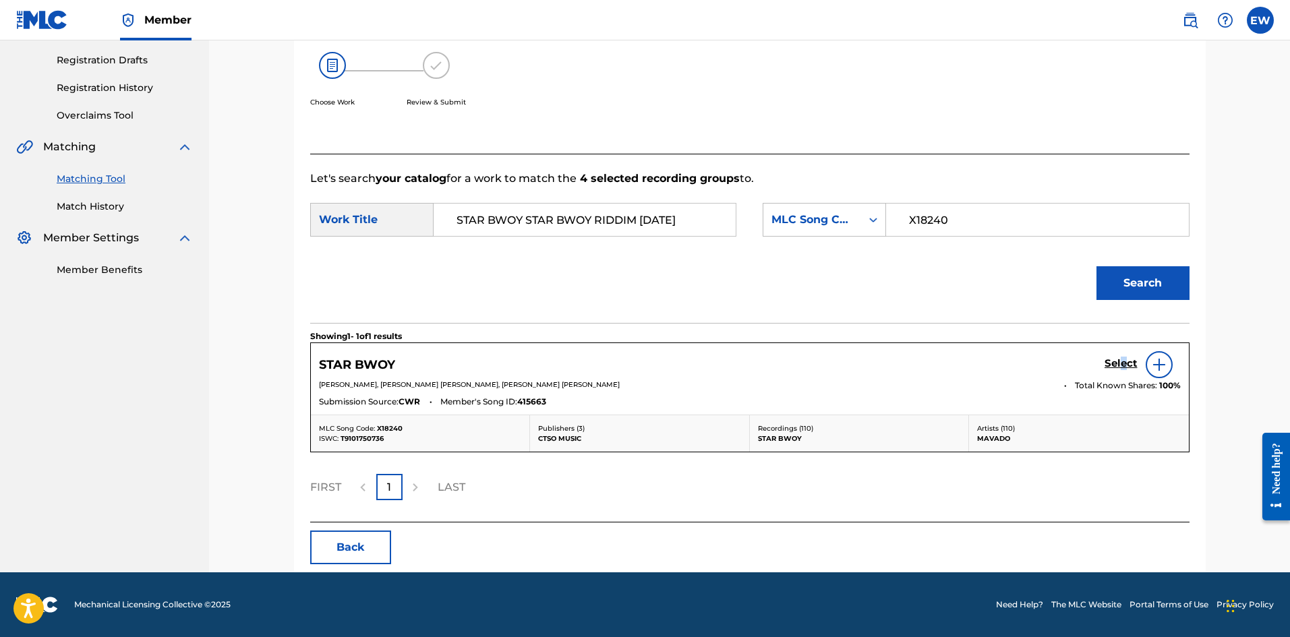
click at [1124, 363] on h5 "Select" at bounding box center [1121, 363] width 33 height 13
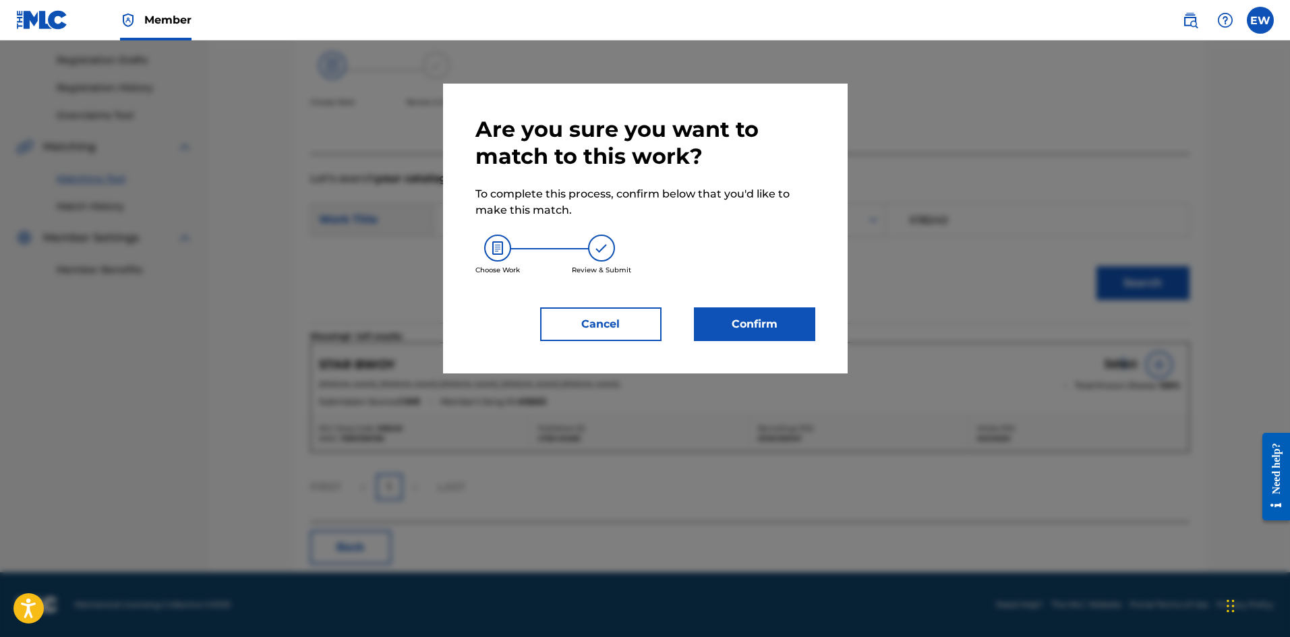
click at [792, 341] on button "Confirm" at bounding box center [754, 324] width 121 height 34
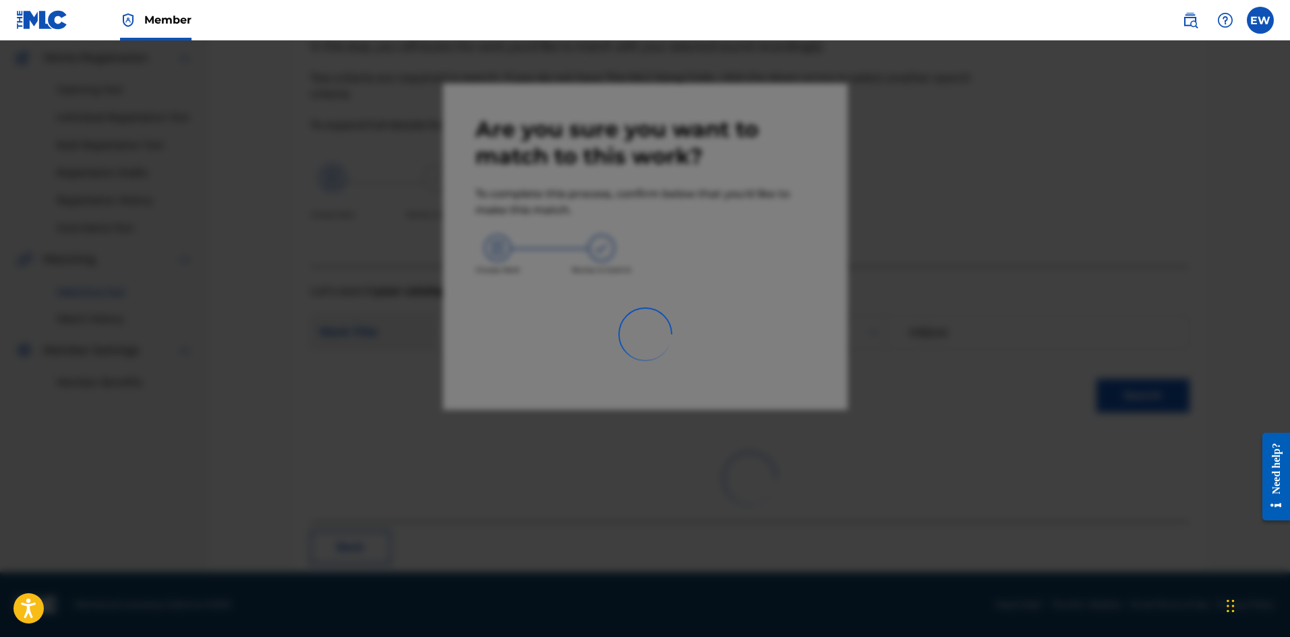
scroll to position [32, 0]
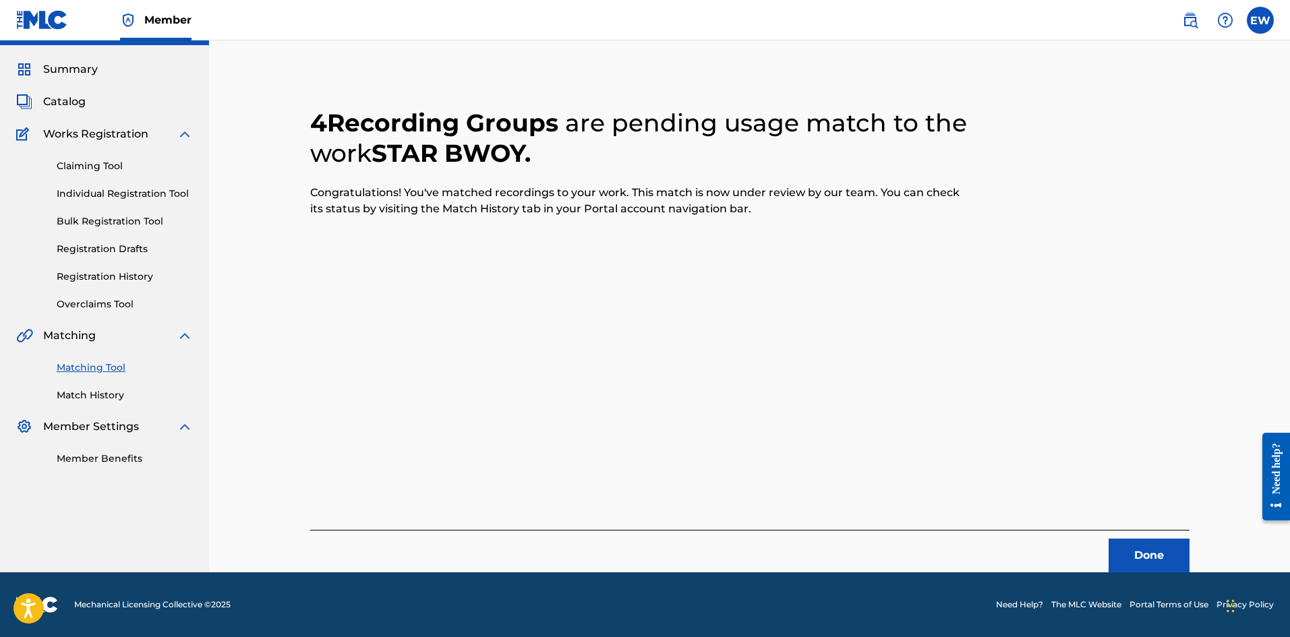
click at [1134, 554] on button "Done" at bounding box center [1149, 556] width 81 height 34
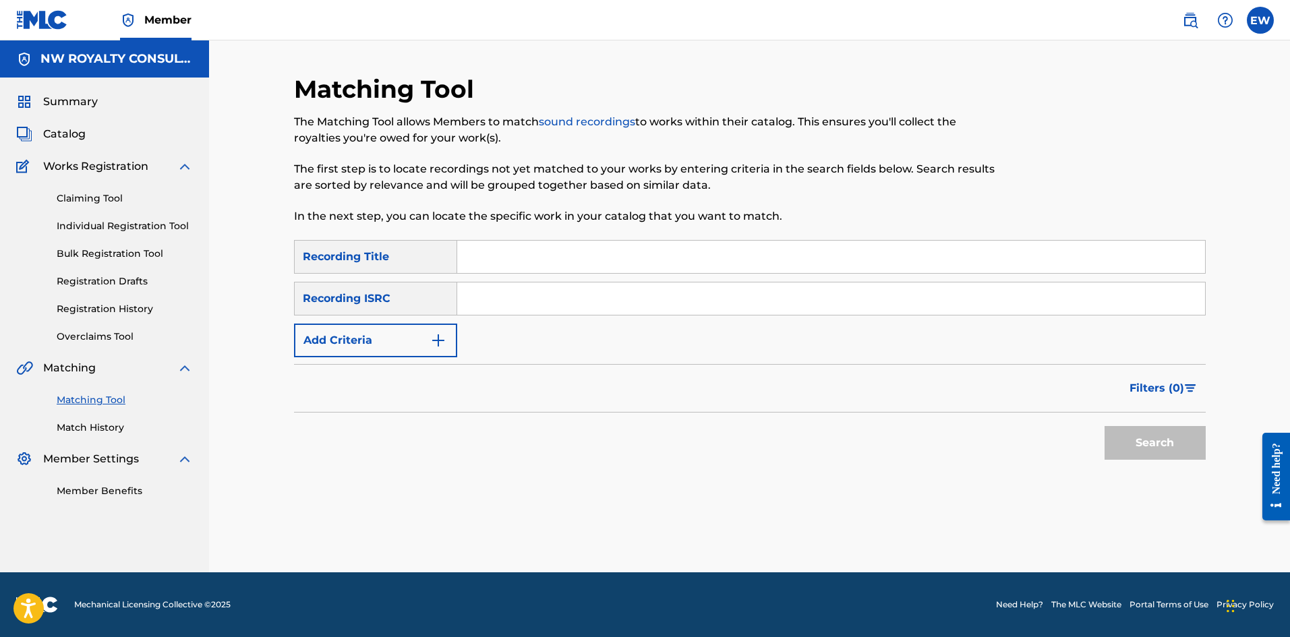
click at [332, 337] on button "Add Criteria" at bounding box center [375, 341] width 163 height 34
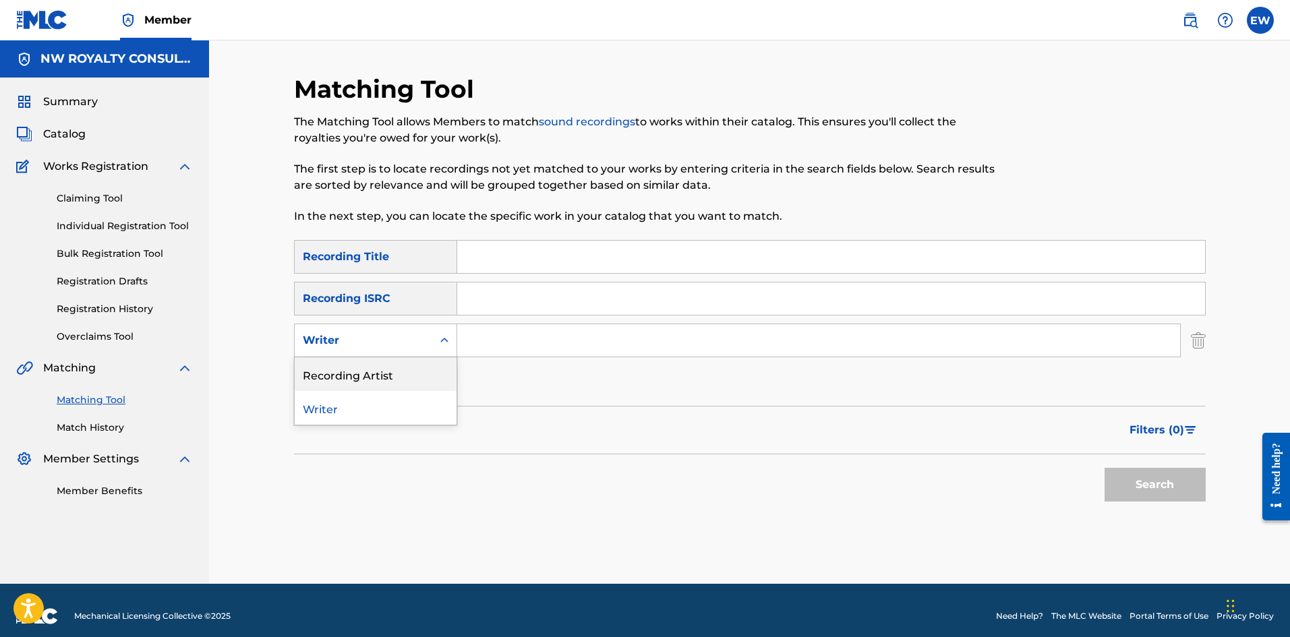
click at [324, 375] on div "Recording Artist" at bounding box center [376, 374] width 162 height 34
click at [568, 341] on input "Search Form" at bounding box center [818, 340] width 723 height 32
paste input "TREMMA DON"
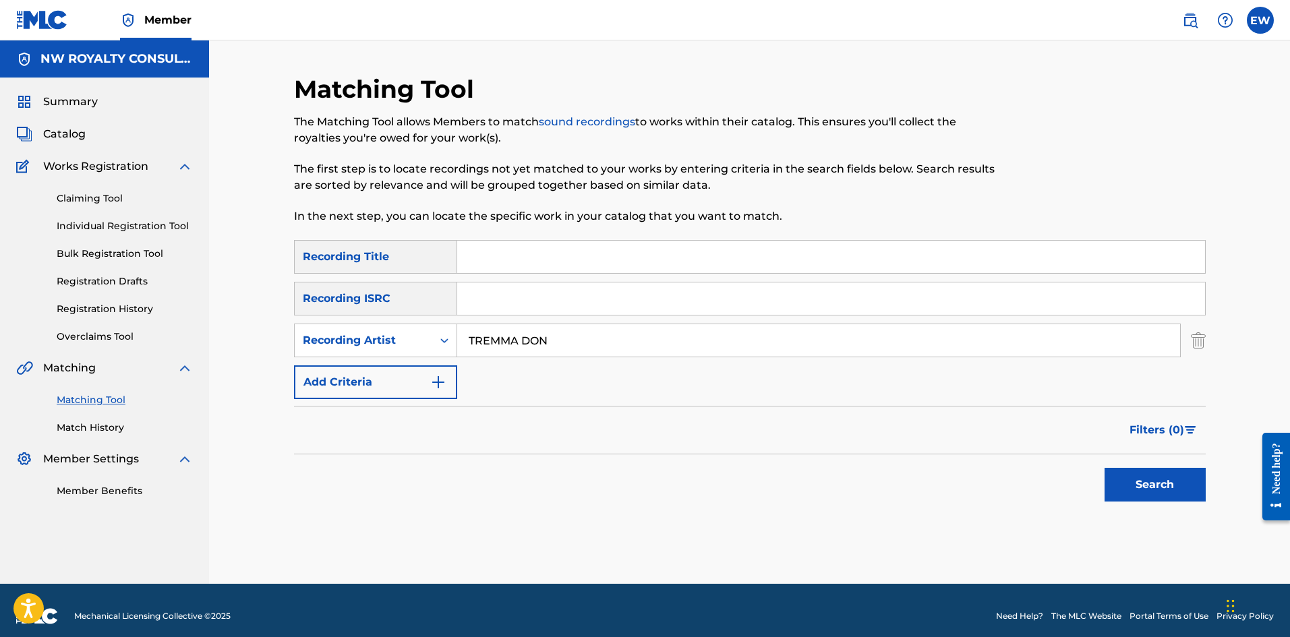
type input "TREMMA DON"
click at [643, 257] on input "Search Form" at bounding box center [831, 257] width 748 height 32
paste input "STAR LIFE"
type input "STAR LIFE"
drag, startPoint x: 1174, startPoint y: 479, endPoint x: 1165, endPoint y: 475, distance: 10.6
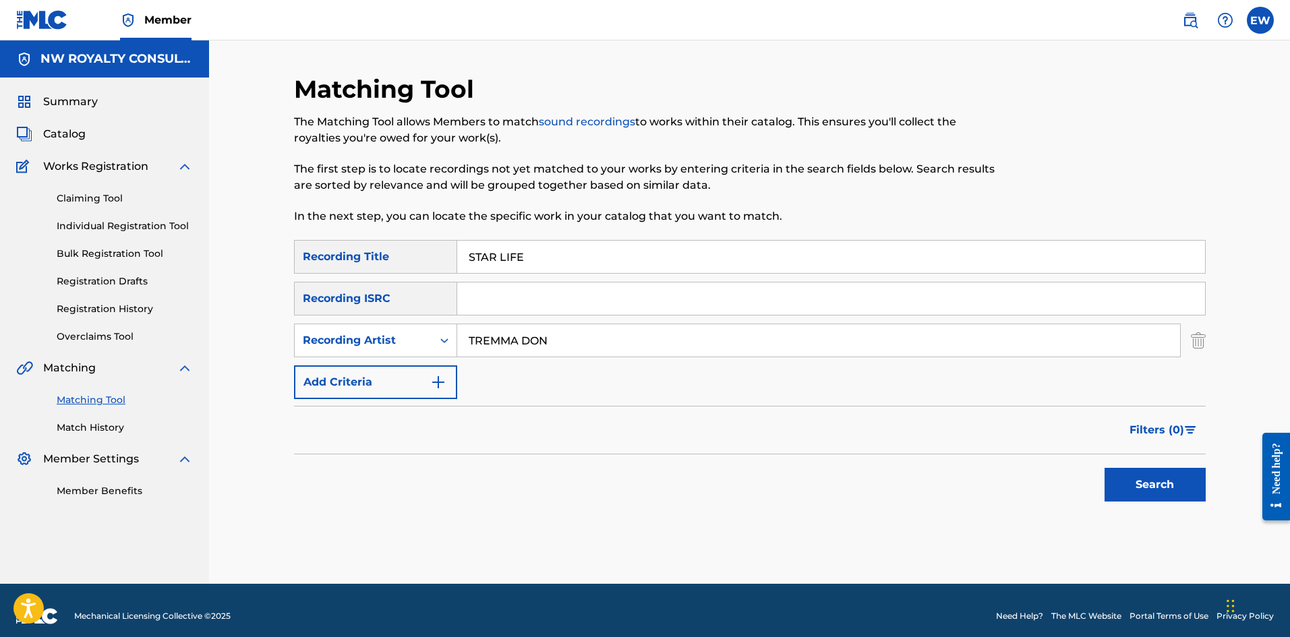
click at [1173, 479] on button "Search" at bounding box center [1155, 485] width 101 height 34
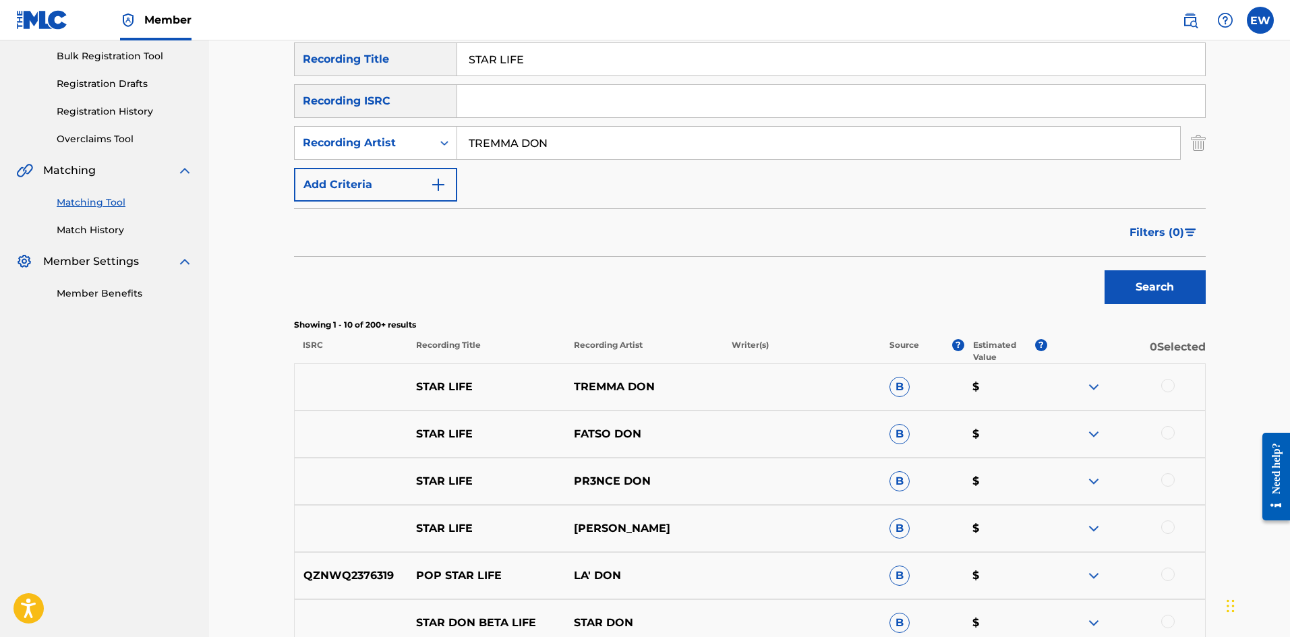
scroll to position [202, 0]
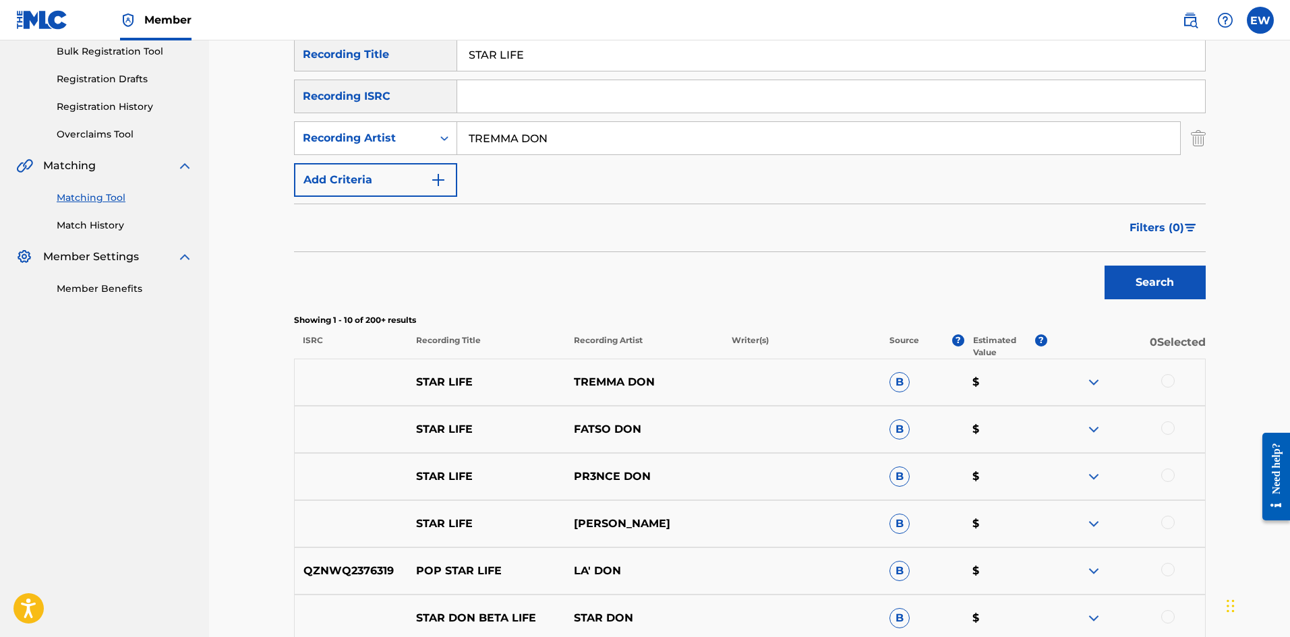
click at [1165, 385] on div at bounding box center [1167, 380] width 13 height 13
click at [1167, 428] on div at bounding box center [1167, 427] width 13 height 13
click at [1160, 414] on div "STAR LIFE FATSO DON B $" at bounding box center [750, 429] width 912 height 47
click at [1166, 423] on img at bounding box center [1167, 427] width 13 height 13
click at [970, 531] on button "Match 1 Group" at bounding box center [947, 527] width 149 height 34
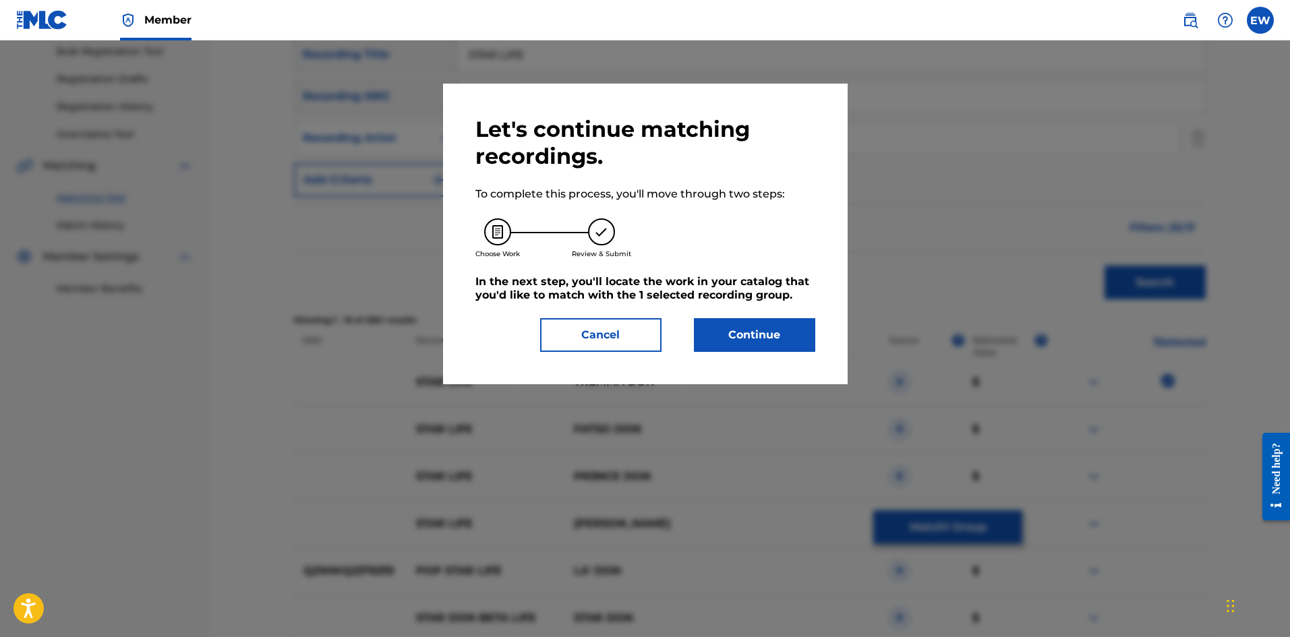
click at [763, 332] on button "Continue" at bounding box center [754, 335] width 121 height 34
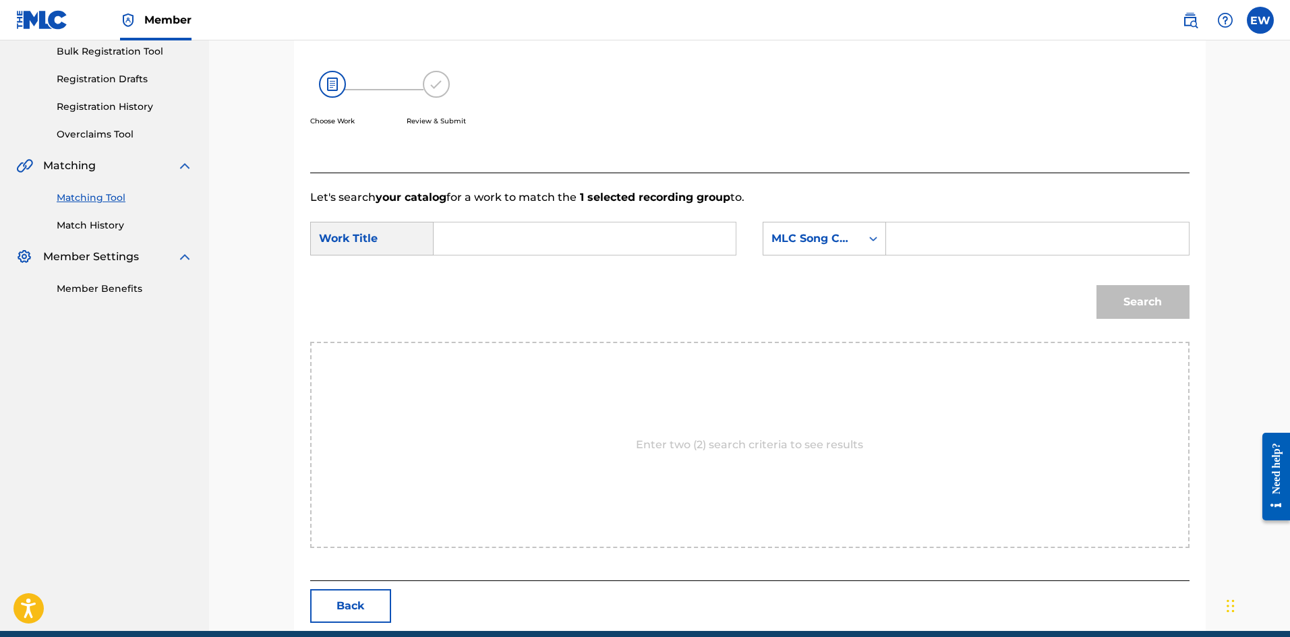
click at [542, 241] on input "Search Form" at bounding box center [584, 239] width 279 height 32
paste input "STAR LIFE"
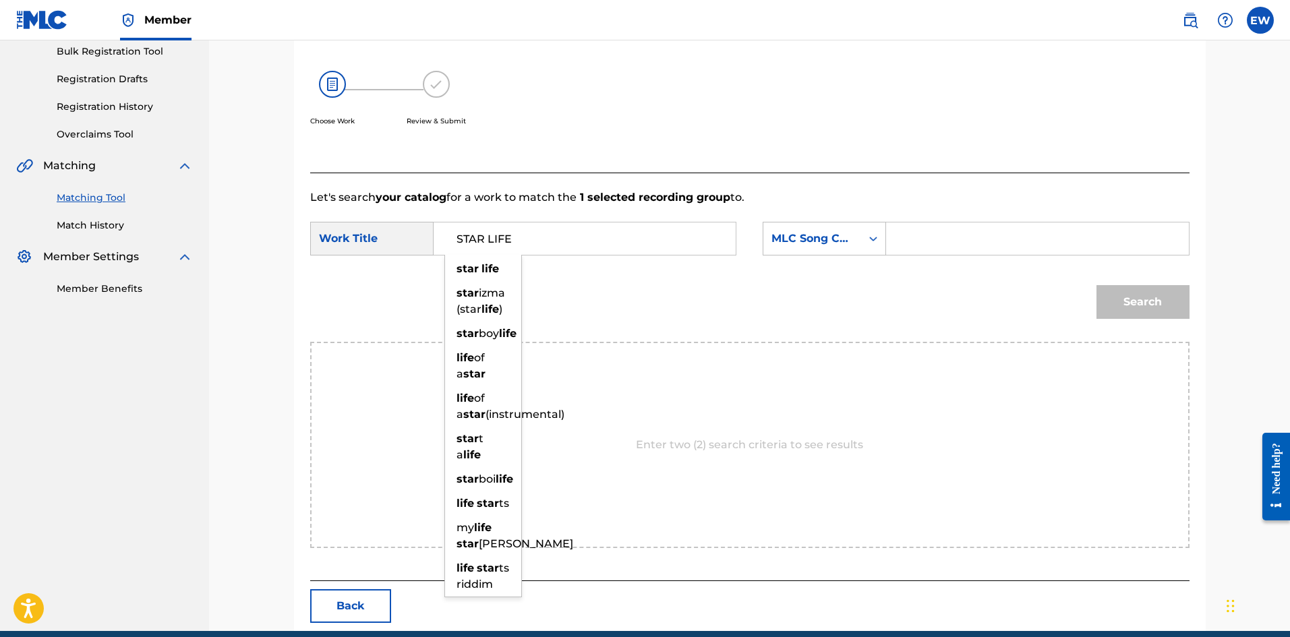
type input "STAR LIFE"
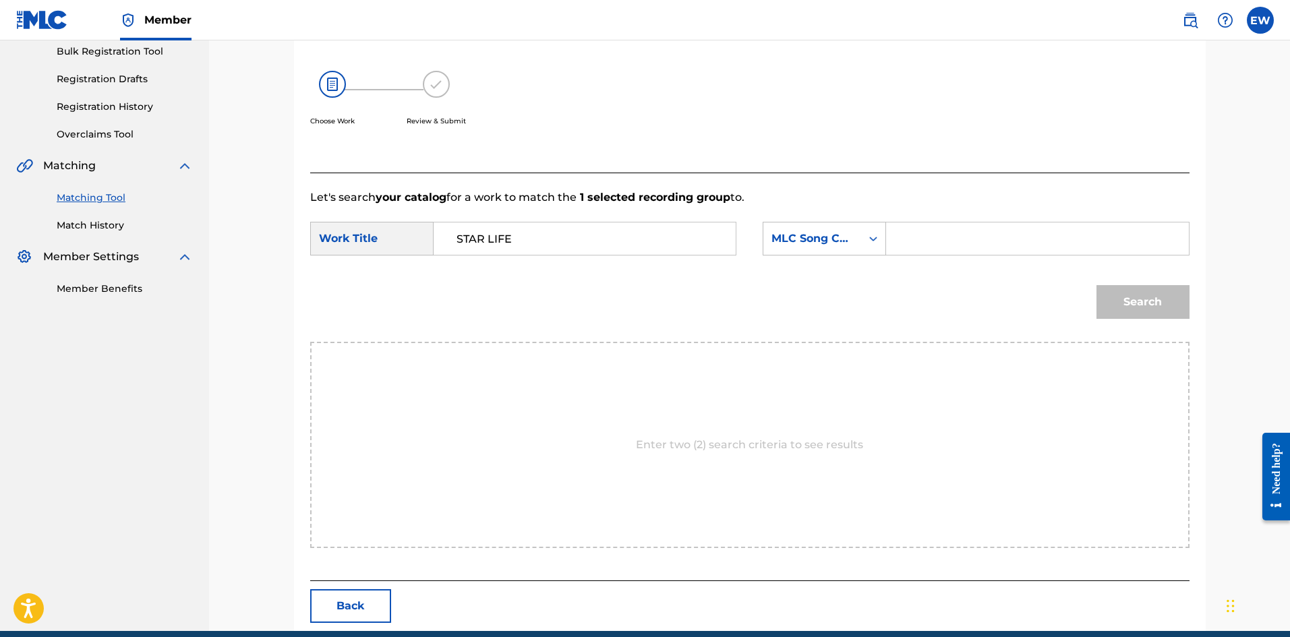
click at [929, 230] on input "Search Form" at bounding box center [1037, 239] width 279 height 32
paste input "SD30C3"
type input "SD30C3"
click at [1142, 292] on button "Search" at bounding box center [1142, 302] width 93 height 34
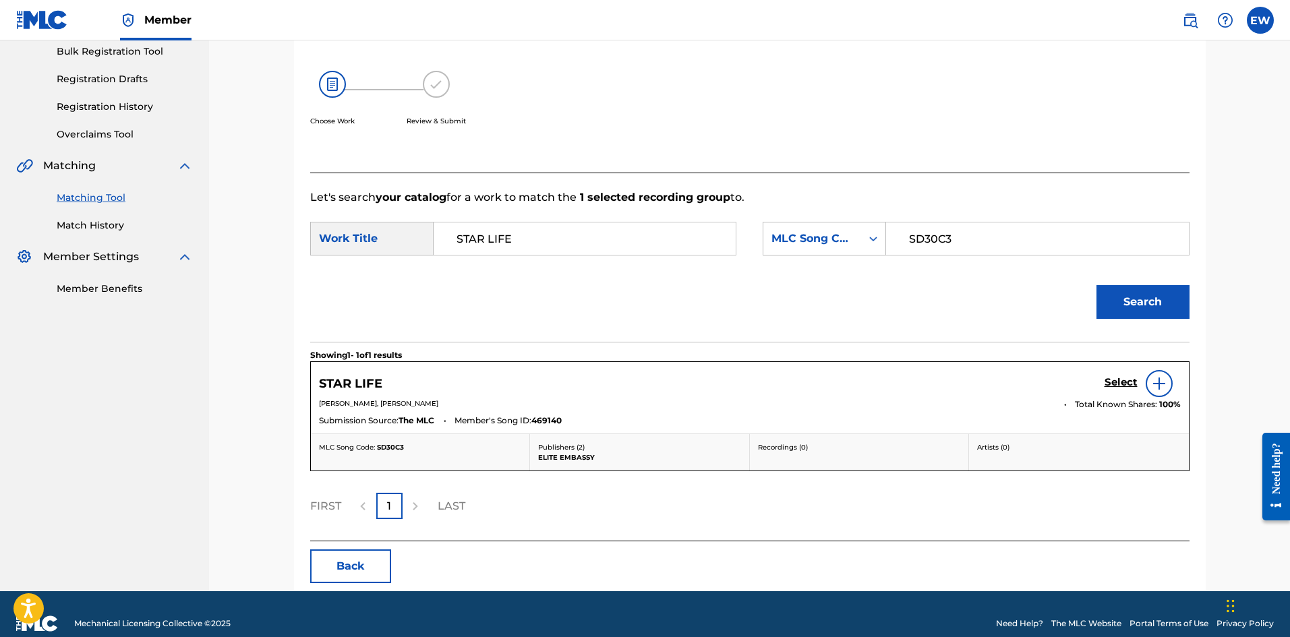
click at [1117, 377] on h5 "Select" at bounding box center [1121, 382] width 33 height 13
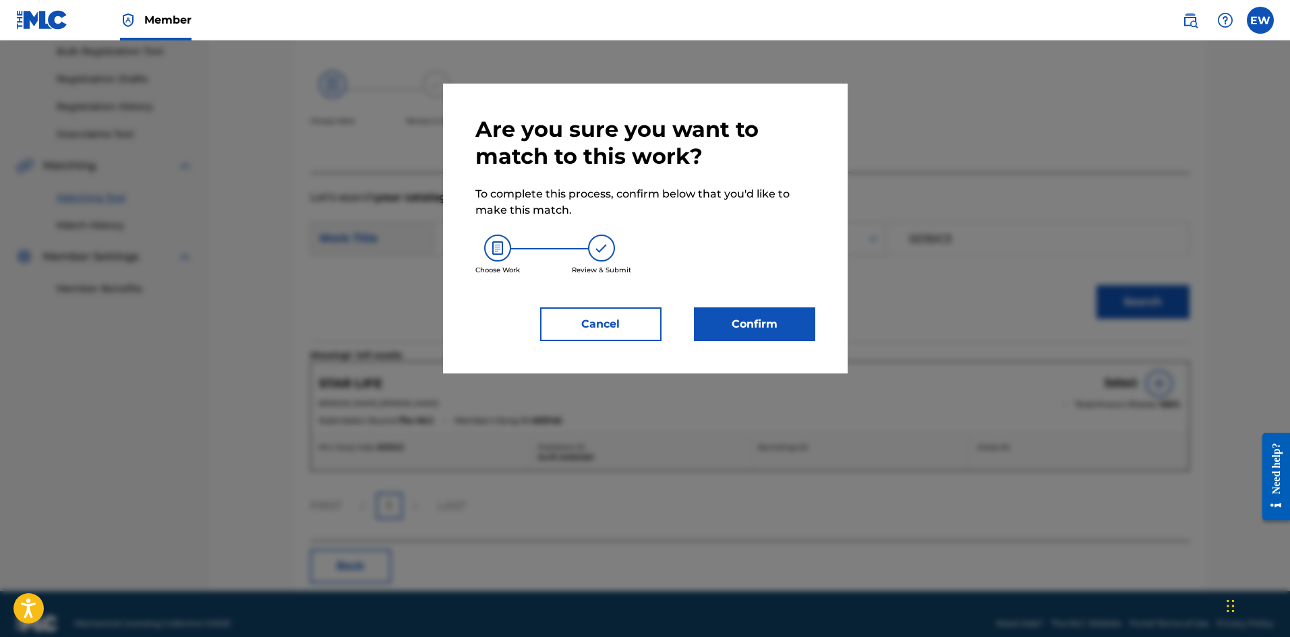
click at [795, 335] on button "Confirm" at bounding box center [754, 324] width 121 height 34
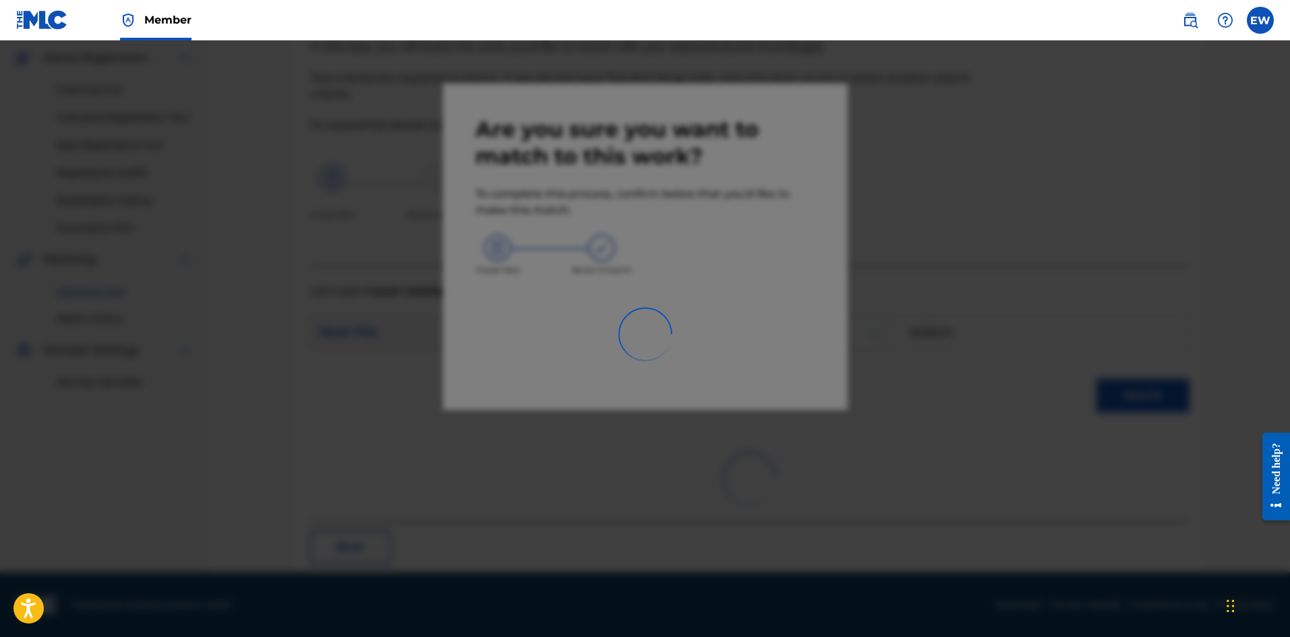
scroll to position [32, 0]
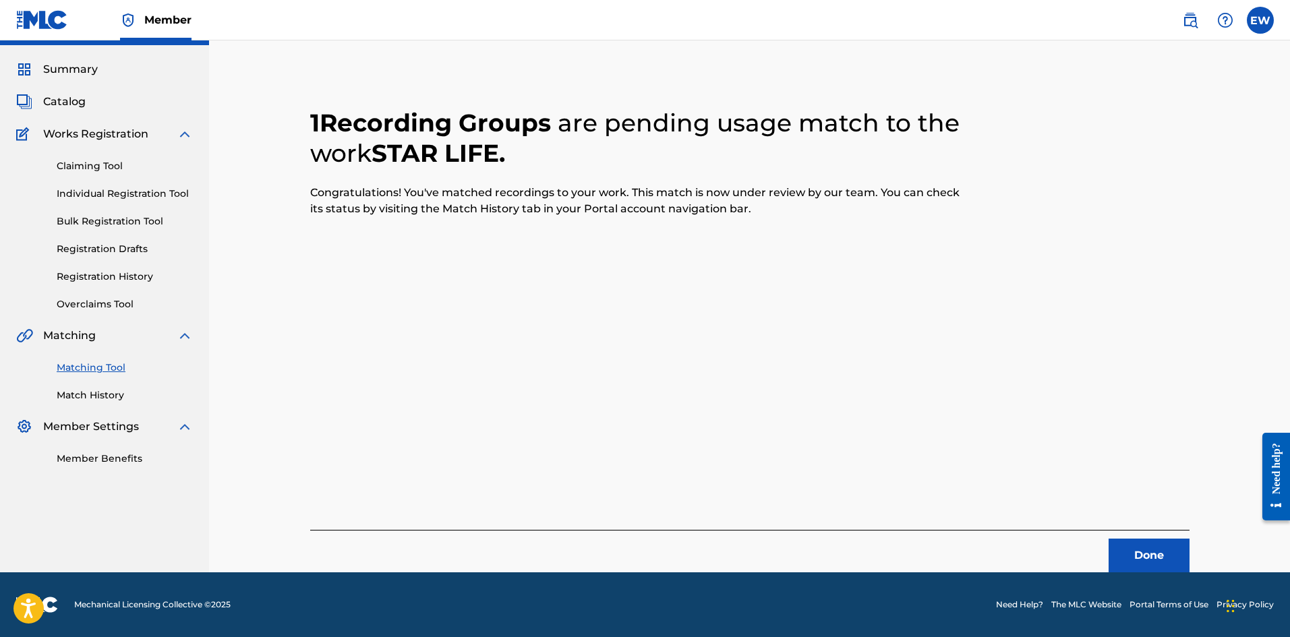
drag, startPoint x: 1136, startPoint y: 537, endPoint x: 1142, endPoint y: 542, distance: 8.6
click at [1138, 537] on div "Done" at bounding box center [749, 551] width 879 height 42
click at [1168, 575] on footer "Mechanical Licensing Collective © 2025 Need Help? The MLC Website Portal Terms …" at bounding box center [645, 604] width 1290 height 65
click at [1141, 542] on button "Done" at bounding box center [1149, 556] width 81 height 34
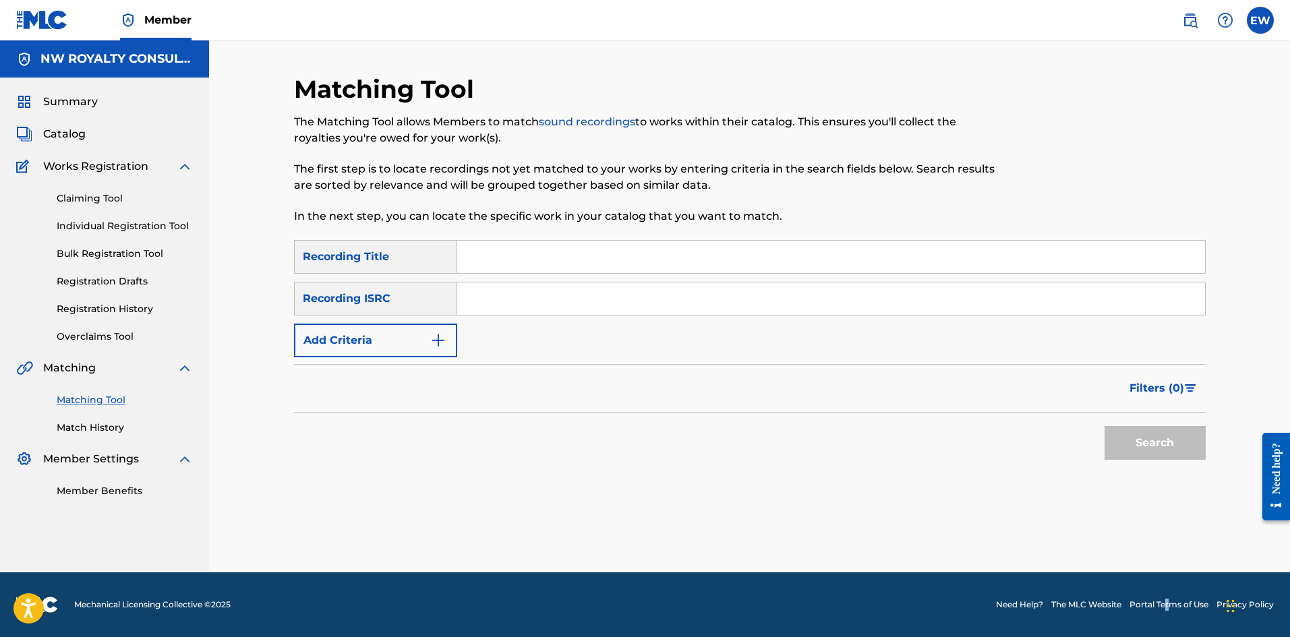
click at [438, 337] on img "Search Form" at bounding box center [438, 340] width 16 height 16
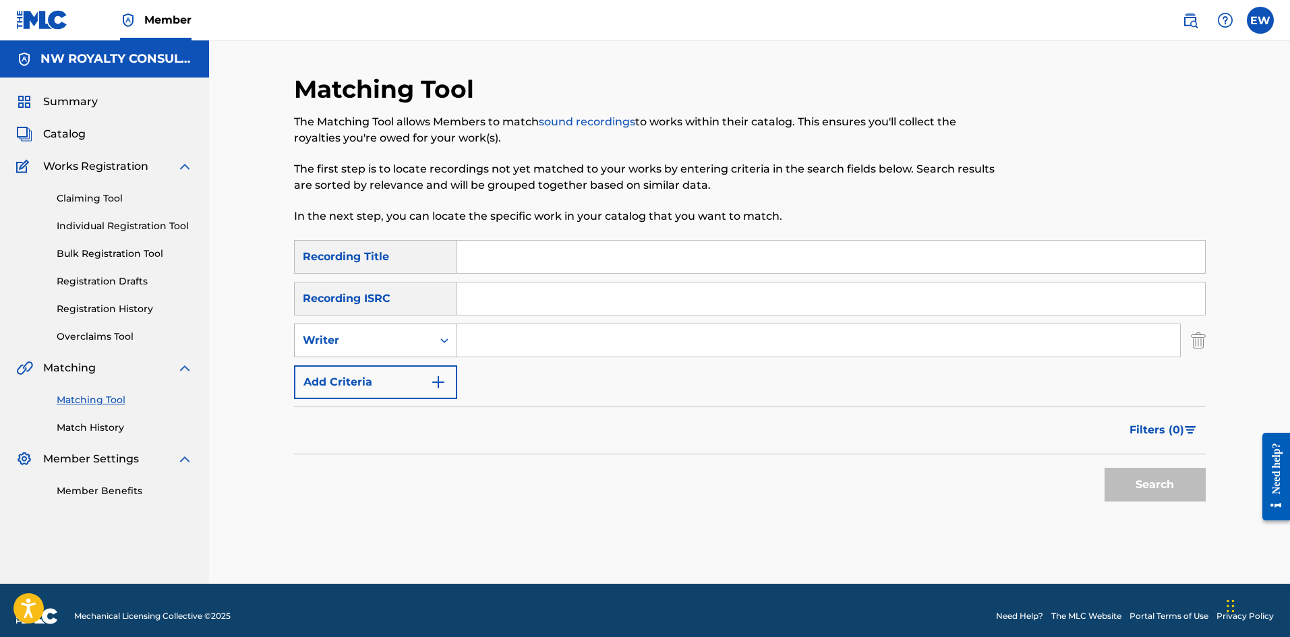
click at [423, 342] on div "Writer" at bounding box center [363, 340] width 121 height 16
click at [403, 372] on div "Recording Artist" at bounding box center [376, 374] width 162 height 34
click at [616, 351] on input "Search Form" at bounding box center [818, 340] width 723 height 32
paste input "HOT FRASS [PERSON_NAME] RHYMES ZIZI 6IX SPECIALIST PINK BOSS"
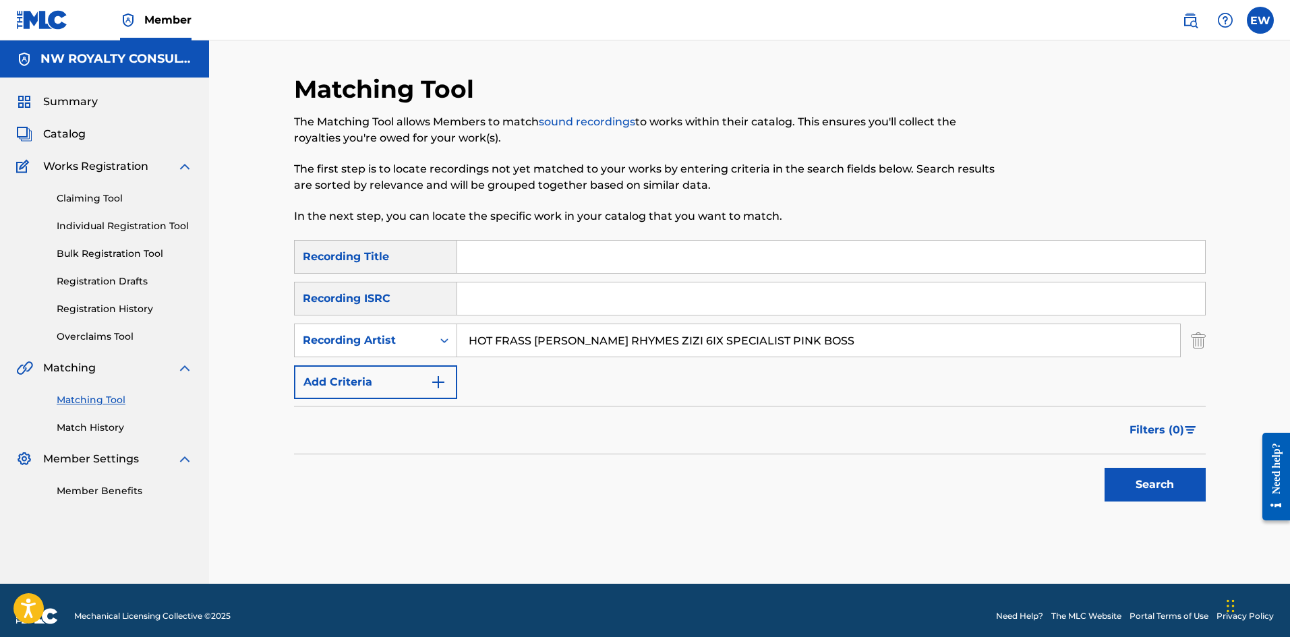
type input "HOT FRASS [PERSON_NAME] RHYMES ZIZI 6IX SPECIALIST PINK BOSS"
click at [746, 257] on input "Search Form" at bounding box center [831, 257] width 748 height 32
paste input "STAR LIFE RIDDIM MIX DJ HOPE MATHEMATICS"
type input "STAR LIFE RIDDIM MIX DJ HOPE MATHEMATICS"
drag, startPoint x: 1140, startPoint y: 481, endPoint x: 1134, endPoint y: 478, distance: 6.9
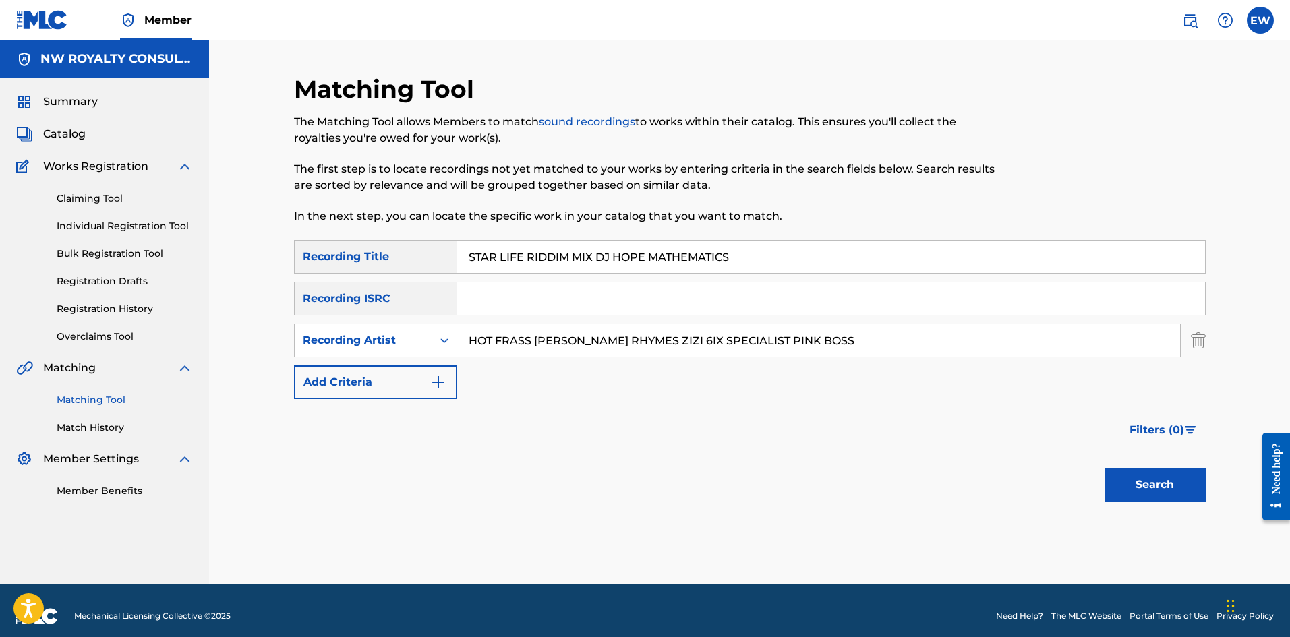
click at [1140, 482] on button "Search" at bounding box center [1155, 485] width 101 height 34
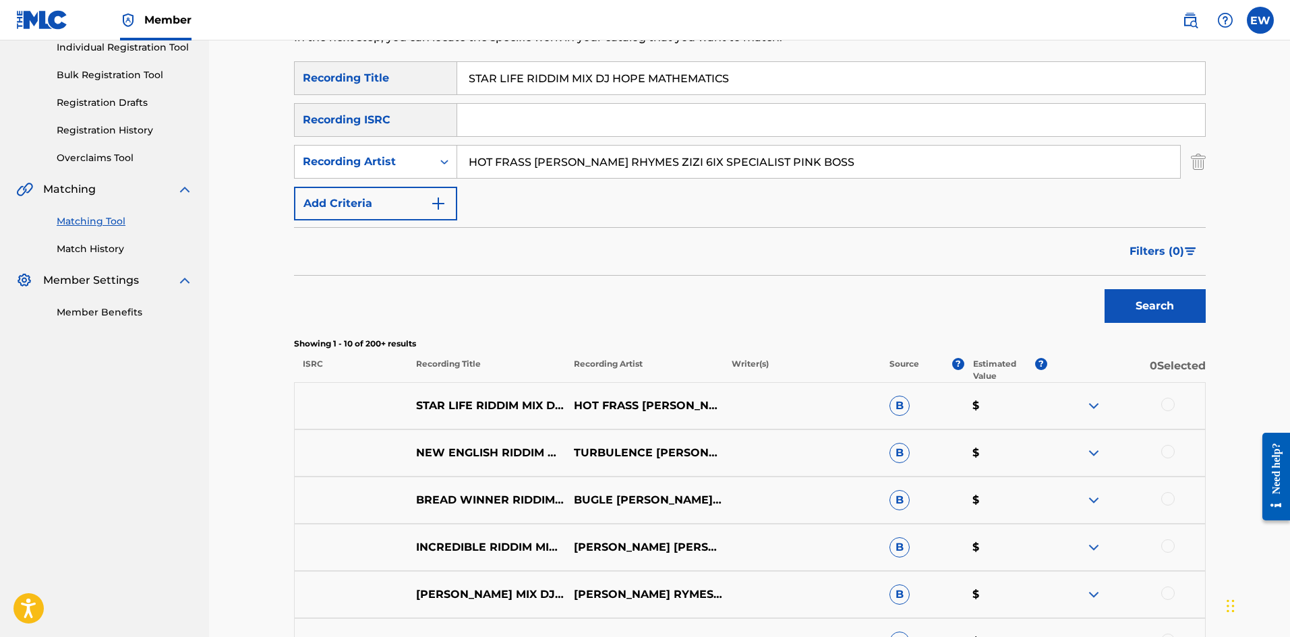
scroll to position [202, 0]
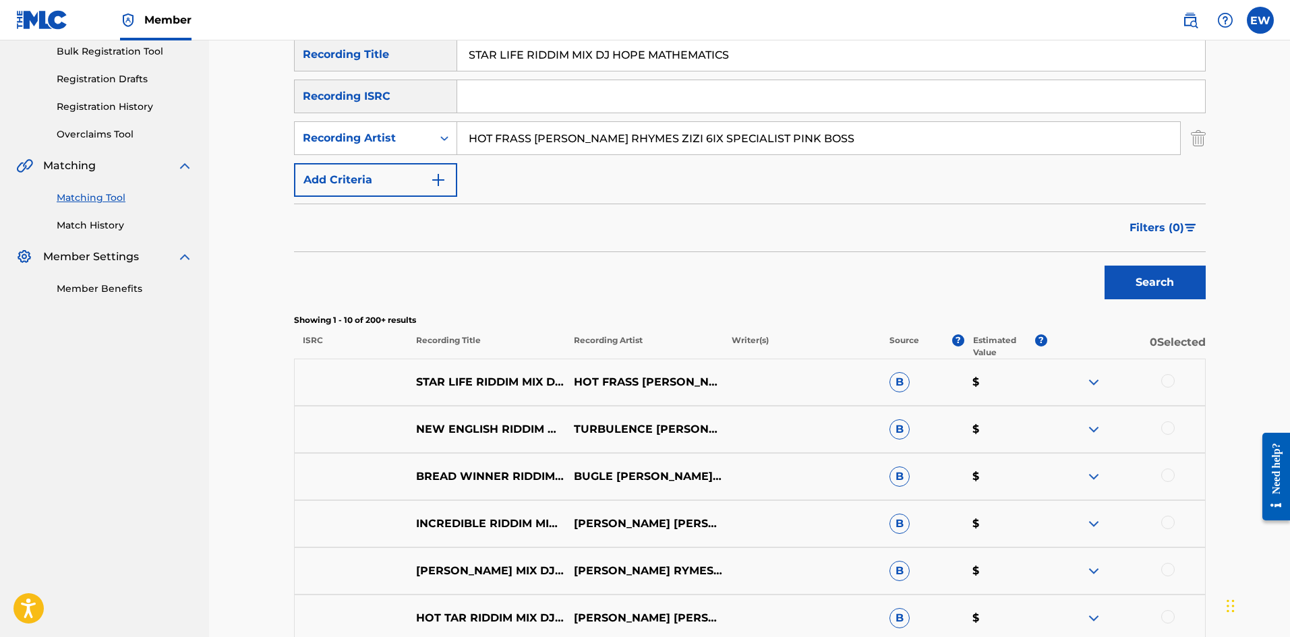
click at [1175, 378] on div at bounding box center [1126, 382] width 158 height 16
click at [1160, 380] on div at bounding box center [1126, 382] width 158 height 16
click at [1164, 381] on div at bounding box center [1167, 380] width 13 height 13
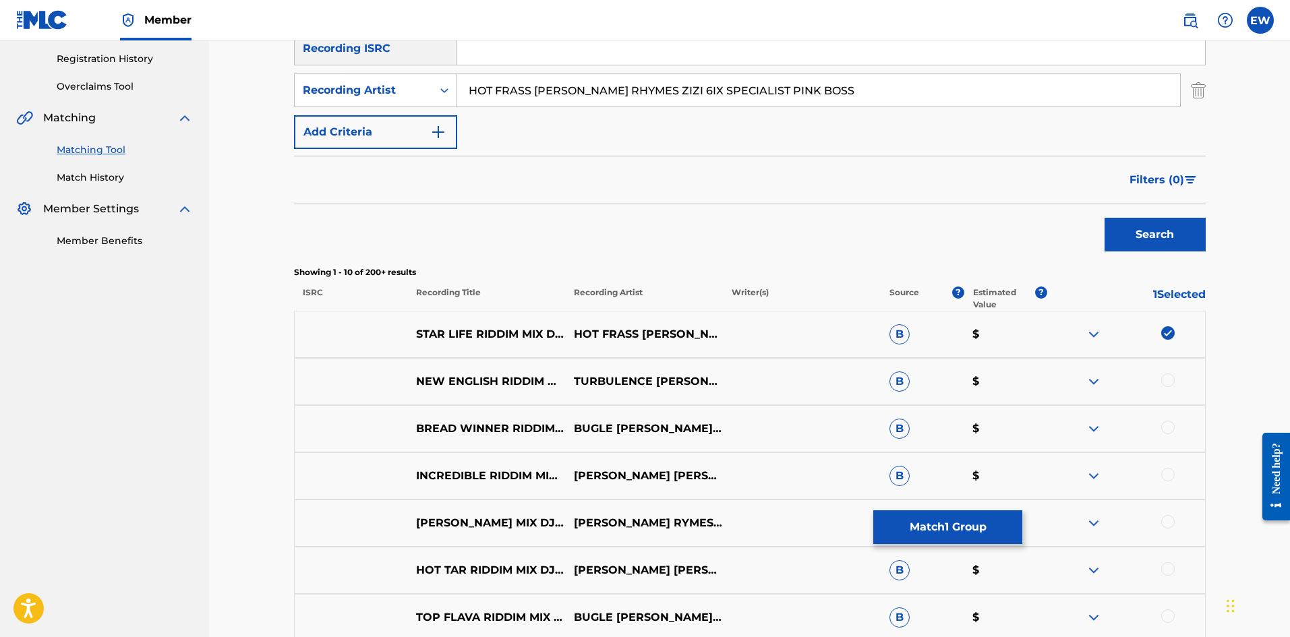
scroll to position [337, 0]
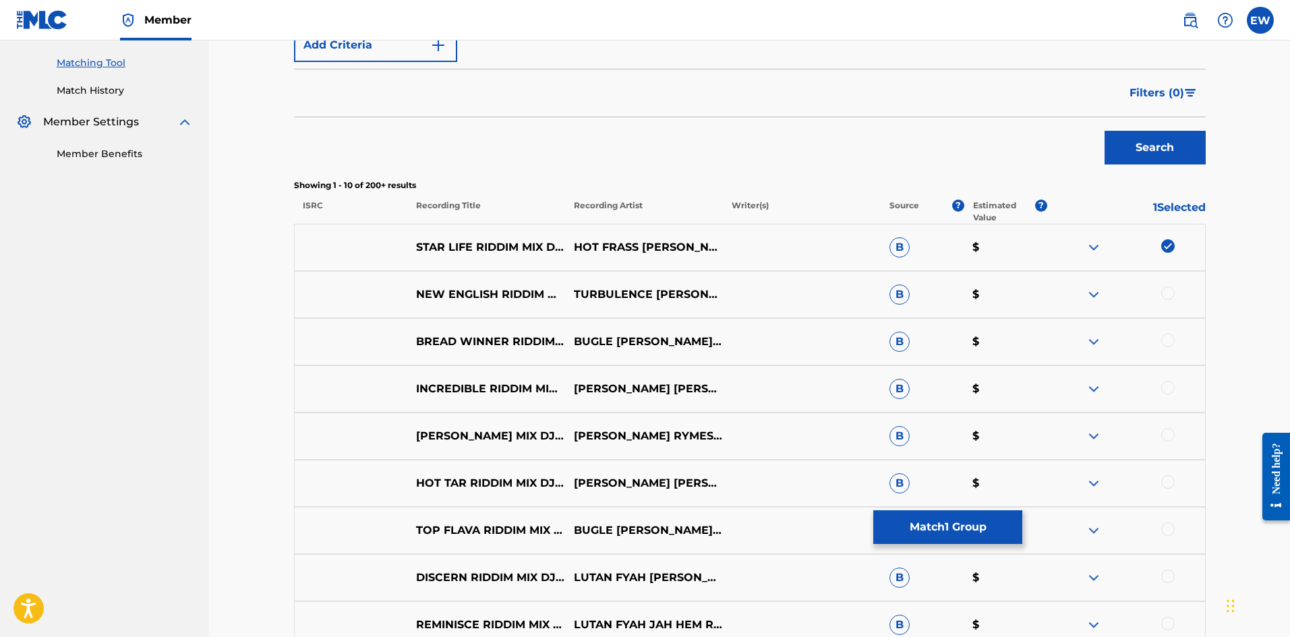
click at [943, 524] on button "Match 1 Group" at bounding box center [947, 527] width 149 height 34
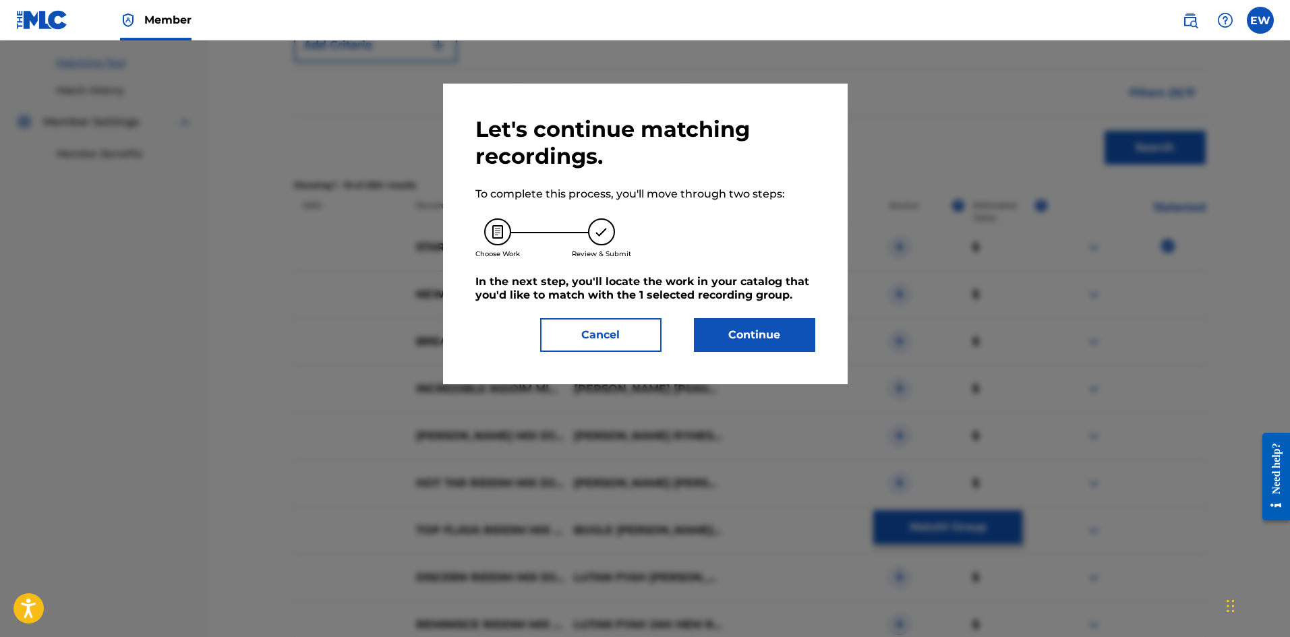
click at [765, 333] on button "Continue" at bounding box center [754, 335] width 121 height 34
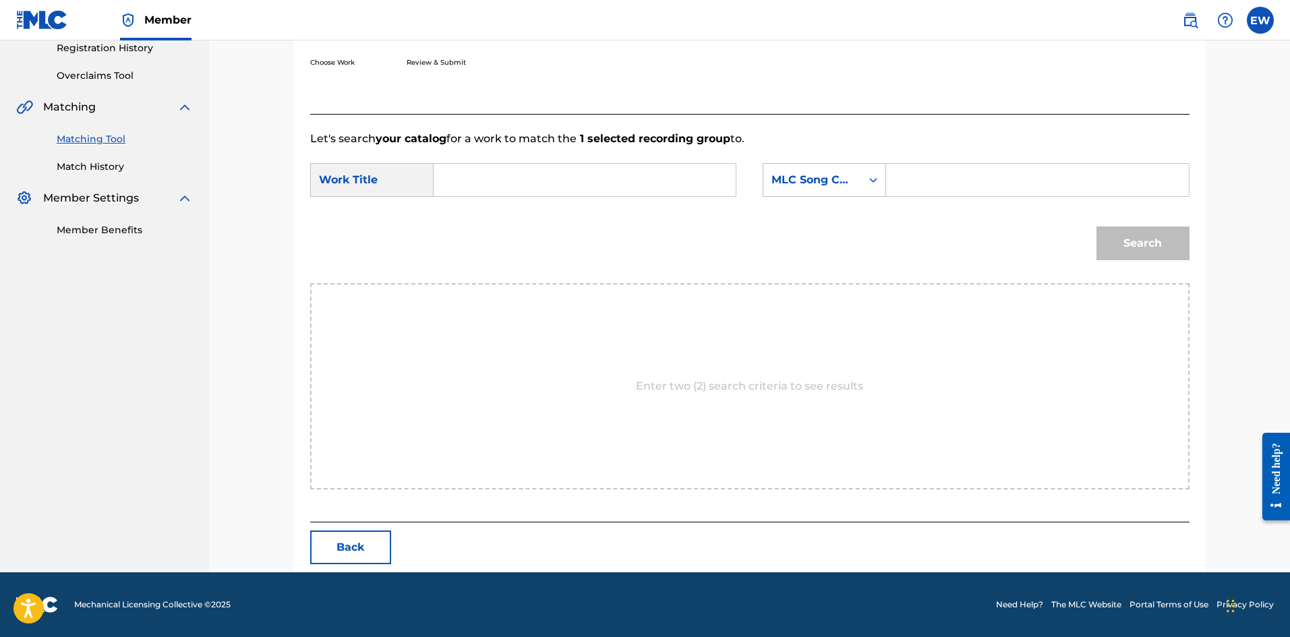
click at [691, 190] on input "Search Form" at bounding box center [584, 180] width 279 height 32
paste input "STAR LIFE RIDDIM MIX DJ HOPE MATHEMATICS"
type input "STAR LIFE RIDDIM MIX DJ HOPE MATHEMATICS"
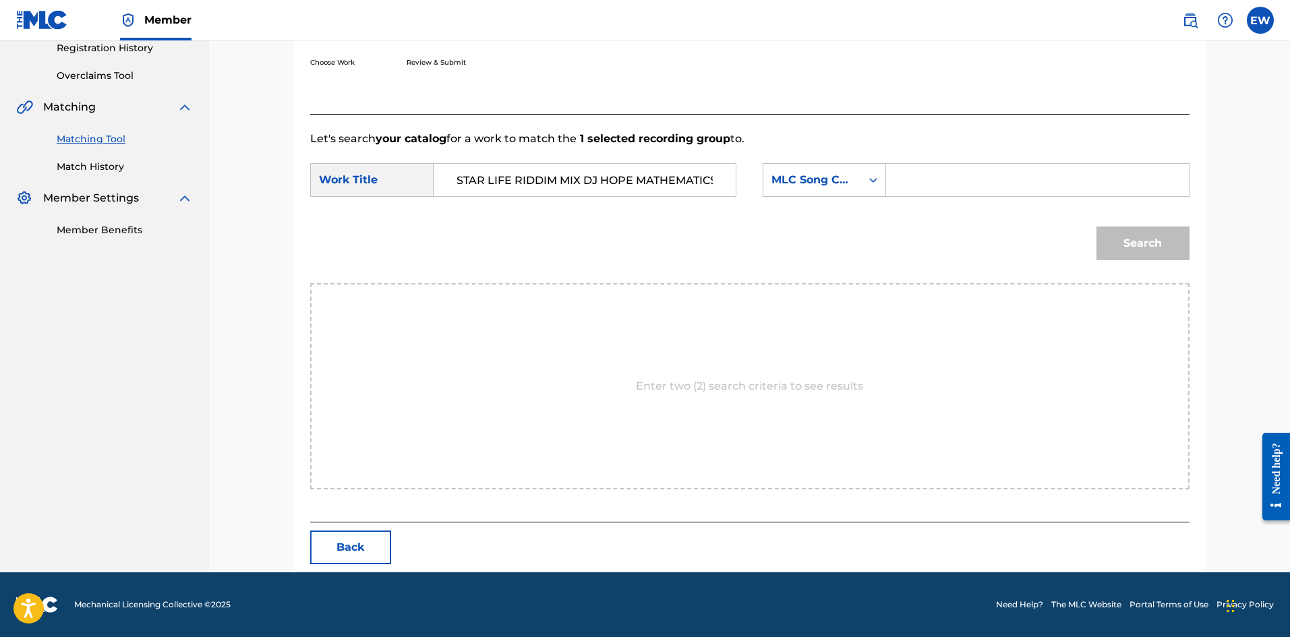
click at [958, 187] on input "Search Form" at bounding box center [1037, 180] width 279 height 32
paste input "SD5ZKD"
type input "SD5ZKD"
click at [1133, 243] on button "Search" at bounding box center [1142, 244] width 93 height 34
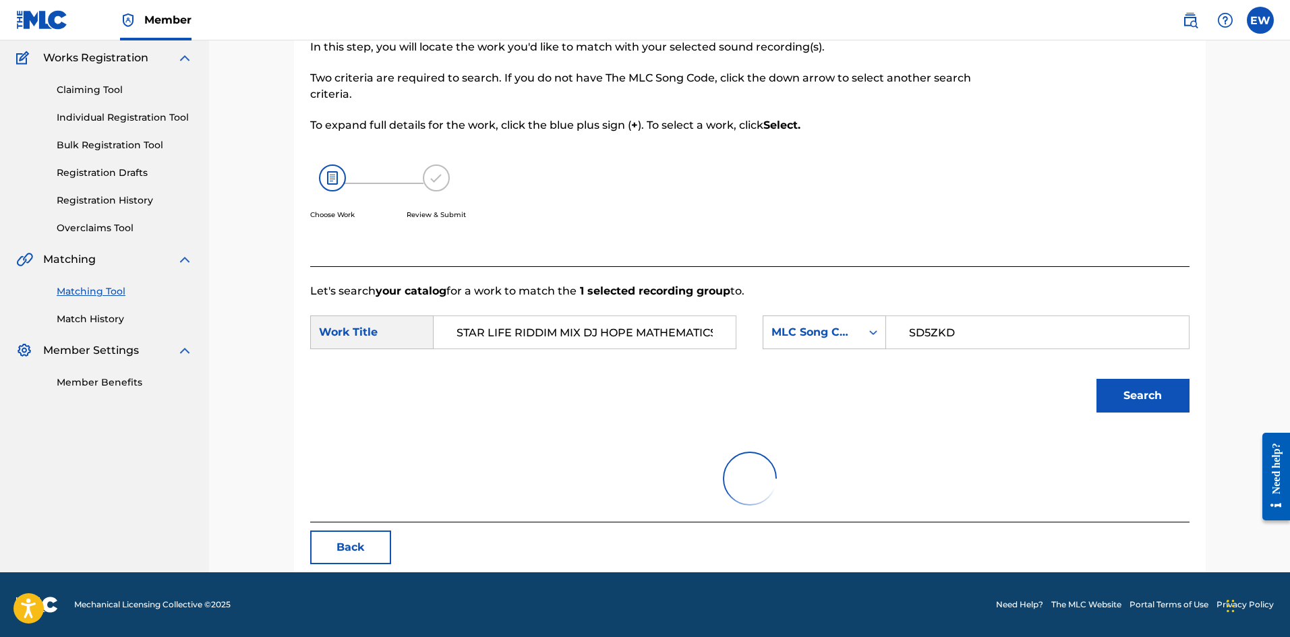
scroll to position [221, 0]
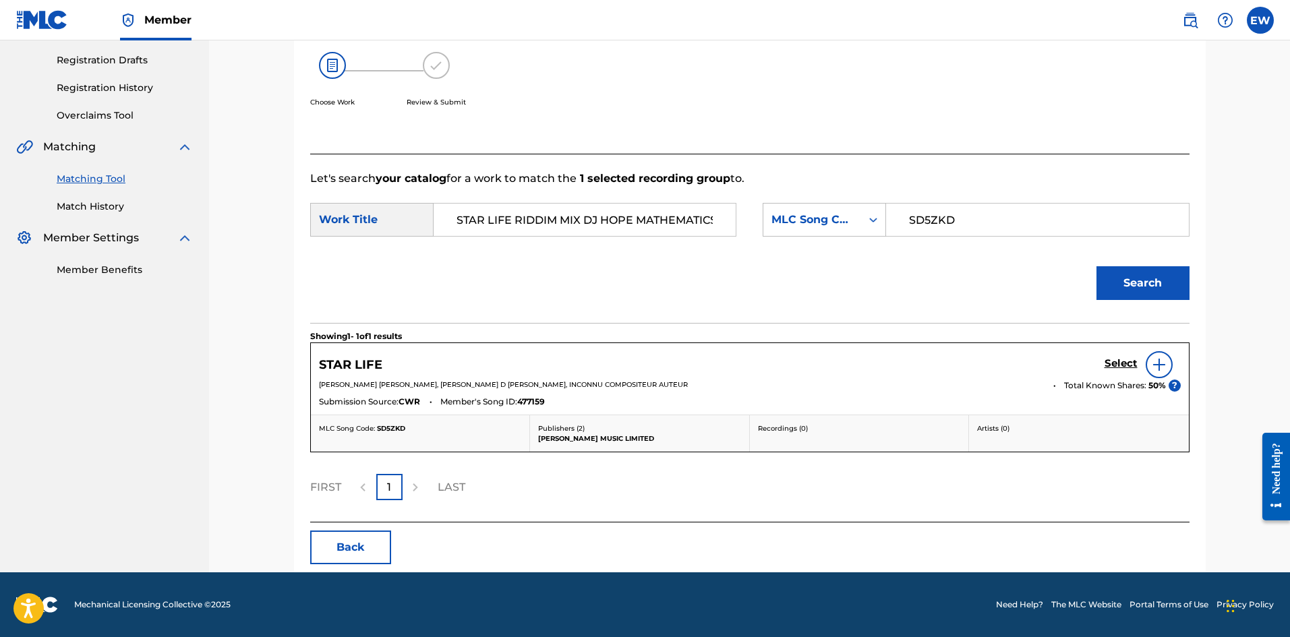
click at [1119, 359] on h5 "Select" at bounding box center [1121, 363] width 33 height 13
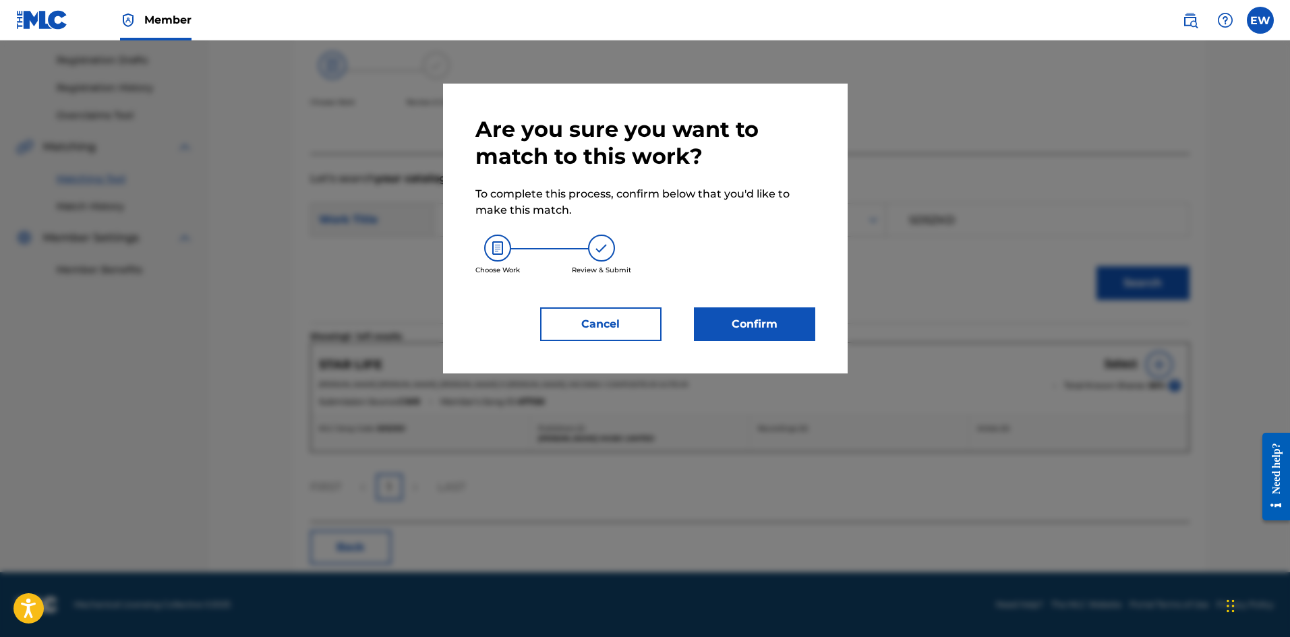
click at [781, 328] on button "Confirm" at bounding box center [754, 324] width 121 height 34
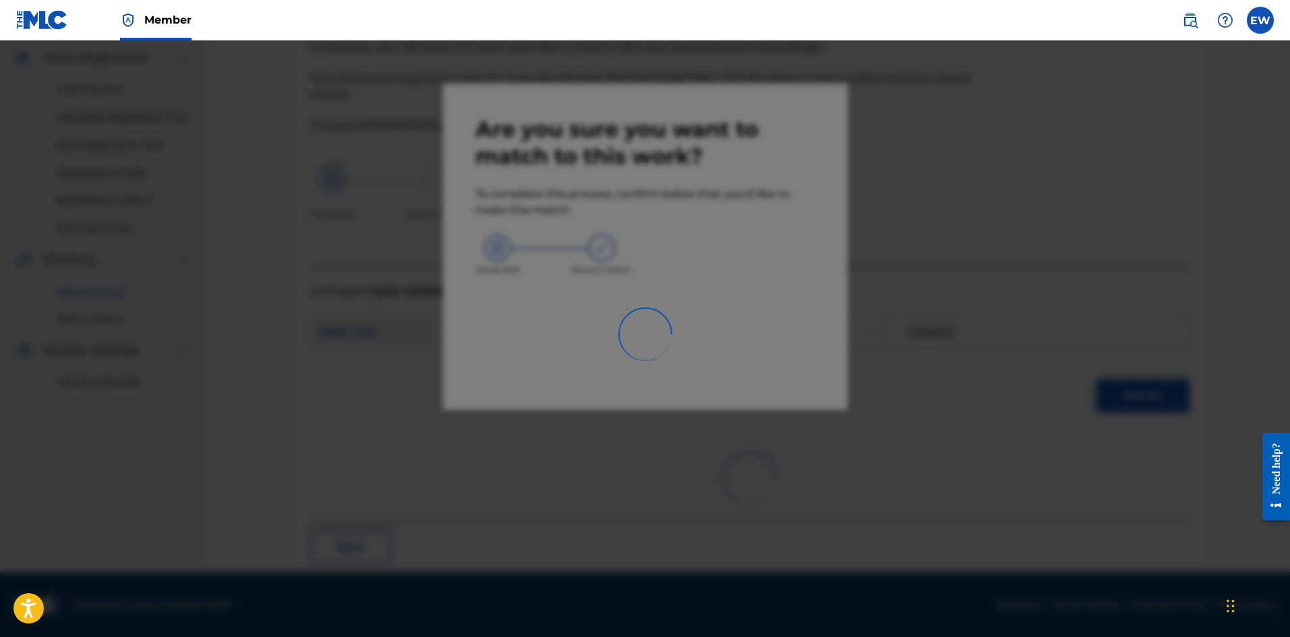
scroll to position [32, 0]
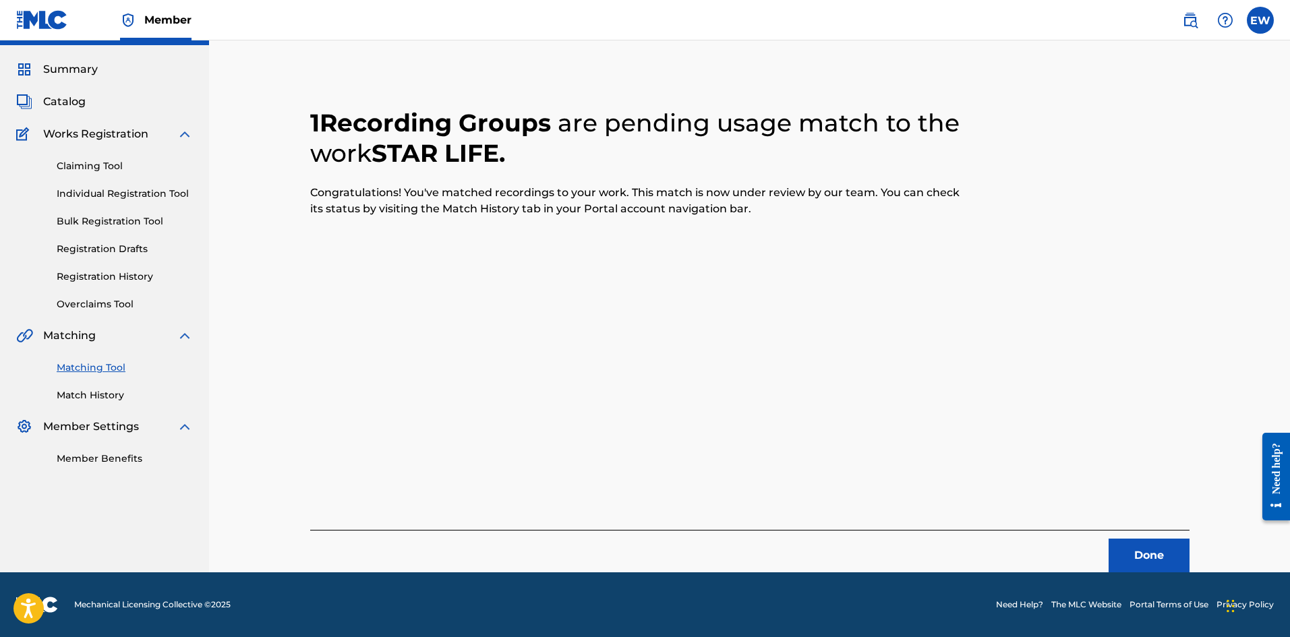
click at [1154, 544] on button "Done" at bounding box center [1149, 556] width 81 height 34
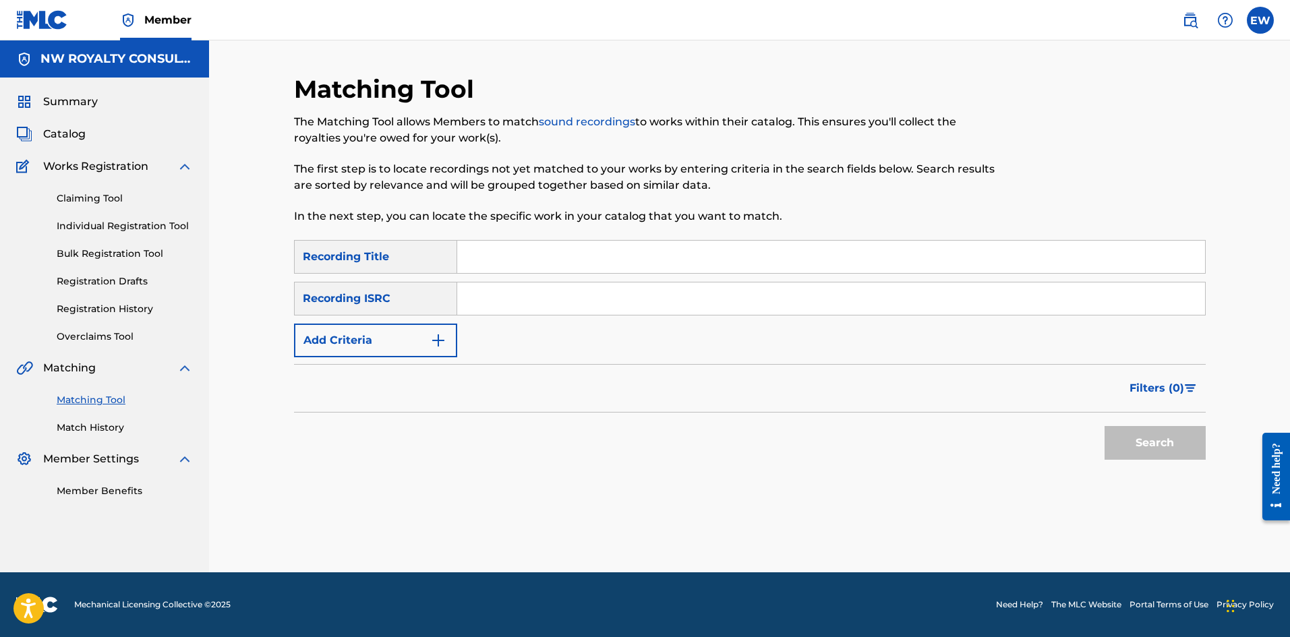
scroll to position [0, 0]
click at [409, 339] on button "Add Criteria" at bounding box center [375, 341] width 163 height 34
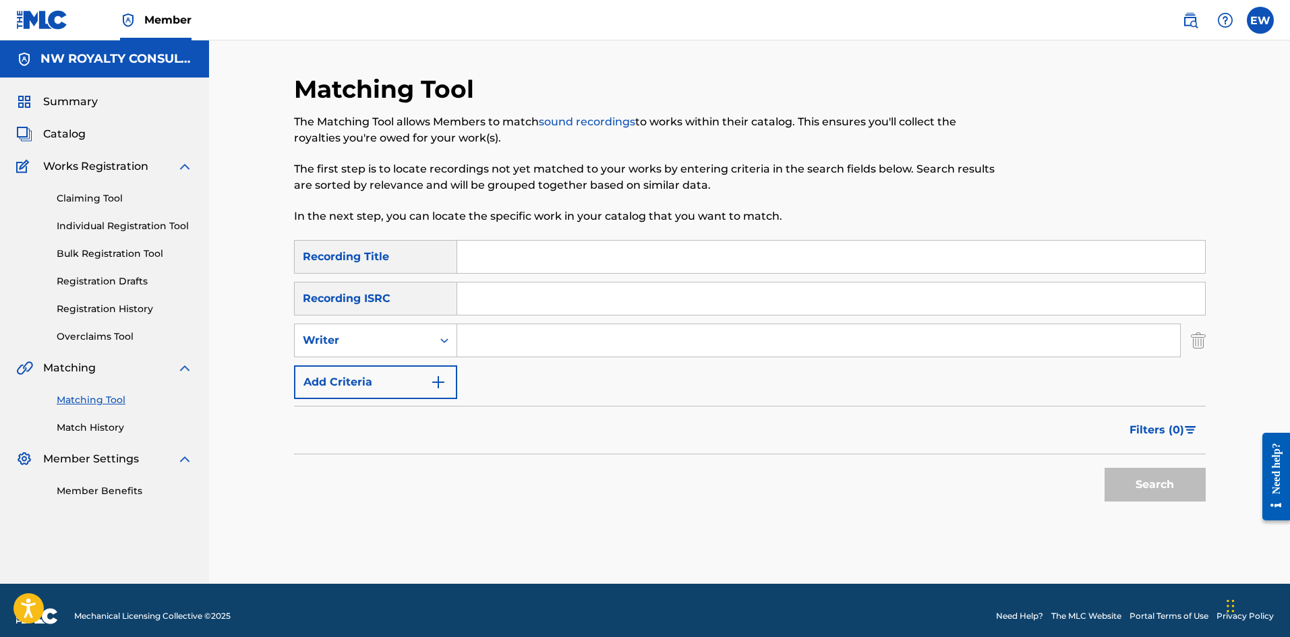
click at [409, 339] on div "Writer" at bounding box center [363, 340] width 121 height 16
click at [388, 372] on div "Recording Artist" at bounding box center [376, 374] width 162 height 34
click at [521, 339] on input "Search Form" at bounding box center [818, 340] width 723 height 32
paste input "CHEZIDEK"
type input "CHEZIDEK"
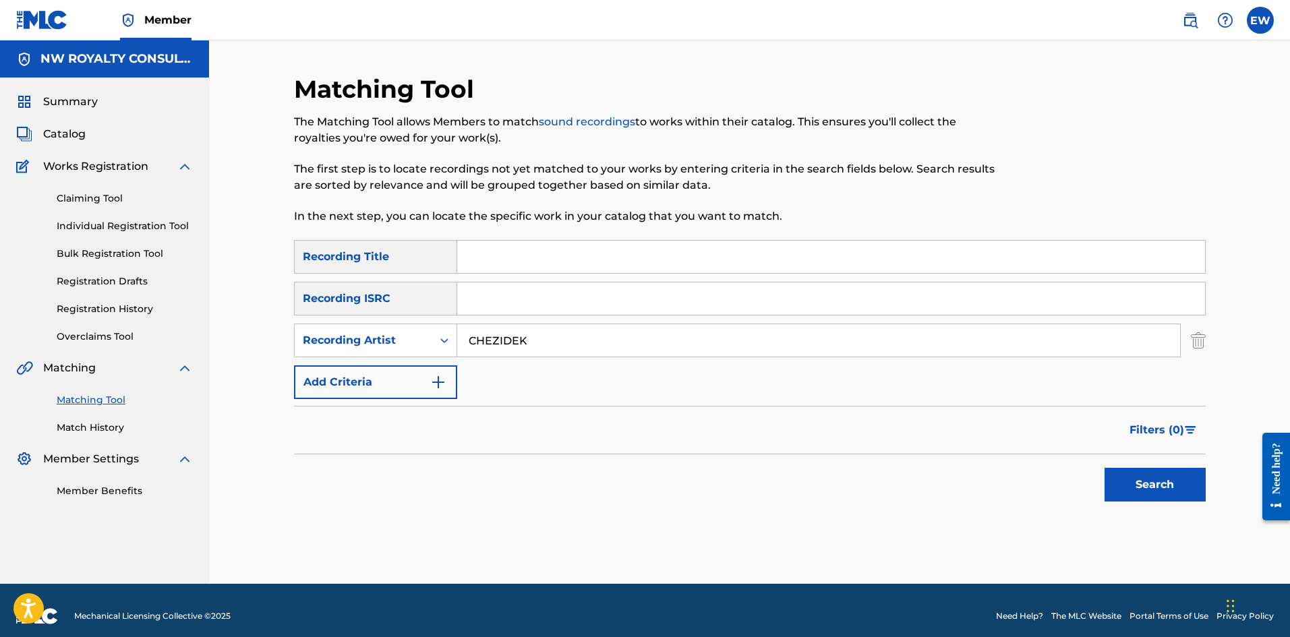
click at [581, 266] on input "Search Form" at bounding box center [831, 257] width 748 height 32
paste input "STATE OF EMERGENCY MIX"
type input "STATE OF EMERGENCY MIX"
click at [1137, 494] on button "Search" at bounding box center [1155, 485] width 101 height 34
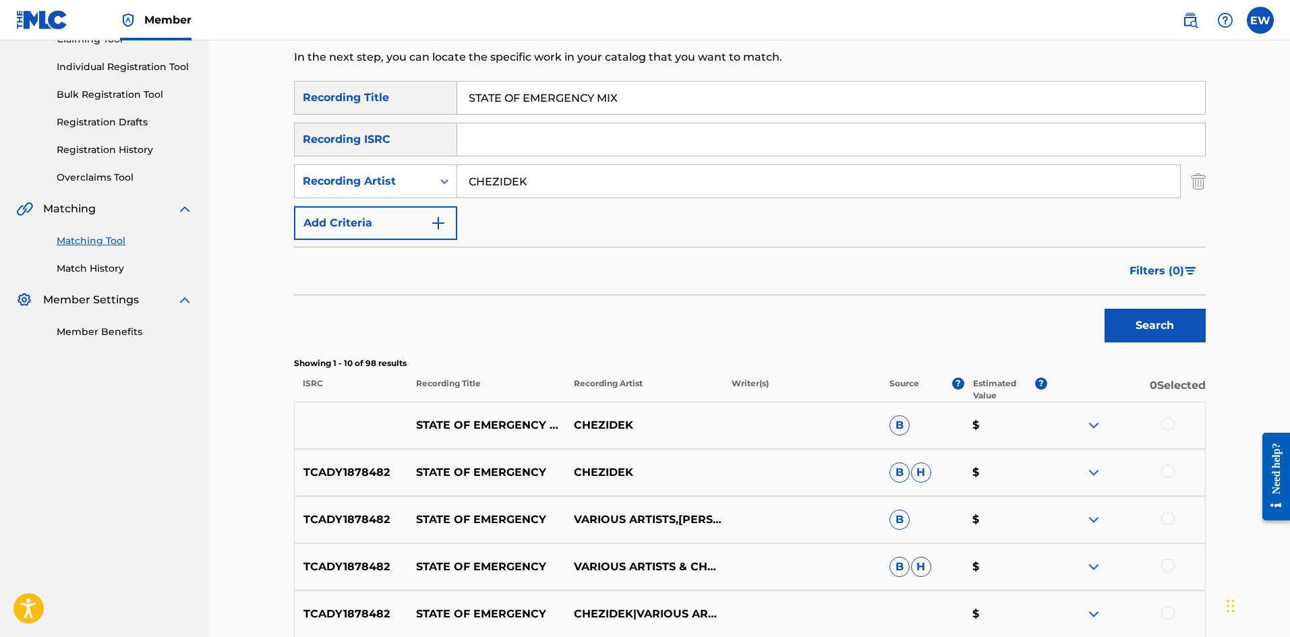
scroll to position [202, 0]
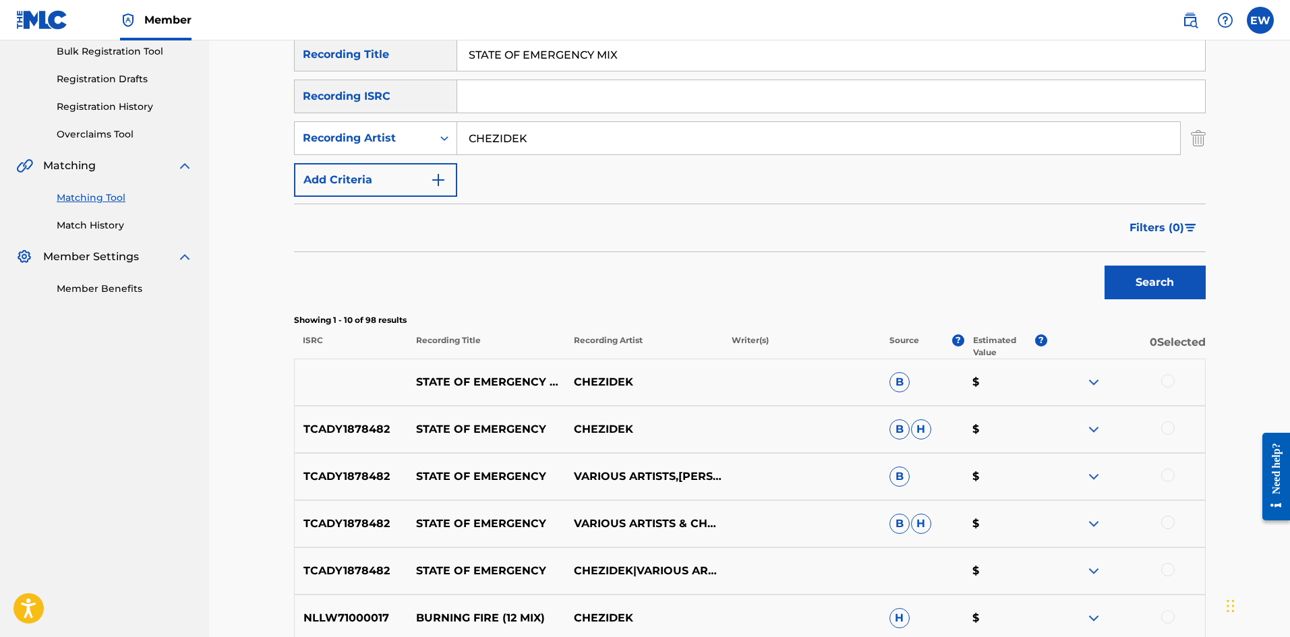
click at [1166, 377] on div at bounding box center [1167, 380] width 13 height 13
click at [1171, 429] on div at bounding box center [1167, 427] width 13 height 13
click at [1165, 474] on div at bounding box center [1167, 475] width 13 height 13
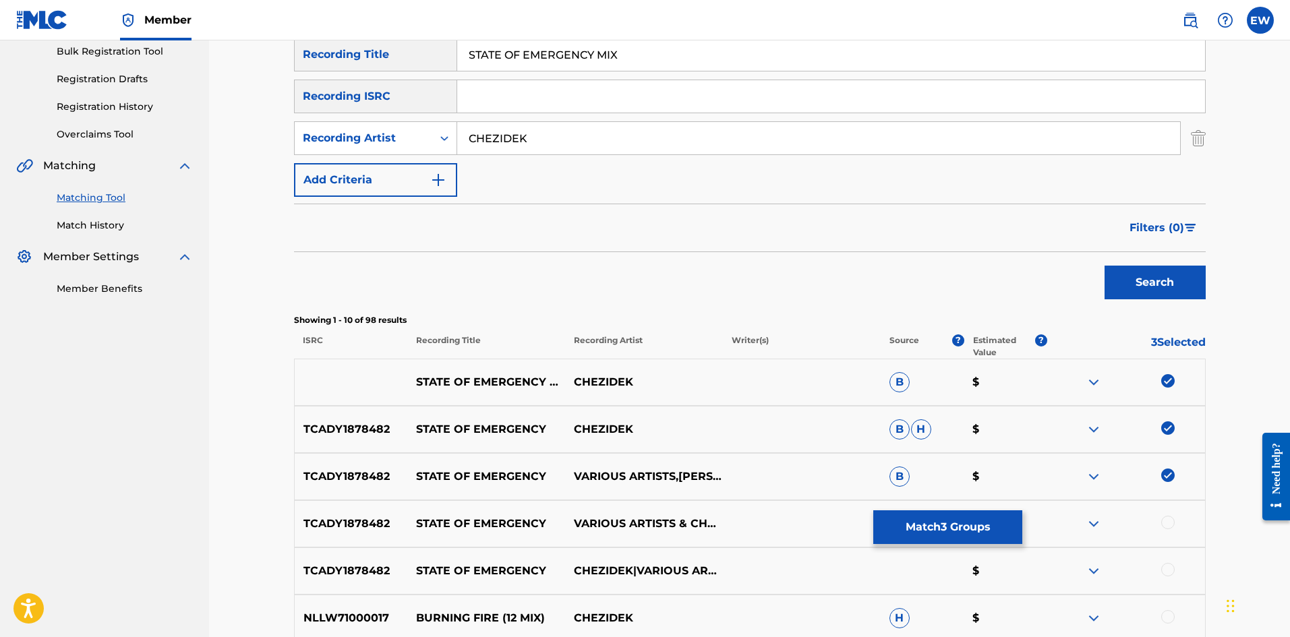
scroll to position [270, 0]
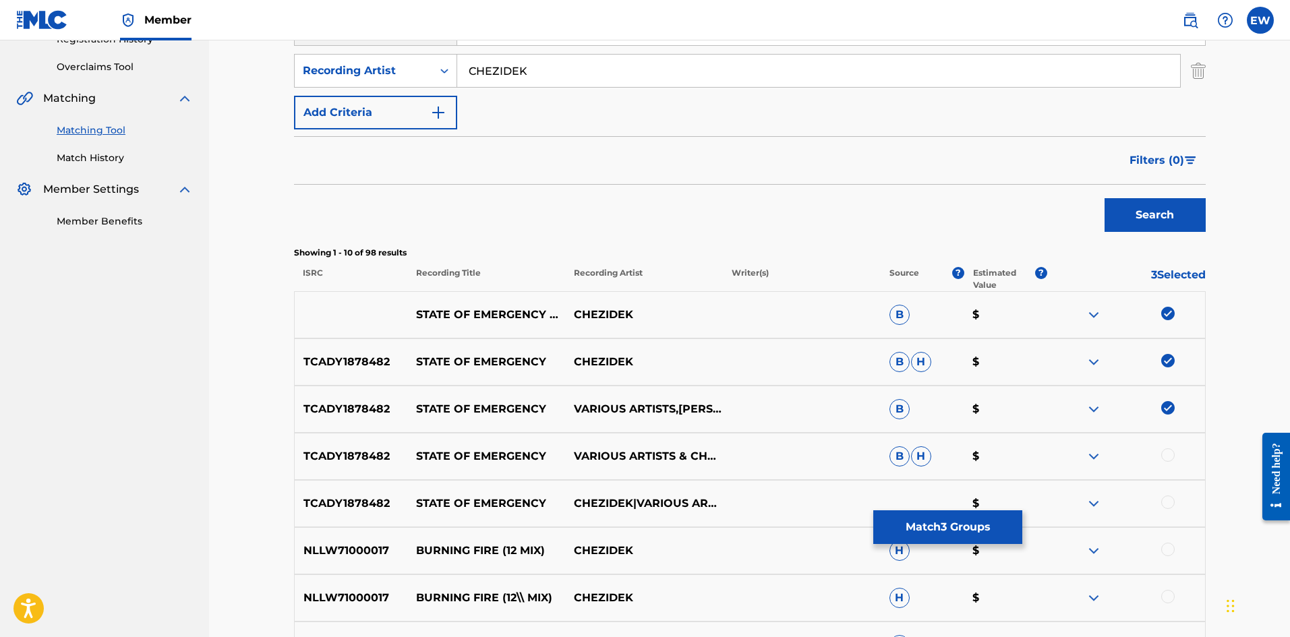
click at [1166, 452] on div at bounding box center [1167, 454] width 13 height 13
click at [1168, 505] on div at bounding box center [1167, 502] width 13 height 13
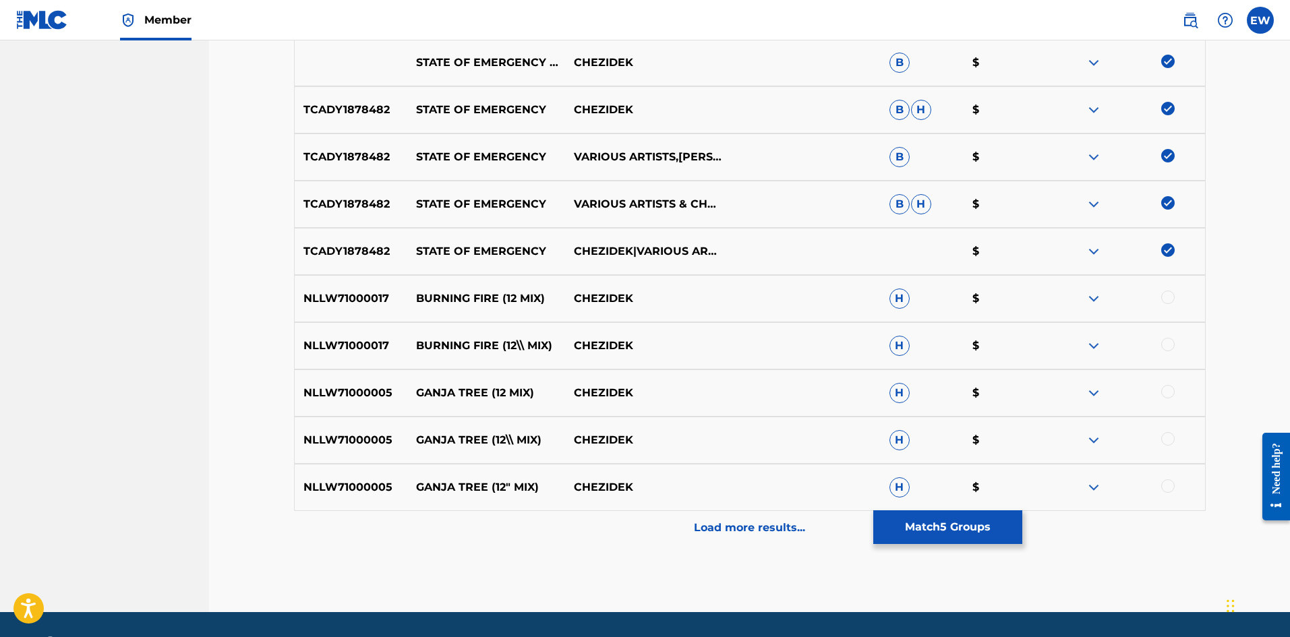
scroll to position [539, 0]
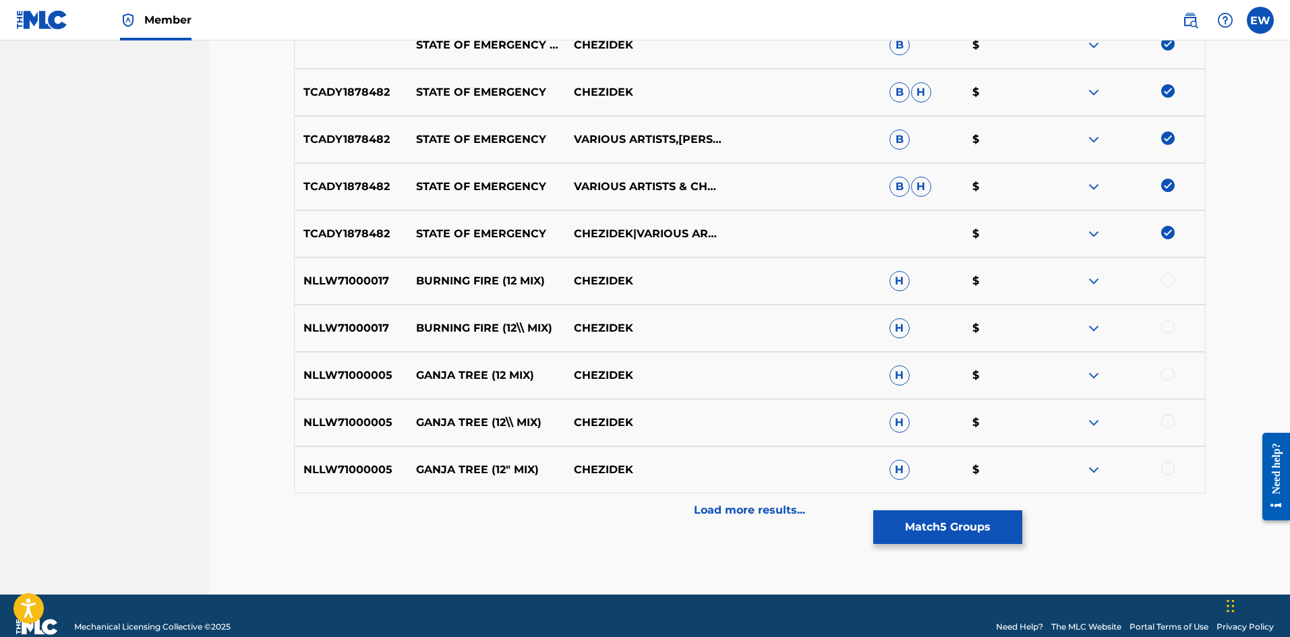
click at [913, 531] on button "Match 5 Groups" at bounding box center [947, 527] width 149 height 34
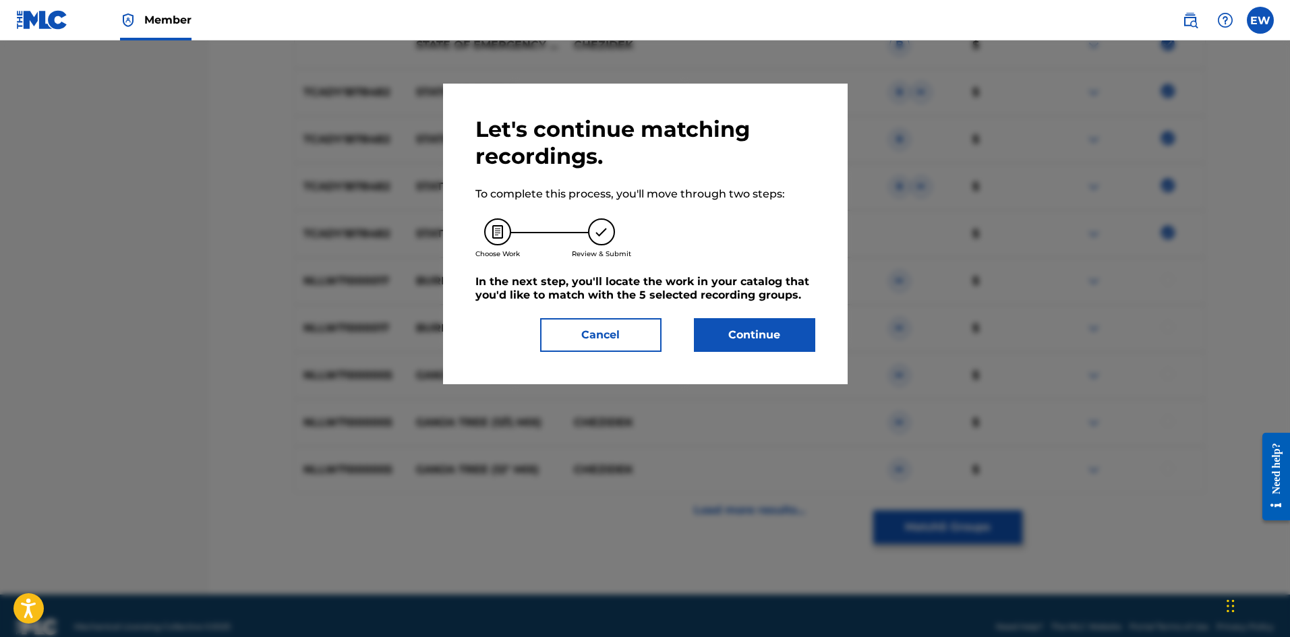
click at [777, 337] on button "Continue" at bounding box center [754, 335] width 121 height 34
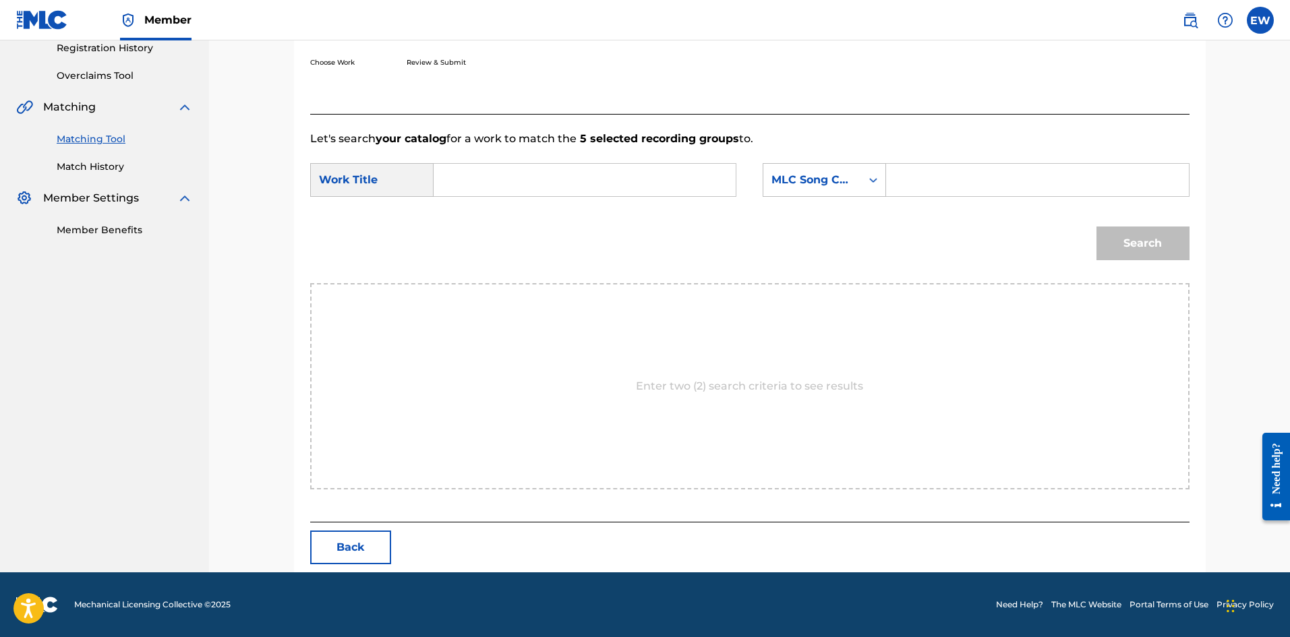
drag, startPoint x: 570, startPoint y: 174, endPoint x: 570, endPoint y: 182, distance: 8.1
click at [570, 179] on input "Search Form" at bounding box center [584, 180] width 279 height 32
paste input "STATE OF EMERGENCY MIX"
type input "STATE OF EMERGENCY MIX"
click at [939, 207] on form "SearchWithCriteria55ac0352-0275-48da-bb51-f9fd669b7df4 Work Title STATE OF EMER…" at bounding box center [749, 215] width 879 height 136
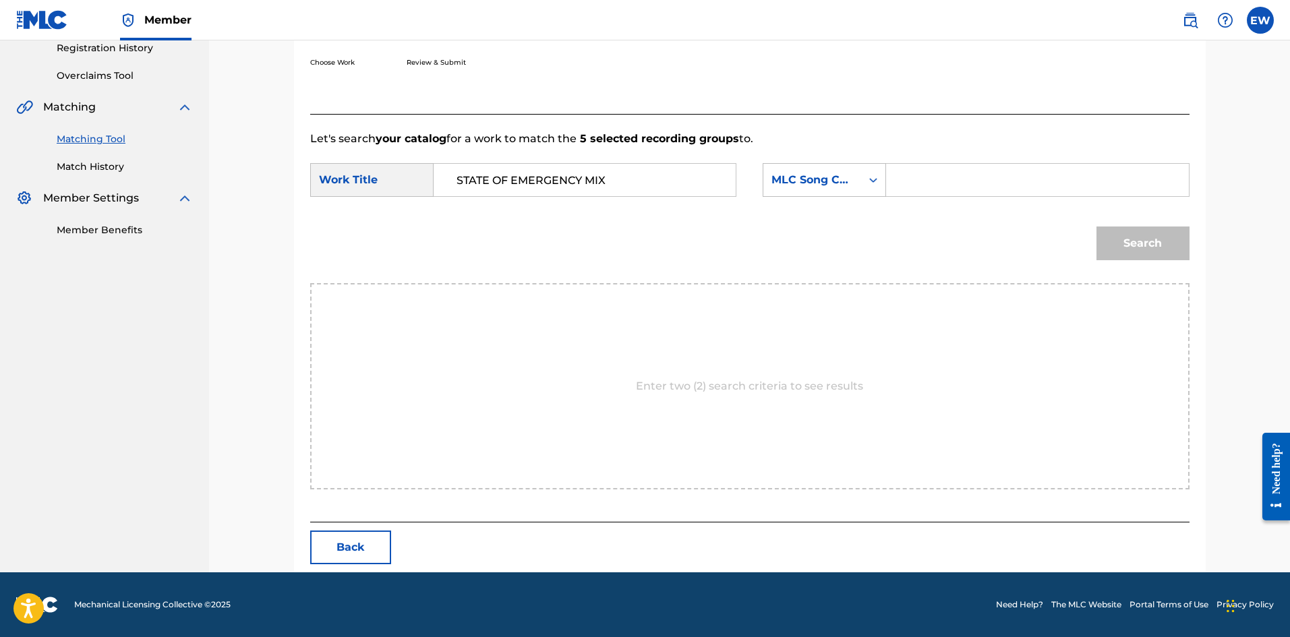
click at [941, 189] on input "Search Form" at bounding box center [1037, 180] width 279 height 32
paste input "SC7T4Q"
type input "SC7T4Q"
click at [1113, 242] on button "Search" at bounding box center [1142, 244] width 93 height 34
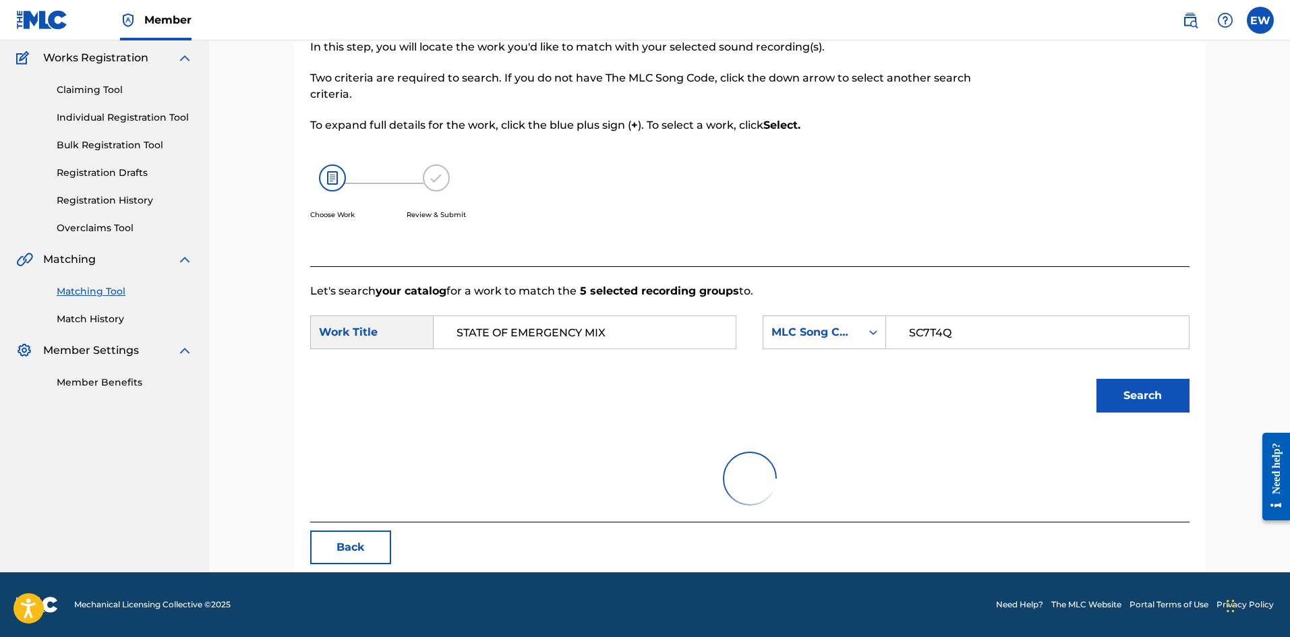
scroll to position [221, 0]
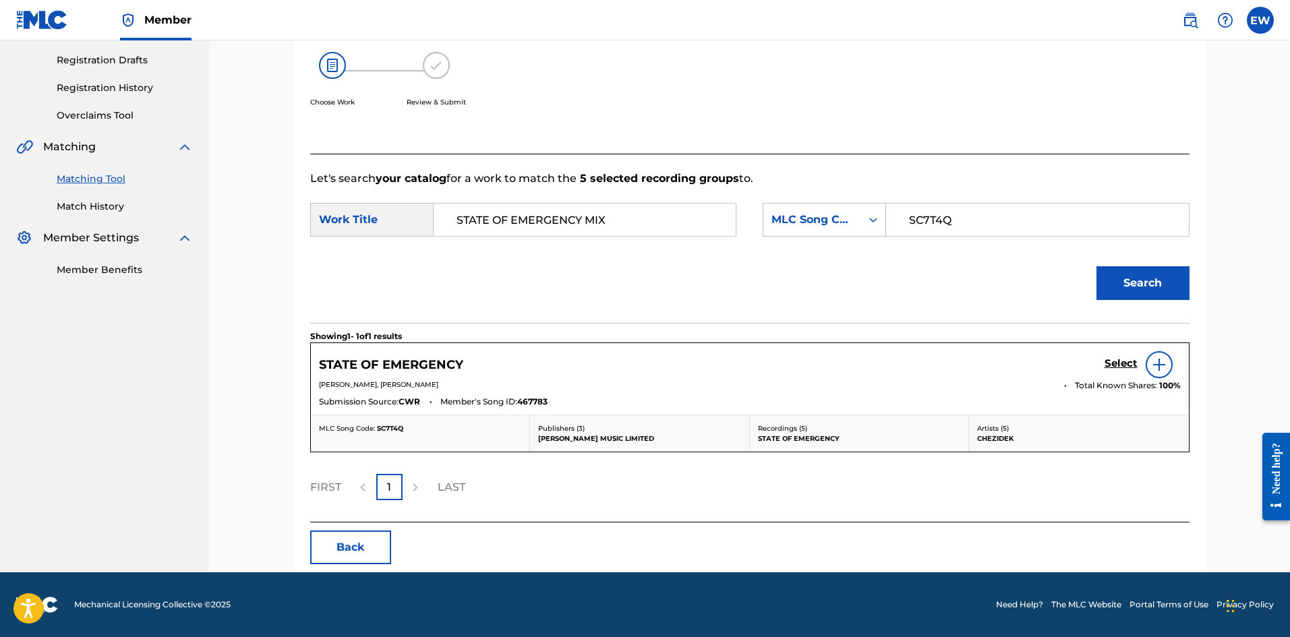
click at [1121, 357] on h5 "Select" at bounding box center [1121, 363] width 33 height 13
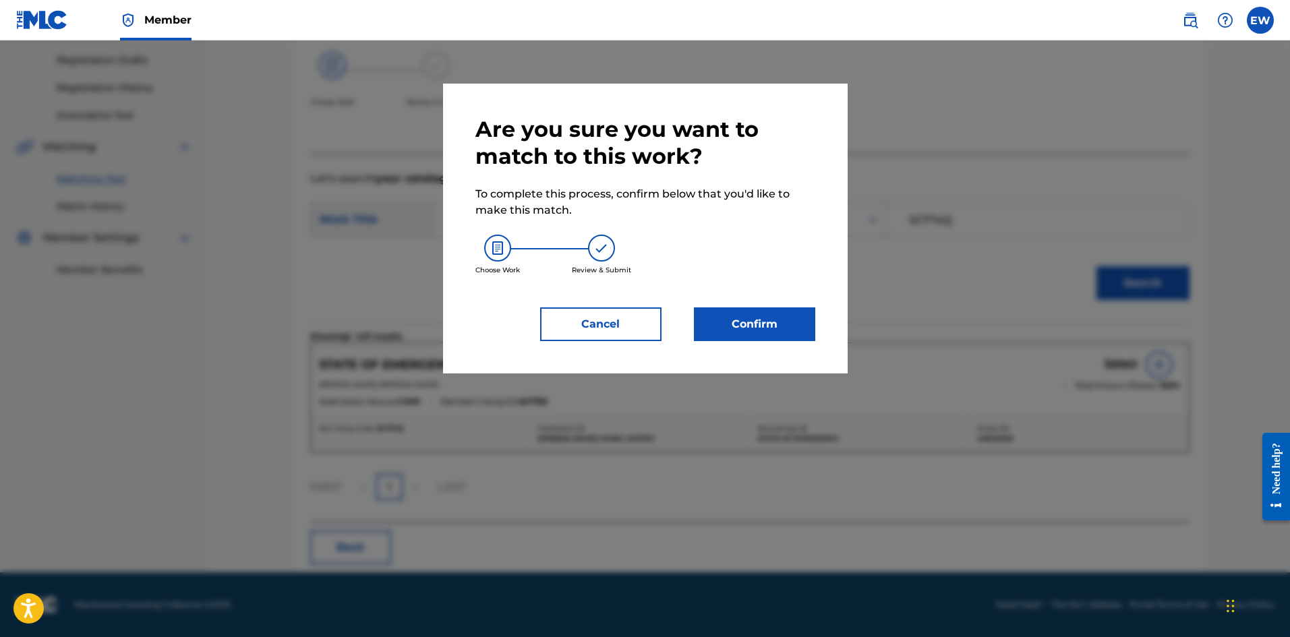
click at [786, 339] on button "Confirm" at bounding box center [754, 324] width 121 height 34
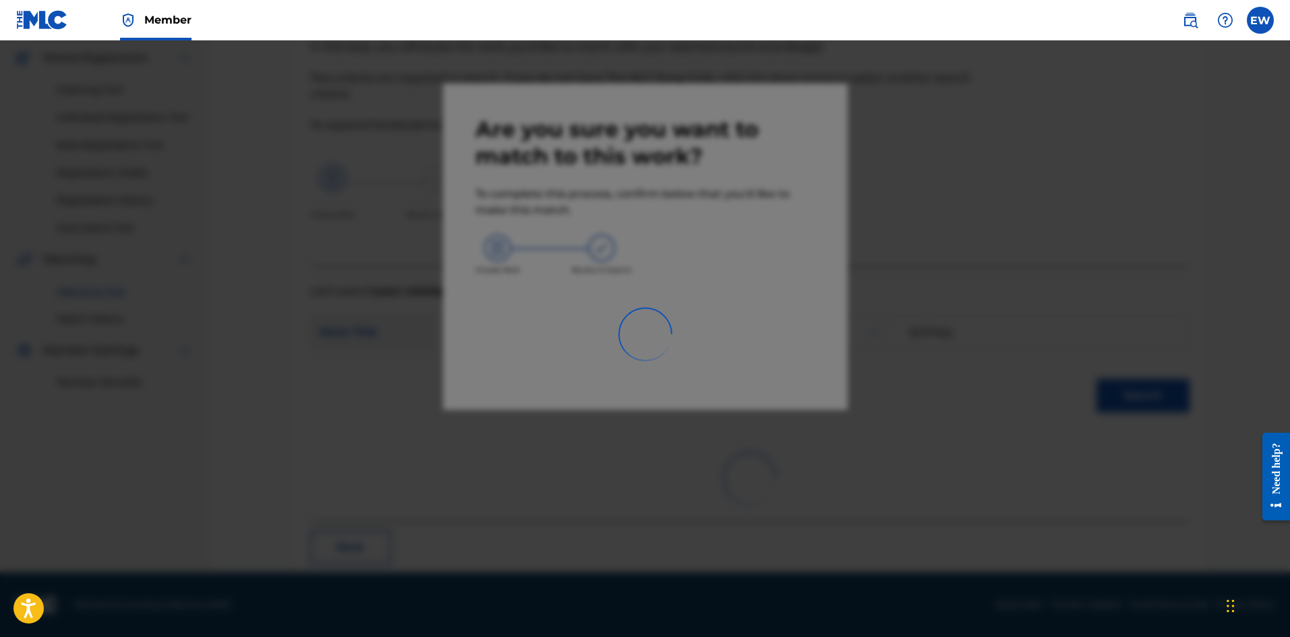
scroll to position [32, 0]
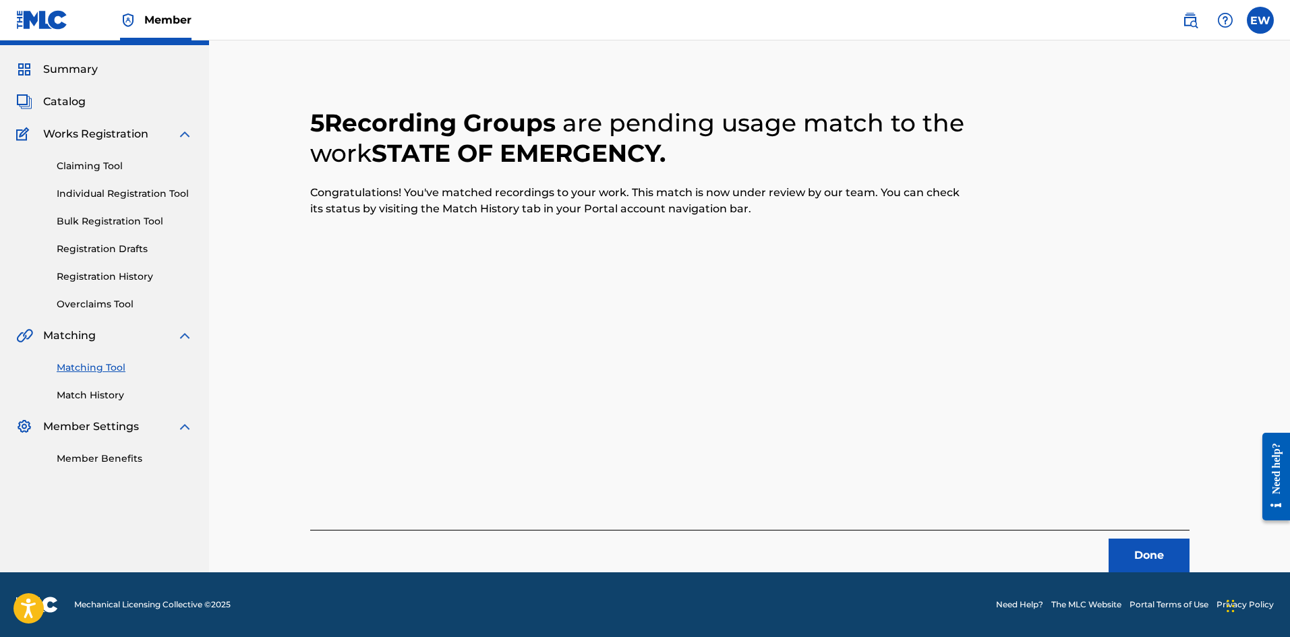
click at [1130, 560] on button "Done" at bounding box center [1149, 556] width 81 height 34
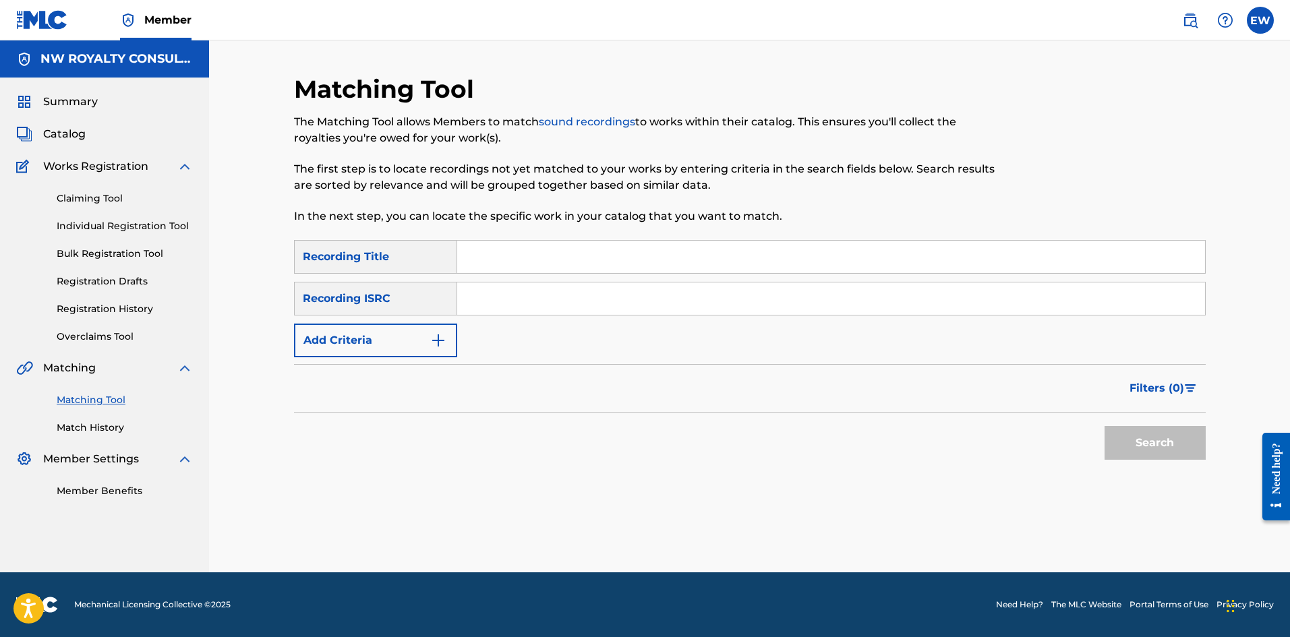
scroll to position [0, 0]
click at [411, 346] on button "Add Criteria" at bounding box center [375, 341] width 163 height 34
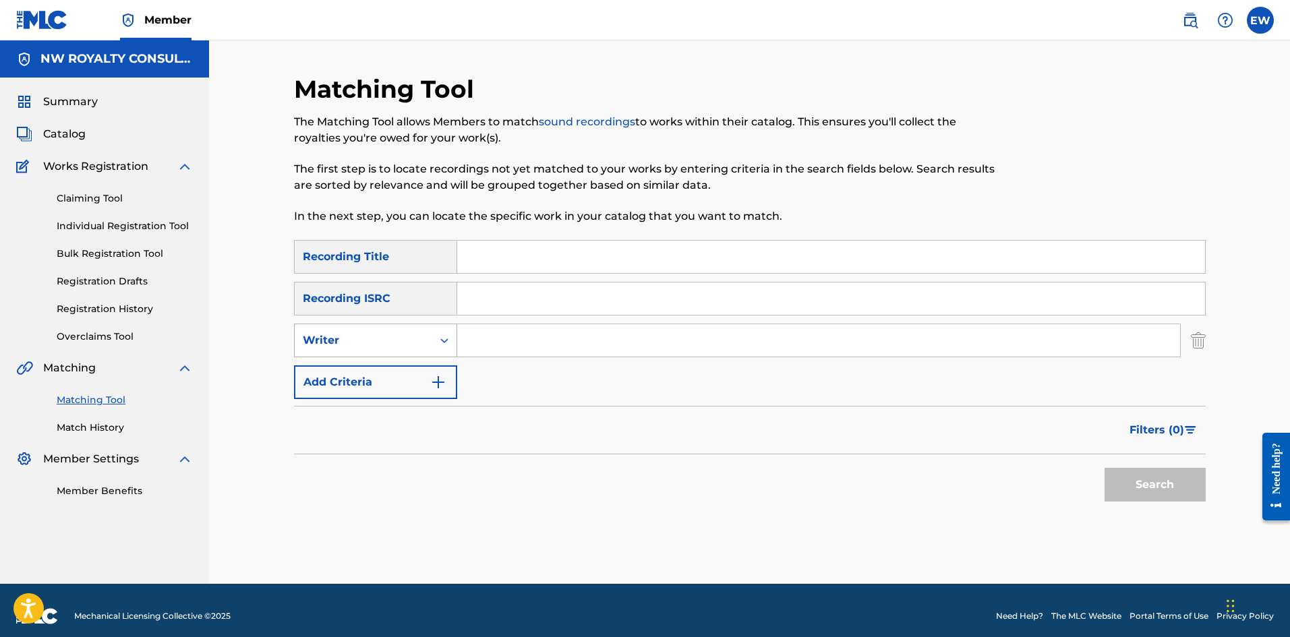
click at [397, 355] on div "Writer" at bounding box center [375, 341] width 163 height 34
click at [397, 360] on div "Recording Artist" at bounding box center [376, 374] width 162 height 34
click at [495, 340] on input "Search Form" at bounding box center [818, 340] width 723 height 32
paste input "STREET [PERSON_NAME]"
type input "STREET [PERSON_NAME]"
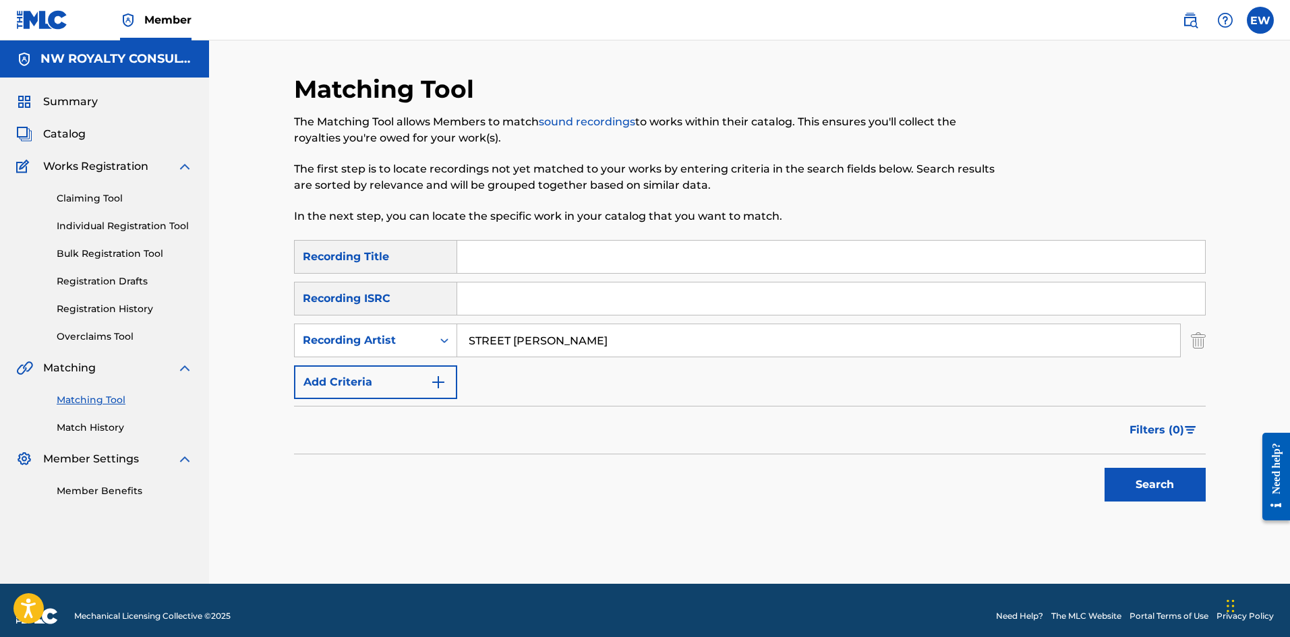
click at [539, 276] on div "SearchWithCriteria37945a65-efce-465b-b152-bb4010bd0d9d Recording Title SearchWi…" at bounding box center [750, 319] width 912 height 159
paste input "STATIC [PERSON_NAME] [PERSON_NAME] RIDDIM"
type input "STATIC [PERSON_NAME] [PERSON_NAME] RIDDIM"
click at [1168, 492] on button "Search" at bounding box center [1155, 485] width 101 height 34
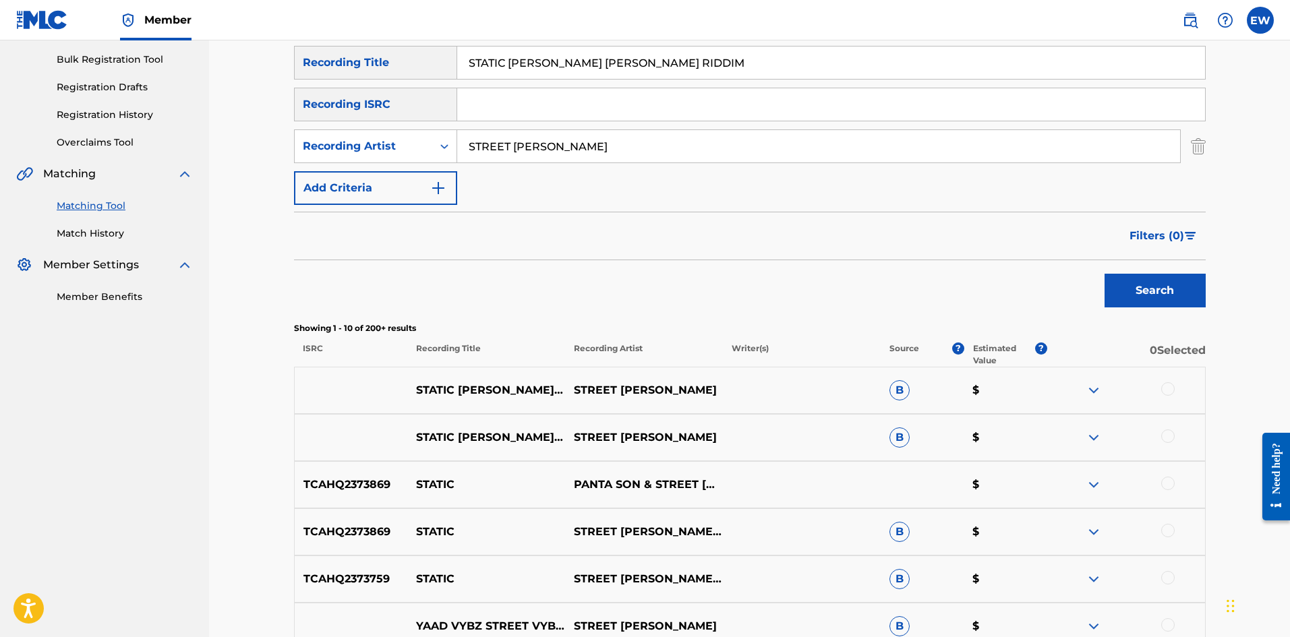
scroll to position [202, 0]
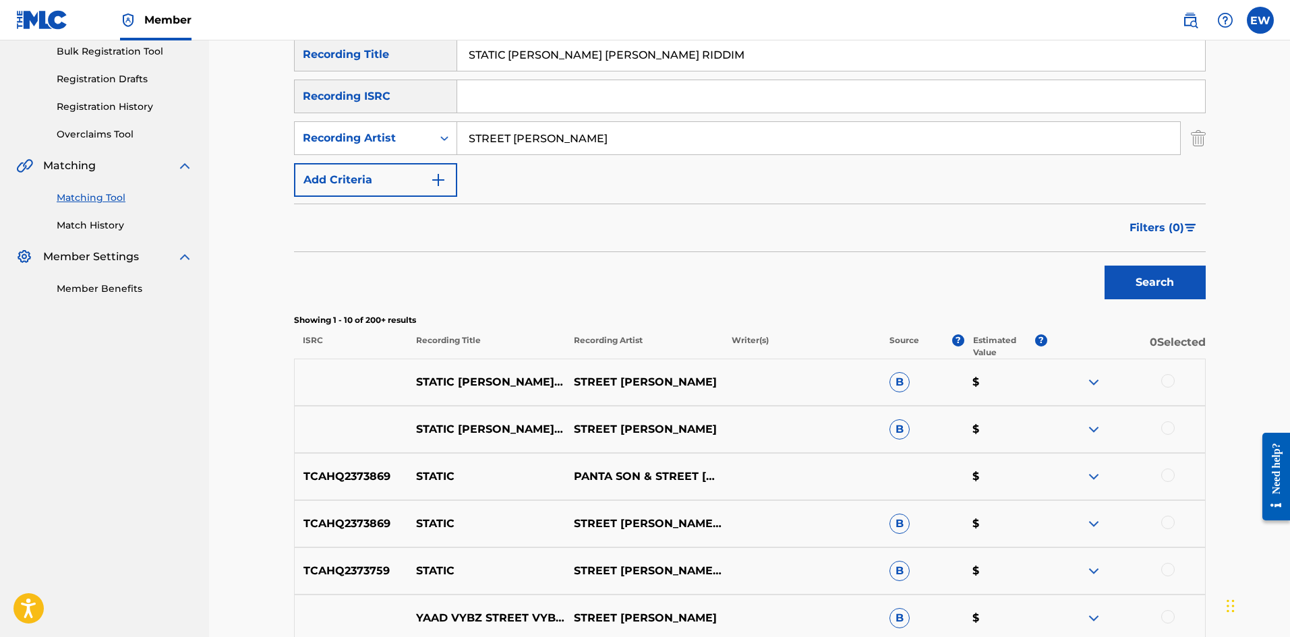
click at [1164, 379] on div at bounding box center [1167, 380] width 13 height 13
click at [1161, 430] on div at bounding box center [1167, 427] width 13 height 13
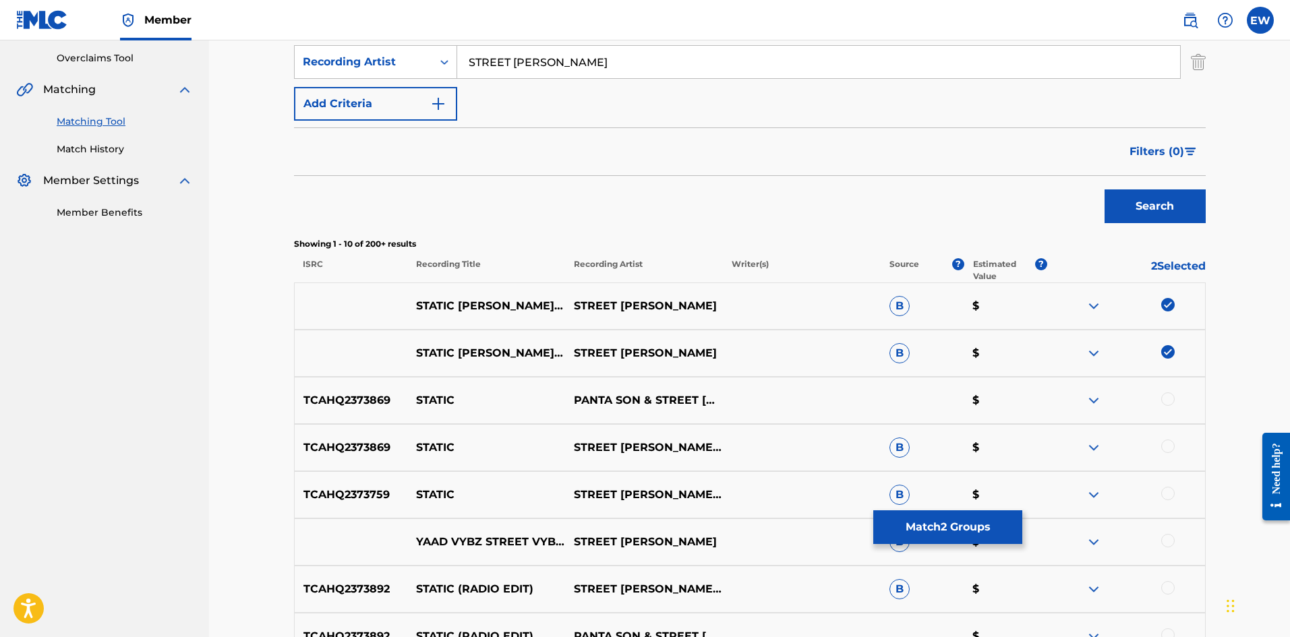
scroll to position [337, 0]
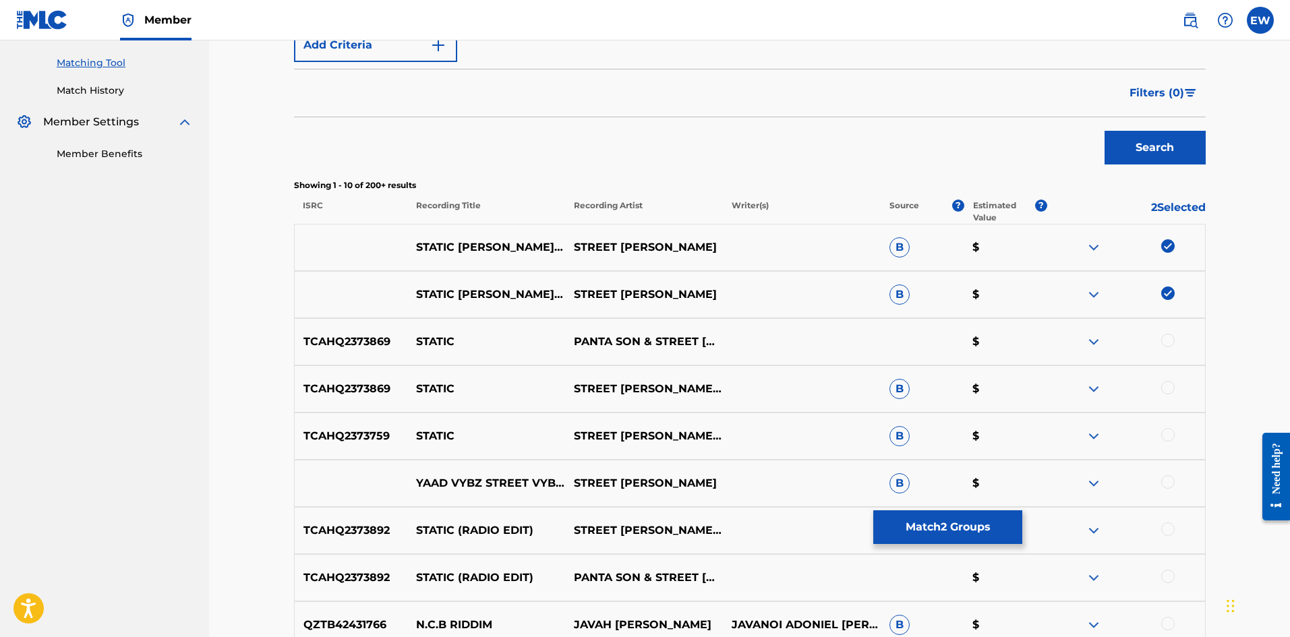
click at [1164, 345] on div at bounding box center [1167, 340] width 13 height 13
click at [1163, 388] on div at bounding box center [1167, 387] width 13 height 13
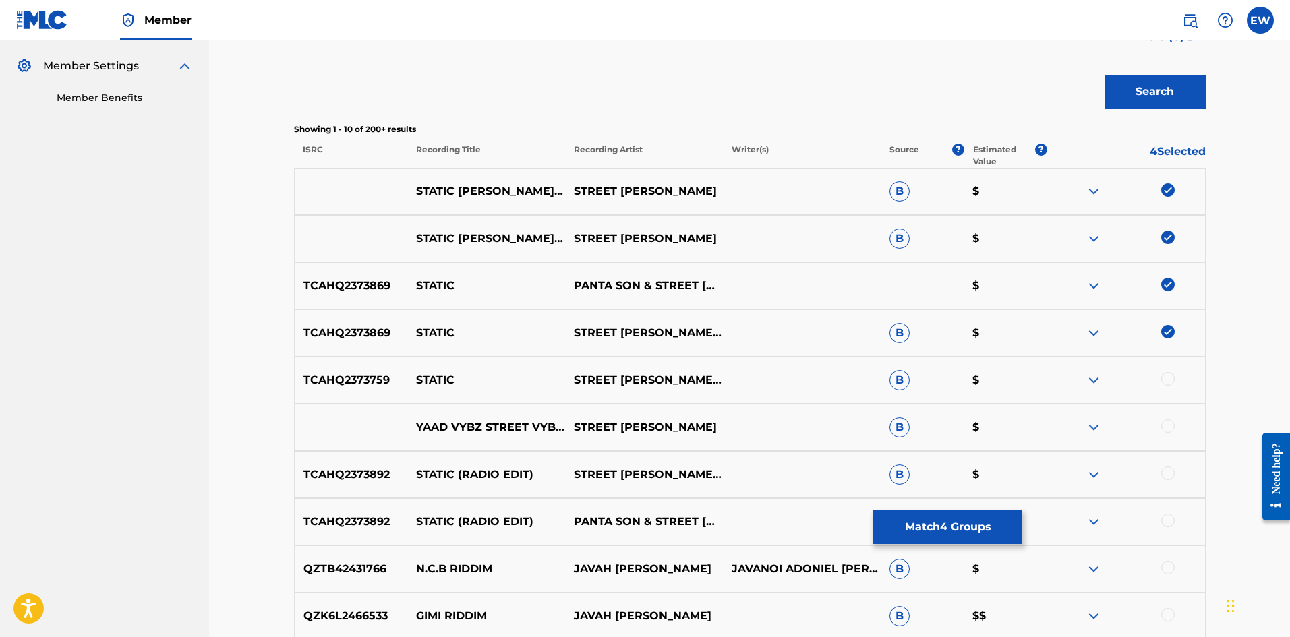
scroll to position [405, 0]
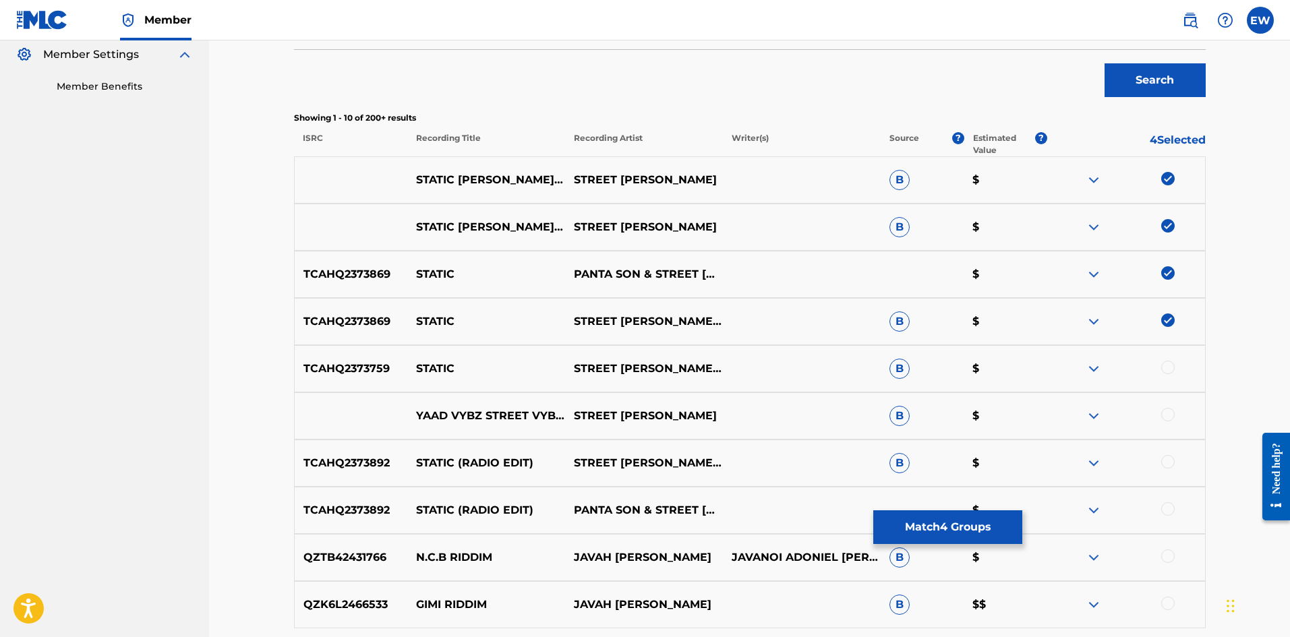
click at [1160, 368] on div at bounding box center [1126, 369] width 158 height 16
click at [1185, 376] on div at bounding box center [1126, 369] width 158 height 16
click at [1181, 360] on div "TCAHQ2373759 STATIC STREET [PERSON_NAME] & [PERSON_NAME] SON B $" at bounding box center [750, 368] width 912 height 47
click at [1165, 362] on div at bounding box center [1167, 367] width 13 height 13
click at [1164, 225] on img at bounding box center [1167, 225] width 13 height 13
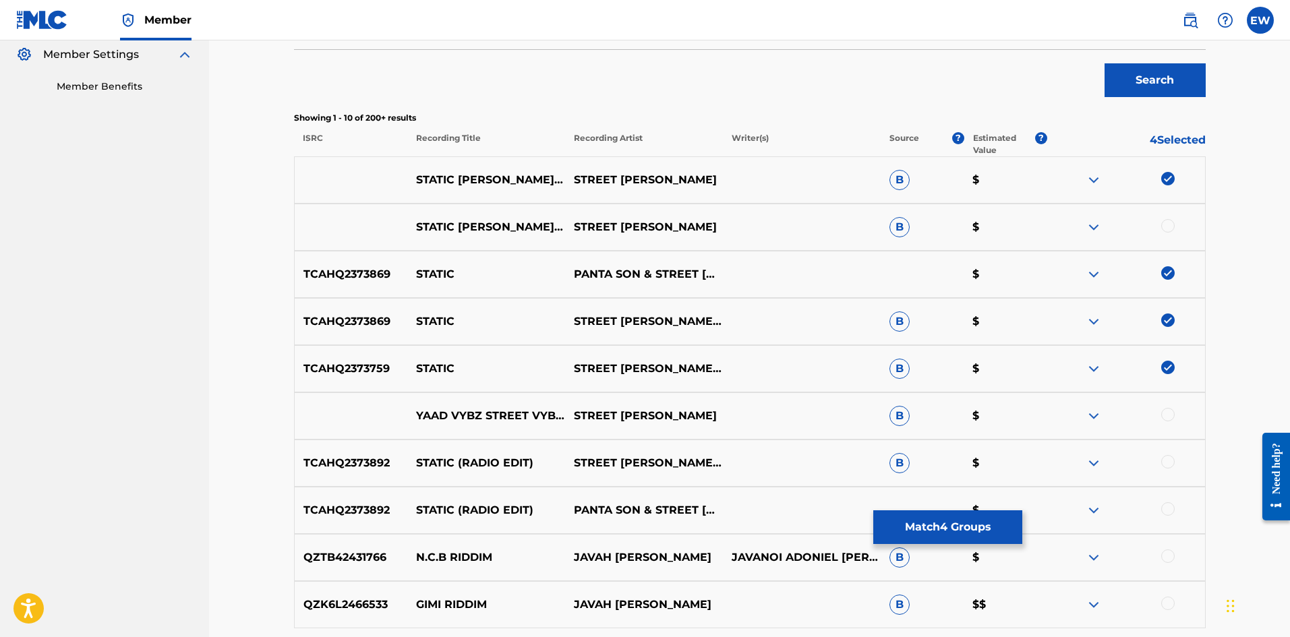
click at [1169, 223] on div at bounding box center [1167, 225] width 13 height 13
click at [1175, 460] on div at bounding box center [1126, 463] width 158 height 16
click at [1171, 458] on div at bounding box center [1167, 461] width 13 height 13
click at [1166, 509] on div at bounding box center [1167, 508] width 13 height 13
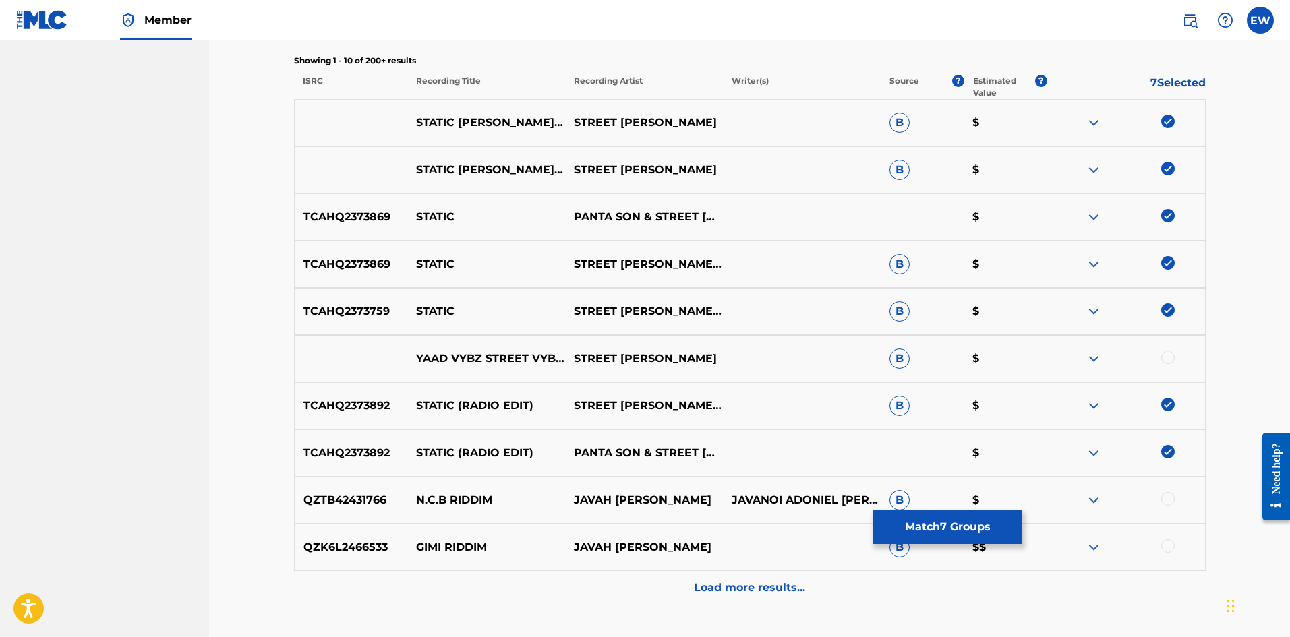
scroll to position [539, 0]
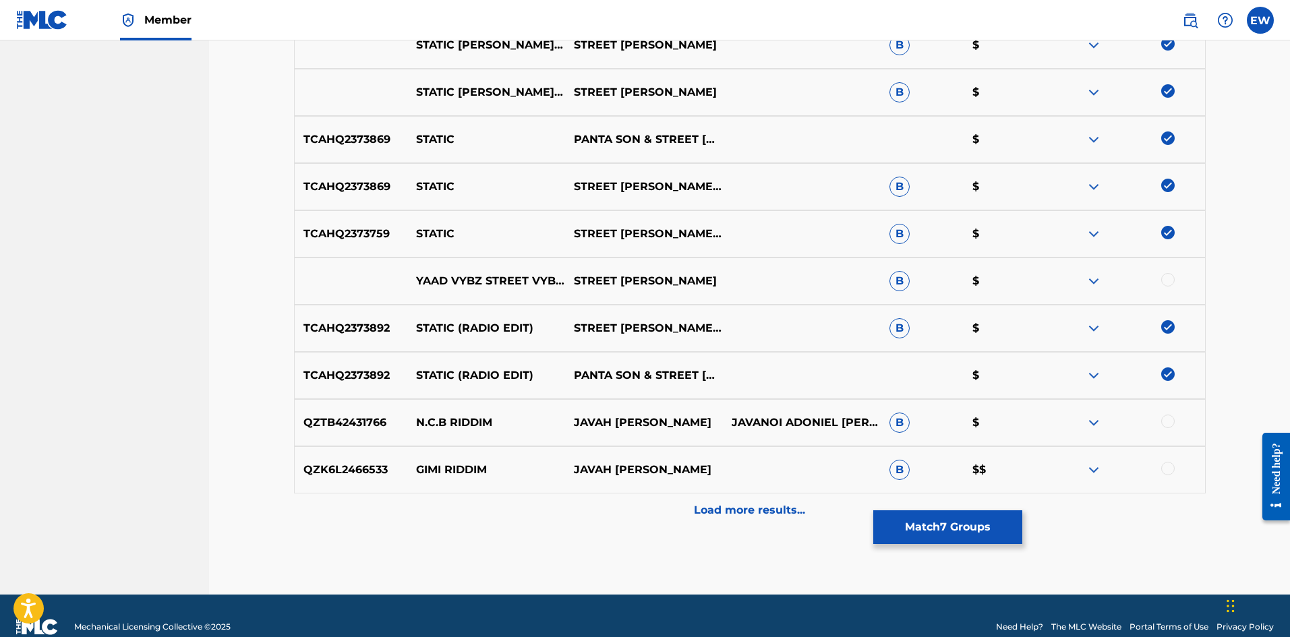
click at [978, 537] on button "Match 7 Groups" at bounding box center [947, 527] width 149 height 34
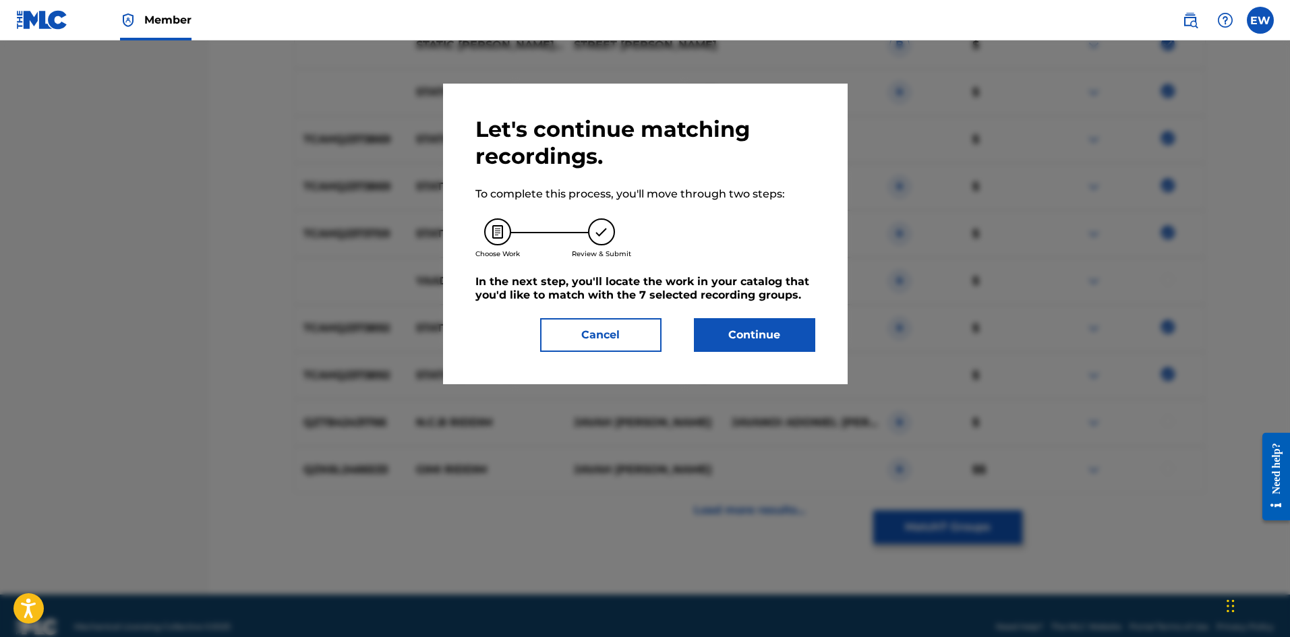
click at [760, 323] on button "Continue" at bounding box center [754, 335] width 121 height 34
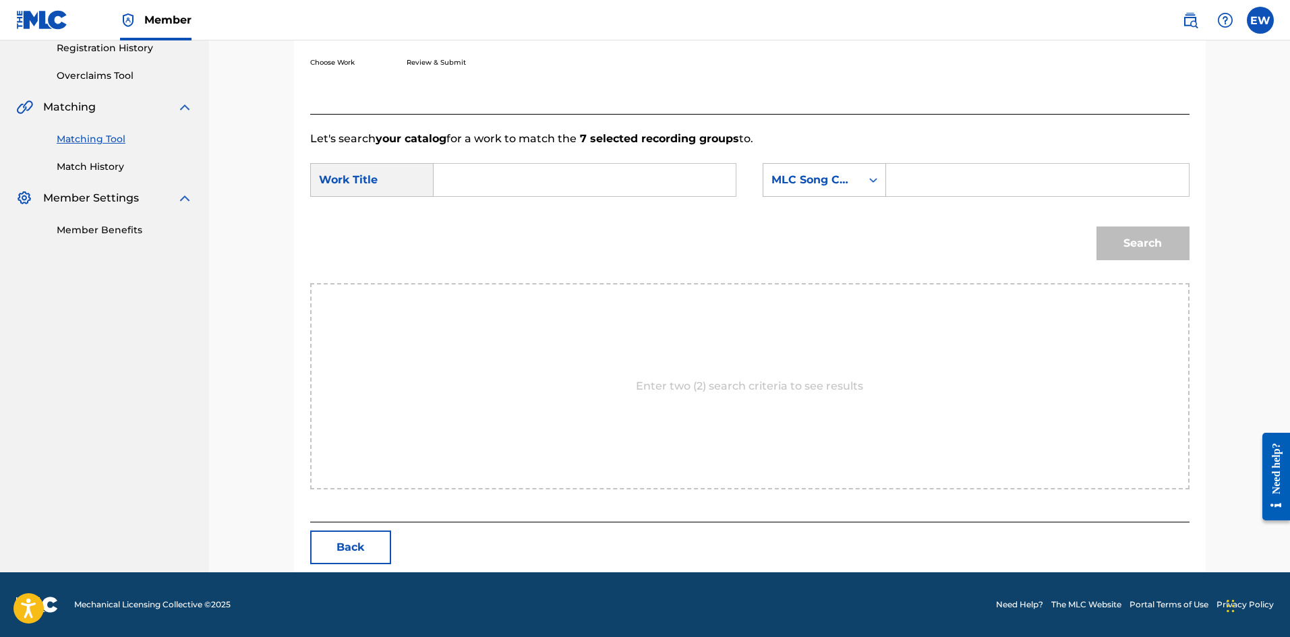
scroll to position [261, 0]
click at [568, 174] on input "Search Form" at bounding box center [584, 180] width 279 height 32
paste input "STATIC [PERSON_NAME] [PERSON_NAME] RIDDIM"
type input "STATIC [PERSON_NAME] [PERSON_NAME] RIDDIM"
drag, startPoint x: 976, startPoint y: 176, endPoint x: 974, endPoint y: 192, distance: 16.3
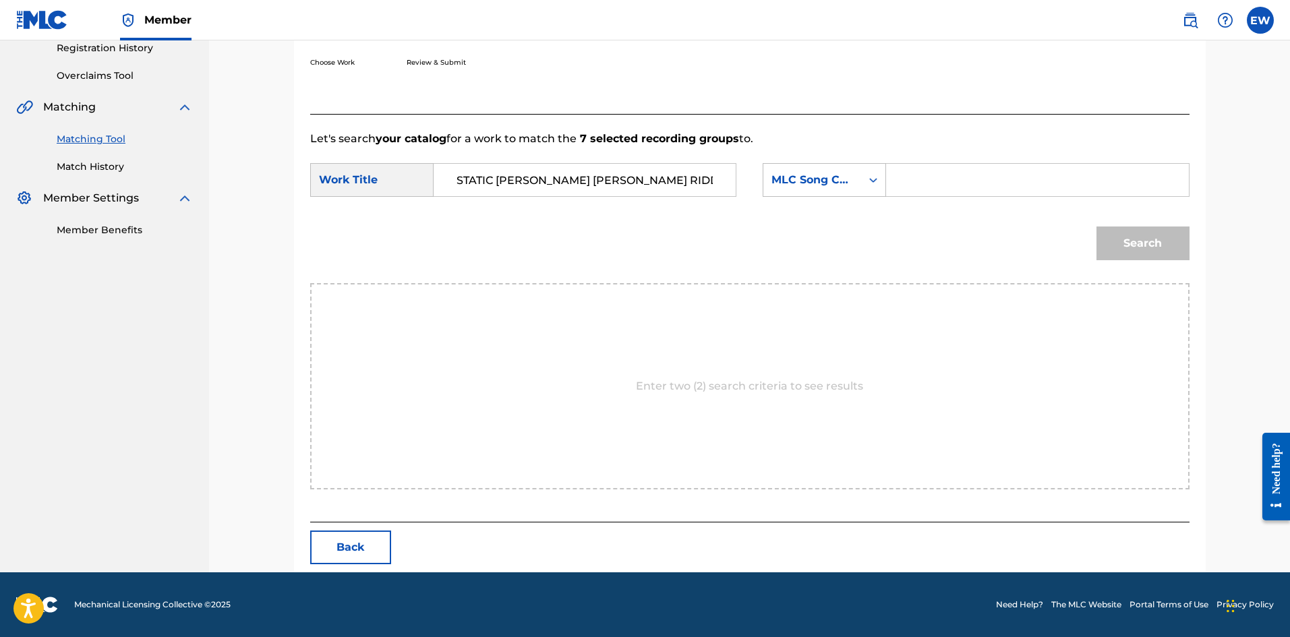
click at [975, 185] on input "Search Form" at bounding box center [1037, 180] width 279 height 32
paste
type input "SI8A9H"
click at [1145, 240] on button "Search" at bounding box center [1142, 244] width 93 height 34
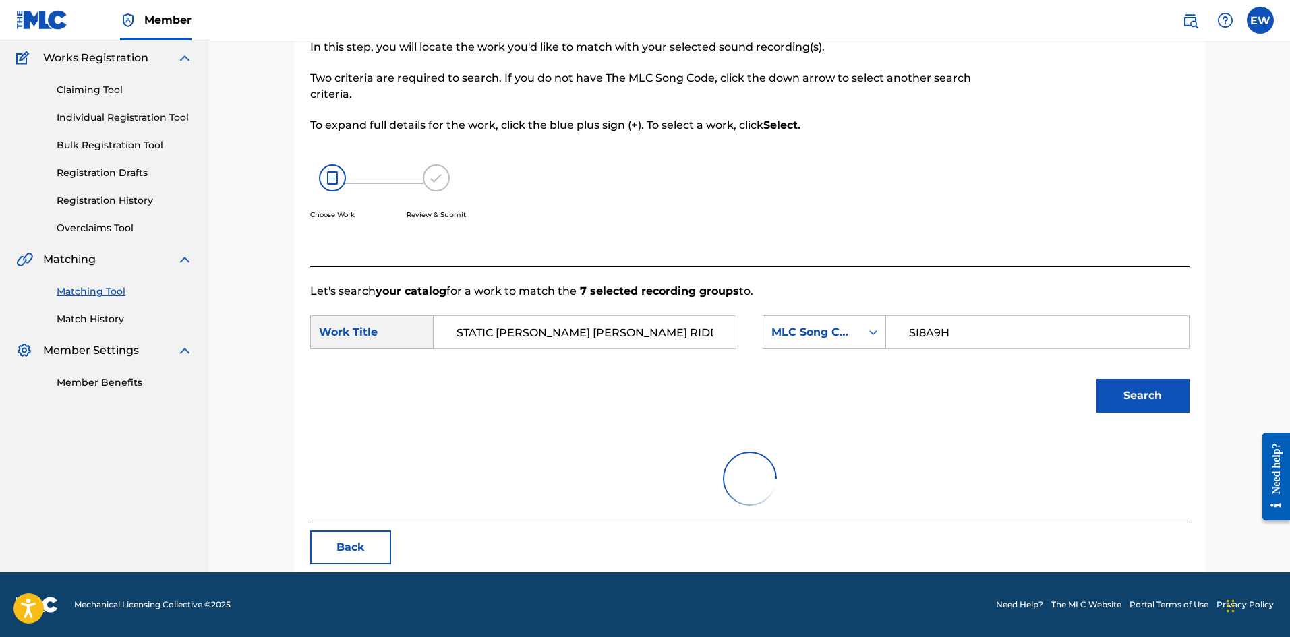
scroll to position [221, 0]
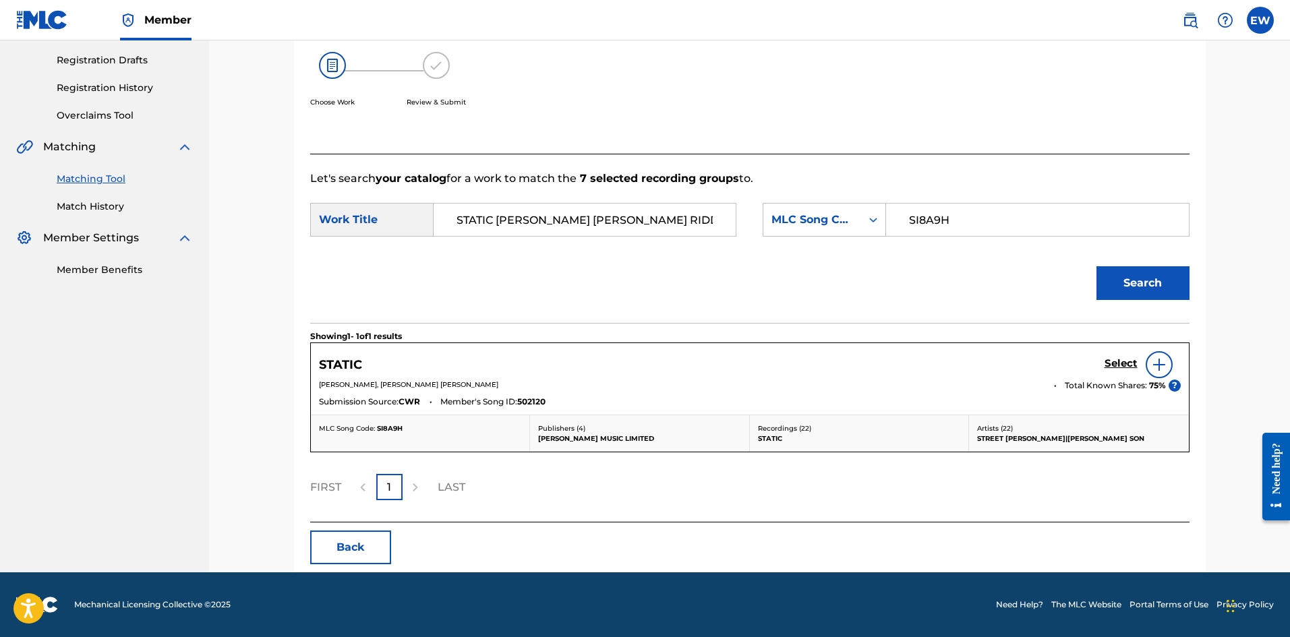
click at [1109, 359] on h5 "Select" at bounding box center [1121, 363] width 33 height 13
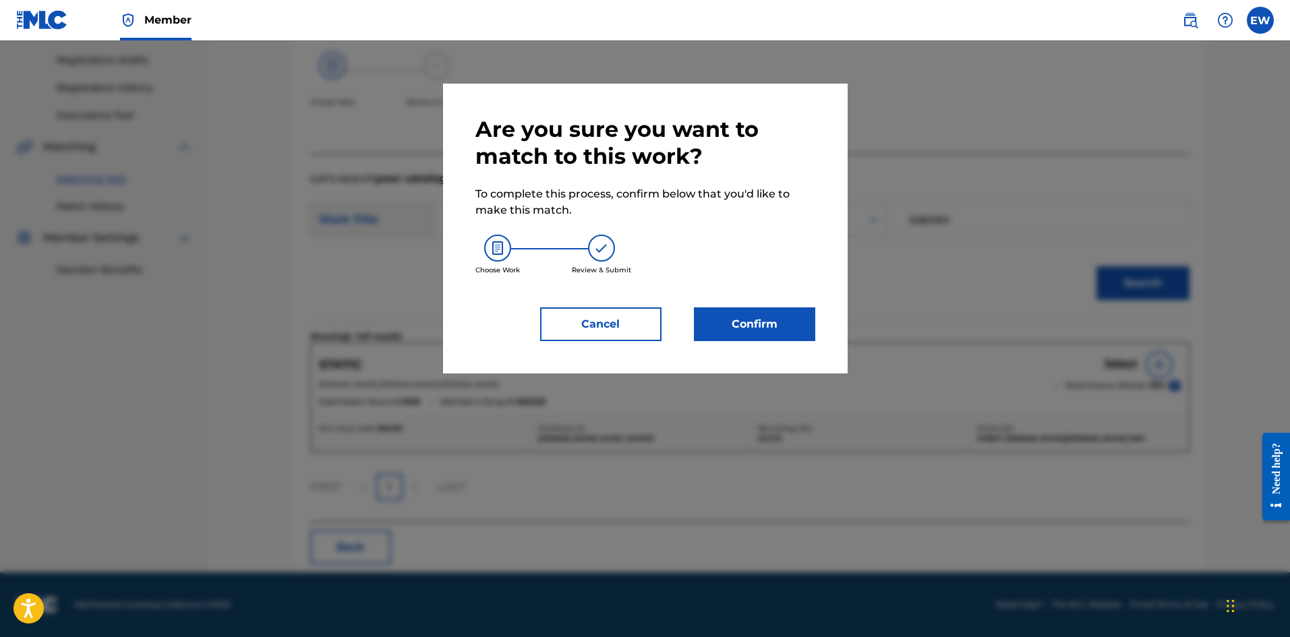
click at [734, 333] on button "Confirm" at bounding box center [754, 324] width 121 height 34
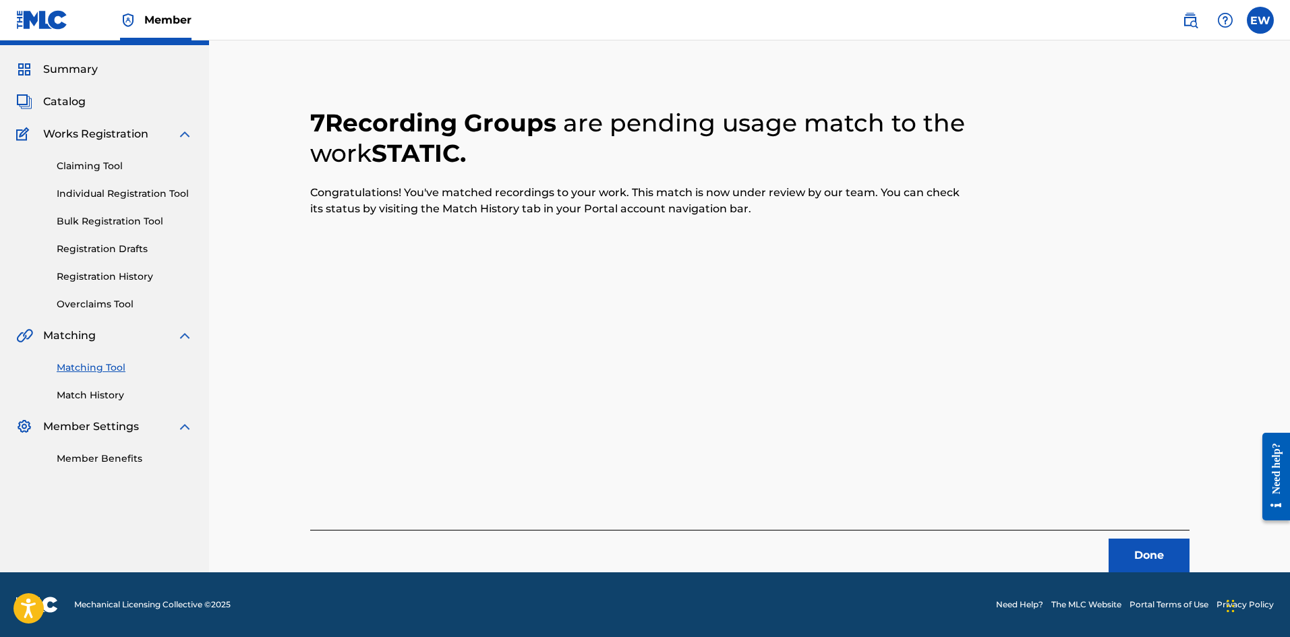
scroll to position [32, 0]
click at [1116, 550] on button "Done" at bounding box center [1149, 556] width 81 height 34
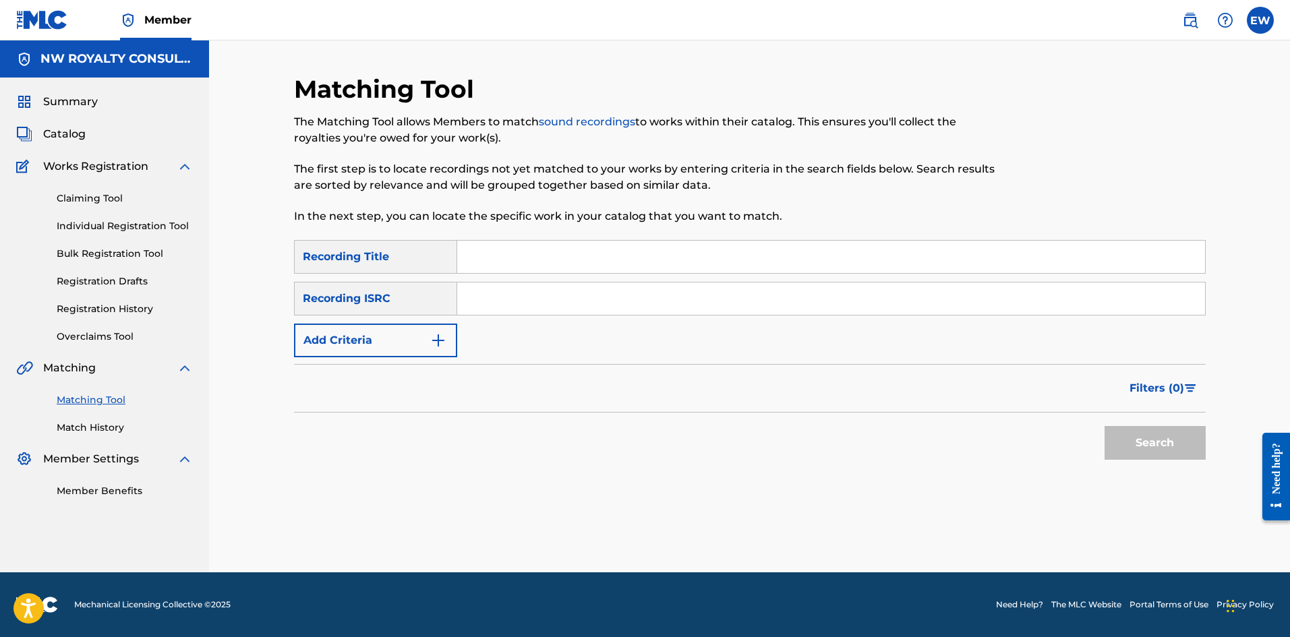
click at [376, 345] on button "Add Criteria" at bounding box center [375, 341] width 163 height 34
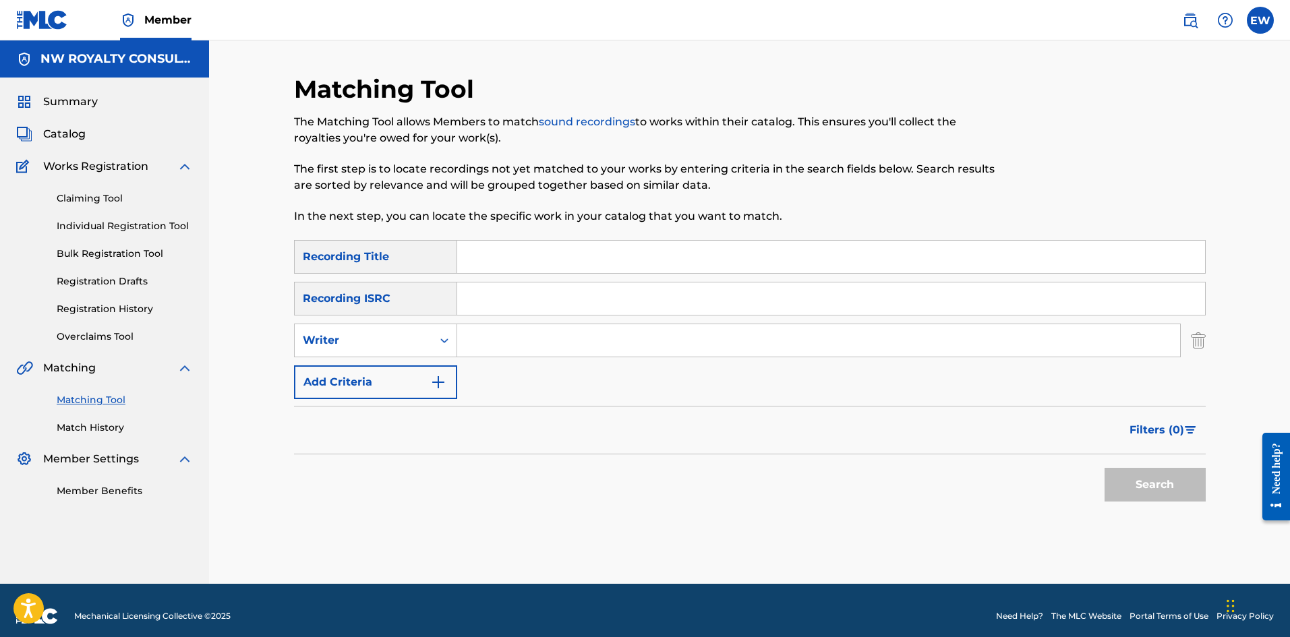
click at [376, 345] on div "Writer" at bounding box center [363, 340] width 121 height 16
drag, startPoint x: 394, startPoint y: 379, endPoint x: 431, endPoint y: 384, distance: 37.5
click at [394, 380] on div "Recording Artist" at bounding box center [376, 374] width 162 height 34
click at [575, 336] on input "Search Form" at bounding box center [818, 340] width 723 height 32
type input "MAESTRO [PERSON_NAME]"
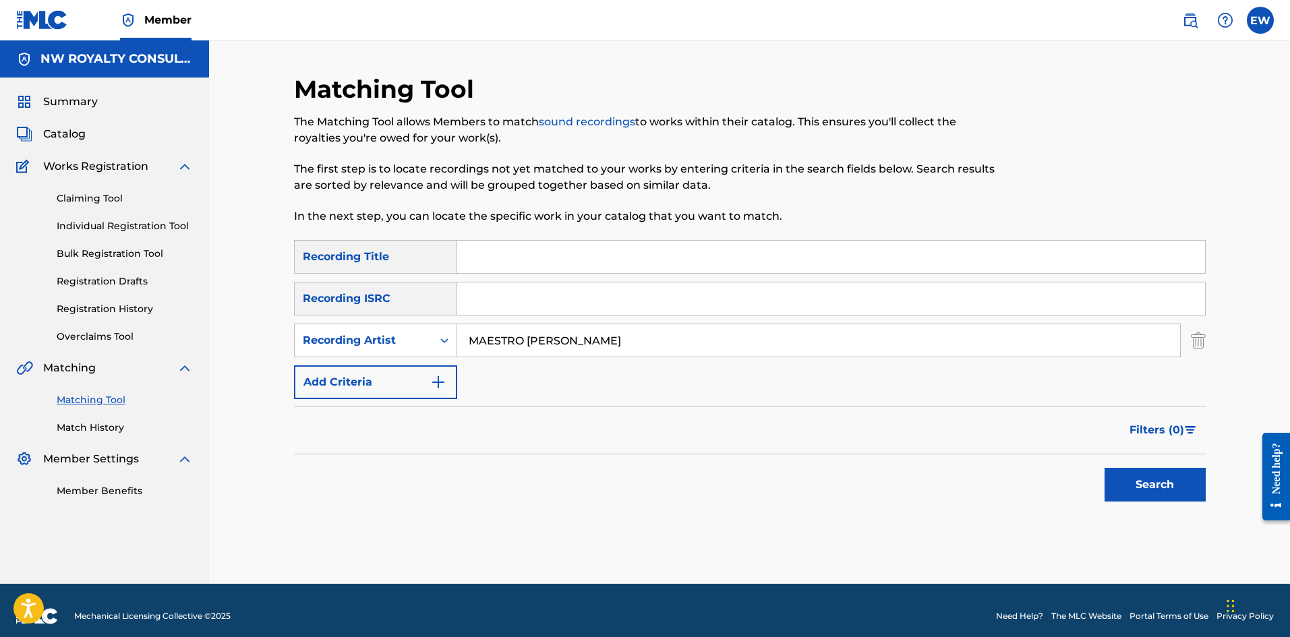
click at [571, 267] on input "Search Form" at bounding box center [831, 257] width 748 height 32
type input "STAY"
click at [1126, 479] on button "Search" at bounding box center [1155, 485] width 101 height 34
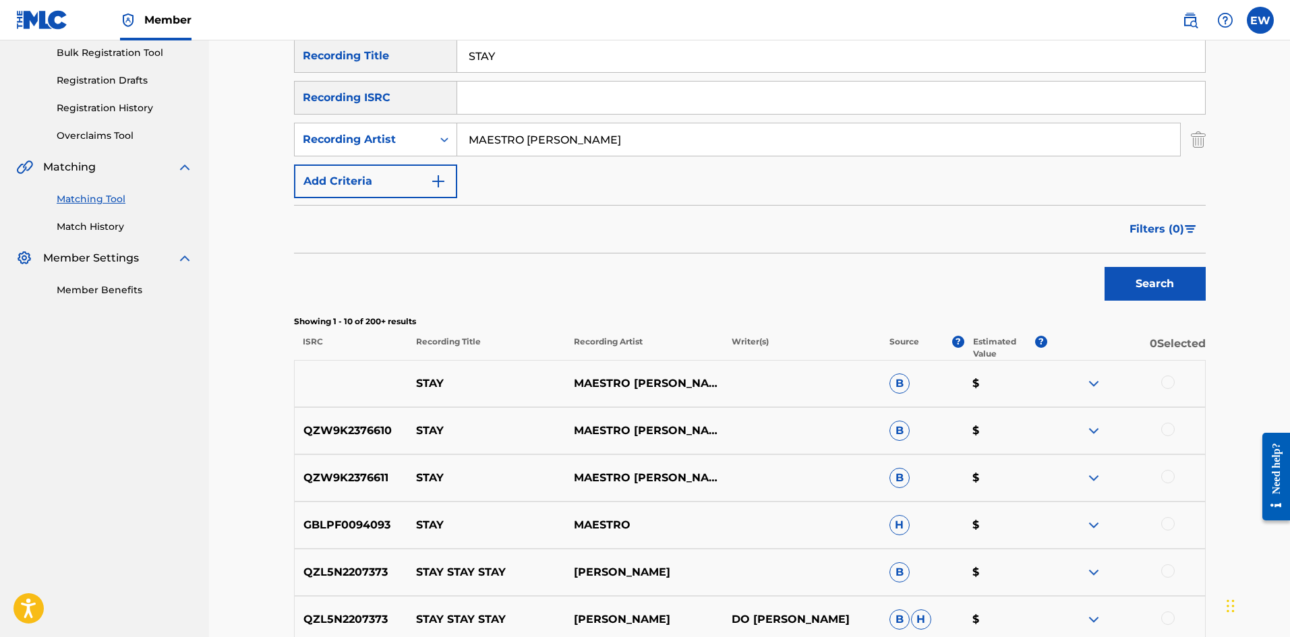
scroll to position [202, 0]
click at [1167, 382] on div at bounding box center [1167, 380] width 13 height 13
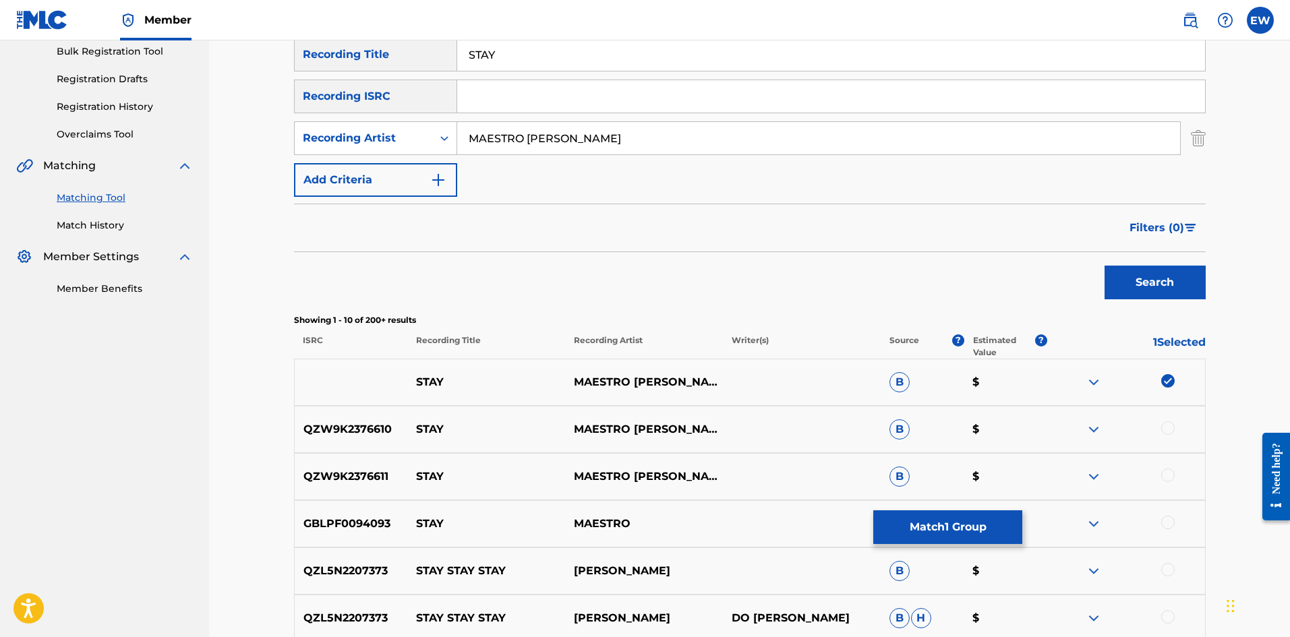
click at [1164, 428] on div at bounding box center [1167, 427] width 13 height 13
click at [1163, 473] on div at bounding box center [1167, 475] width 13 height 13
click at [1164, 520] on div at bounding box center [1167, 522] width 13 height 13
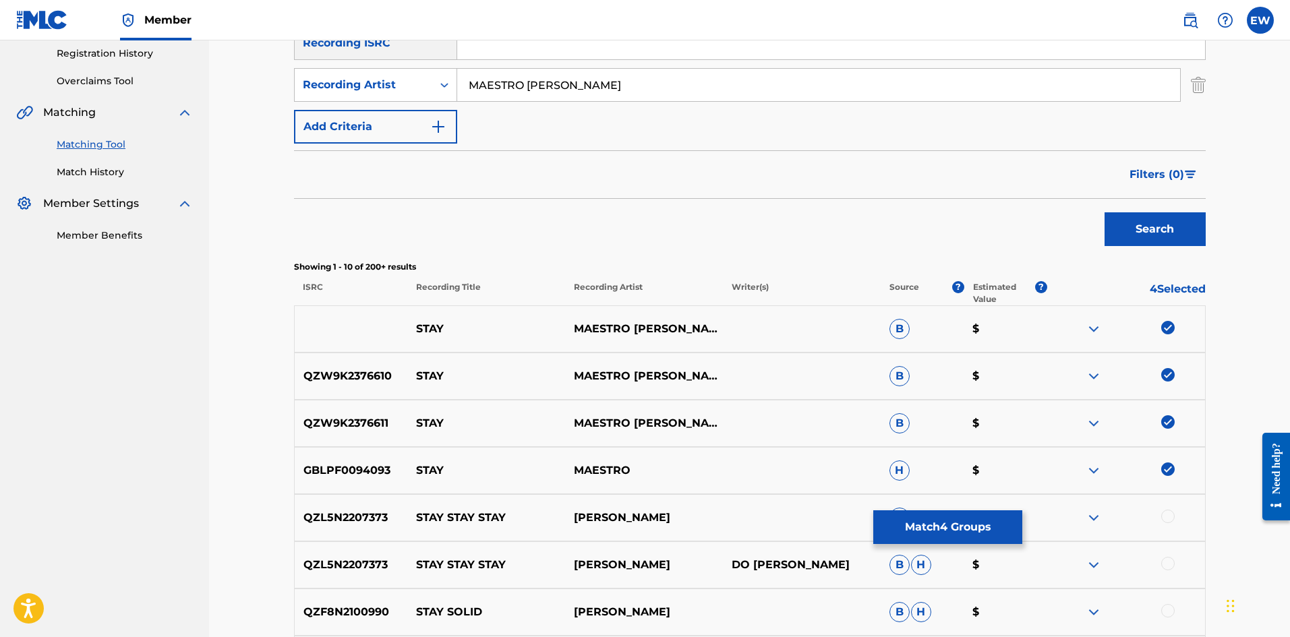
scroll to position [337, 0]
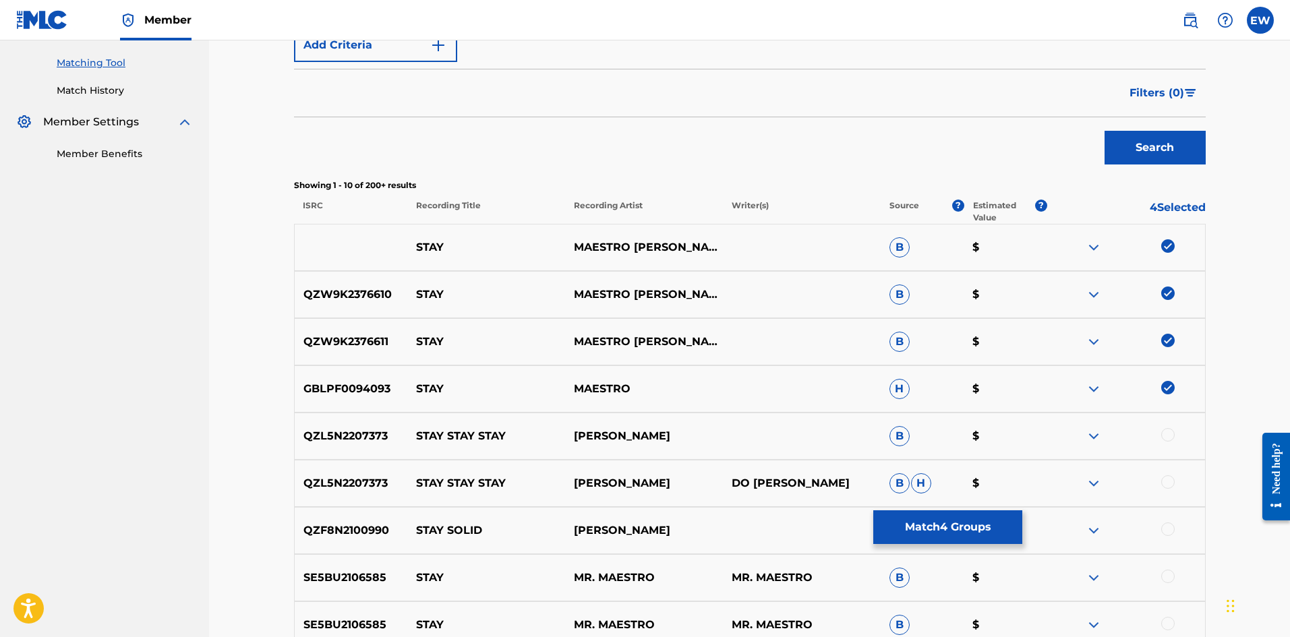
drag, startPoint x: 952, startPoint y: 548, endPoint x: 945, endPoint y: 535, distance: 13.9
click at [949, 545] on div "QZF8N2100990 STAY SOLID DON DON B H $" at bounding box center [750, 530] width 912 height 47
click at [942, 529] on button "Match 4 Groups" at bounding box center [947, 527] width 149 height 34
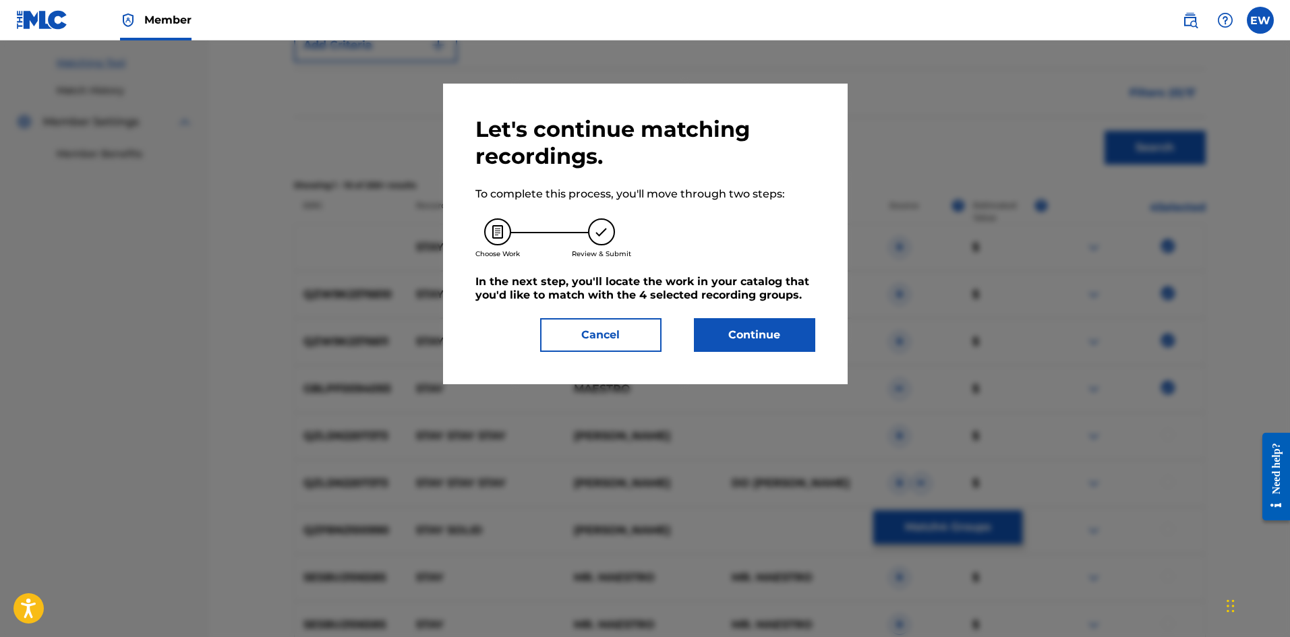
click at [782, 312] on div "Let's continue matching recordings. To complete this process, you'll move throu…" at bounding box center [645, 234] width 340 height 236
click at [780, 355] on div "Let's continue matching recordings. To complete this process, you'll move throu…" at bounding box center [645, 234] width 405 height 301
click at [771, 338] on button "Continue" at bounding box center [754, 335] width 121 height 34
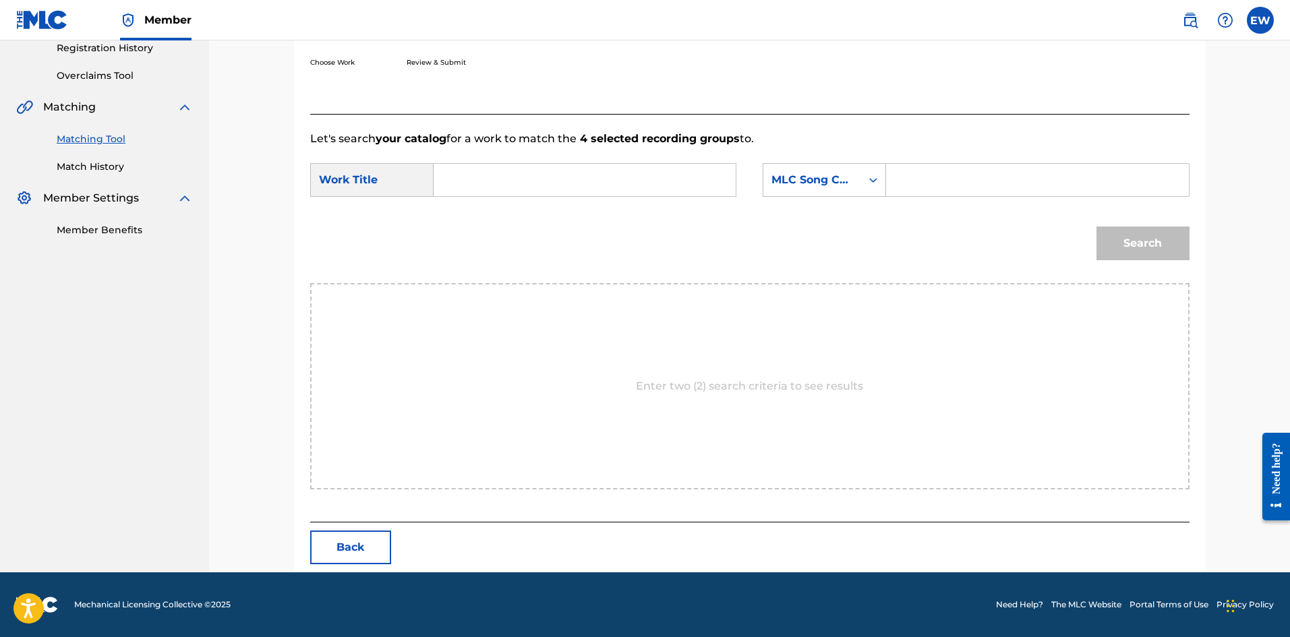
scroll to position [261, 0]
click at [630, 190] on input "Search Form" at bounding box center [584, 180] width 279 height 32
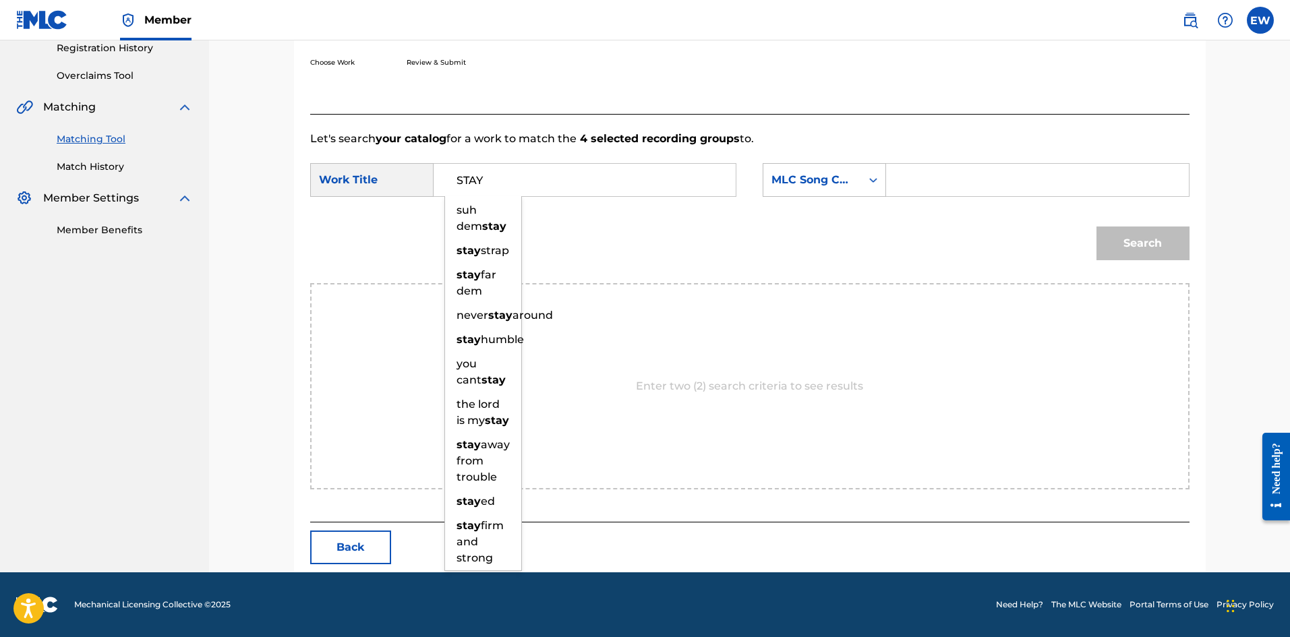
type input "STAY"
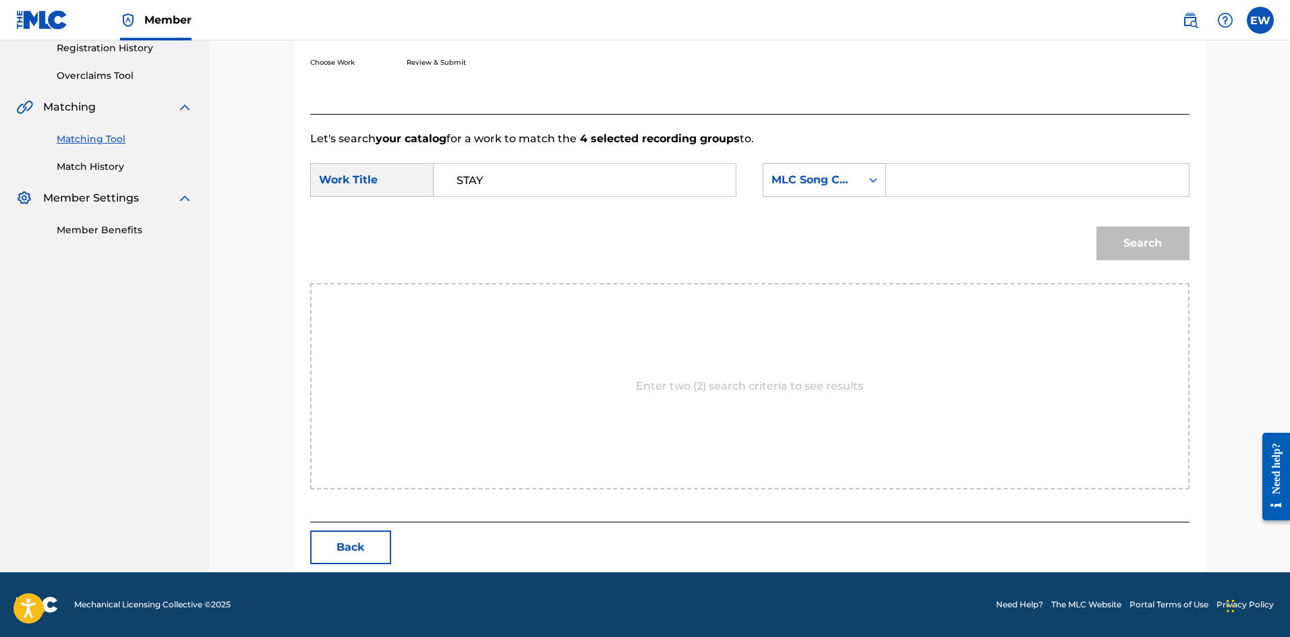
click at [924, 178] on input "Search Form" at bounding box center [1037, 180] width 279 height 32
type input "S896Q9"
click at [1169, 247] on button "Search" at bounding box center [1142, 244] width 93 height 34
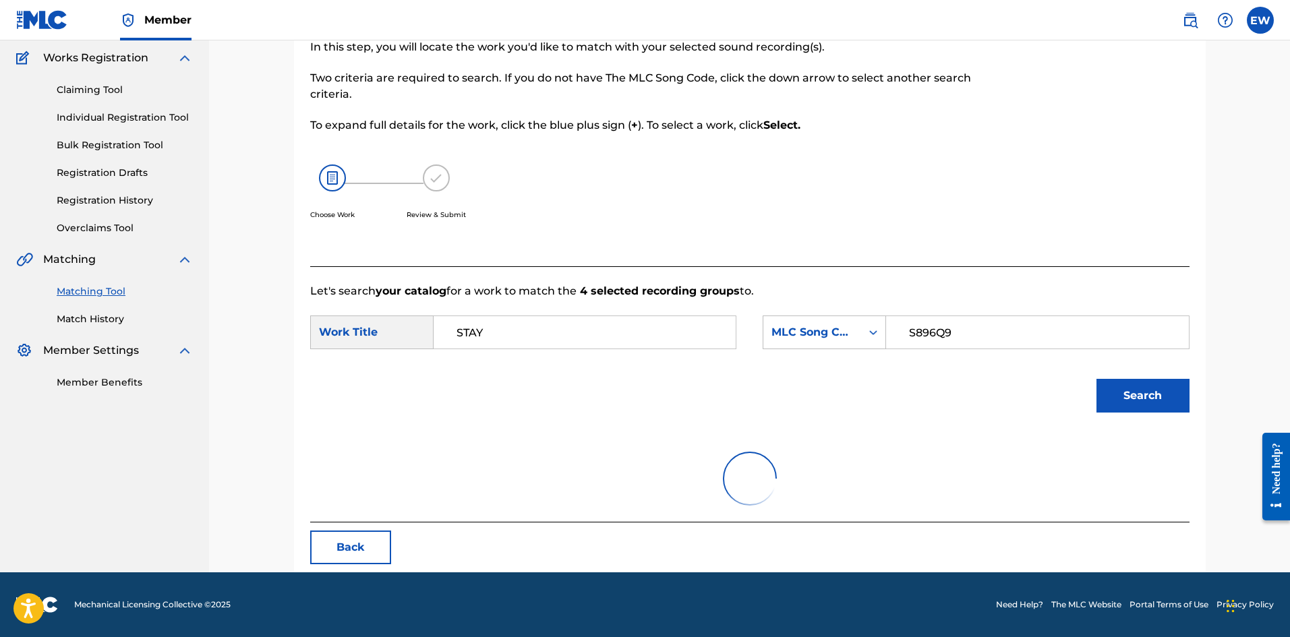
scroll to position [221, 0]
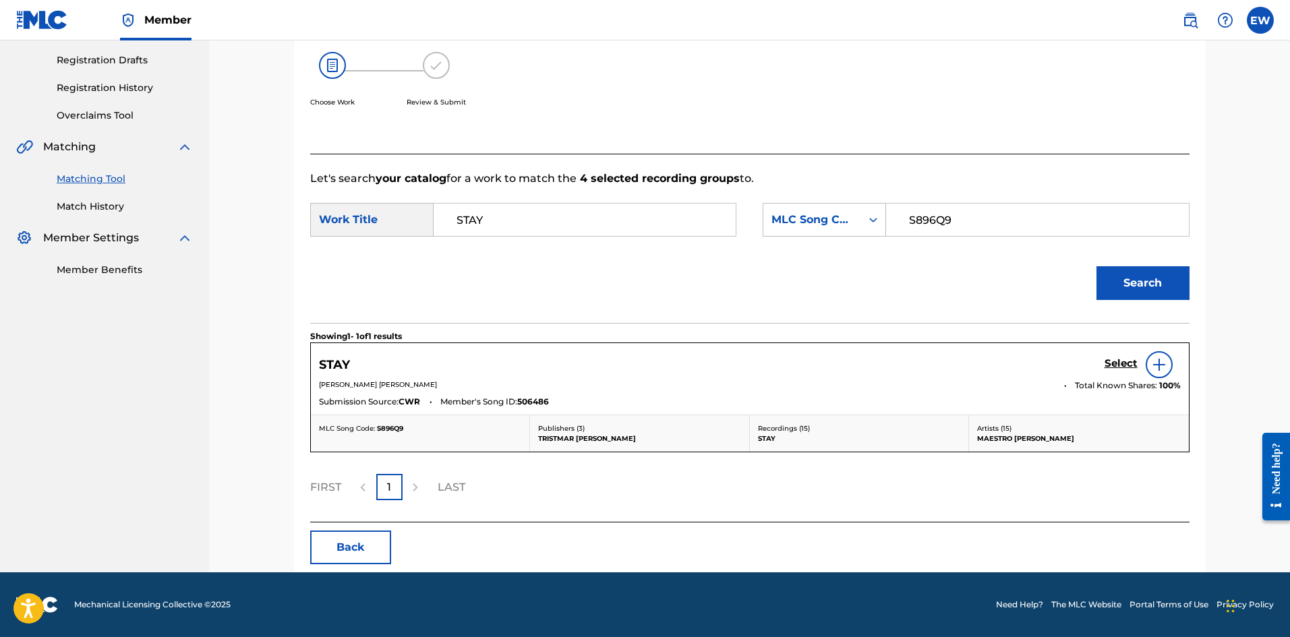
click at [1113, 359] on h5 "Select" at bounding box center [1121, 363] width 33 height 13
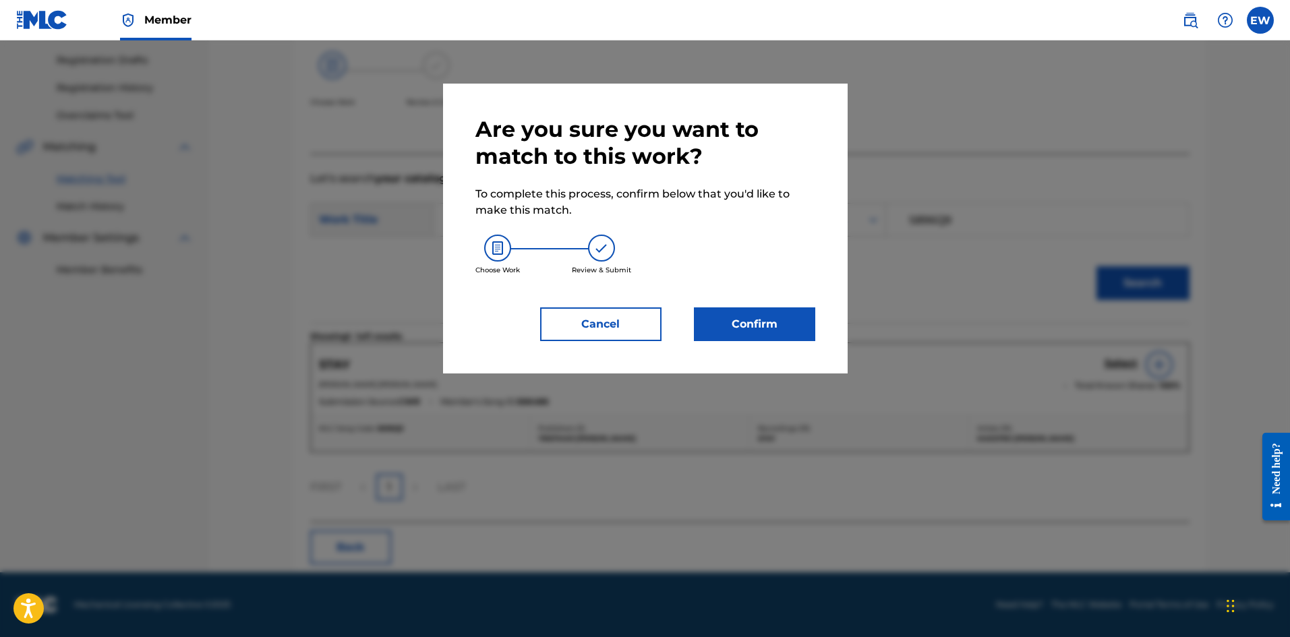
click at [799, 320] on button "Confirm" at bounding box center [754, 324] width 121 height 34
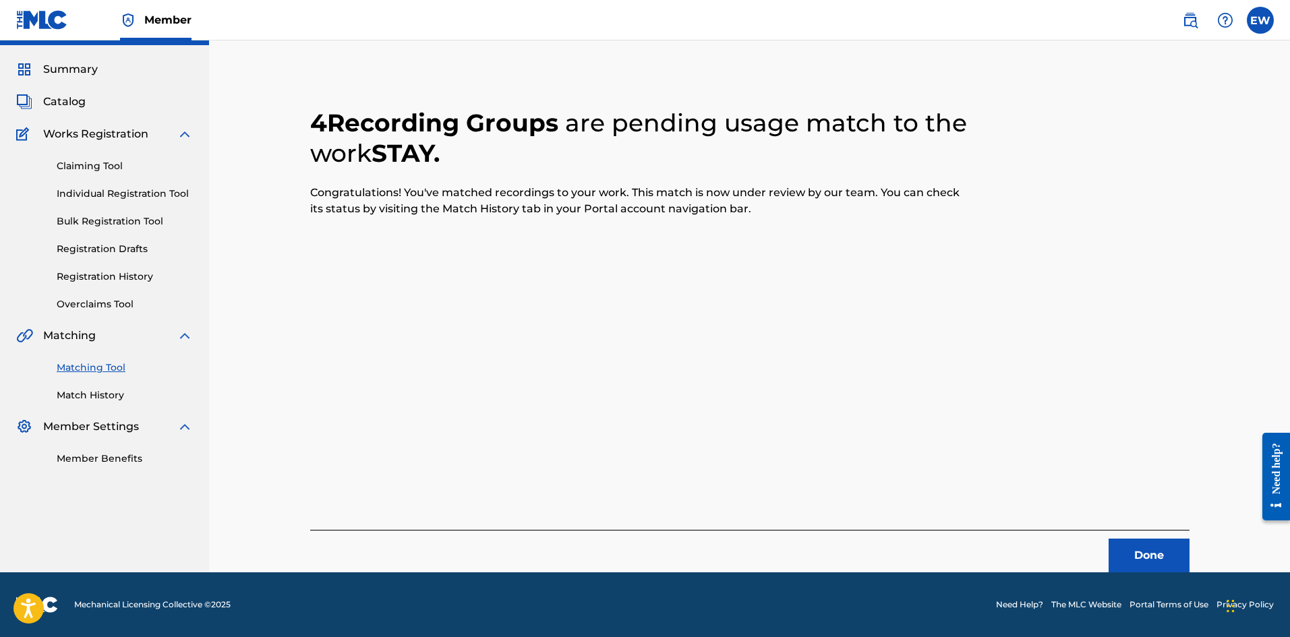
scroll to position [32, 0]
click at [1129, 539] on button "Done" at bounding box center [1149, 556] width 81 height 34
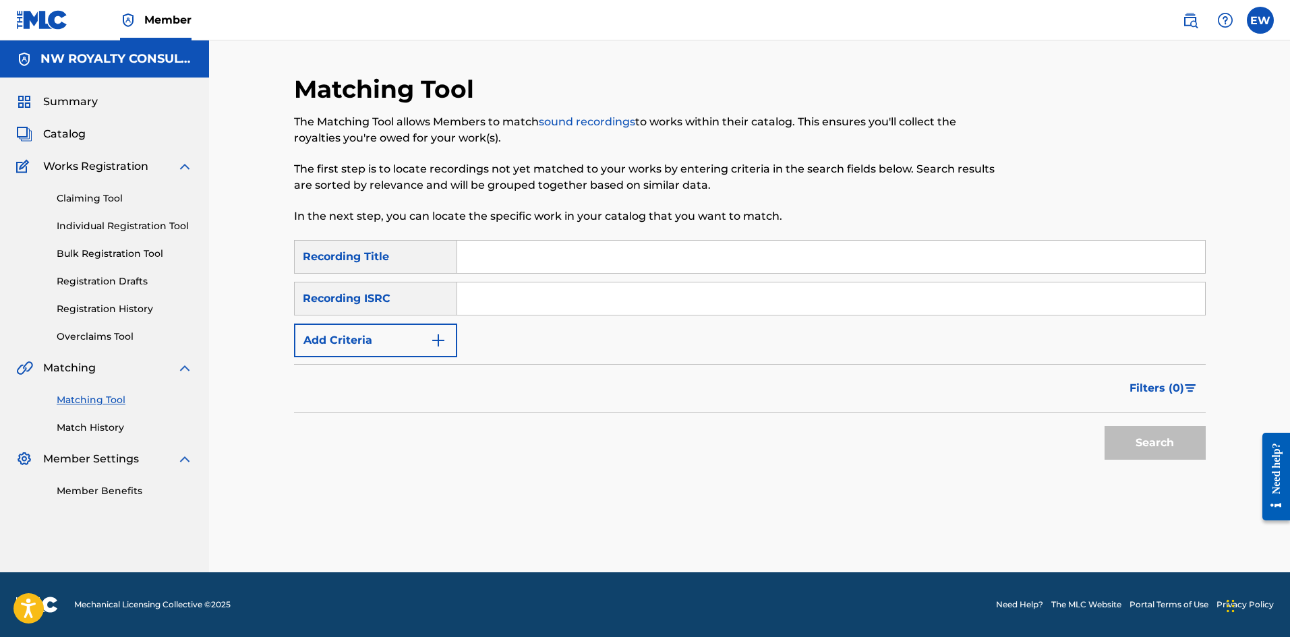
click at [369, 354] on button "Add Criteria" at bounding box center [375, 341] width 163 height 34
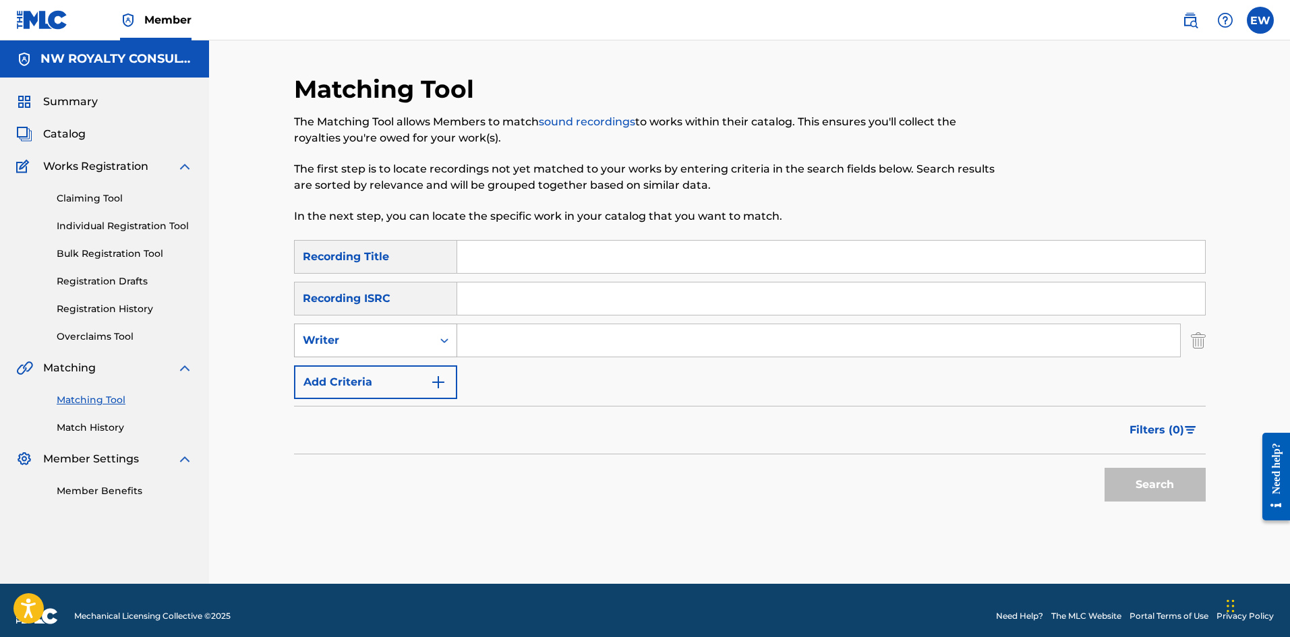
click at [370, 353] on div "Writer" at bounding box center [375, 341] width 163 height 34
drag, startPoint x: 384, startPoint y: 362, endPoint x: 418, endPoint y: 367, distance: 34.7
click at [384, 363] on div "Recording Artist" at bounding box center [376, 374] width 162 height 34
click at [534, 336] on input "Search Form" at bounding box center [818, 340] width 723 height 32
type input "TEMPARIZE"
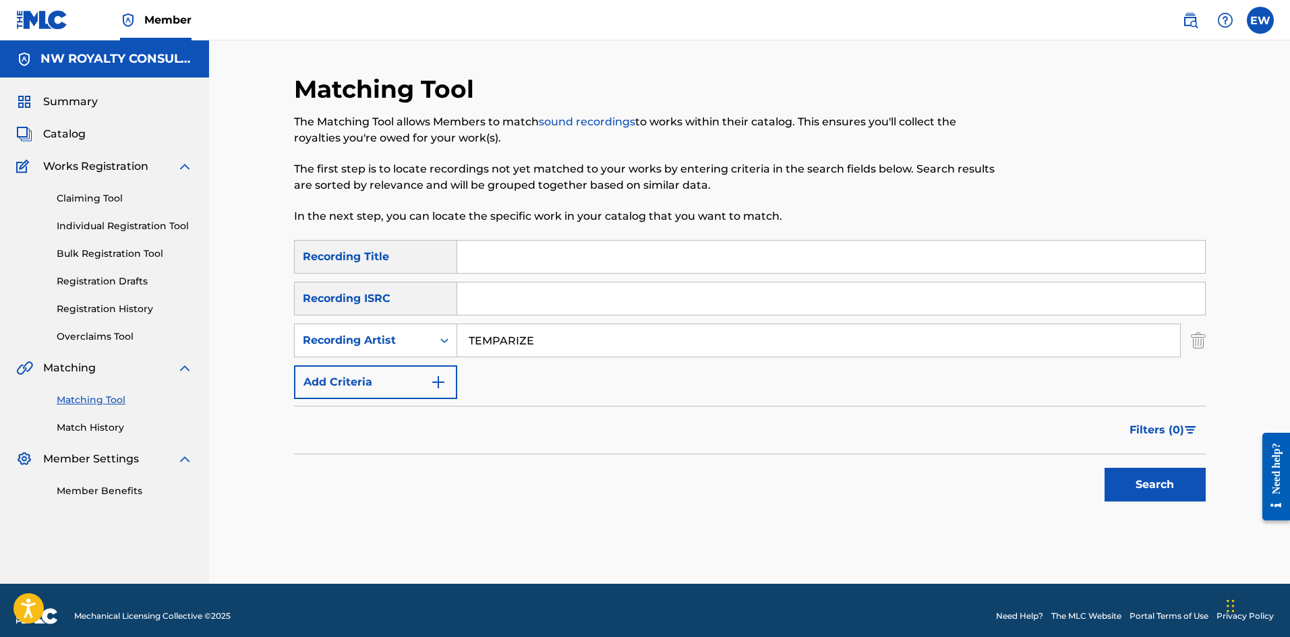
click at [604, 258] on input "Search Form" at bounding box center [831, 257] width 748 height 32
type input "STAY FAR"
click at [1132, 474] on button "Search" at bounding box center [1155, 485] width 101 height 34
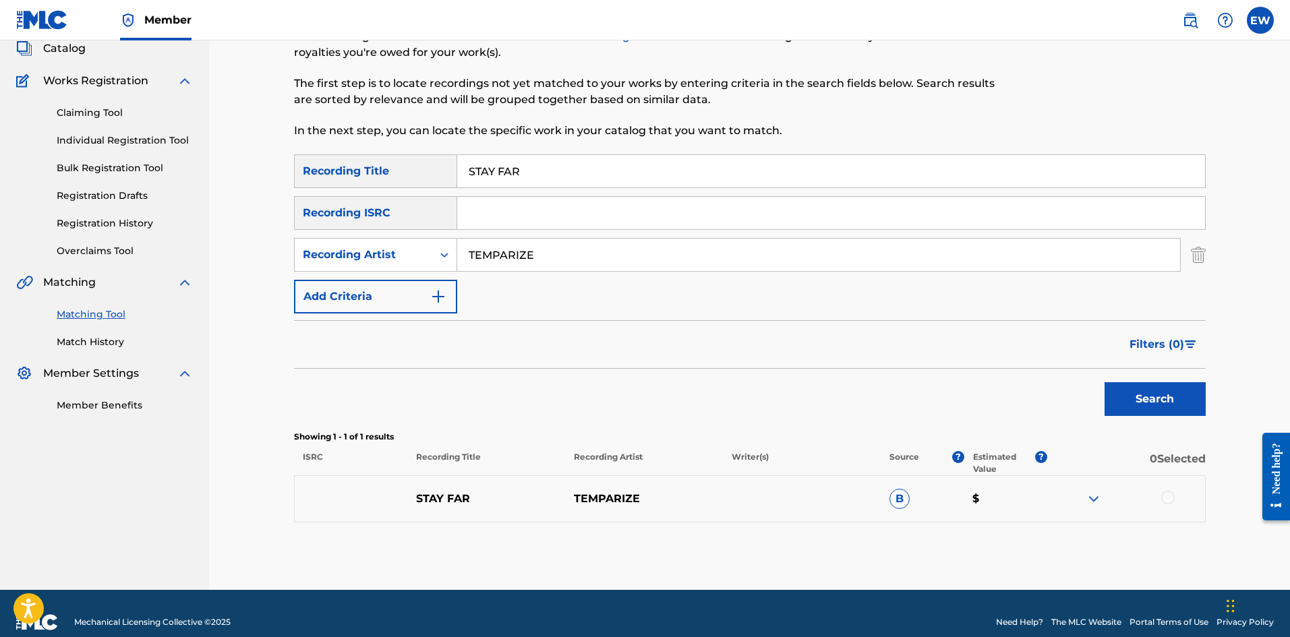
scroll to position [103, 0]
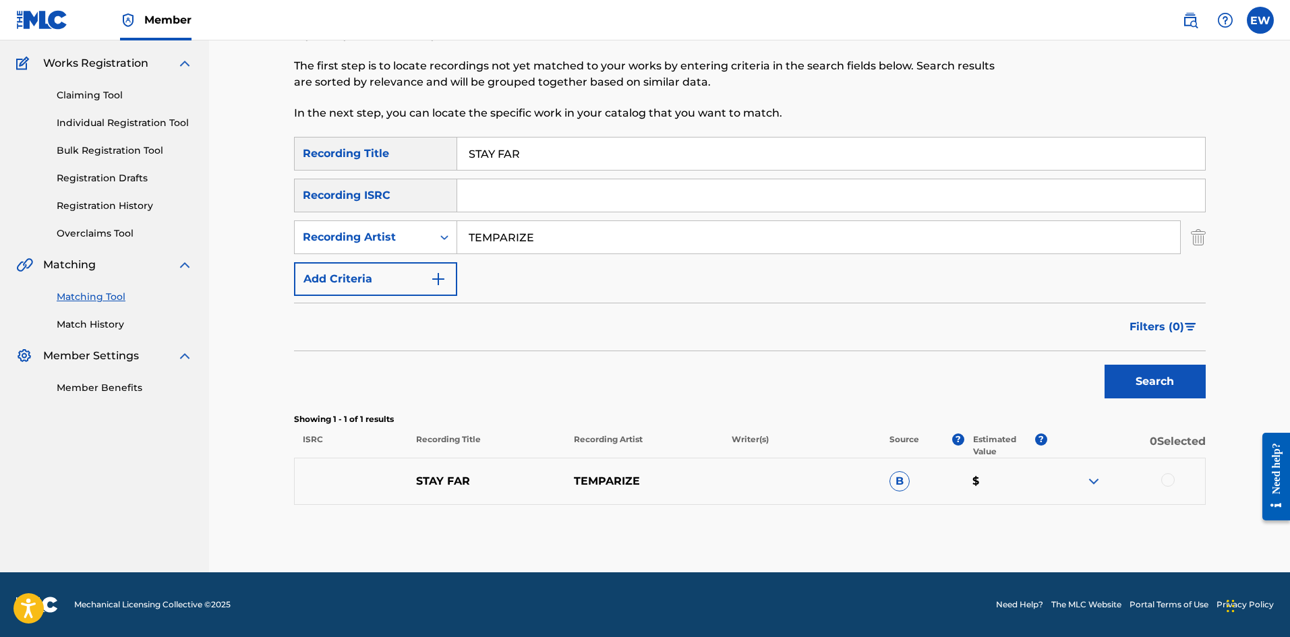
click at [1163, 481] on div at bounding box center [1167, 479] width 13 height 13
click at [967, 527] on button "Match 1 Group" at bounding box center [947, 527] width 149 height 34
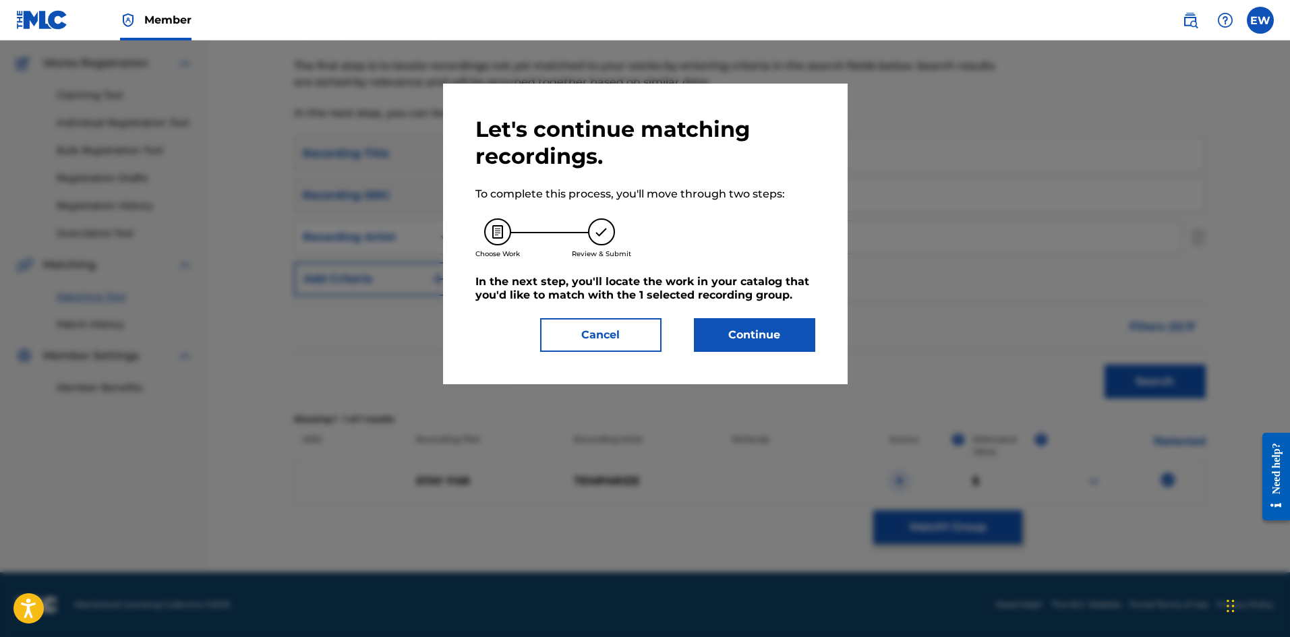
click at [796, 334] on button "Continue" at bounding box center [754, 335] width 121 height 34
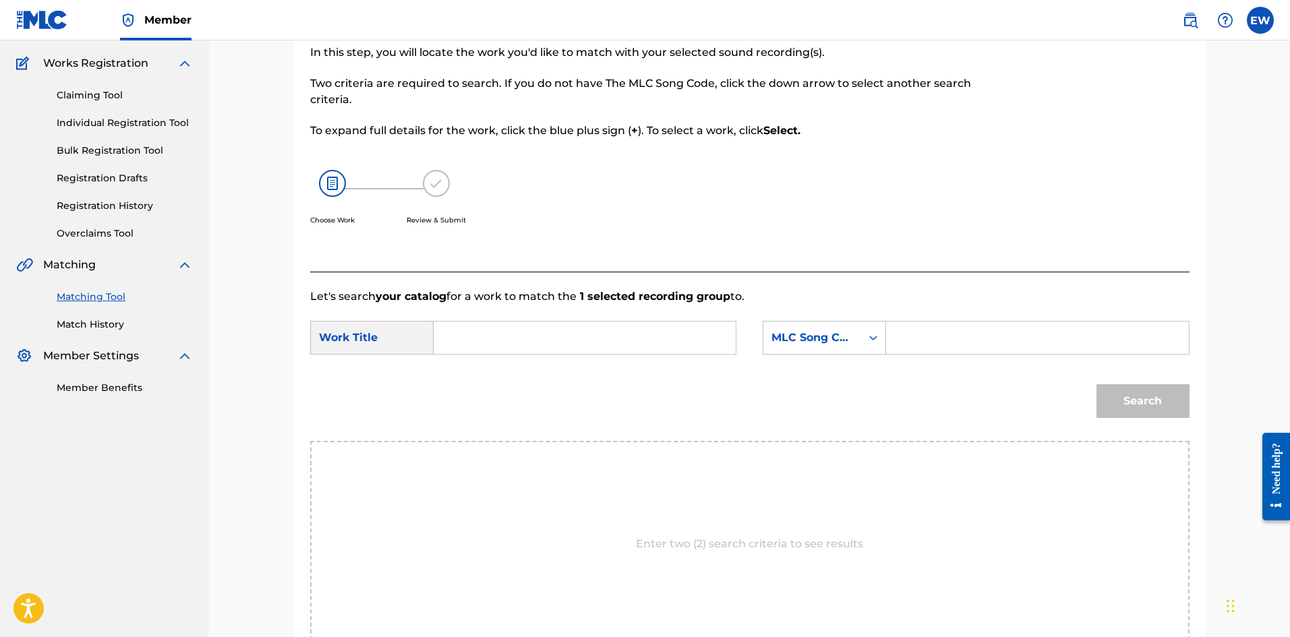
click at [637, 343] on input "Search Form" at bounding box center [584, 338] width 279 height 32
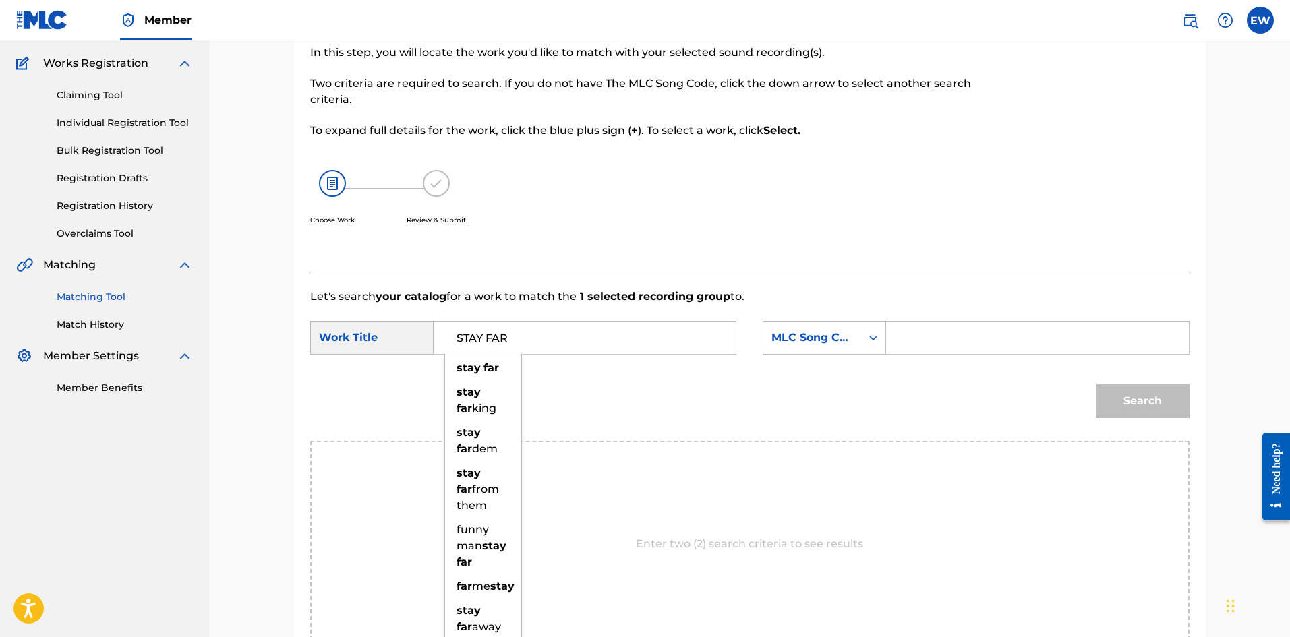
type input "STAY FAR"
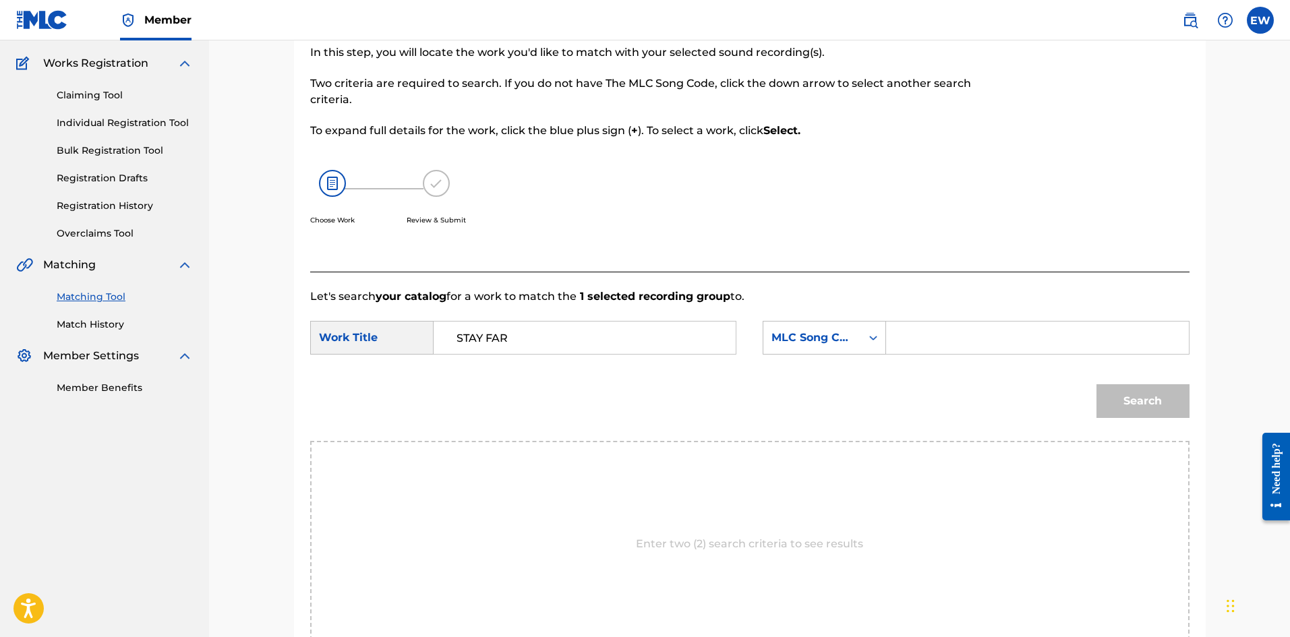
click at [947, 343] on input "Search Form" at bounding box center [1037, 338] width 279 height 32
type input "SD31QZ"
click at [1148, 407] on button "Search" at bounding box center [1142, 401] width 93 height 34
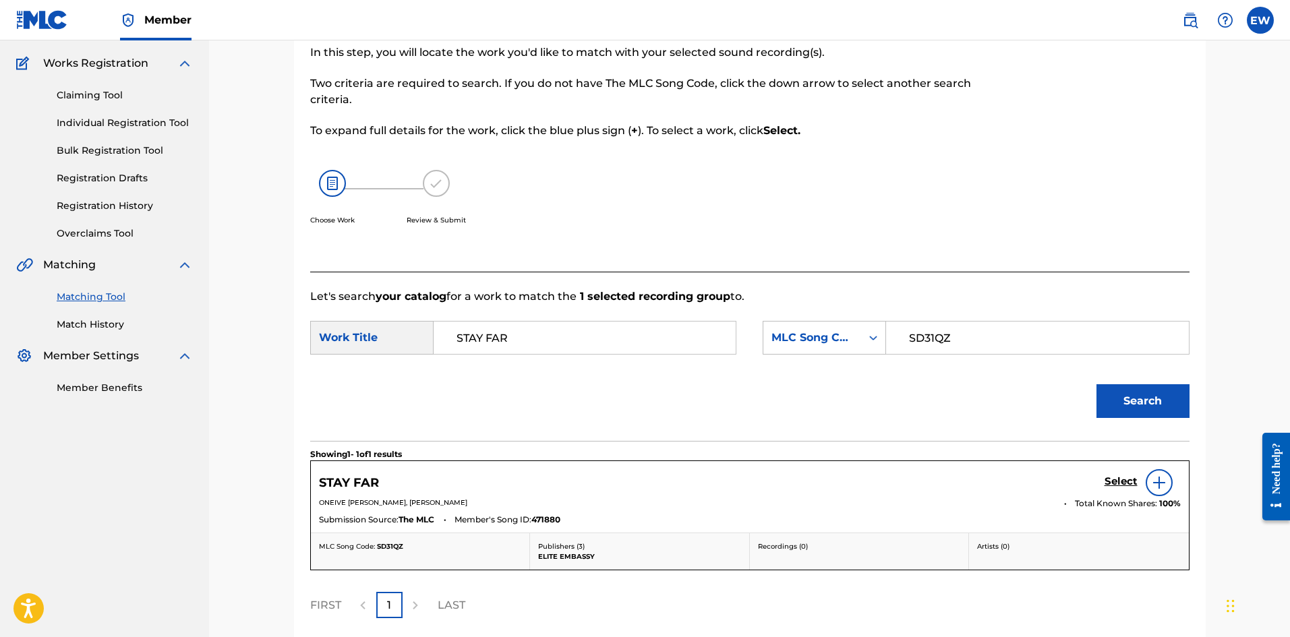
click at [1115, 486] on h5 "Select" at bounding box center [1121, 481] width 33 height 13
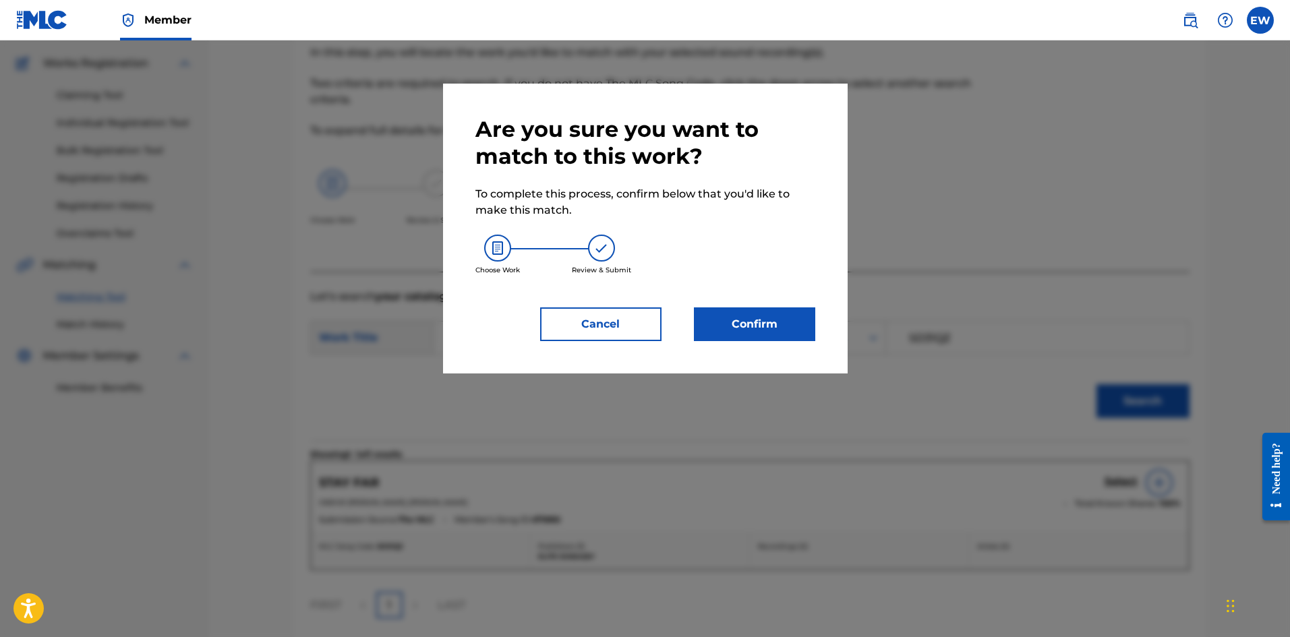
click at [739, 332] on button "Confirm" at bounding box center [754, 324] width 121 height 34
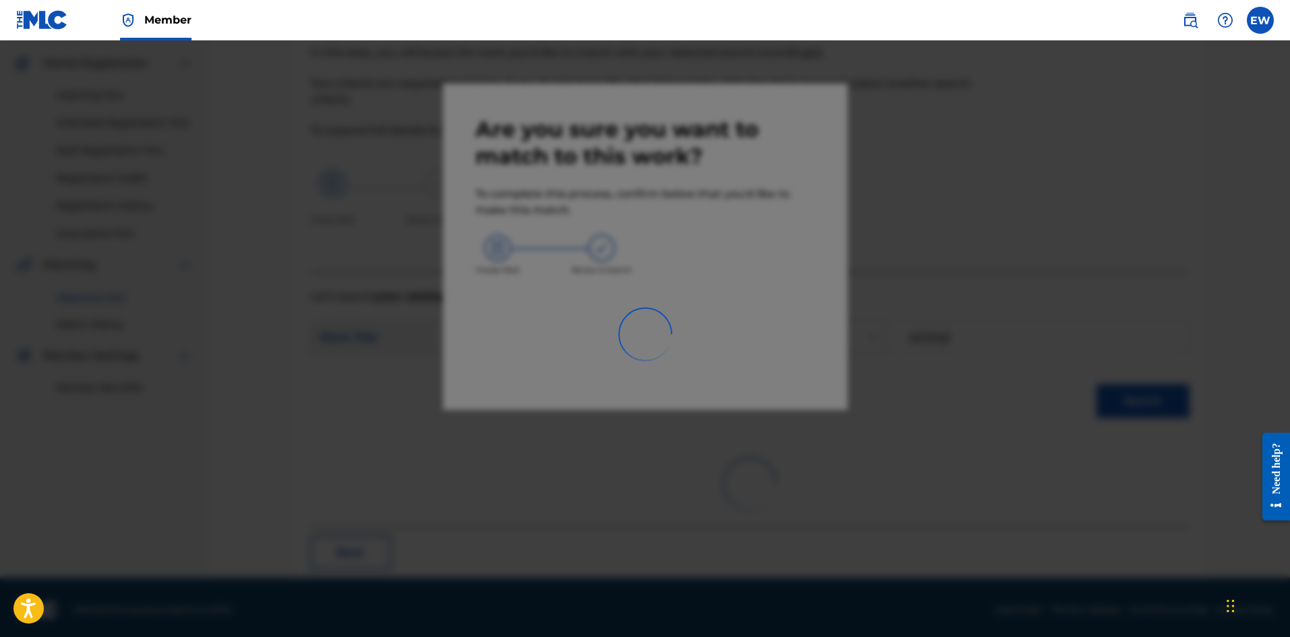
scroll to position [32, 0]
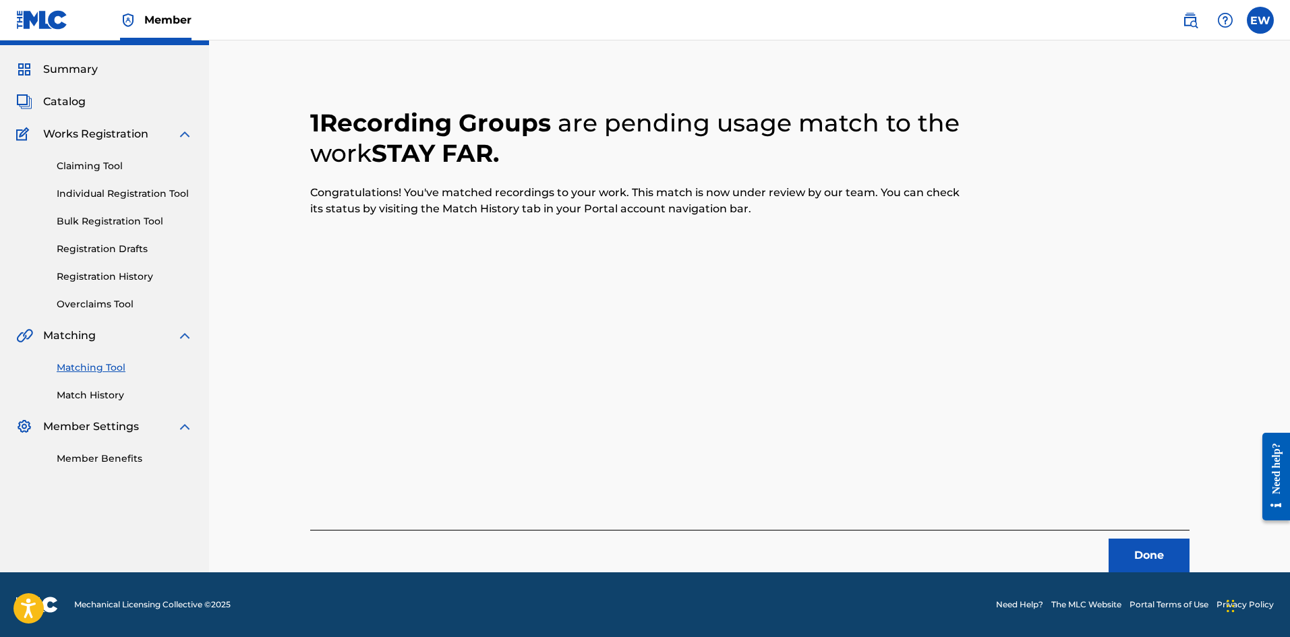
click at [1151, 553] on button "Done" at bounding box center [1149, 556] width 81 height 34
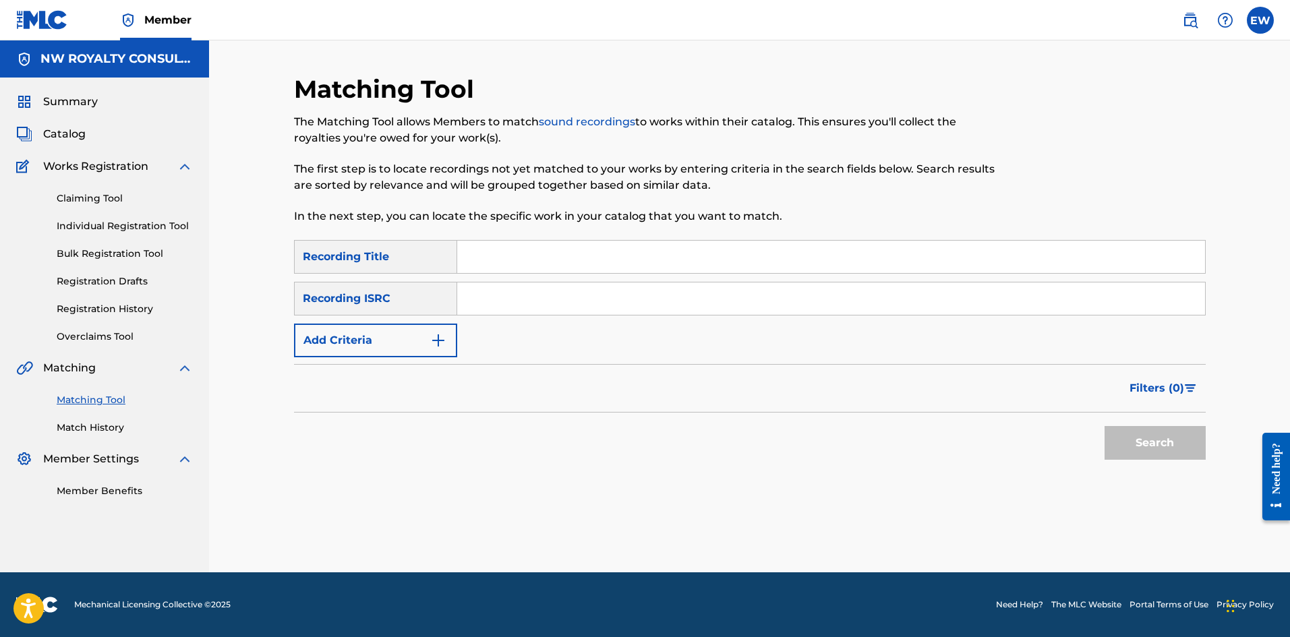
scroll to position [0, 0]
click at [355, 337] on button "Add Criteria" at bounding box center [375, 341] width 163 height 34
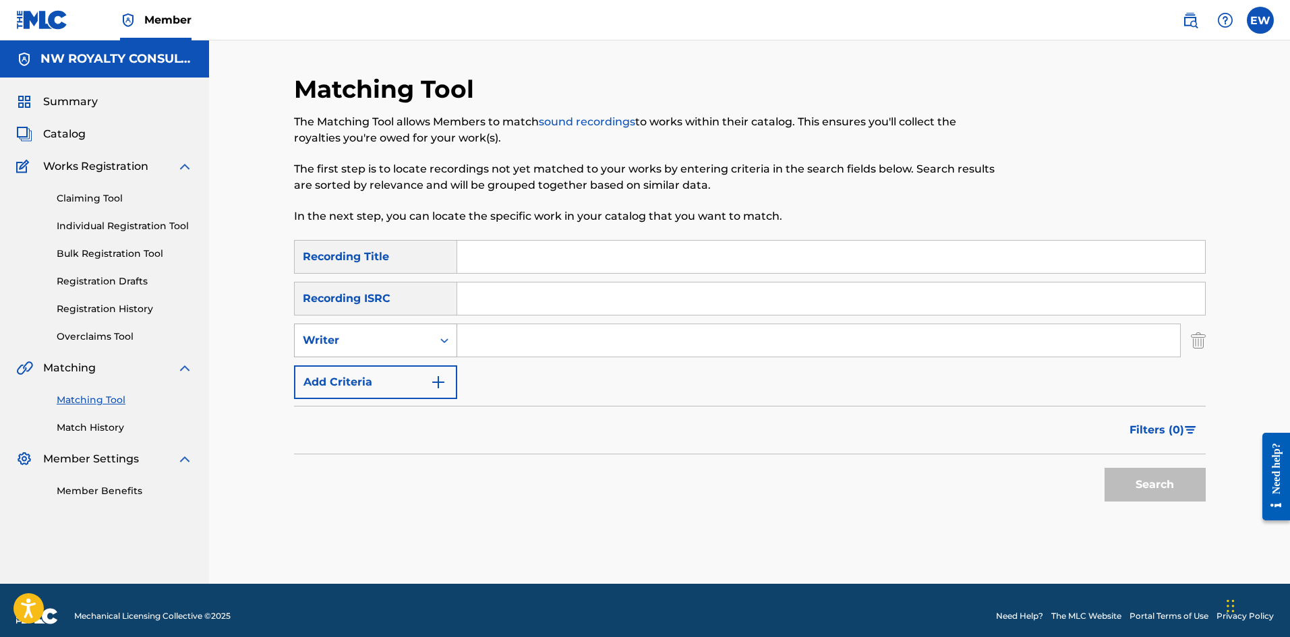
click at [356, 340] on div "Writer" at bounding box center [363, 340] width 121 height 16
click at [356, 363] on div "Recording Artist" at bounding box center [376, 374] width 162 height 34
click at [619, 335] on input "Search Form" at bounding box center [818, 340] width 723 height 32
type input "[PERSON_NAME]"
click at [599, 251] on input "Search Form" at bounding box center [831, 257] width 748 height 32
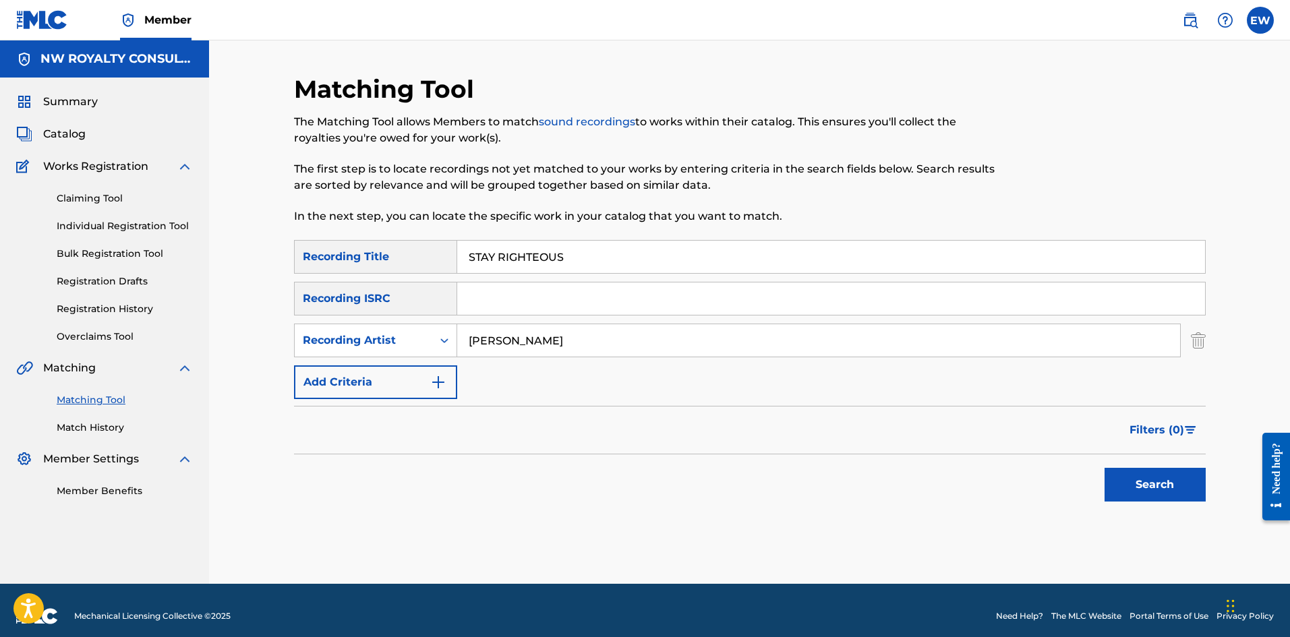
type input "STAY RIGHTEOUS"
click at [1147, 476] on button "Search" at bounding box center [1155, 485] width 101 height 34
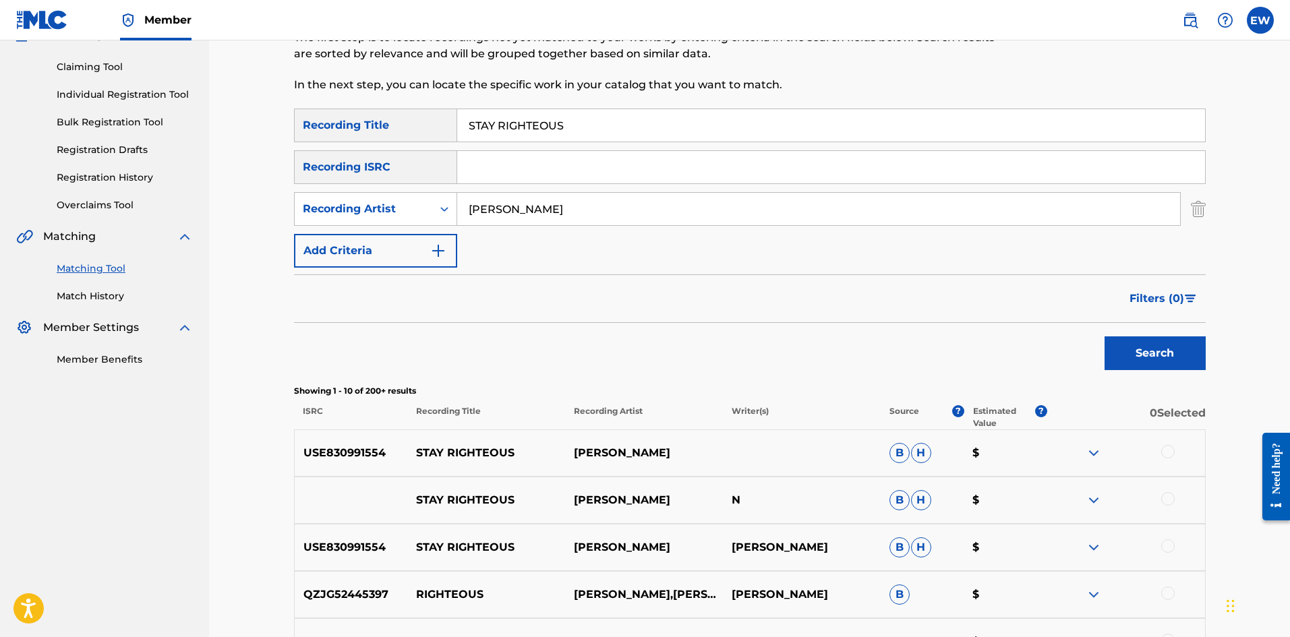
scroll to position [135, 0]
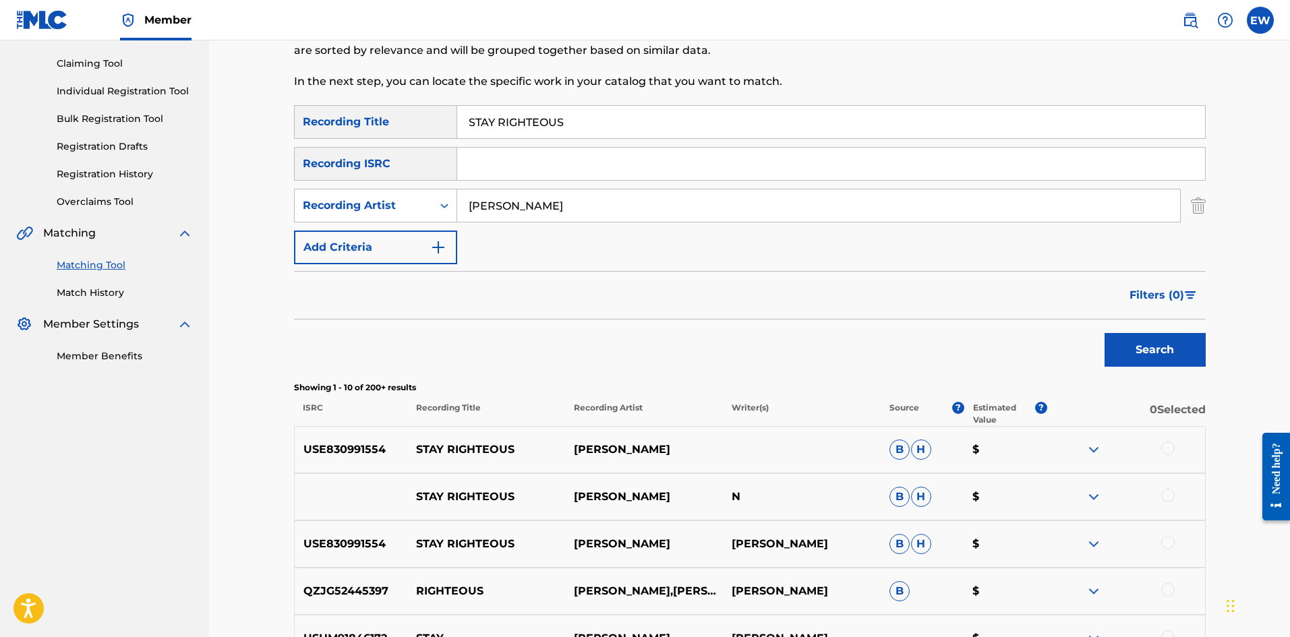
click at [1167, 445] on div at bounding box center [1167, 448] width 13 height 13
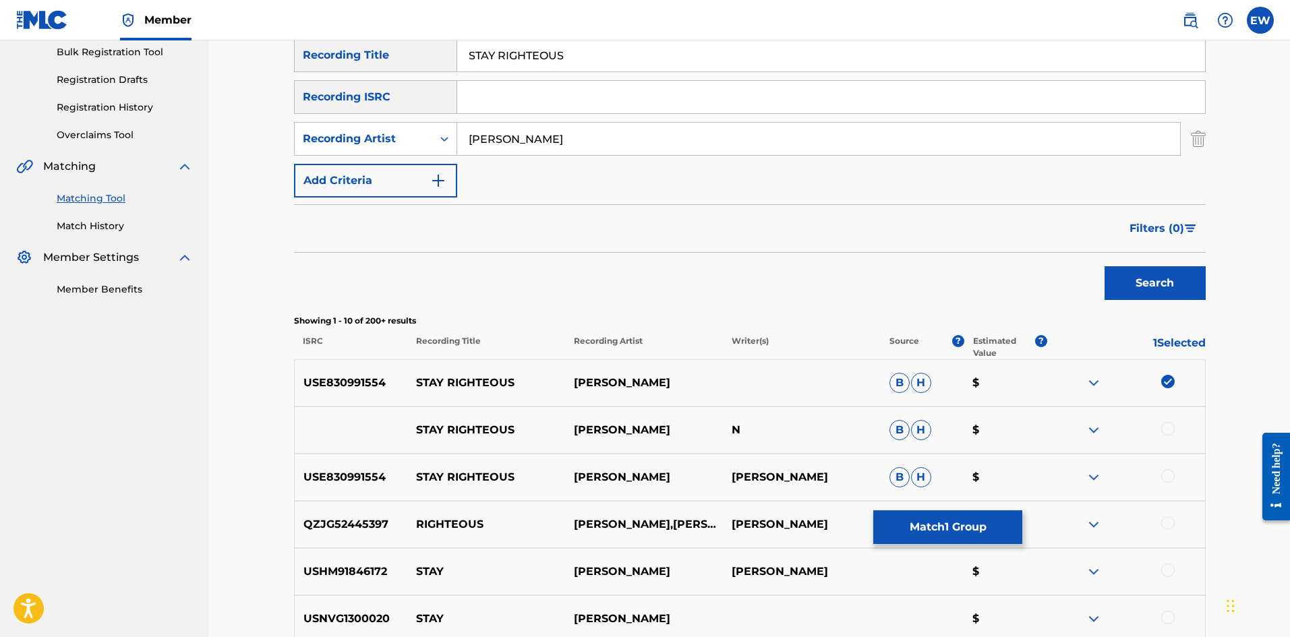
scroll to position [202, 0]
click at [1165, 430] on div at bounding box center [1167, 427] width 13 height 13
click at [1164, 475] on div at bounding box center [1167, 475] width 13 height 13
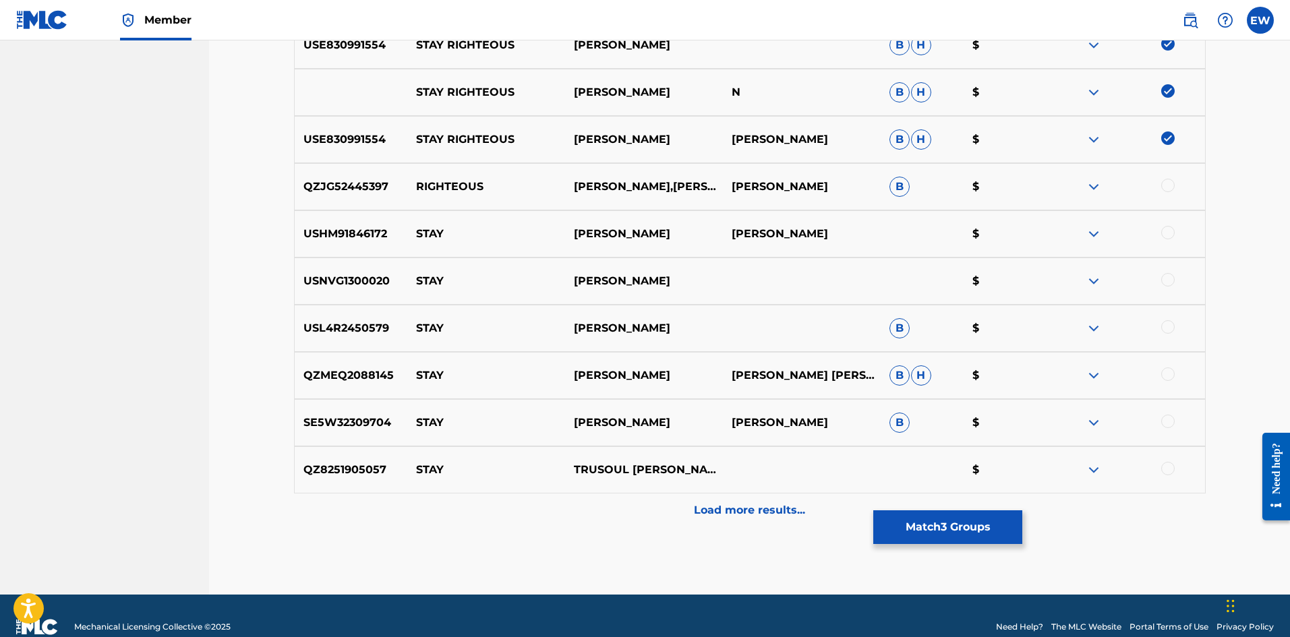
scroll to position [472, 0]
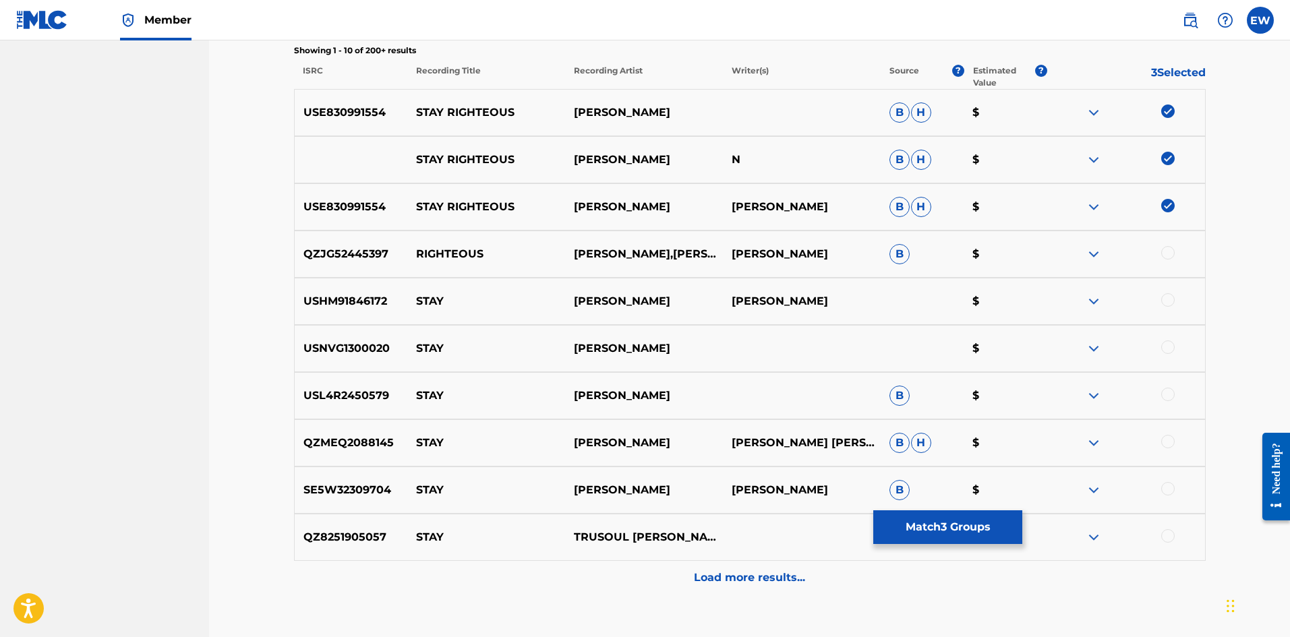
click at [916, 531] on button "Match 3 Groups" at bounding box center [947, 527] width 149 height 34
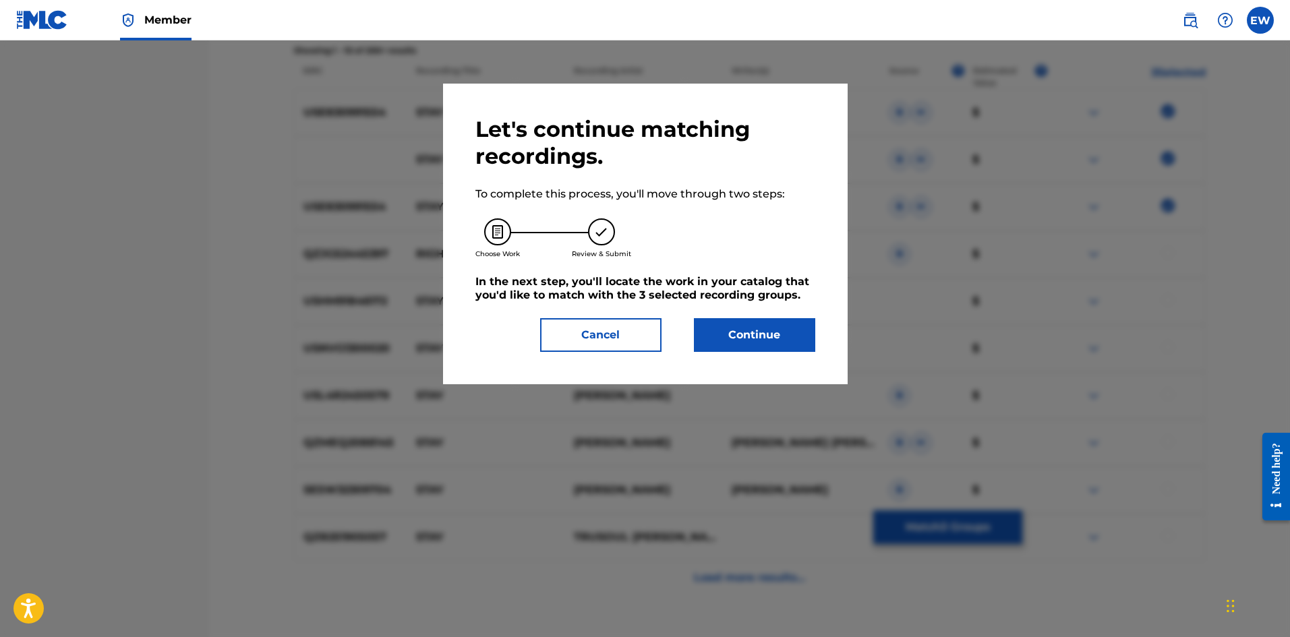
click at [764, 342] on button "Continue" at bounding box center [754, 335] width 121 height 34
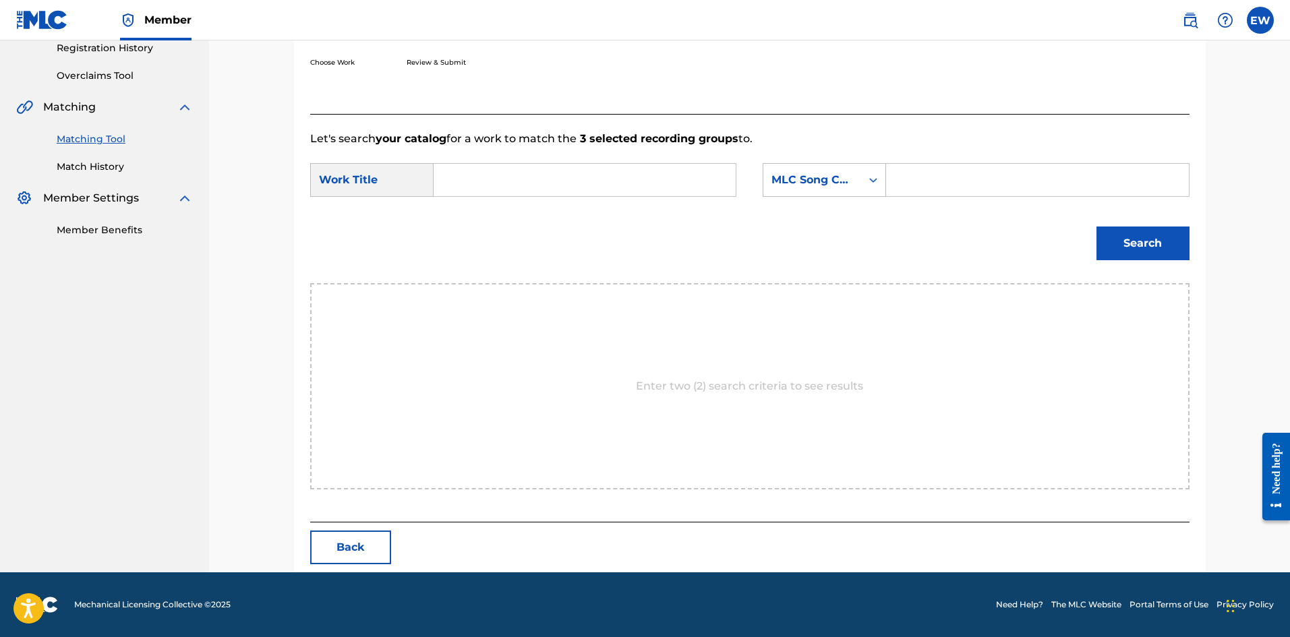
scroll to position [261, 0]
click at [577, 180] on input "Search Form" at bounding box center [584, 180] width 279 height 32
type input "STAY RIGHTEOUS"
click at [994, 173] on input "Search Form" at bounding box center [1037, 180] width 279 height 32
type input "S62YTQ"
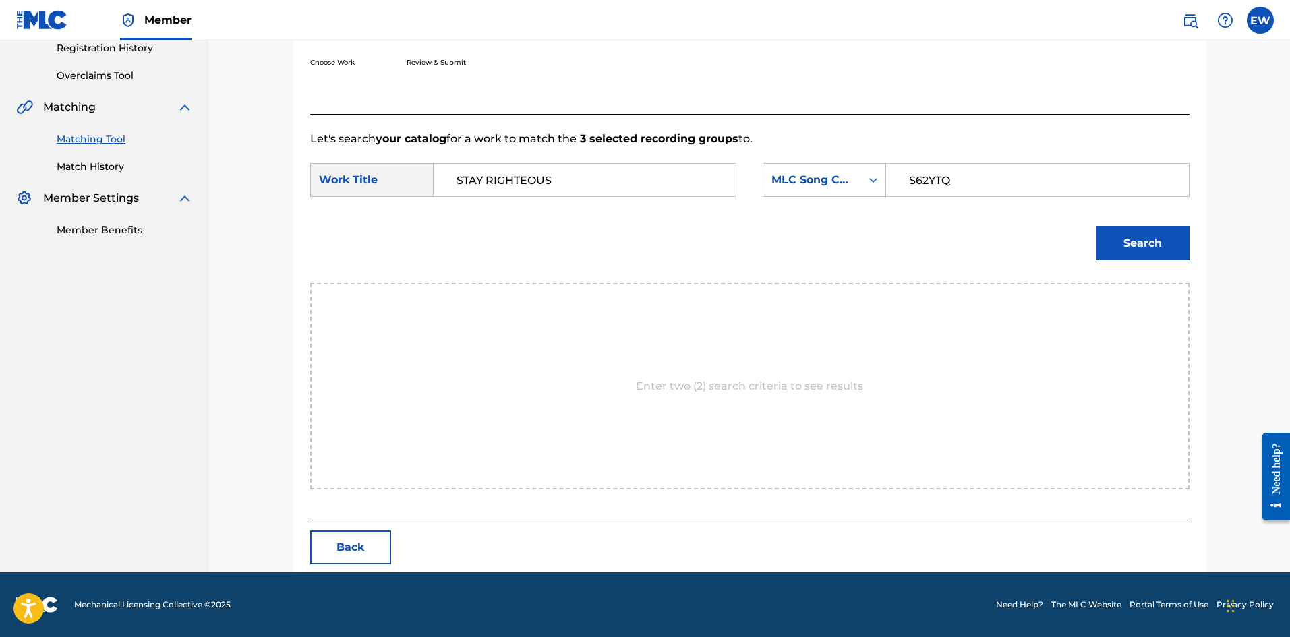
click at [1169, 245] on button "Search" at bounding box center [1142, 244] width 93 height 34
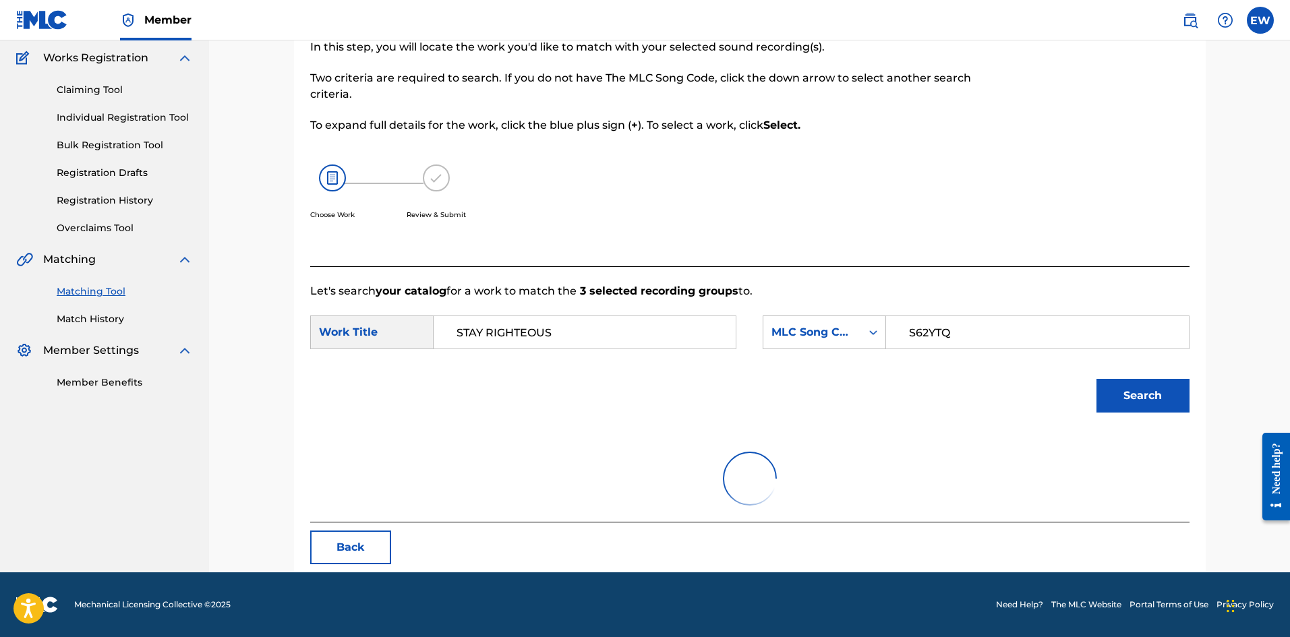
scroll to position [221, 0]
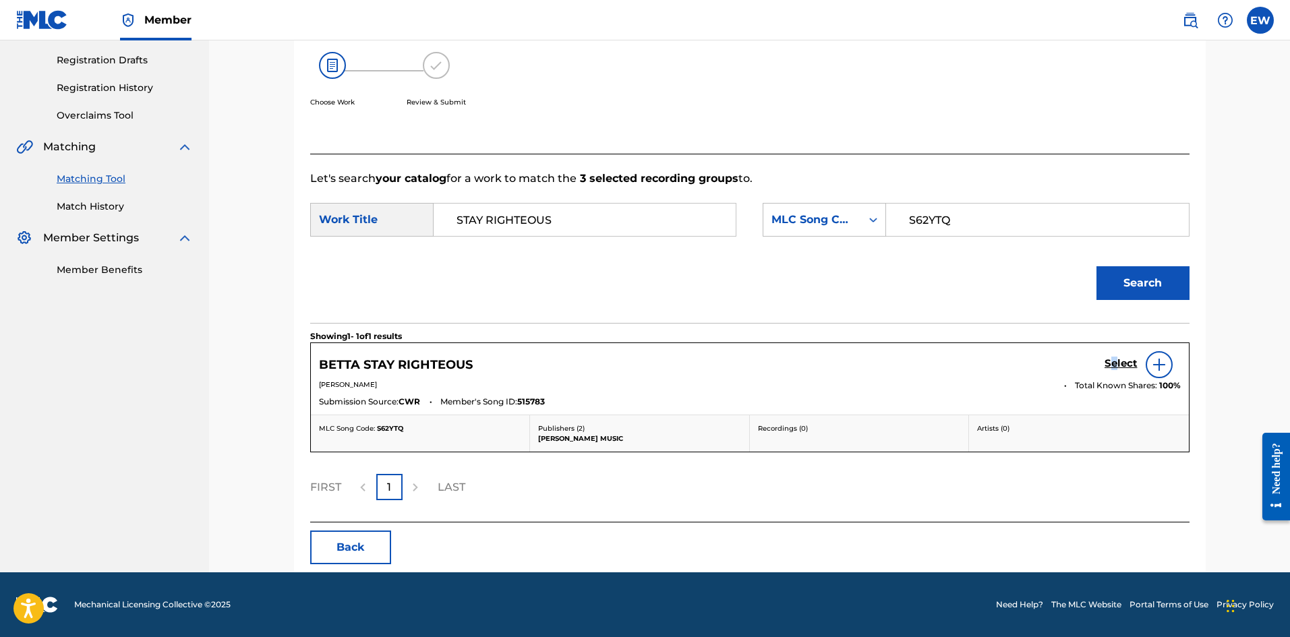
click at [1115, 359] on h5 "Select" at bounding box center [1121, 363] width 33 height 13
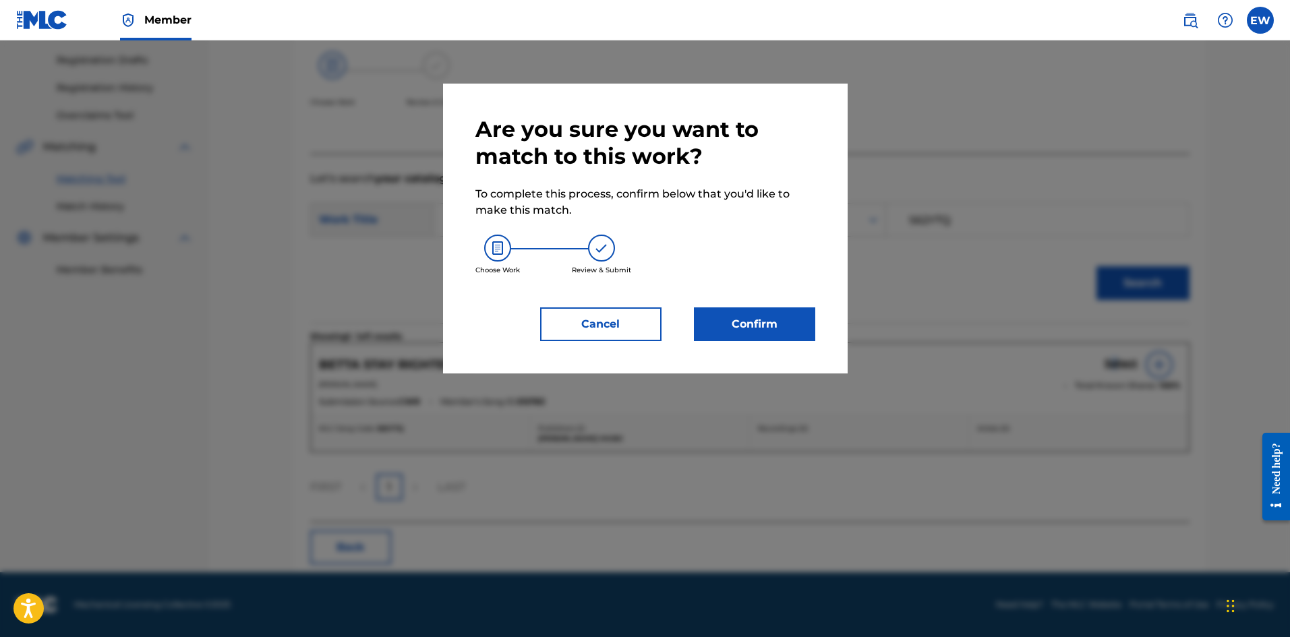
click at [762, 328] on button "Confirm" at bounding box center [754, 324] width 121 height 34
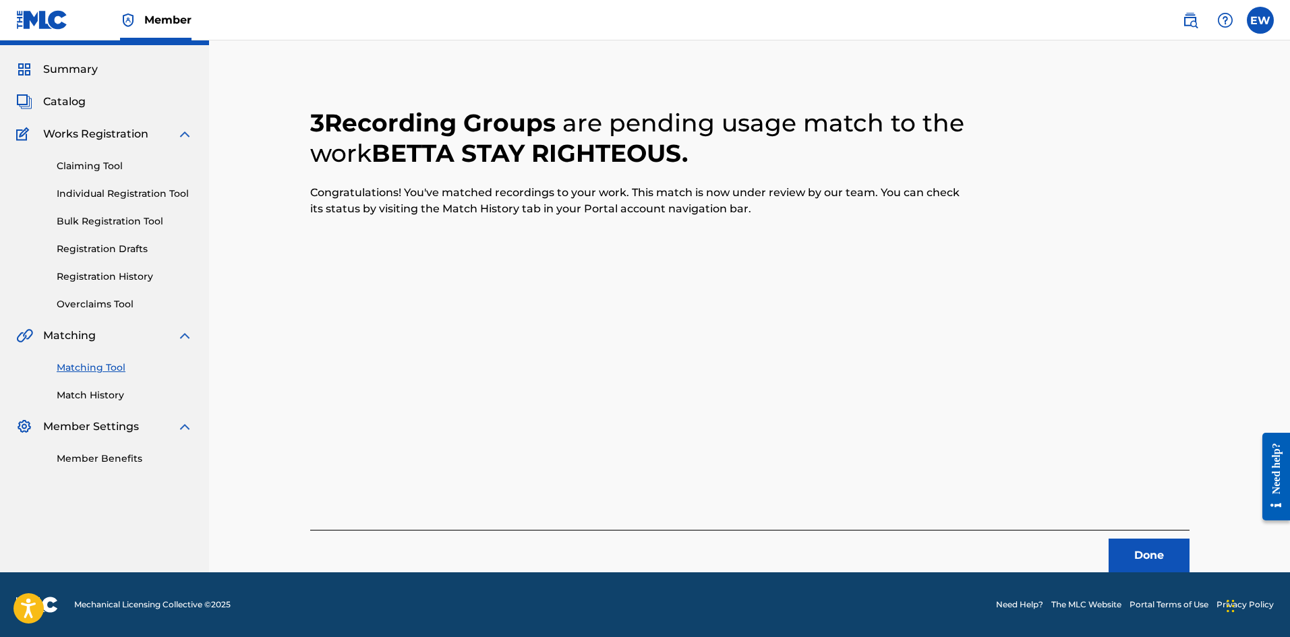
scroll to position [32, 0]
click at [1137, 555] on button "Done" at bounding box center [1149, 556] width 81 height 34
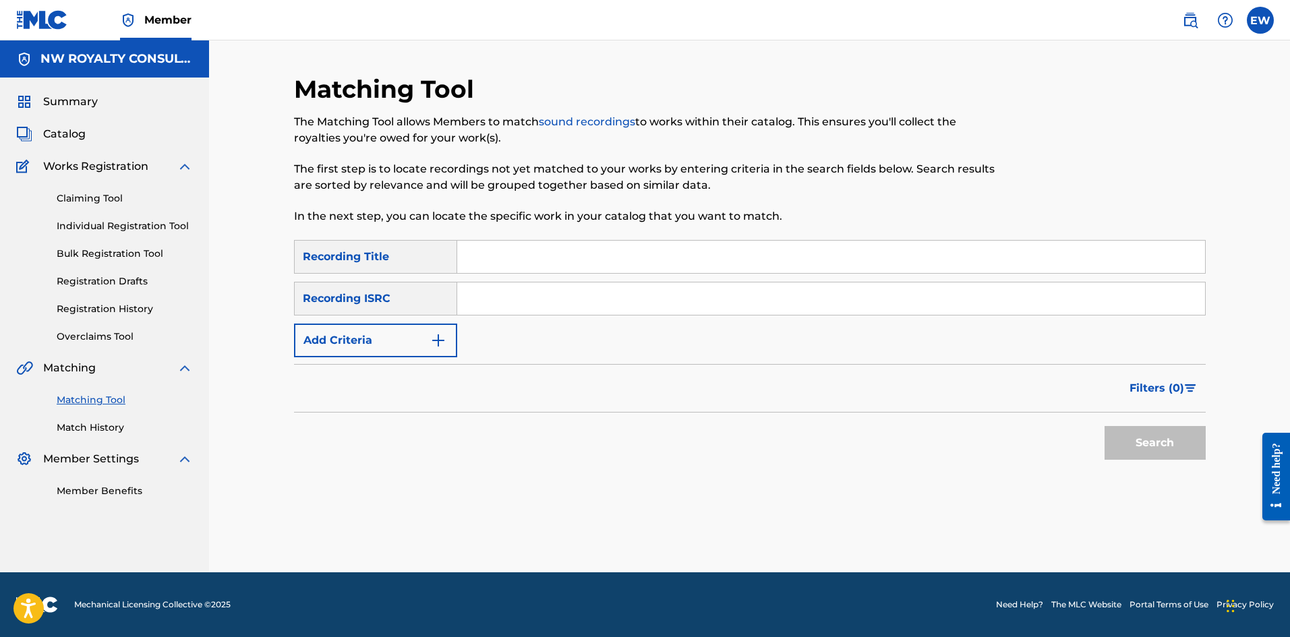
scroll to position [0, 0]
drag, startPoint x: 388, startPoint y: 350, endPoint x: 392, endPoint y: 341, distance: 9.7
click at [388, 350] on button "Add Criteria" at bounding box center [375, 341] width 163 height 34
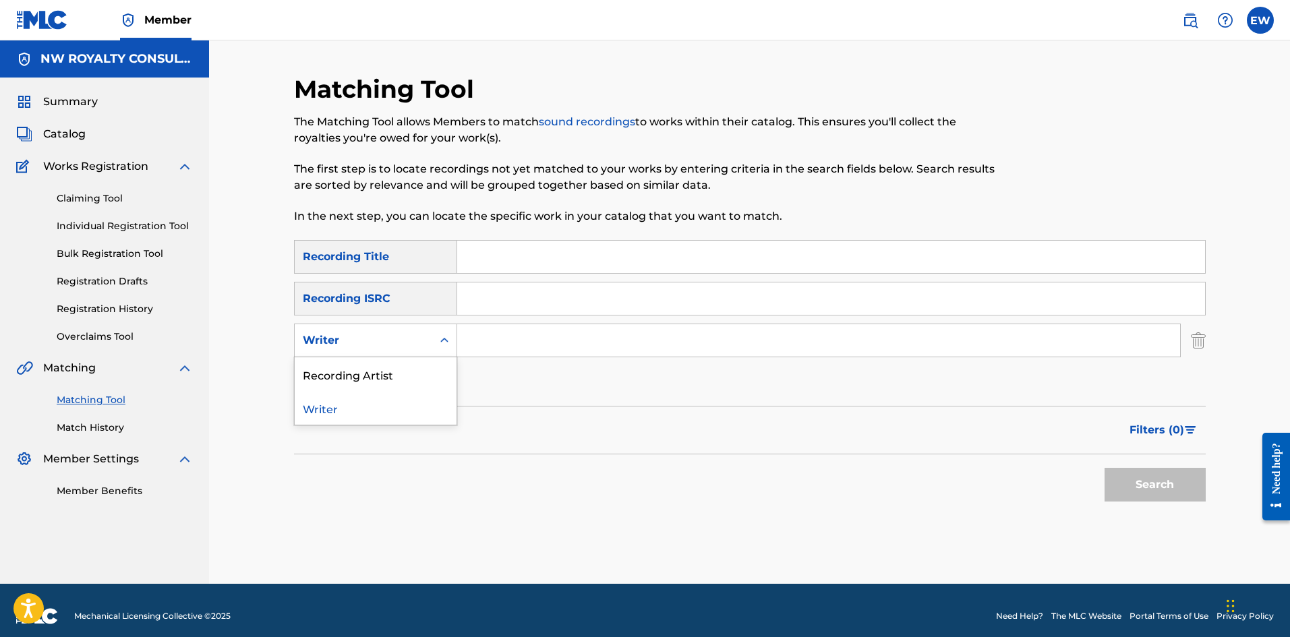
click at [392, 341] on div "Writer" at bounding box center [363, 340] width 121 height 16
click at [392, 368] on div "Recording Artist" at bounding box center [376, 374] width 162 height 34
click at [554, 332] on input "Search Form" at bounding box center [818, 340] width 723 height 32
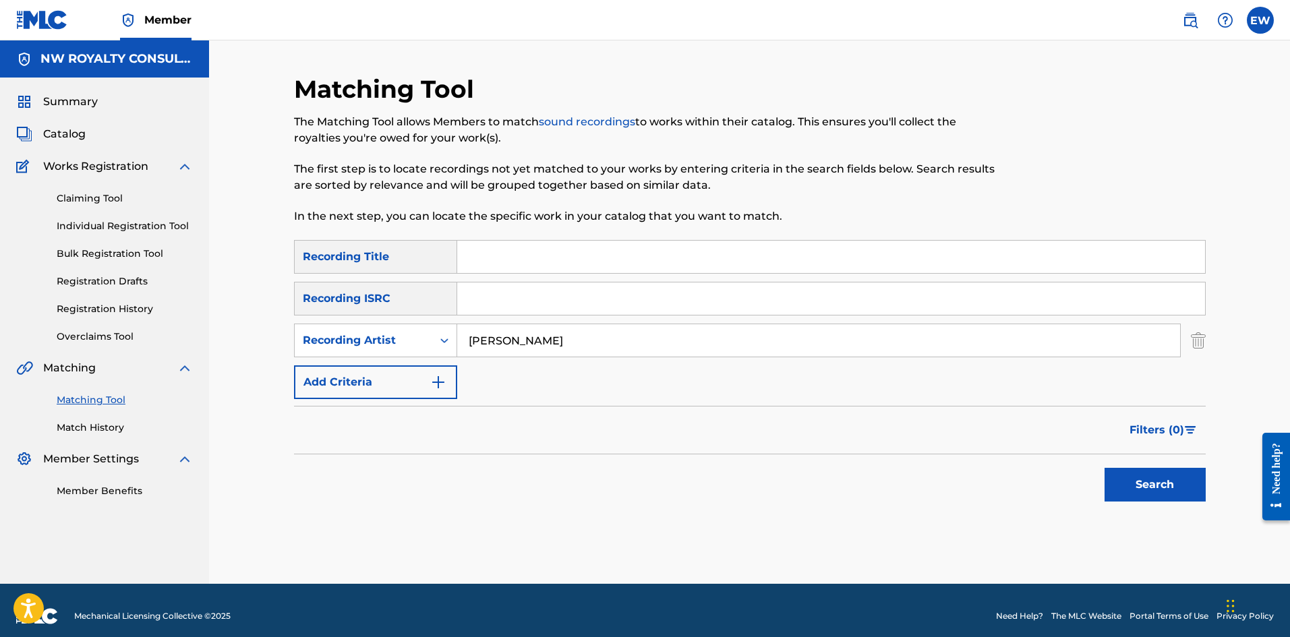
type input "[PERSON_NAME]"
click at [531, 262] on input "Search Form" at bounding box center [831, 257] width 748 height 32
type input "STAY TUNE"
click at [1143, 480] on button "Search" at bounding box center [1155, 485] width 101 height 34
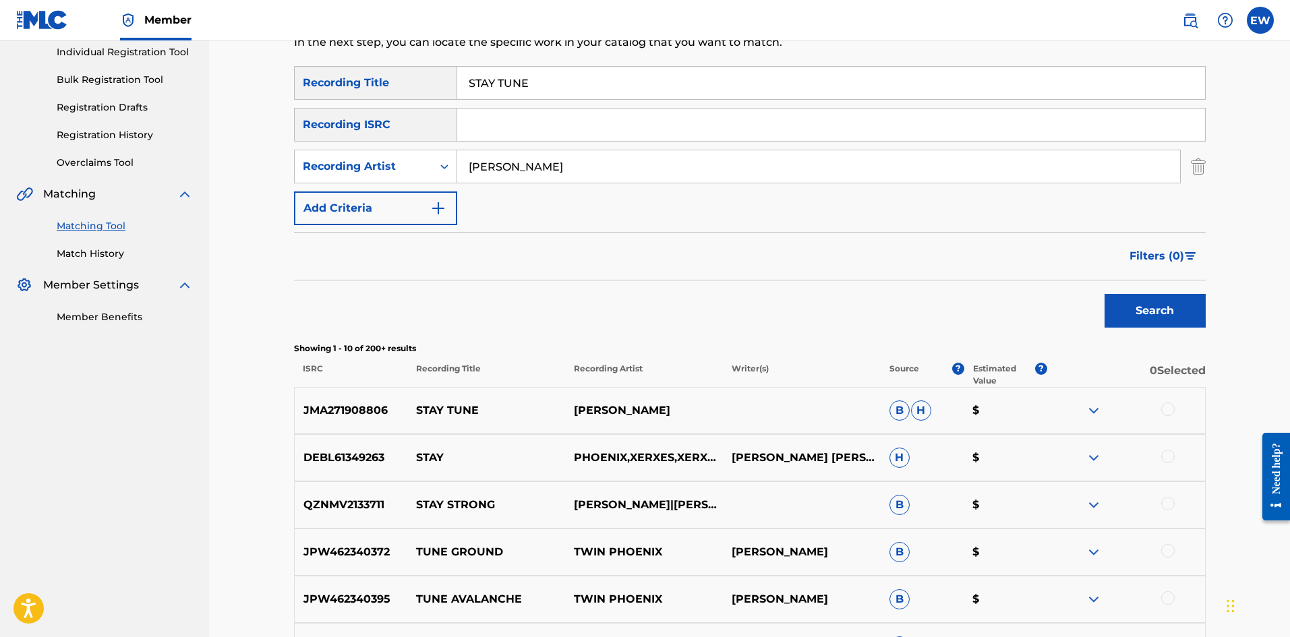
scroll to position [202, 0]
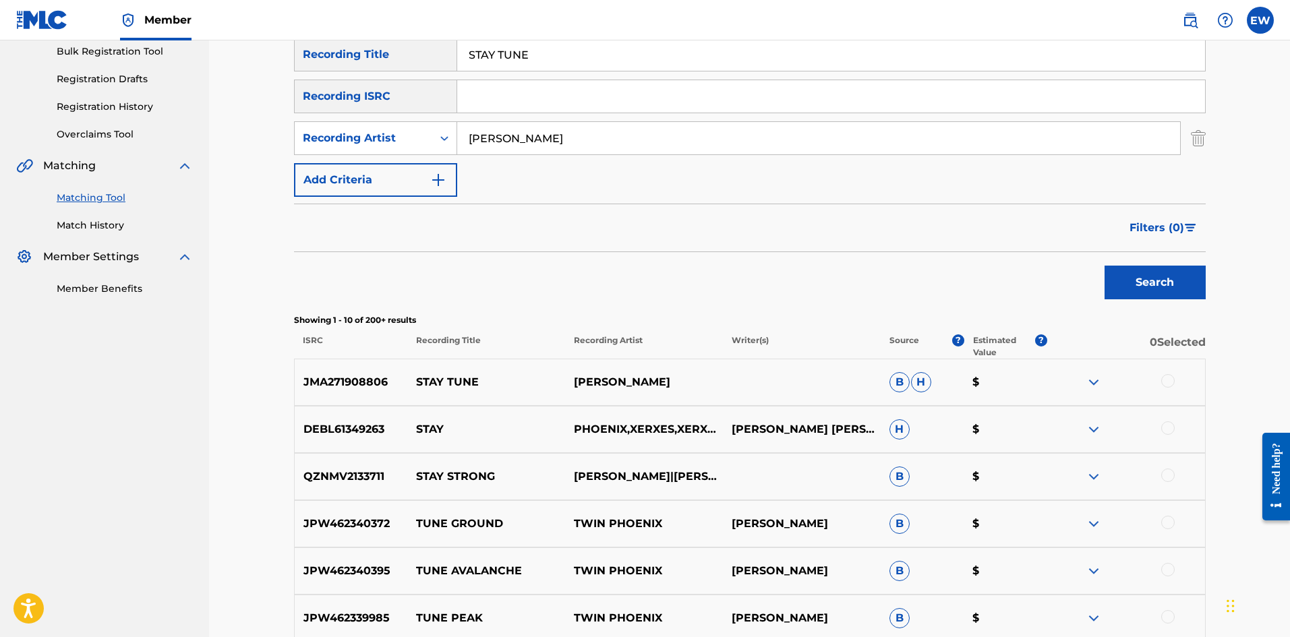
click at [1167, 386] on div at bounding box center [1167, 380] width 13 height 13
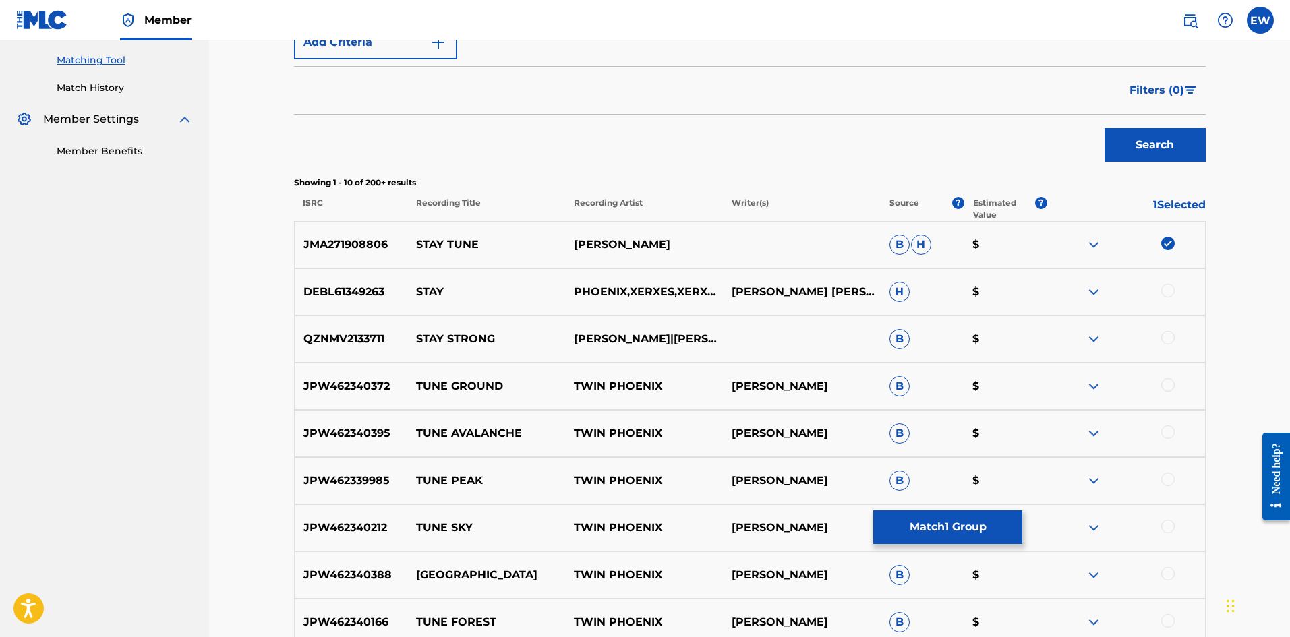
scroll to position [337, 0]
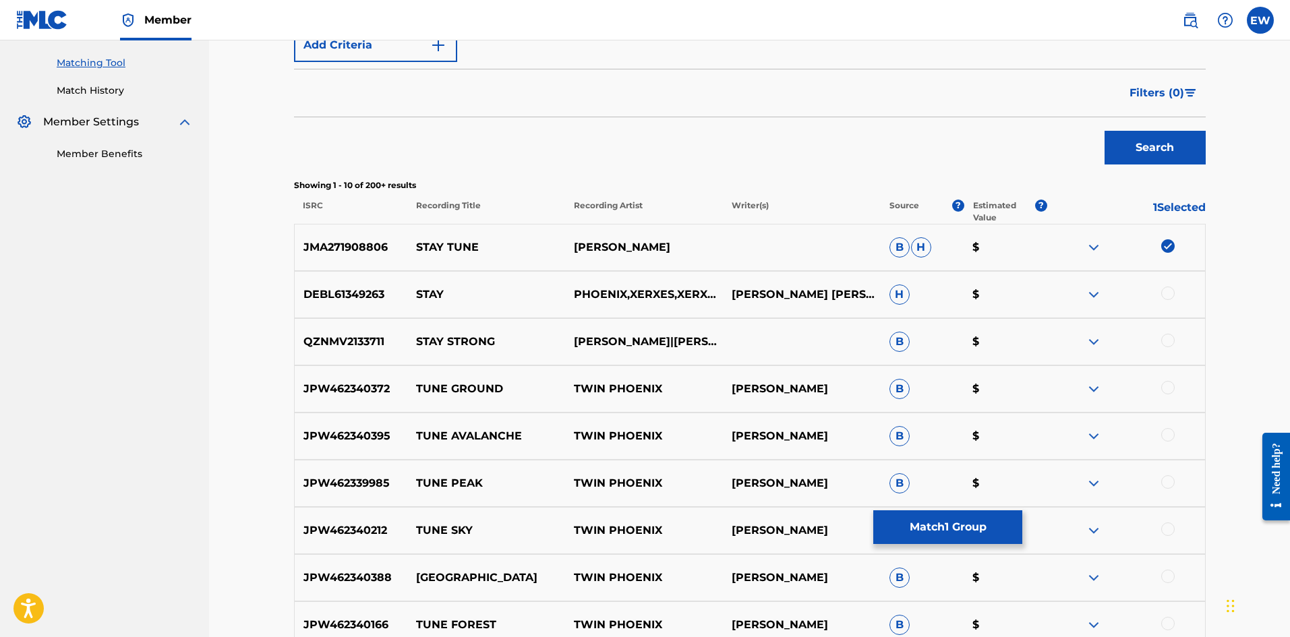
click at [939, 534] on button "Match 1 Group" at bounding box center [947, 527] width 149 height 34
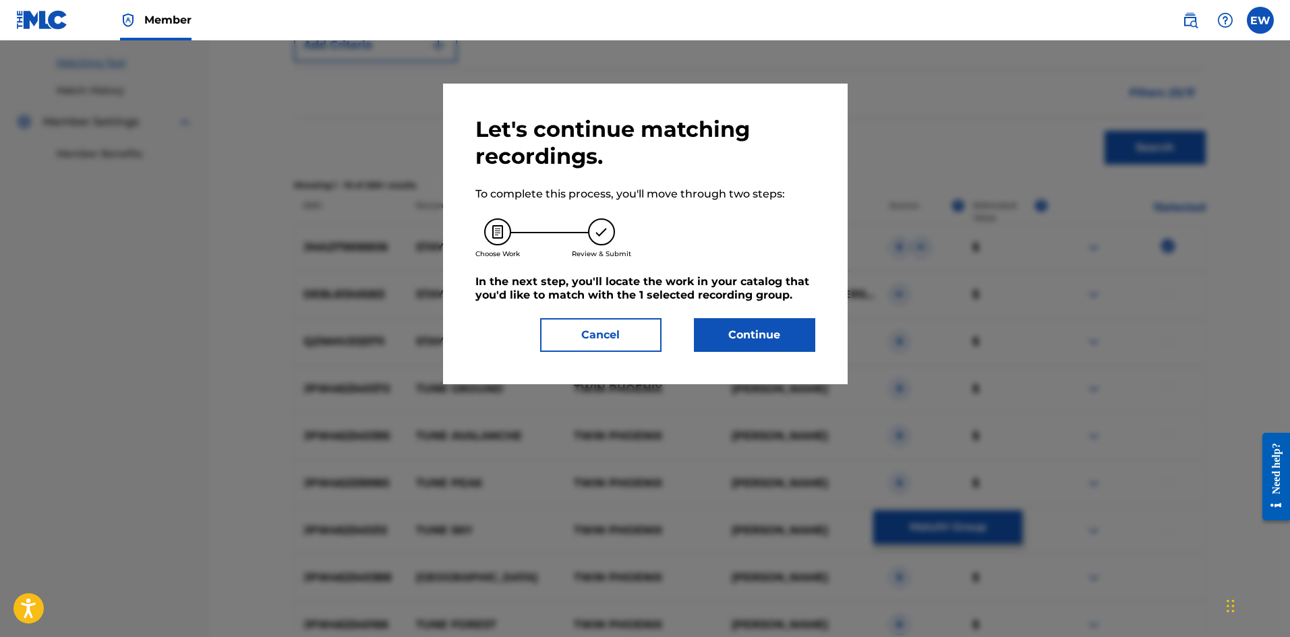
click at [769, 341] on button "Continue" at bounding box center [754, 335] width 121 height 34
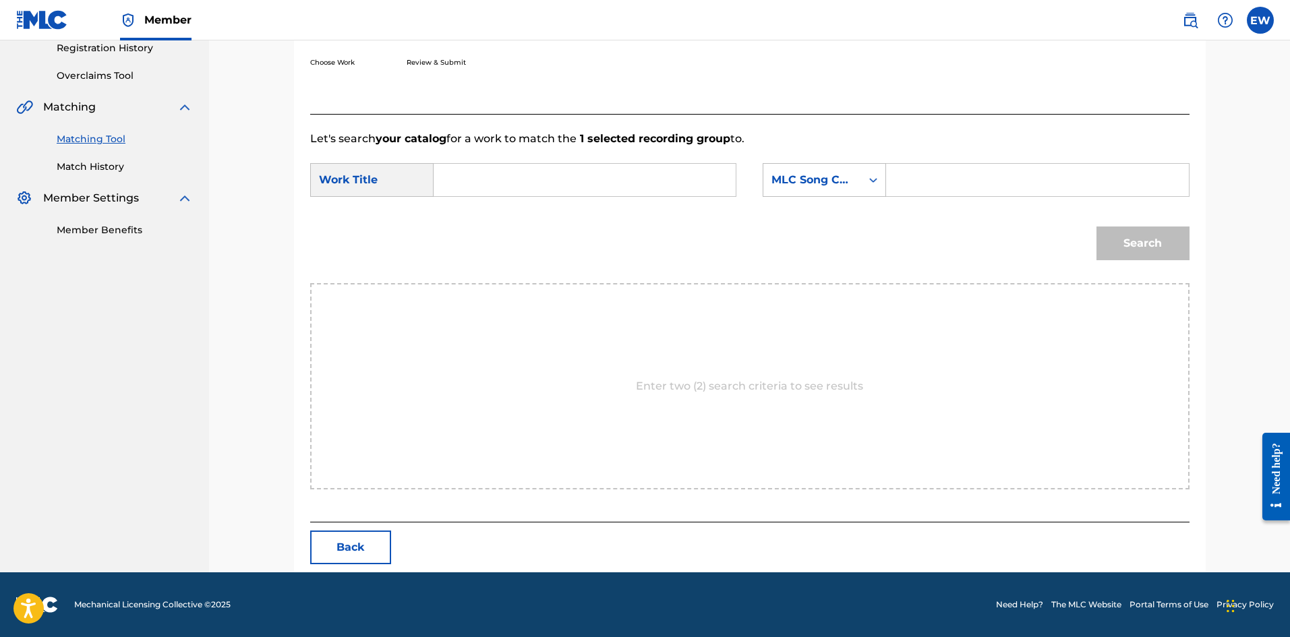
click at [607, 179] on input "Search Form" at bounding box center [584, 180] width 279 height 32
type input "STAY TUNE"
click at [991, 182] on input "Search Form" at bounding box center [1037, 180] width 279 height 32
type input "SC87W8"
click at [1136, 250] on button "Search" at bounding box center [1142, 244] width 93 height 34
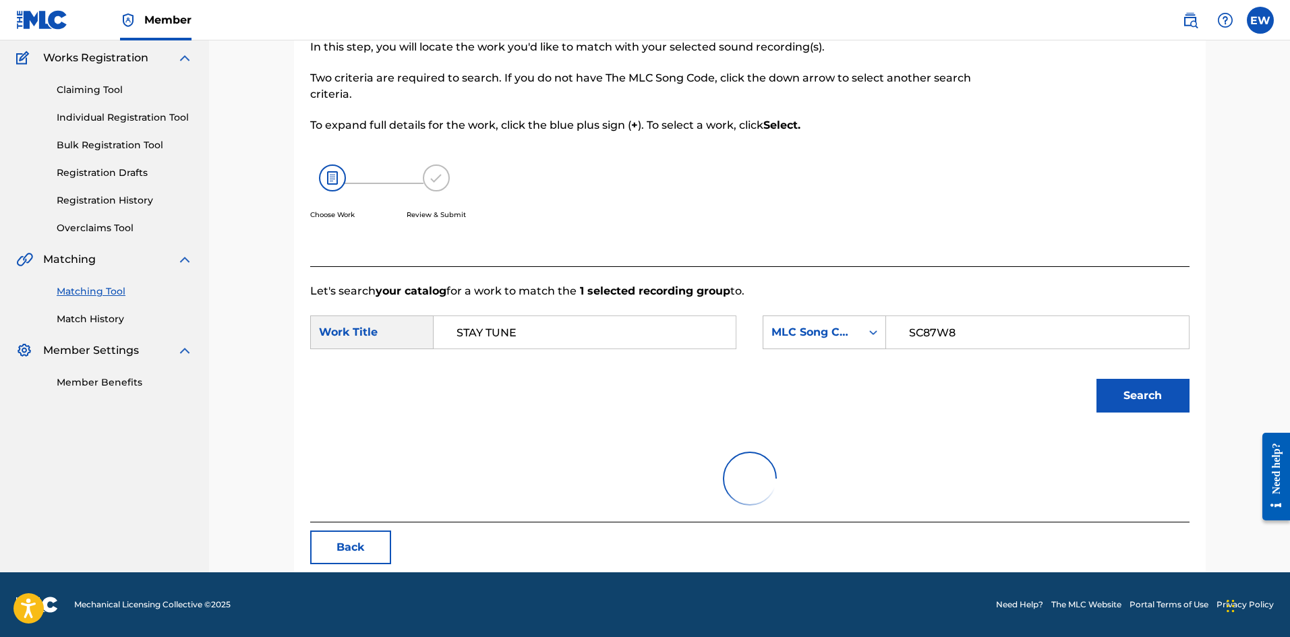
scroll to position [221, 0]
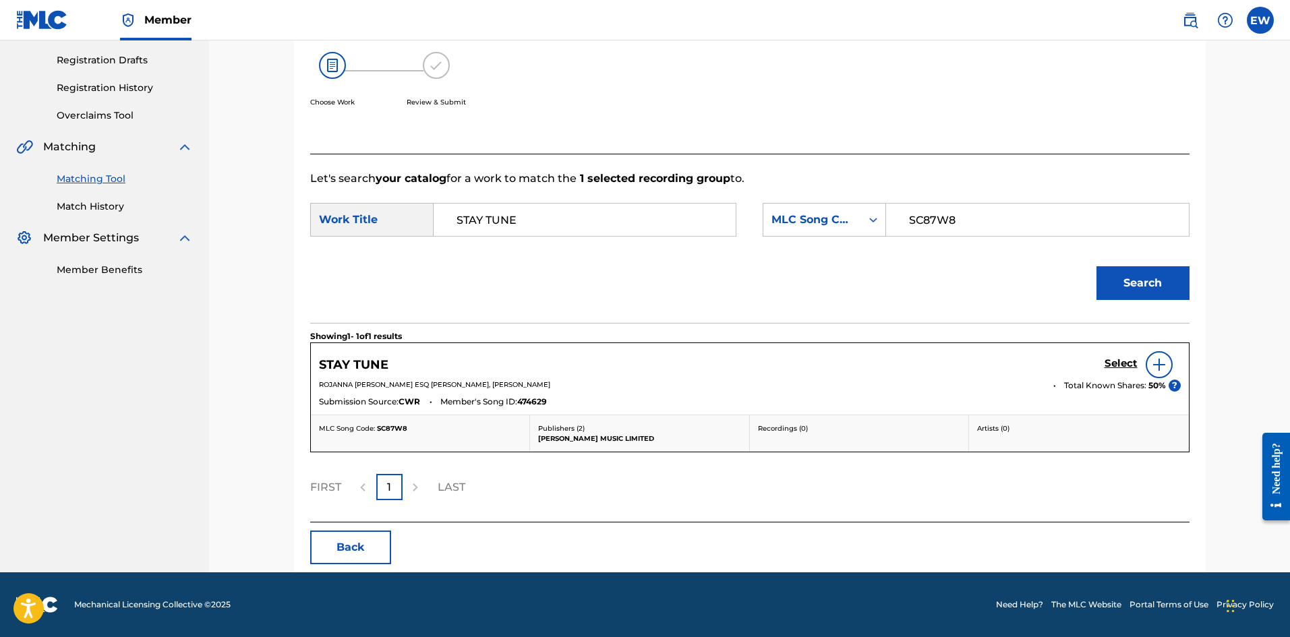
click at [1125, 357] on h5 "Select" at bounding box center [1121, 363] width 33 height 13
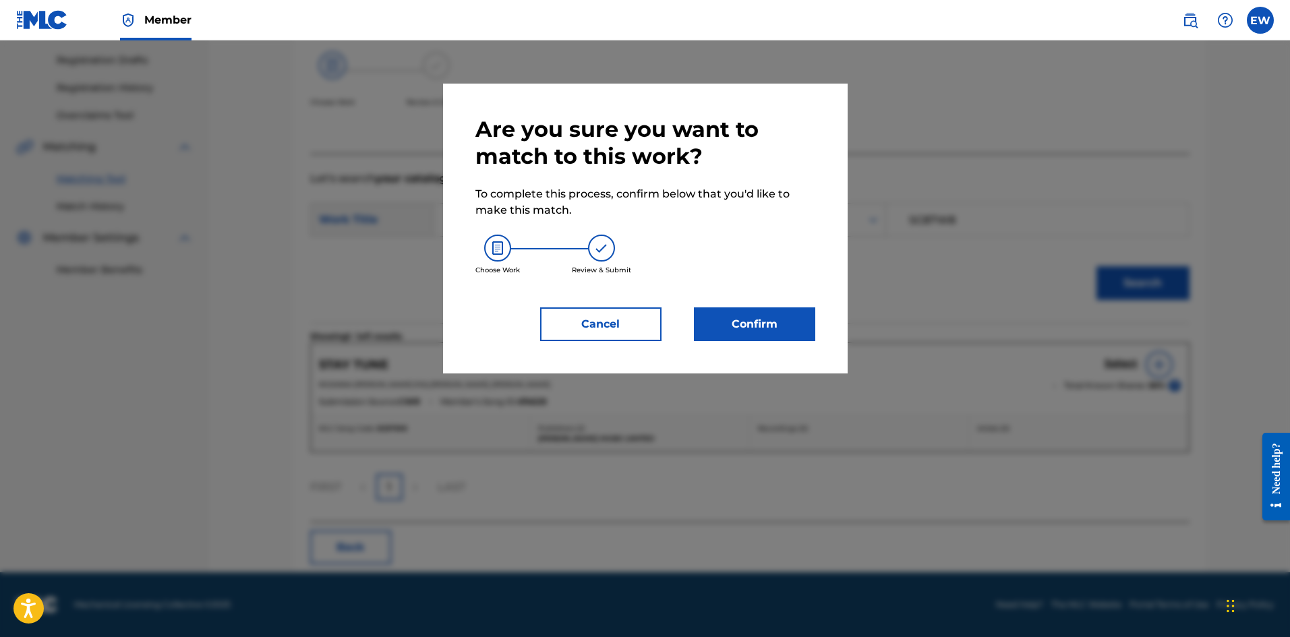
click at [799, 322] on button "Confirm" at bounding box center [754, 324] width 121 height 34
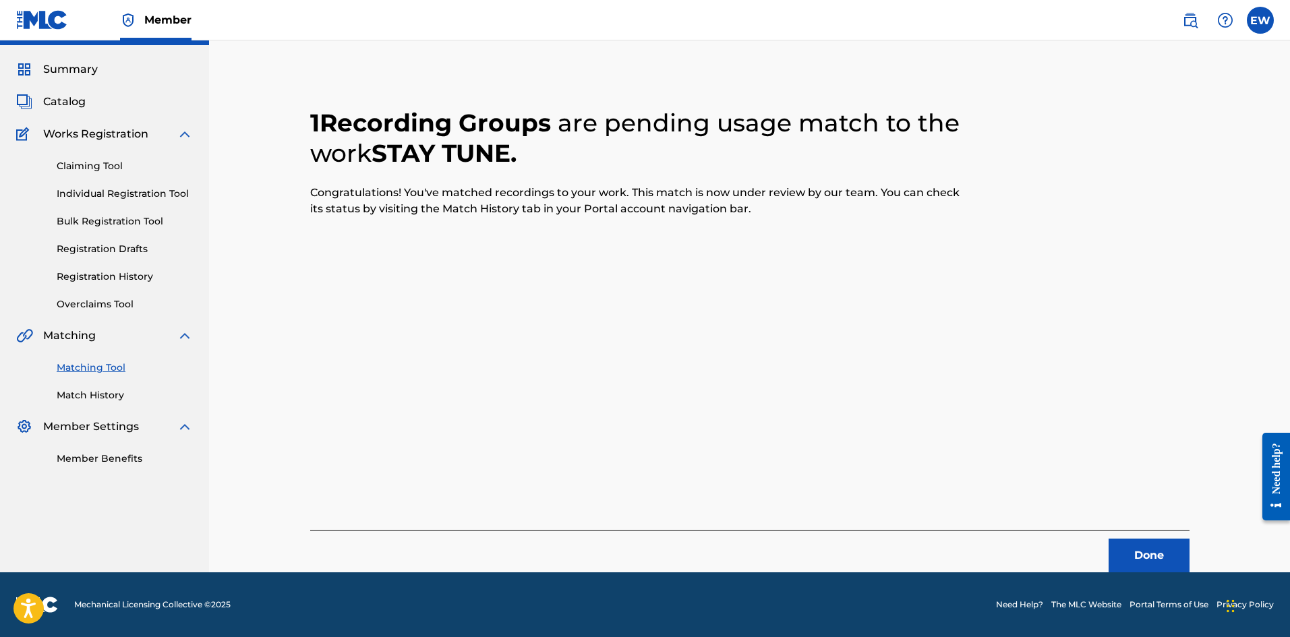
scroll to position [32, 0]
click at [1125, 552] on button "Done" at bounding box center [1149, 556] width 81 height 34
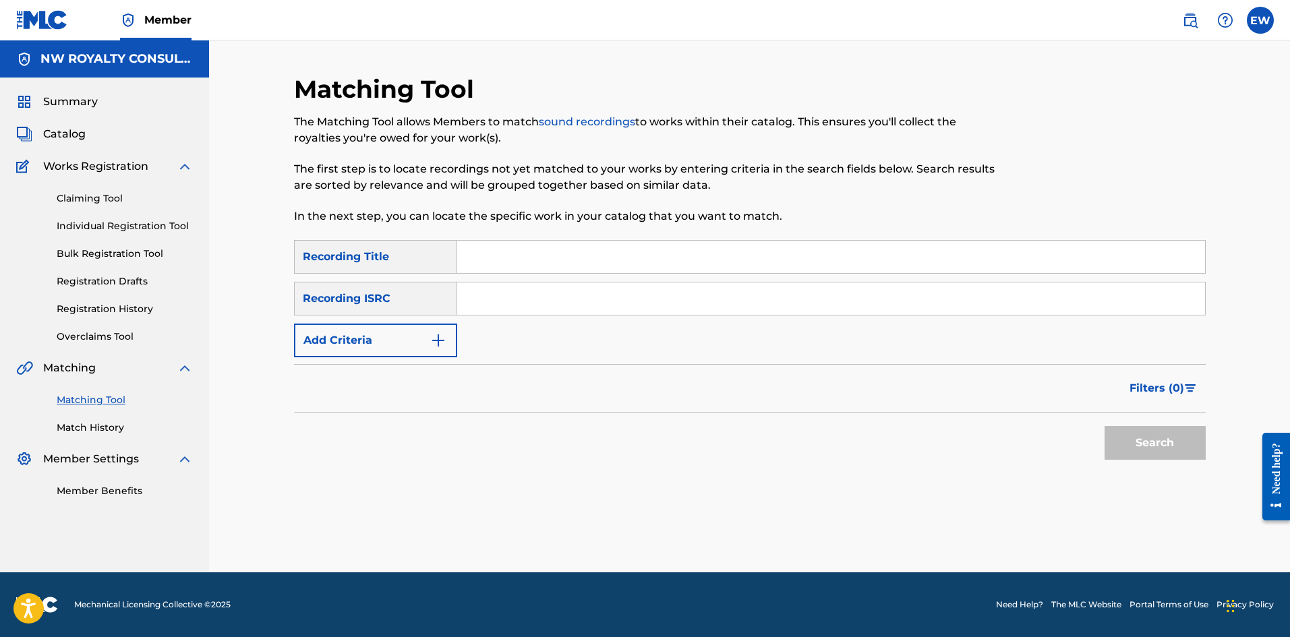
click at [415, 346] on button "Add Criteria" at bounding box center [375, 341] width 163 height 34
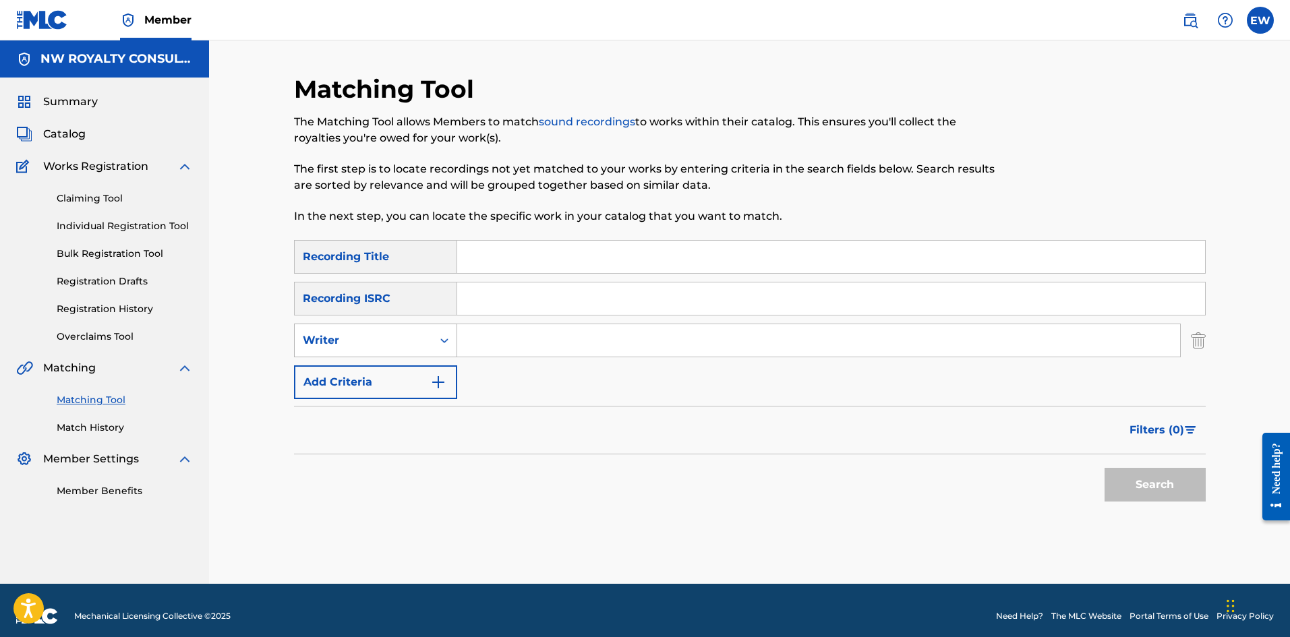
drag, startPoint x: 413, startPoint y: 345, endPoint x: 410, endPoint y: 353, distance: 8.5
click at [413, 346] on div "Writer" at bounding box center [363, 340] width 121 height 16
drag, startPoint x: 407, startPoint y: 378, endPoint x: 437, endPoint y: 360, distance: 35.4
click at [408, 378] on div "Recording Artist" at bounding box center [376, 374] width 162 height 34
drag, startPoint x: 492, startPoint y: 345, endPoint x: 511, endPoint y: 347, distance: 18.9
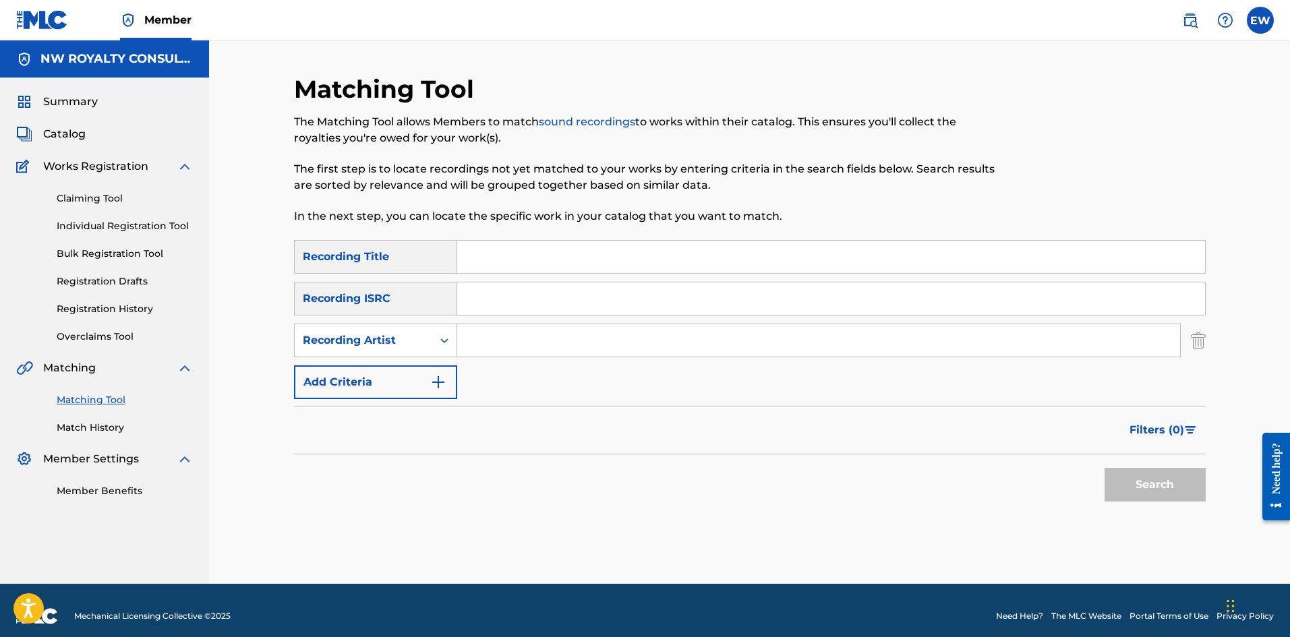
click at [508, 347] on input "Search Form" at bounding box center [818, 340] width 723 height 32
type input "GRIZZLY"
click at [556, 261] on input "Search Form" at bounding box center [831, 257] width 748 height 32
type input "STAY WINNING"
click at [1159, 495] on button "Search" at bounding box center [1155, 485] width 101 height 34
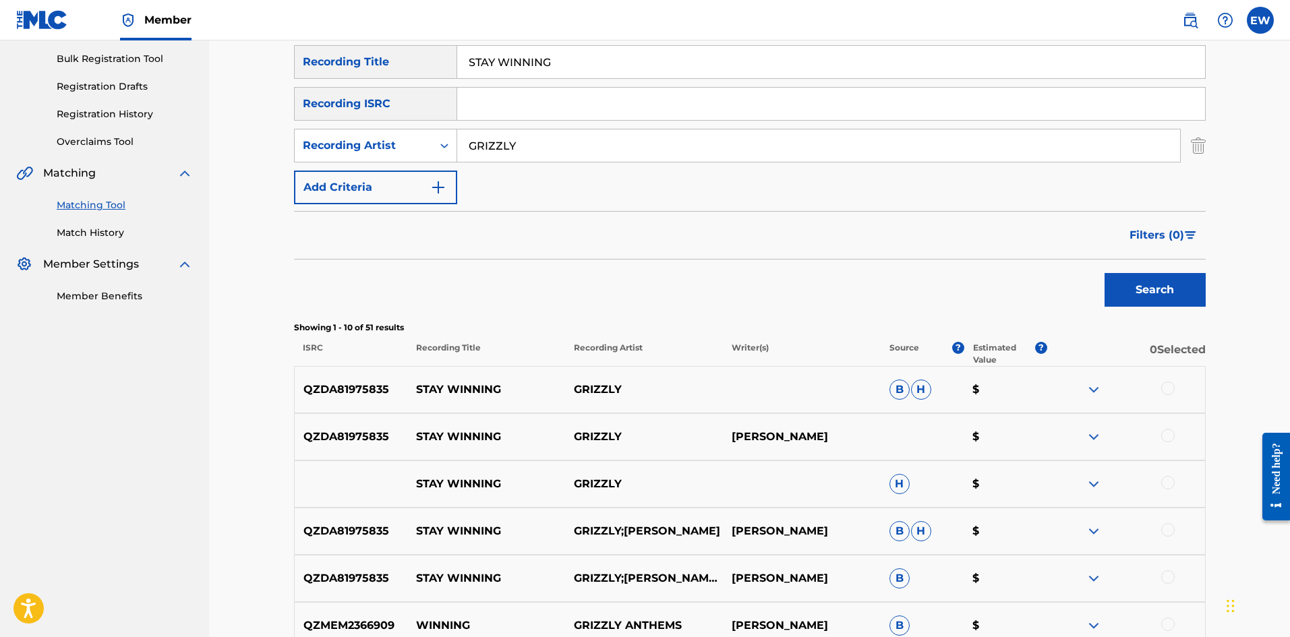
scroll to position [202, 0]
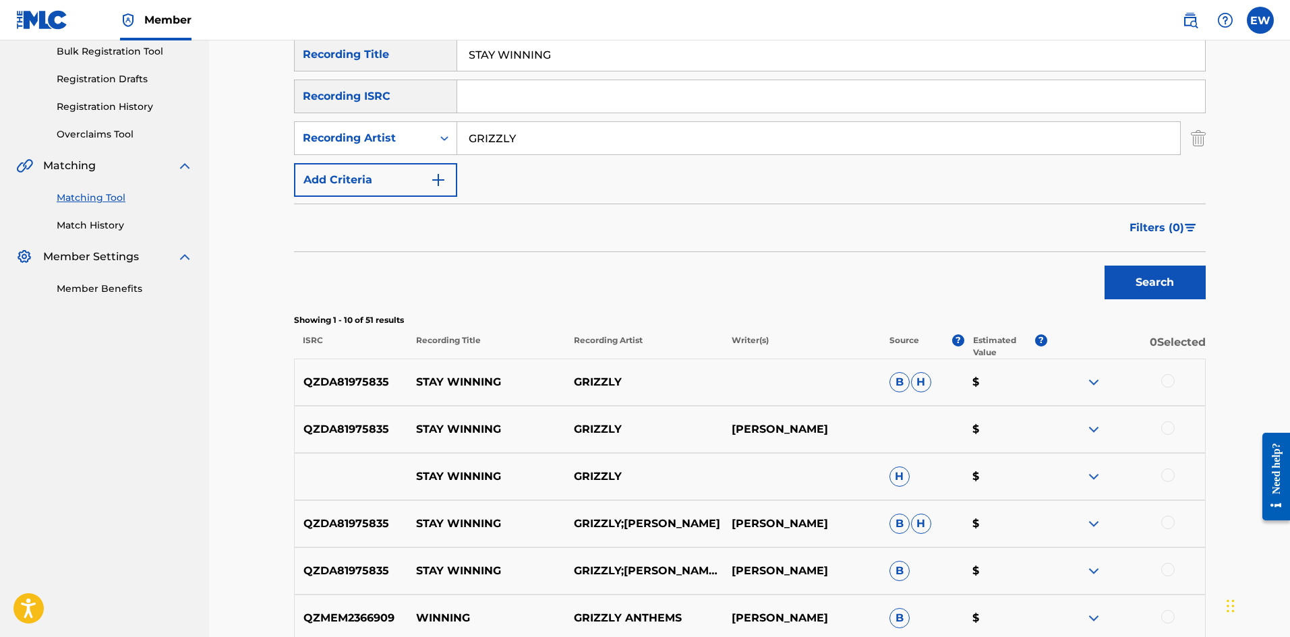
click at [1166, 380] on div at bounding box center [1167, 380] width 13 height 13
click at [1163, 425] on div at bounding box center [1167, 427] width 13 height 13
click at [1167, 478] on div at bounding box center [1167, 475] width 13 height 13
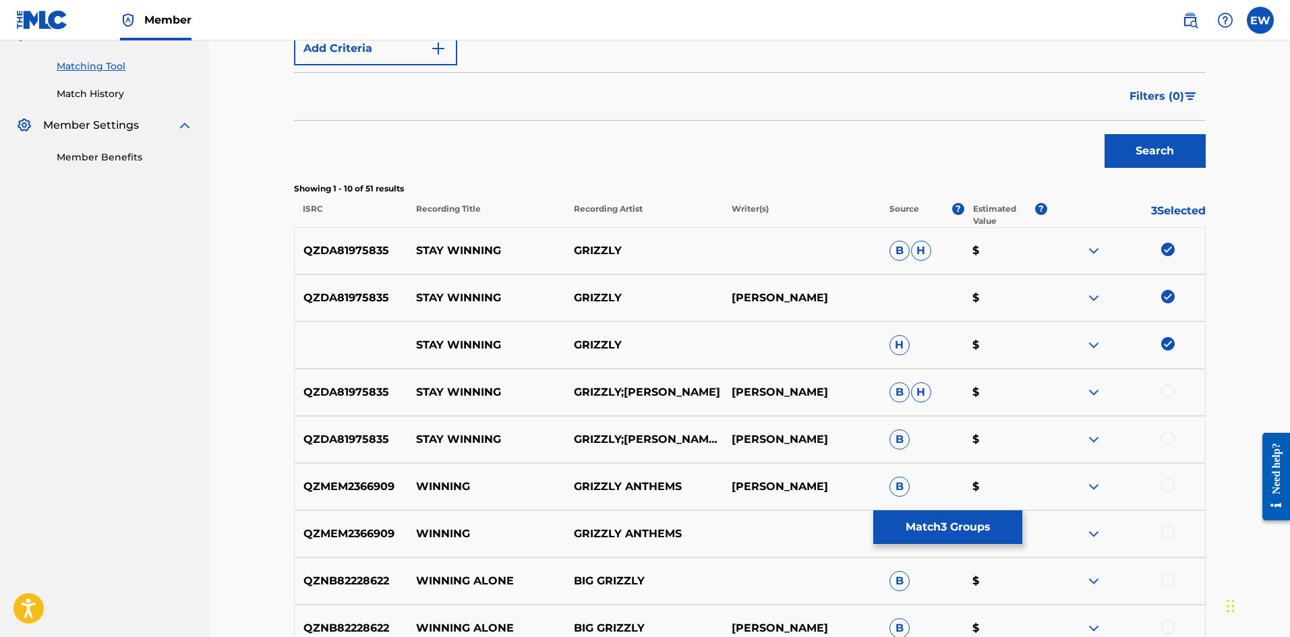
scroll to position [337, 0]
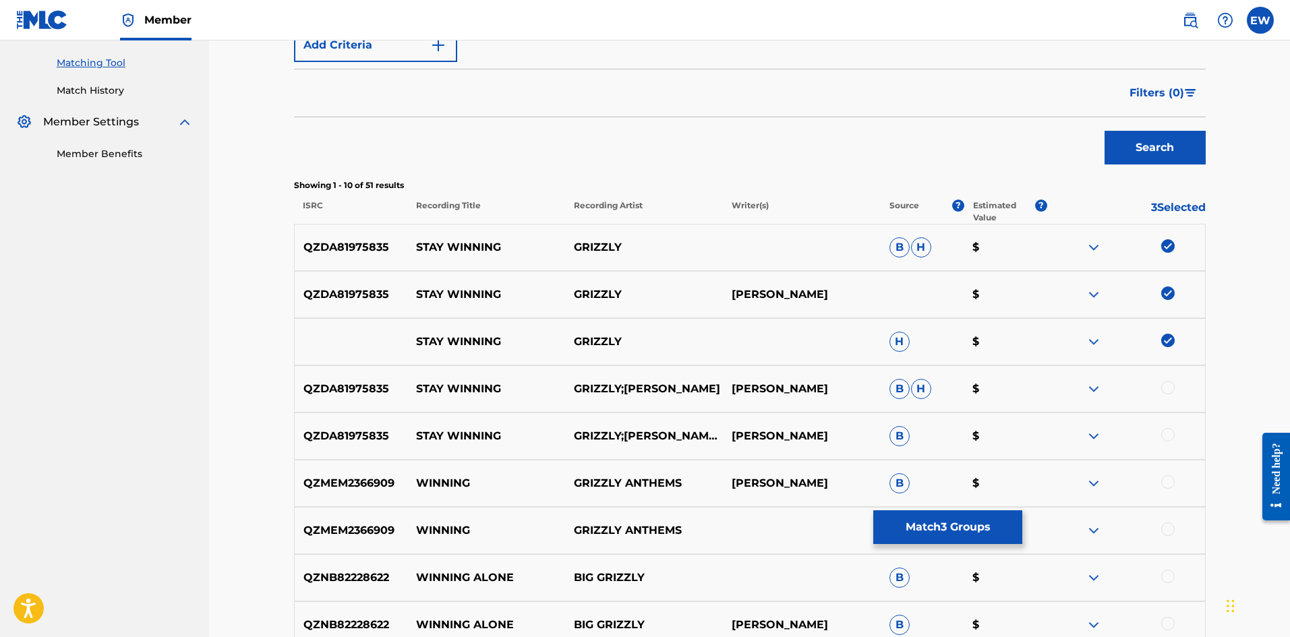
click at [1170, 388] on div at bounding box center [1167, 387] width 13 height 13
click at [1161, 437] on div at bounding box center [1167, 434] width 13 height 13
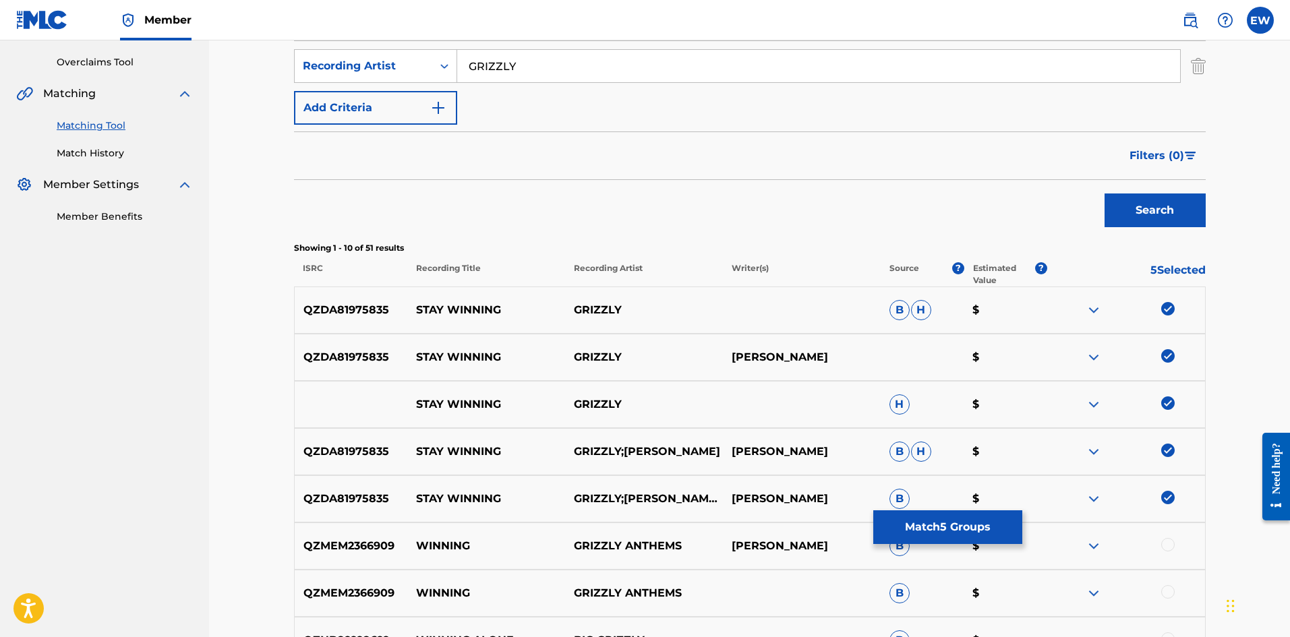
scroll to position [270, 0]
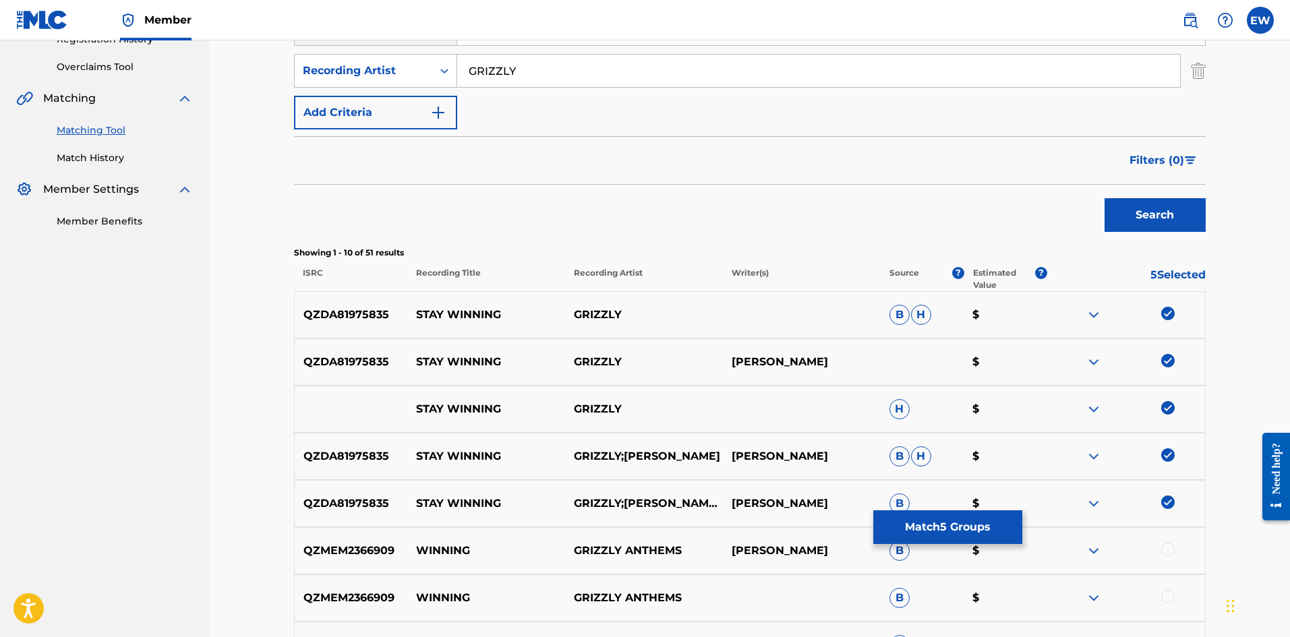
click at [903, 517] on button "Match 5 Groups" at bounding box center [947, 527] width 149 height 34
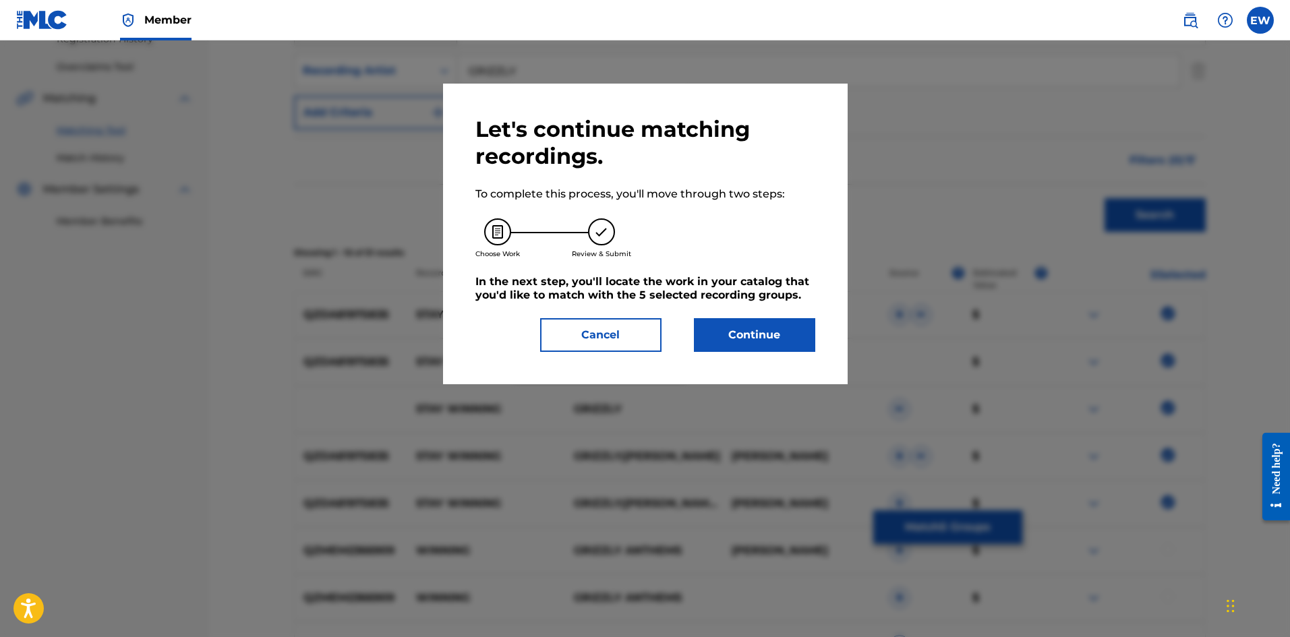
click at [707, 334] on button "Continue" at bounding box center [754, 335] width 121 height 34
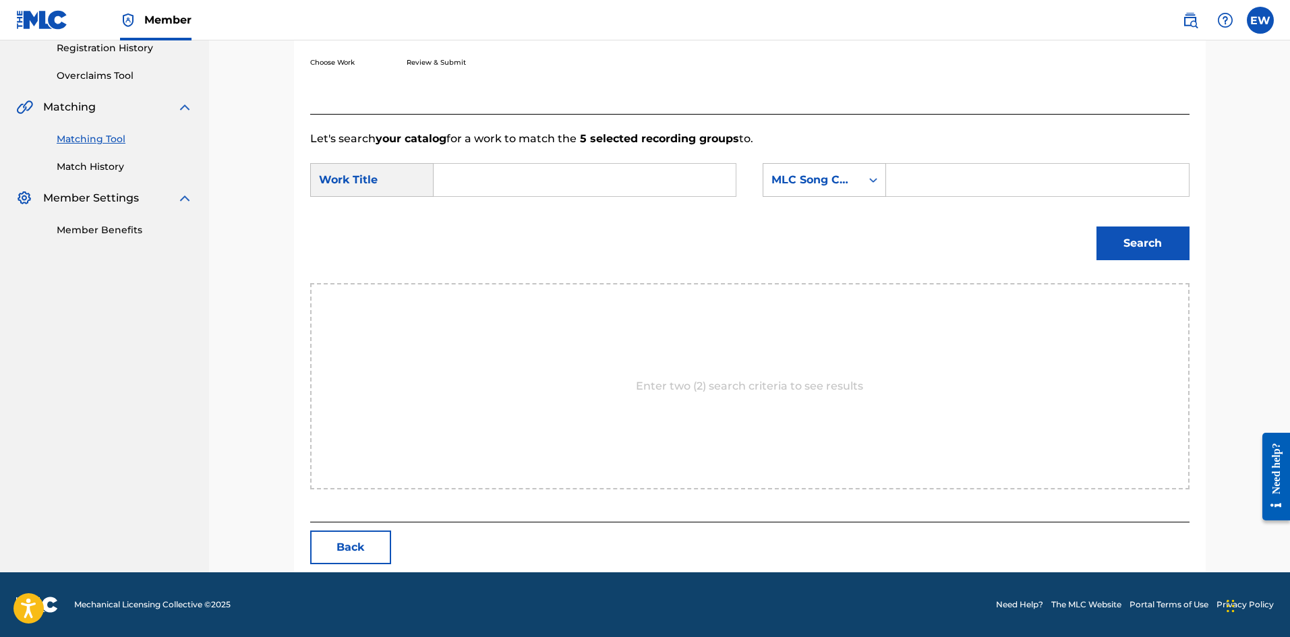
scroll to position [261, 0]
click at [565, 192] on input "Search Form" at bounding box center [584, 180] width 279 height 32
type input "STAY WINNING"
click at [1076, 186] on input "Search Form" at bounding box center [1037, 180] width 279 height 32
type input "S695MY"
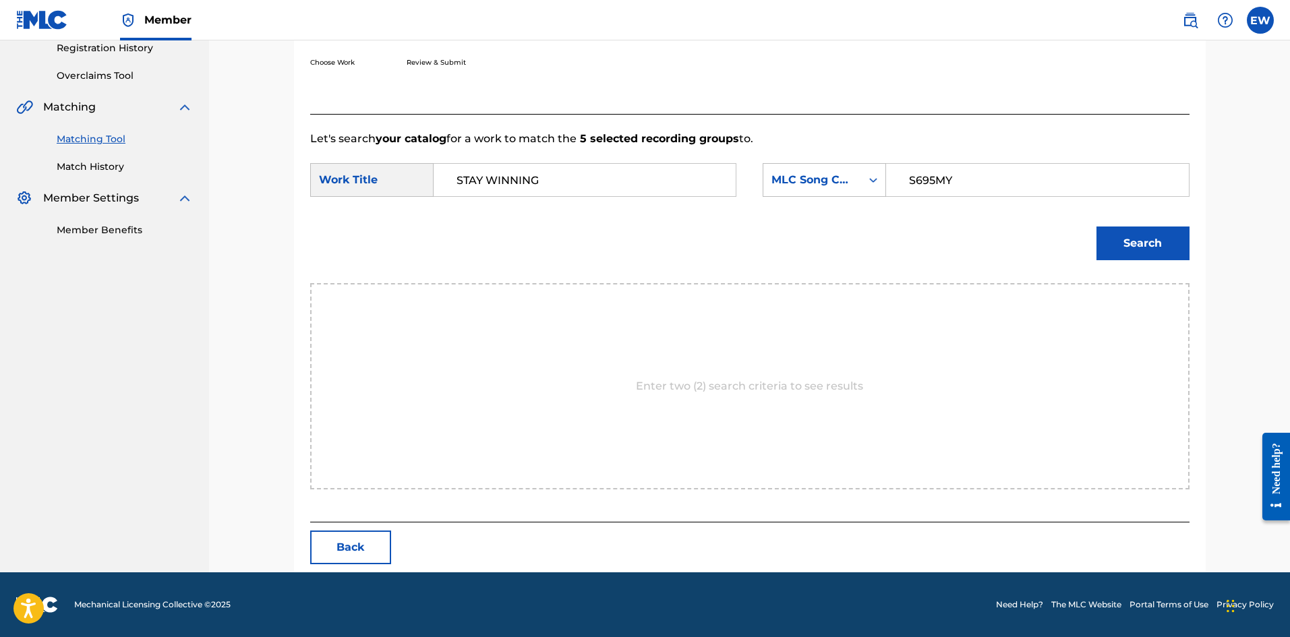
click at [1142, 254] on button "Search" at bounding box center [1142, 244] width 93 height 34
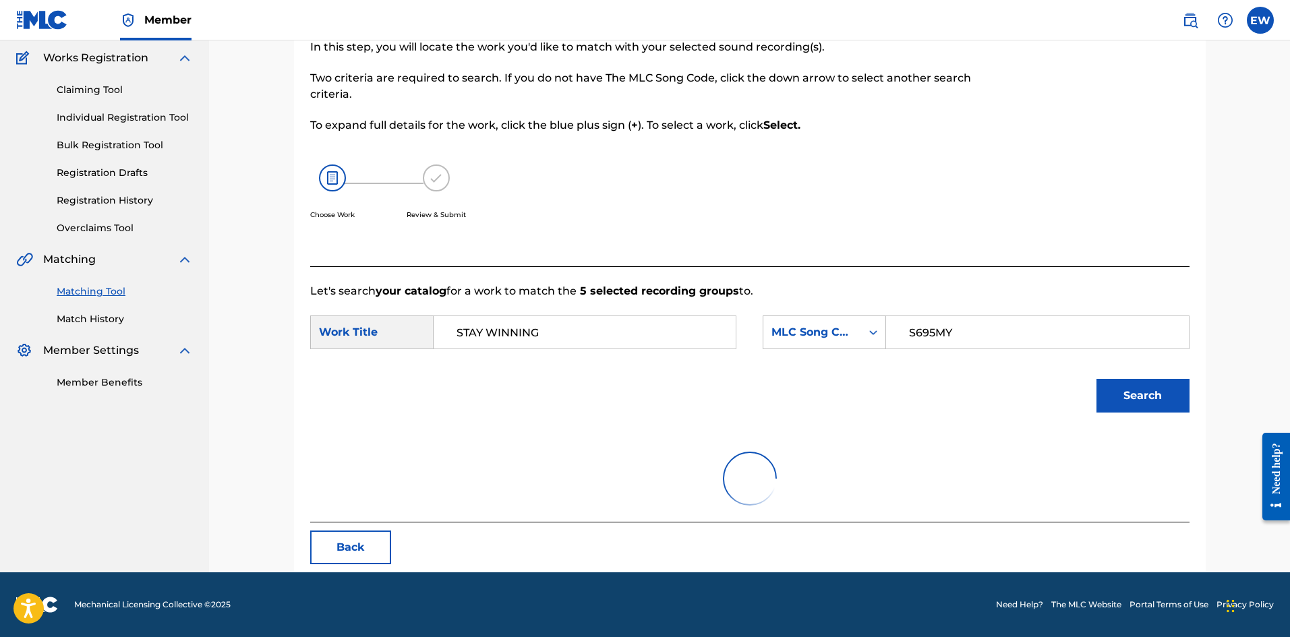
scroll to position [221, 0]
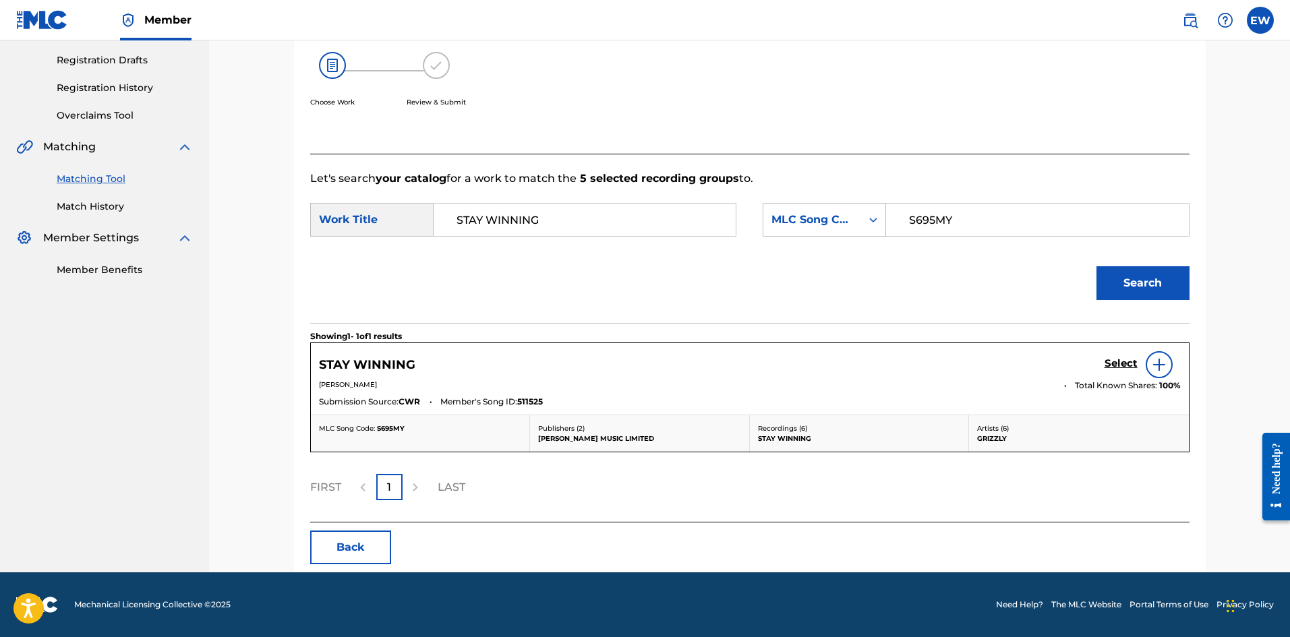
click at [1109, 366] on h5 "Select" at bounding box center [1121, 363] width 33 height 13
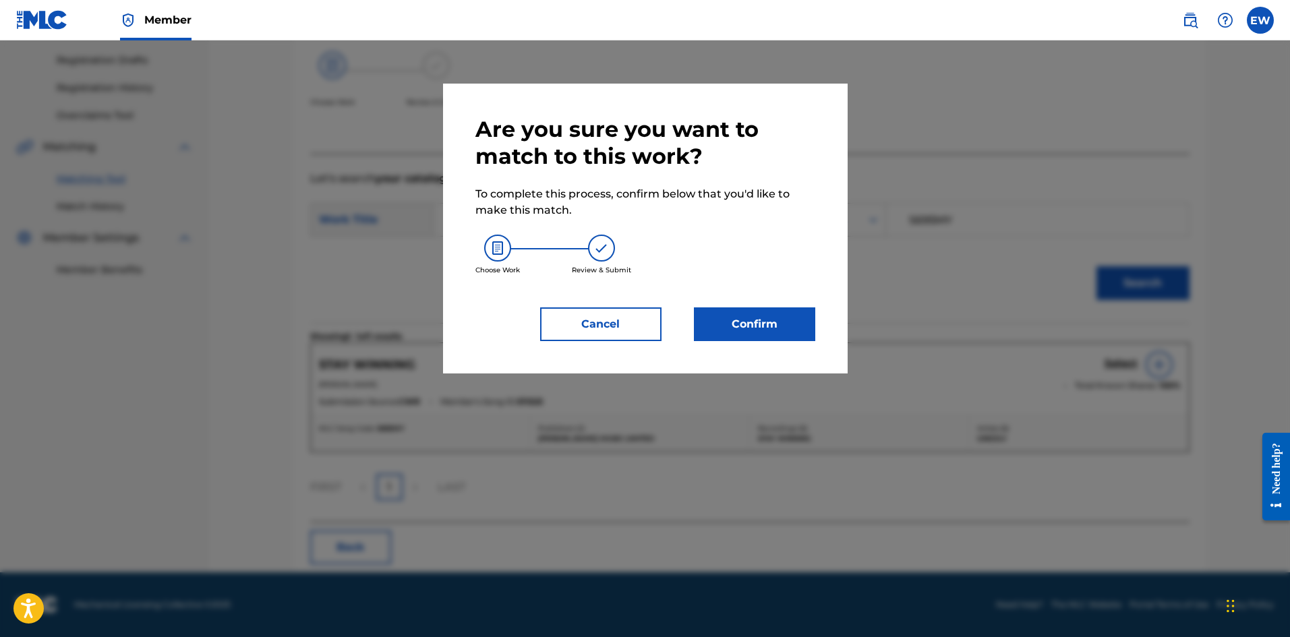
click at [767, 319] on button "Confirm" at bounding box center [754, 324] width 121 height 34
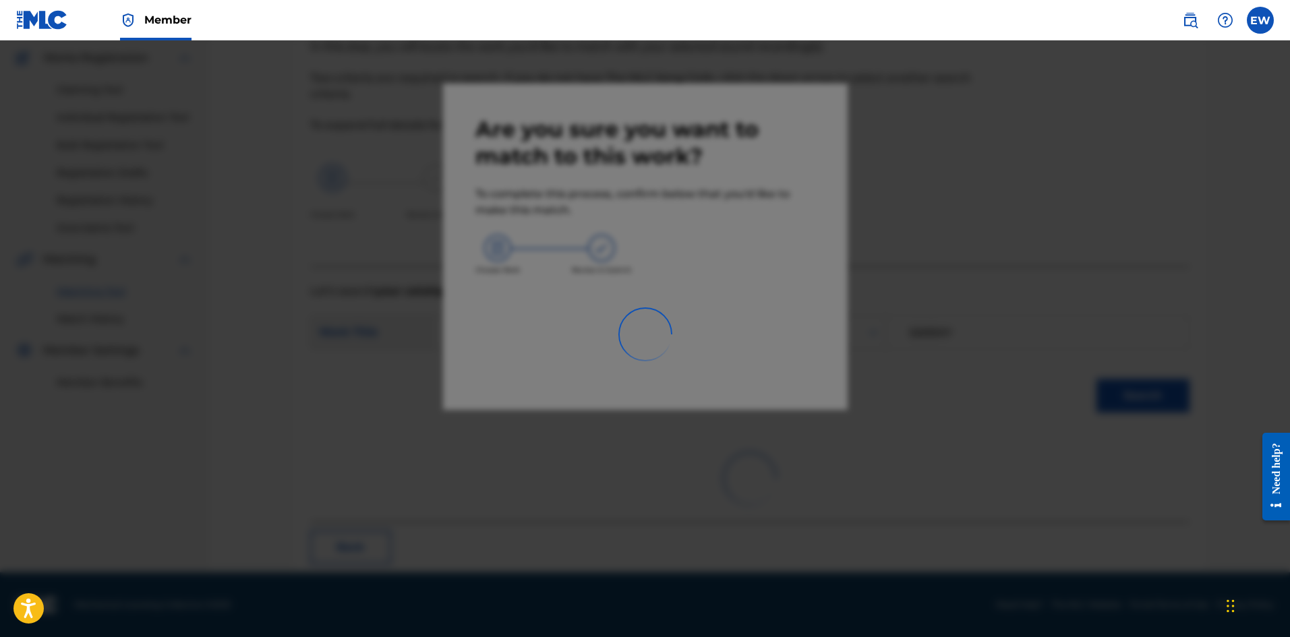
scroll to position [32, 0]
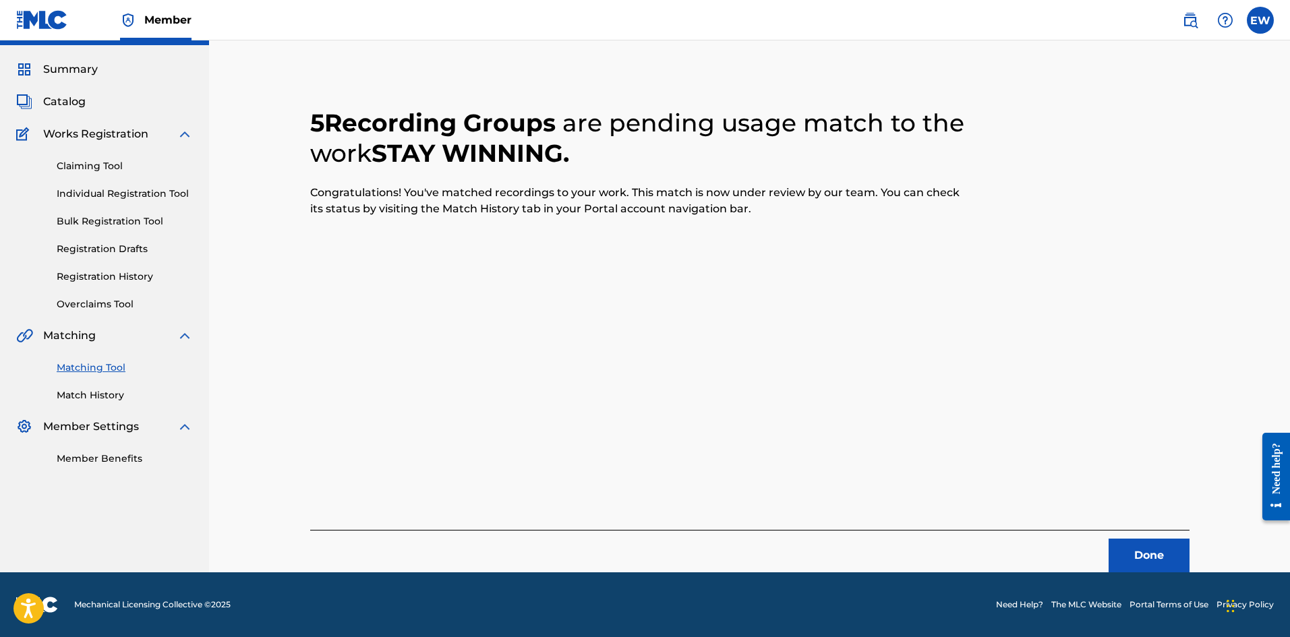
drag, startPoint x: 1167, startPoint y: 556, endPoint x: 1294, endPoint y: 540, distance: 128.4
click at [1167, 556] on button "Done" at bounding box center [1149, 556] width 81 height 34
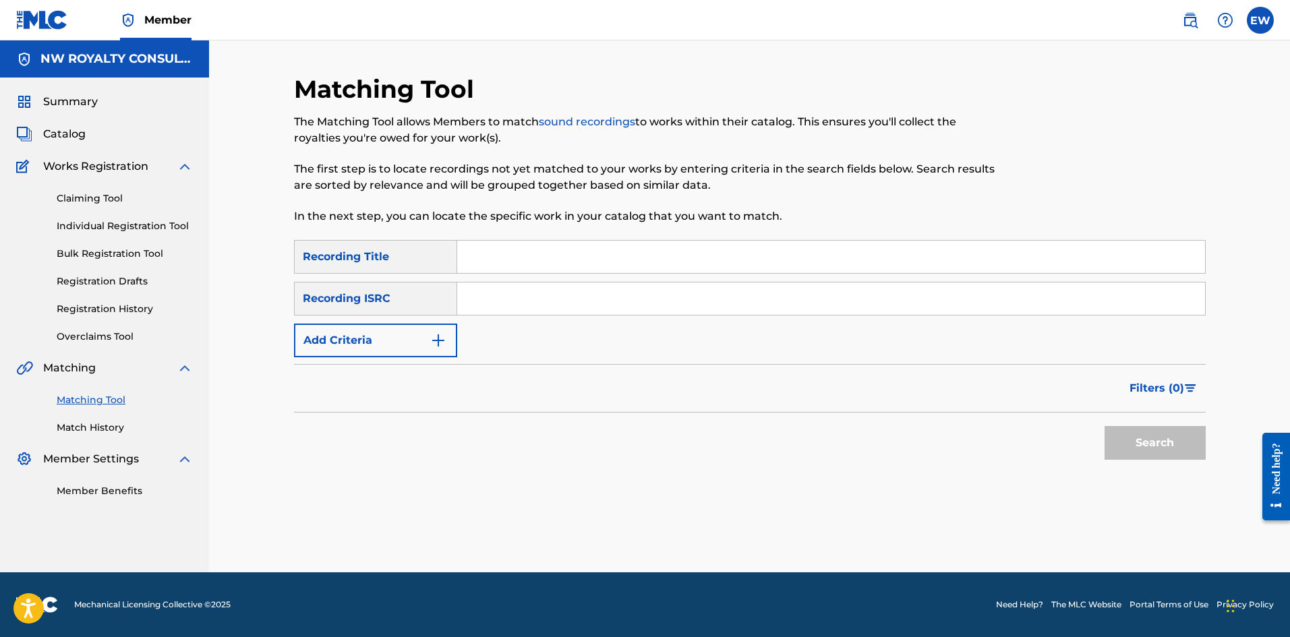
scroll to position [0, 0]
click at [402, 336] on button "Add Criteria" at bounding box center [375, 341] width 163 height 34
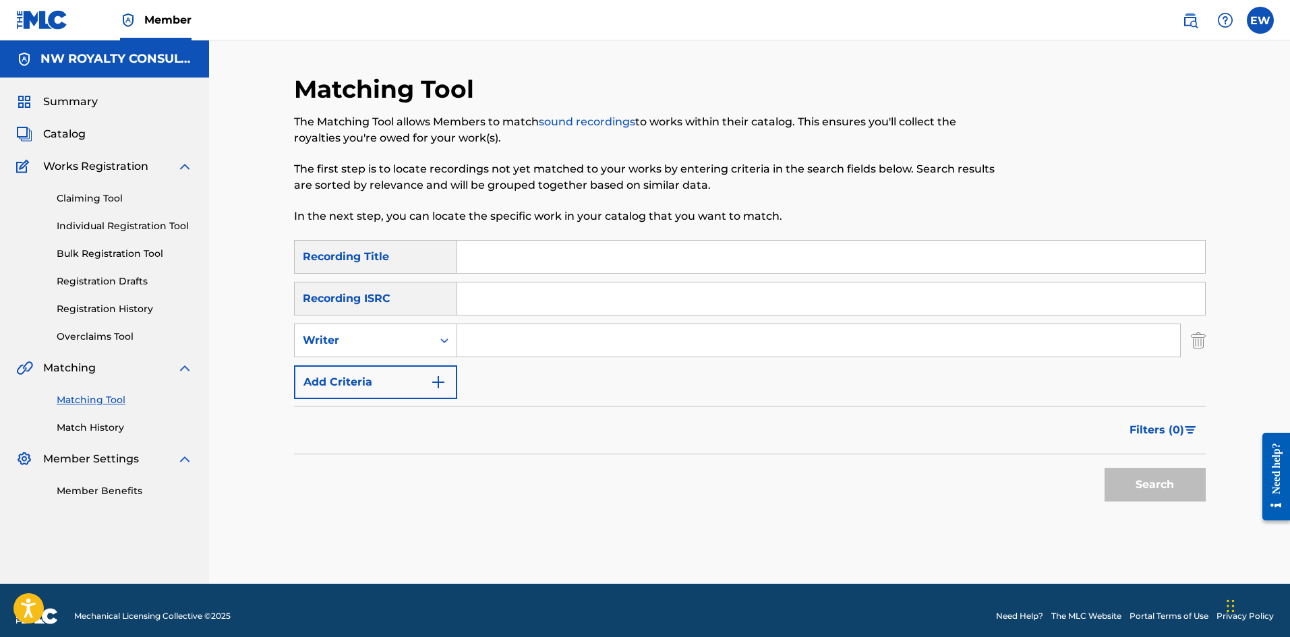
click at [402, 335] on div "Writer" at bounding box center [363, 340] width 121 height 16
click at [403, 359] on div "Recording Artist" at bounding box center [376, 374] width 162 height 34
click at [515, 344] on input "Search Form" at bounding box center [818, 340] width 723 height 32
type input "[PERSON_NAME]"
click at [620, 270] on input "Search Form" at bounding box center [831, 257] width 748 height 32
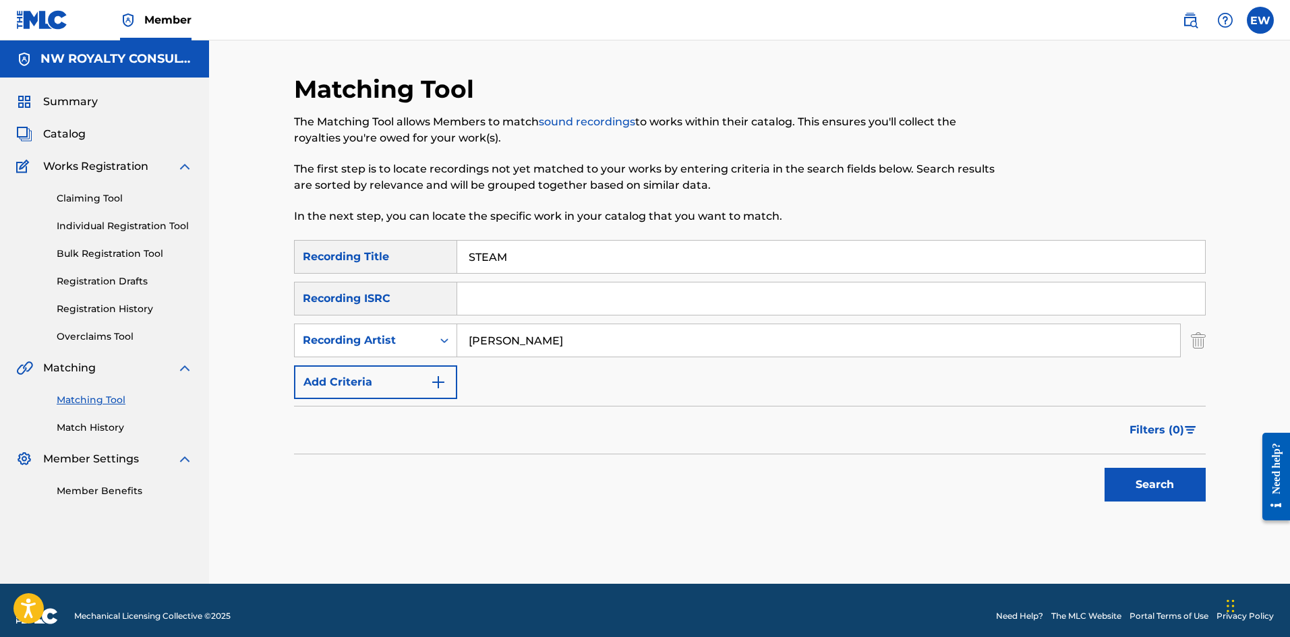
type input "STEAM"
click at [1145, 486] on button "Search" at bounding box center [1155, 485] width 101 height 34
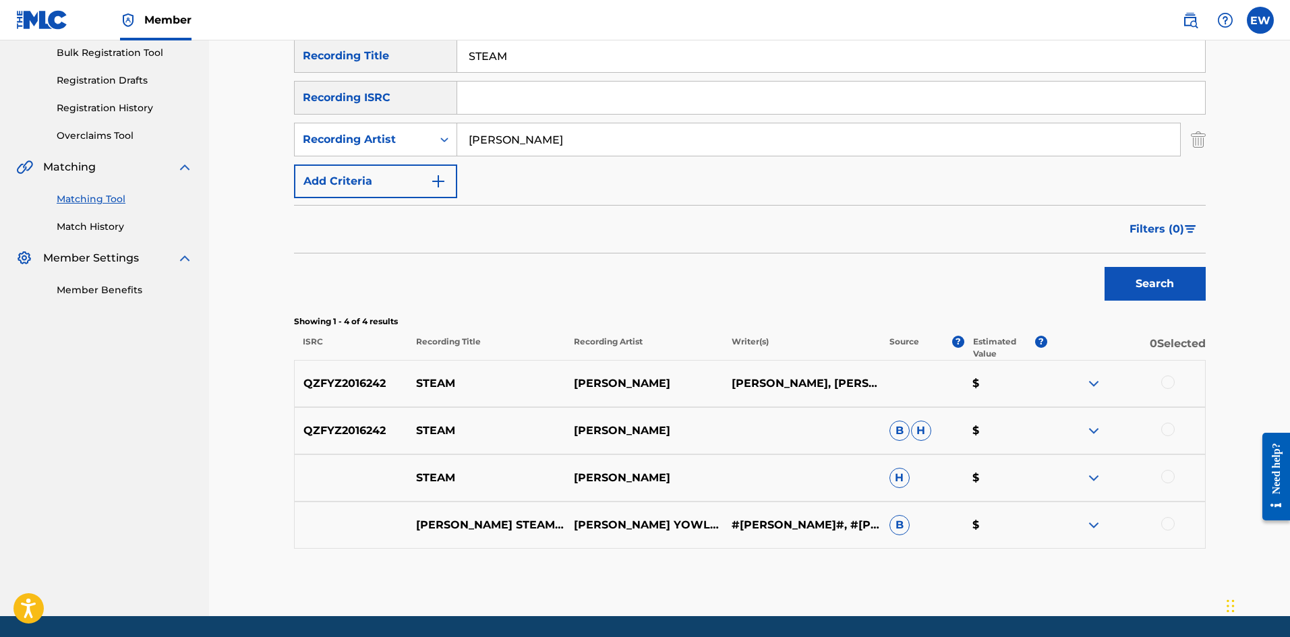
scroll to position [202, 0]
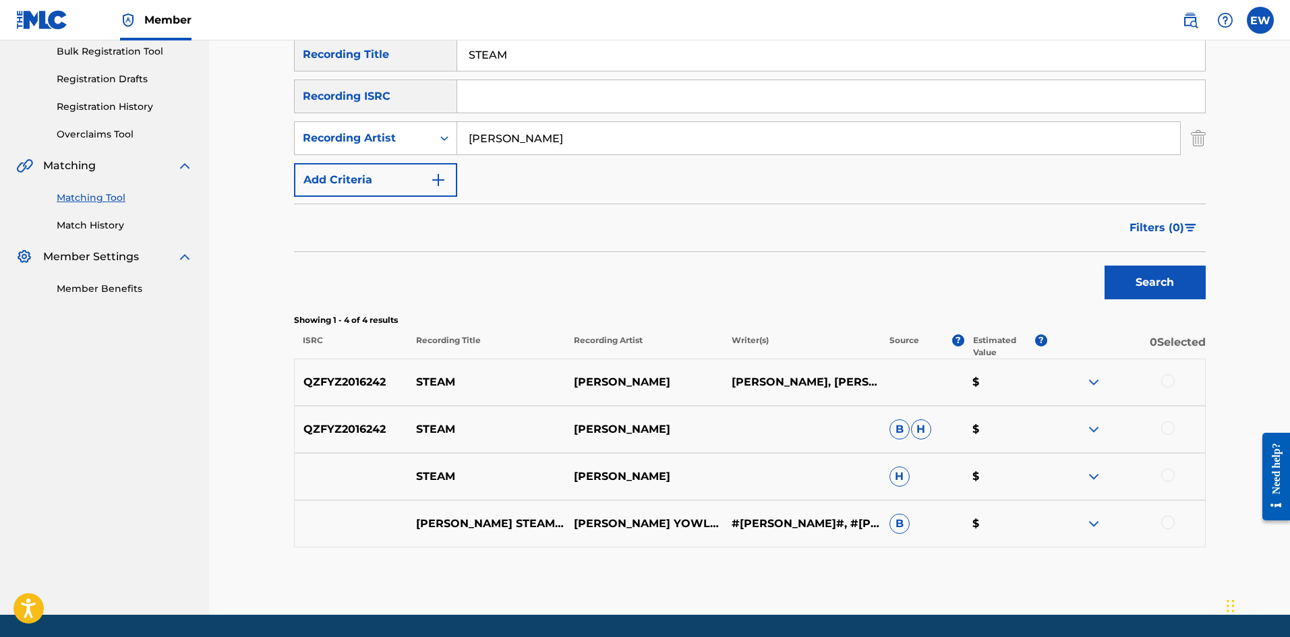
click at [1170, 383] on div at bounding box center [1167, 380] width 13 height 13
click at [1168, 429] on div at bounding box center [1167, 427] width 13 height 13
click at [1164, 478] on div at bounding box center [1167, 475] width 13 height 13
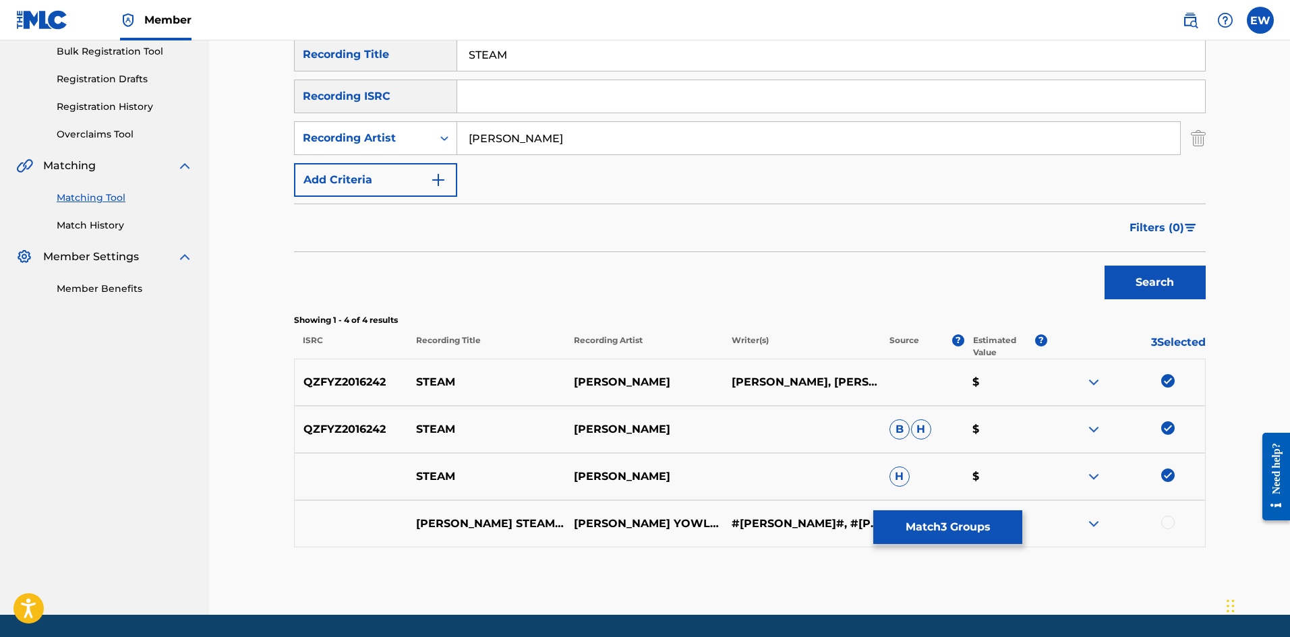
click at [972, 527] on button "Match 3 Groups" at bounding box center [947, 527] width 149 height 34
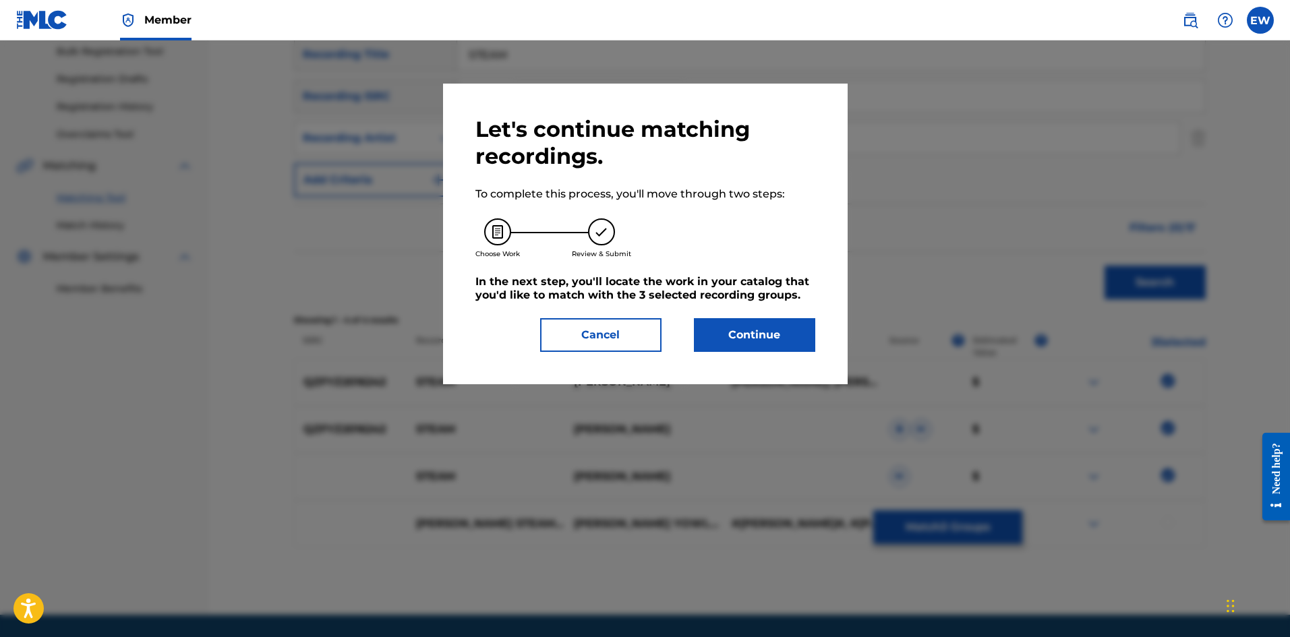
click at [743, 347] on button "Continue" at bounding box center [754, 335] width 121 height 34
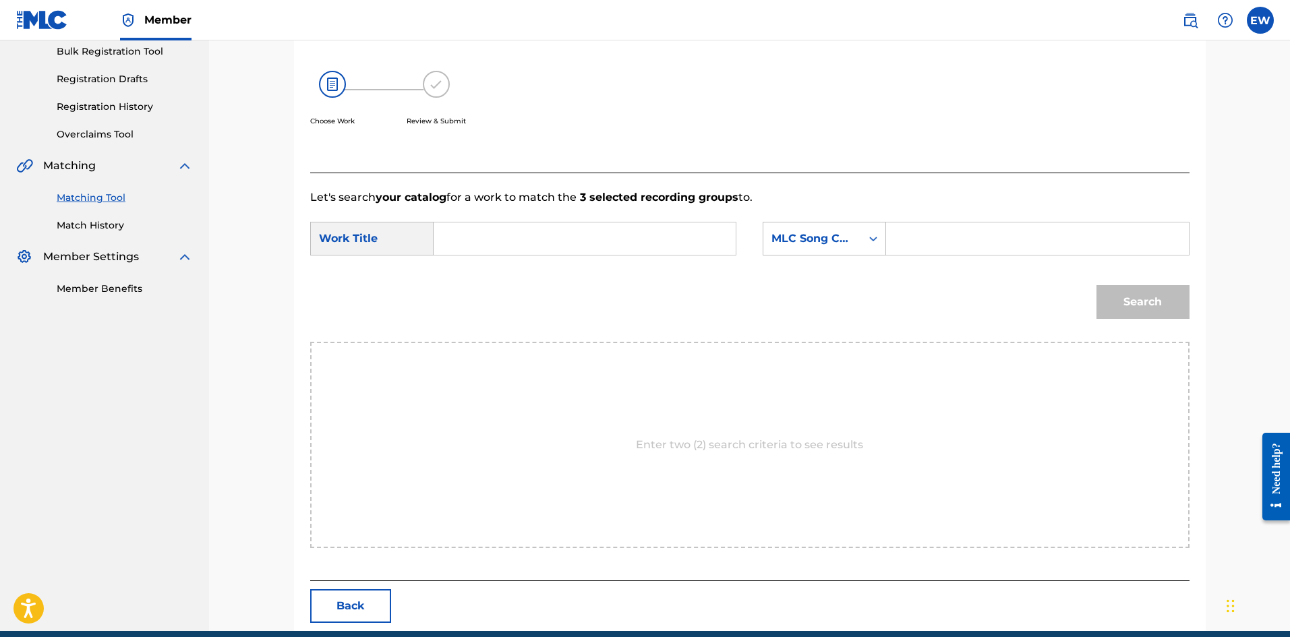
click at [674, 241] on input "Search Form" at bounding box center [584, 239] width 279 height 32
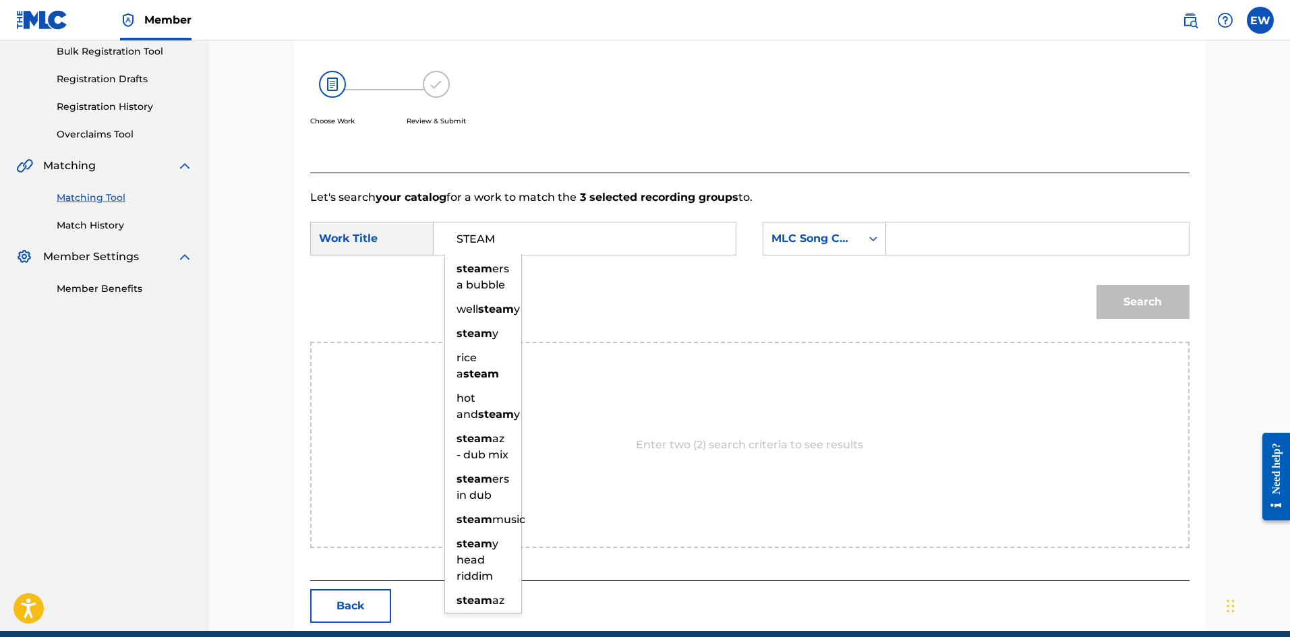
type input "STEAM"
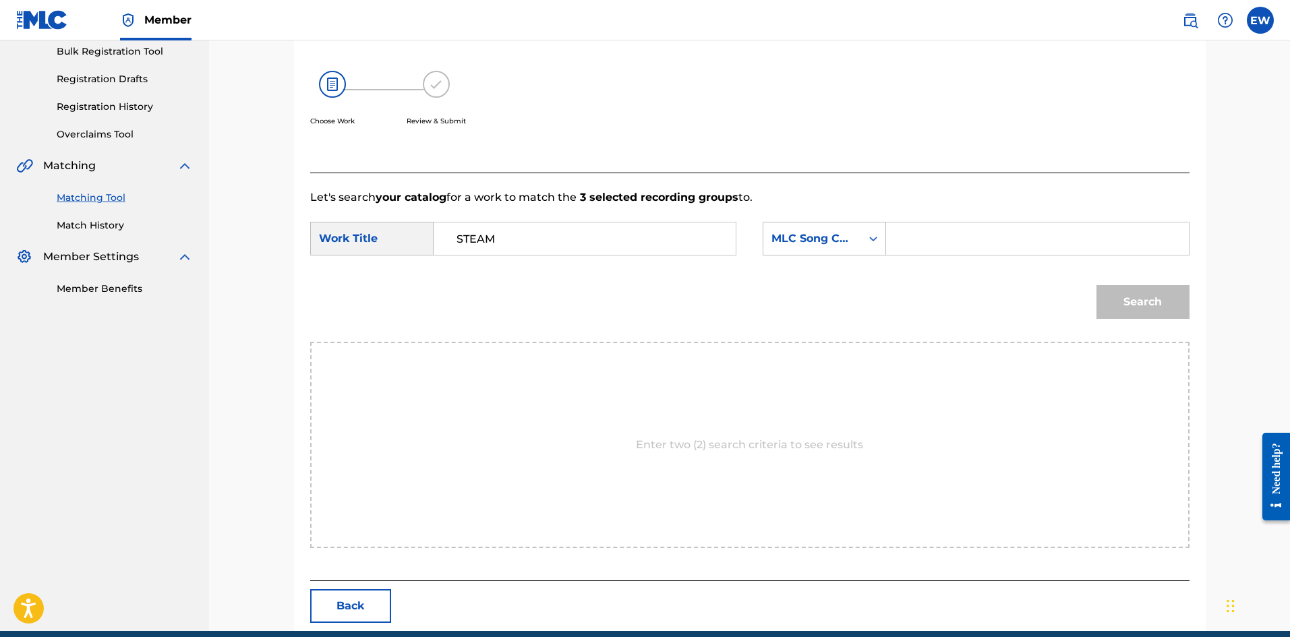
click at [1044, 247] on input "Search Form" at bounding box center [1037, 239] width 279 height 32
type input "SD5LKK"
click at [1132, 305] on button "Search" at bounding box center [1142, 302] width 93 height 34
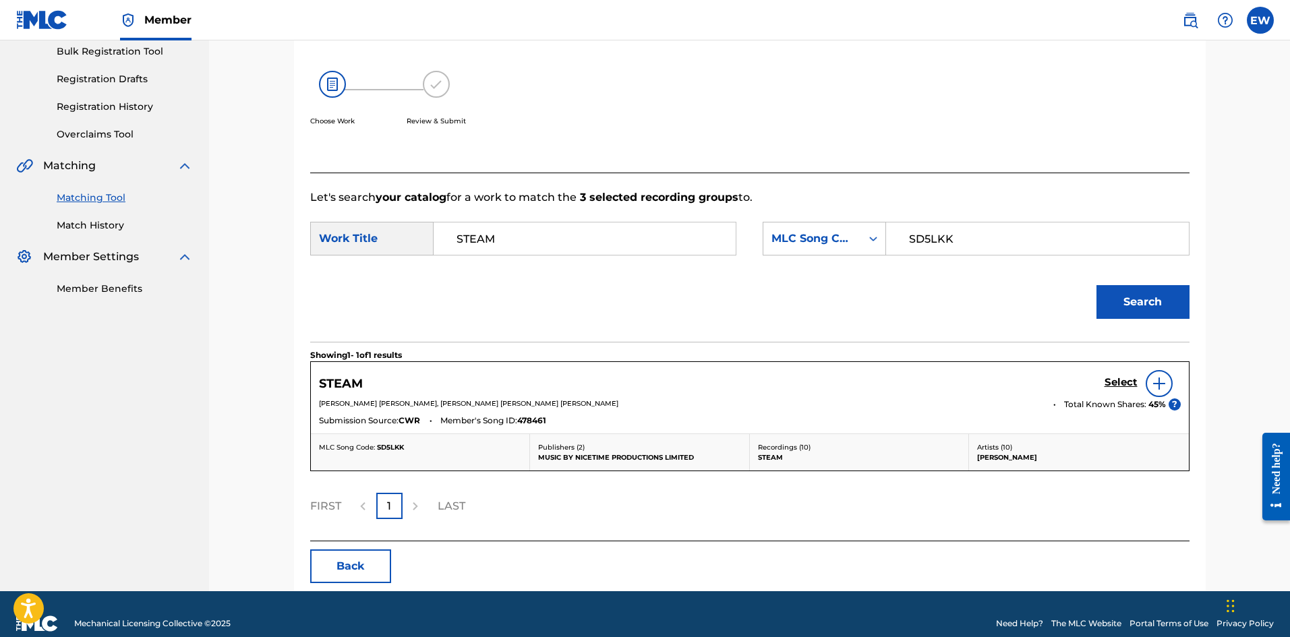
click at [1125, 377] on h5 "Select" at bounding box center [1121, 382] width 33 height 13
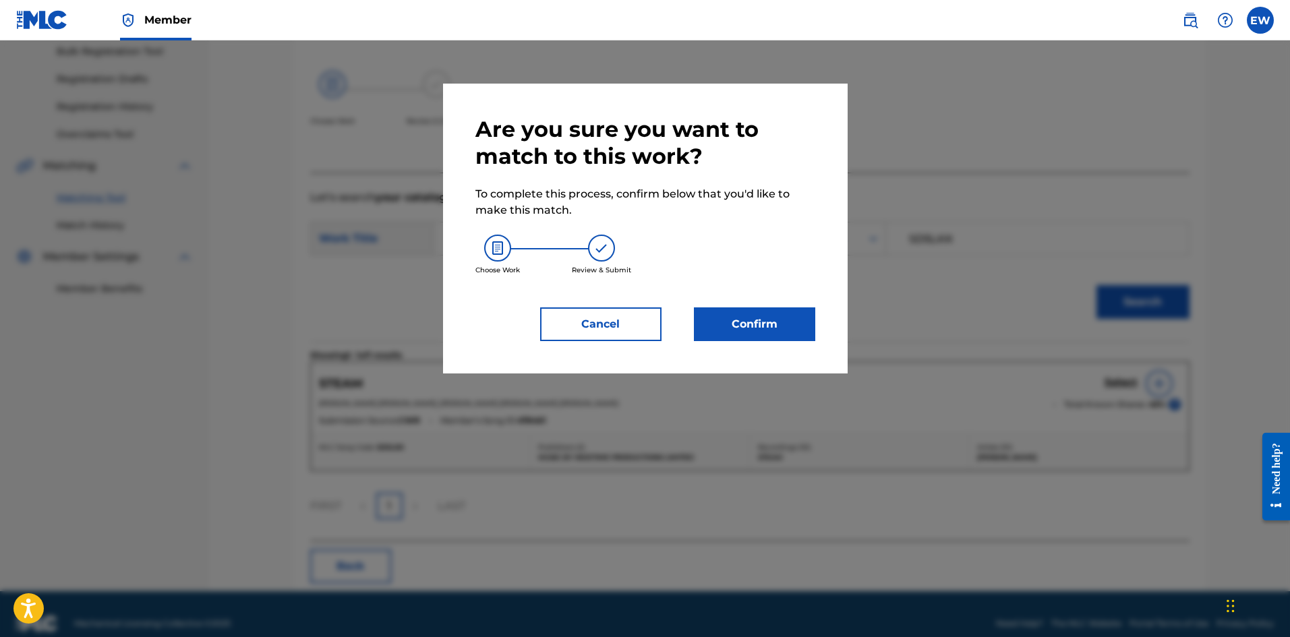
click at [756, 326] on button "Confirm" at bounding box center [754, 324] width 121 height 34
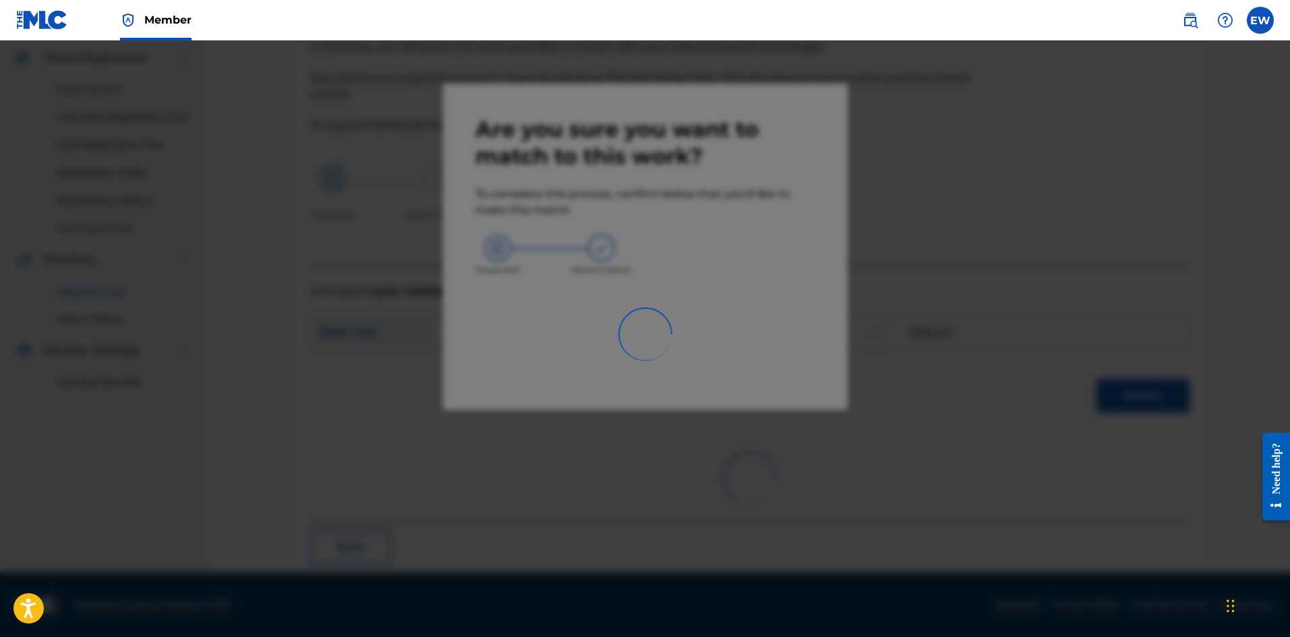
scroll to position [32, 0]
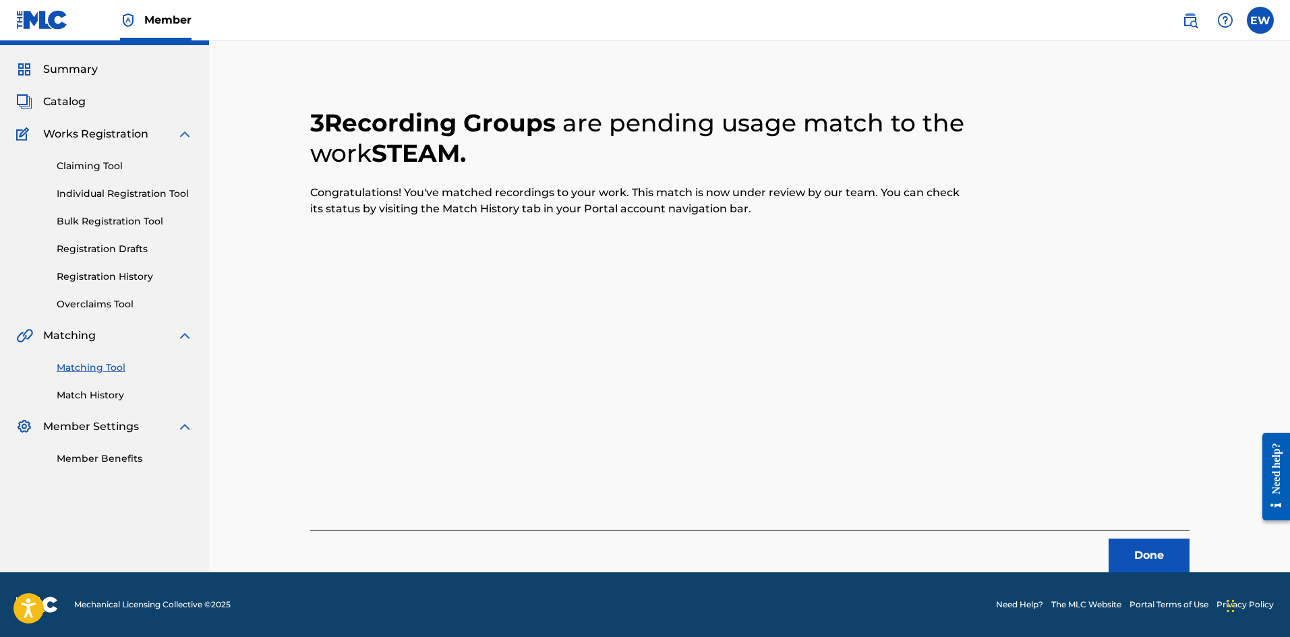
click at [1133, 562] on button "Done" at bounding box center [1149, 556] width 81 height 34
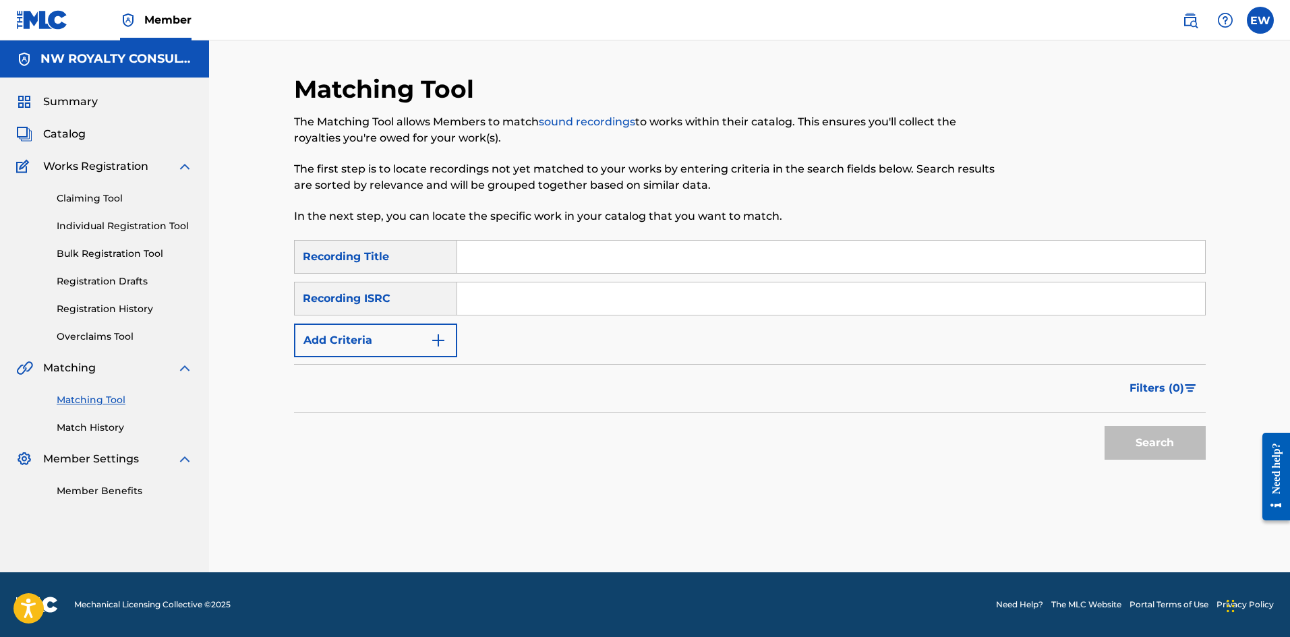
click at [319, 339] on button "Add Criteria" at bounding box center [375, 341] width 163 height 34
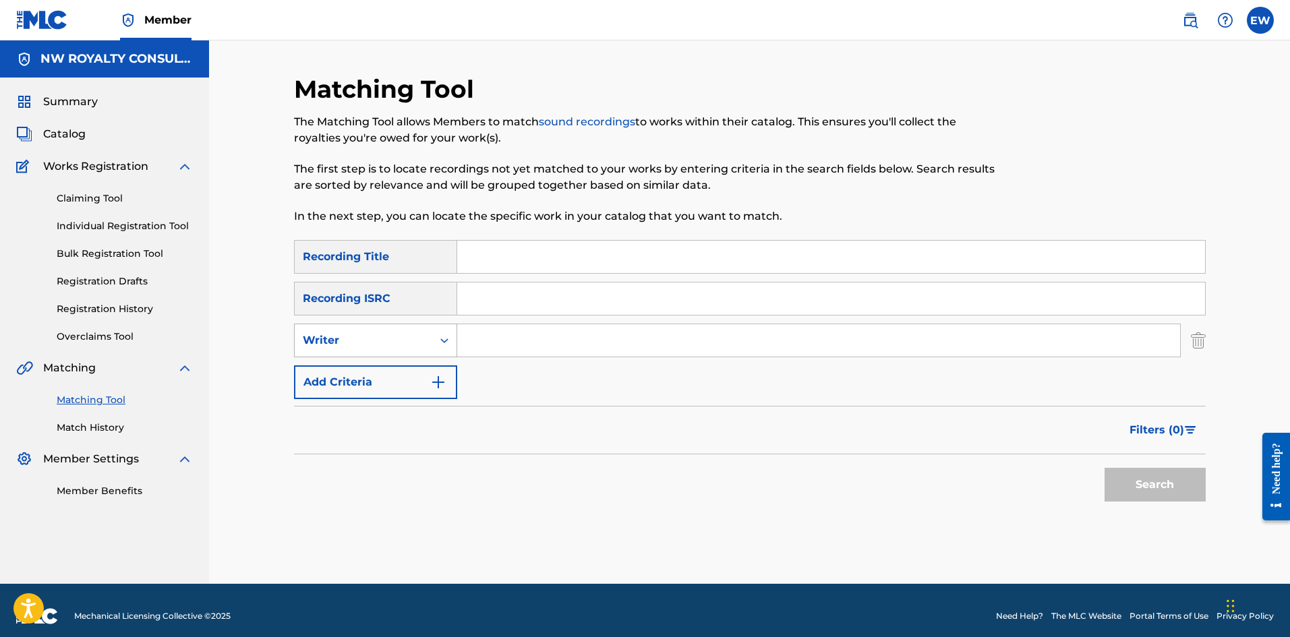
click at [319, 339] on div "Writer" at bounding box center [363, 340] width 121 height 16
click at [345, 384] on div "Recording Artist" at bounding box center [376, 374] width 162 height 34
click at [653, 334] on input "Search Form" at bounding box center [818, 340] width 723 height 32
type input "[PERSON_NAME]"
click at [561, 264] on input "Search Form" at bounding box center [831, 257] width 748 height 32
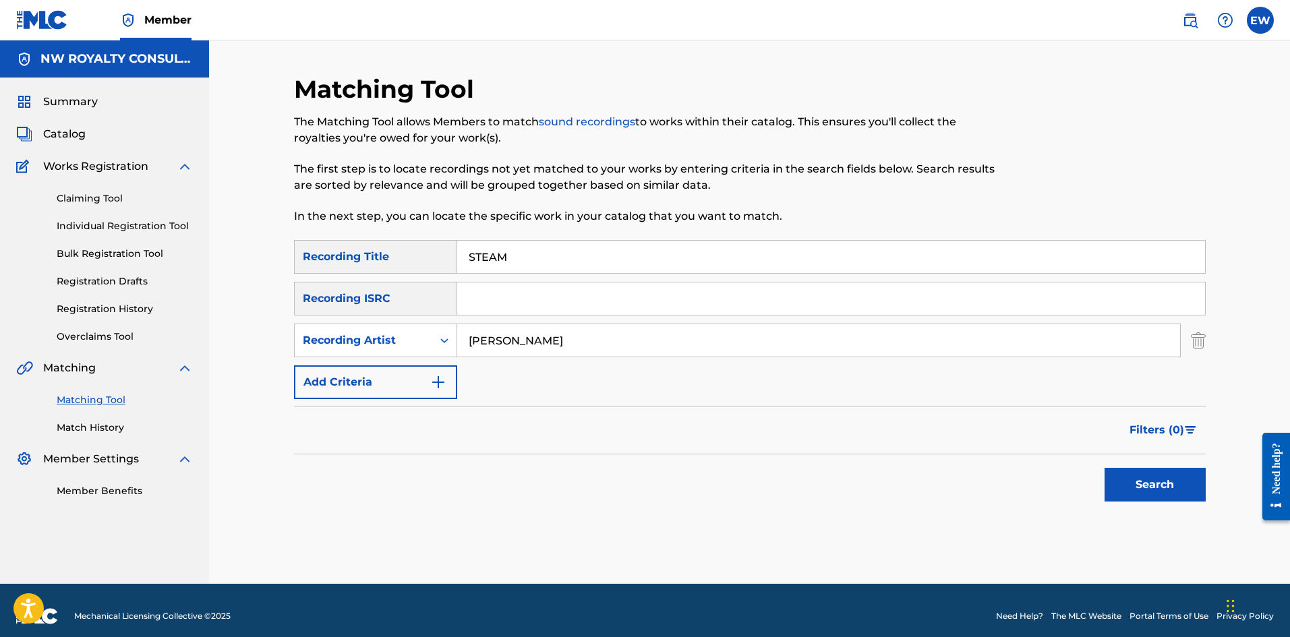
type input "STEAM"
click at [1151, 488] on button "Search" at bounding box center [1155, 485] width 101 height 34
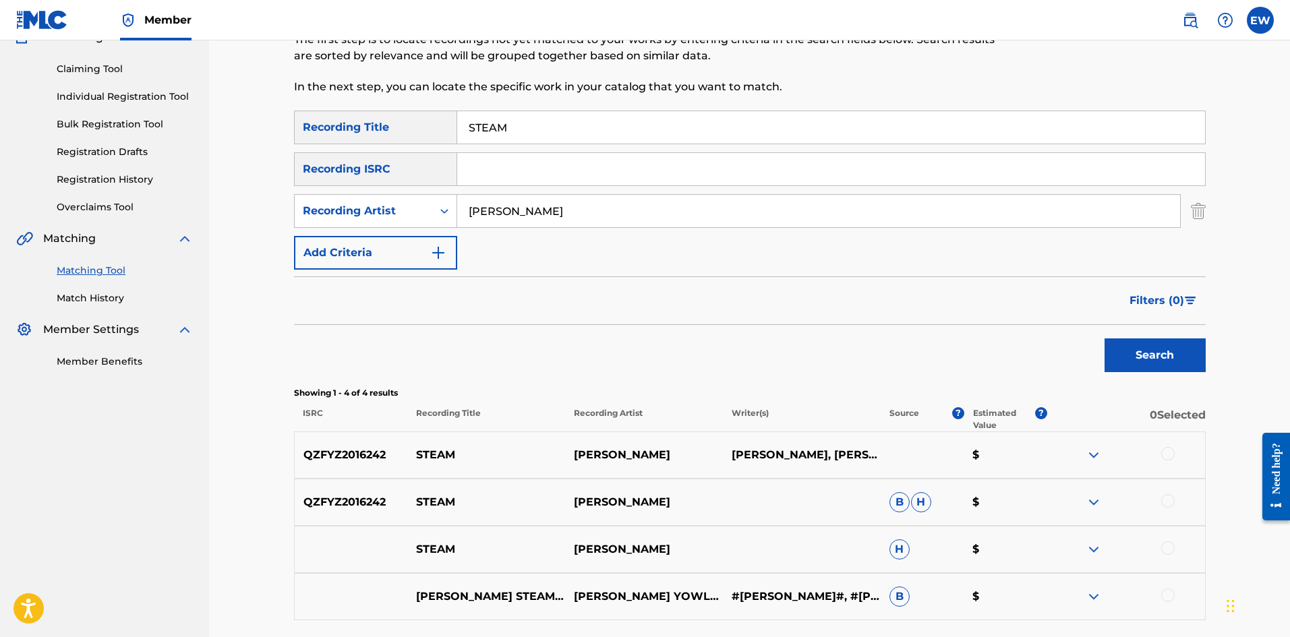
scroll to position [135, 0]
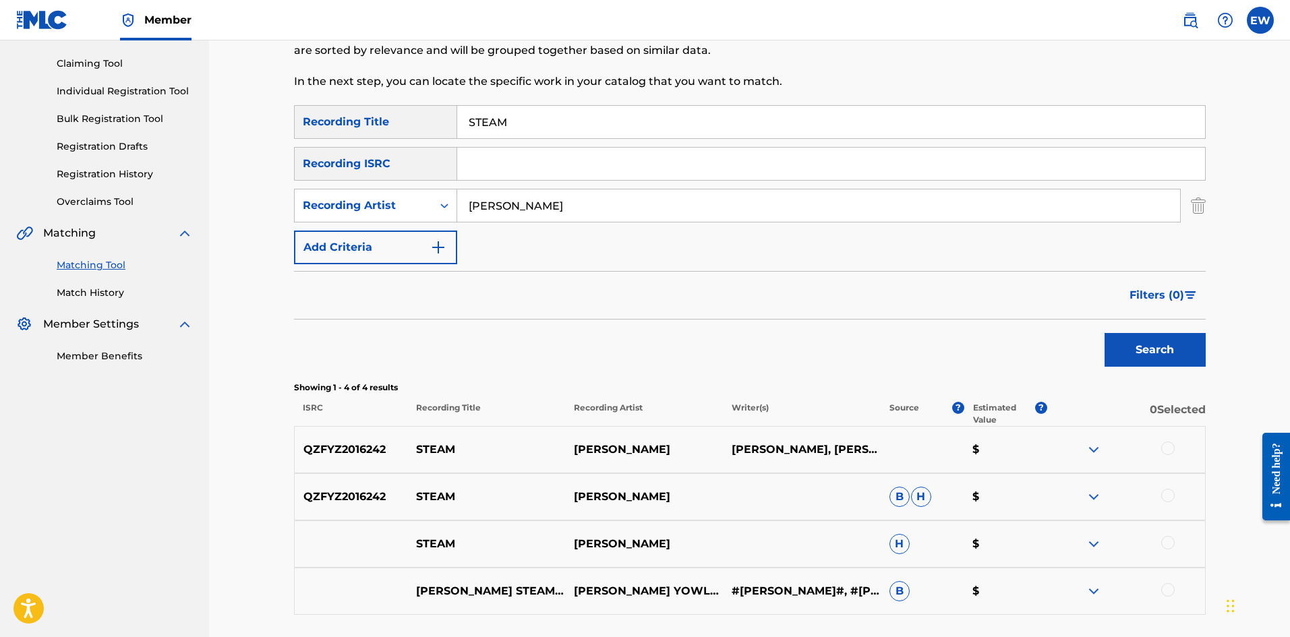
click at [1166, 449] on div at bounding box center [1167, 448] width 13 height 13
click at [1164, 494] on div at bounding box center [1167, 495] width 13 height 13
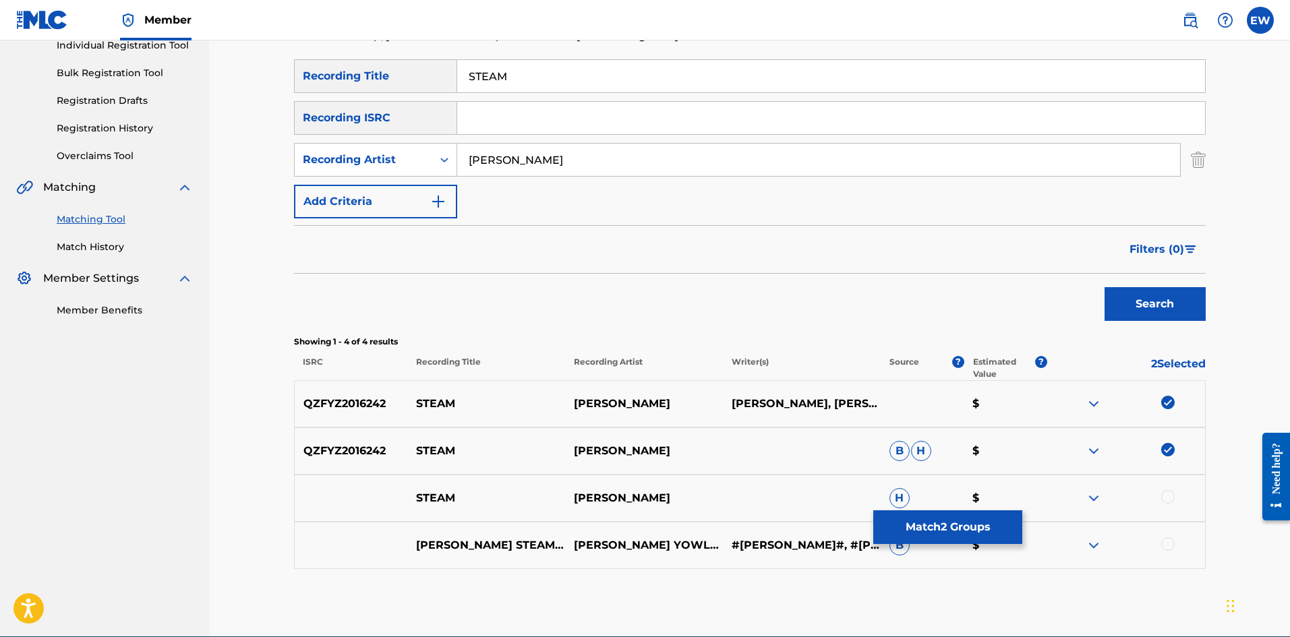
scroll to position [202, 0]
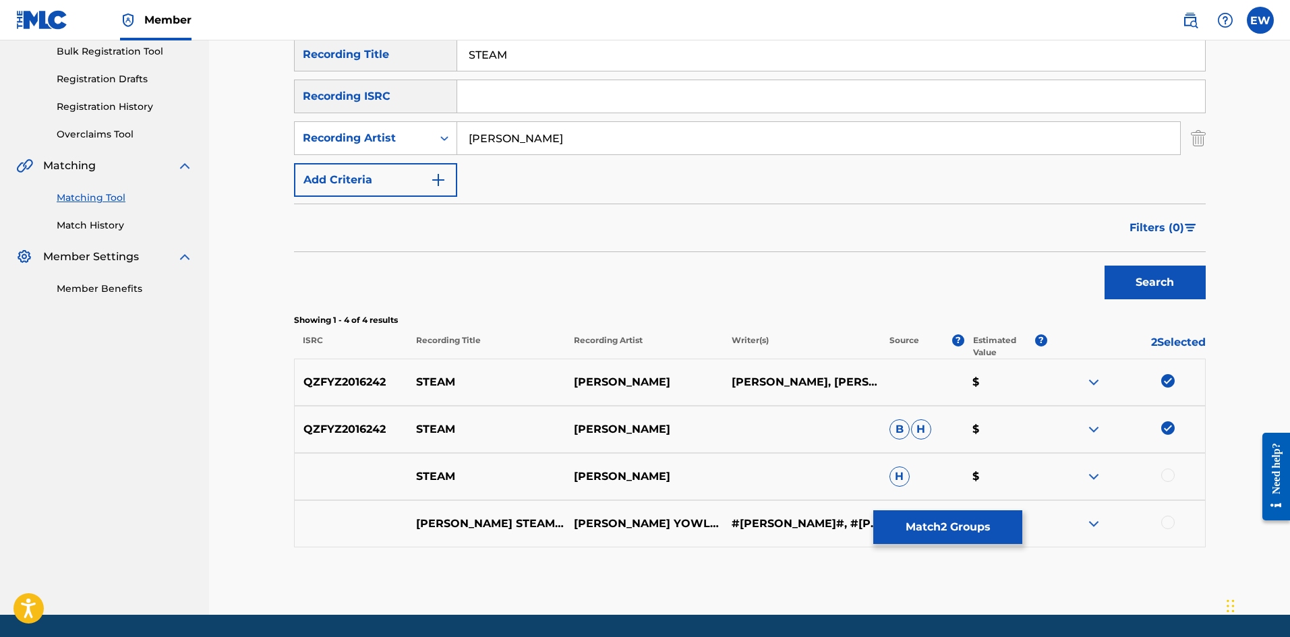
click at [1172, 475] on div at bounding box center [1167, 475] width 13 height 13
click at [1166, 518] on div at bounding box center [1167, 522] width 13 height 13
click at [1161, 521] on div at bounding box center [1126, 524] width 158 height 16
click at [1164, 523] on img at bounding box center [1167, 522] width 13 height 13
click at [880, 535] on button "Match 3 Groups" at bounding box center [947, 527] width 149 height 34
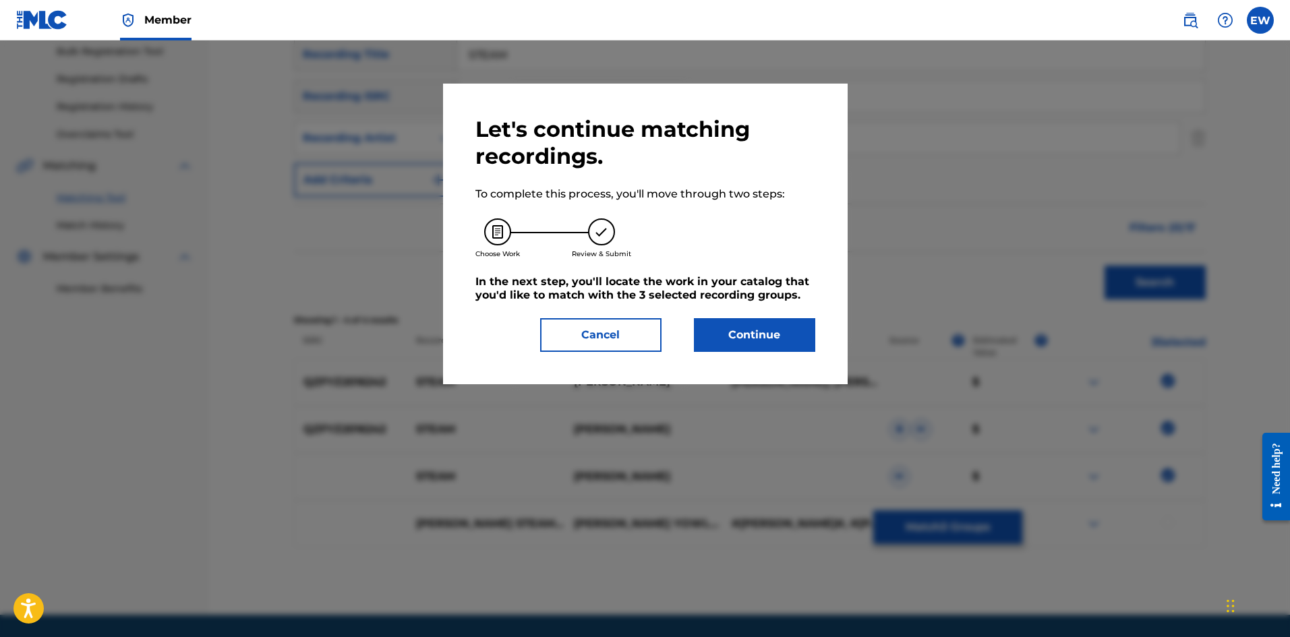
click at [733, 339] on button "Continue" at bounding box center [754, 335] width 121 height 34
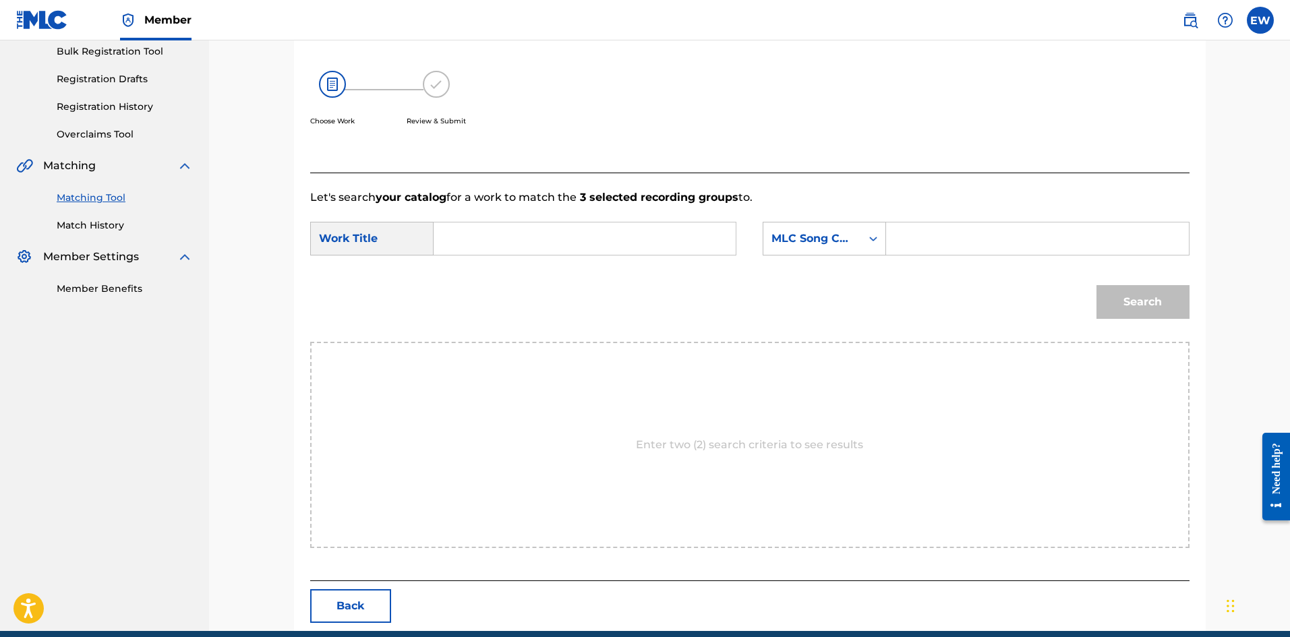
click at [546, 237] on input "Search Form" at bounding box center [584, 239] width 279 height 32
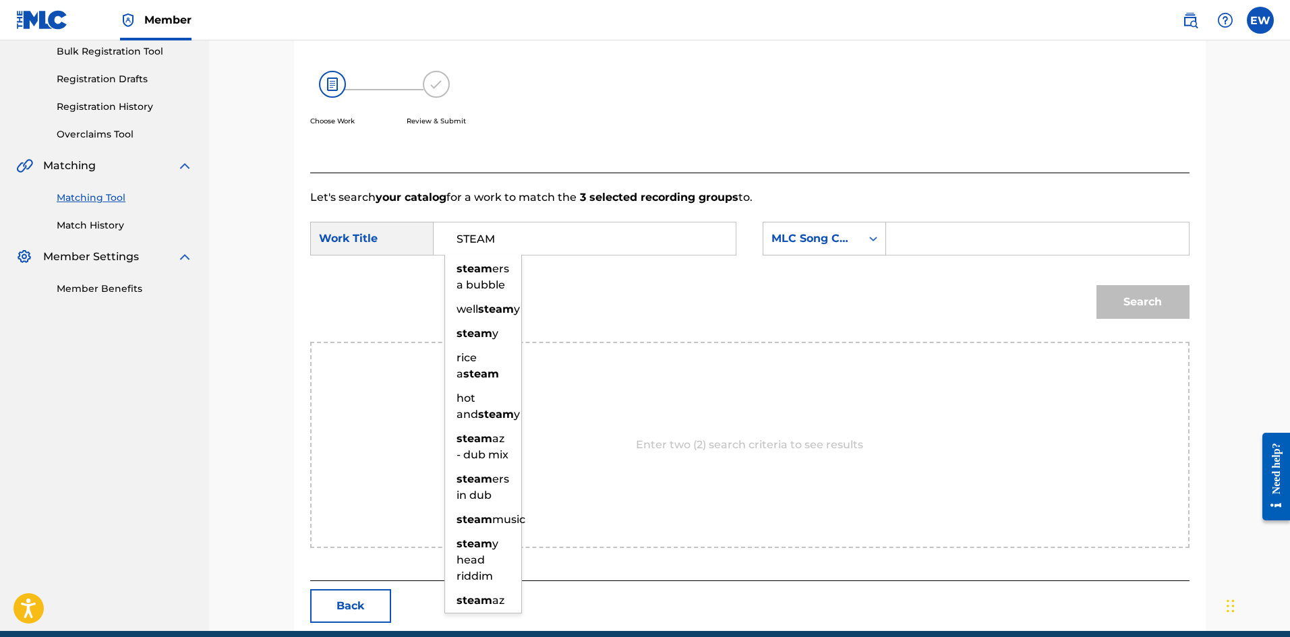
type input "STEAM"
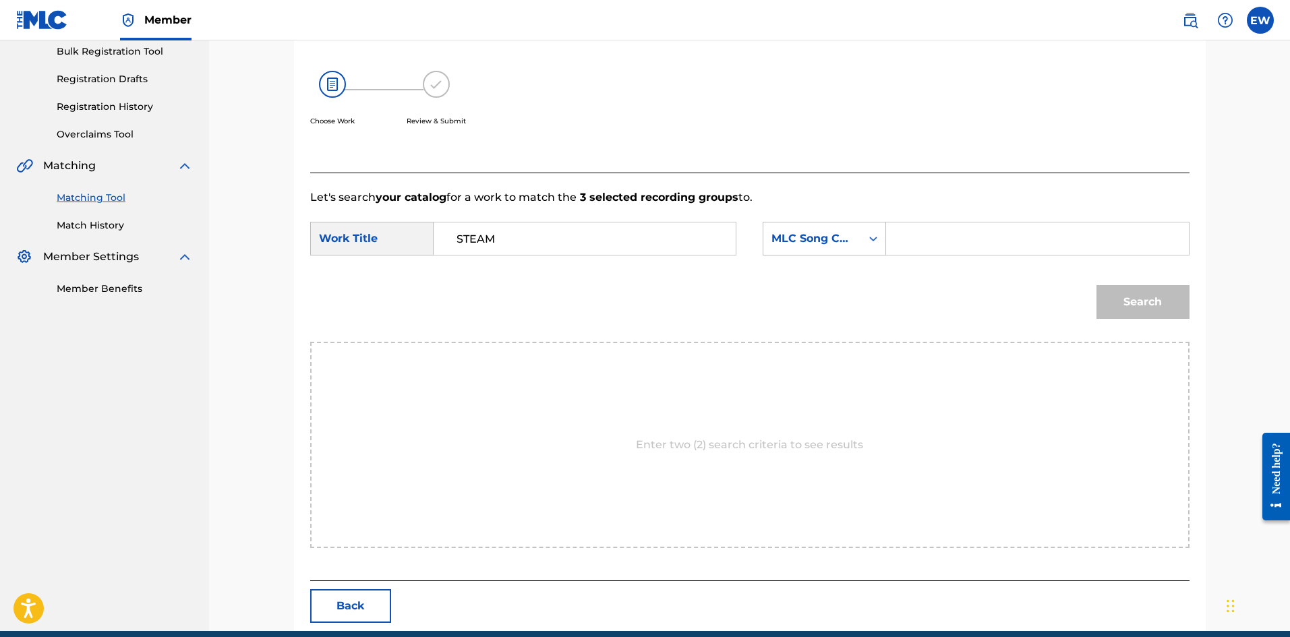
click at [945, 241] on input "Search Form" at bounding box center [1037, 239] width 279 height 32
type input "SD5LKK"
click at [1146, 291] on button "Search" at bounding box center [1142, 302] width 93 height 34
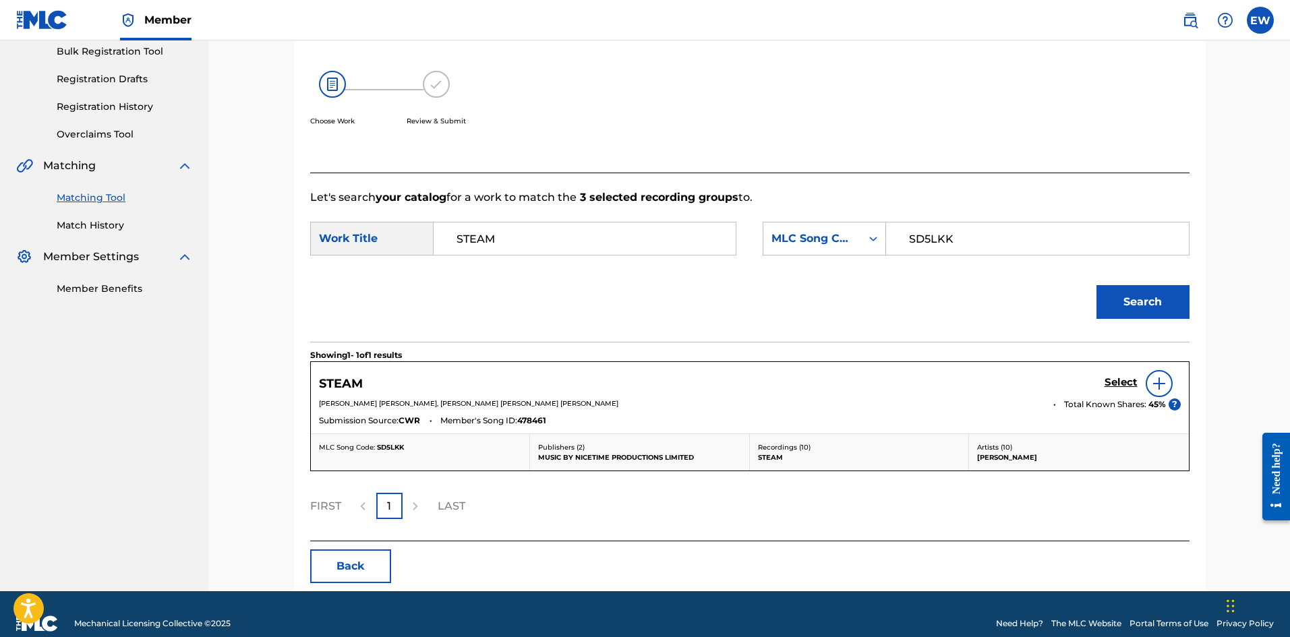
click at [1115, 376] on h5 "Select" at bounding box center [1121, 382] width 33 height 13
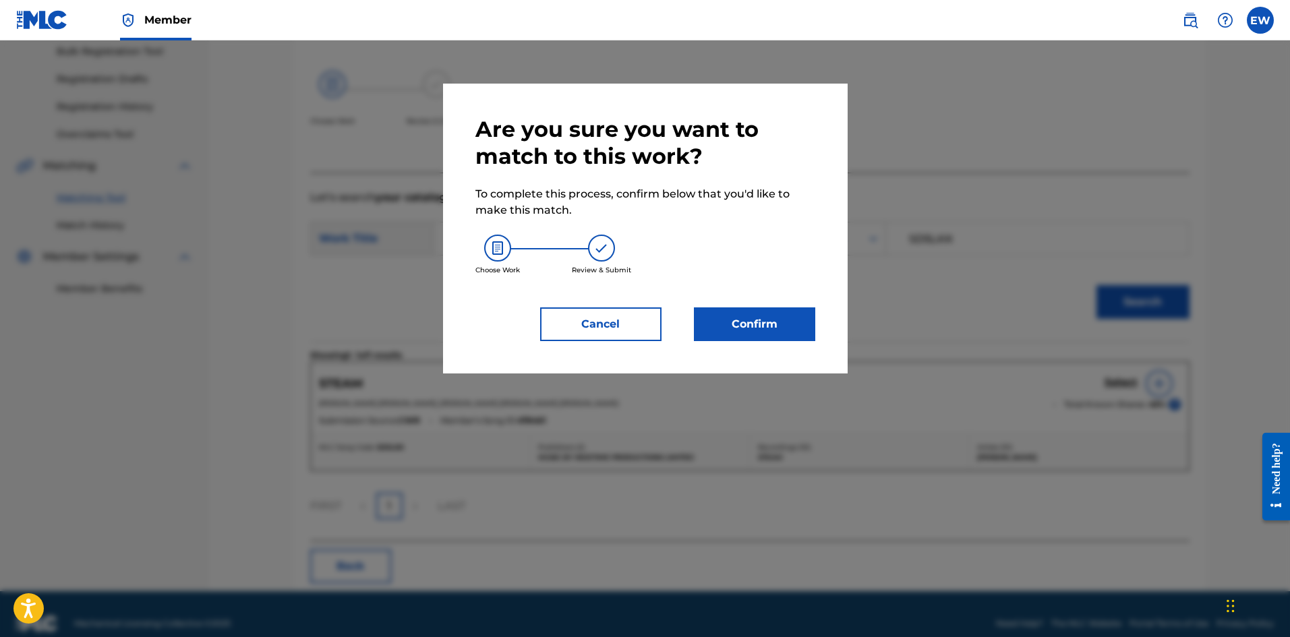
click at [786, 328] on button "Confirm" at bounding box center [754, 324] width 121 height 34
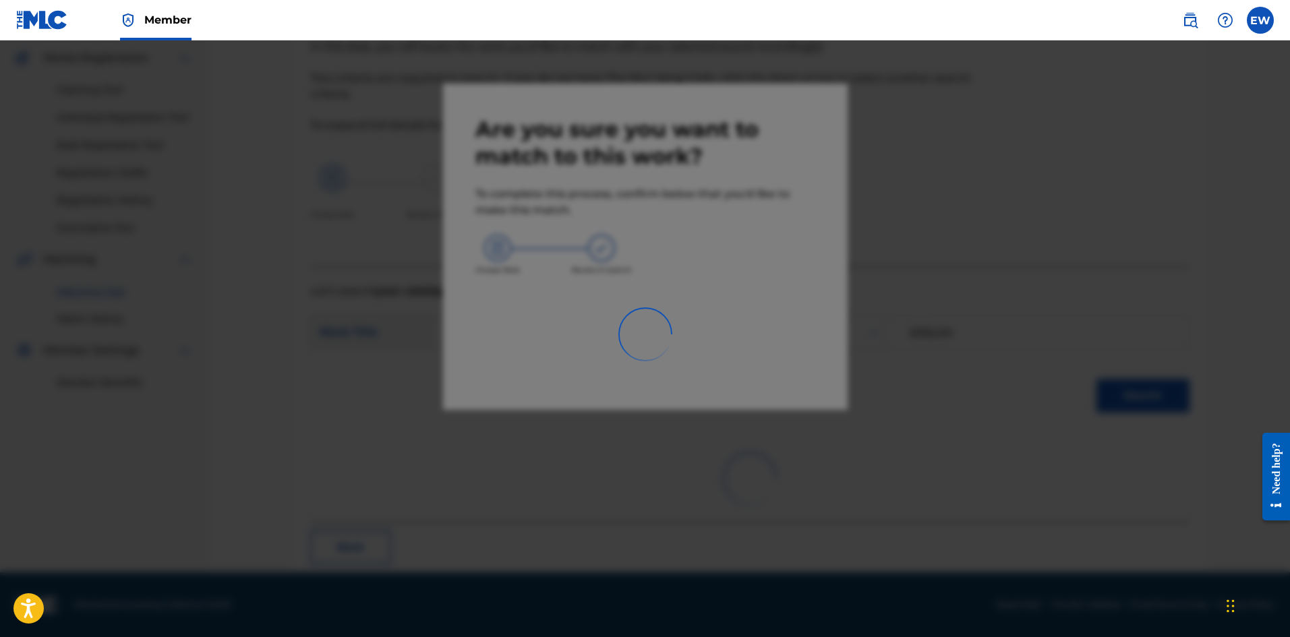
scroll to position [32, 0]
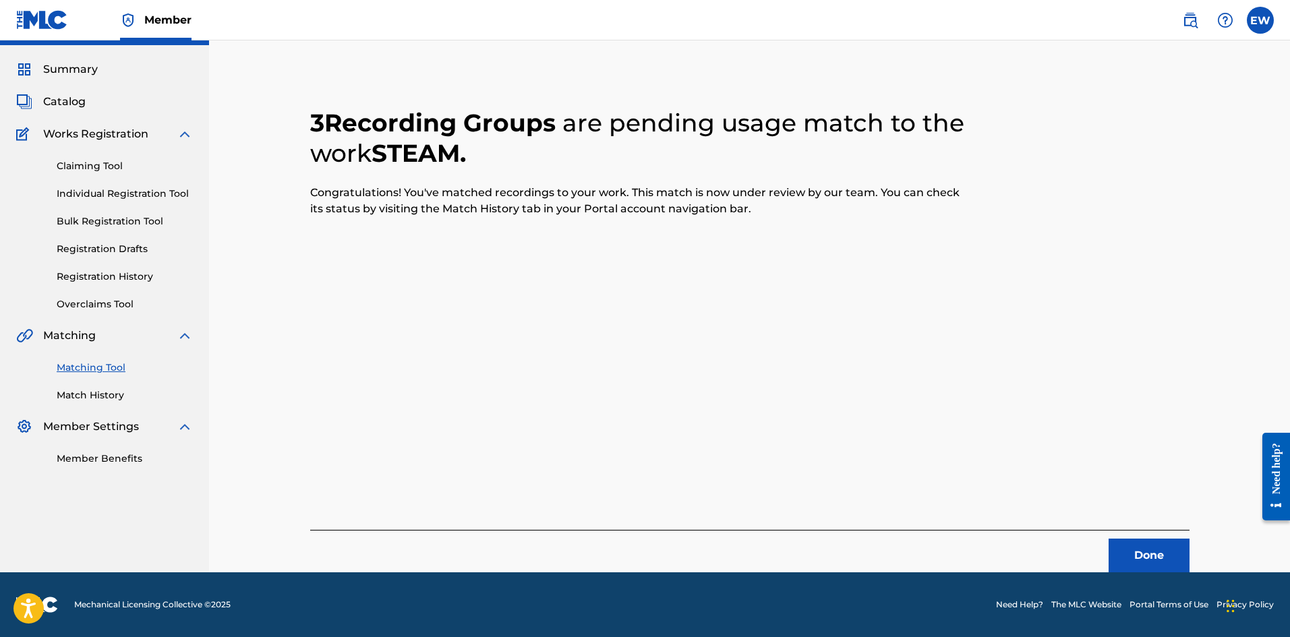
click at [1132, 543] on button "Done" at bounding box center [1149, 556] width 81 height 34
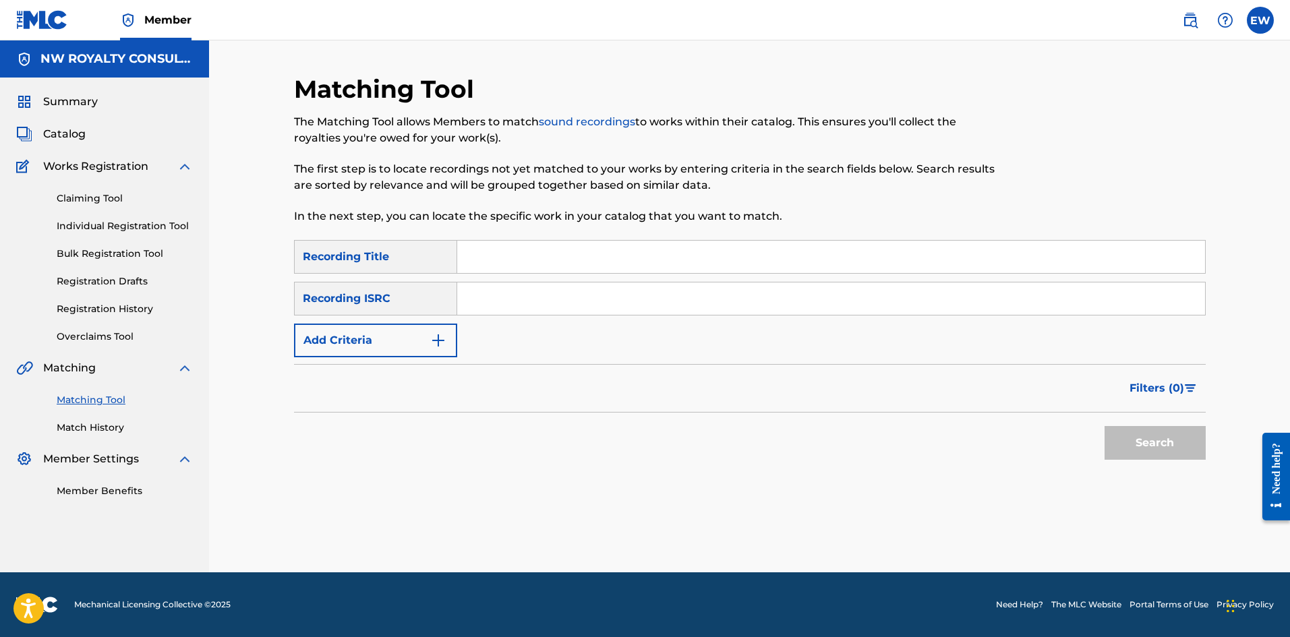
scroll to position [0, 0]
click at [341, 330] on button "Add Criteria" at bounding box center [375, 341] width 163 height 34
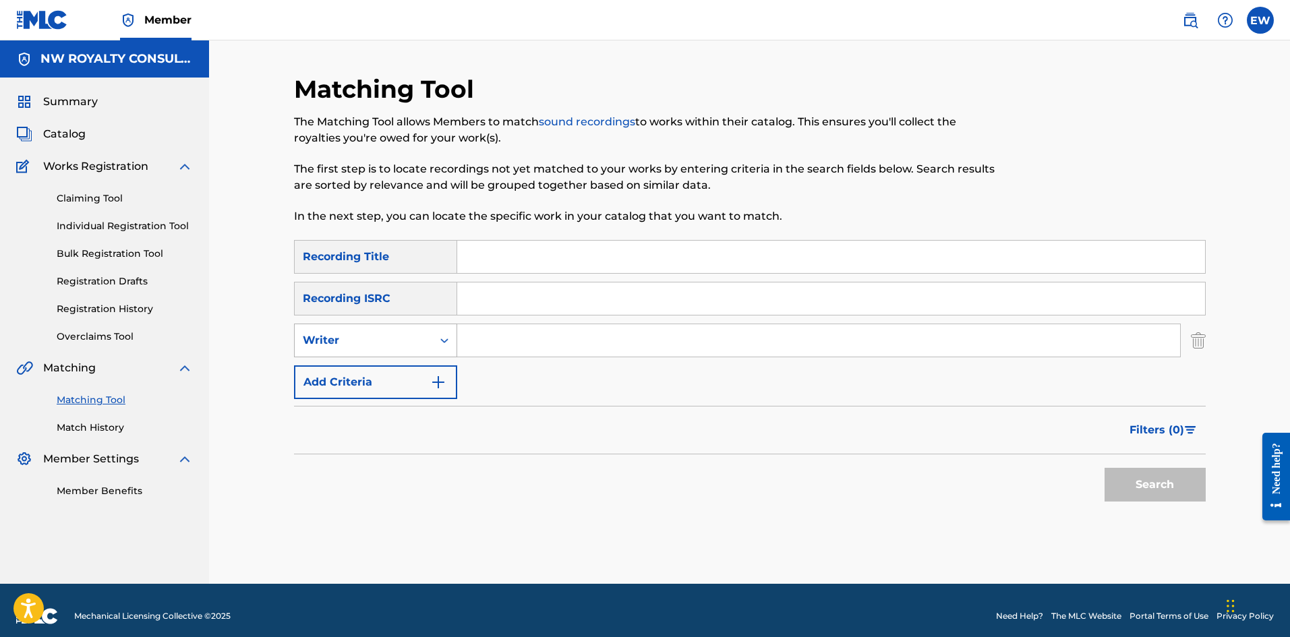
drag, startPoint x: 341, startPoint y: 330, endPoint x: 334, endPoint y: 347, distance: 18.2
click at [334, 345] on div "Writer" at bounding box center [363, 340] width 121 height 16
click at [333, 362] on div "Recording Artist" at bounding box center [376, 374] width 162 height 34
click at [554, 336] on input "Search Form" at bounding box center [818, 340] width 723 height 32
type input "MAVADO"
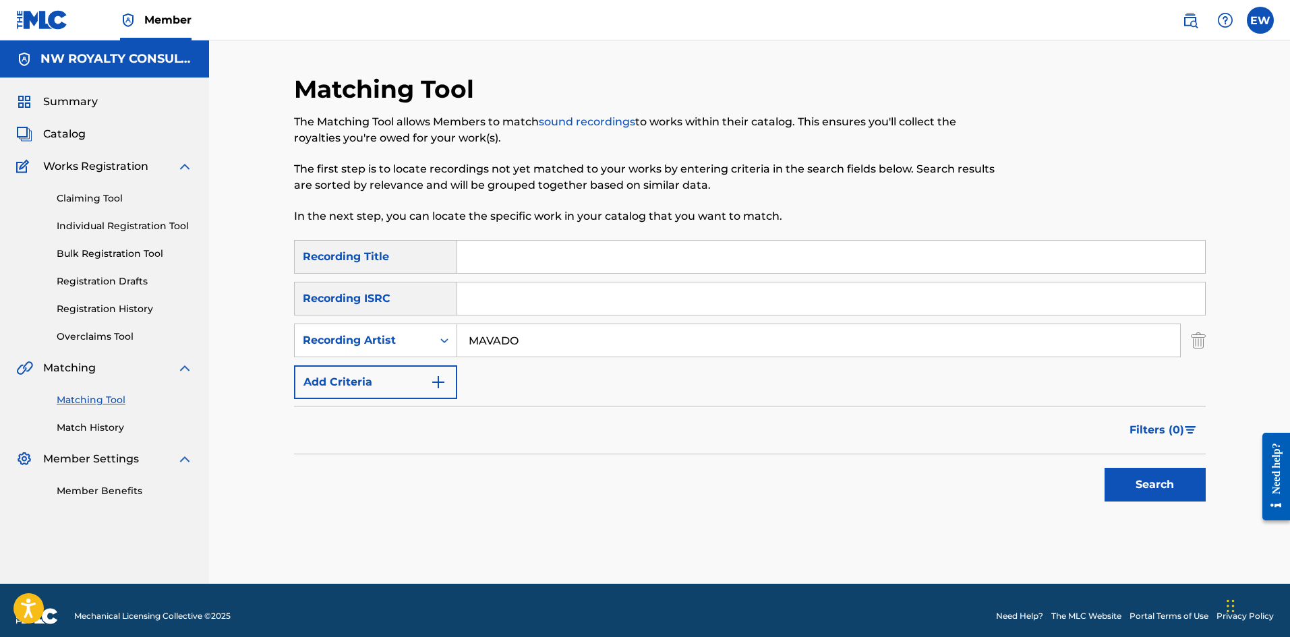
click at [595, 272] on input "Search Form" at bounding box center [831, 257] width 748 height 32
type input "STEP"
click at [1145, 473] on button "Search" at bounding box center [1155, 485] width 101 height 34
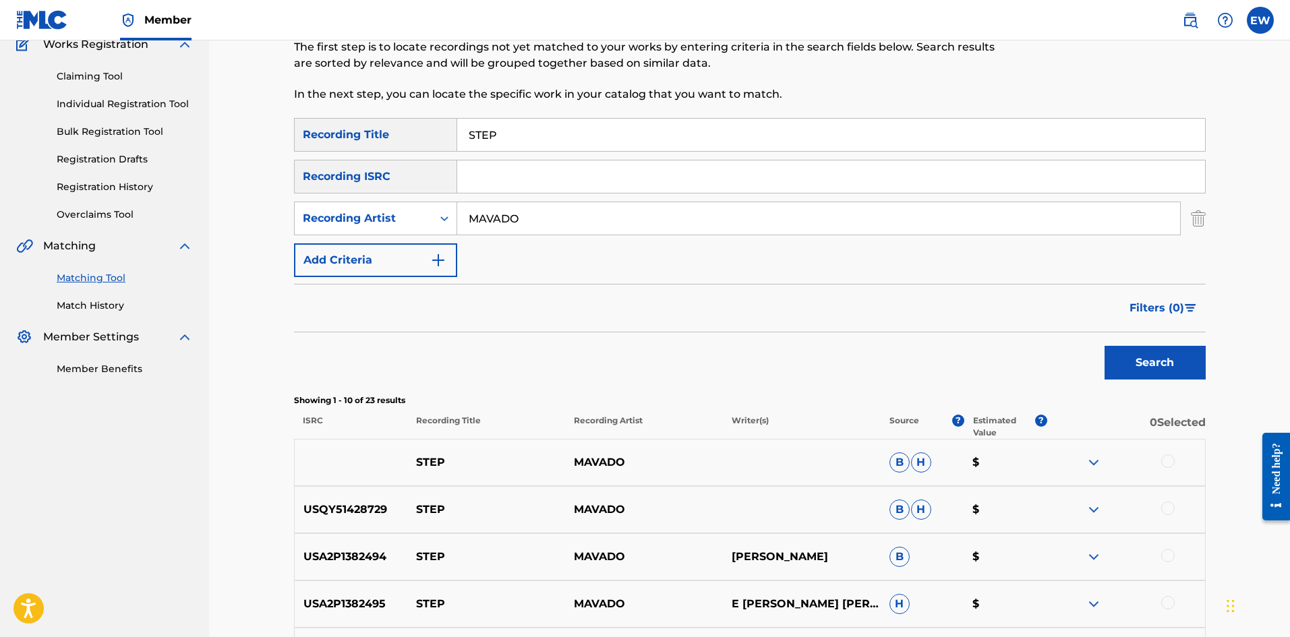
scroll to position [135, 0]
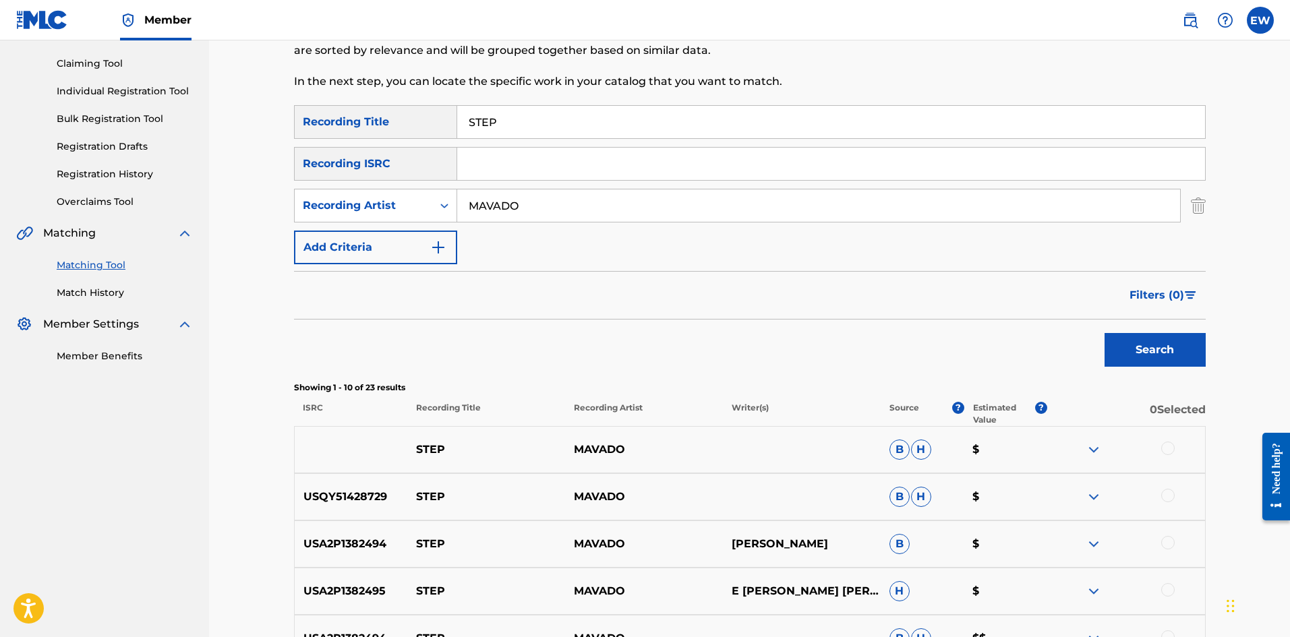
click at [1167, 444] on div at bounding box center [1167, 448] width 13 height 13
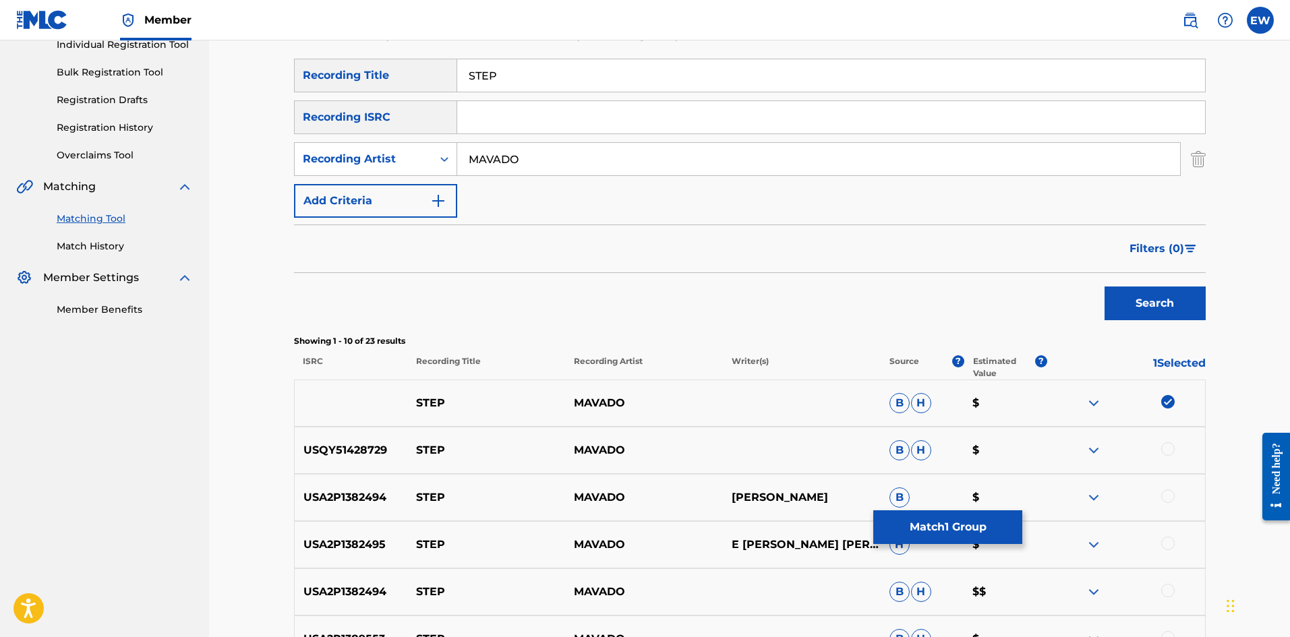
scroll to position [202, 0]
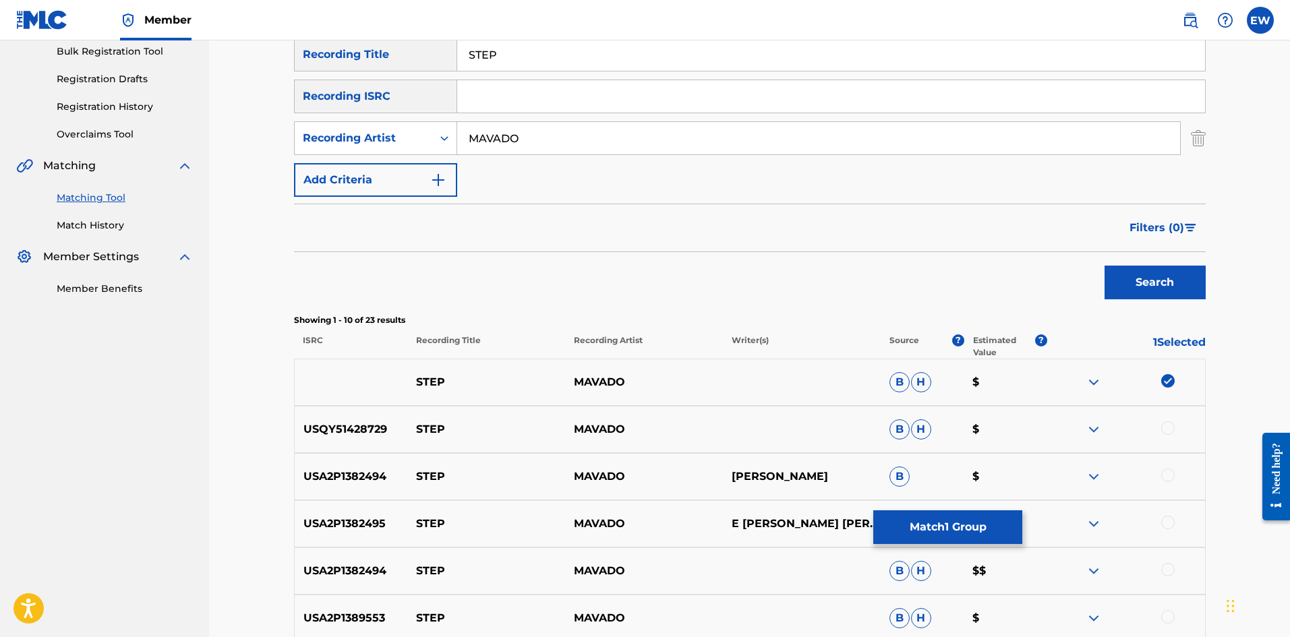
drag, startPoint x: 1166, startPoint y: 429, endPoint x: 1098, endPoint y: 434, distance: 67.6
click at [1167, 430] on div at bounding box center [1167, 427] width 13 height 13
drag, startPoint x: 1163, startPoint y: 478, endPoint x: 1144, endPoint y: 475, distance: 19.1
click at [1163, 479] on div at bounding box center [1167, 475] width 13 height 13
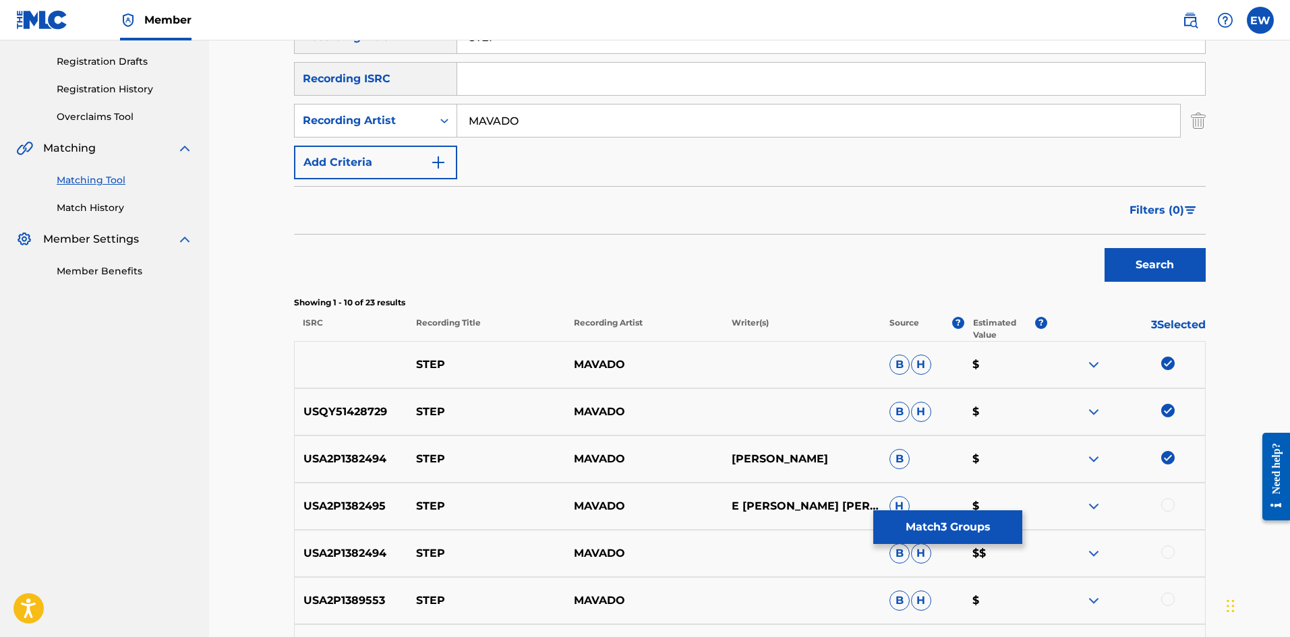
scroll to position [270, 0]
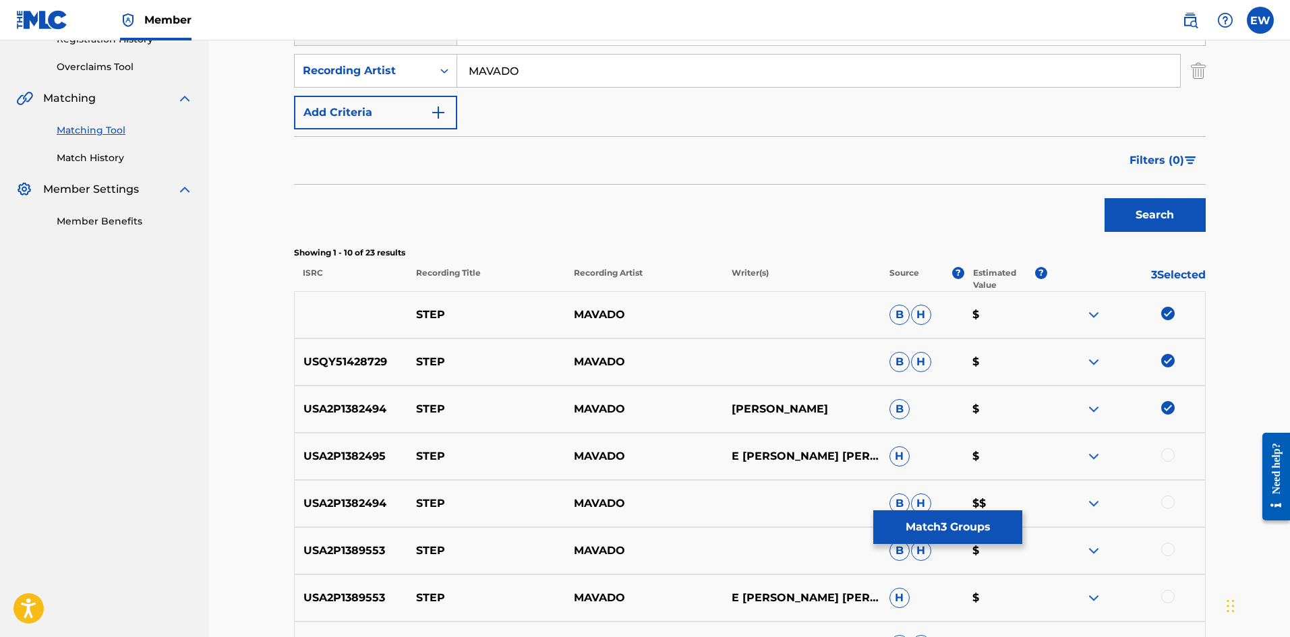
click at [1167, 454] on div at bounding box center [1167, 454] width 13 height 13
drag, startPoint x: 1172, startPoint y: 503, endPoint x: 1158, endPoint y: 499, distance: 14.7
click at [1171, 503] on div at bounding box center [1167, 502] width 13 height 13
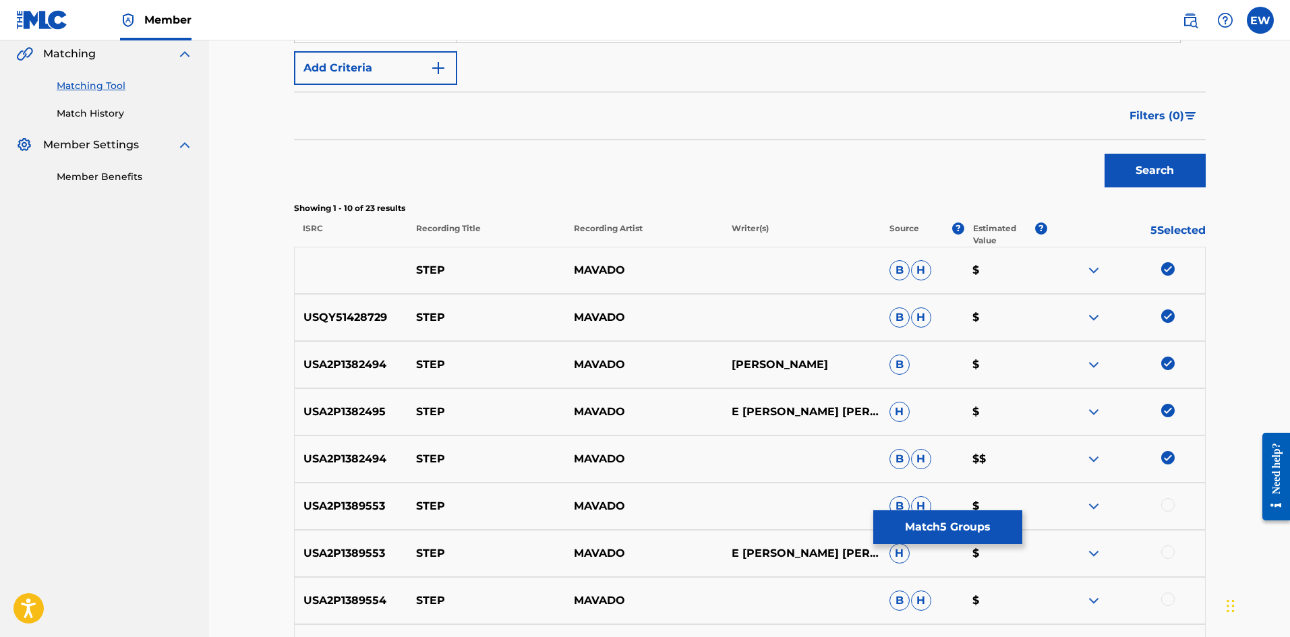
scroll to position [405, 0]
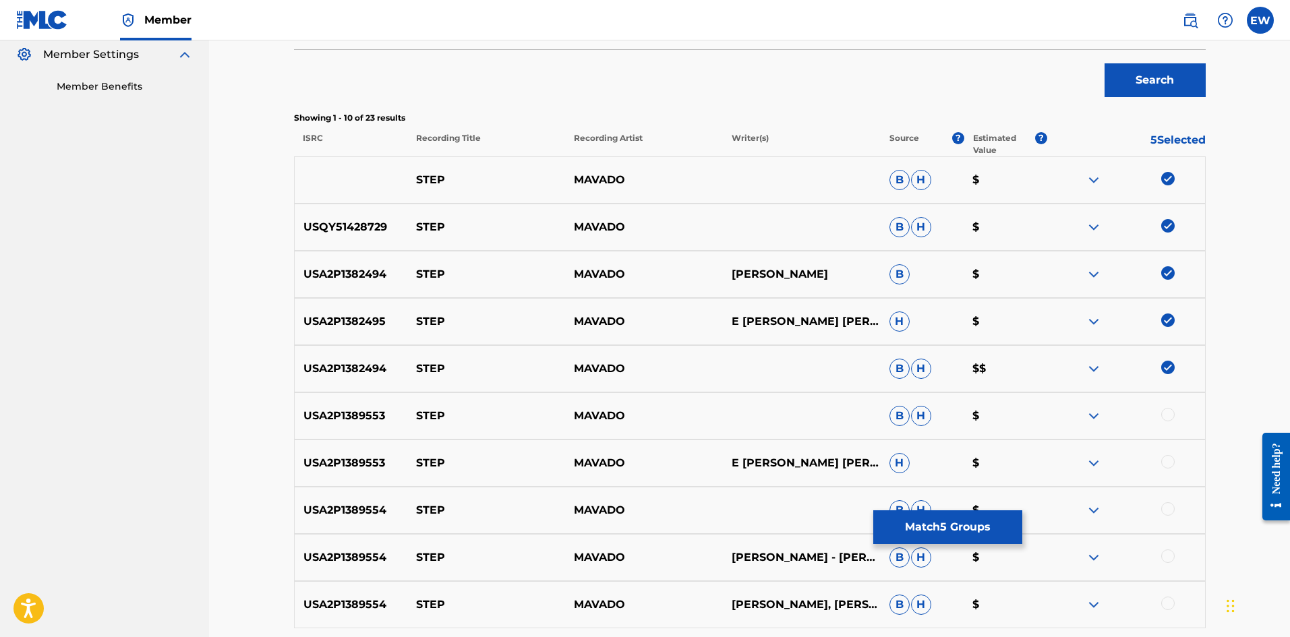
click at [1170, 412] on div at bounding box center [1167, 414] width 13 height 13
click at [1173, 457] on div at bounding box center [1167, 461] width 13 height 13
click at [1166, 503] on div at bounding box center [1167, 508] width 13 height 13
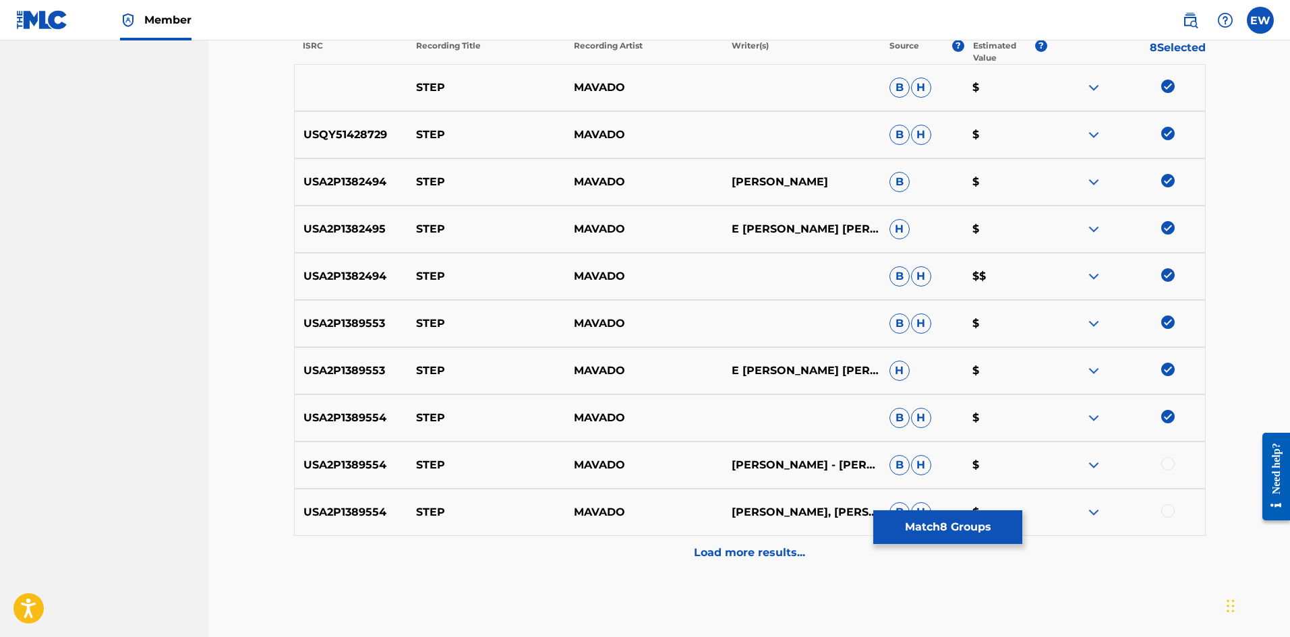
scroll to position [539, 0]
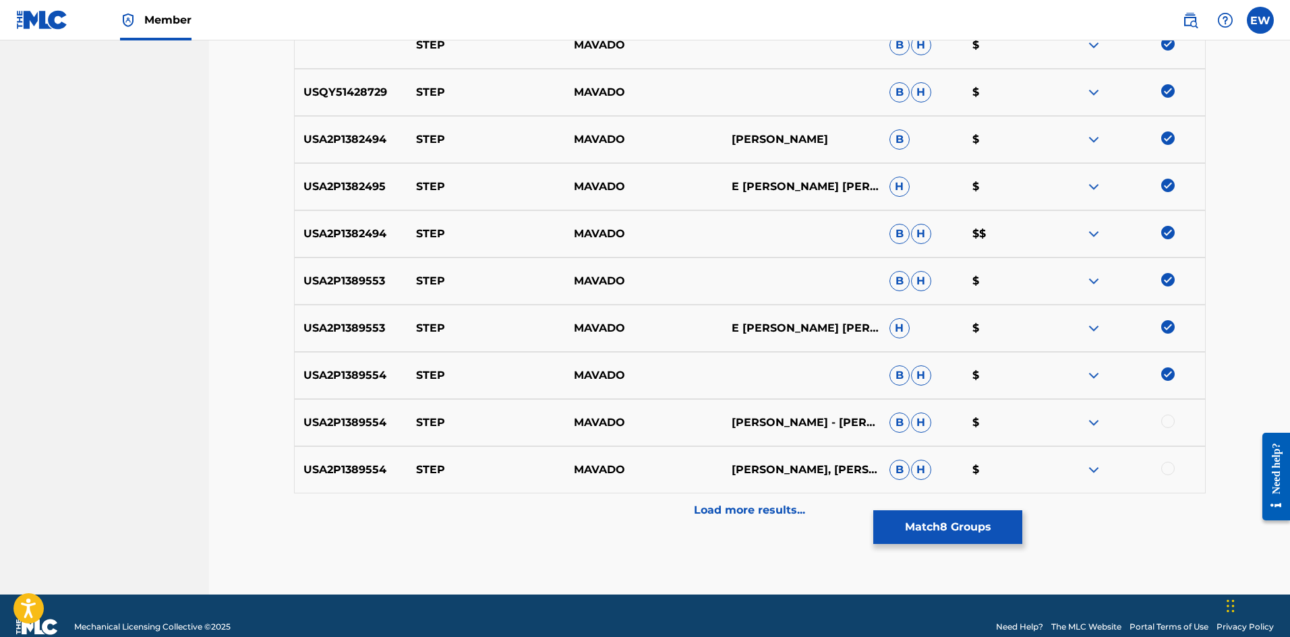
click at [1167, 419] on div at bounding box center [1167, 421] width 13 height 13
click at [1173, 469] on div at bounding box center [1167, 468] width 13 height 13
click at [799, 510] on p "Load more results..." at bounding box center [749, 510] width 111 height 16
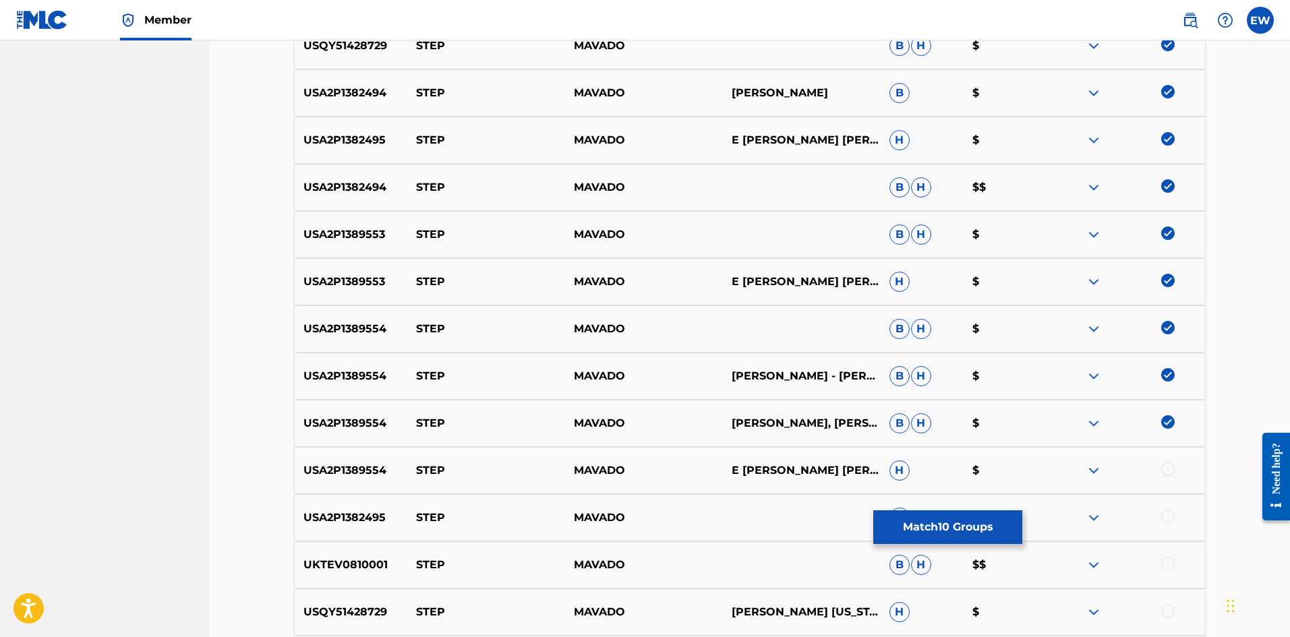
scroll to position [607, 0]
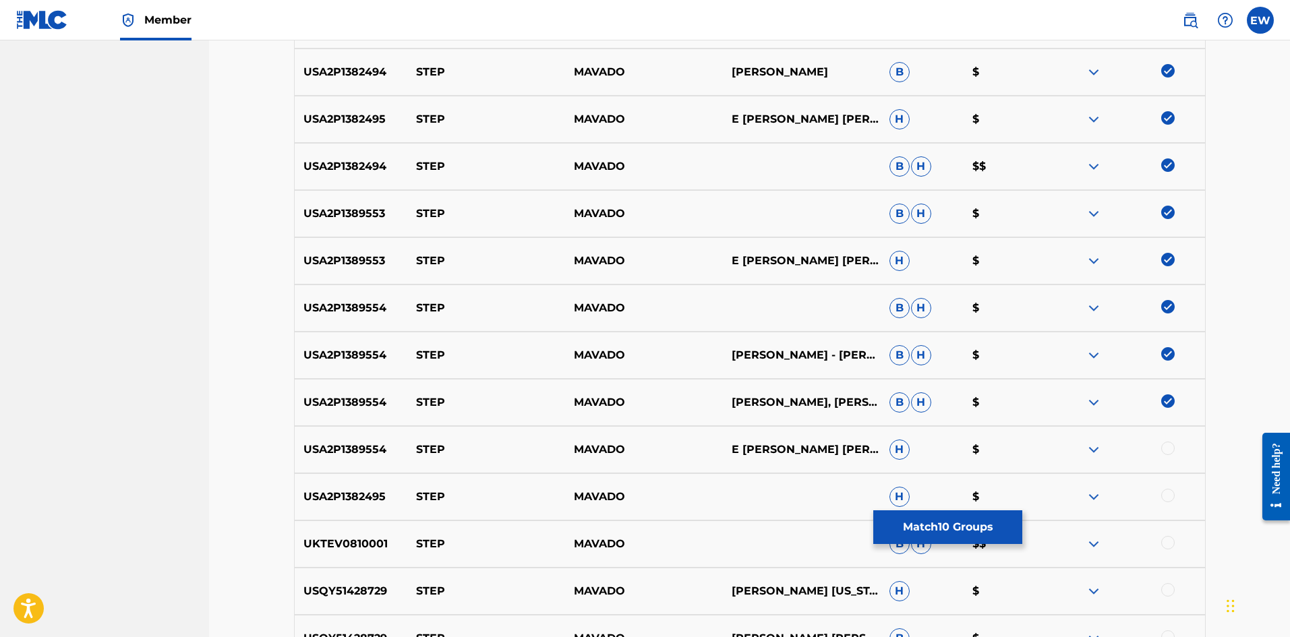
click at [1165, 449] on div at bounding box center [1167, 448] width 13 height 13
click at [1164, 492] on div at bounding box center [1167, 495] width 13 height 13
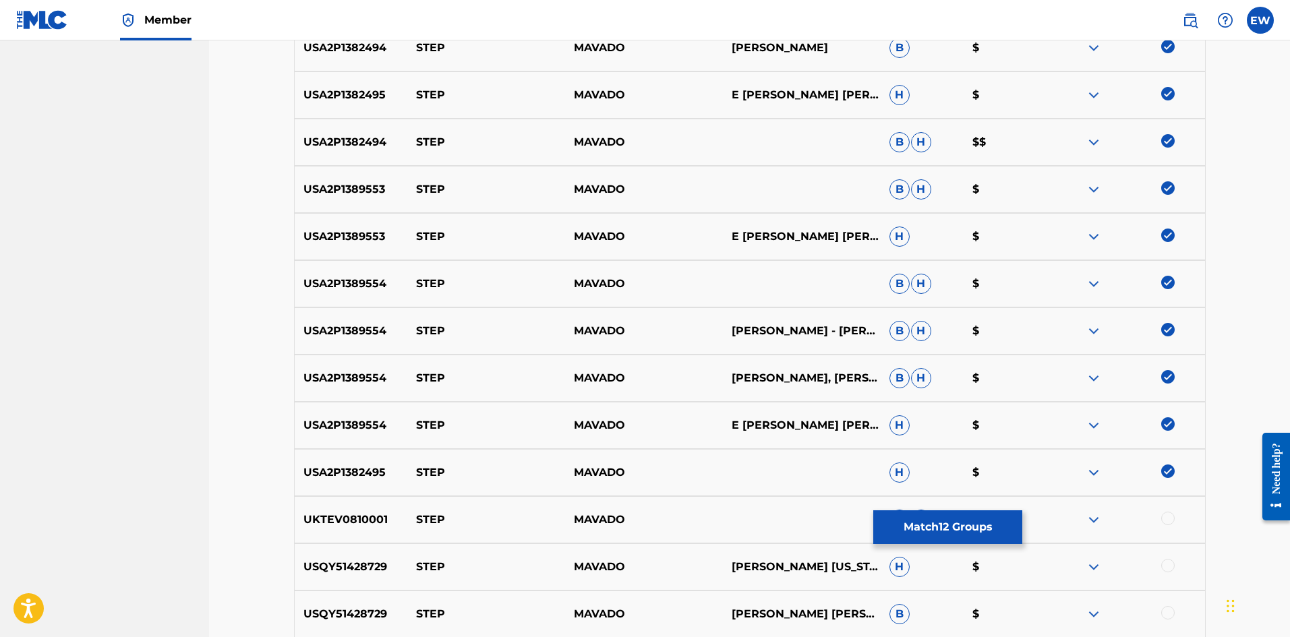
scroll to position [674, 0]
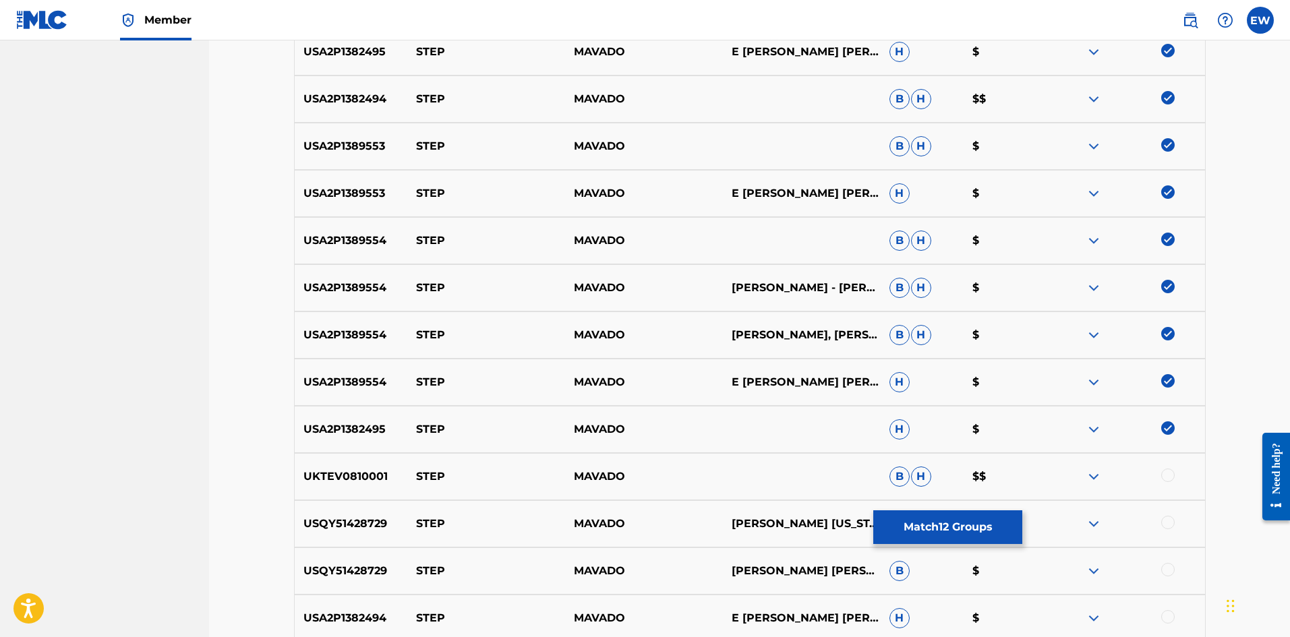
click at [1165, 472] on div at bounding box center [1167, 475] width 13 height 13
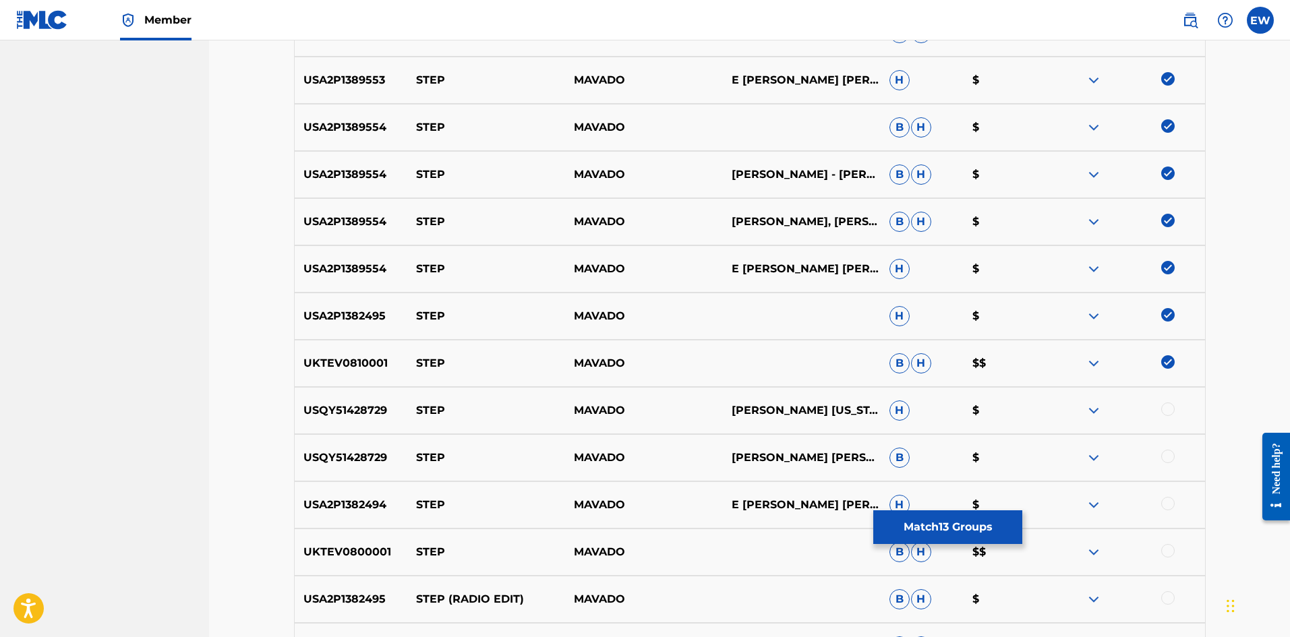
scroll to position [809, 0]
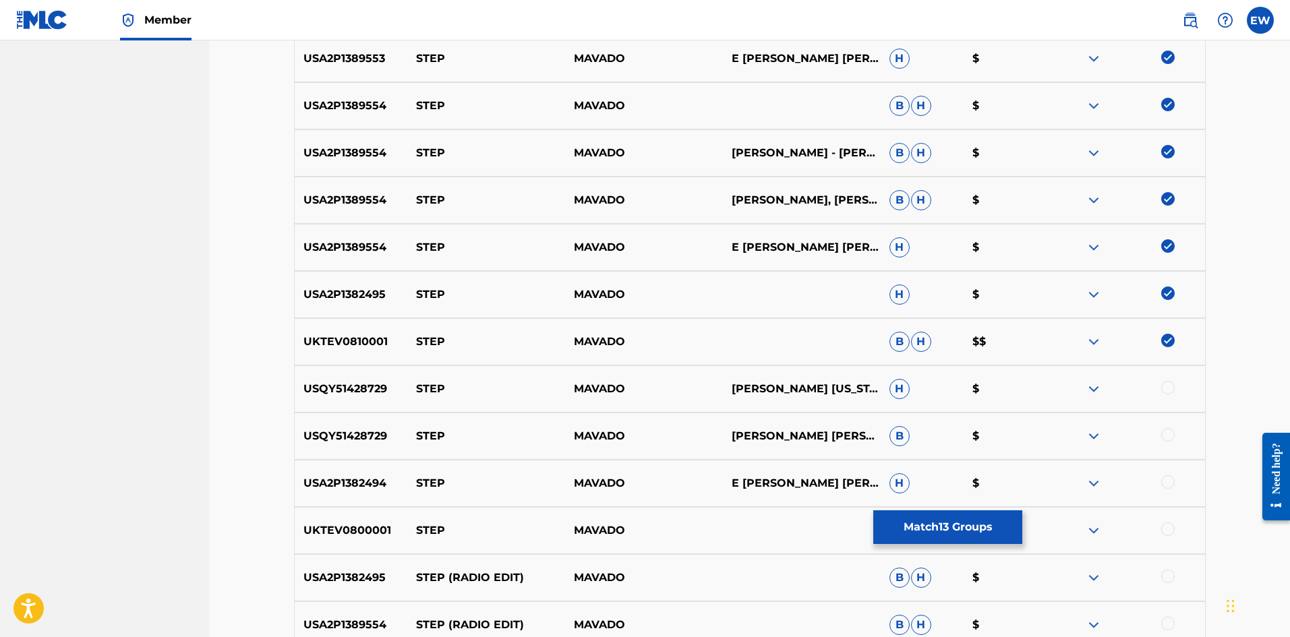
click at [1170, 384] on div at bounding box center [1167, 387] width 13 height 13
click at [1165, 436] on div at bounding box center [1167, 434] width 13 height 13
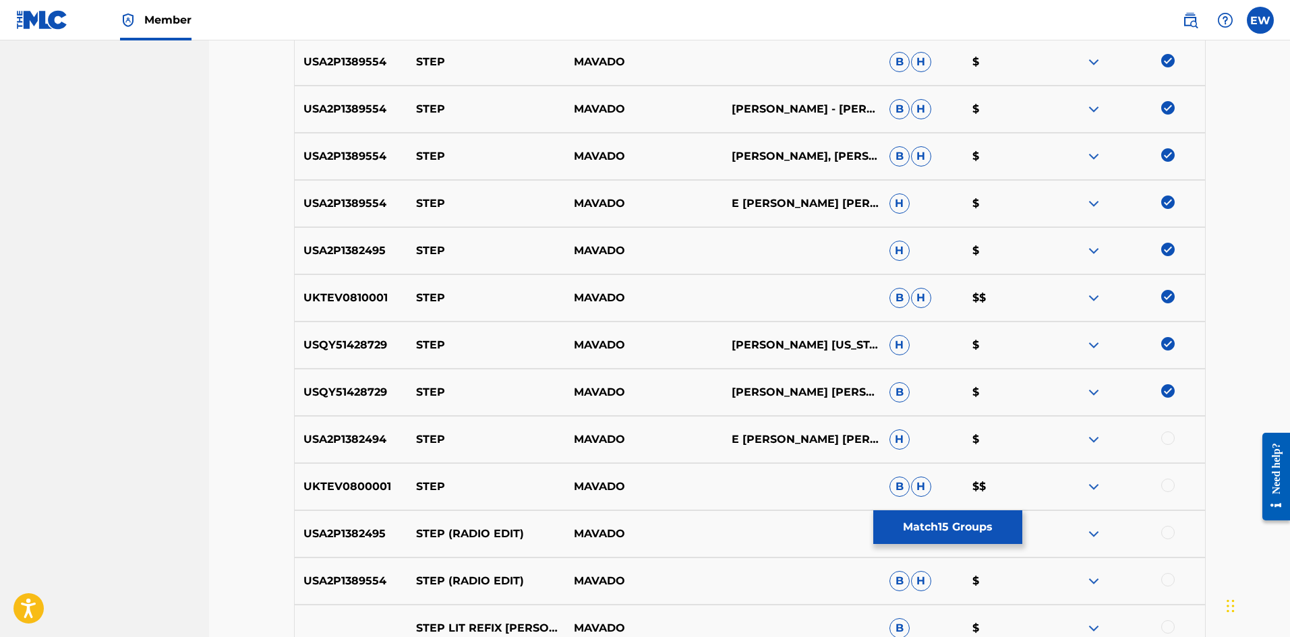
scroll to position [877, 0]
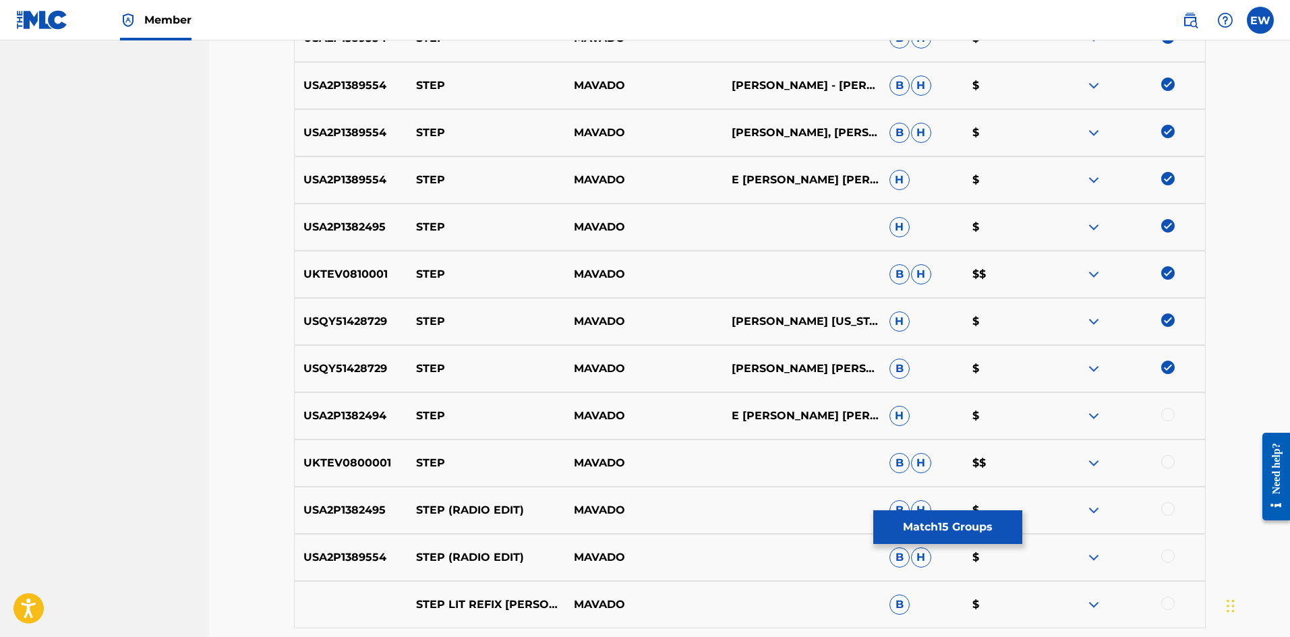
click at [1163, 413] on div at bounding box center [1167, 414] width 13 height 13
click at [1166, 461] on div at bounding box center [1167, 461] width 13 height 13
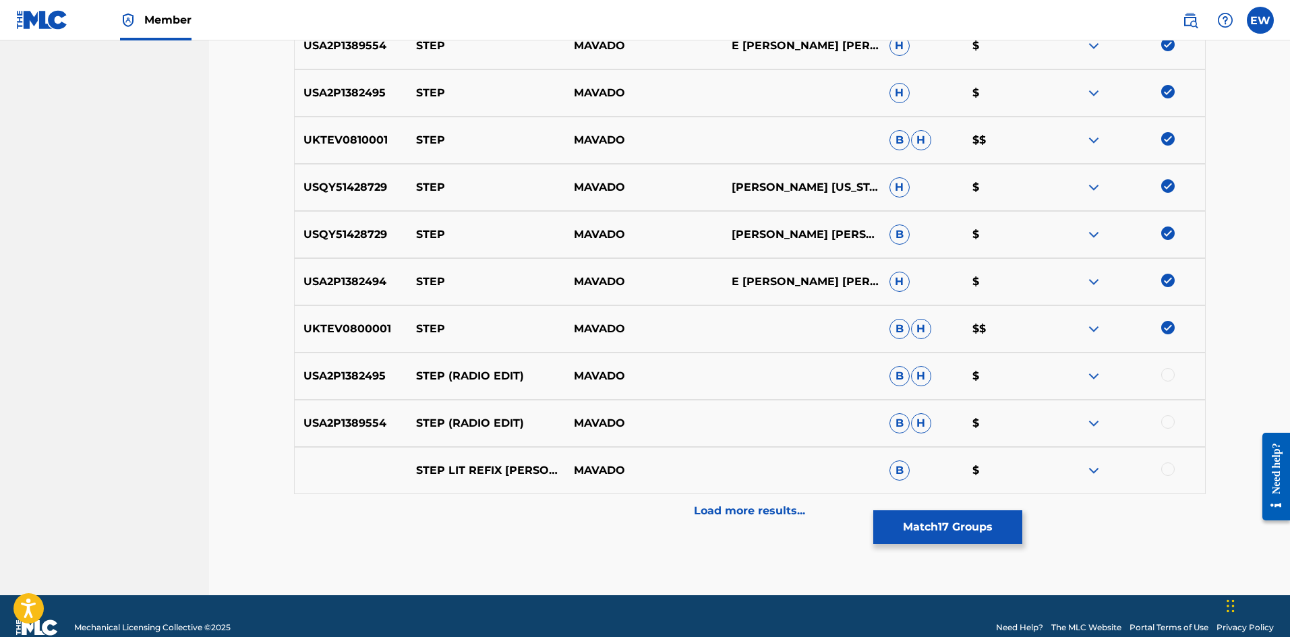
scroll to position [1011, 0]
click at [1161, 375] on div at bounding box center [1126, 376] width 158 height 16
click at [1168, 367] on div "USA2P1382495 STEP (RADIO EDIT) MAVADO B H $" at bounding box center [750, 375] width 912 height 47
click at [1168, 378] on div at bounding box center [1167, 374] width 13 height 13
click at [1164, 421] on div at bounding box center [1167, 421] width 13 height 13
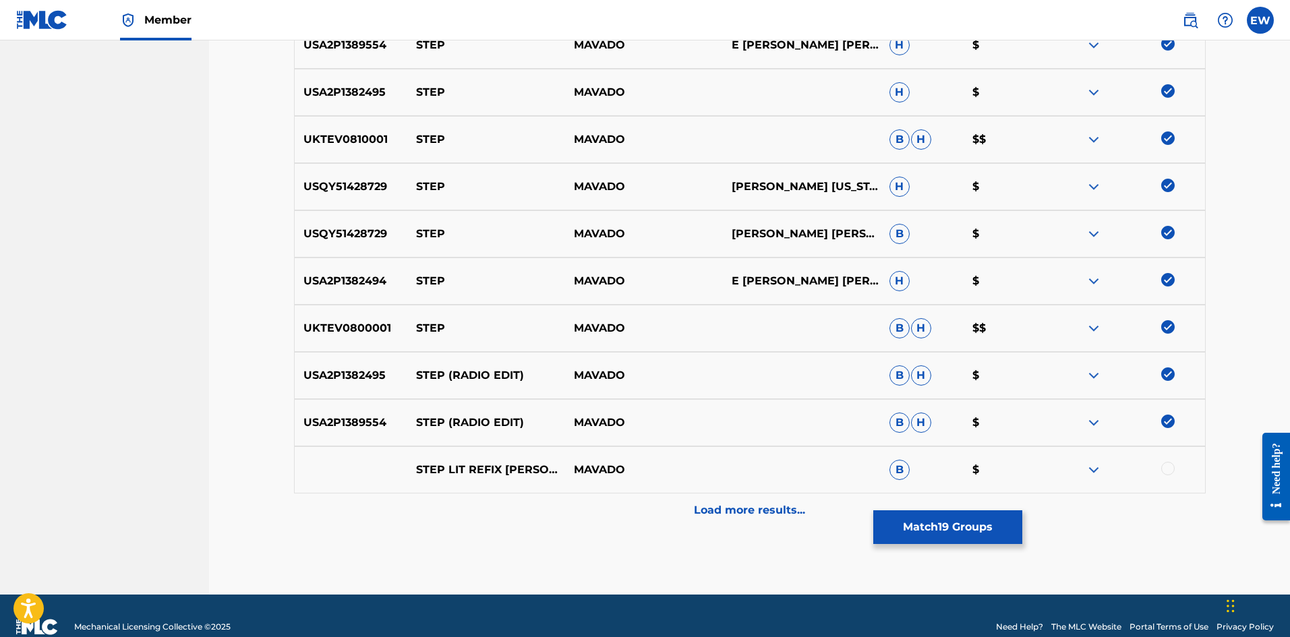
click at [751, 502] on div "Load more results..." at bounding box center [750, 511] width 912 height 34
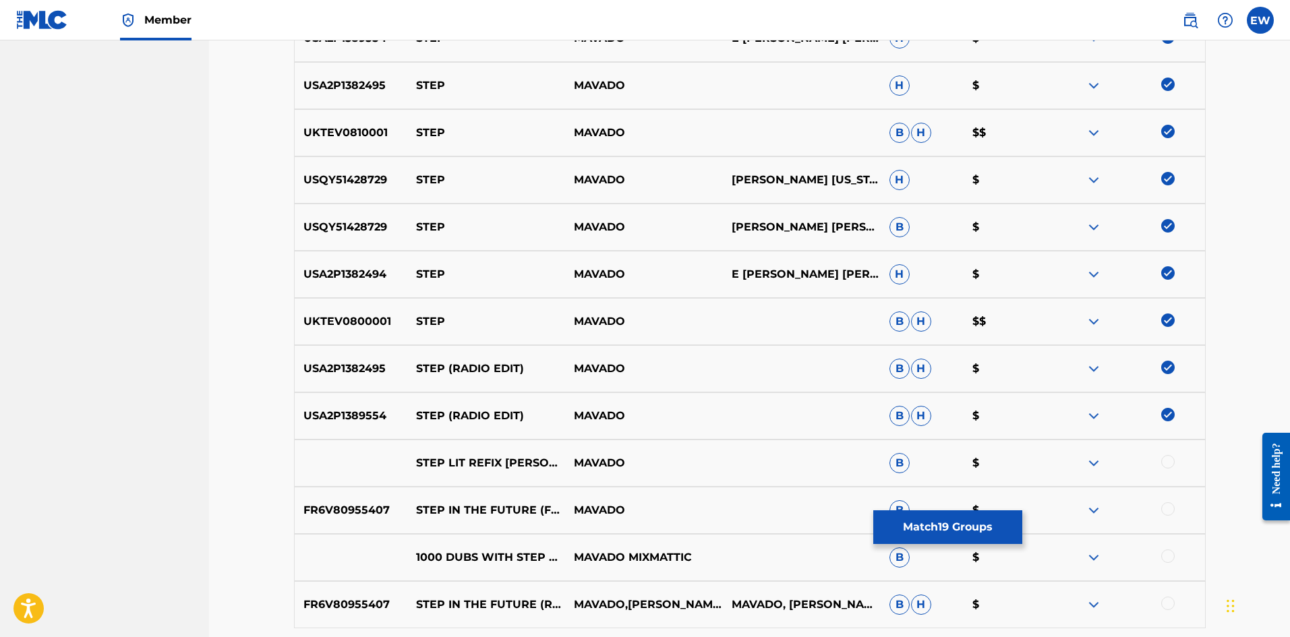
scroll to position [939, 0]
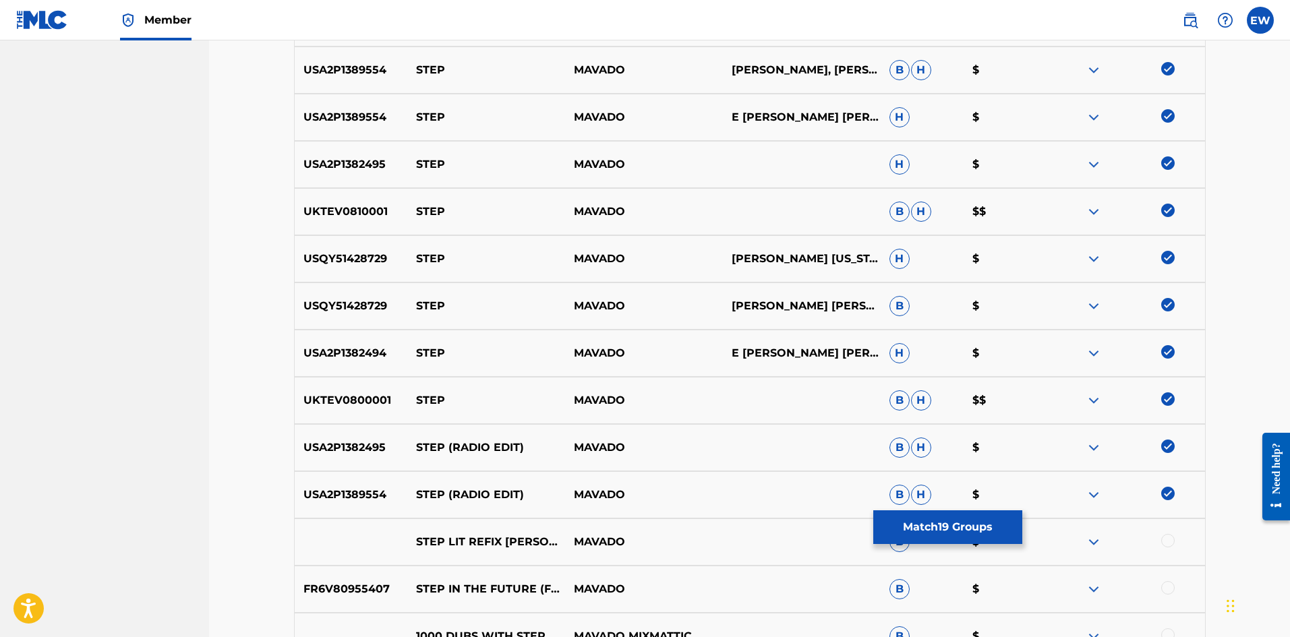
click at [964, 530] on button "Match 19 Groups" at bounding box center [947, 527] width 149 height 34
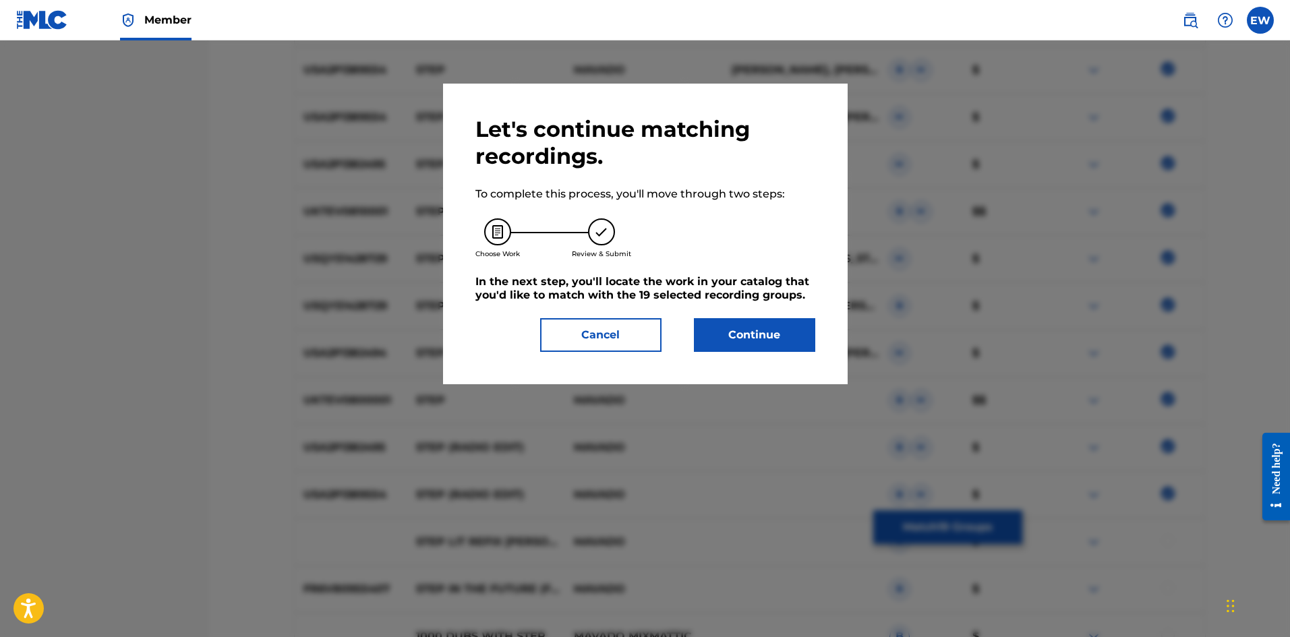
click at [781, 347] on button "Continue" at bounding box center [754, 335] width 121 height 34
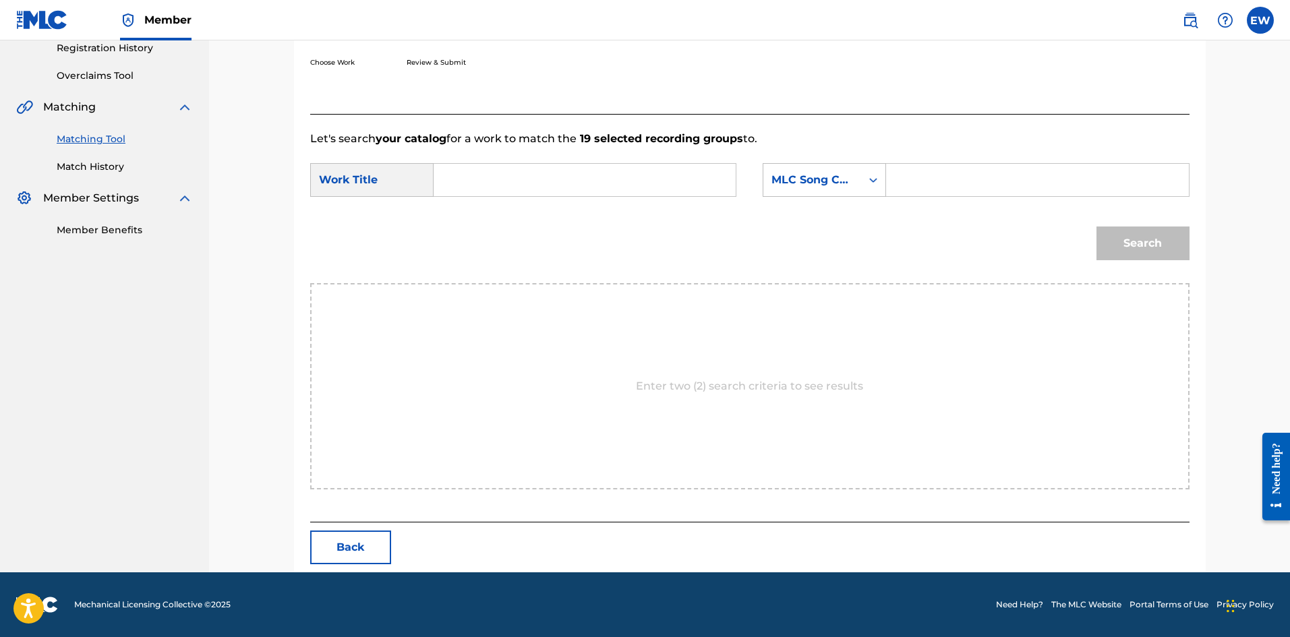
click at [510, 182] on input "Search Form" at bounding box center [584, 180] width 279 height 32
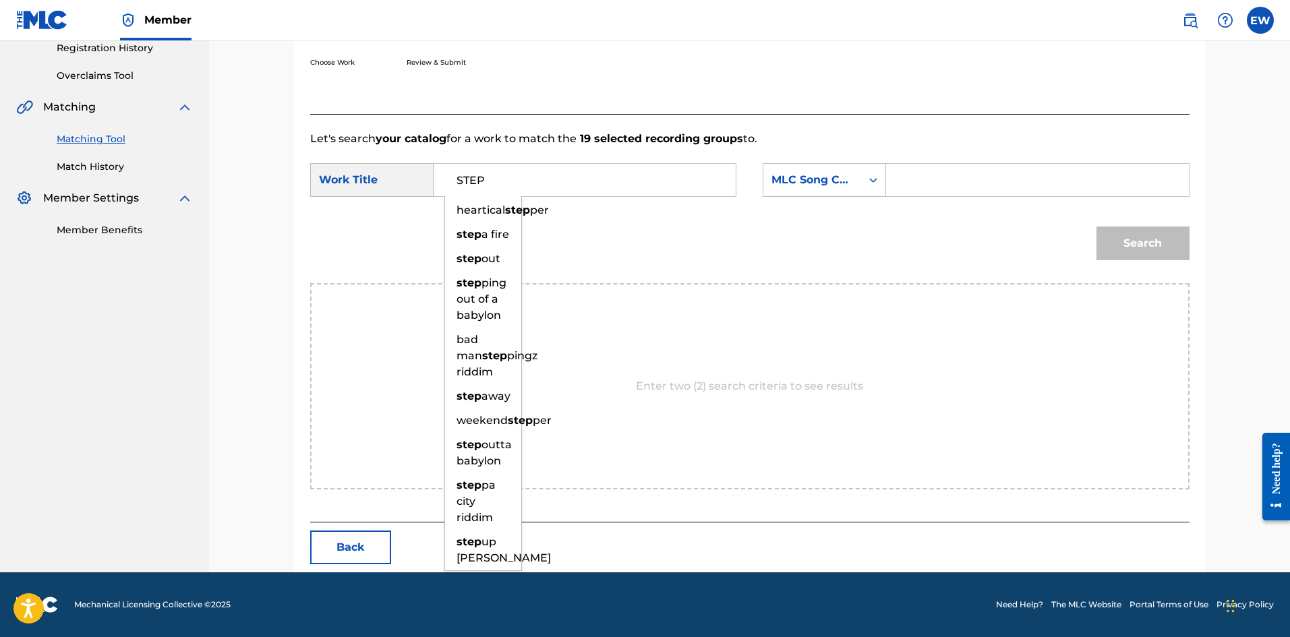
type input "STEP"
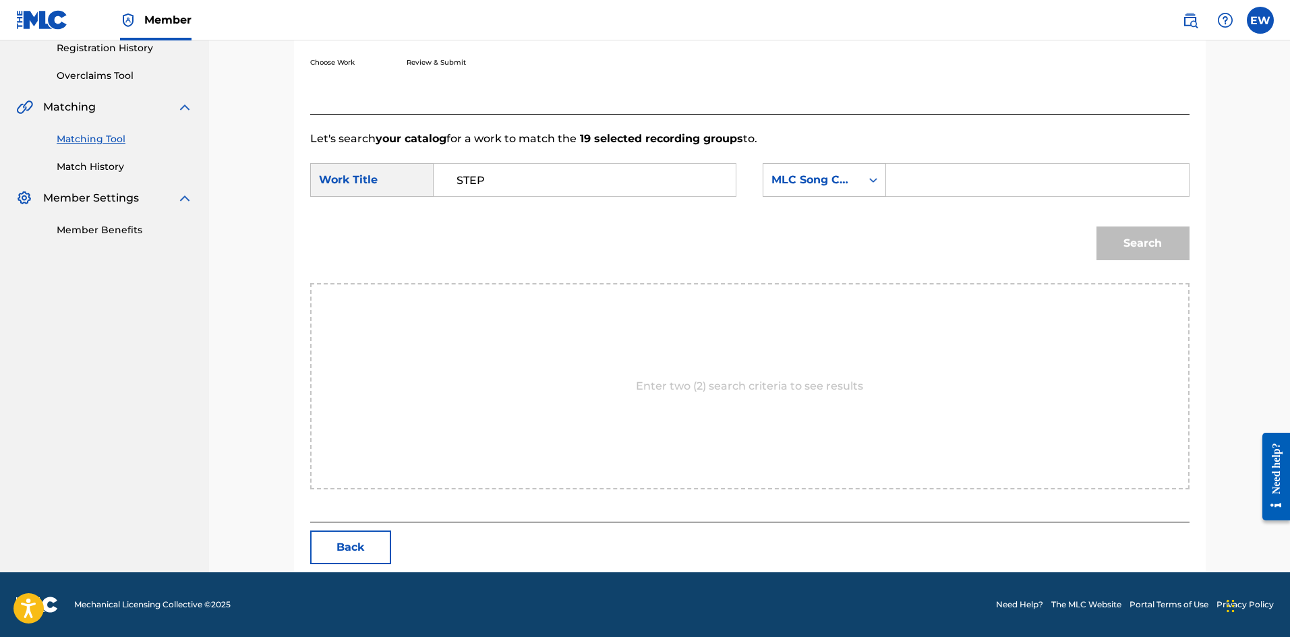
drag, startPoint x: 1033, startPoint y: 179, endPoint x: 1025, endPoint y: 188, distance: 12.4
click at [1032, 180] on input "Search Form" at bounding box center [1037, 180] width 279 height 32
type input "SA6494"
click at [1178, 245] on button "Search" at bounding box center [1142, 244] width 93 height 34
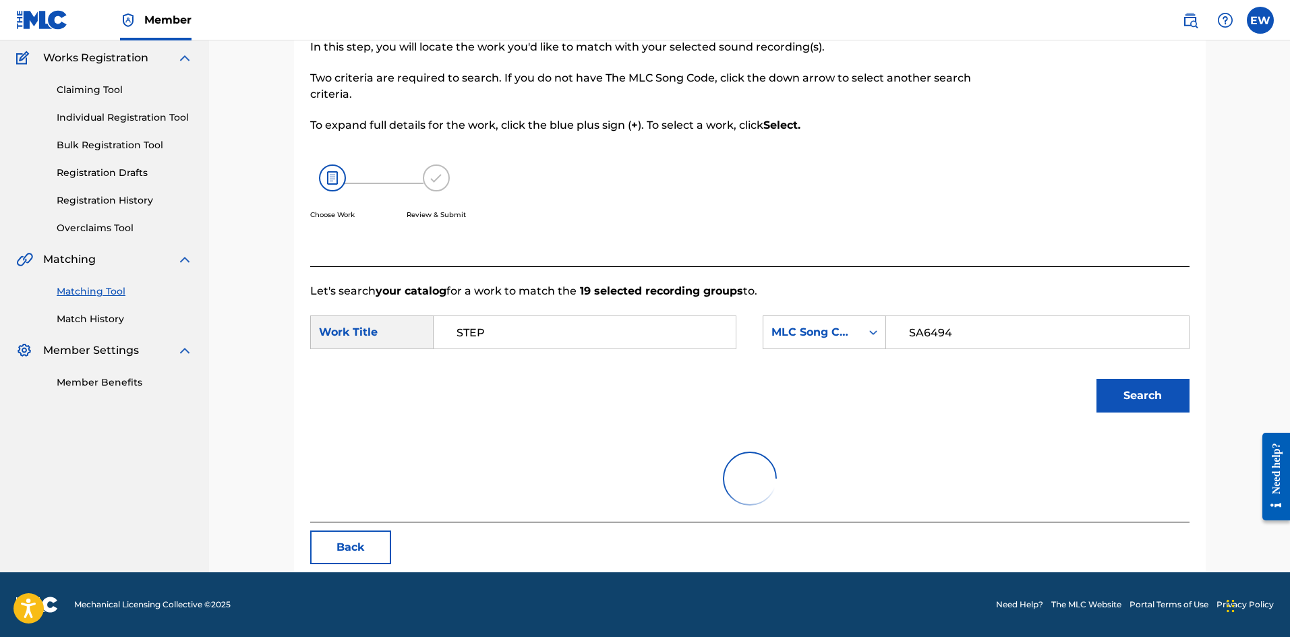
scroll to position [221, 0]
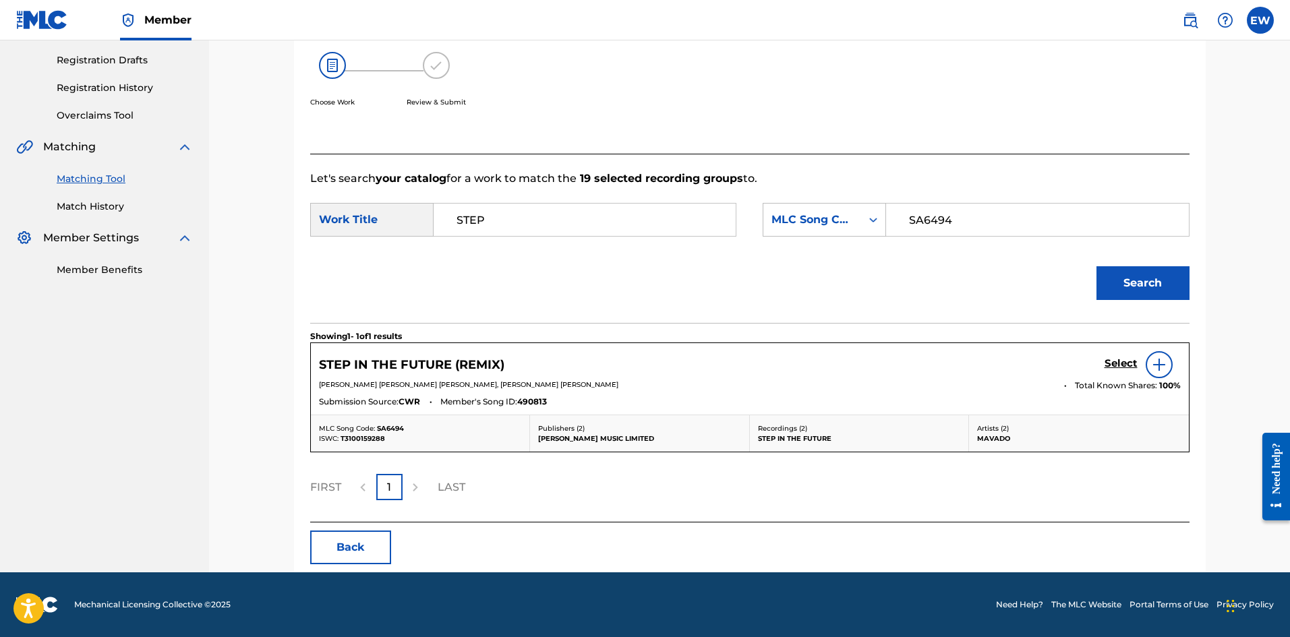
click at [1125, 363] on h5 "Select" at bounding box center [1121, 363] width 33 height 13
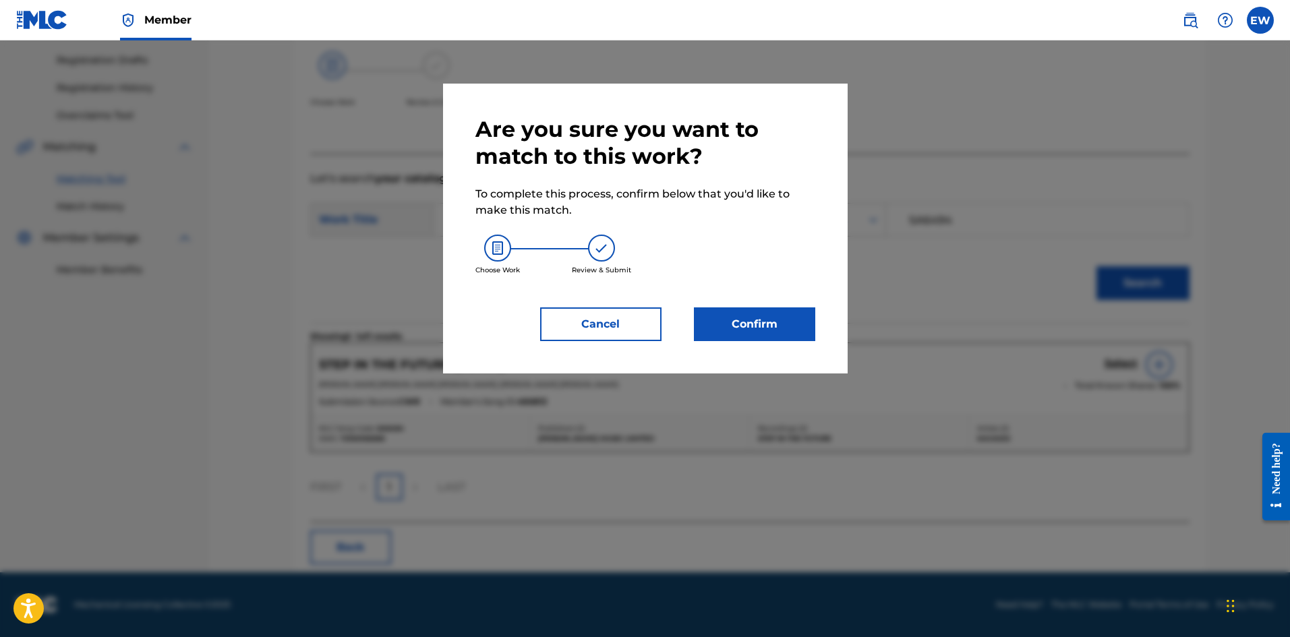
click at [742, 327] on button "Confirm" at bounding box center [754, 324] width 121 height 34
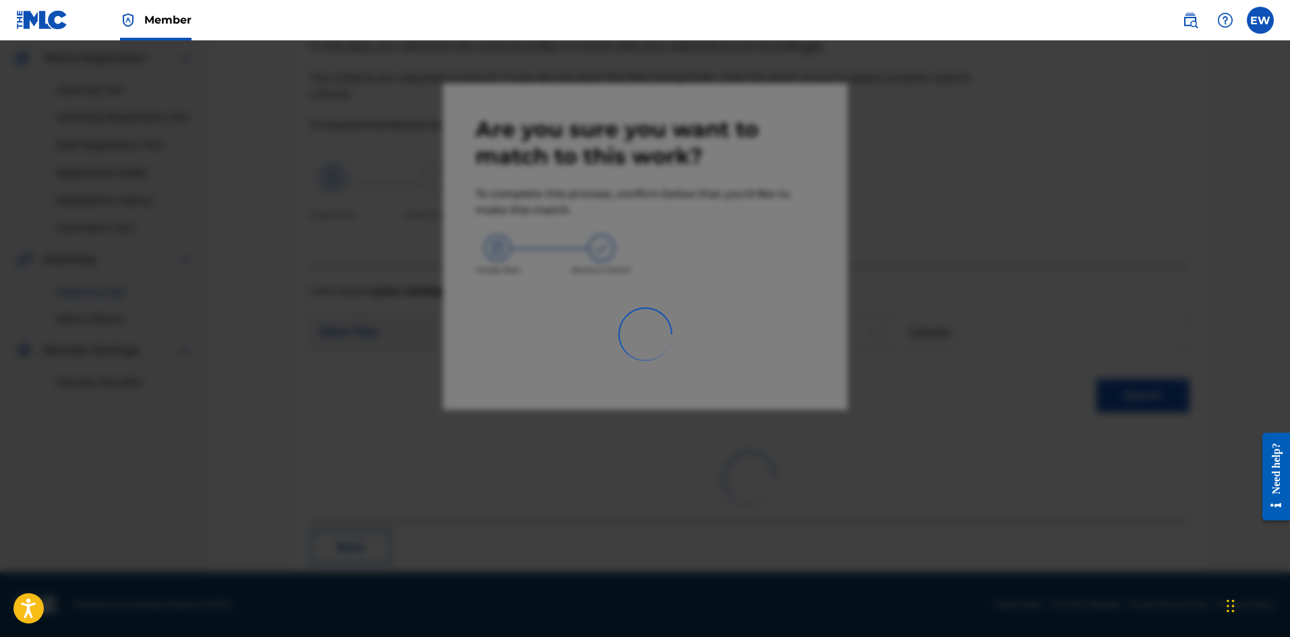
scroll to position [32, 0]
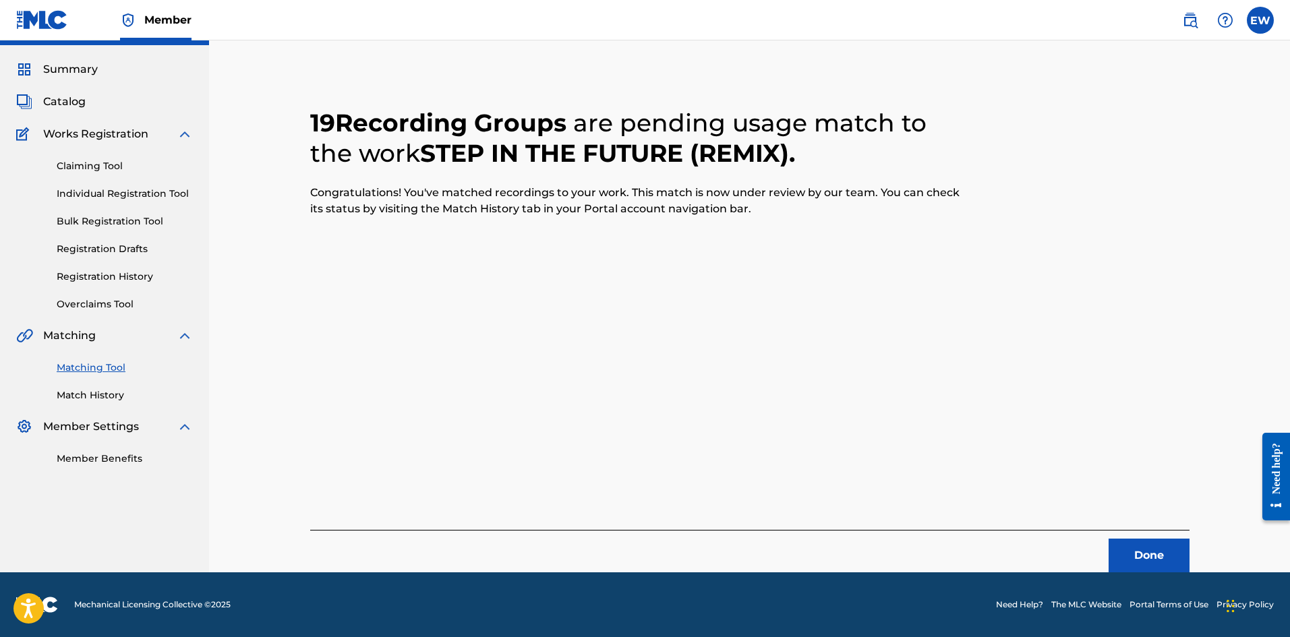
drag, startPoint x: 1132, startPoint y: 556, endPoint x: 1291, endPoint y: 548, distance: 159.3
click at [1132, 555] on button "Done" at bounding box center [1149, 556] width 81 height 34
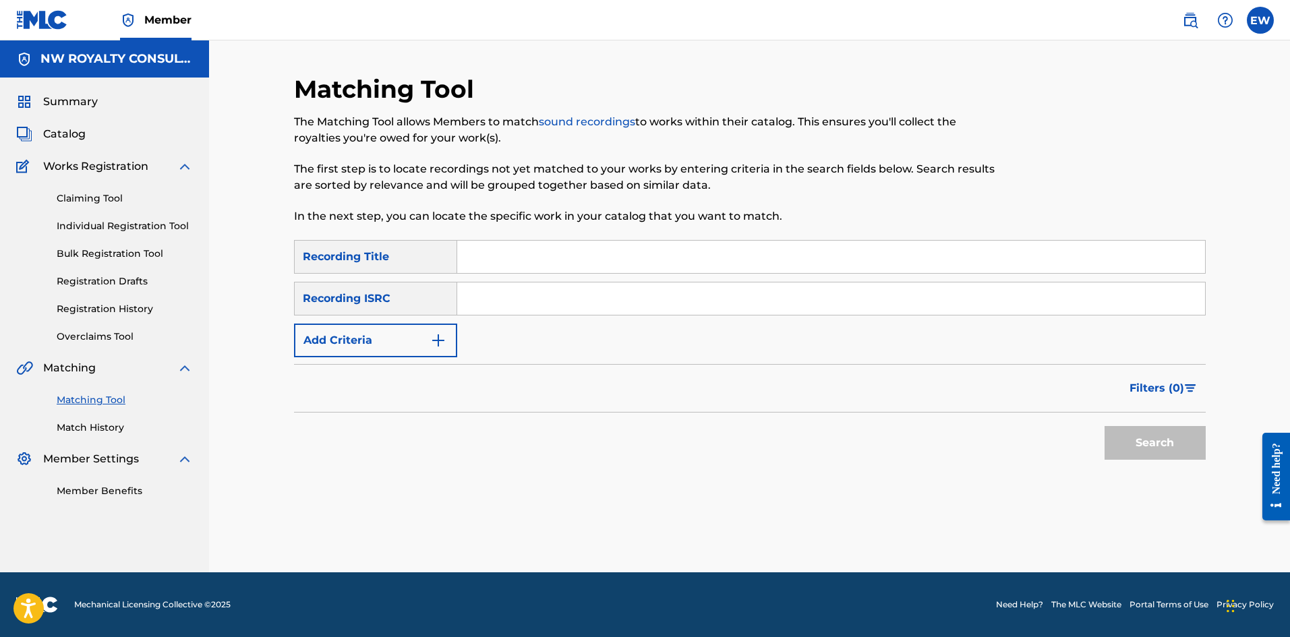
click at [416, 337] on button "Add Criteria" at bounding box center [375, 341] width 163 height 34
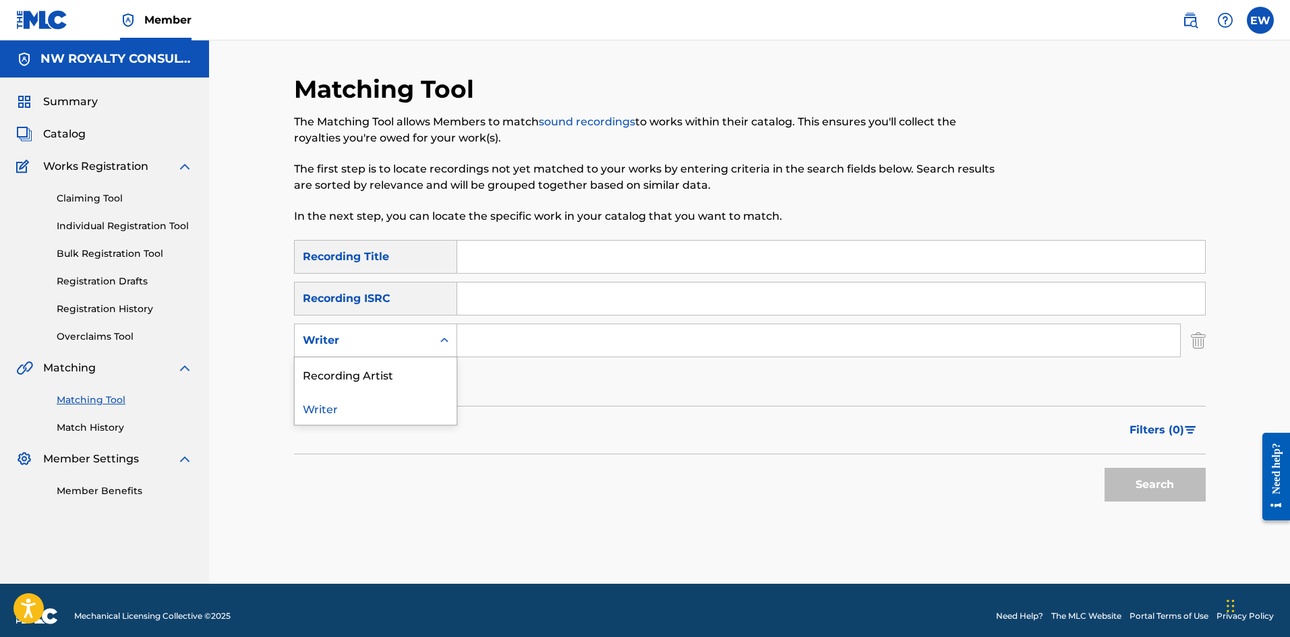
click at [416, 337] on div "Writer" at bounding box center [363, 340] width 121 height 16
click at [409, 368] on div "Recording Artist" at bounding box center [376, 374] width 162 height 34
click at [565, 324] on div "Search Form" at bounding box center [819, 341] width 724 height 34
drag, startPoint x: 543, startPoint y: 364, endPoint x: 548, endPoint y: 335, distance: 29.4
click at [544, 364] on div "SearchWithCriteria37945a65-efce-465b-b152-bb4010bd0d9d Recording Title SearchWi…" at bounding box center [750, 319] width 912 height 159
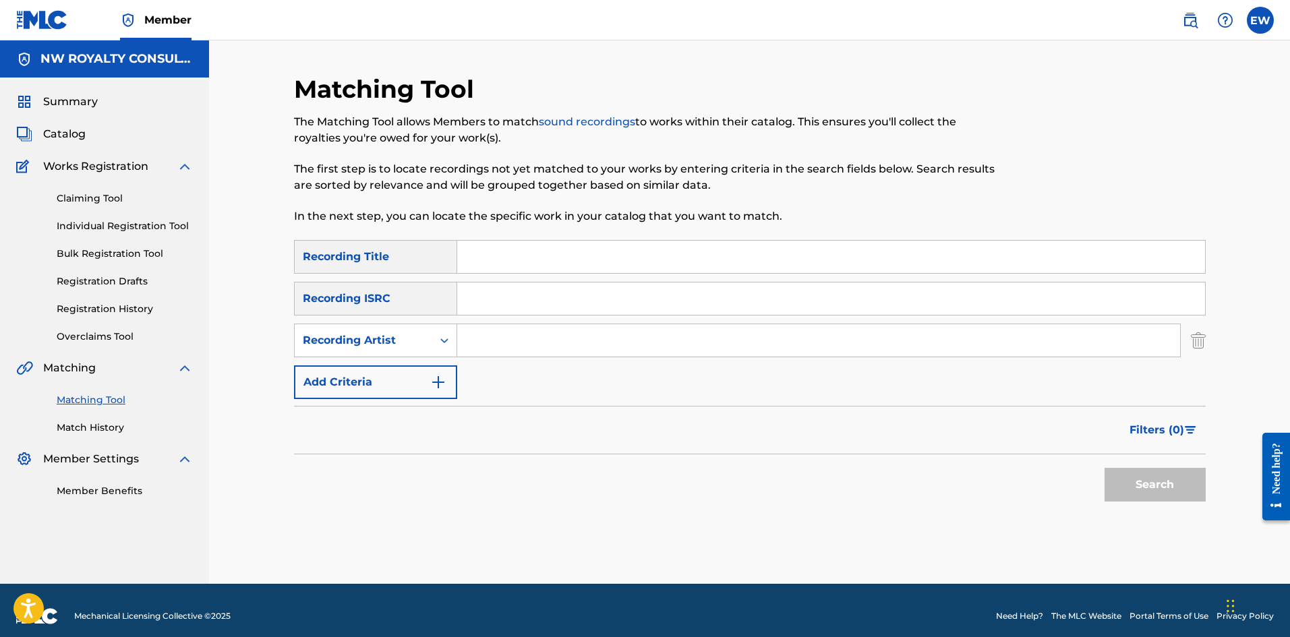
click at [568, 328] on div "SearchWithCriteria37945a65-efce-465b-b152-bb4010bd0d9d Recording Title SearchWi…" at bounding box center [750, 319] width 912 height 159
click at [560, 341] on input "Search Form" at bounding box center [818, 340] width 723 height 32
type input "[PERSON_NAME]"
click at [512, 266] on input "Search Form" at bounding box center [831, 257] width 748 height 32
type input "STEP IT IN A ZION"
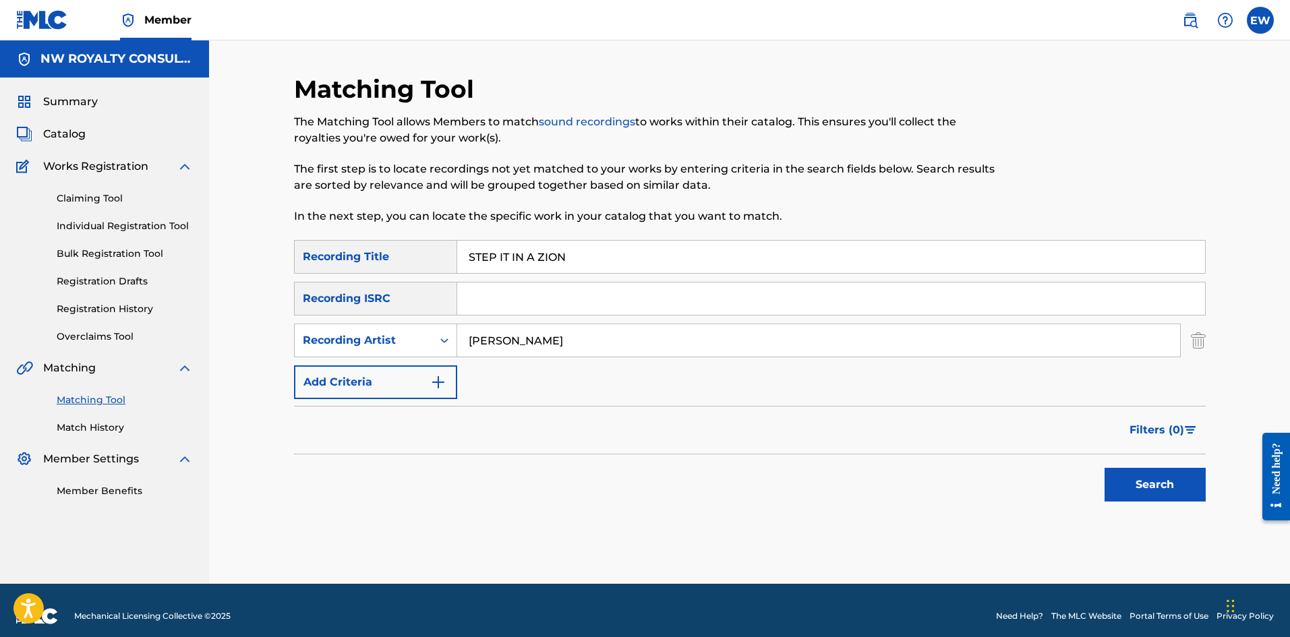
click at [1175, 480] on button "Search" at bounding box center [1155, 485] width 101 height 34
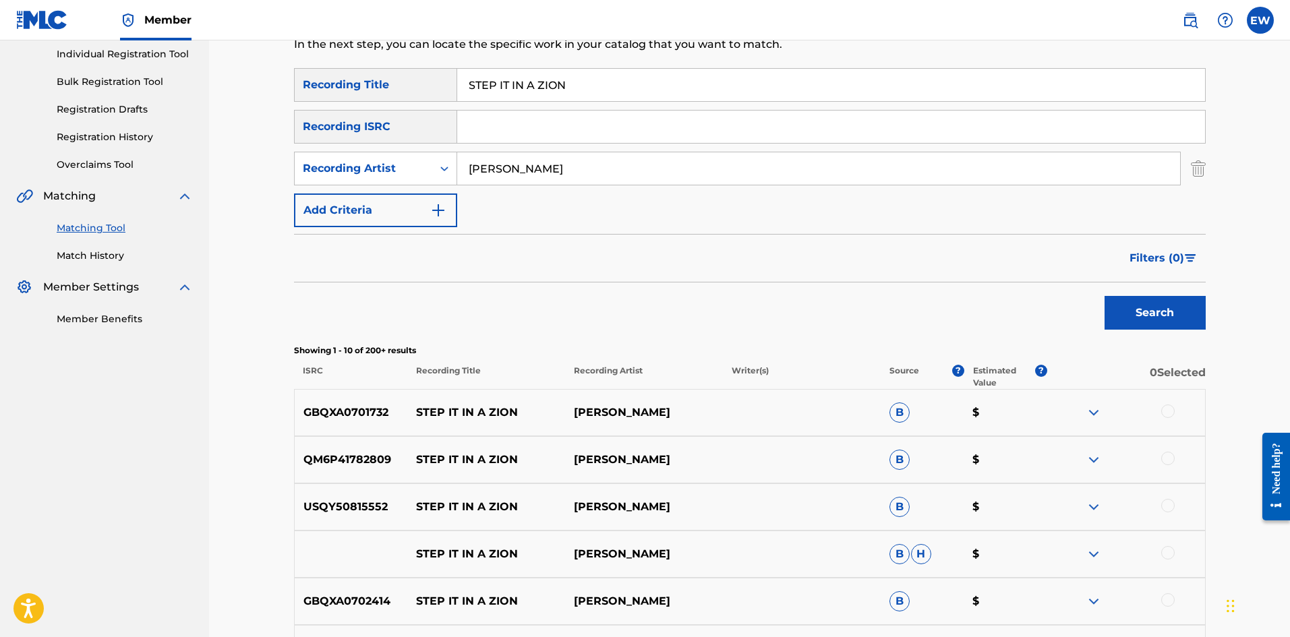
scroll to position [202, 0]
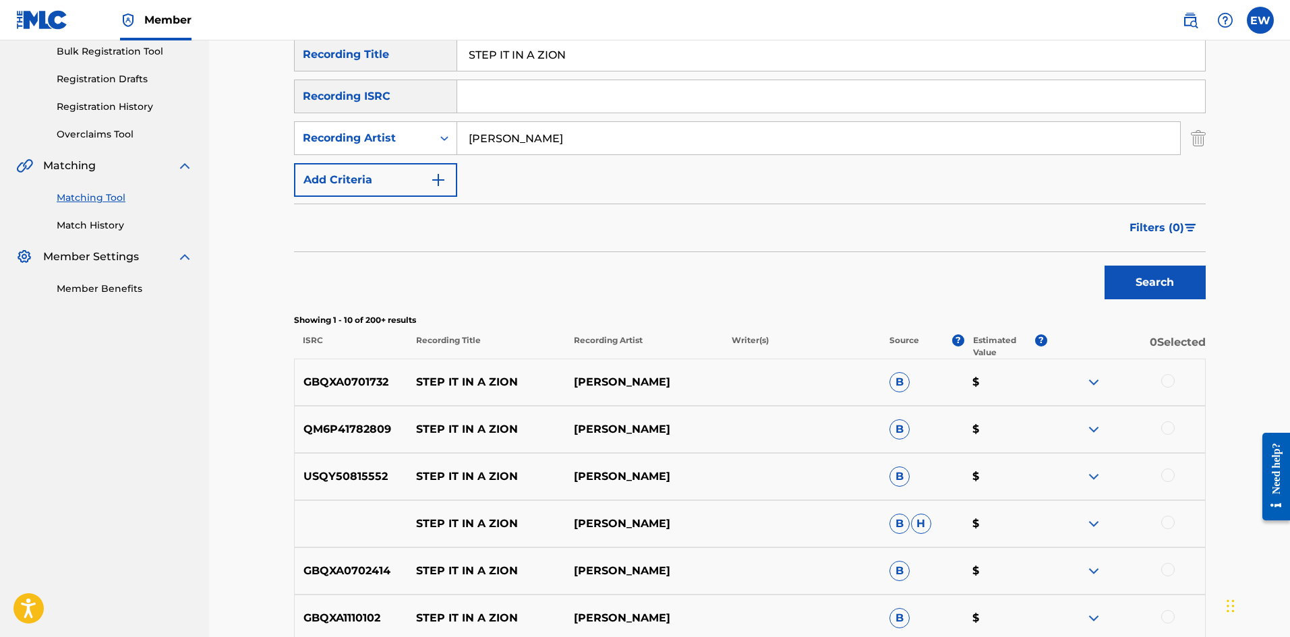
click at [1167, 378] on div at bounding box center [1167, 380] width 13 height 13
click at [1167, 425] on div at bounding box center [1167, 427] width 13 height 13
click at [1163, 473] on div at bounding box center [1167, 475] width 13 height 13
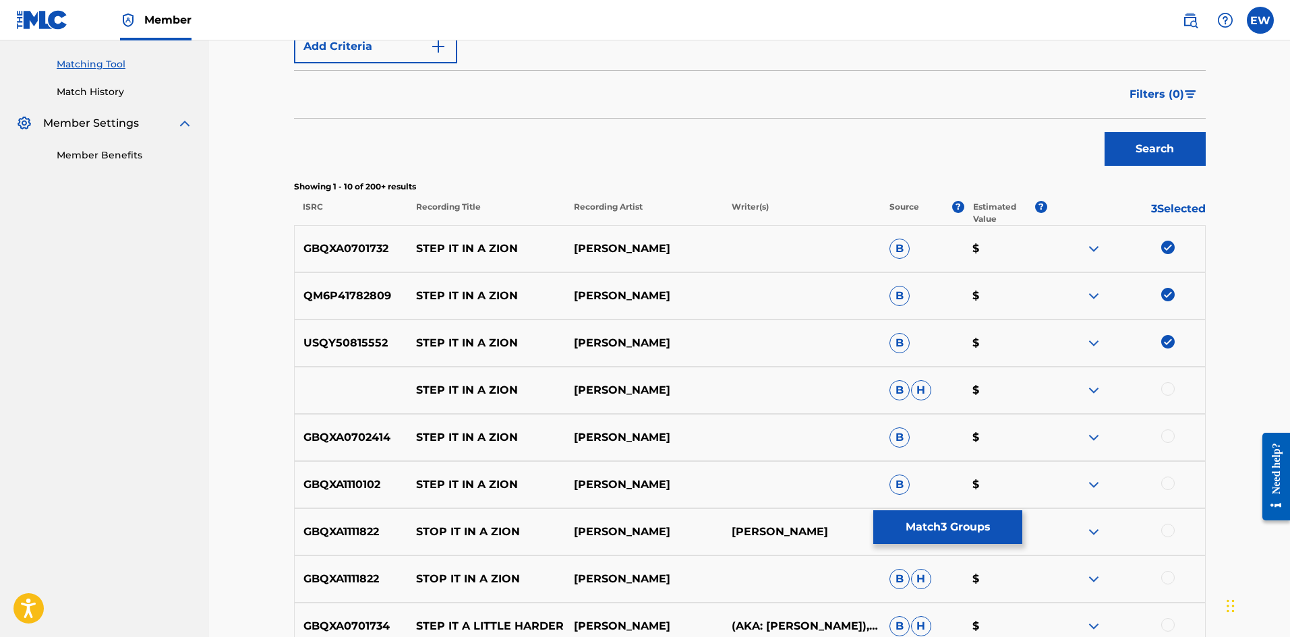
scroll to position [337, 0]
click at [1171, 390] on div at bounding box center [1167, 387] width 13 height 13
click at [1166, 436] on div at bounding box center [1167, 434] width 13 height 13
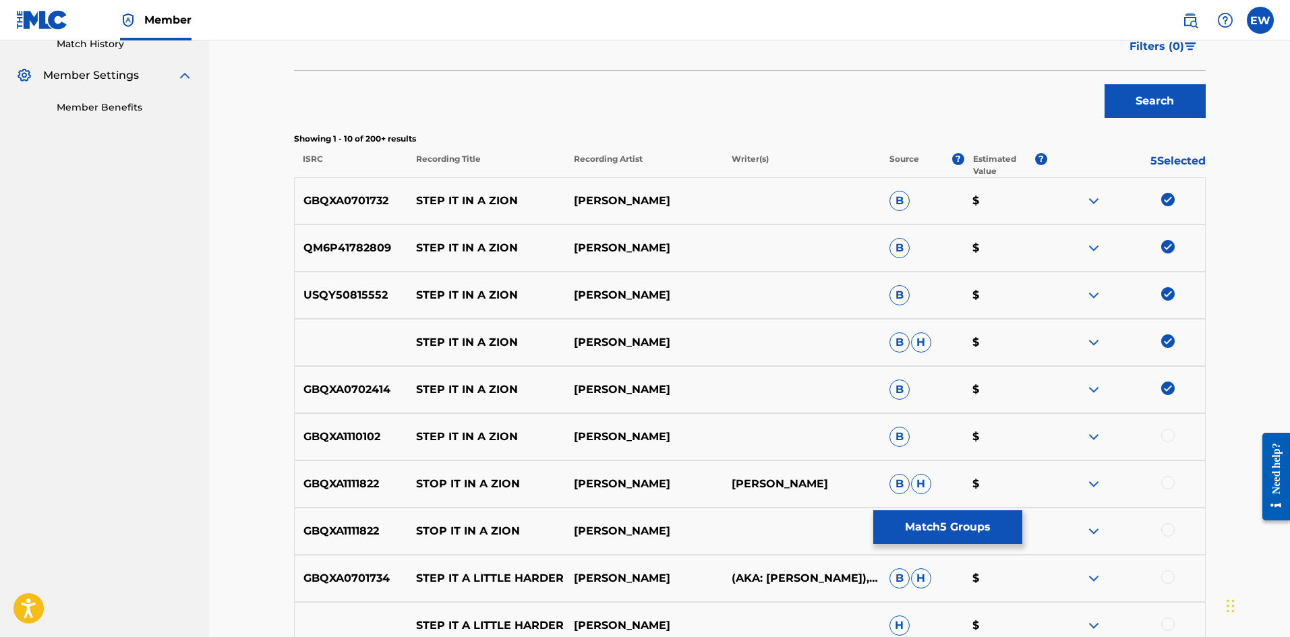
scroll to position [405, 0]
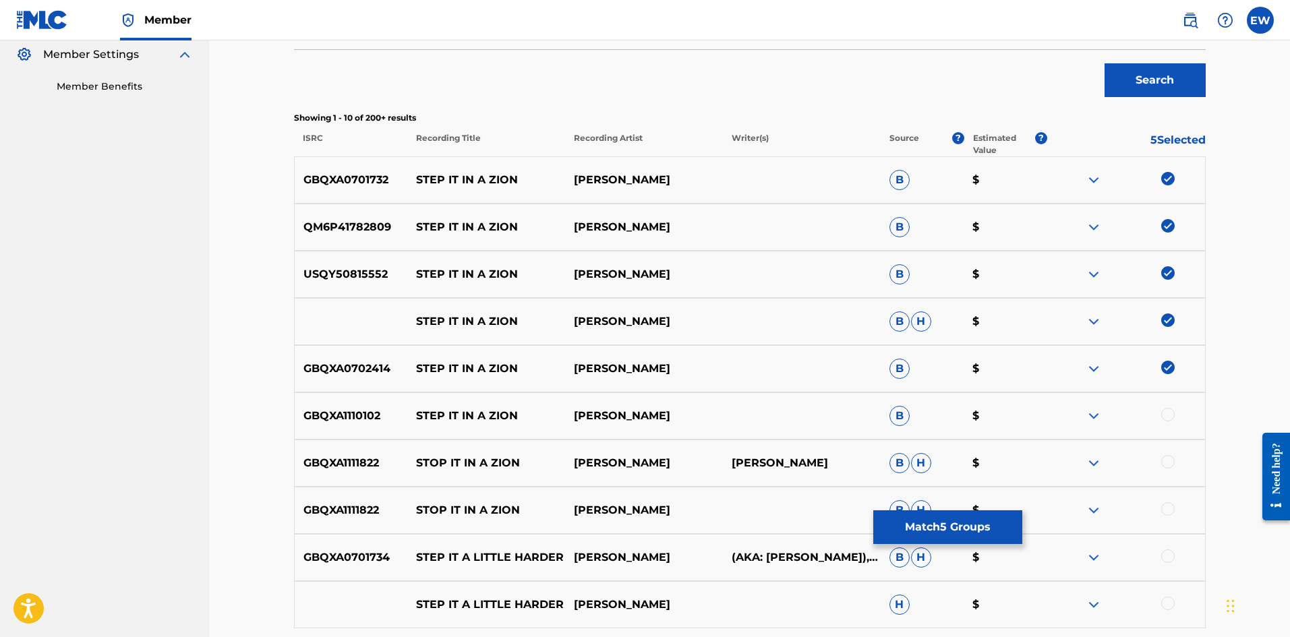
click at [1167, 417] on div at bounding box center [1167, 414] width 13 height 13
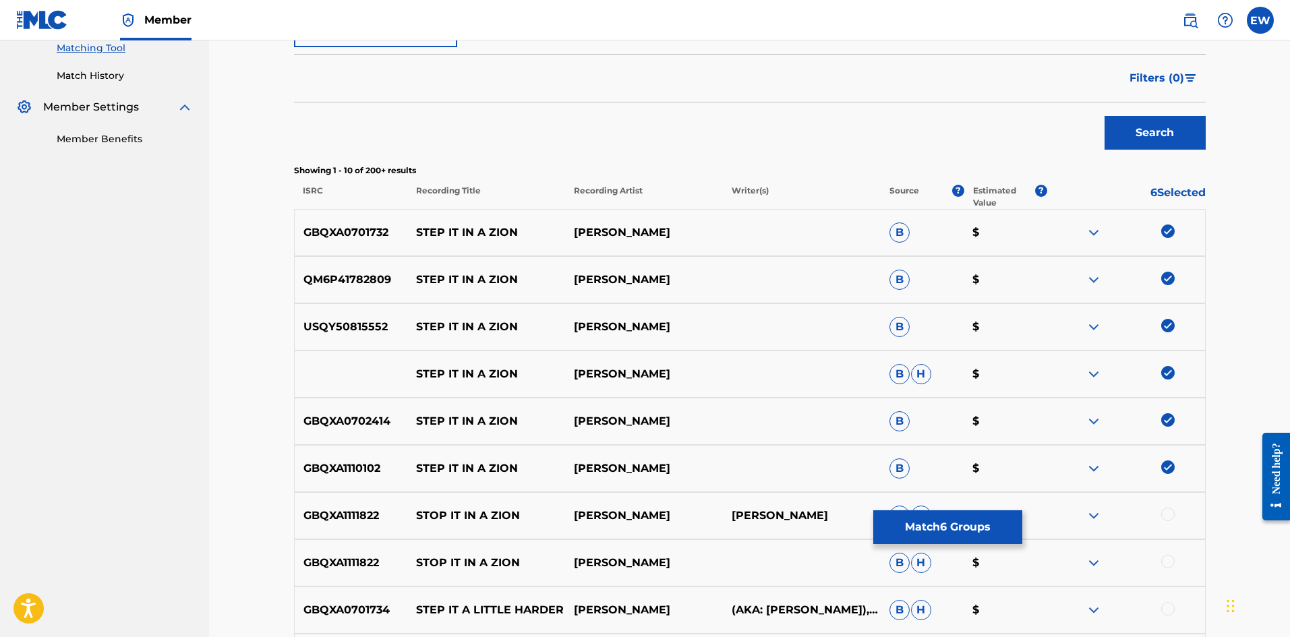
scroll to position [337, 0]
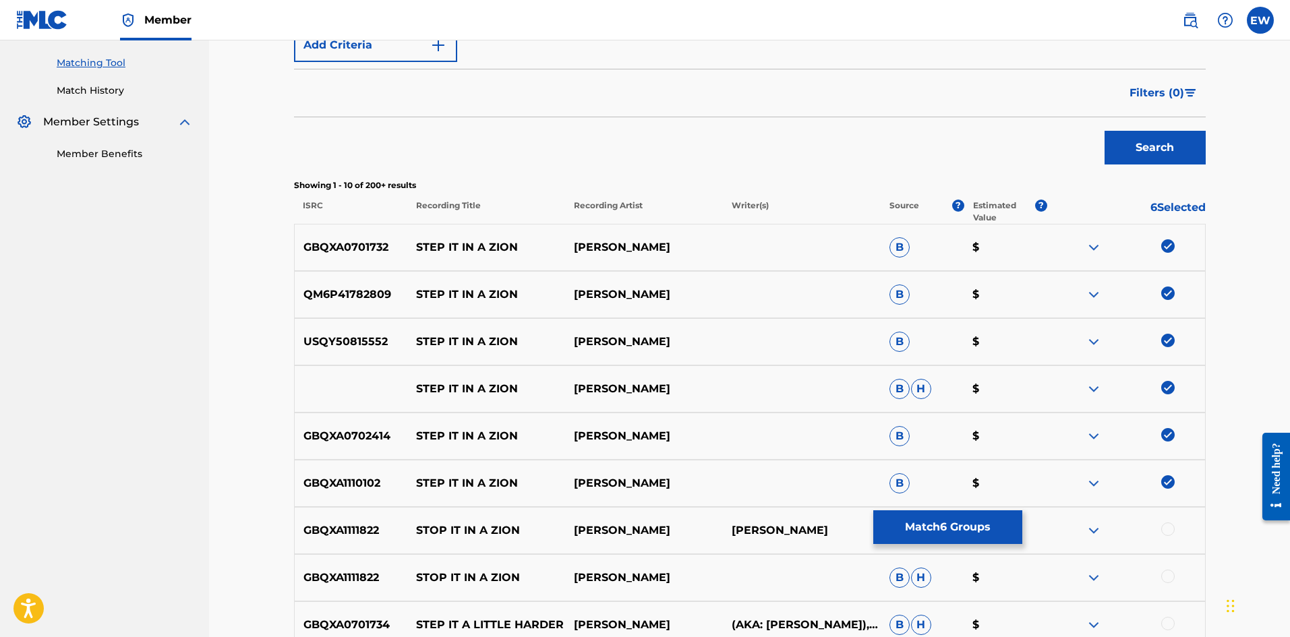
click at [929, 521] on button "Match 6 Groups" at bounding box center [947, 527] width 149 height 34
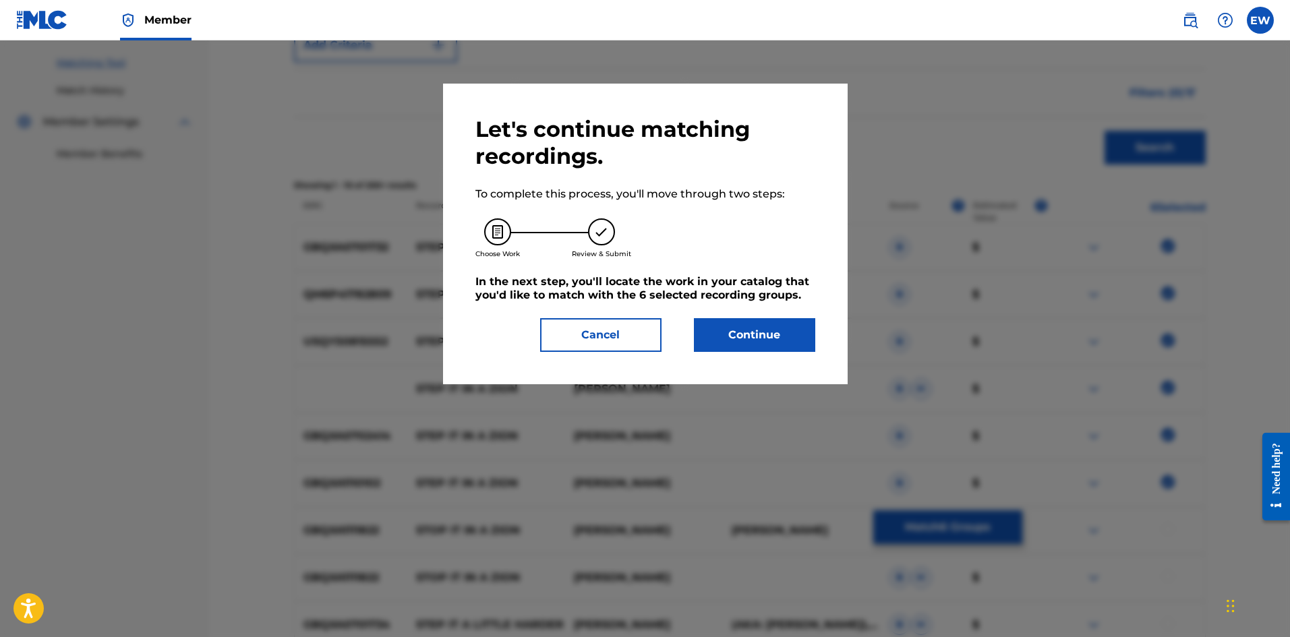
click at [772, 330] on button "Continue" at bounding box center [754, 335] width 121 height 34
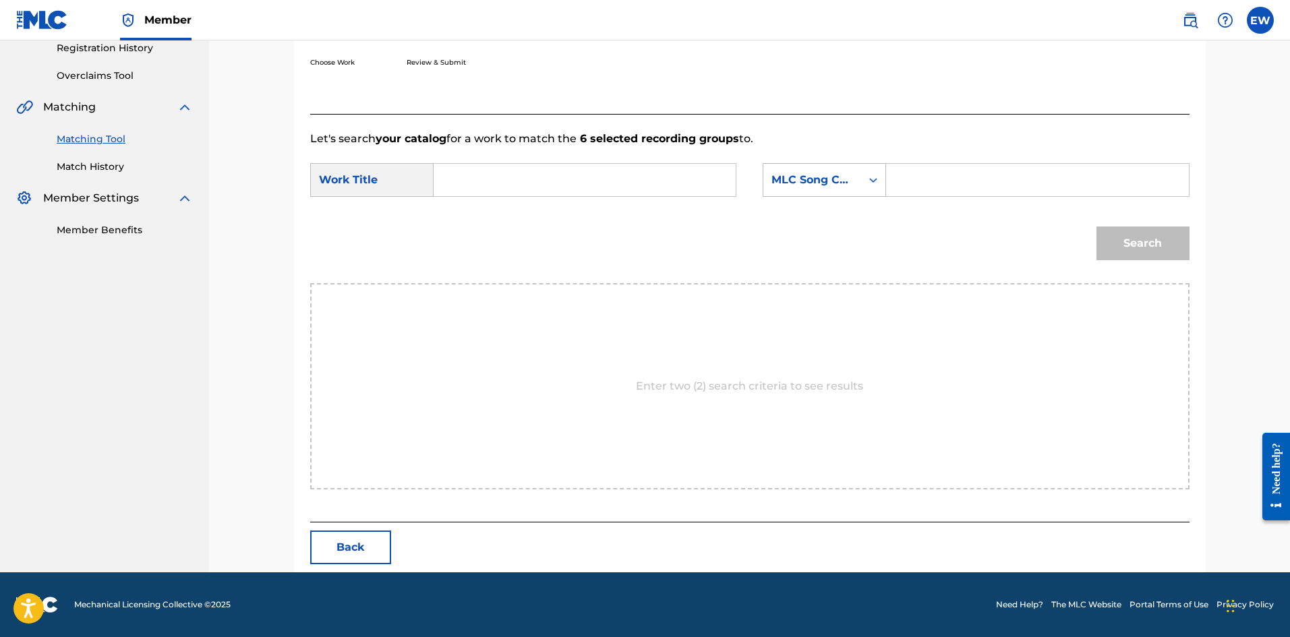
click at [624, 184] on input "Search Form" at bounding box center [584, 180] width 279 height 32
type input "STEP IT IN A ZION"
click at [914, 171] on input "Search Form" at bounding box center [1037, 180] width 279 height 32
type input "X8342A"
click at [1171, 256] on button "Search" at bounding box center [1142, 244] width 93 height 34
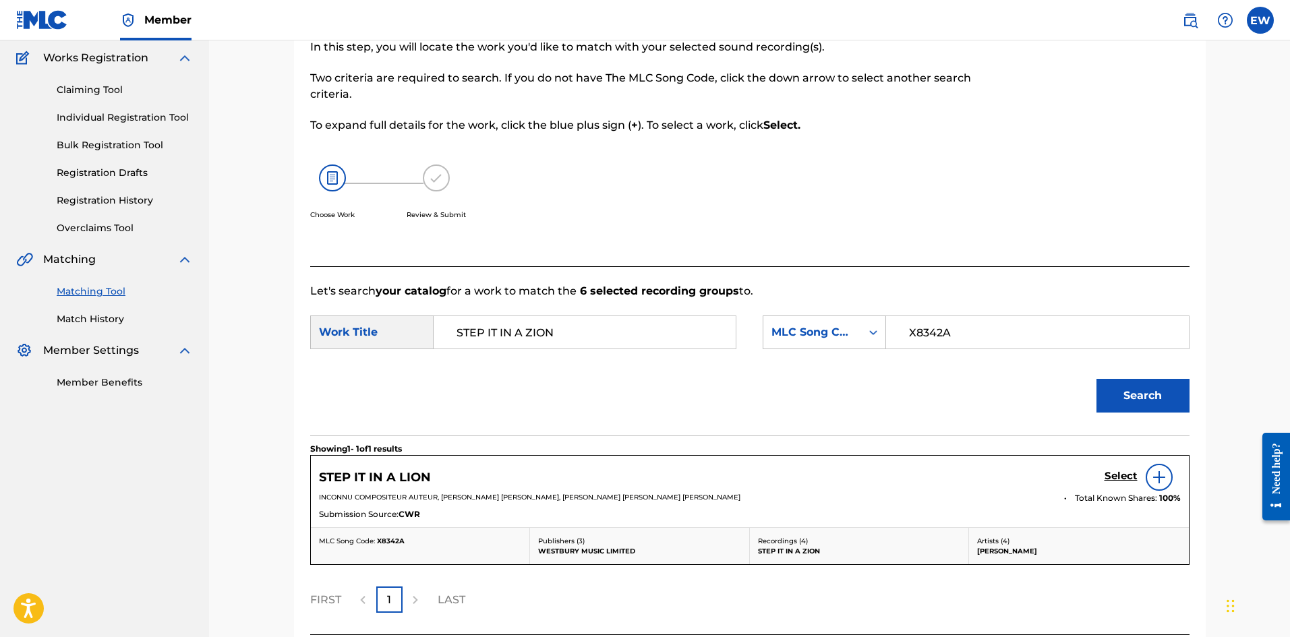
scroll to position [221, 0]
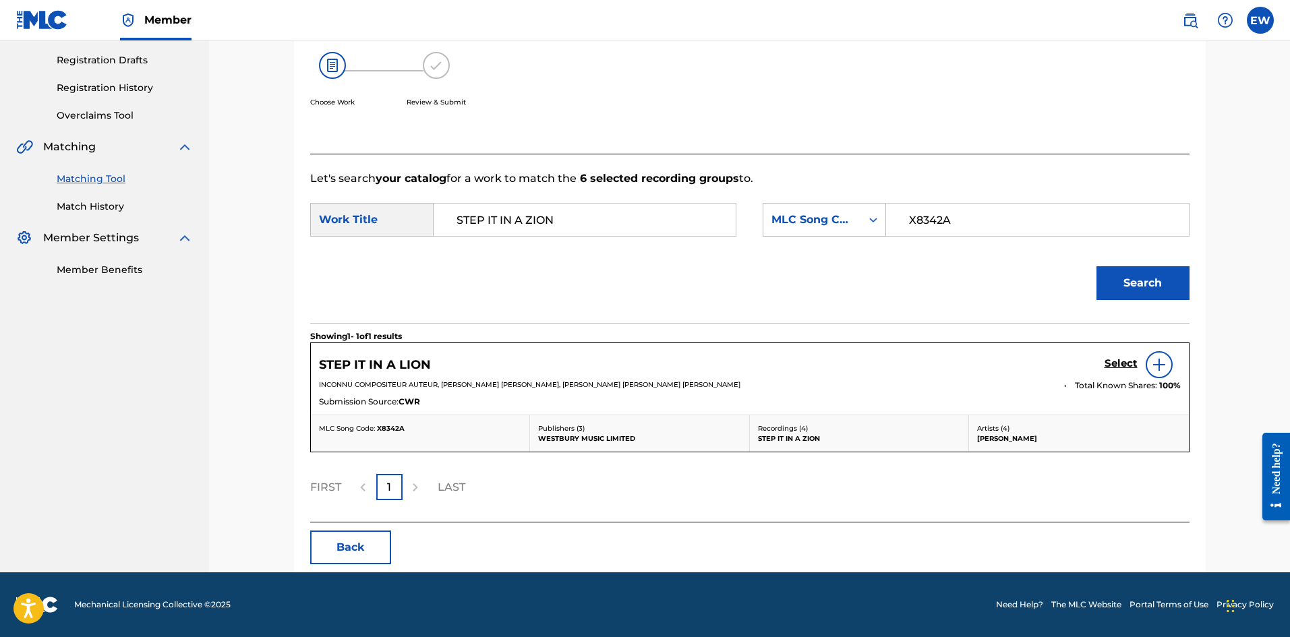
click at [1122, 359] on h5 "Select" at bounding box center [1121, 363] width 33 height 13
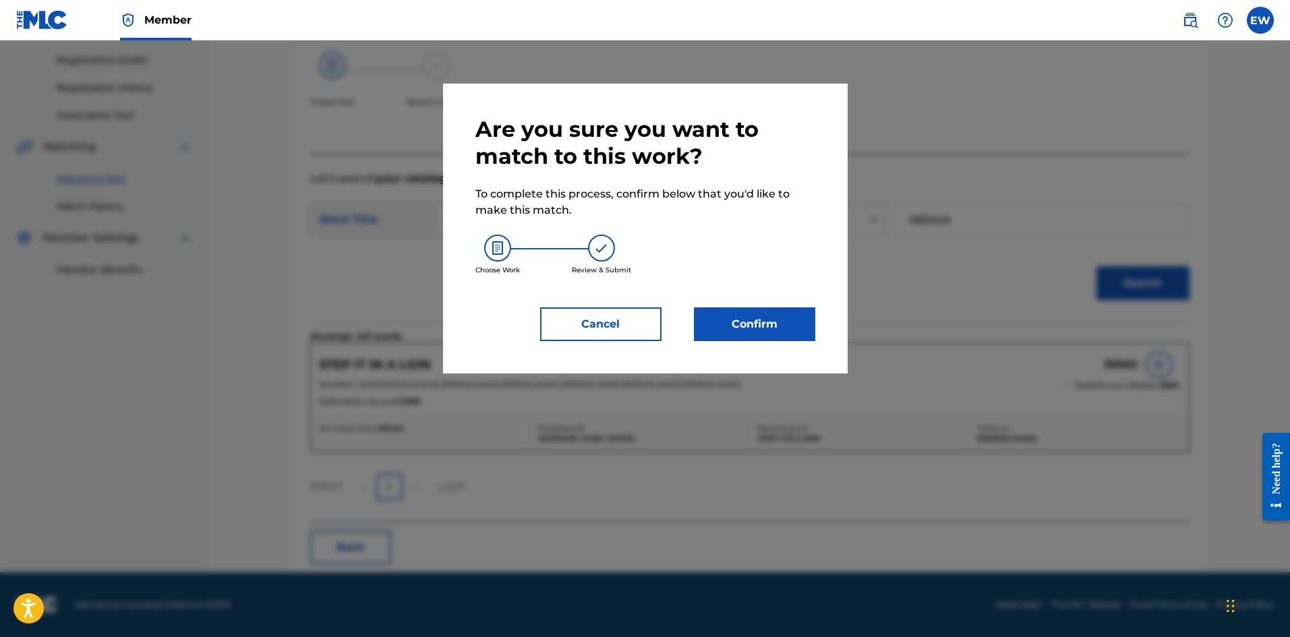
click at [746, 326] on button "Confirm" at bounding box center [754, 324] width 121 height 34
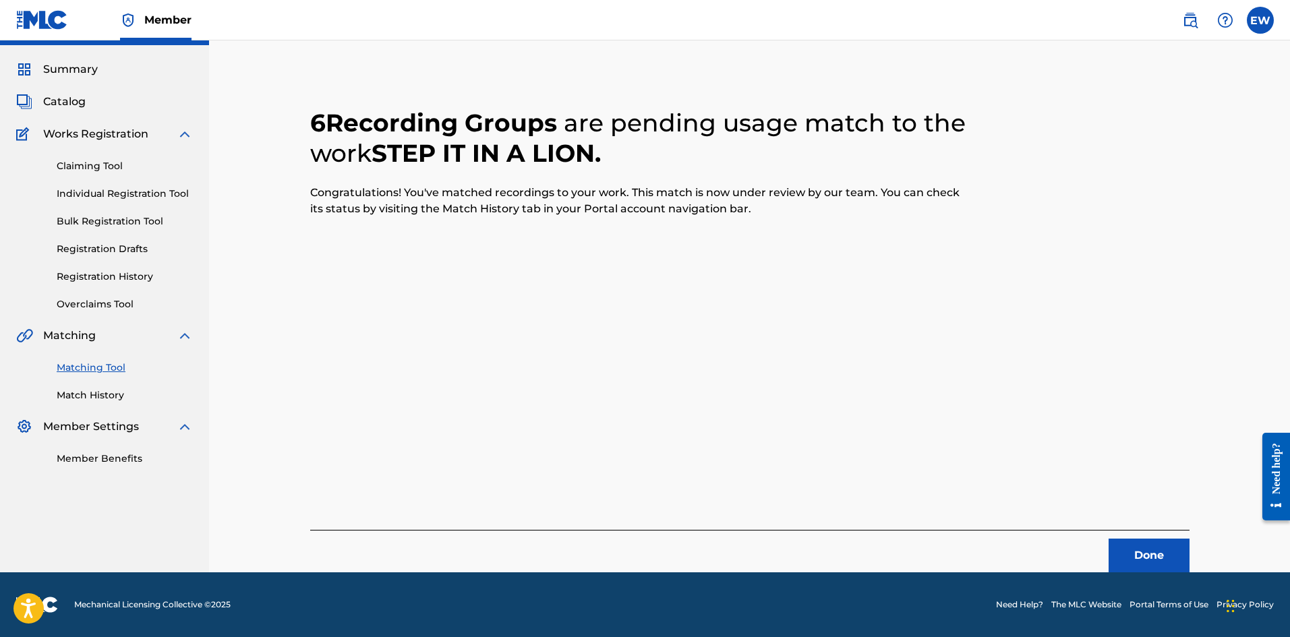
scroll to position [32, 0]
drag, startPoint x: 1140, startPoint y: 550, endPoint x: 1293, endPoint y: 544, distance: 153.9
click at [1144, 551] on button "Done" at bounding box center [1149, 556] width 81 height 34
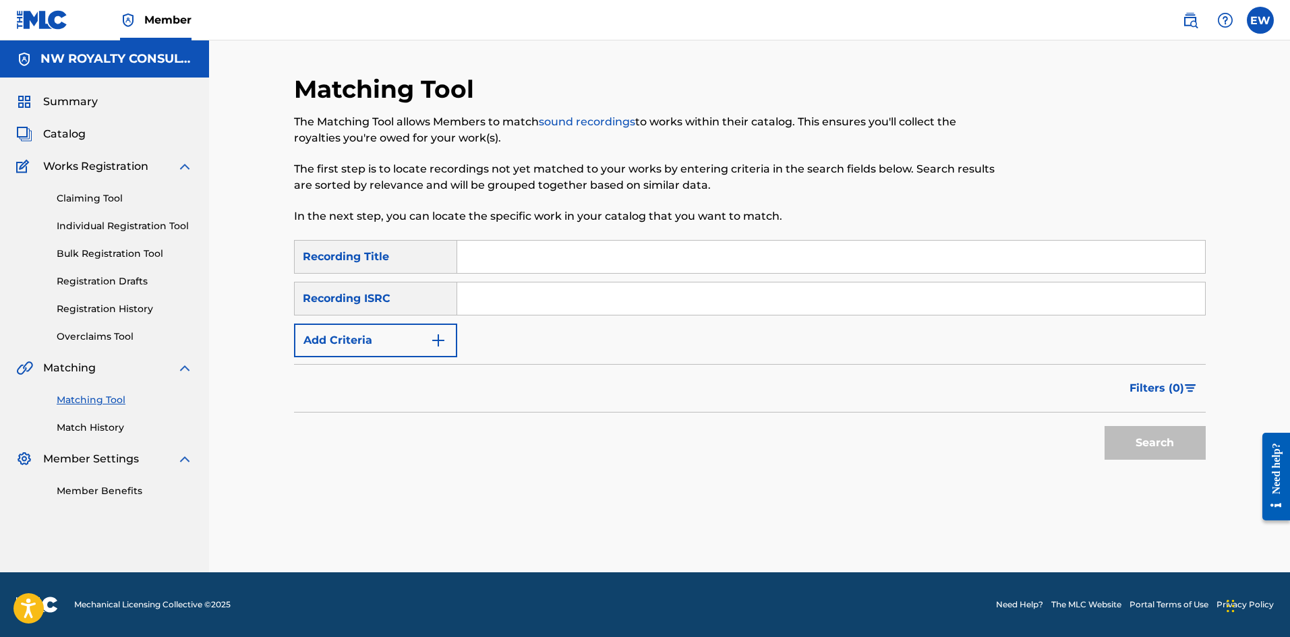
scroll to position [0, 0]
click at [324, 339] on button "Add Criteria" at bounding box center [375, 341] width 163 height 34
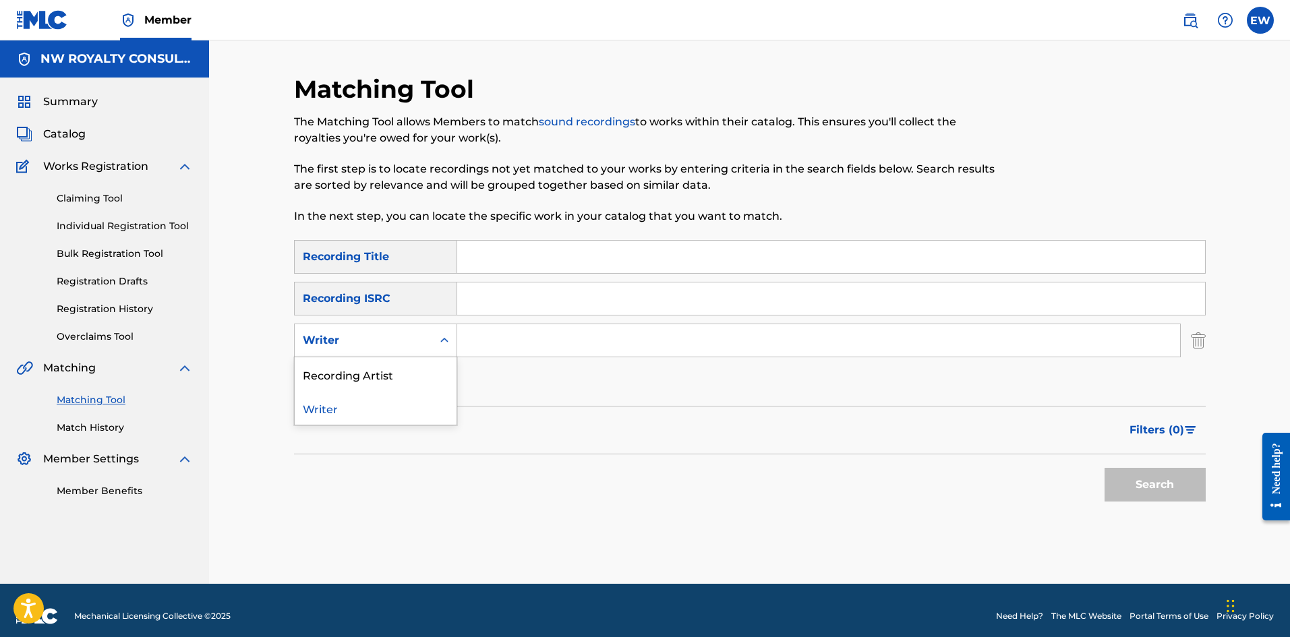
click at [324, 339] on div "Writer" at bounding box center [363, 340] width 121 height 16
click at [375, 370] on div "Recording Artist" at bounding box center [376, 374] width 162 height 34
click at [533, 340] on input "Search Form" at bounding box center [818, 340] width 723 height 32
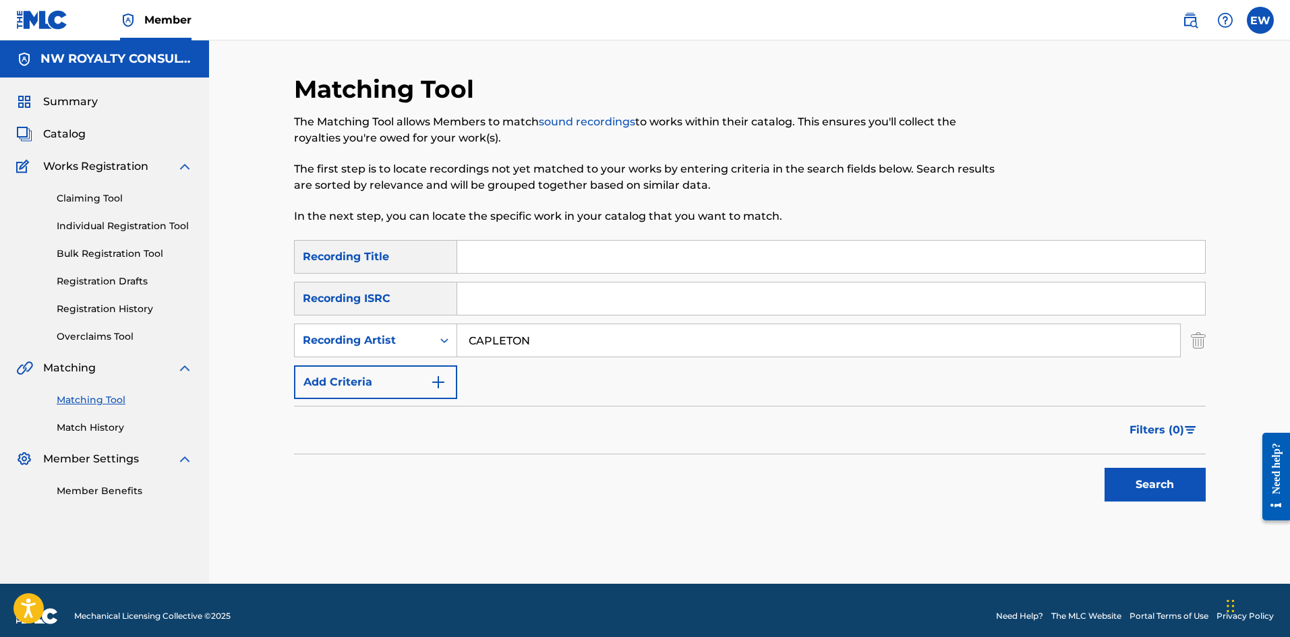
type input "CAPLETON"
click at [583, 264] on input "Search Form" at bounding box center [831, 257] width 748 height 32
type input "STEPPING"
click at [1160, 481] on button "Search" at bounding box center [1155, 485] width 101 height 34
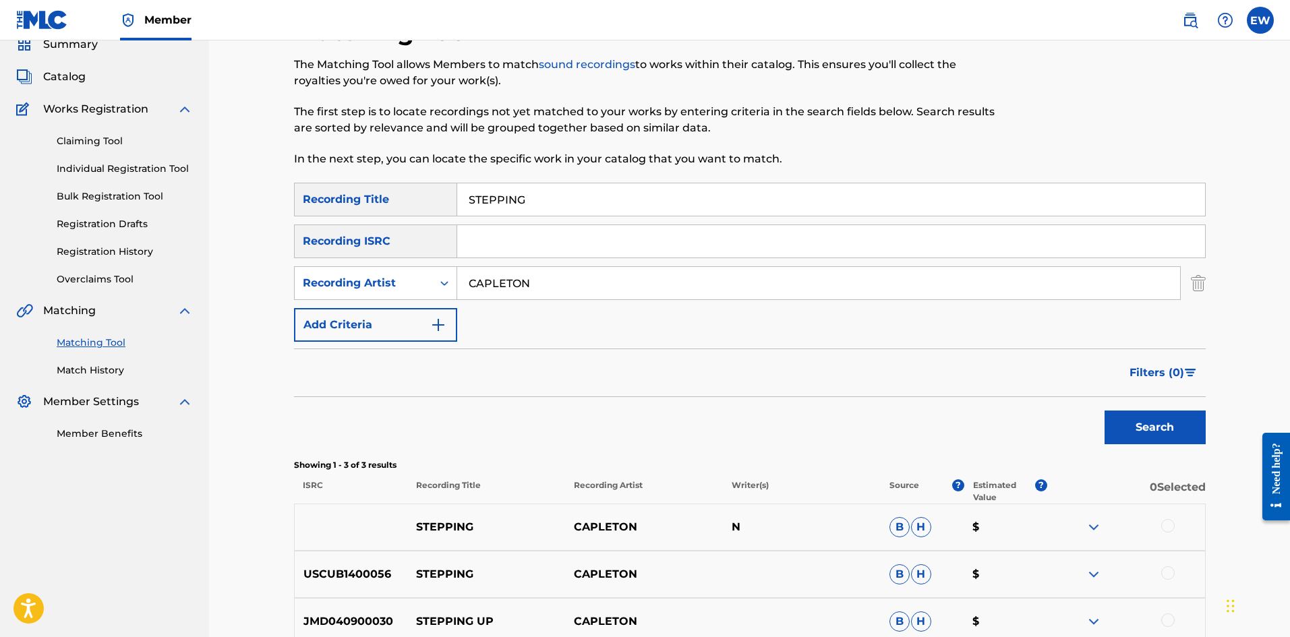
scroll to position [135, 0]
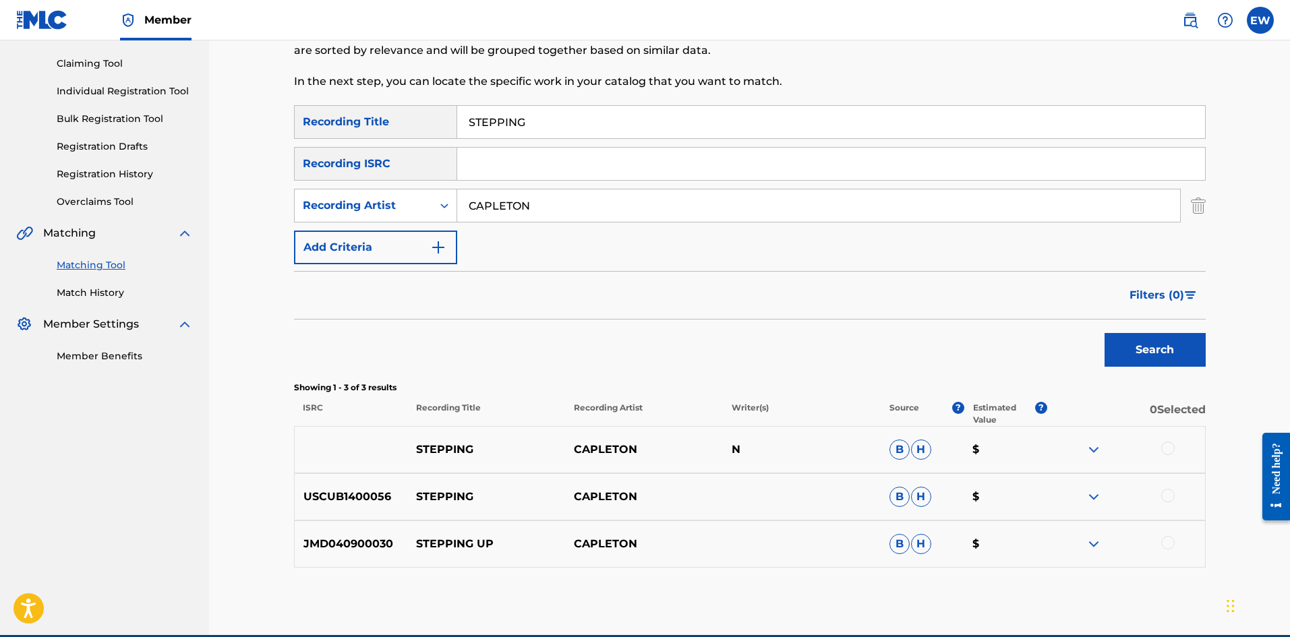
click at [1170, 454] on div at bounding box center [1167, 448] width 13 height 13
click at [1173, 494] on div at bounding box center [1167, 495] width 13 height 13
click at [1175, 538] on div at bounding box center [1126, 544] width 158 height 16
click at [1165, 538] on div at bounding box center [1167, 542] width 13 height 13
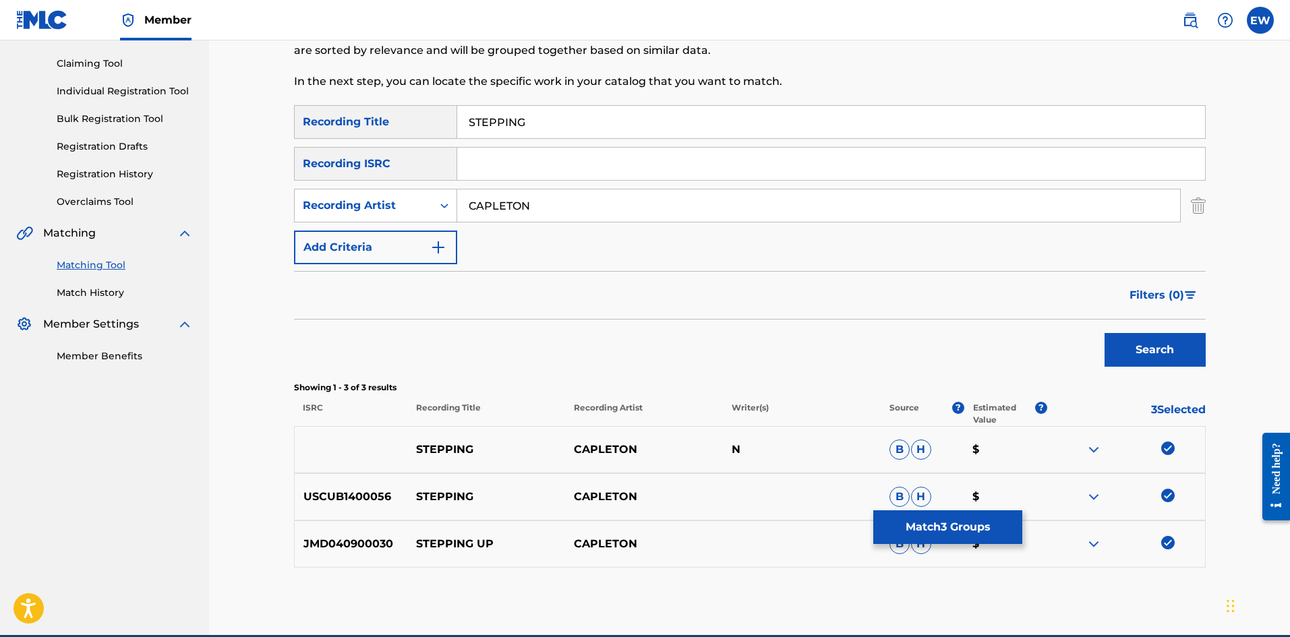
click at [922, 532] on button "Match 3 Groups" at bounding box center [947, 527] width 149 height 34
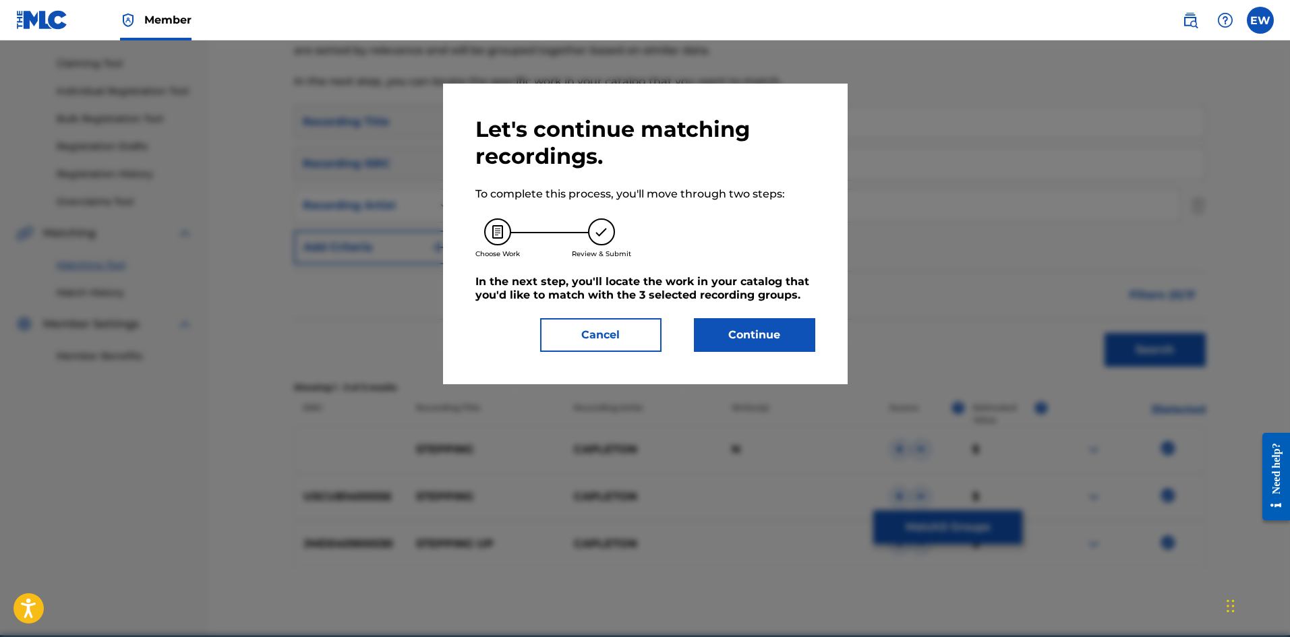
click at [775, 329] on button "Continue" at bounding box center [754, 335] width 121 height 34
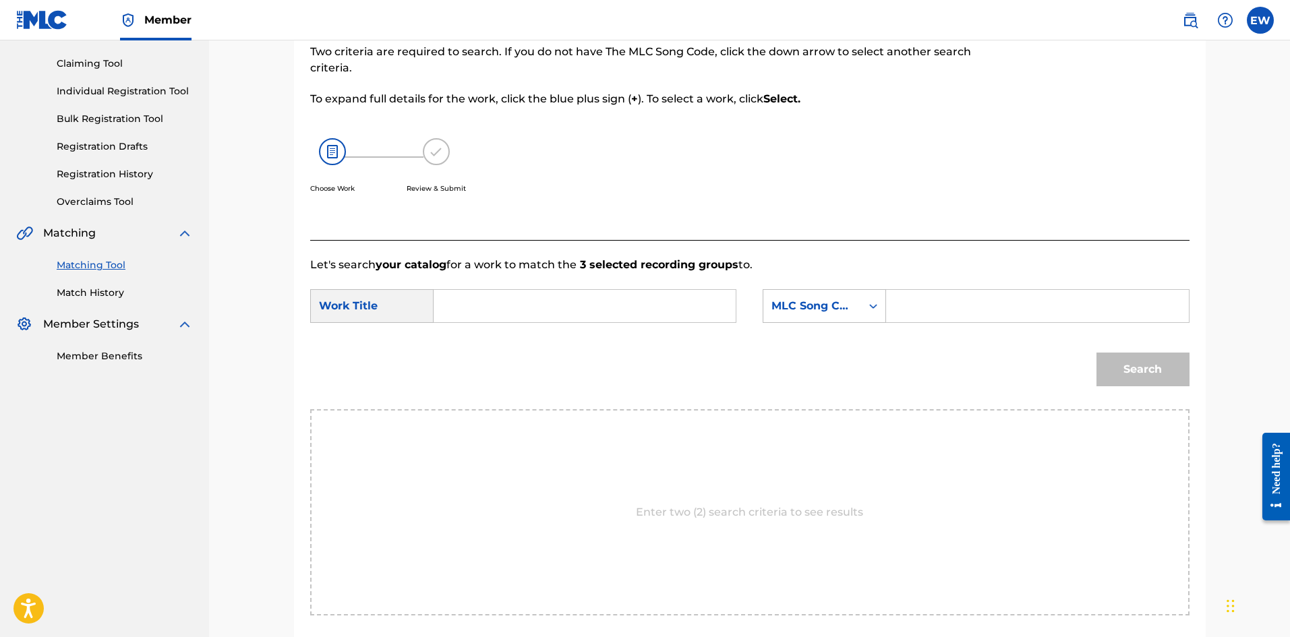
click at [683, 312] on input "Search Form" at bounding box center [584, 306] width 279 height 32
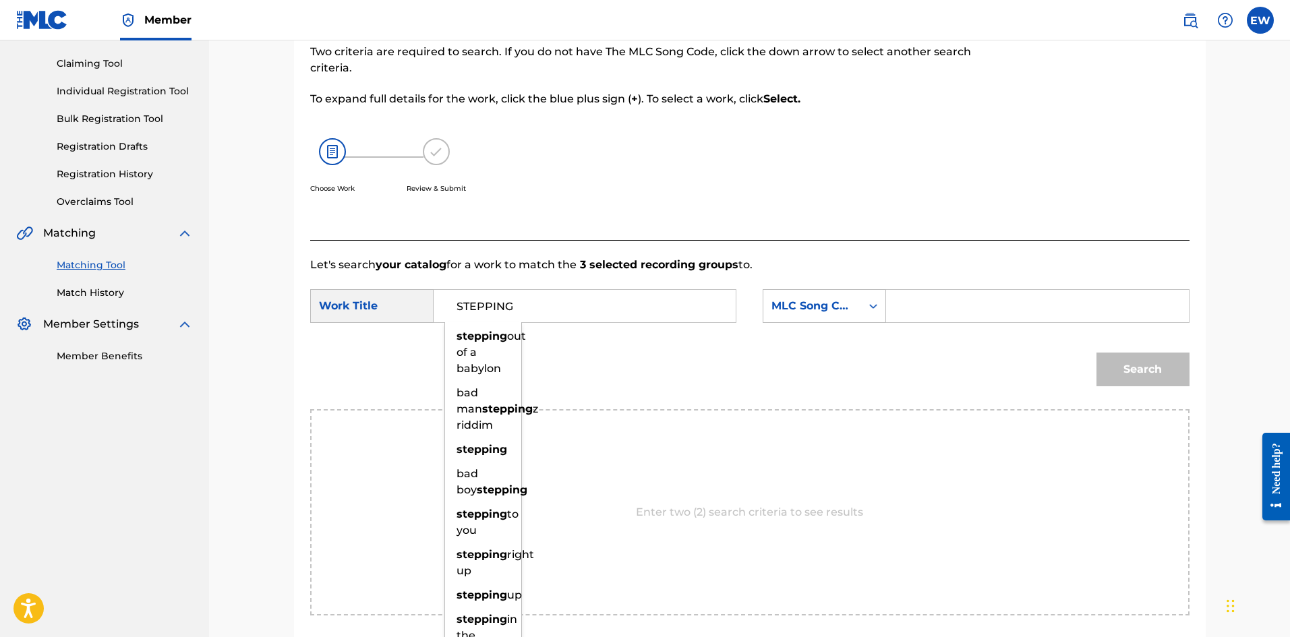
type input "STEPPING"
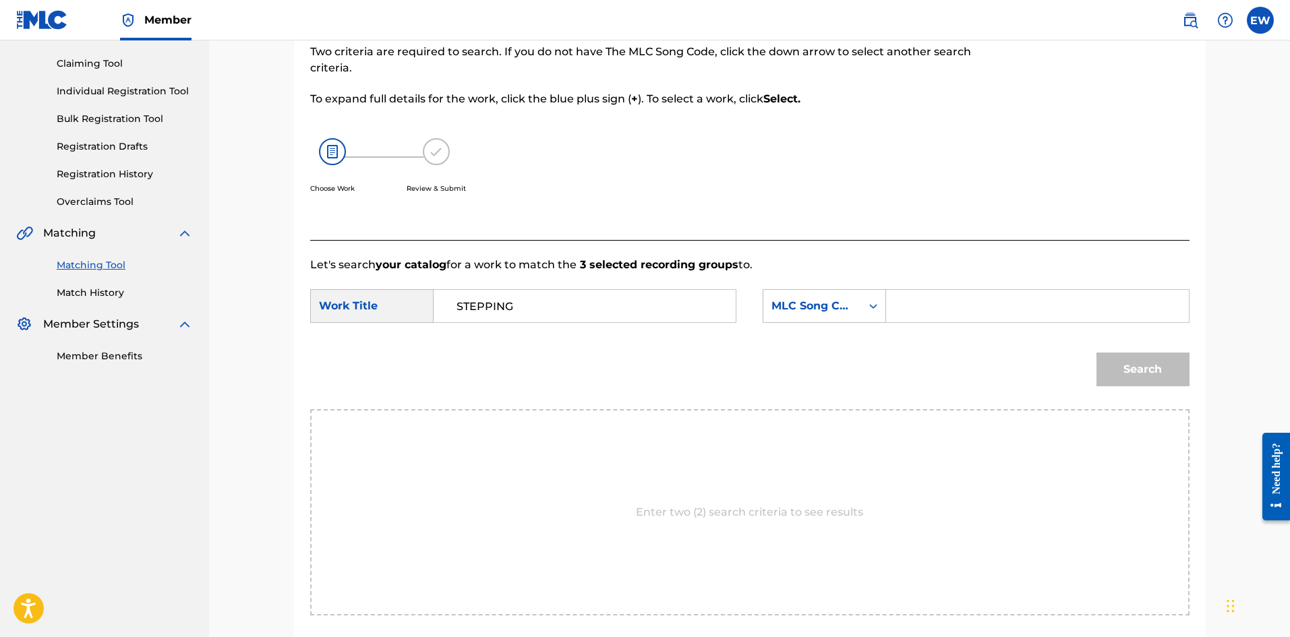
click at [980, 314] on input "Search Form" at bounding box center [1037, 306] width 279 height 32
type input "S48L2H"
click at [1148, 364] on button "Search" at bounding box center [1142, 370] width 93 height 34
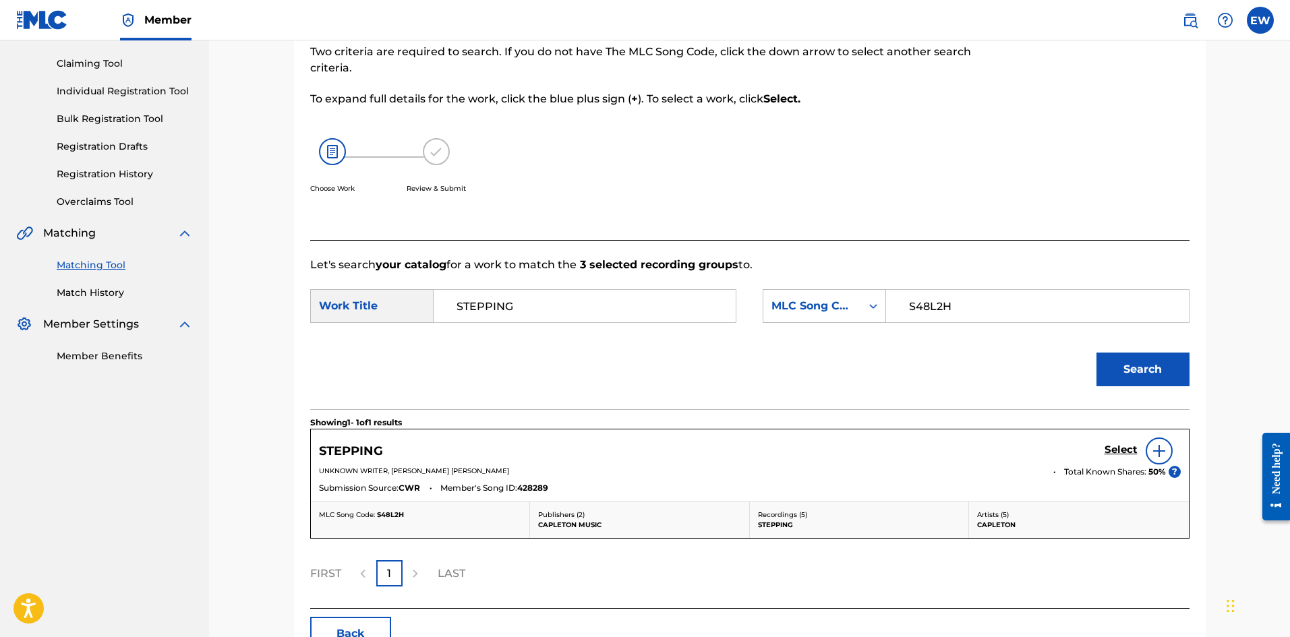
click at [1124, 454] on h5 "Select" at bounding box center [1121, 450] width 33 height 13
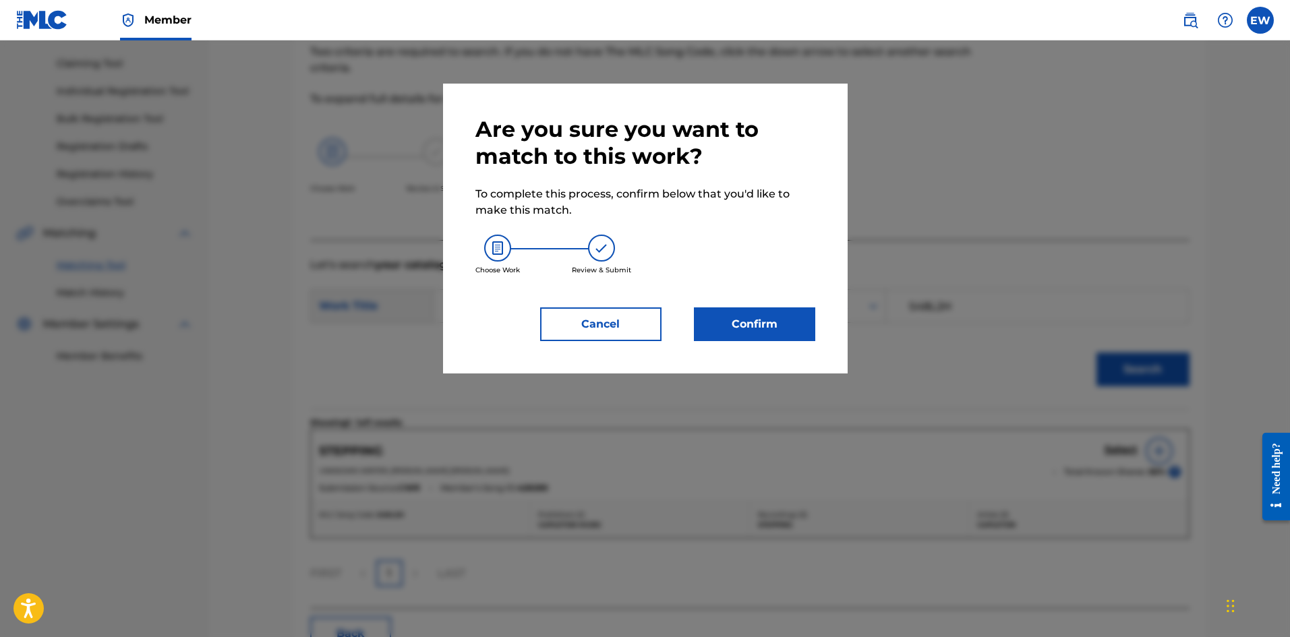
click at [750, 326] on button "Confirm" at bounding box center [754, 324] width 121 height 34
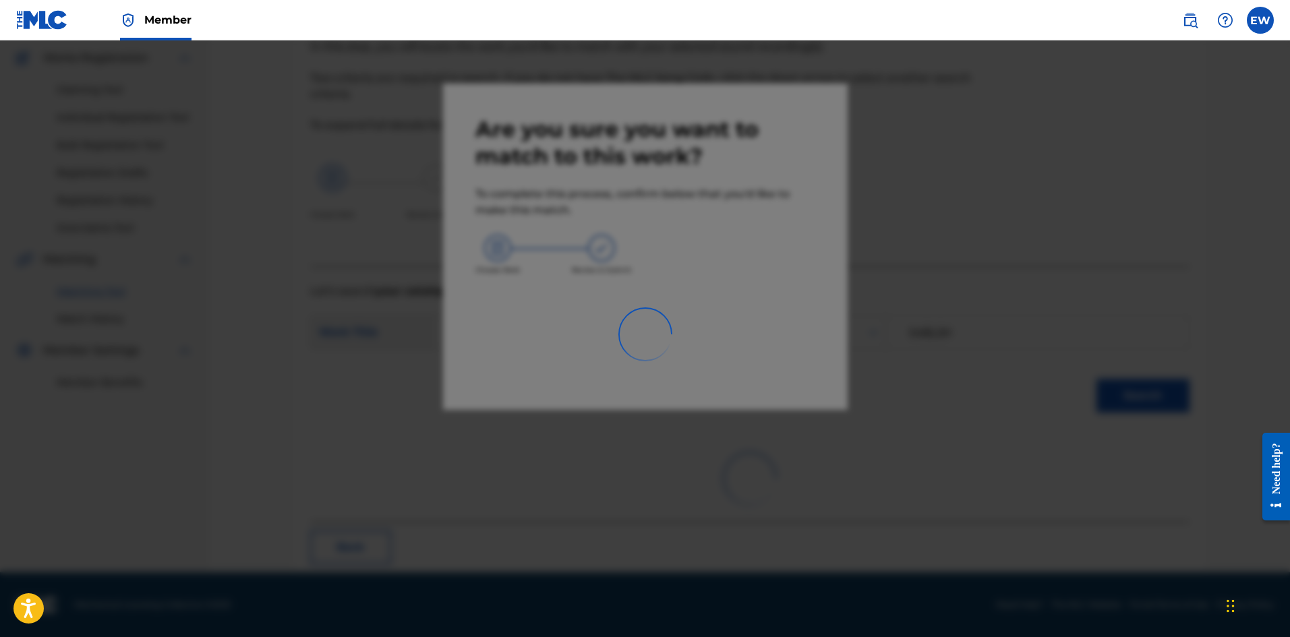
scroll to position [32, 0]
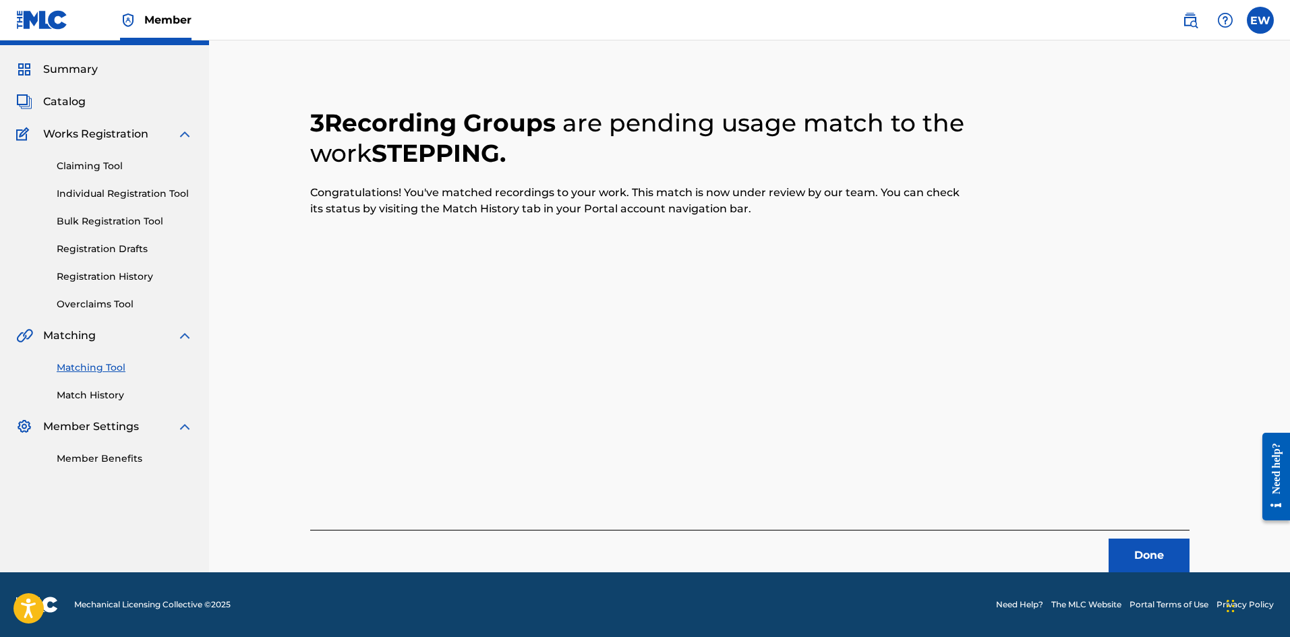
click at [1122, 547] on button "Done" at bounding box center [1149, 556] width 81 height 34
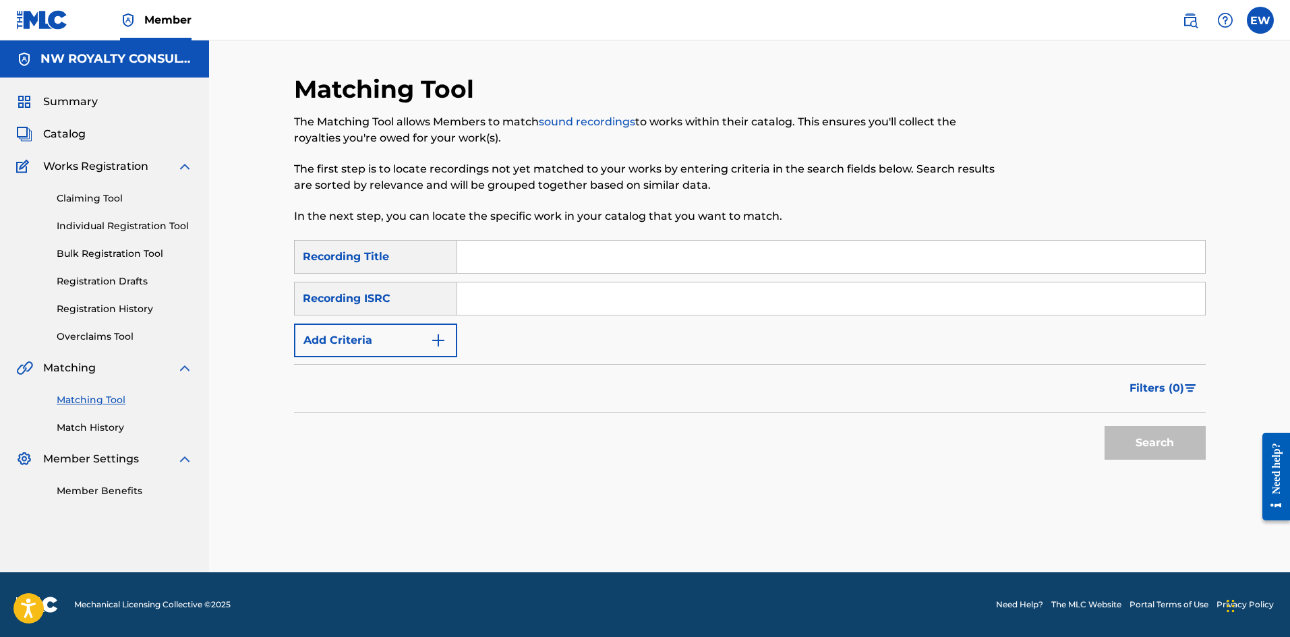
scroll to position [0, 0]
click at [341, 353] on button "Add Criteria" at bounding box center [375, 341] width 163 height 34
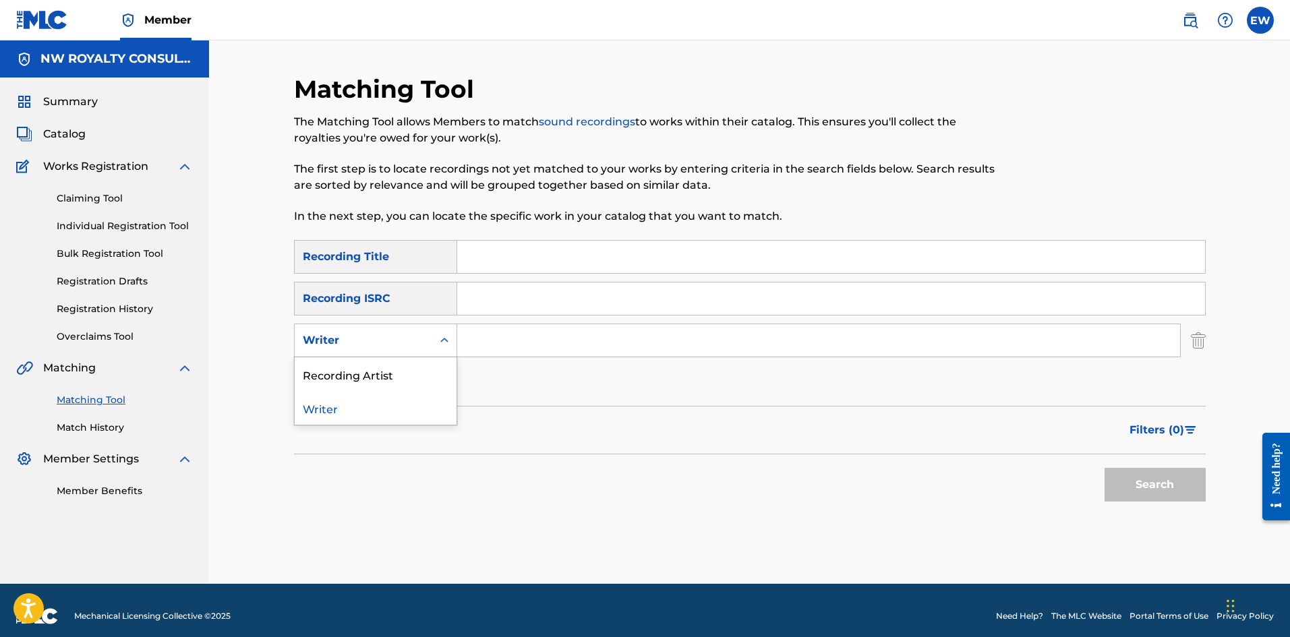
click at [341, 351] on div "Writer" at bounding box center [364, 341] width 138 height 26
drag, startPoint x: 358, startPoint y: 368, endPoint x: 390, endPoint y: 359, distance: 32.9
click at [360, 368] on div "Recording Artist" at bounding box center [376, 374] width 162 height 34
click at [570, 351] on input "Search Form" at bounding box center [818, 340] width 723 height 32
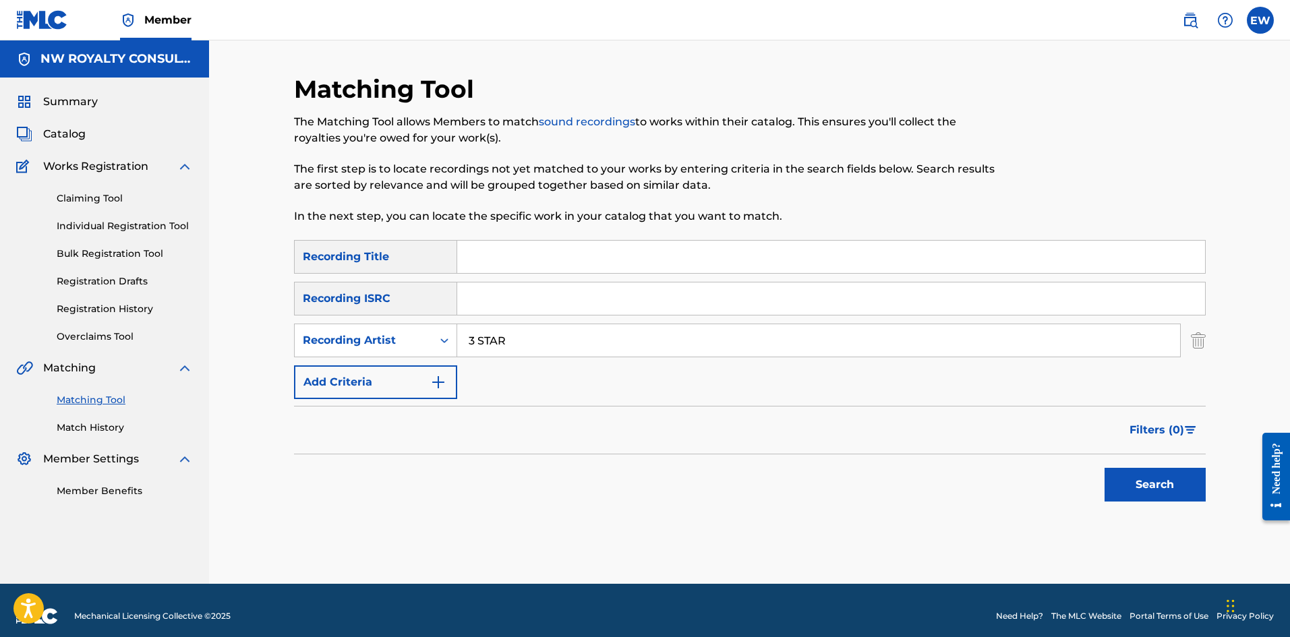
type input "3 STAR"
click at [486, 257] on input "Search Form" at bounding box center [831, 257] width 748 height 32
type input "STICKY GREEN"
drag, startPoint x: 1177, startPoint y: 474, endPoint x: 1163, endPoint y: 463, distance: 18.2
click at [1179, 477] on button "Search" at bounding box center [1155, 485] width 101 height 34
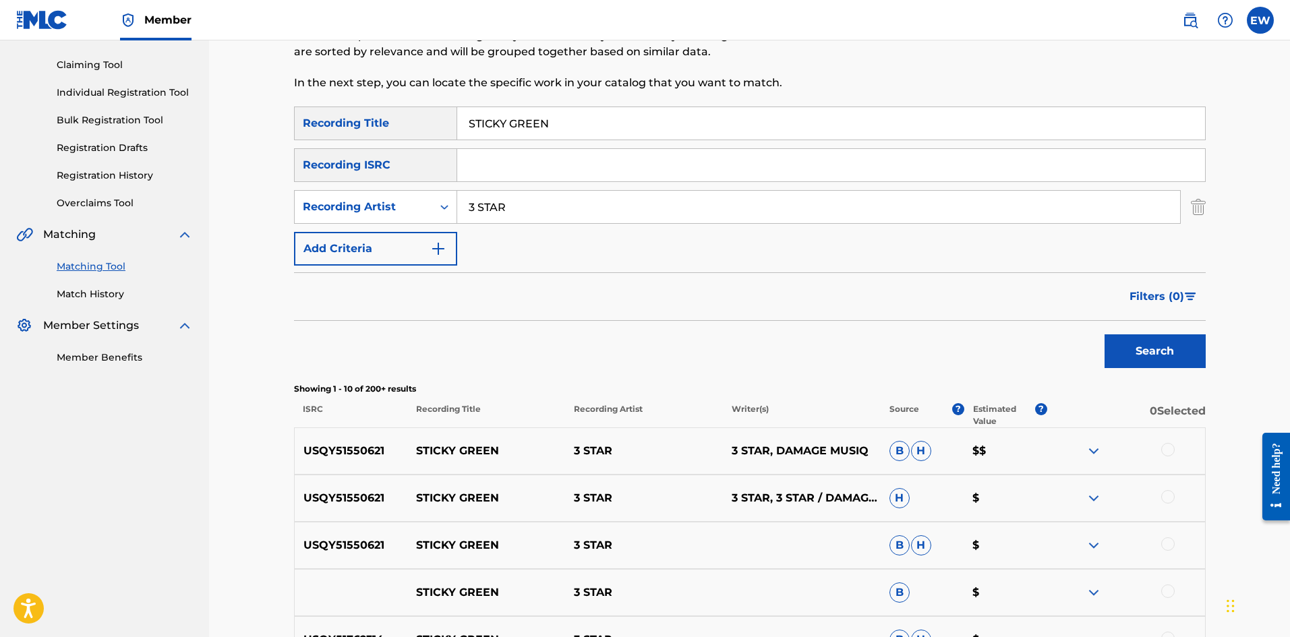
scroll to position [135, 0]
click at [1168, 457] on div at bounding box center [1126, 450] width 158 height 16
click at [1172, 448] on div at bounding box center [1167, 448] width 13 height 13
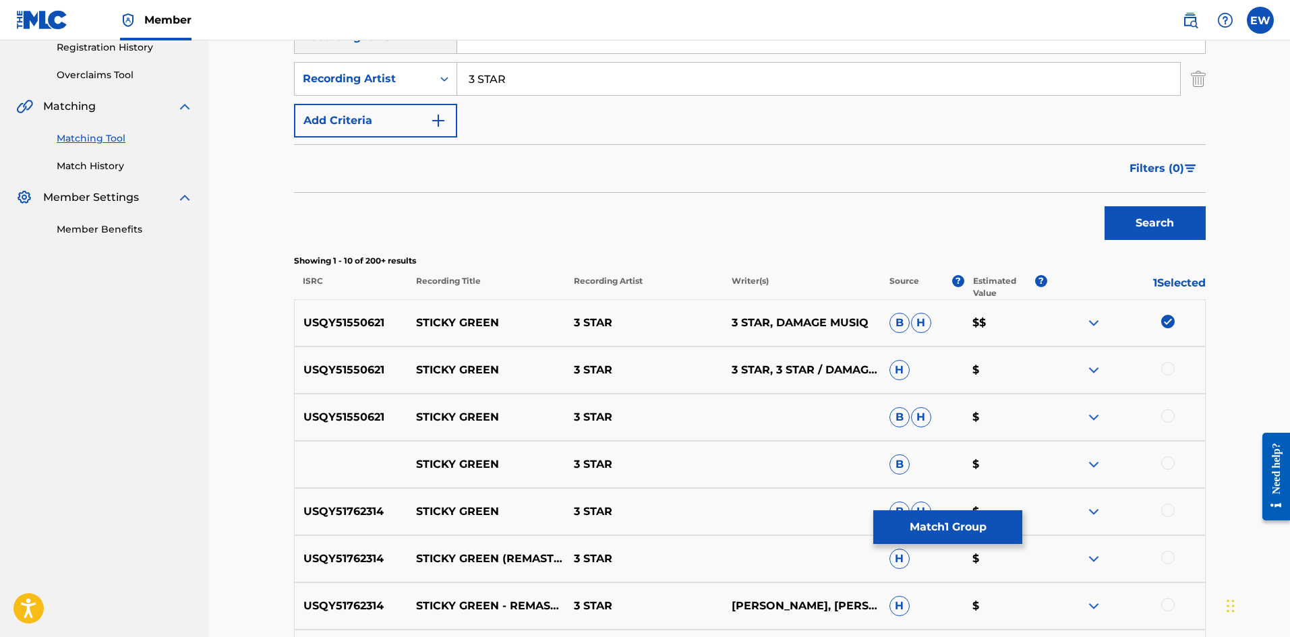
scroll to position [270, 0]
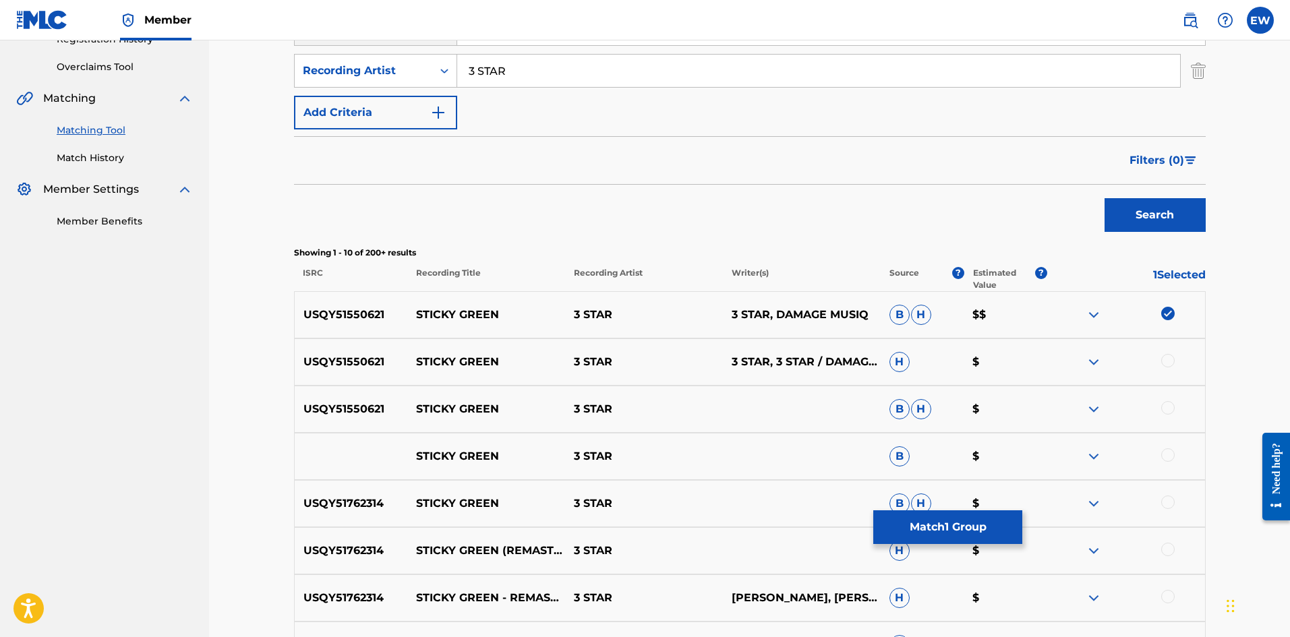
click at [1173, 365] on div at bounding box center [1167, 360] width 13 height 13
click at [1167, 407] on div at bounding box center [1167, 407] width 13 height 13
click at [1169, 452] on div at bounding box center [1167, 454] width 13 height 13
click at [1175, 504] on div at bounding box center [1126, 504] width 158 height 16
click at [1169, 501] on div at bounding box center [1167, 502] width 13 height 13
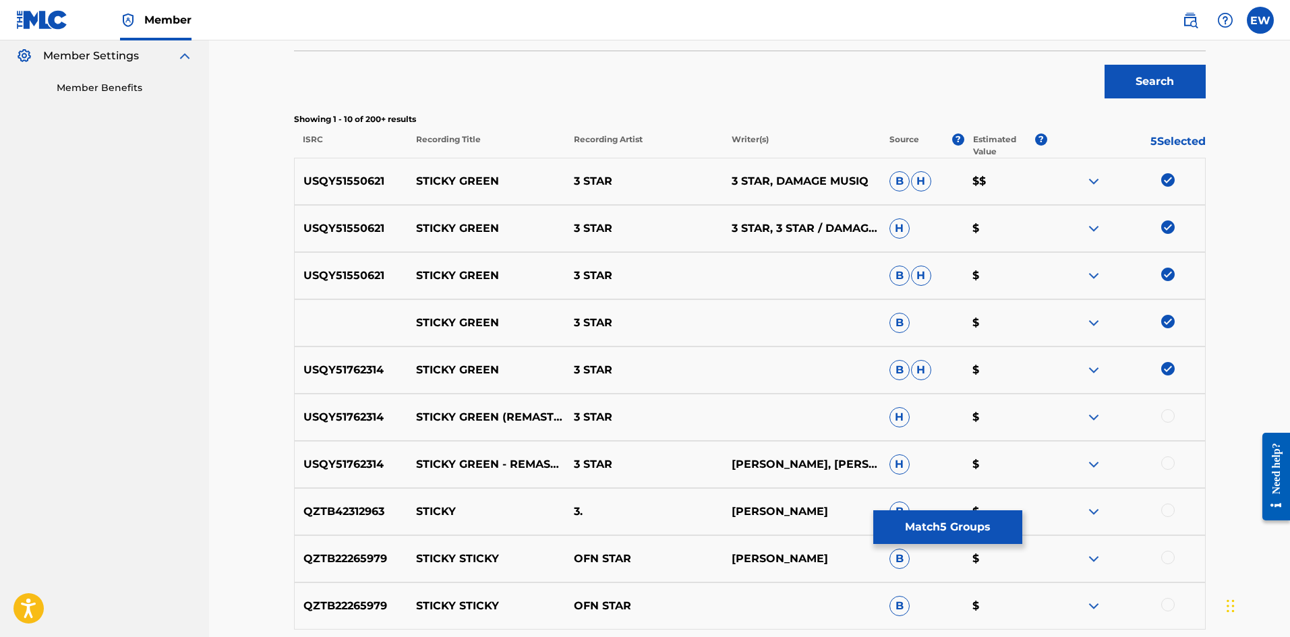
scroll to position [405, 0]
click at [1167, 417] on div at bounding box center [1167, 414] width 13 height 13
click at [1163, 457] on div at bounding box center [1167, 461] width 13 height 13
click at [995, 527] on button "Match 7 Groups" at bounding box center [947, 527] width 149 height 34
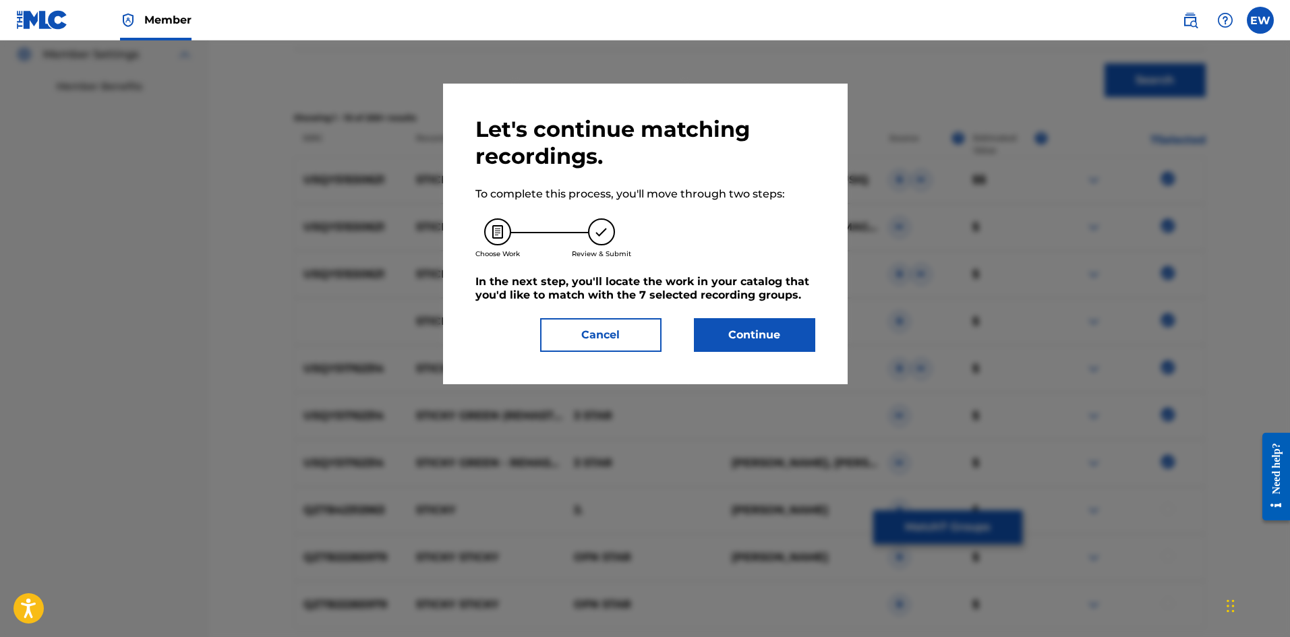
click at [786, 338] on button "Continue" at bounding box center [754, 335] width 121 height 34
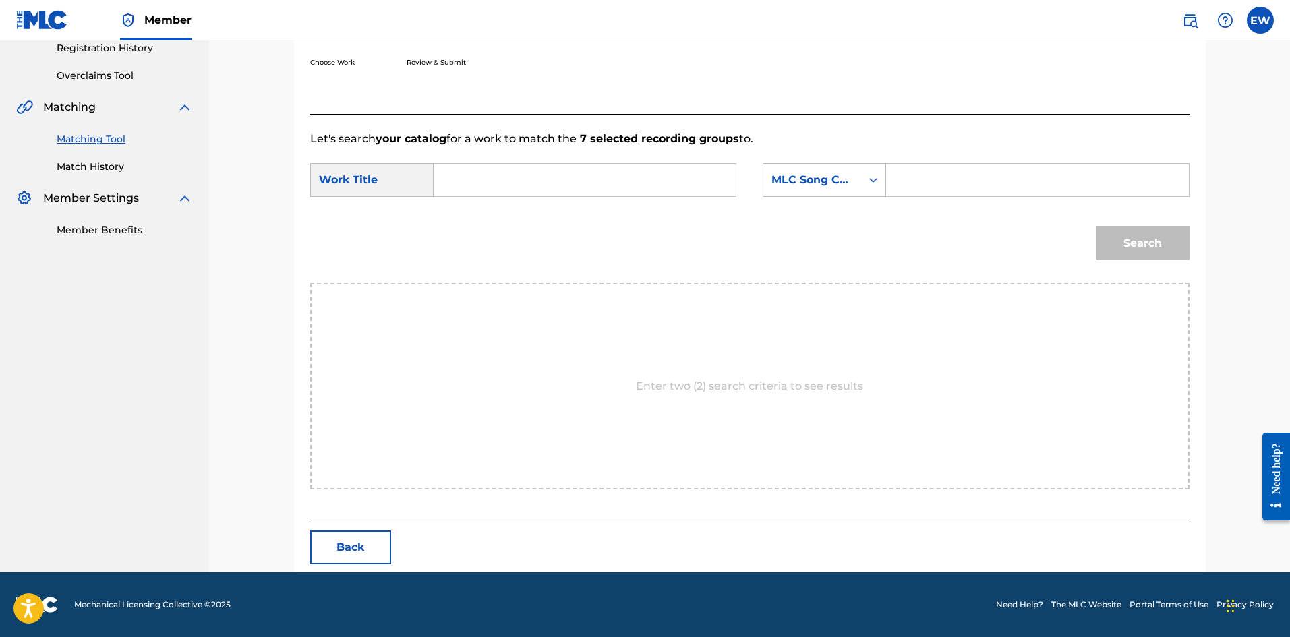
drag, startPoint x: 551, startPoint y: 181, endPoint x: 541, endPoint y: 184, distance: 10.5
click at [552, 182] on input "Search Form" at bounding box center [584, 180] width 279 height 32
type input "STICKY GREEN"
drag, startPoint x: 936, startPoint y: 192, endPoint x: 918, endPoint y: 197, distance: 18.2
click at [932, 196] on div "Search Form" at bounding box center [1037, 180] width 303 height 34
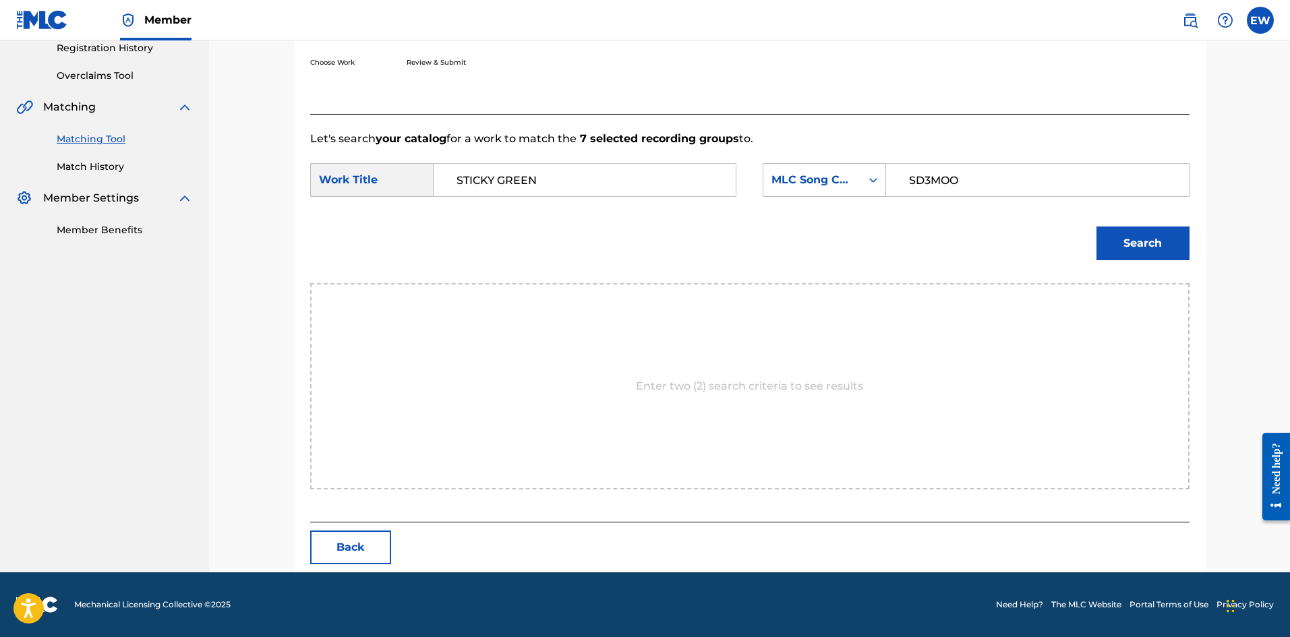
type input "SD3MOO"
drag, startPoint x: 1168, startPoint y: 252, endPoint x: 1170, endPoint y: 259, distance: 7.0
click at [1170, 258] on button "Search" at bounding box center [1142, 244] width 93 height 34
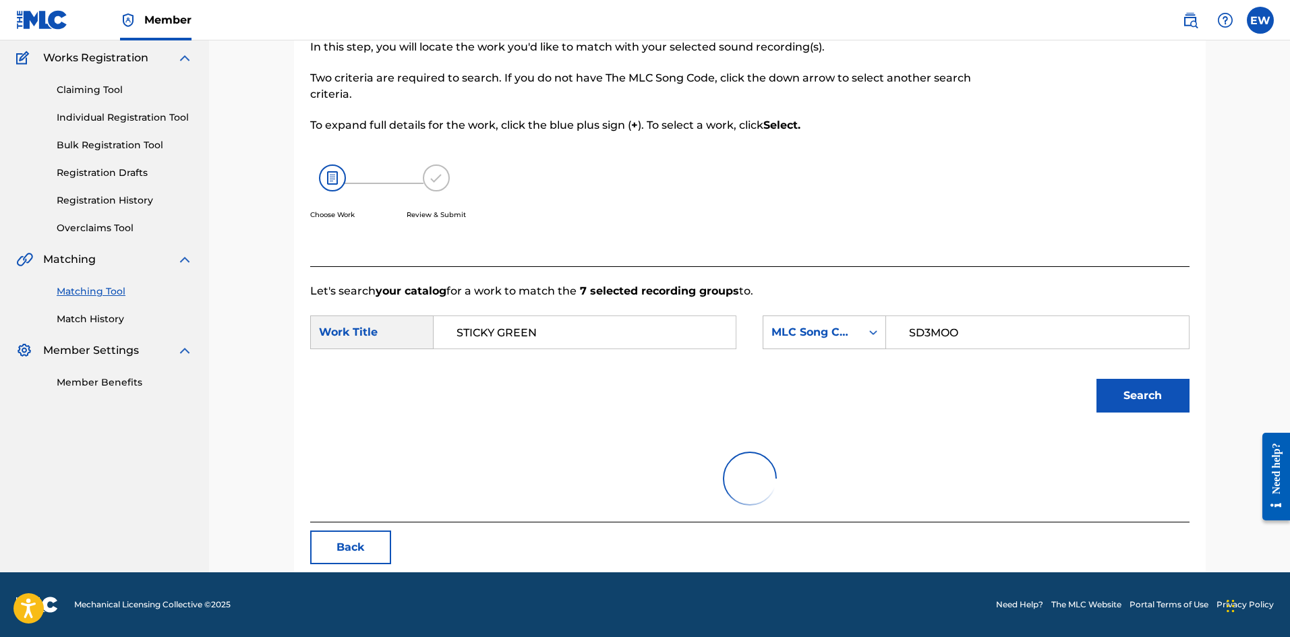
scroll to position [221, 0]
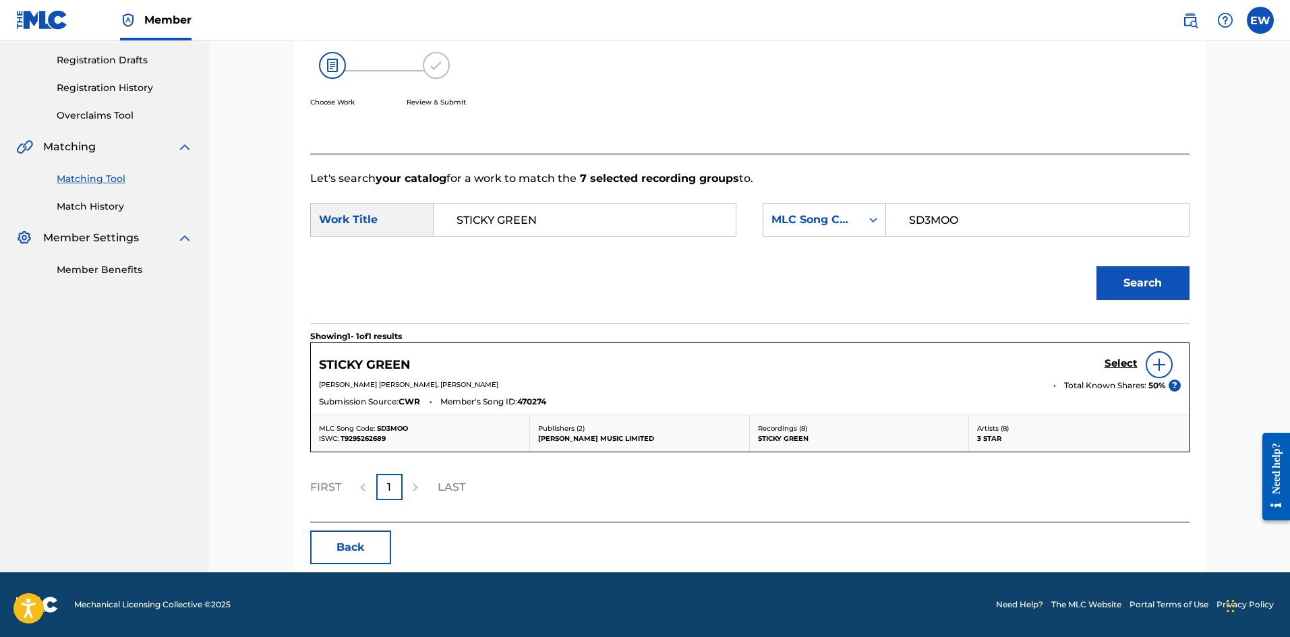
click at [1125, 363] on h5 "Select" at bounding box center [1121, 363] width 33 height 13
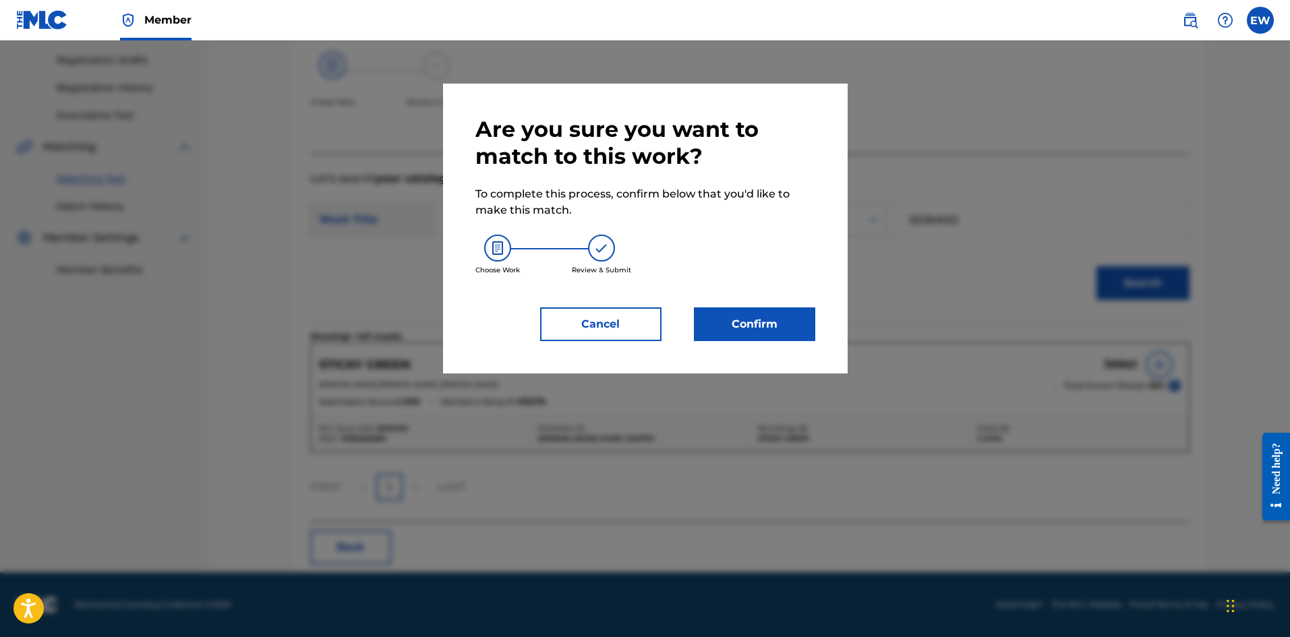
click at [779, 341] on div "Are you sure you want to match to this work? To complete this process, confirm …" at bounding box center [645, 229] width 405 height 290
click at [781, 339] on button "Confirm" at bounding box center [754, 324] width 121 height 34
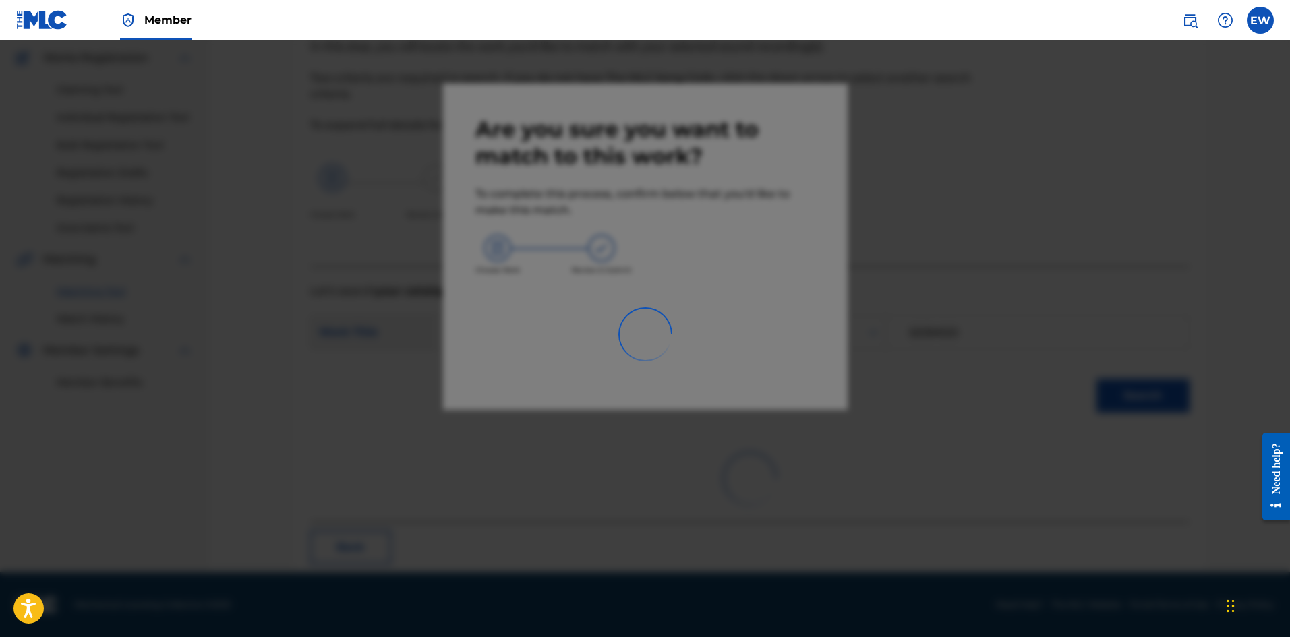
scroll to position [32, 0]
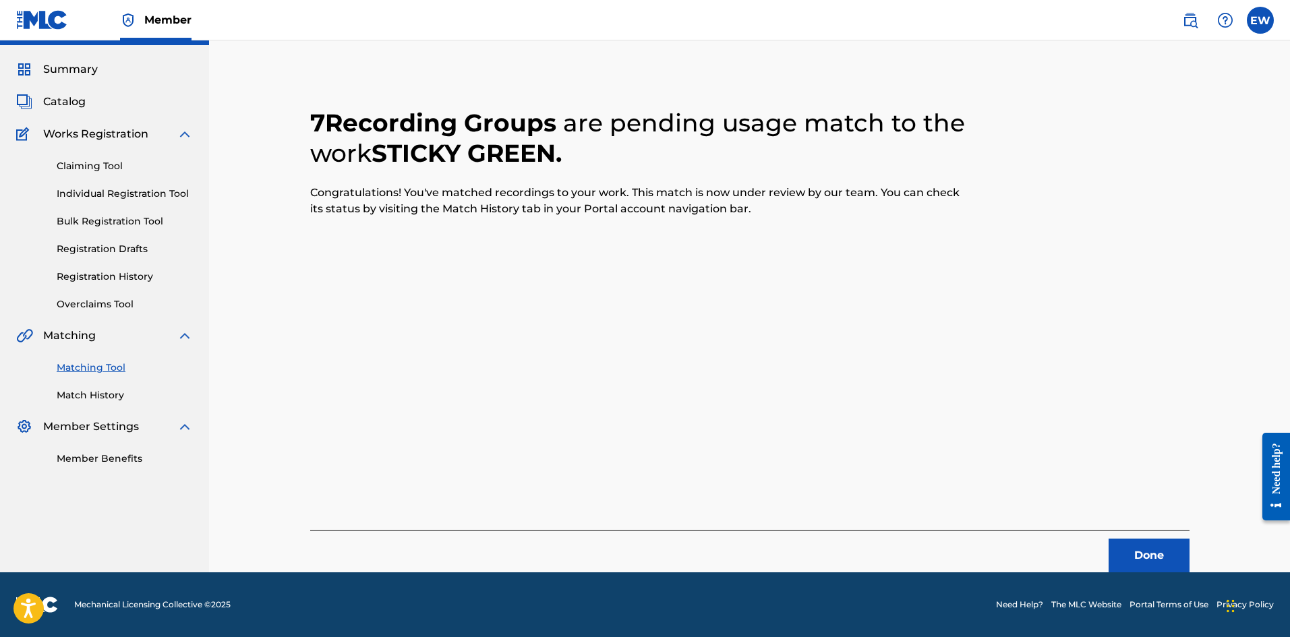
drag, startPoint x: 1134, startPoint y: 544, endPoint x: 1282, endPoint y: 546, distance: 147.7
click at [1140, 548] on button "Done" at bounding box center [1149, 556] width 81 height 34
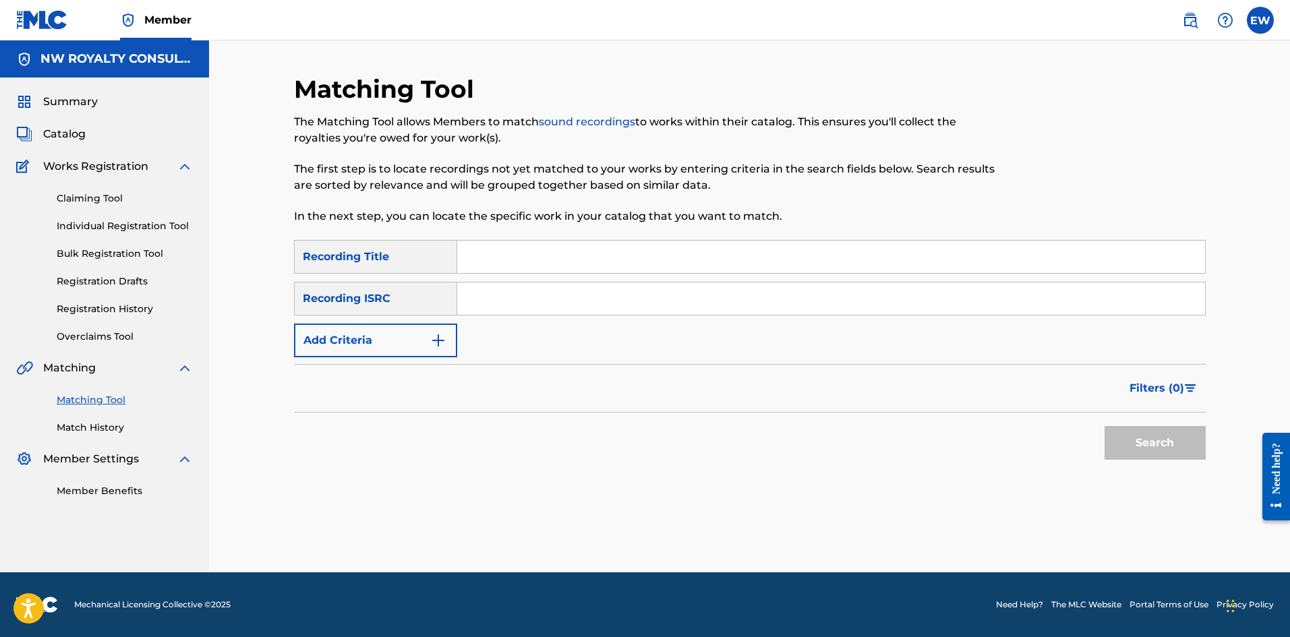
click at [338, 347] on button "Add Criteria" at bounding box center [375, 341] width 163 height 34
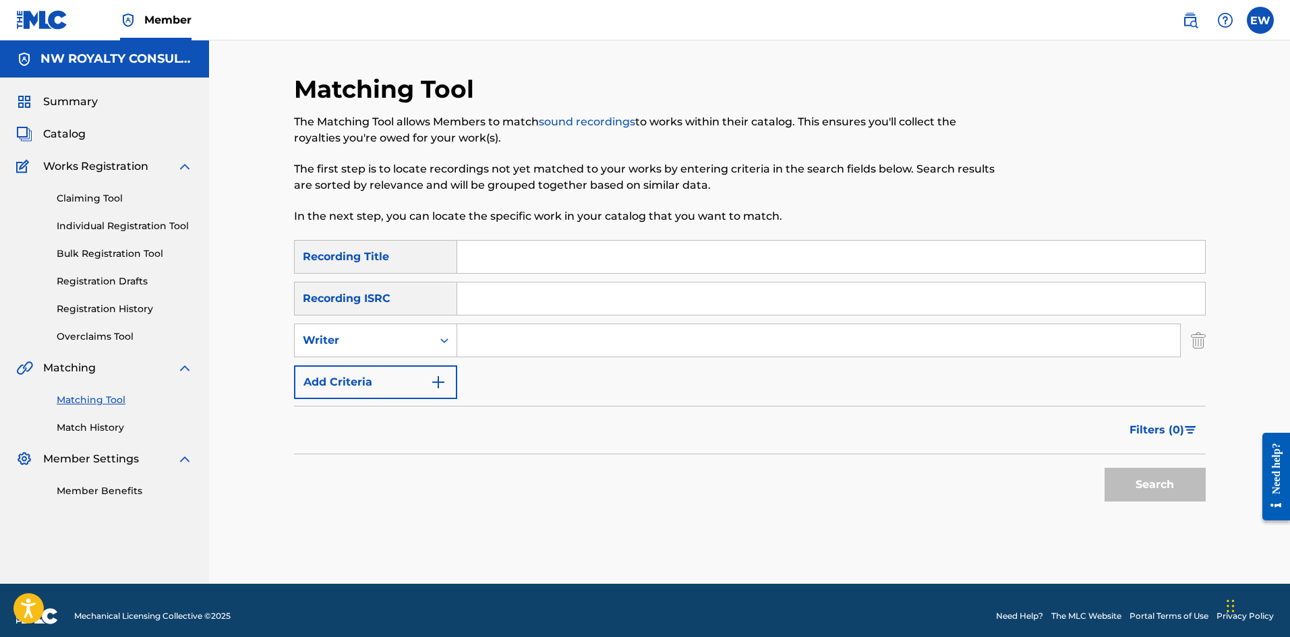
click at [333, 359] on div "SearchWithCriteria37945a65-efce-465b-b152-bb4010bd0d9d Recording Title SearchWi…" at bounding box center [750, 319] width 912 height 159
click at [428, 334] on div "Writer" at bounding box center [364, 341] width 138 height 26
drag, startPoint x: 395, startPoint y: 371, endPoint x: 477, endPoint y: 365, distance: 82.5
click at [399, 371] on div "Recording Artist" at bounding box center [376, 374] width 162 height 34
click at [525, 348] on input "Search Form" at bounding box center [818, 340] width 723 height 32
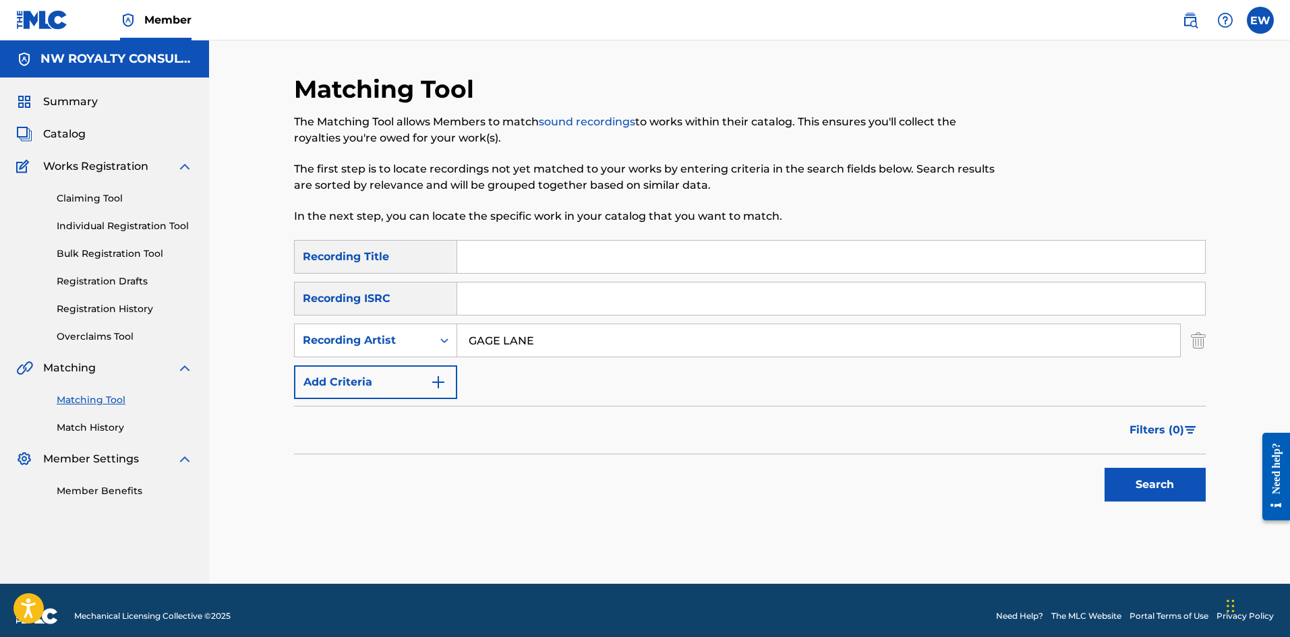
type input "GAGE LANE"
click at [624, 256] on input "Search Form" at bounding box center [831, 257] width 748 height 32
type input "STILL"
click at [1138, 489] on button "Search" at bounding box center [1155, 485] width 101 height 34
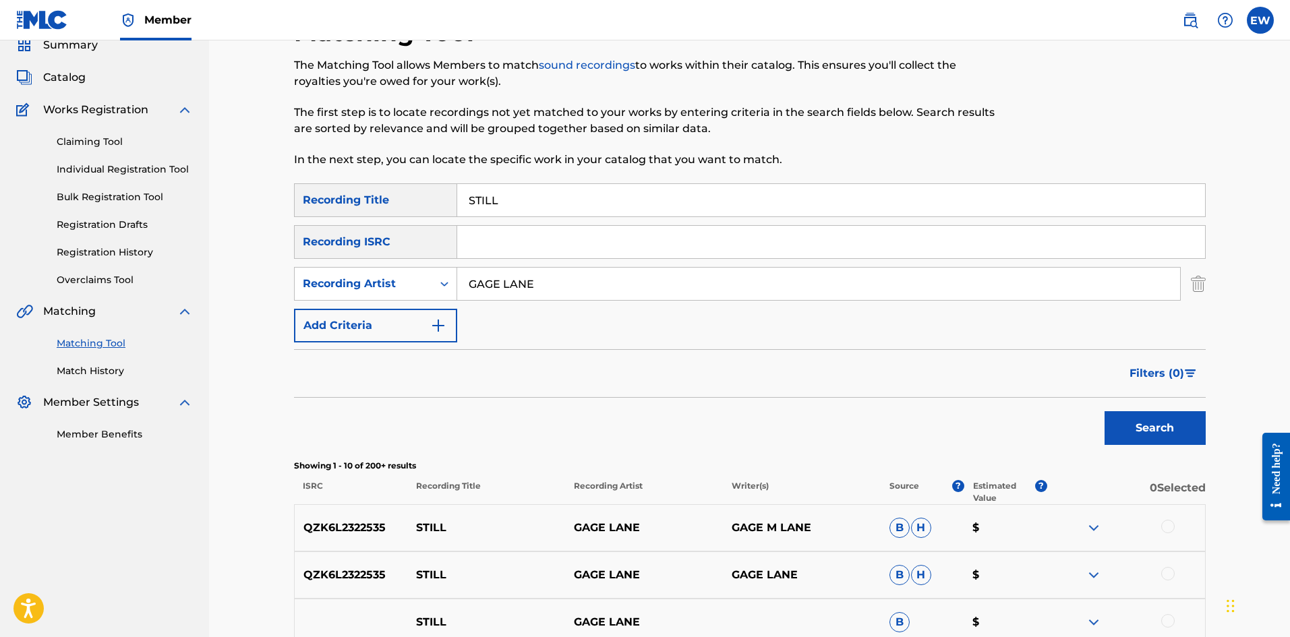
scroll to position [135, 0]
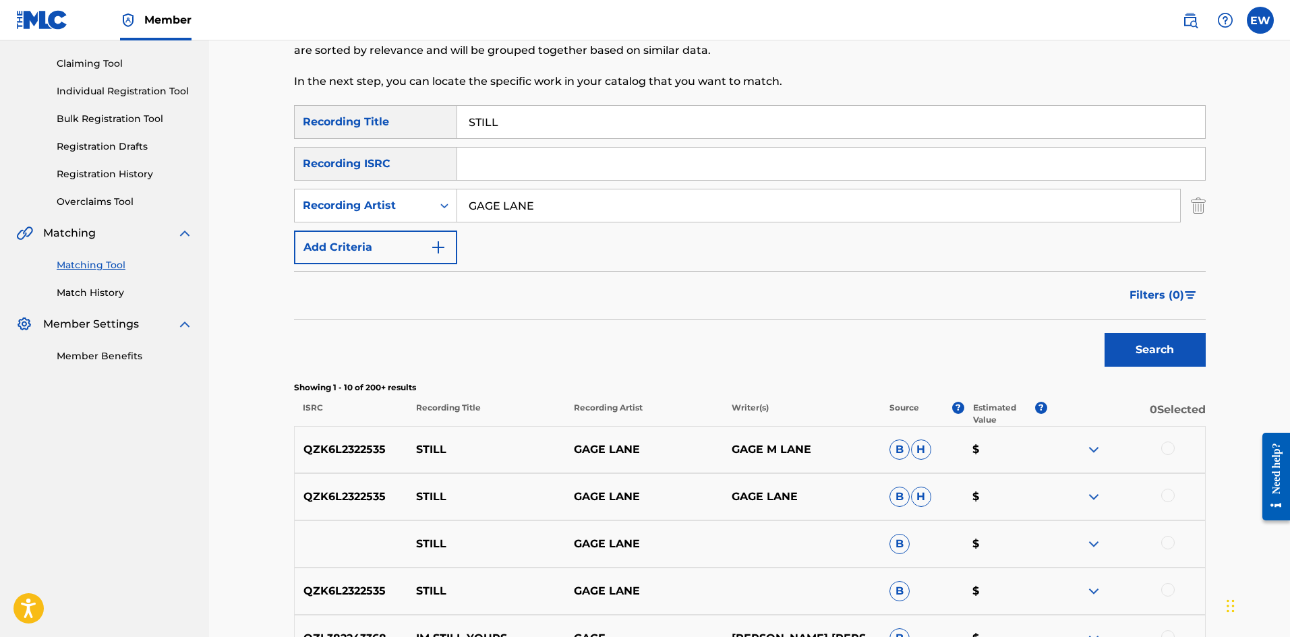
click at [1171, 452] on div at bounding box center [1167, 448] width 13 height 13
click at [1165, 491] on div at bounding box center [1167, 495] width 13 height 13
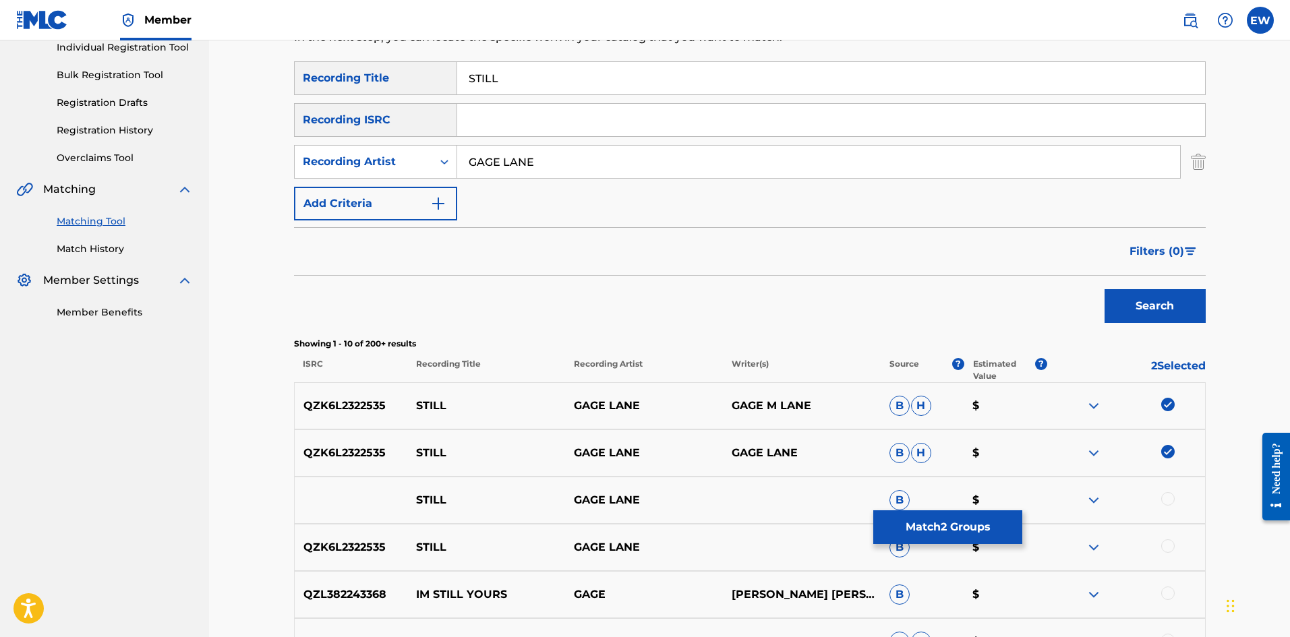
scroll to position [202, 0]
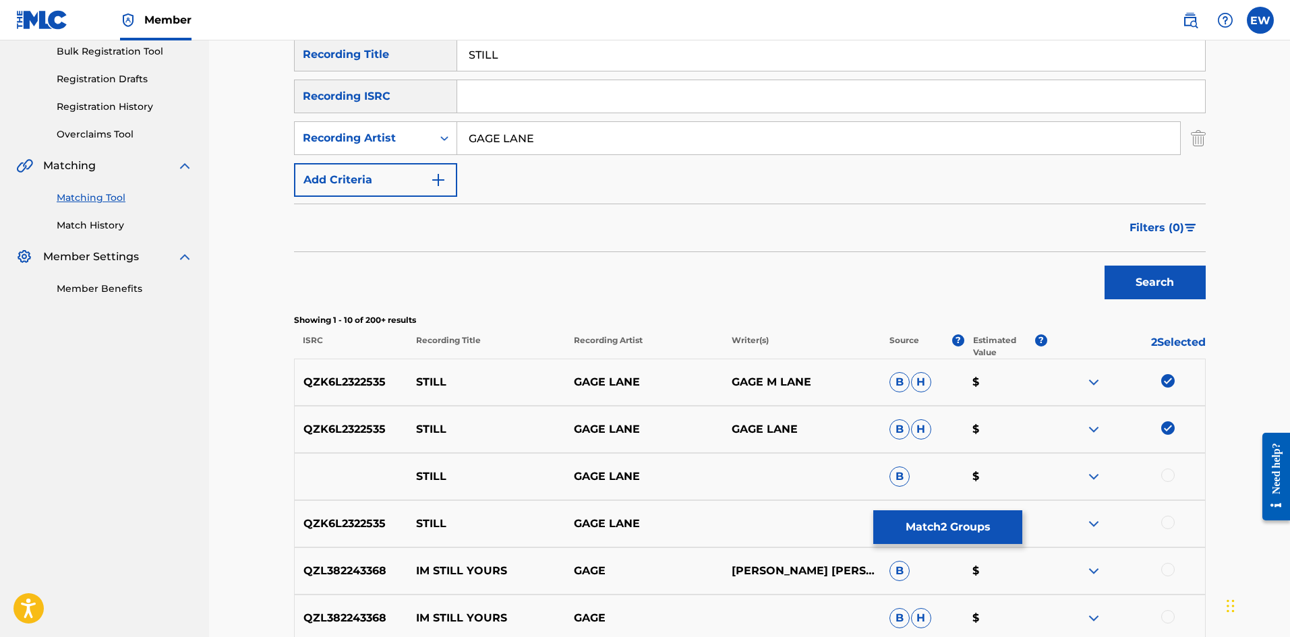
click at [1169, 478] on div at bounding box center [1167, 475] width 13 height 13
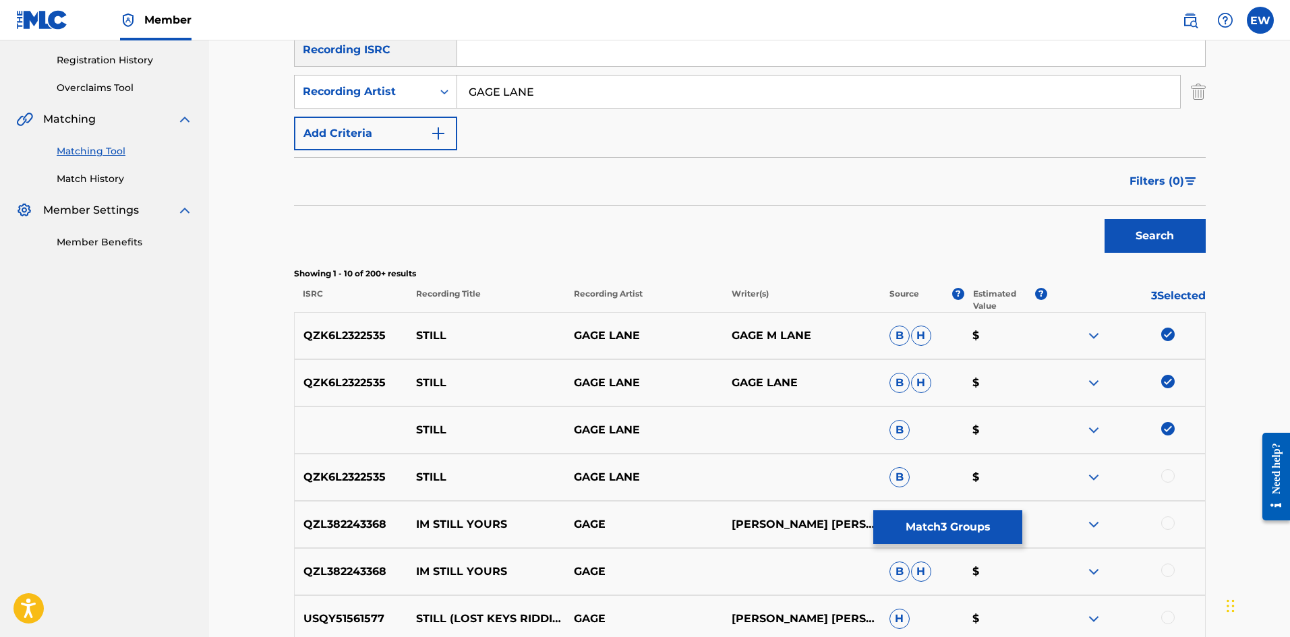
scroll to position [270, 0]
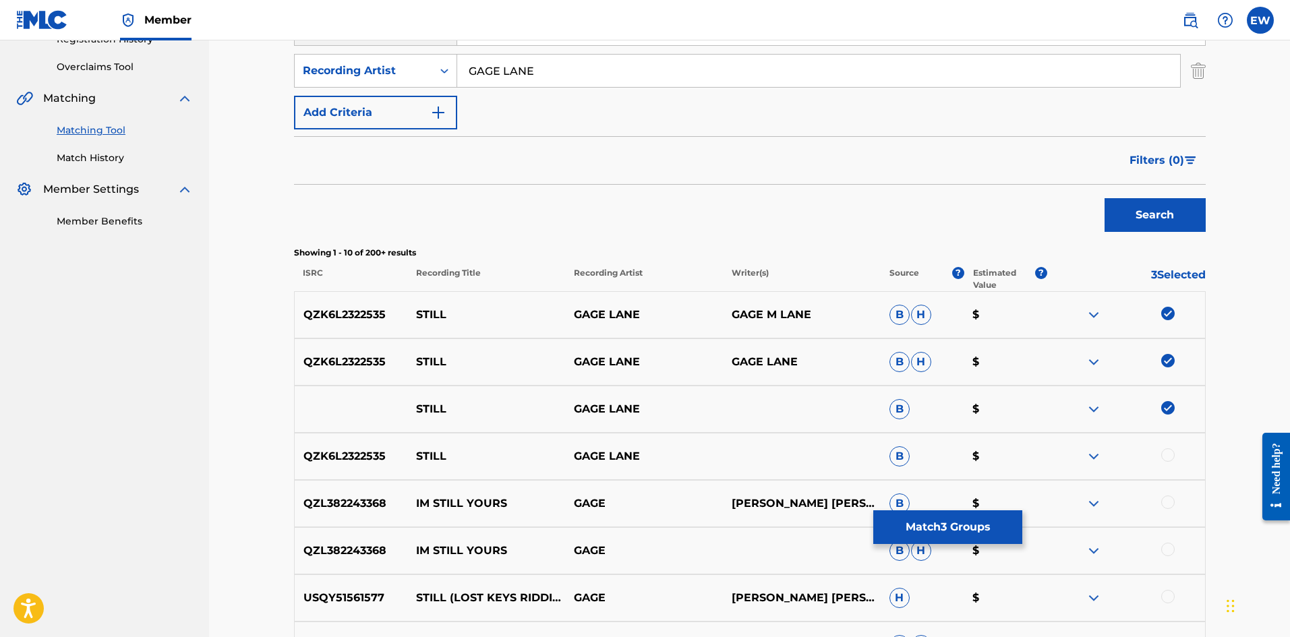
click at [1167, 457] on div at bounding box center [1167, 454] width 13 height 13
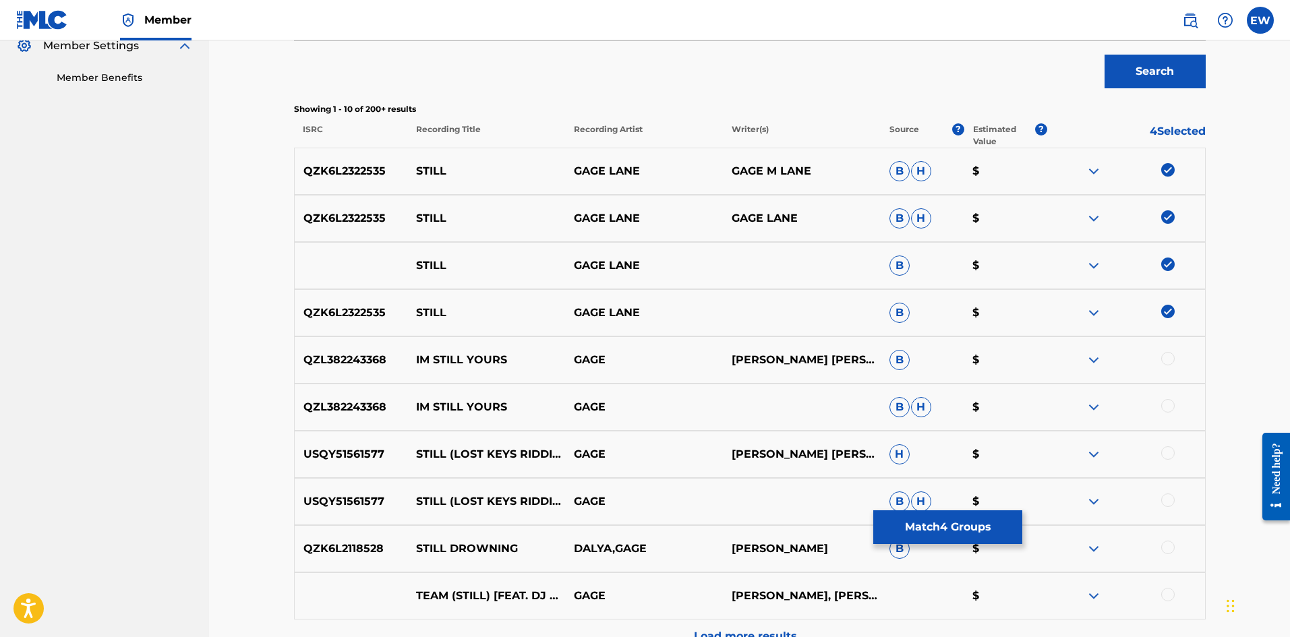
scroll to position [472, 0]
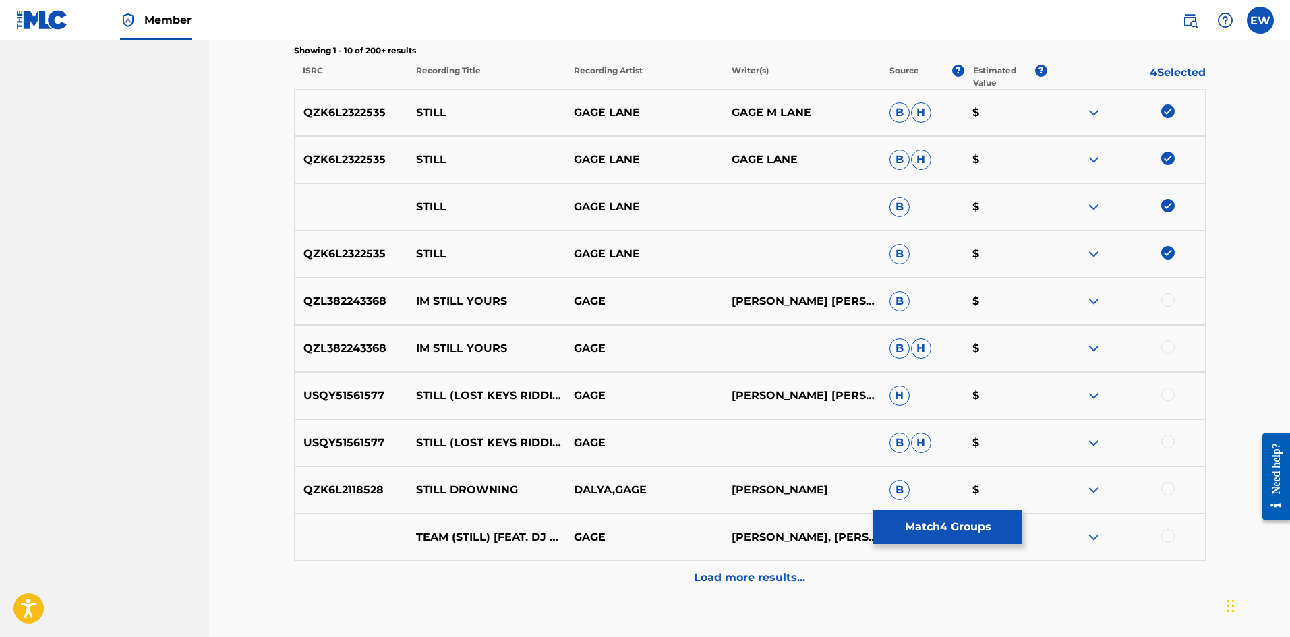
click at [918, 518] on button "Match 4 Groups" at bounding box center [947, 527] width 149 height 34
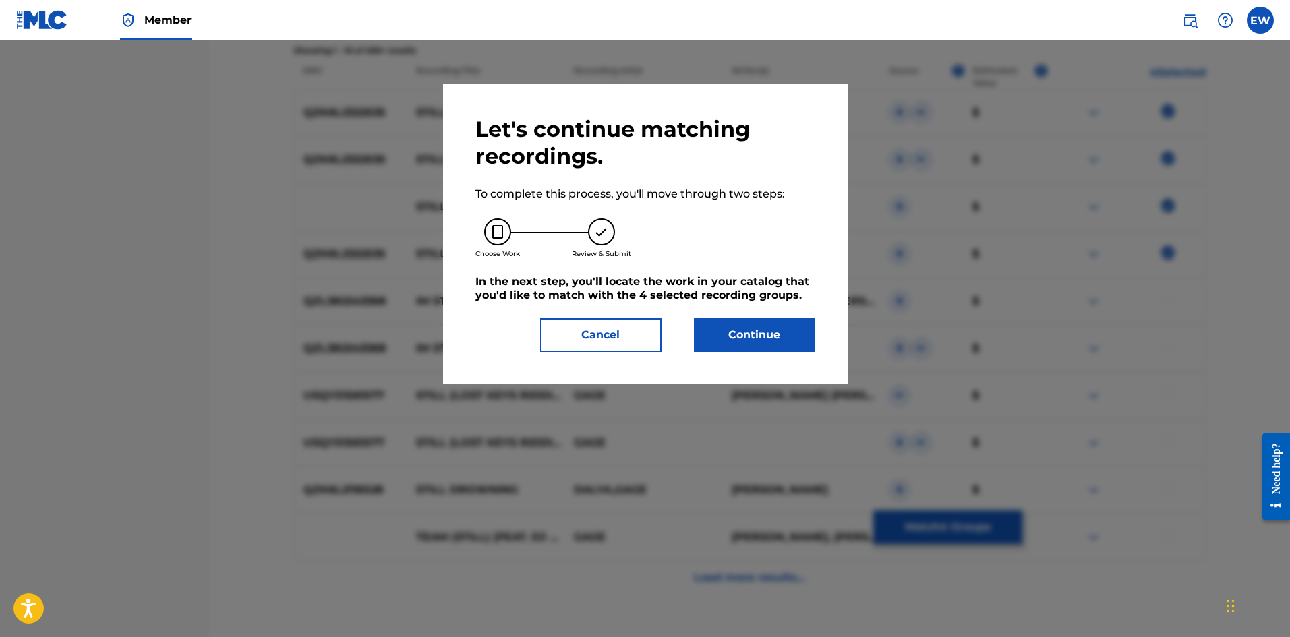
click at [743, 328] on button "Continue" at bounding box center [754, 335] width 121 height 34
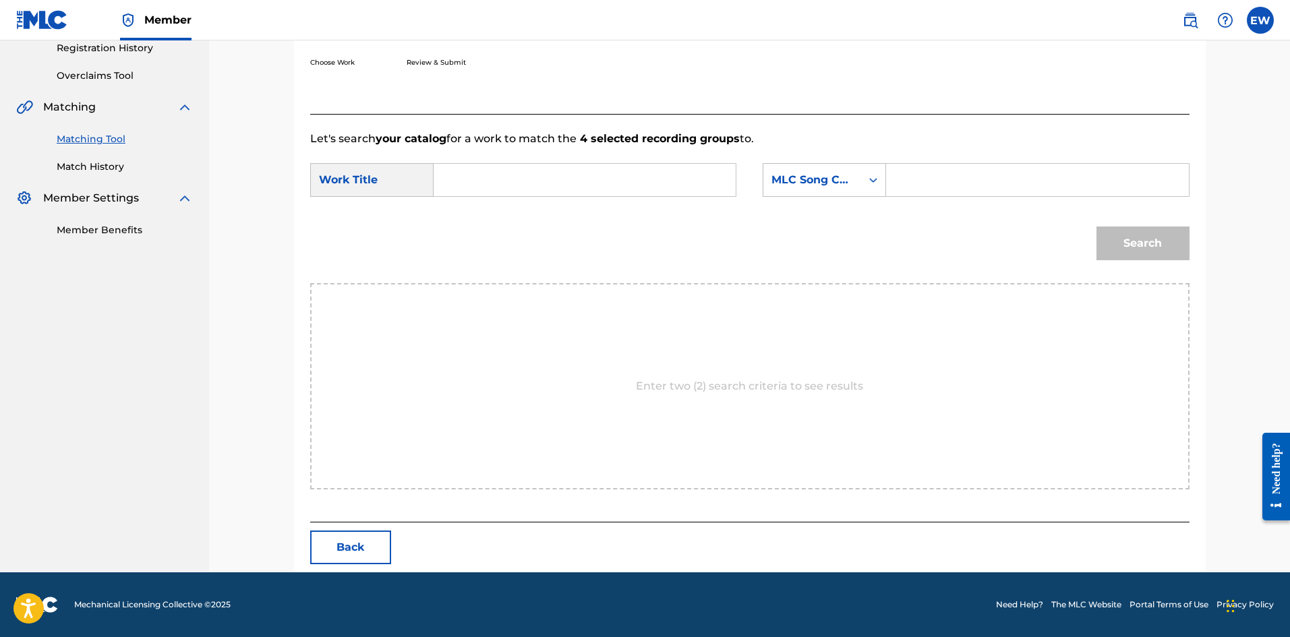
scroll to position [261, 0]
click at [597, 188] on input "Search Form" at bounding box center [584, 180] width 279 height 32
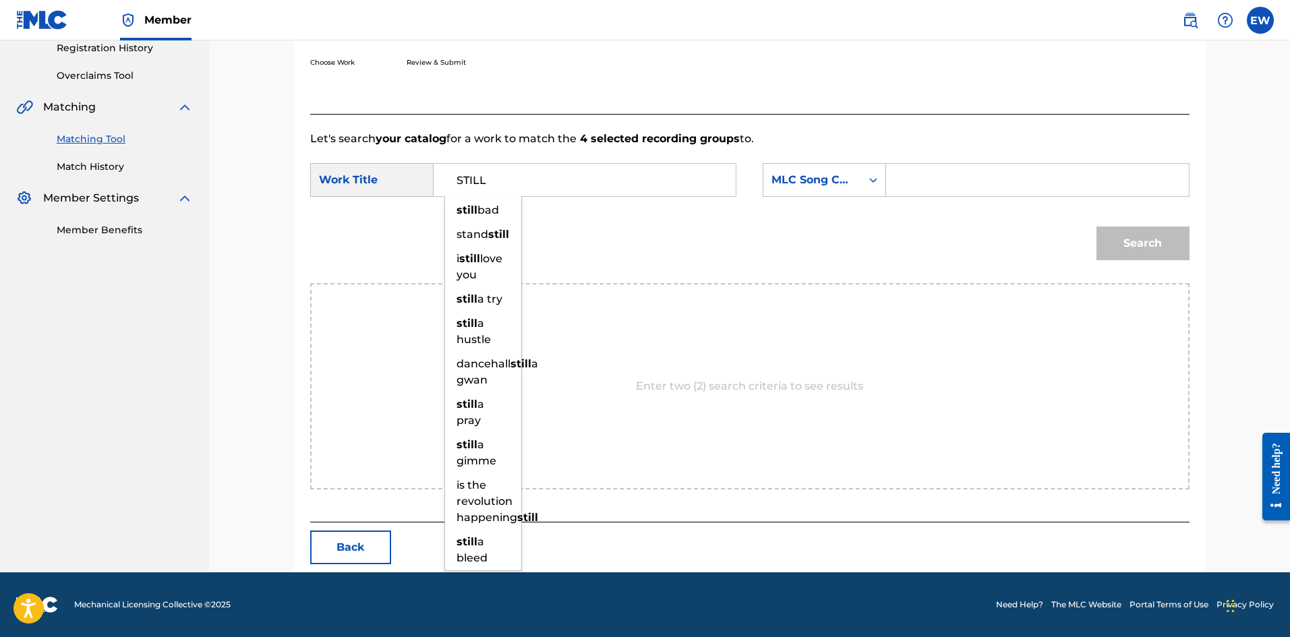
type input "STILL"
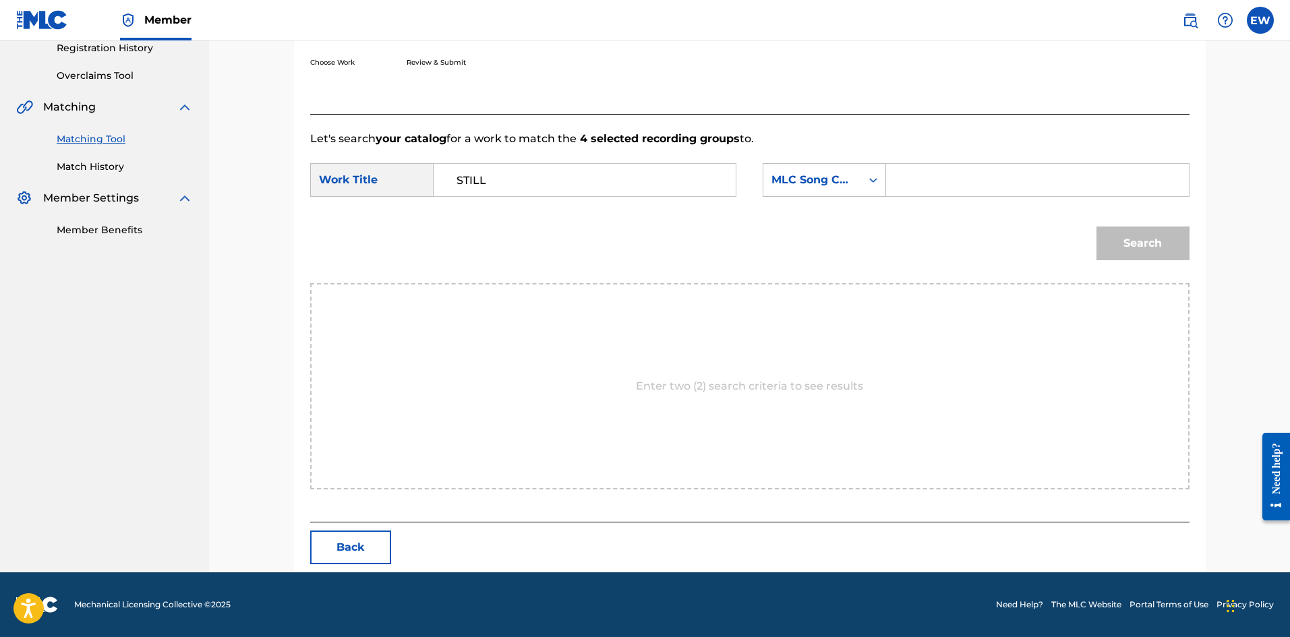
click at [935, 182] on input "Search Form" at bounding box center [1037, 180] width 279 height 32
type input "SV8NEE"
click at [1150, 242] on button "Search" at bounding box center [1142, 244] width 93 height 34
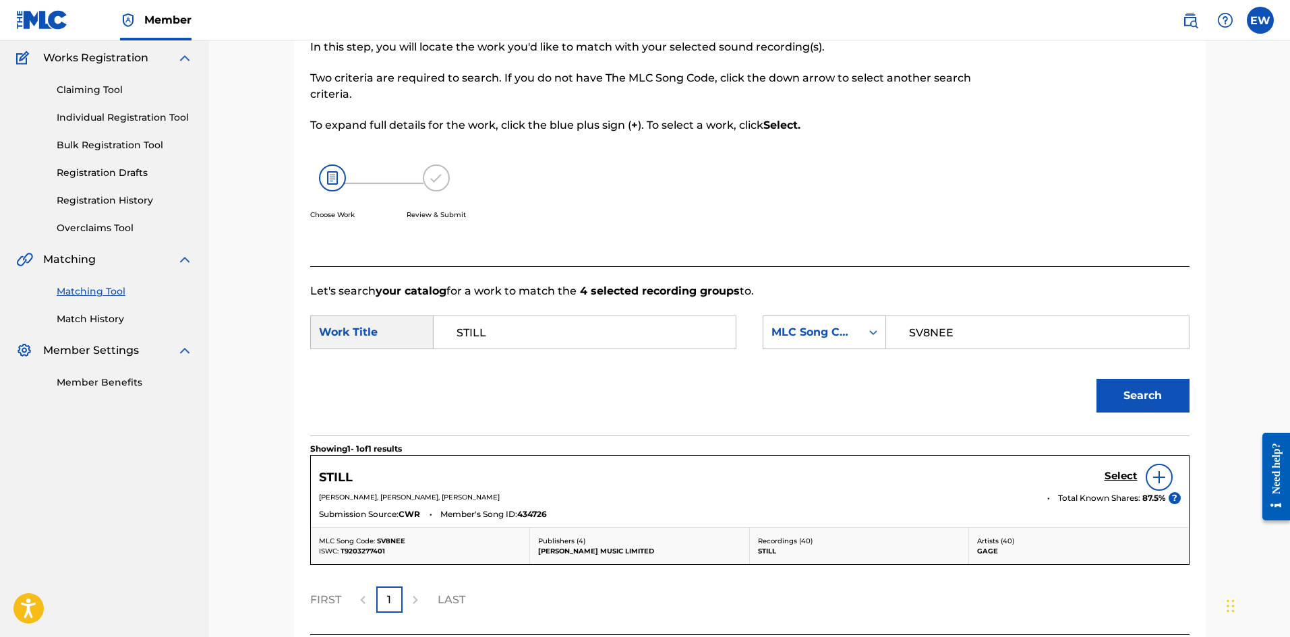
scroll to position [221, 0]
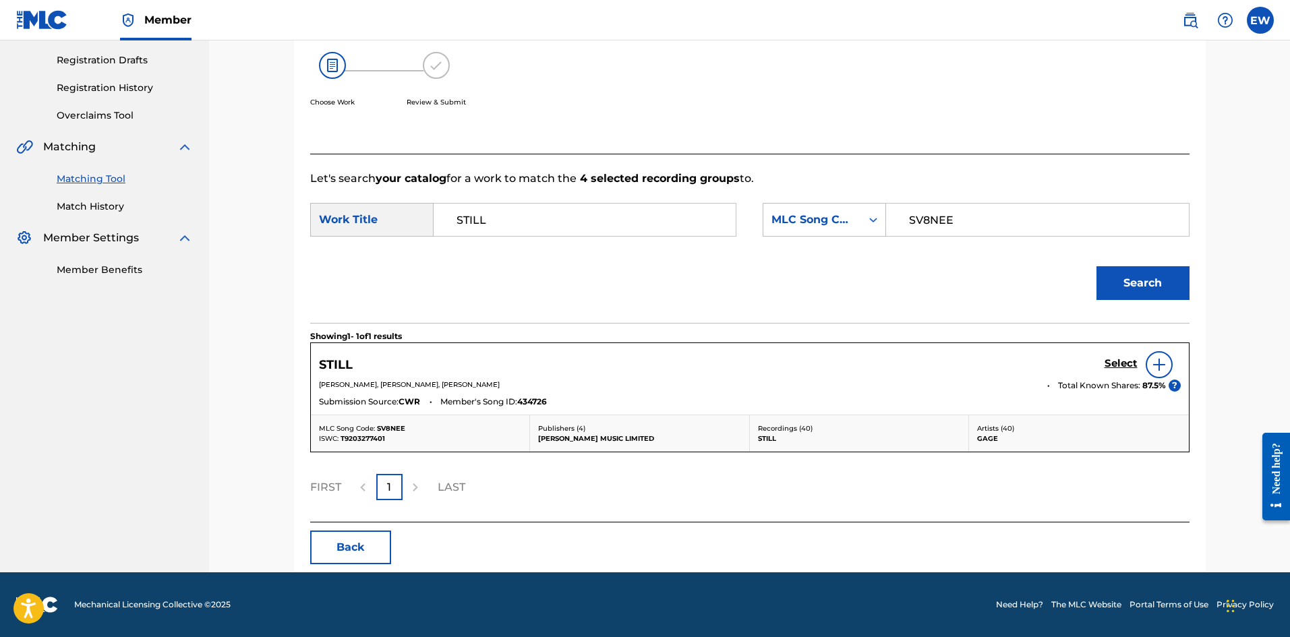
click at [1115, 364] on h5 "Select" at bounding box center [1121, 363] width 33 height 13
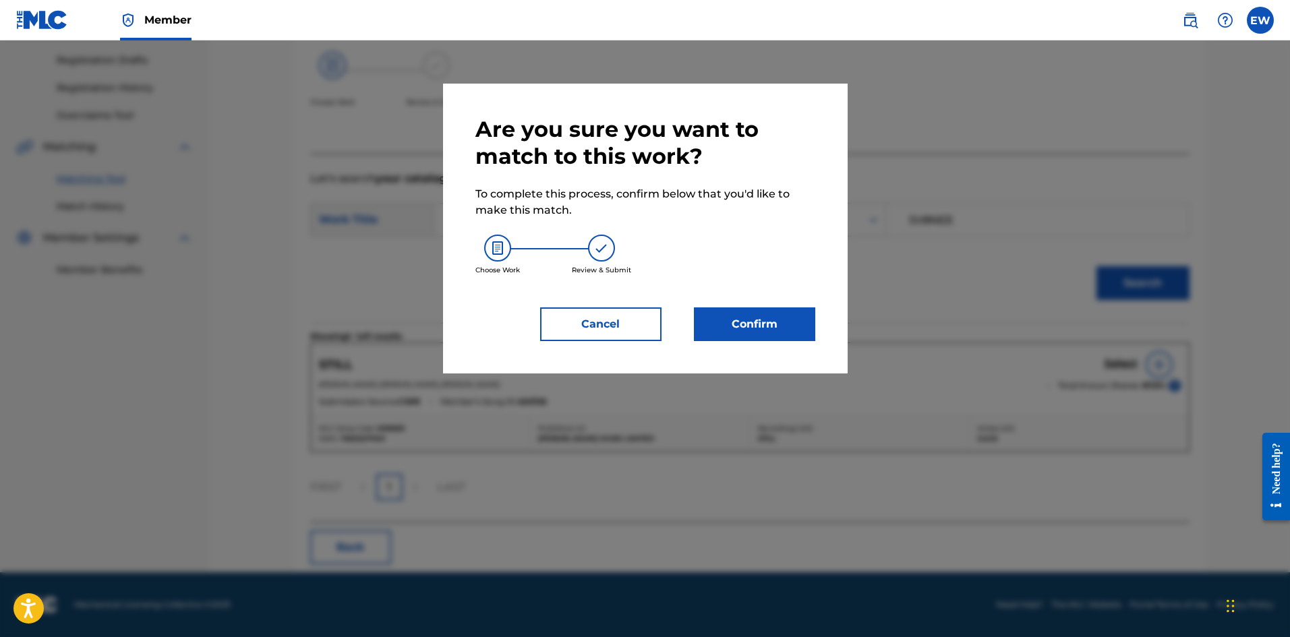
click at [775, 328] on button "Confirm" at bounding box center [754, 324] width 121 height 34
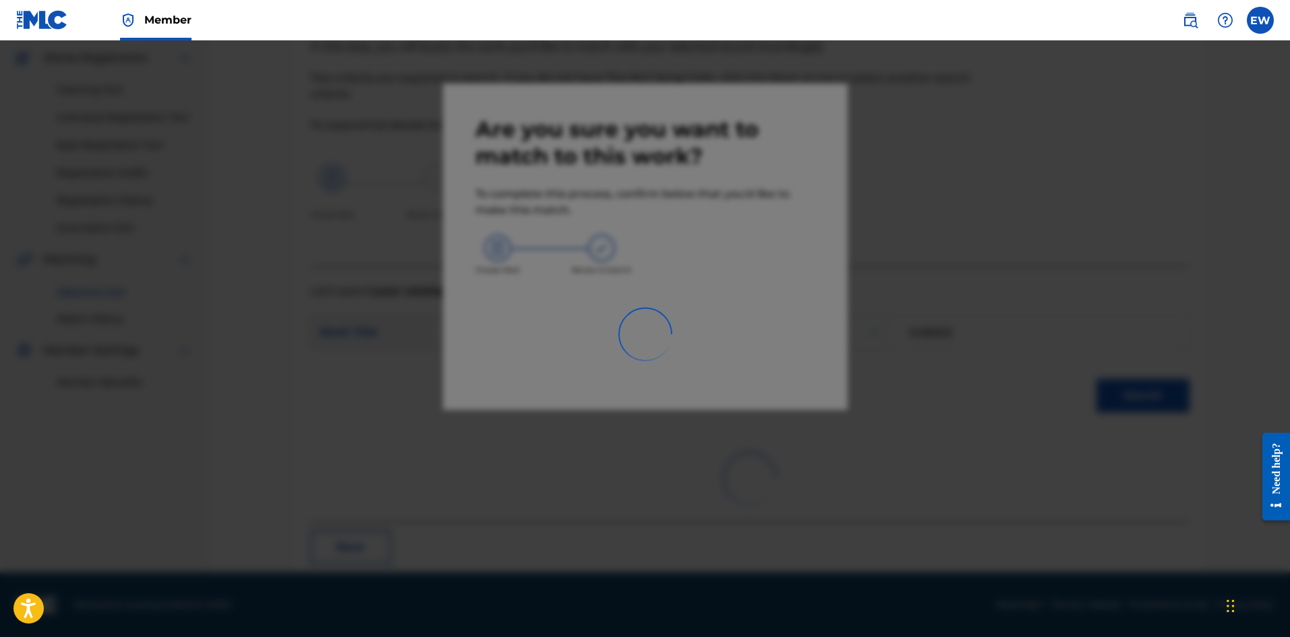
scroll to position [32, 0]
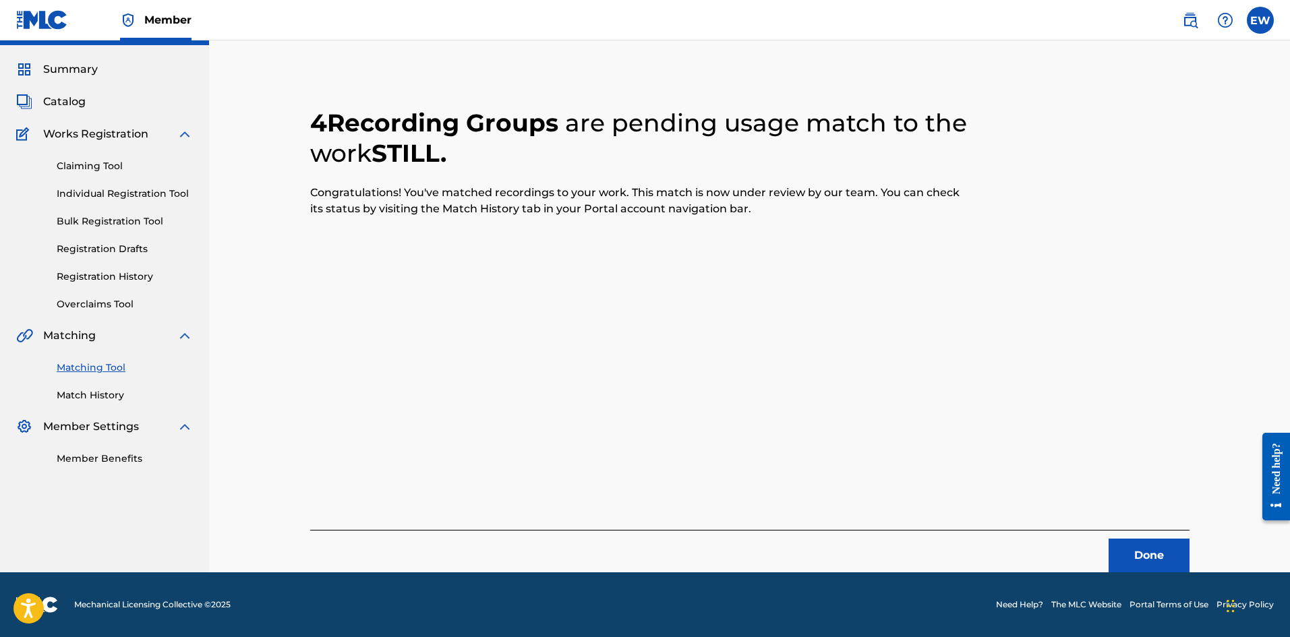
drag, startPoint x: 1140, startPoint y: 554, endPoint x: 1294, endPoint y: 539, distance: 154.5
click at [1148, 552] on button "Done" at bounding box center [1149, 556] width 81 height 34
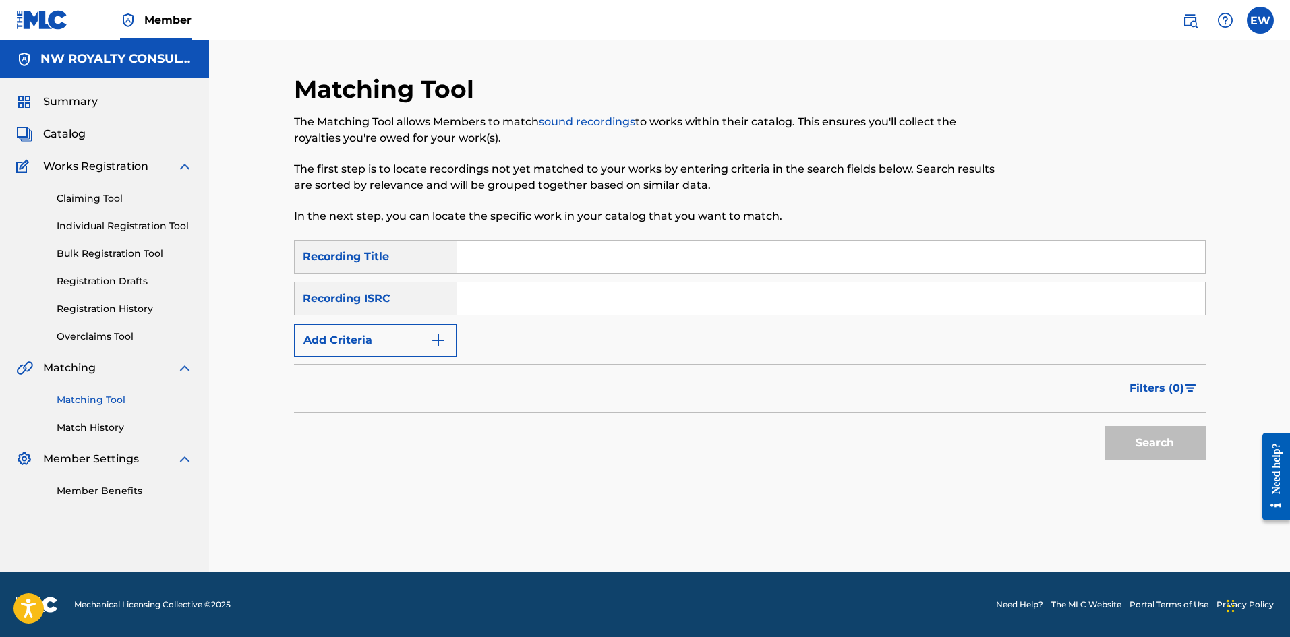
scroll to position [0, 0]
click at [322, 331] on button "Add Criteria" at bounding box center [375, 341] width 163 height 34
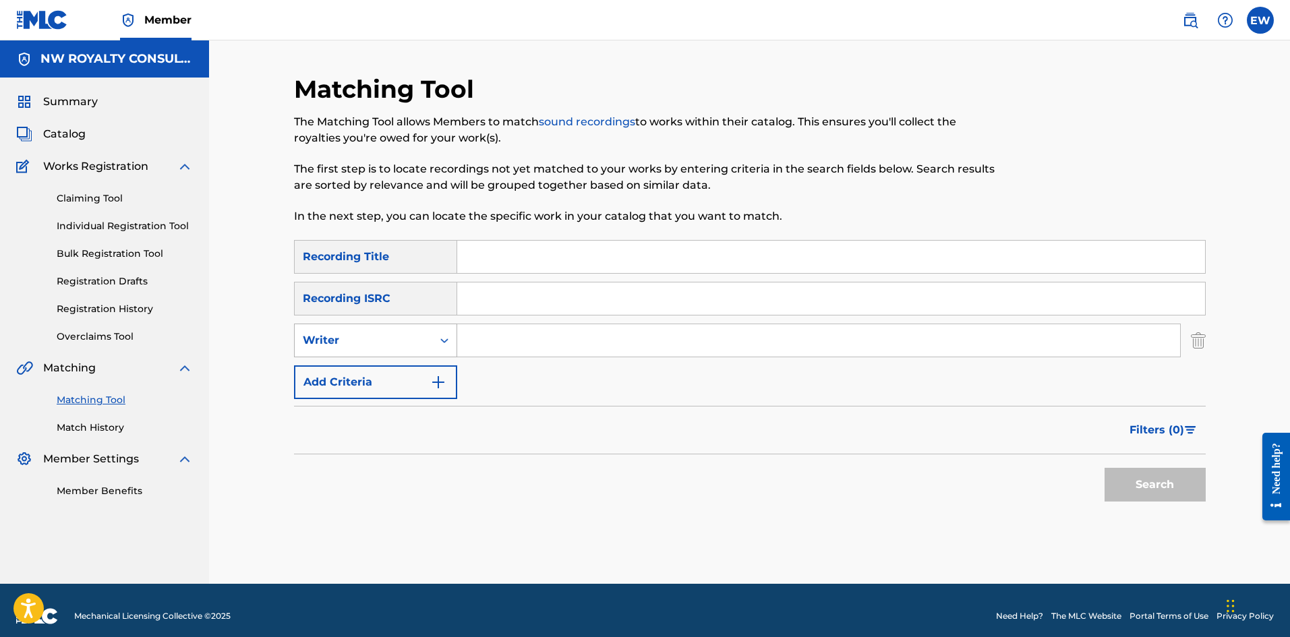
click at [322, 329] on div "Writer" at bounding box center [364, 341] width 138 height 26
click at [348, 372] on div "Recording Artist" at bounding box center [376, 374] width 162 height 34
click at [621, 350] on input "Search Form" at bounding box center [818, 340] width 723 height 32
click at [581, 339] on input "Search Form" at bounding box center [818, 340] width 723 height 32
type input "JMOVEMENCE"
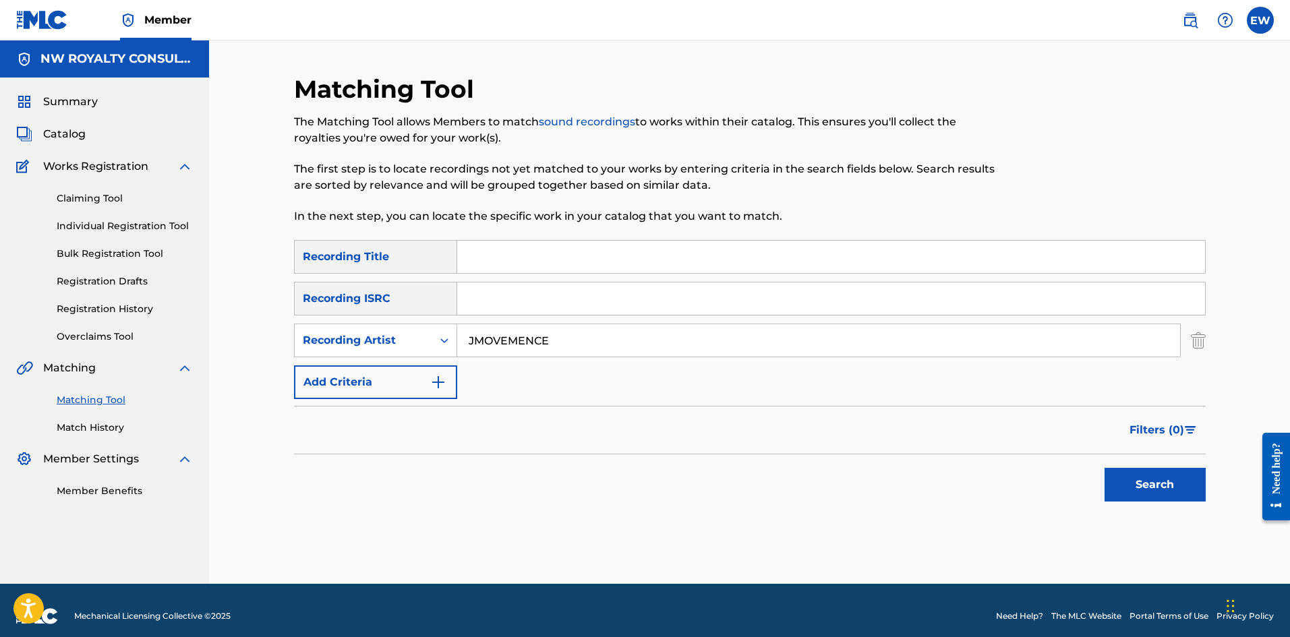
click at [601, 247] on input "Search Form" at bounding box center [831, 257] width 748 height 32
type input "STILL DEH YAH"
click at [1129, 483] on button "Search" at bounding box center [1155, 485] width 101 height 34
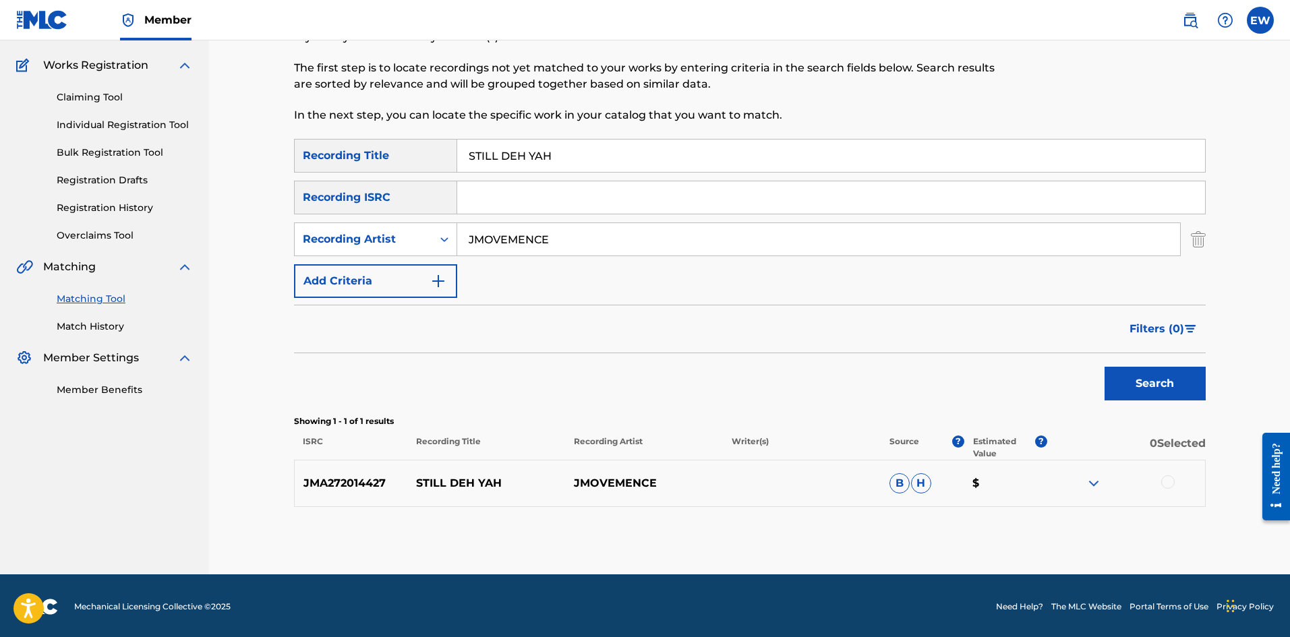
scroll to position [103, 0]
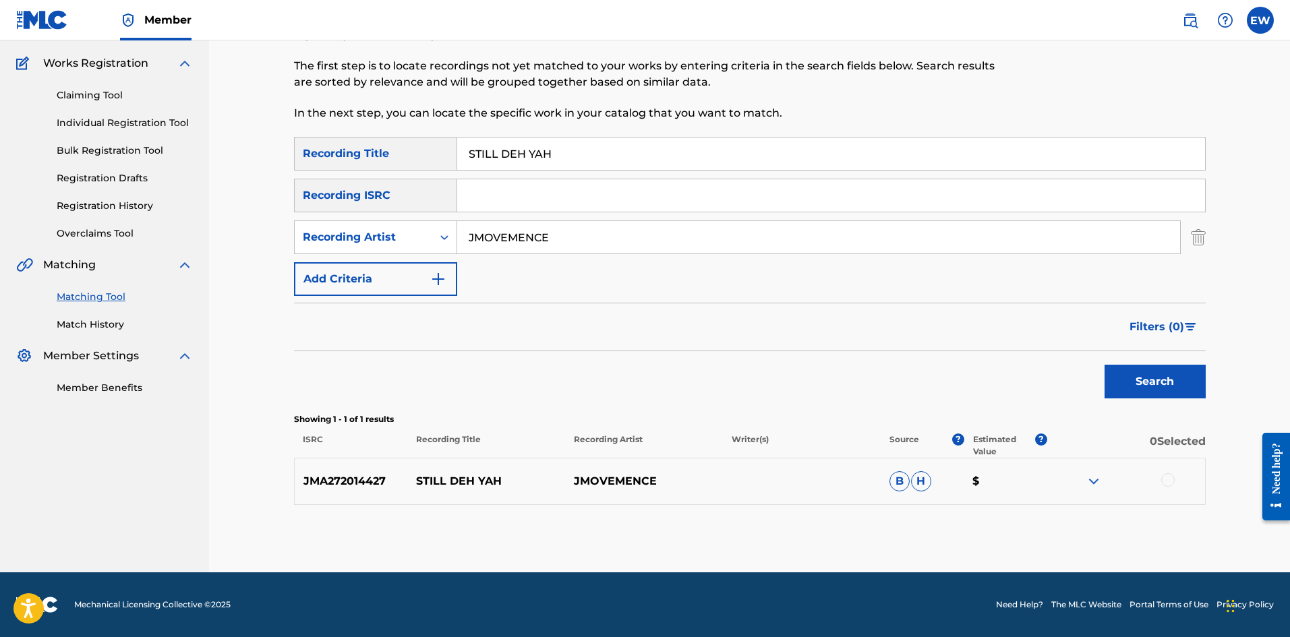
click at [1173, 475] on div at bounding box center [1167, 479] width 13 height 13
click at [986, 528] on button "Match 1 Group" at bounding box center [947, 527] width 149 height 34
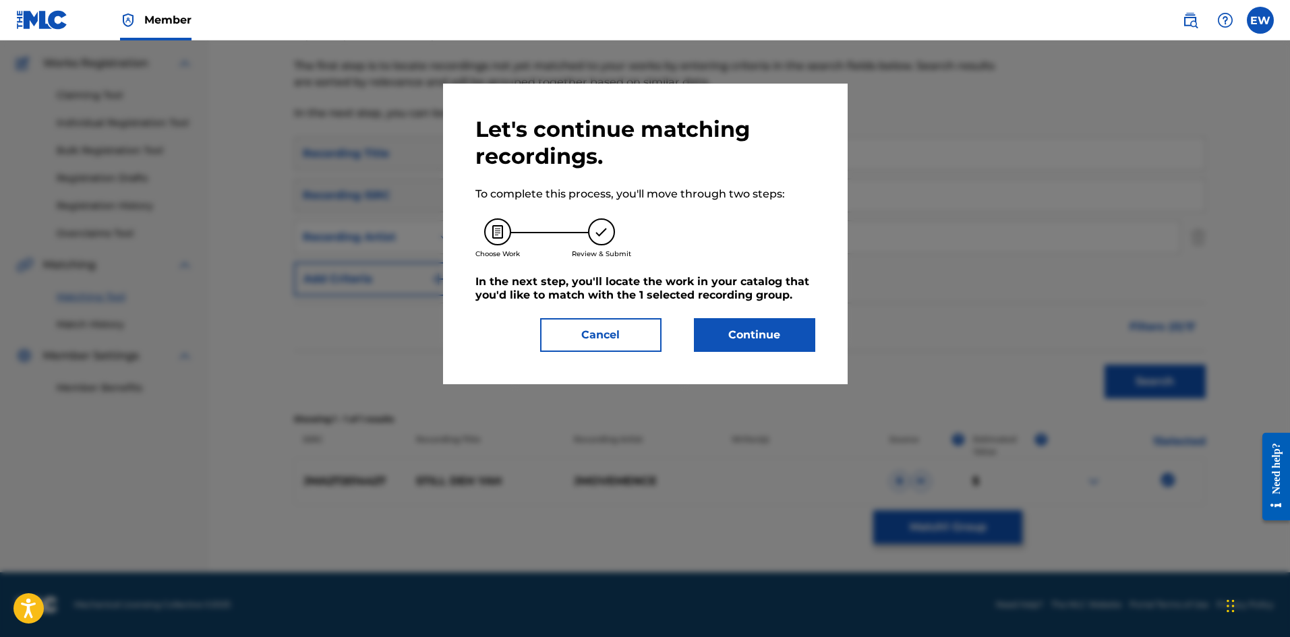
click at [740, 347] on button "Continue" at bounding box center [754, 335] width 121 height 34
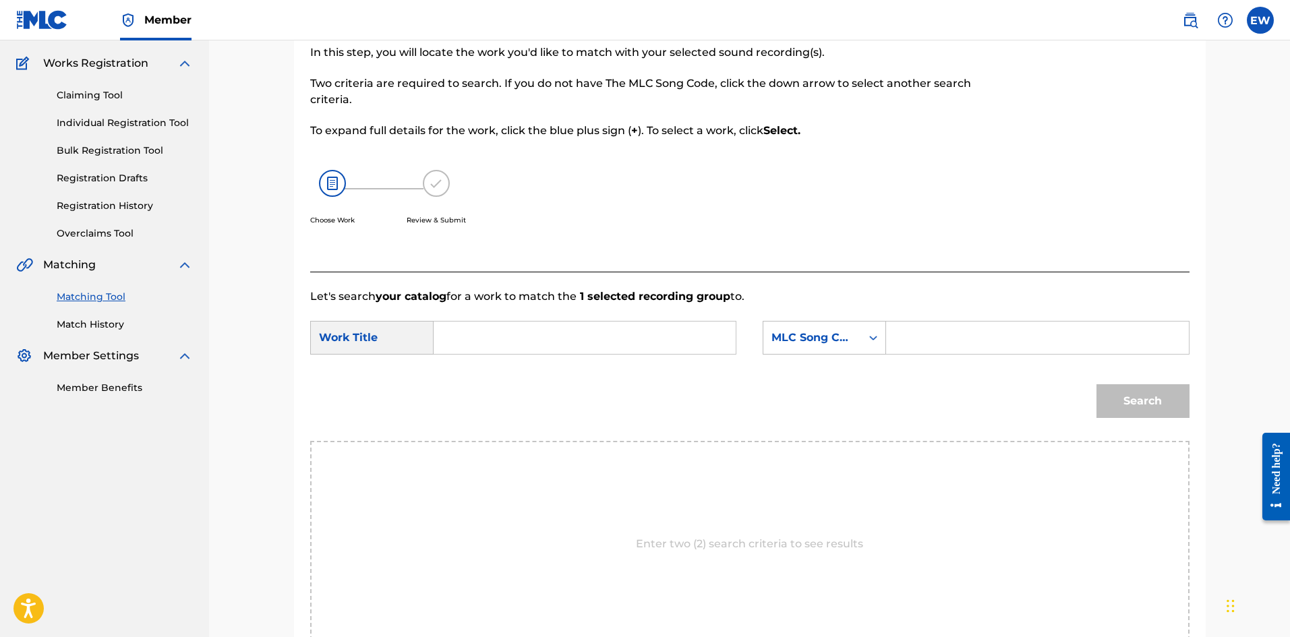
click at [647, 326] on input "Search Form" at bounding box center [584, 338] width 279 height 32
type input "STILL DEH YAH"
click at [1009, 348] on input "Search Form" at bounding box center [1037, 338] width 279 height 32
type input "SH3PYP"
click at [1117, 403] on button "Search" at bounding box center [1142, 401] width 93 height 34
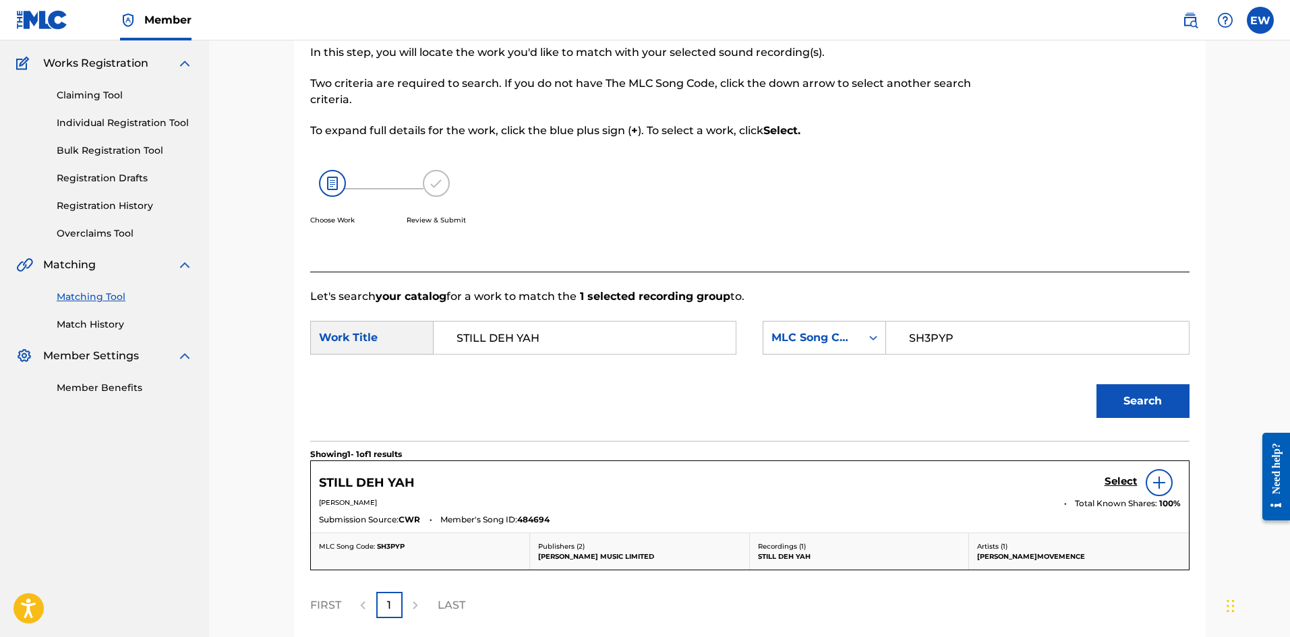
click at [1125, 477] on h5 "Select" at bounding box center [1121, 481] width 33 height 13
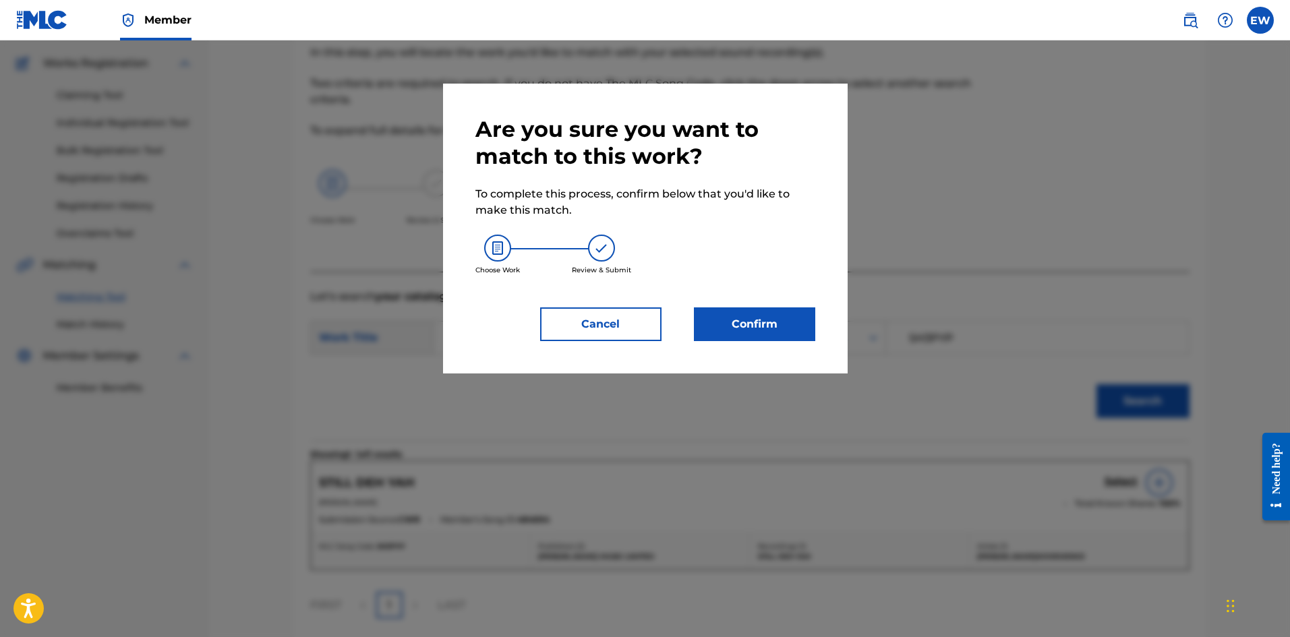
click at [783, 330] on button "Confirm" at bounding box center [754, 324] width 121 height 34
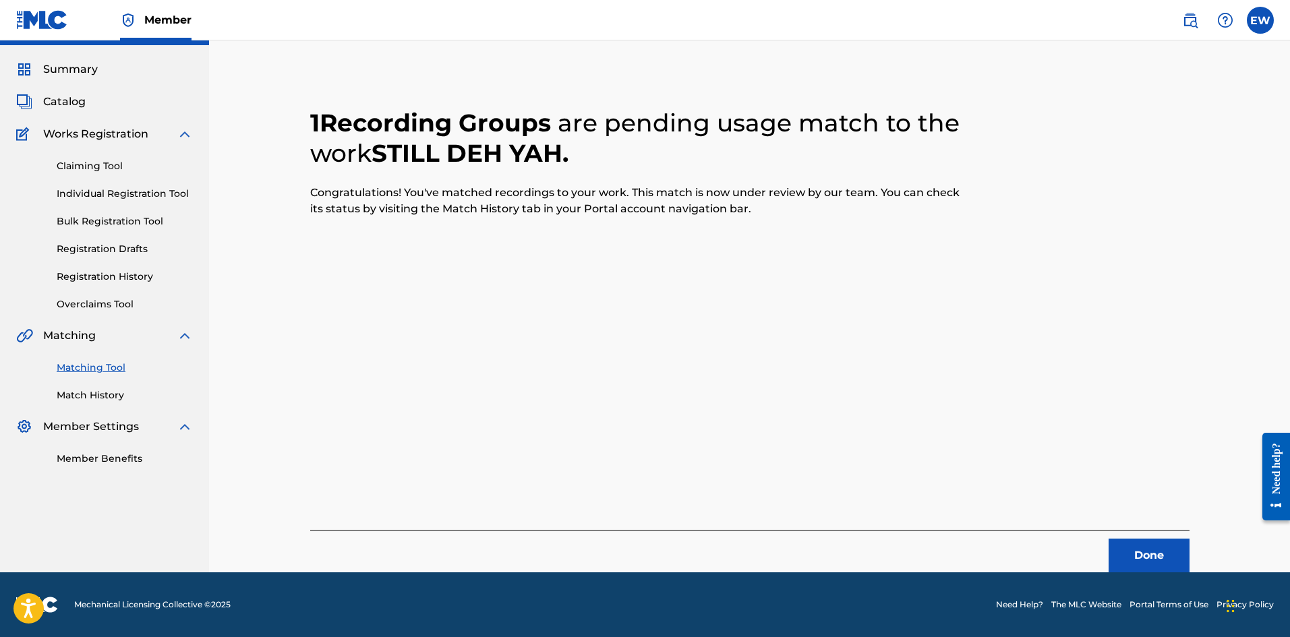
scroll to position [32, 0]
click at [1173, 548] on button "Done" at bounding box center [1149, 556] width 81 height 34
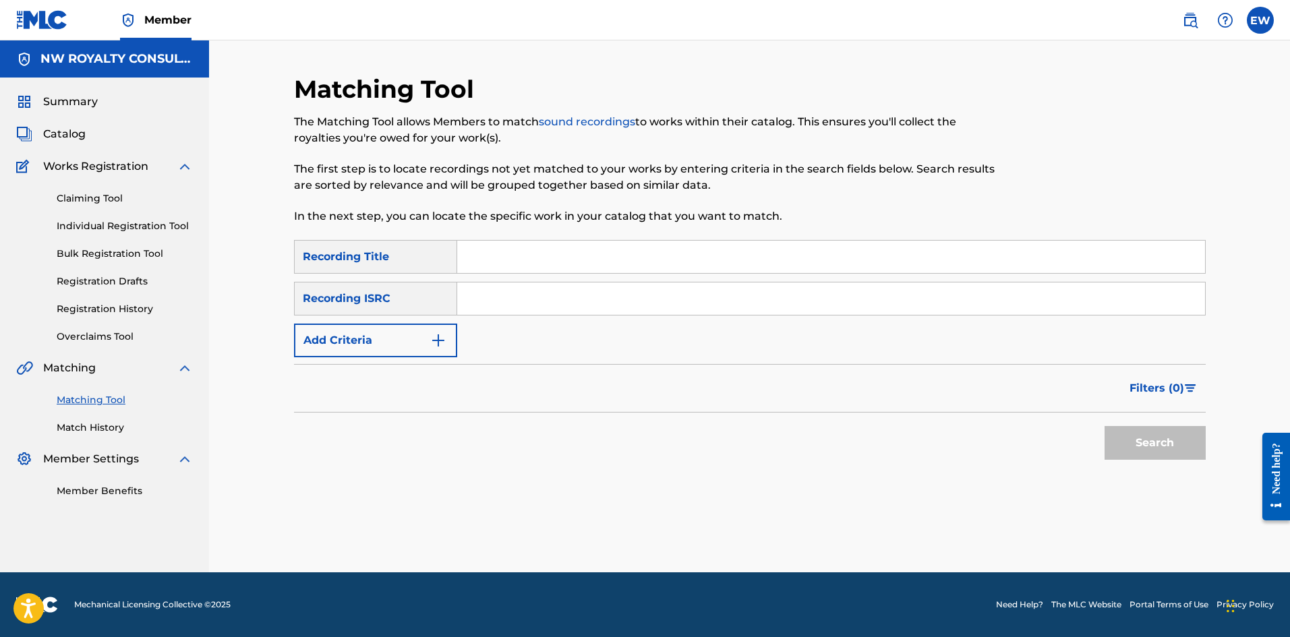
click at [415, 341] on button "Add Criteria" at bounding box center [375, 341] width 163 height 34
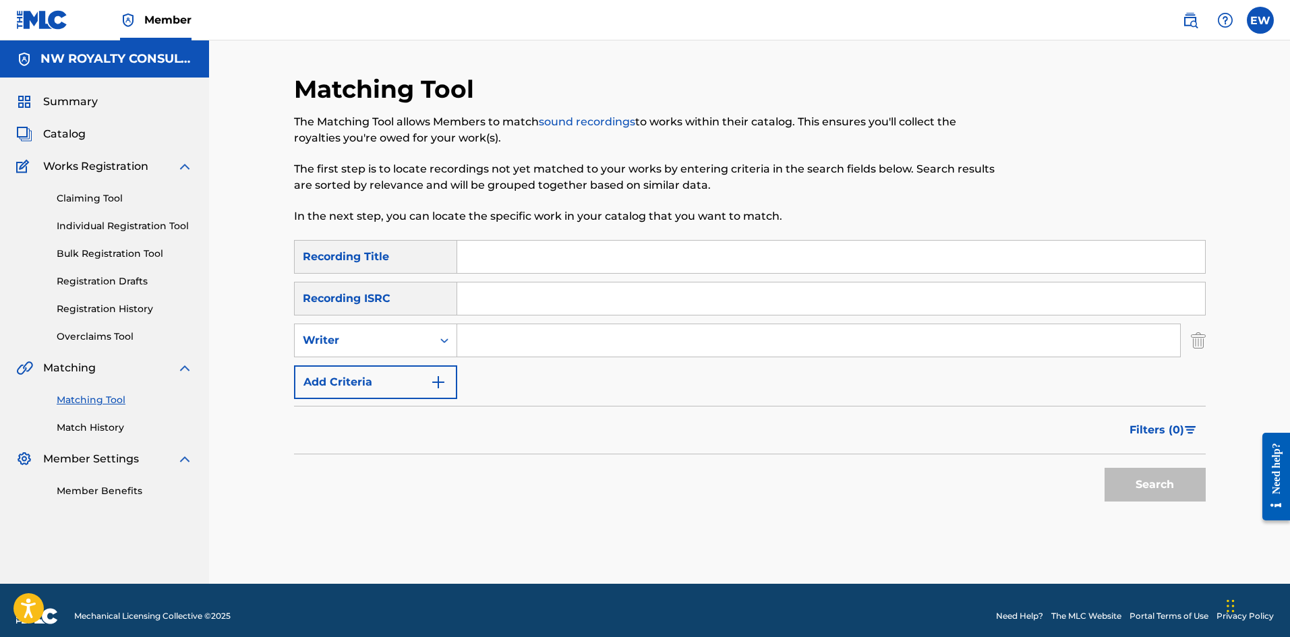
click at [415, 341] on div "Writer" at bounding box center [363, 340] width 121 height 16
drag, startPoint x: 412, startPoint y: 363, endPoint x: 422, endPoint y: 359, distance: 10.9
click at [412, 365] on div "Recording Artist" at bounding box center [376, 374] width 162 height 34
click at [505, 347] on input "Search Form" at bounding box center [818, 340] width 723 height 32
type input "[PERSON_NAME]"
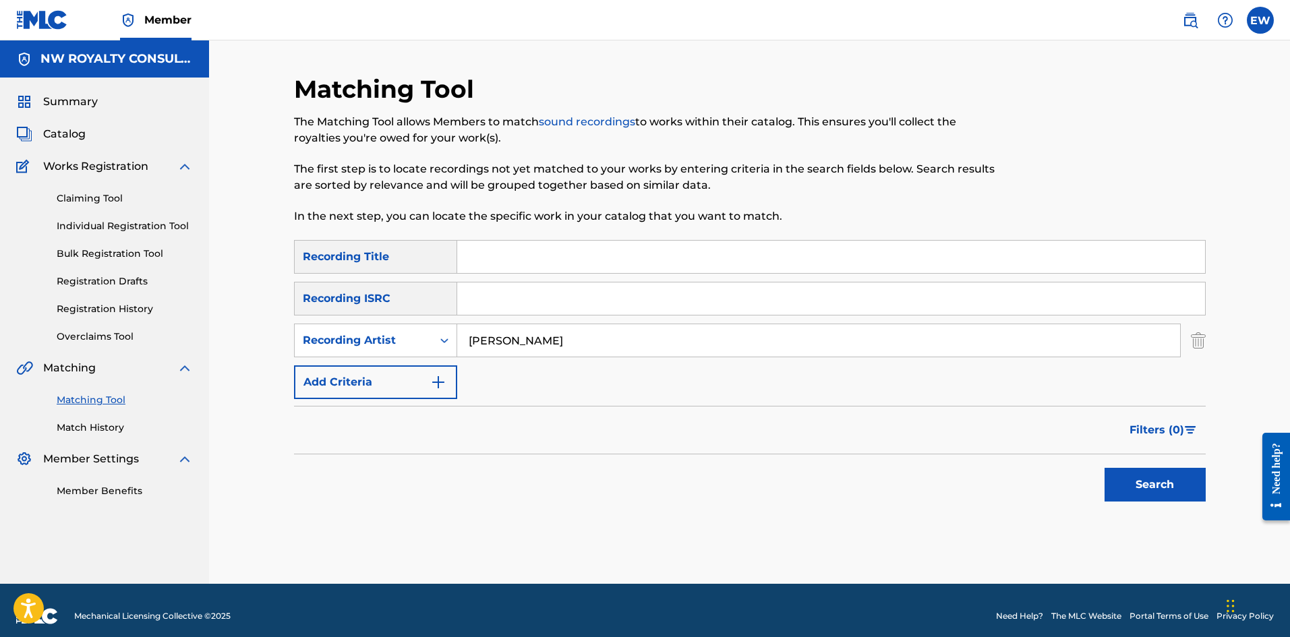
click at [556, 256] on input "Search Form" at bounding box center [831, 257] width 748 height 32
type input "STONE IN LOVE"
click at [1122, 476] on button "Search" at bounding box center [1155, 485] width 101 height 34
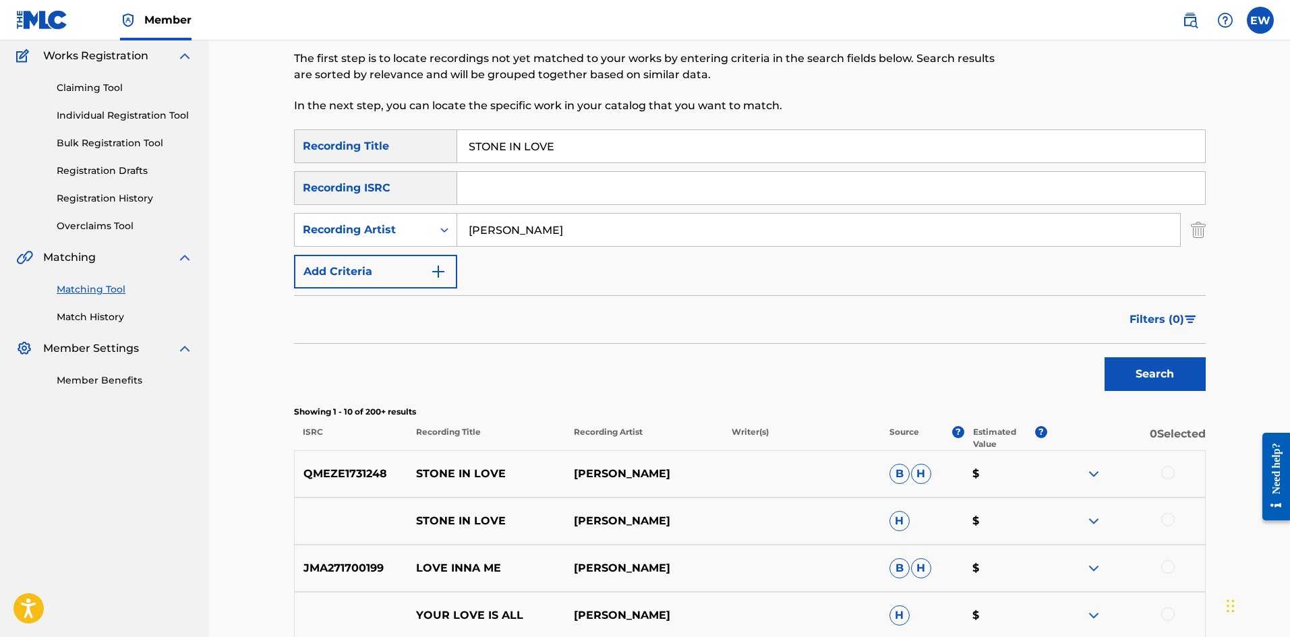
scroll to position [135, 0]
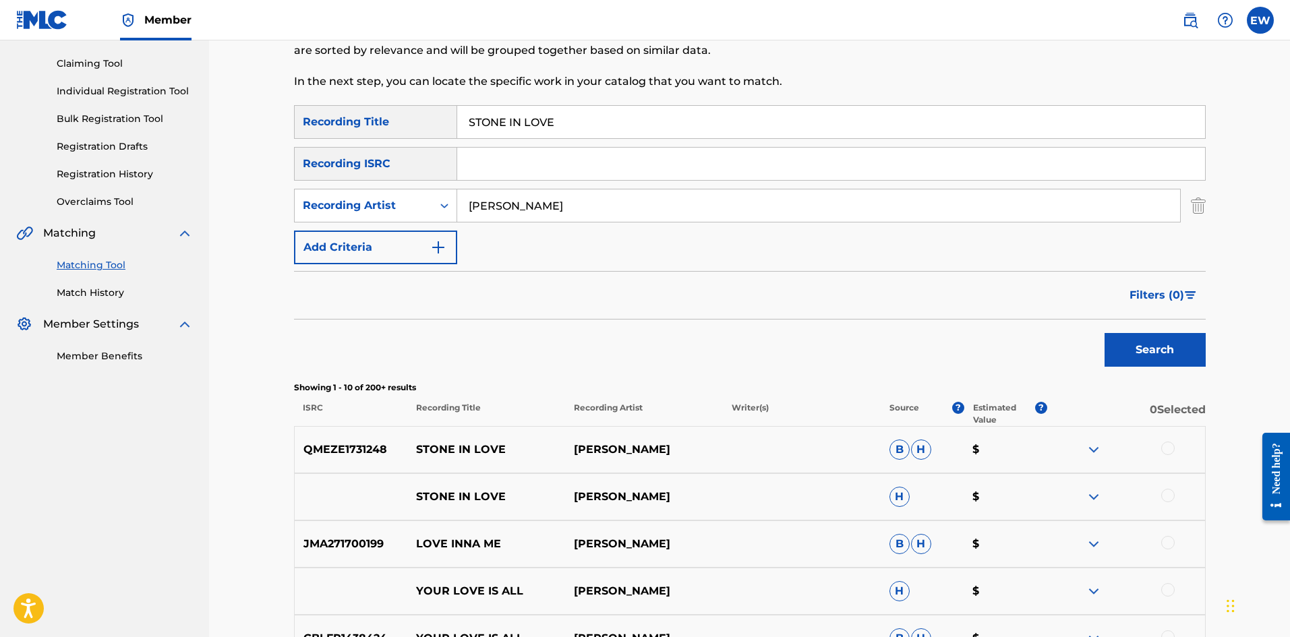
click at [1169, 450] on div at bounding box center [1167, 448] width 13 height 13
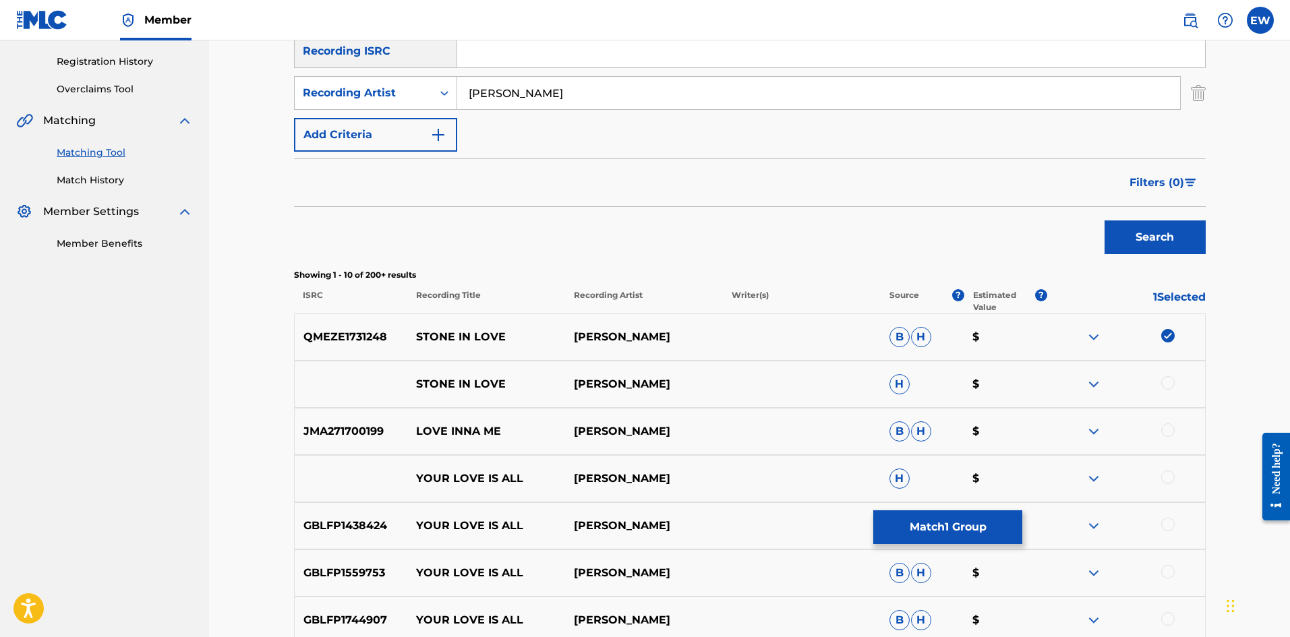
scroll to position [270, 0]
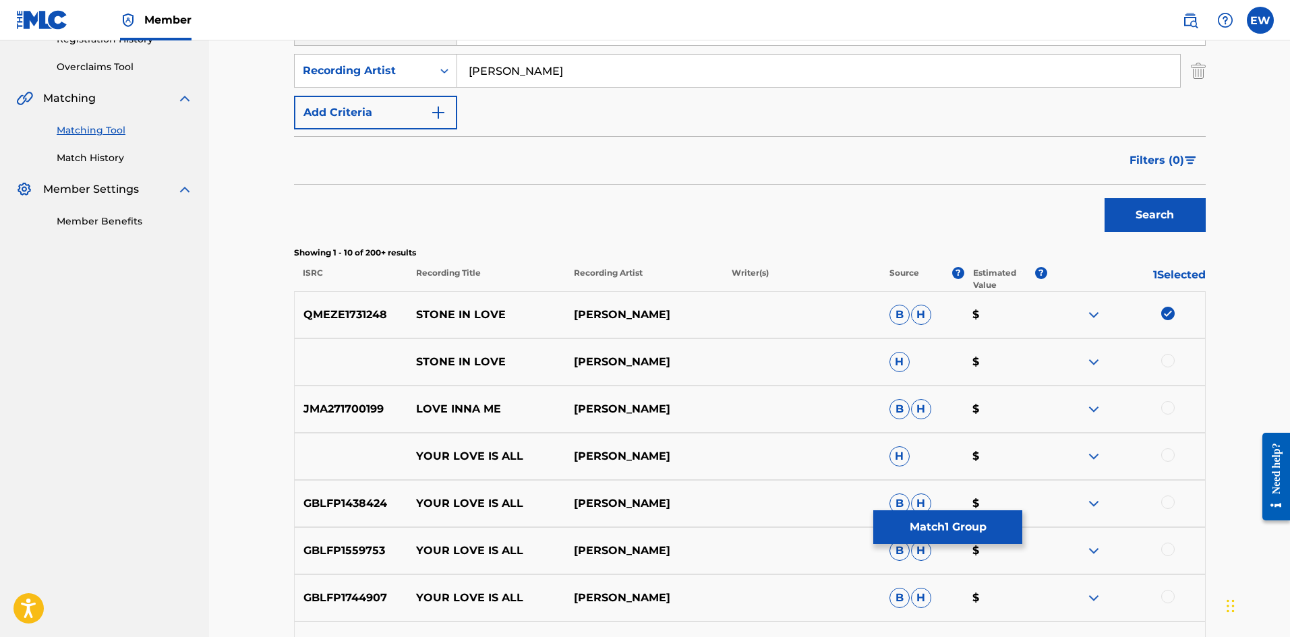
click at [1171, 360] on div at bounding box center [1167, 360] width 13 height 13
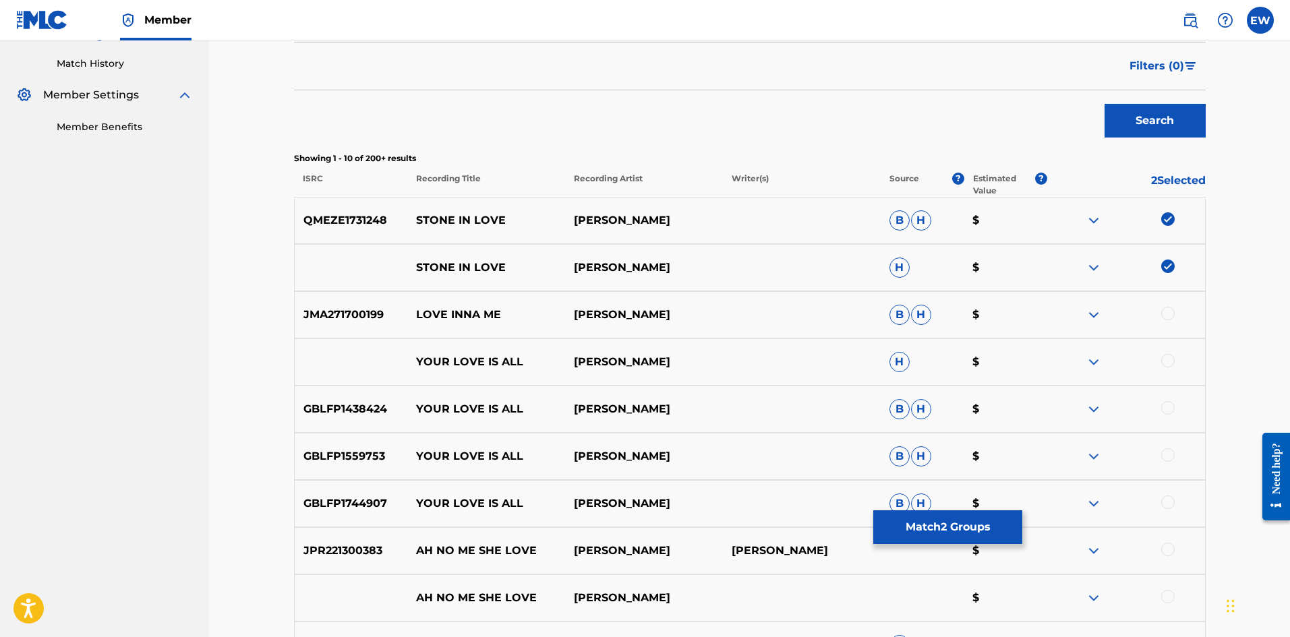
scroll to position [337, 0]
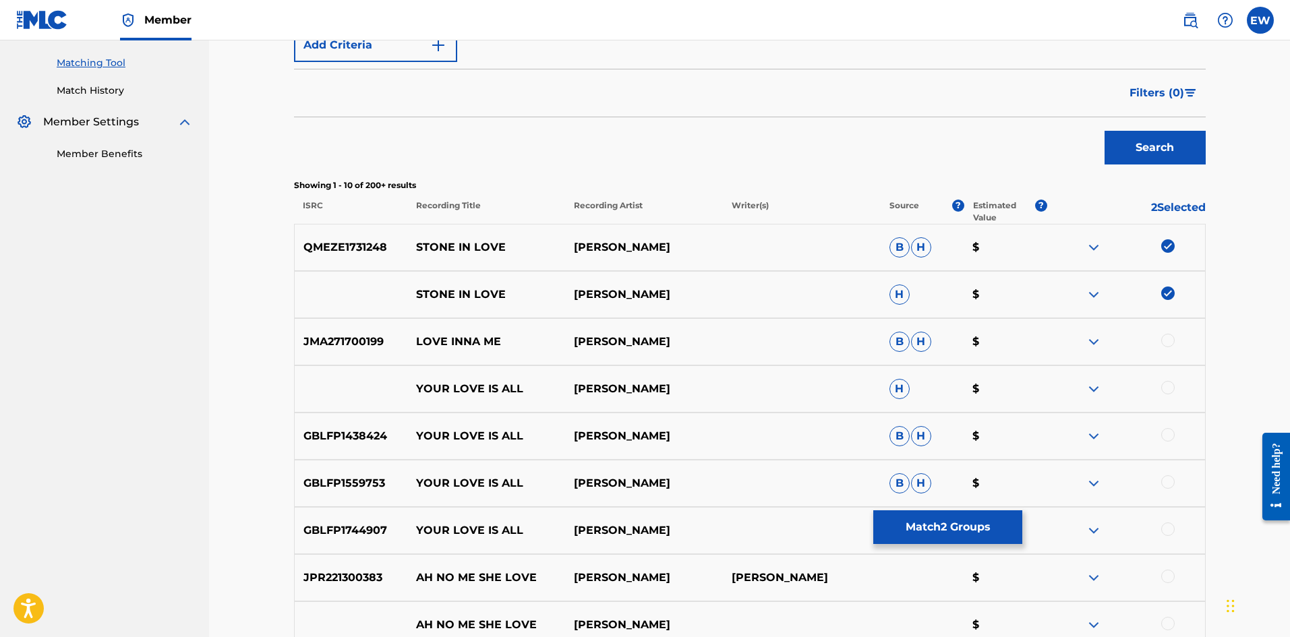
click at [967, 526] on button "Match 2 Groups" at bounding box center [947, 527] width 149 height 34
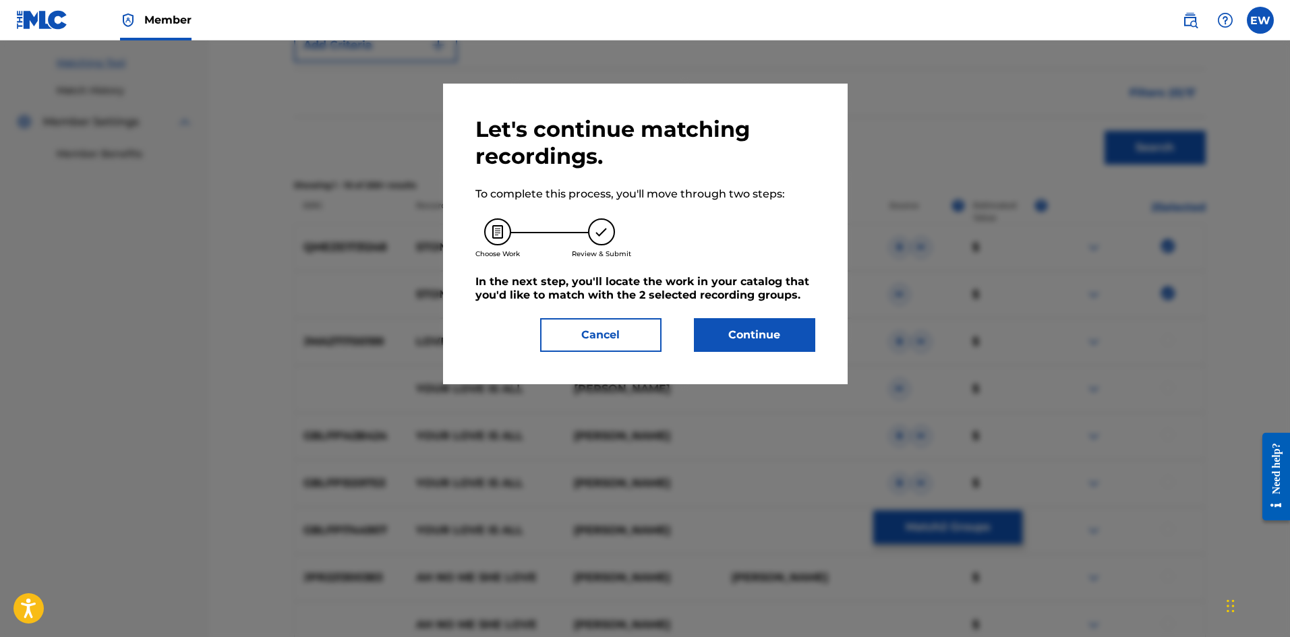
click at [774, 345] on button "Continue" at bounding box center [754, 335] width 121 height 34
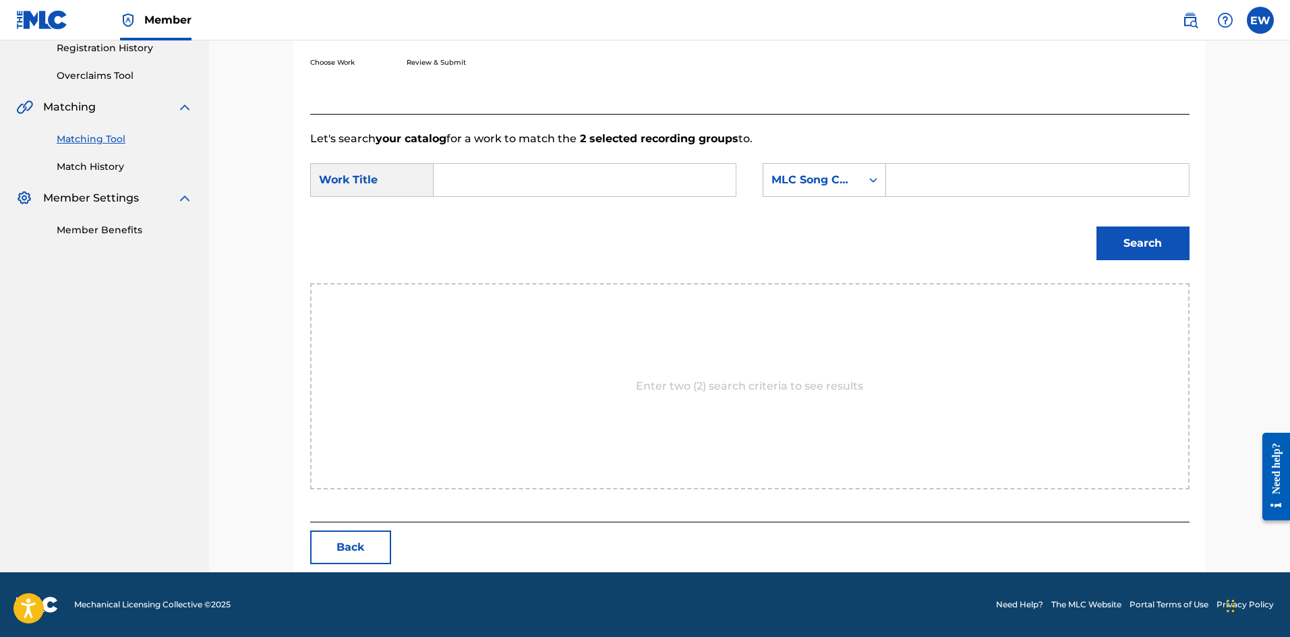
scroll to position [261, 0]
click at [576, 177] on input "Search Form" at bounding box center [584, 180] width 279 height 32
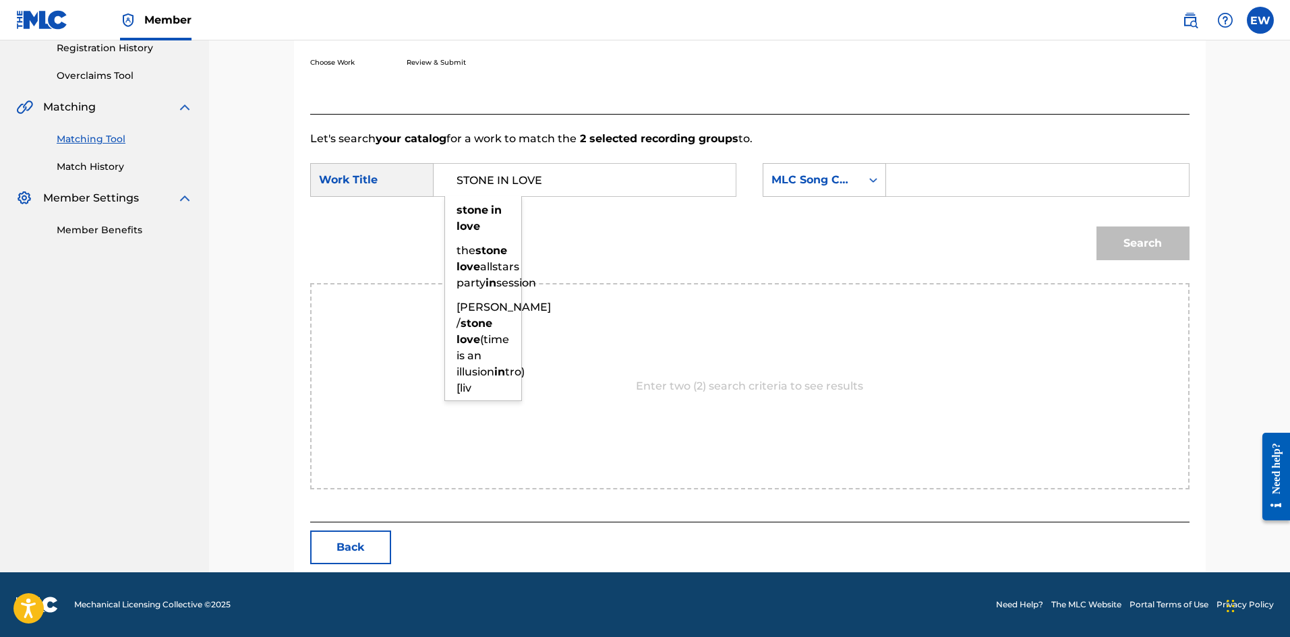
type input "STONE IN LOVE"
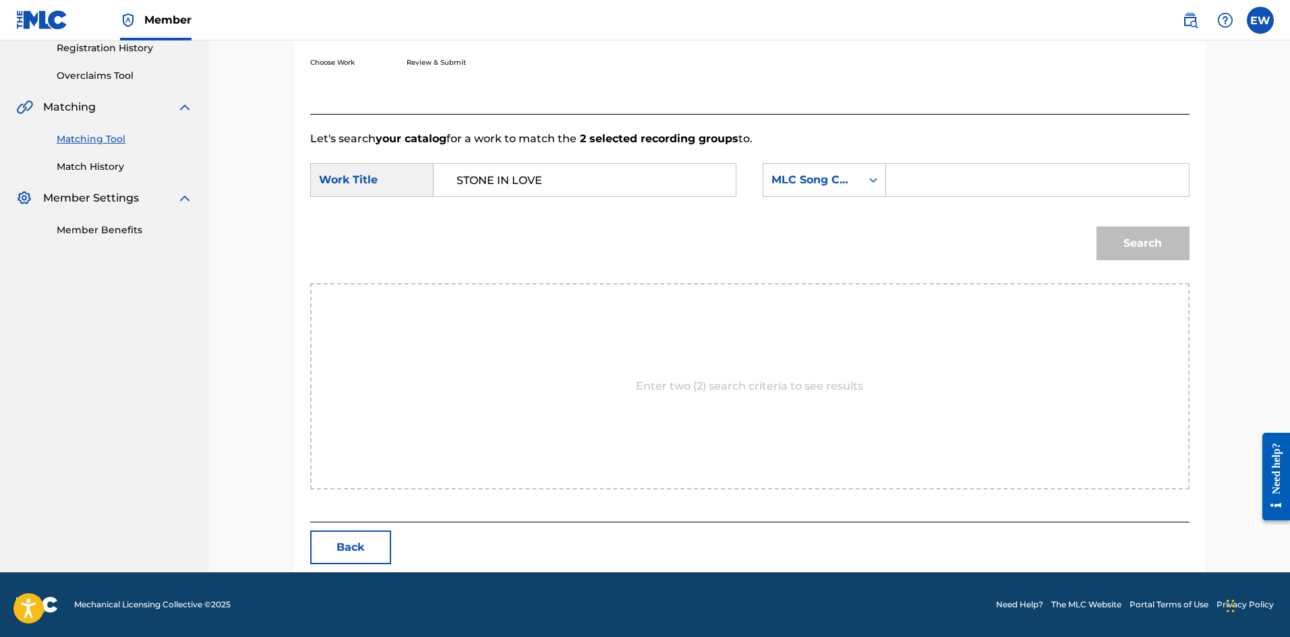
click at [1050, 184] on input "Search Form" at bounding box center [1037, 180] width 279 height 32
type input "SD30CS"
click at [1102, 245] on button "Search" at bounding box center [1142, 244] width 93 height 34
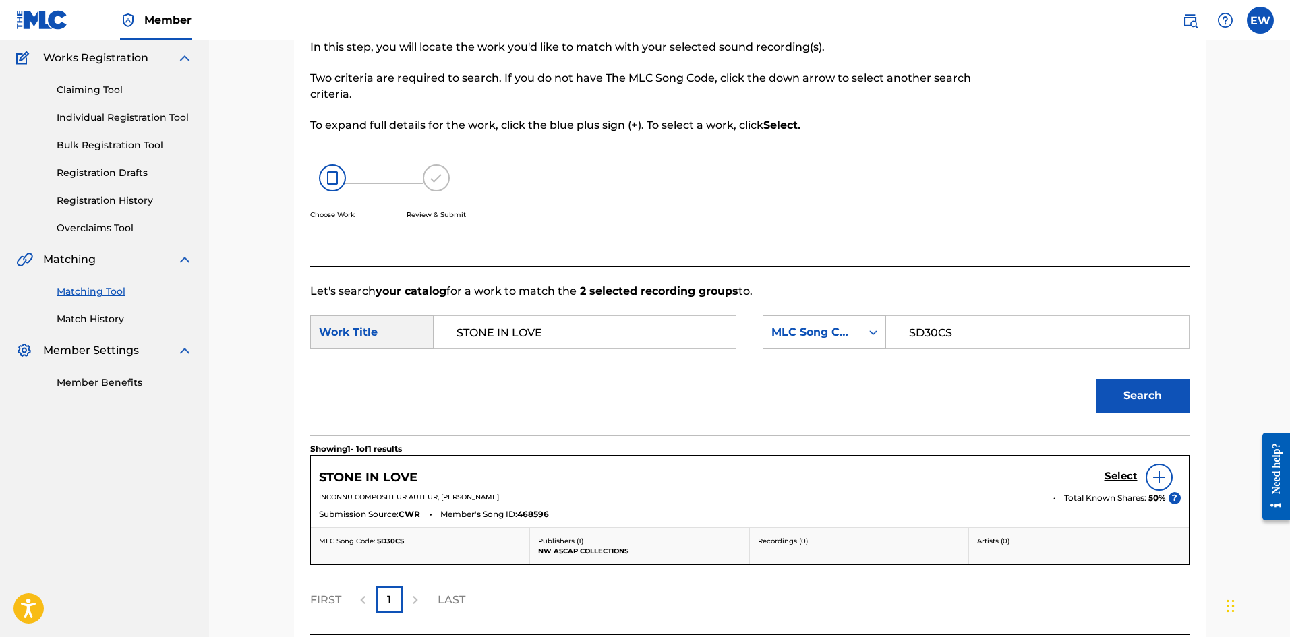
scroll to position [221, 0]
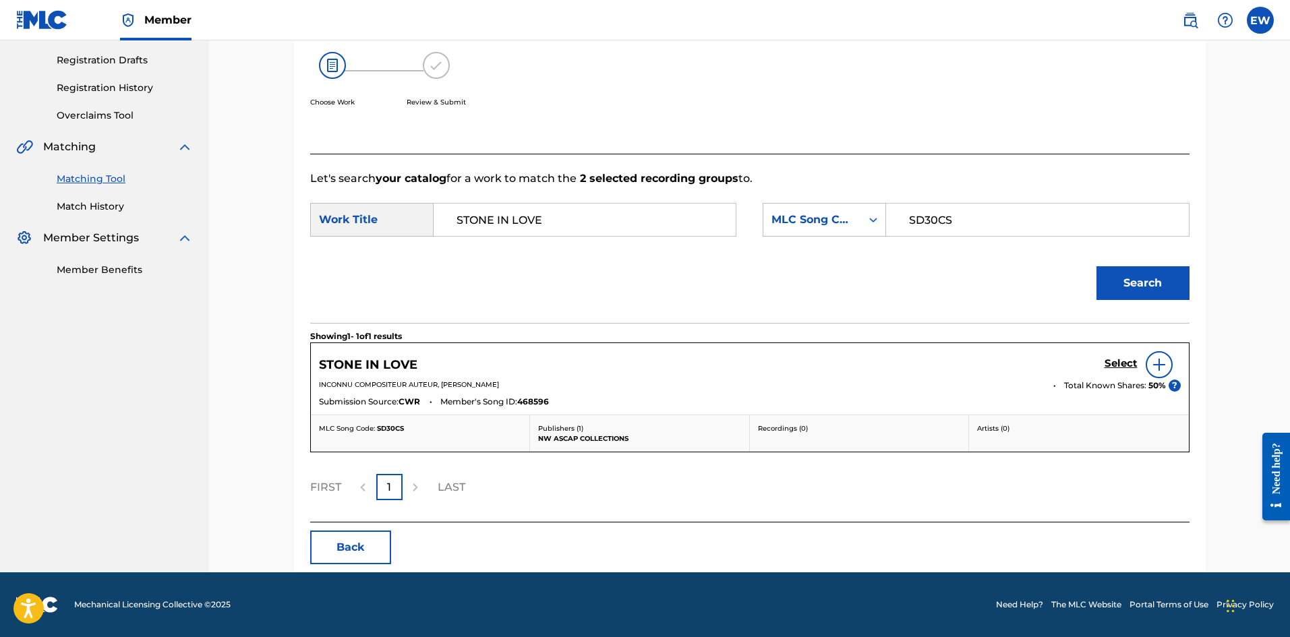
click at [1125, 355] on div "Select" at bounding box center [1143, 364] width 76 height 27
click at [1129, 360] on h5 "Select" at bounding box center [1121, 363] width 33 height 13
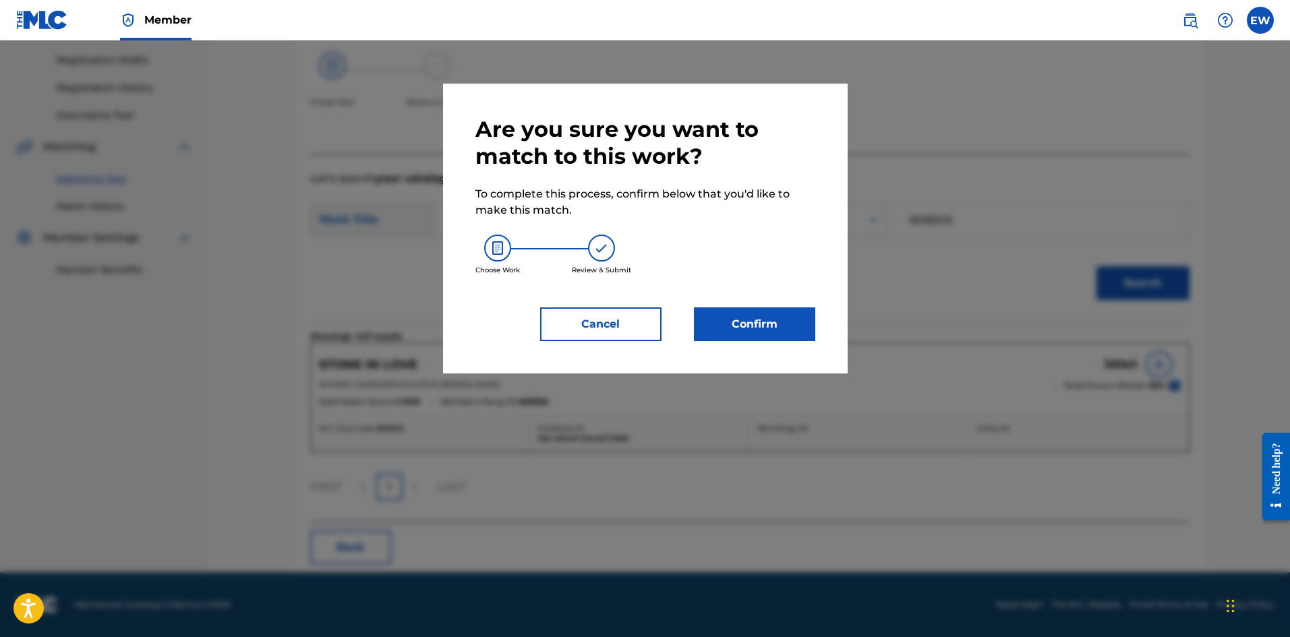
click at [769, 323] on button "Confirm" at bounding box center [754, 324] width 121 height 34
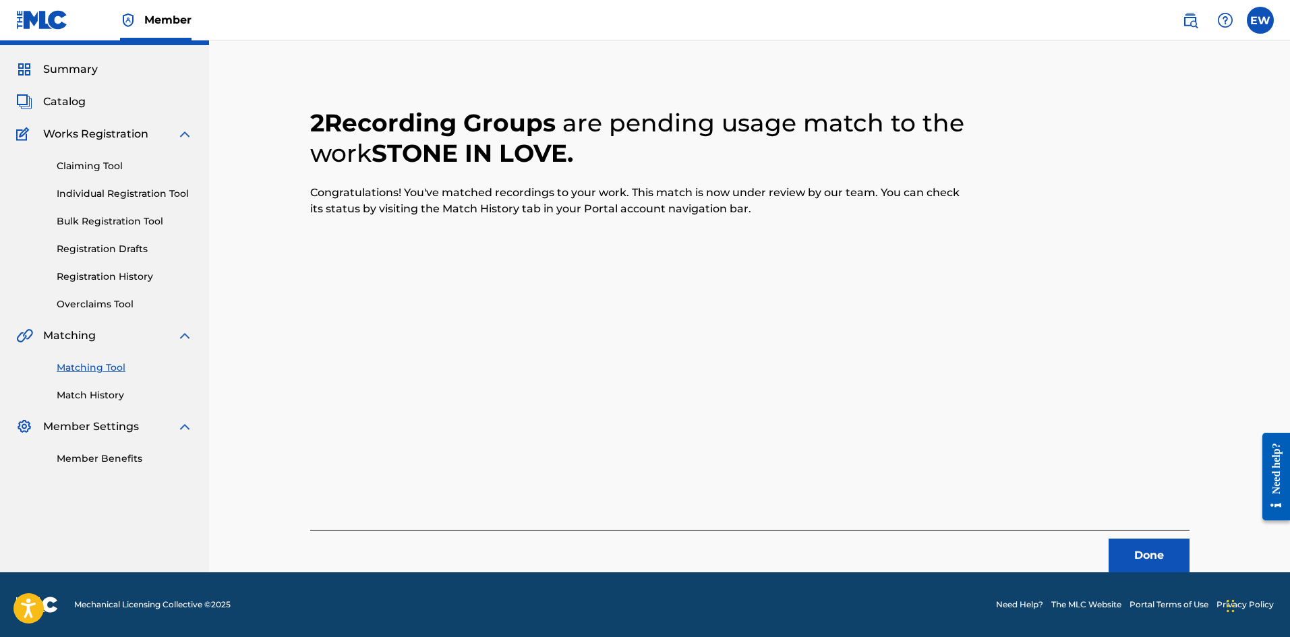
scroll to position [32, 0]
click at [1136, 543] on button "Done" at bounding box center [1149, 556] width 81 height 34
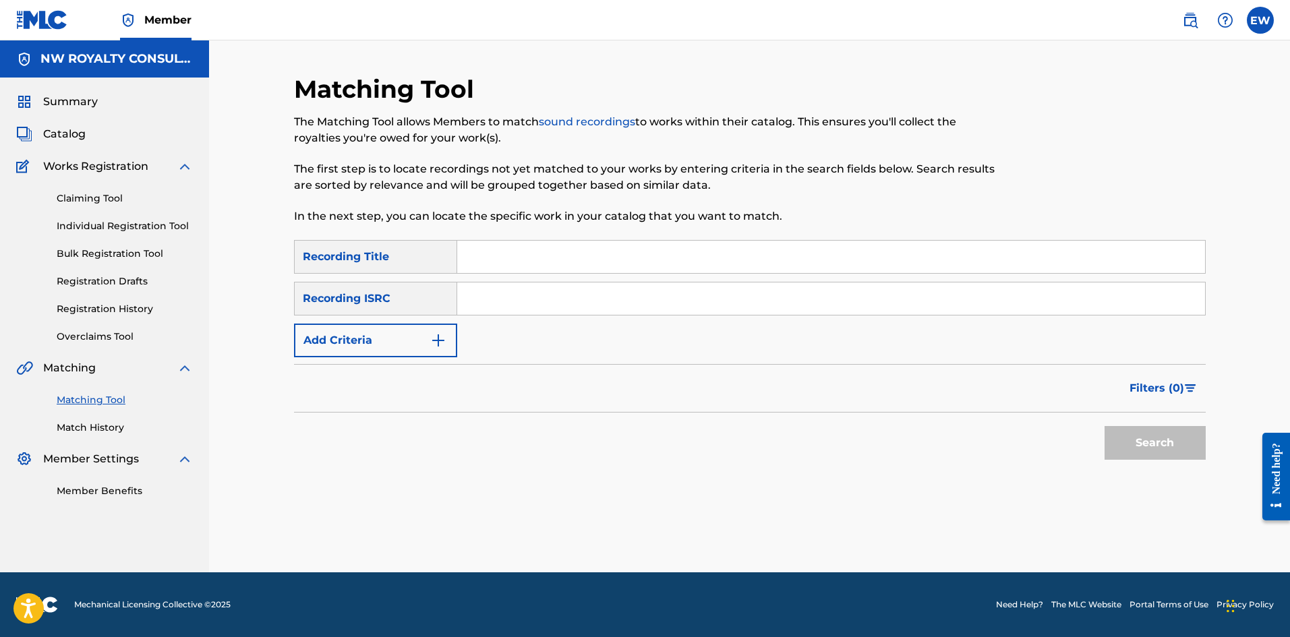
scroll to position [0, 0]
click at [308, 344] on button "Add Criteria" at bounding box center [375, 341] width 163 height 34
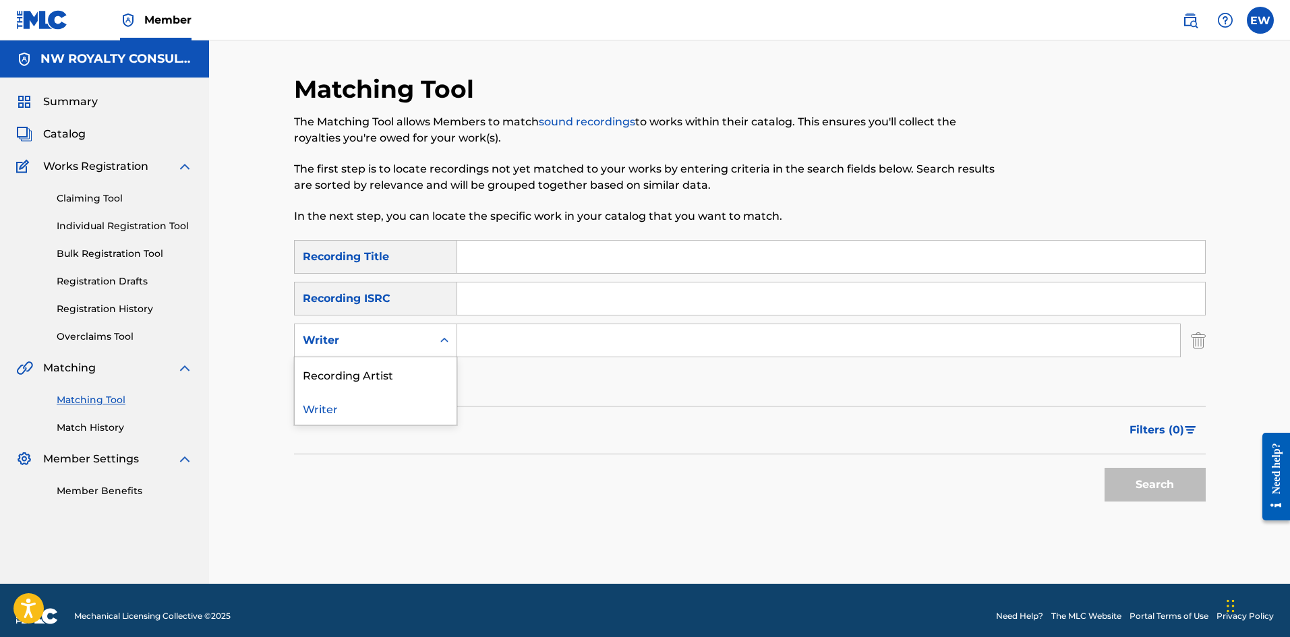
click at [309, 343] on div "Writer" at bounding box center [363, 340] width 121 height 16
drag, startPoint x: 323, startPoint y: 365, endPoint x: 423, endPoint y: 358, distance: 100.7
click at [329, 366] on div "Recording Artist" at bounding box center [376, 374] width 162 height 34
click at [530, 348] on input "Search Form" at bounding box center [818, 340] width 723 height 32
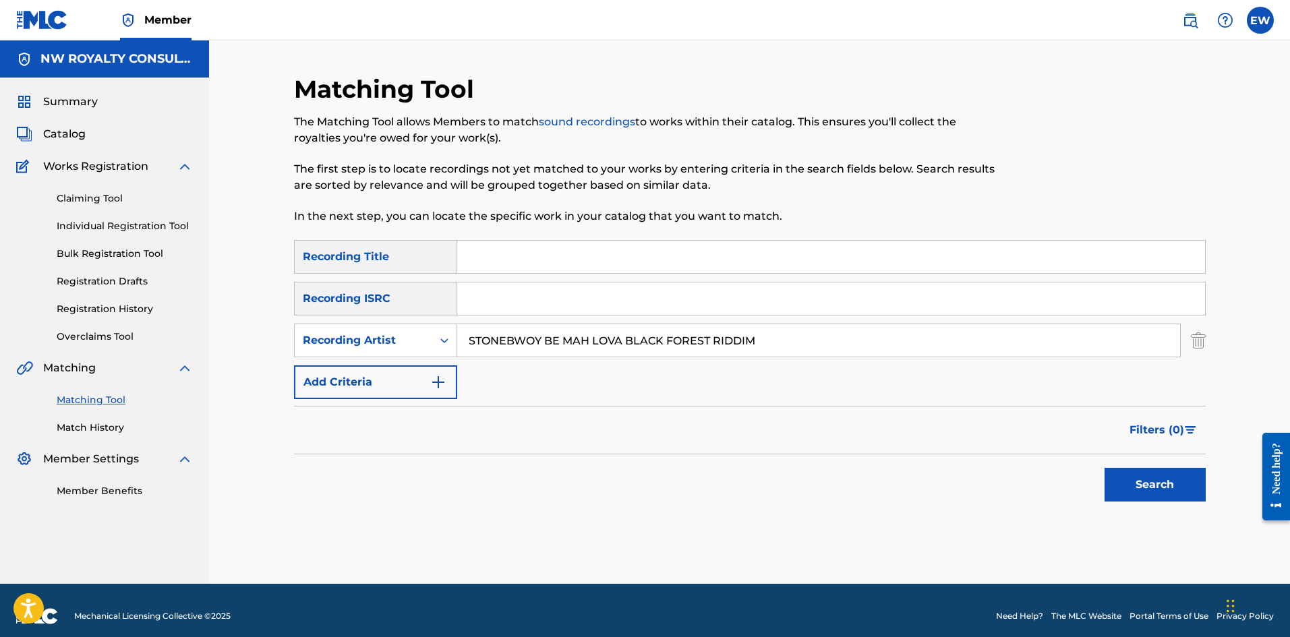
type input "STONEBWOY BE MAH LOVA BLACK FOREST RIDDIM"
click at [513, 254] on input "Search Form" at bounding box center [831, 257] width 748 height 32
type input "STONEBWOY BE MAH LOVA"
click at [1149, 486] on button "Search" at bounding box center [1155, 485] width 101 height 34
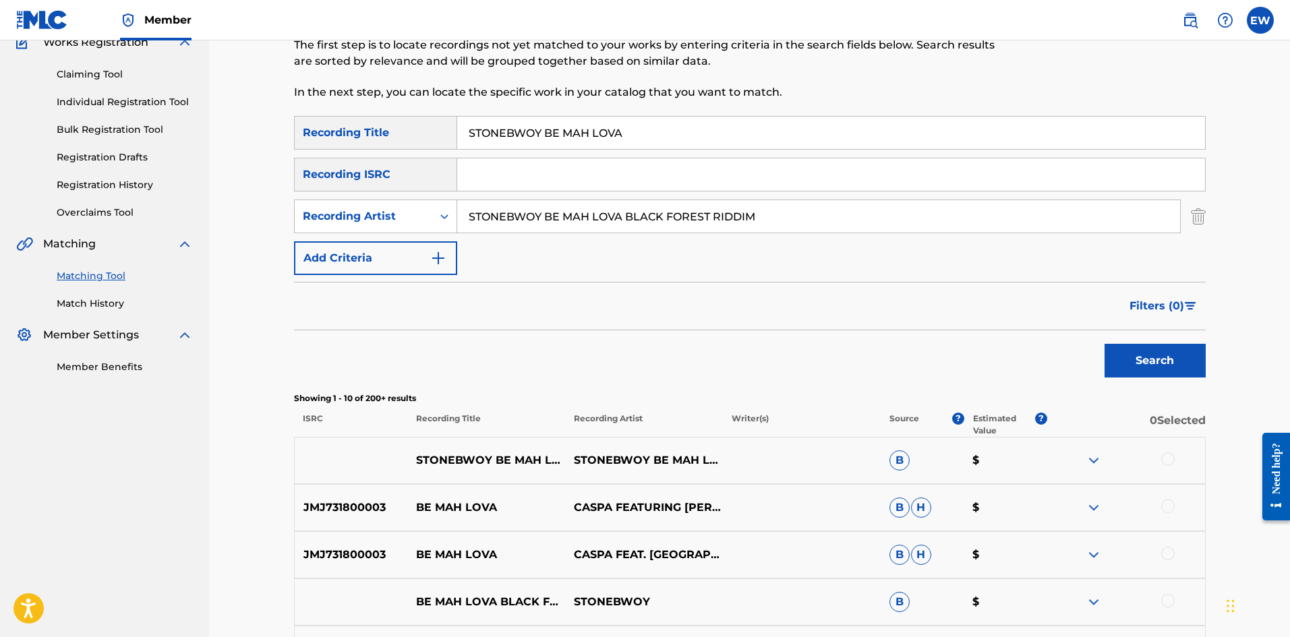
scroll to position [135, 0]
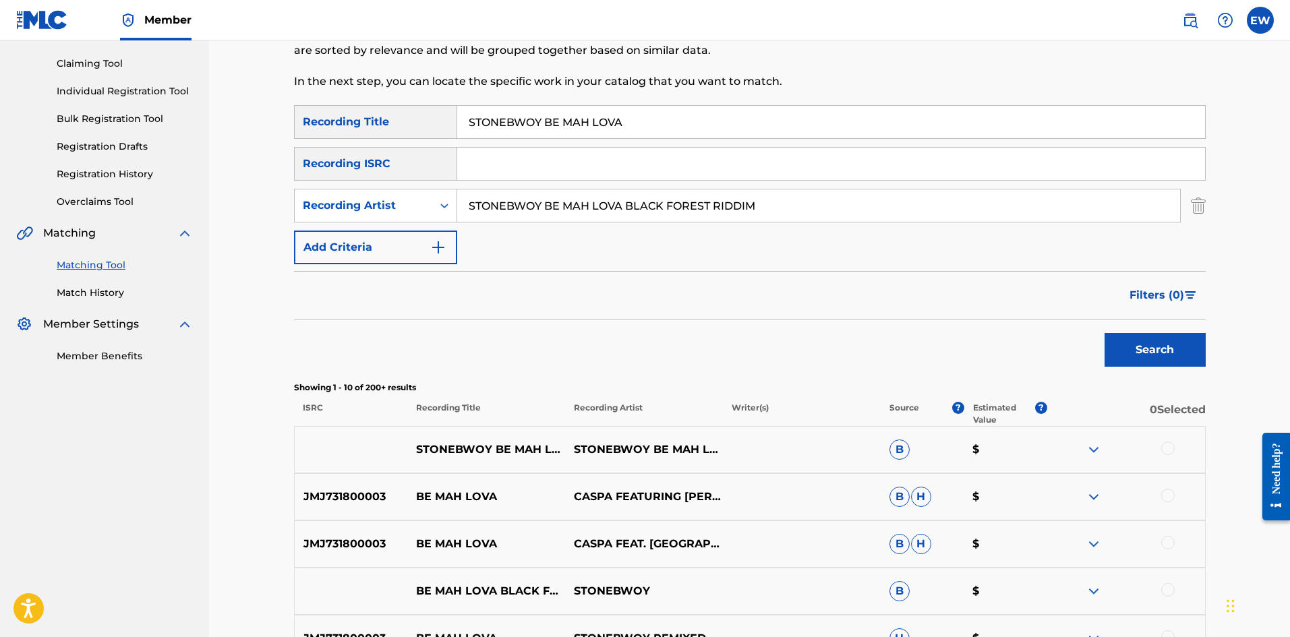
click at [1163, 448] on div at bounding box center [1167, 448] width 13 height 13
click at [1176, 496] on div at bounding box center [1126, 497] width 158 height 16
click at [1164, 496] on div at bounding box center [1167, 495] width 13 height 13
click at [1164, 541] on div at bounding box center [1167, 542] width 13 height 13
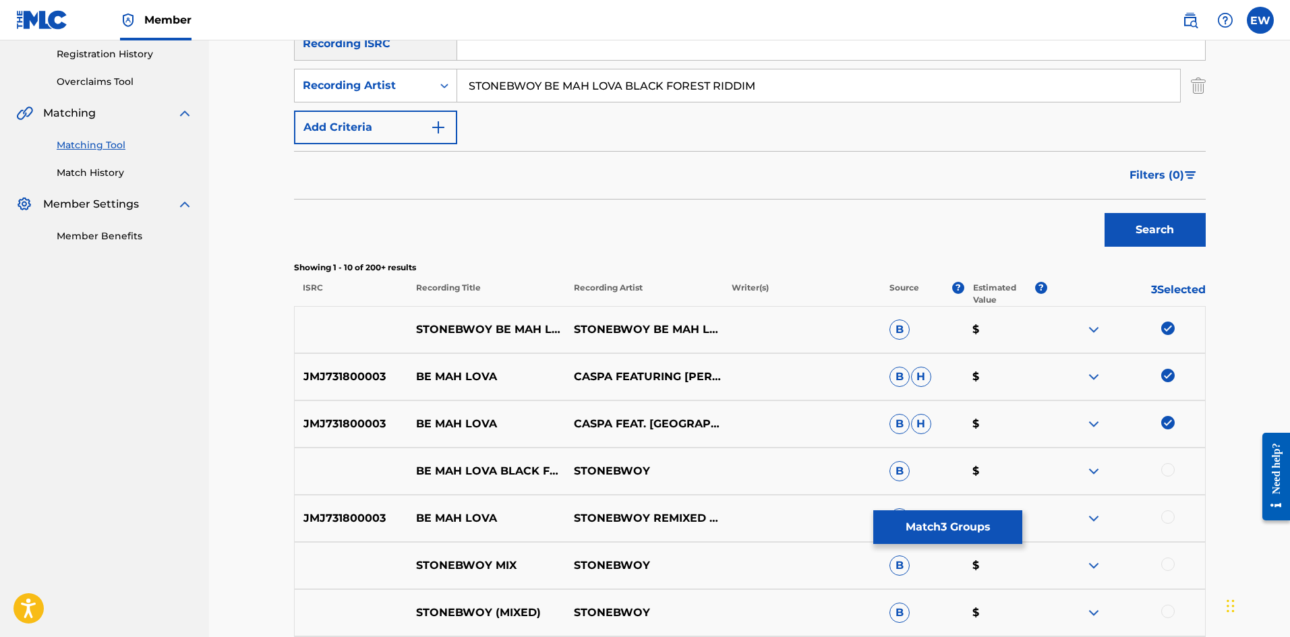
scroll to position [270, 0]
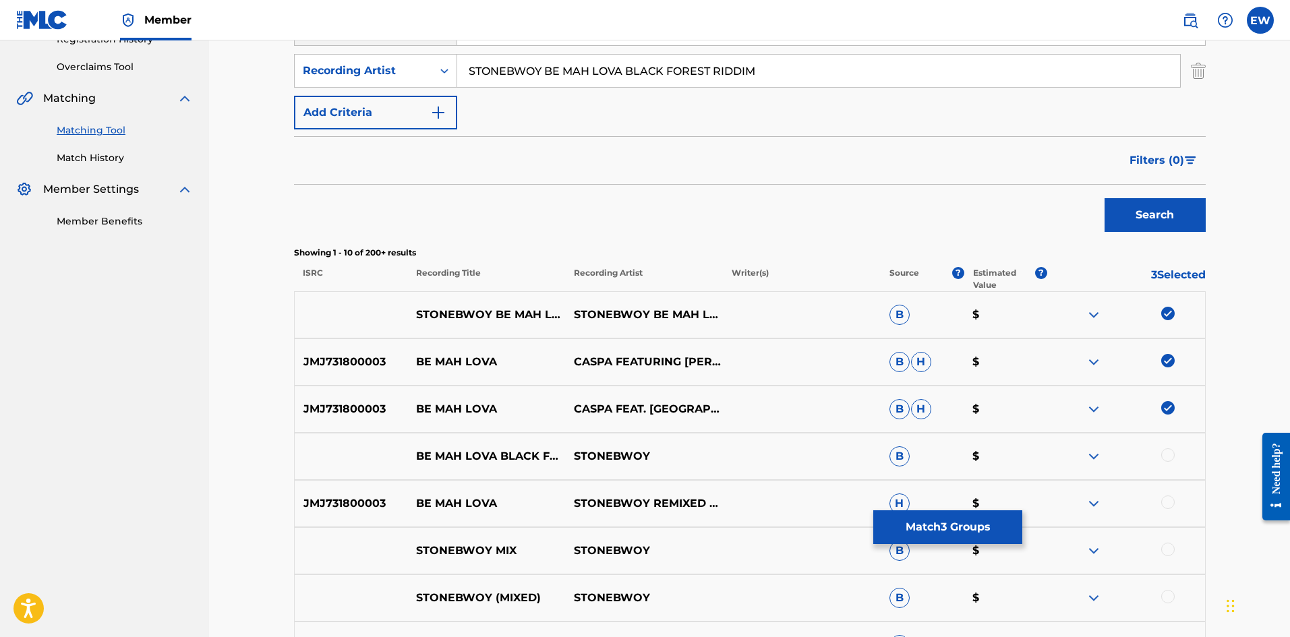
click at [1169, 454] on div at bounding box center [1167, 454] width 13 height 13
click at [1173, 501] on div at bounding box center [1167, 502] width 13 height 13
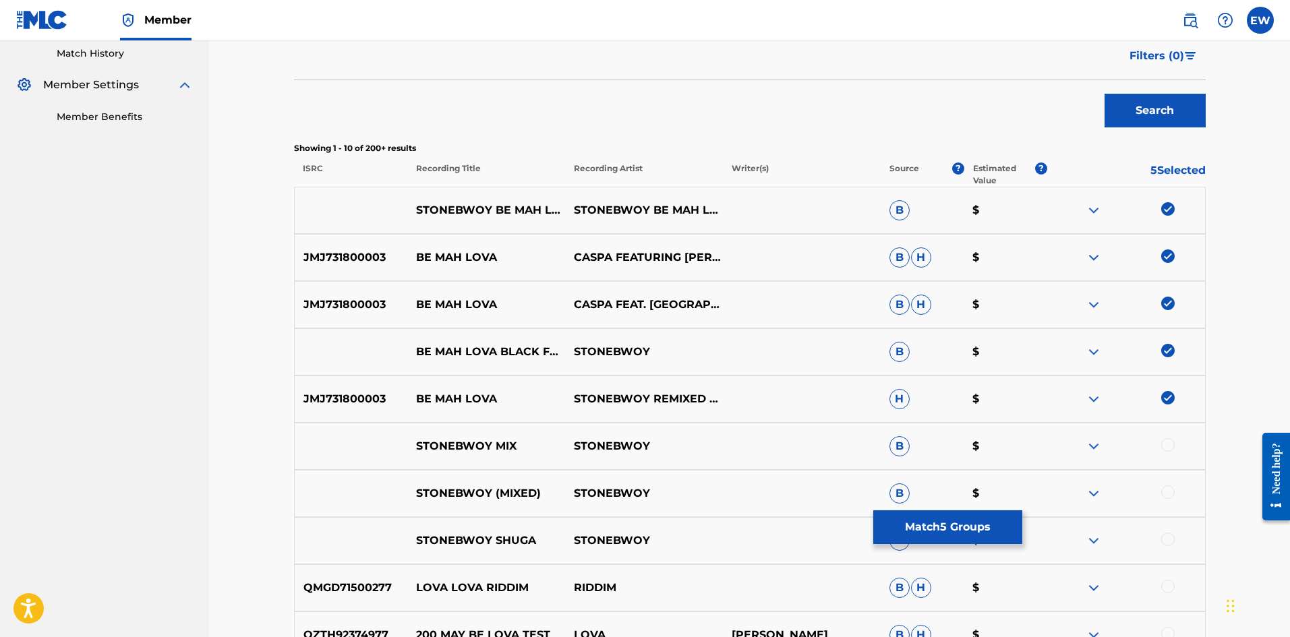
scroll to position [405, 0]
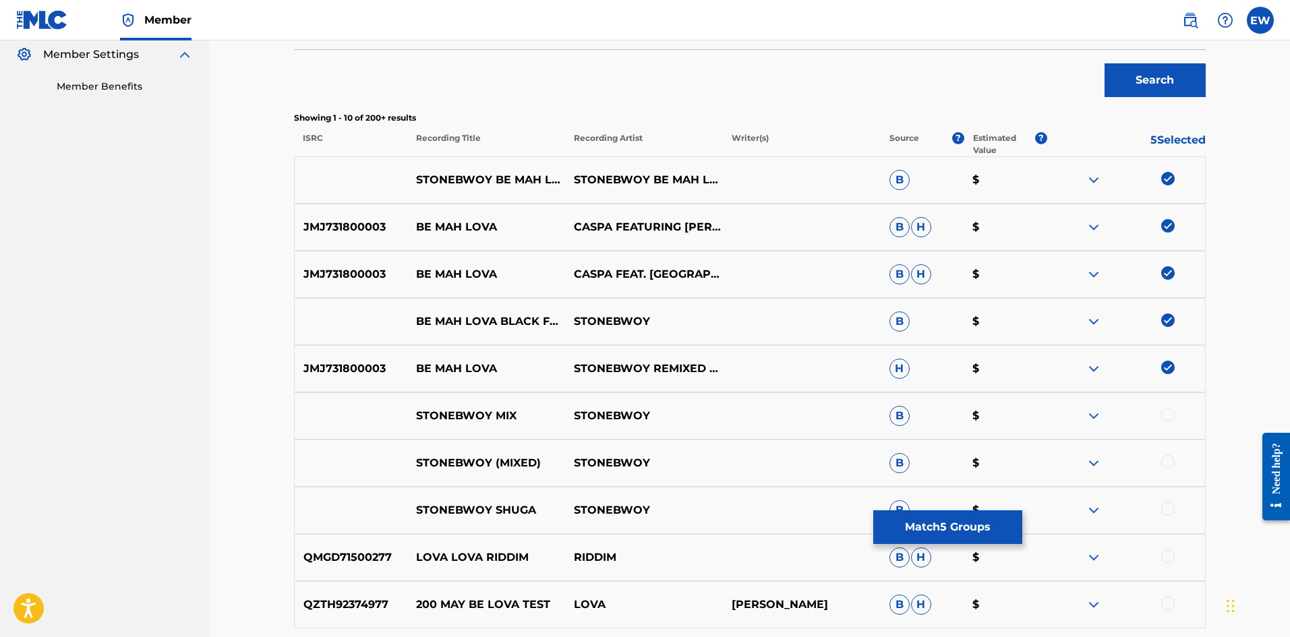
click at [879, 520] on button "Match 5 Groups" at bounding box center [947, 527] width 149 height 34
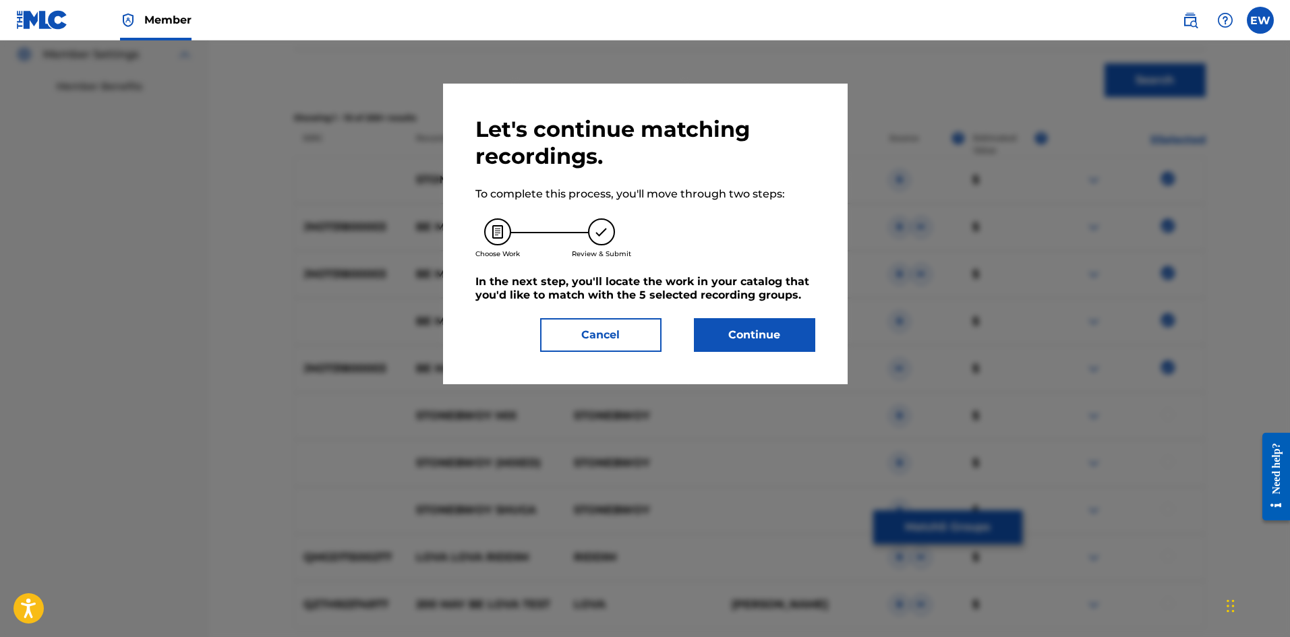
click at [732, 343] on button "Continue" at bounding box center [754, 335] width 121 height 34
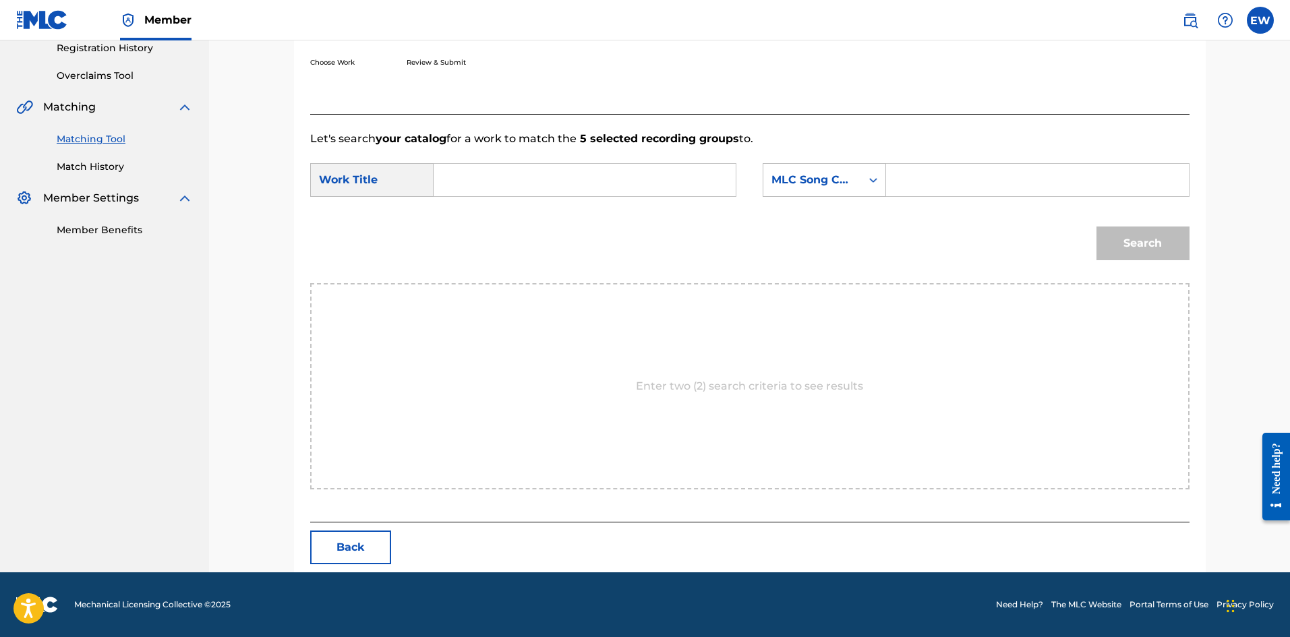
click at [549, 181] on input "Search Form" at bounding box center [584, 180] width 279 height 32
type input "STONEBWOY BE MAH LOVA"
click at [949, 183] on input "Search Form" at bounding box center [1037, 180] width 279 height 32
type input "BA6QX9"
click at [1111, 236] on button "Search" at bounding box center [1142, 244] width 93 height 34
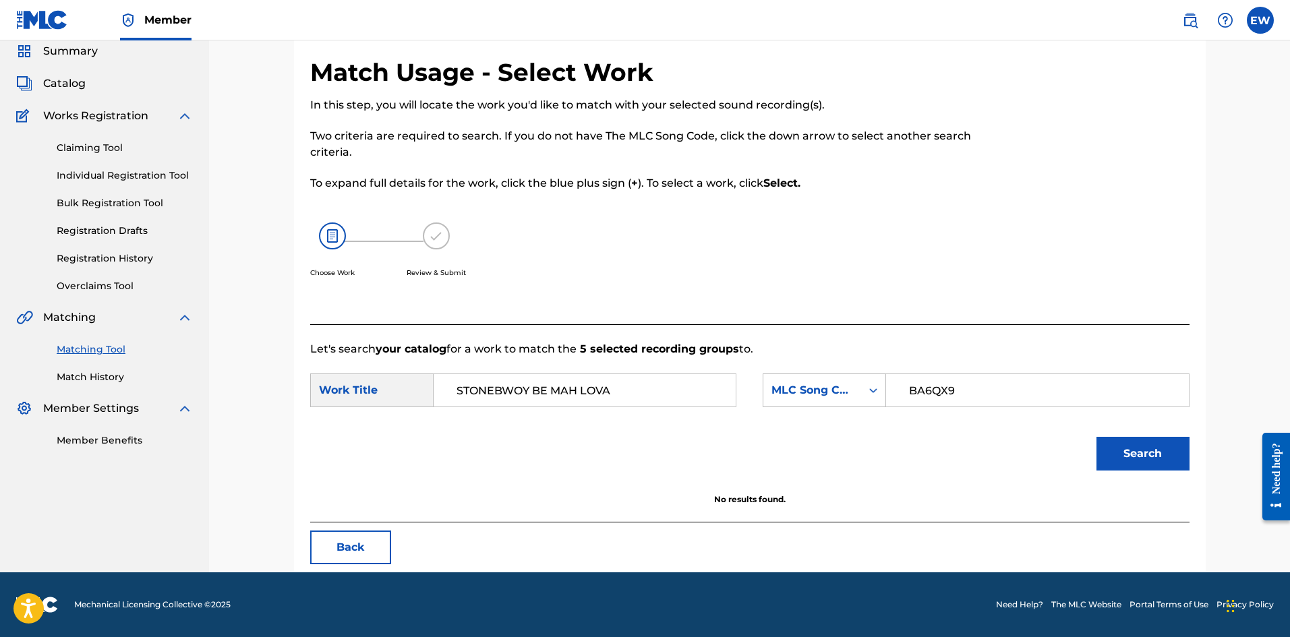
click at [1156, 452] on button "Search" at bounding box center [1142, 454] width 93 height 34
click at [358, 539] on button "Back" at bounding box center [350, 548] width 81 height 34
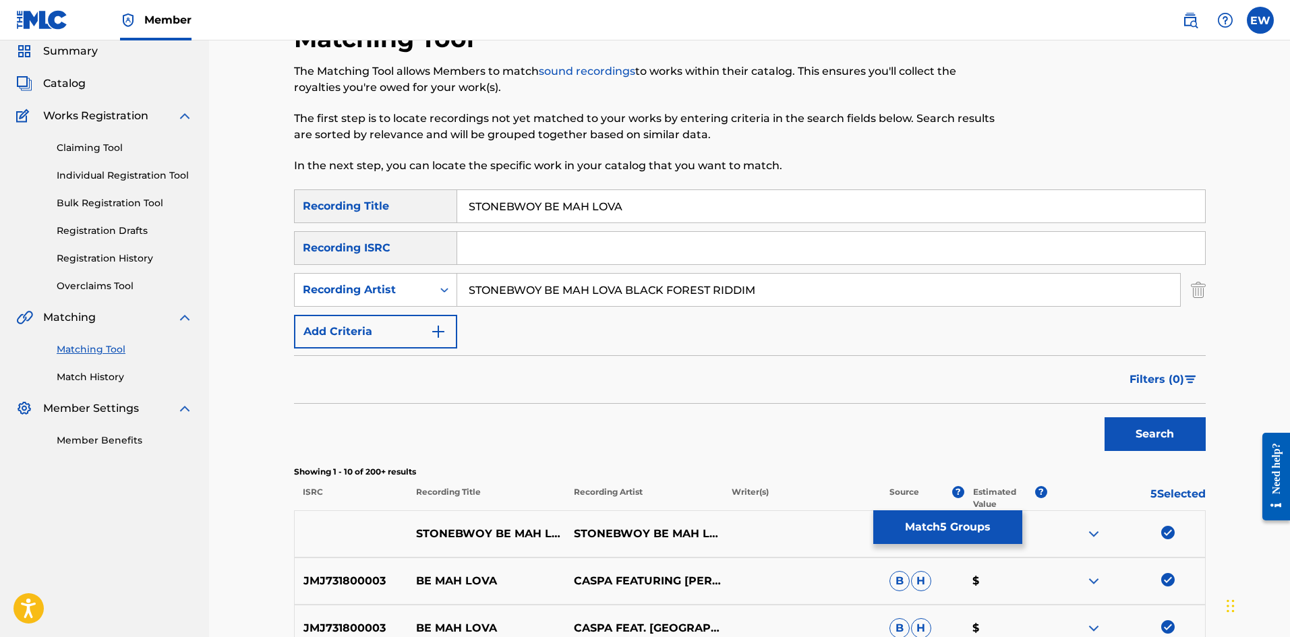
click at [962, 537] on button "Match 5 Groups" at bounding box center [947, 527] width 149 height 34
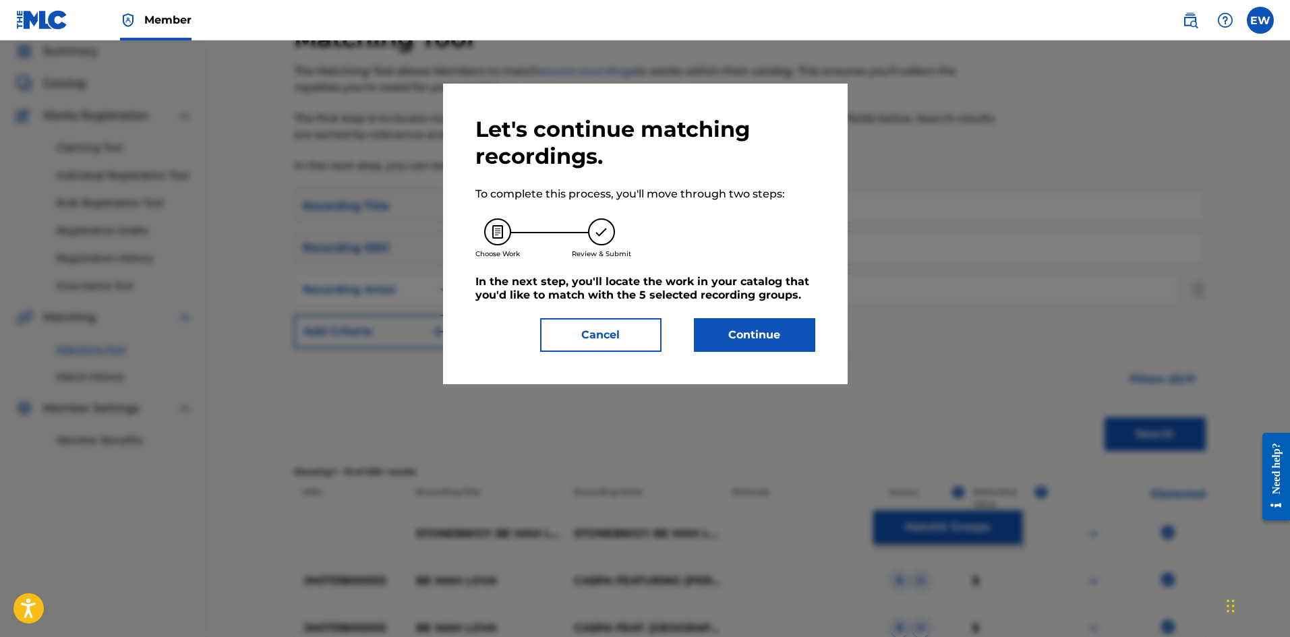
click at [725, 324] on button "Continue" at bounding box center [754, 335] width 121 height 34
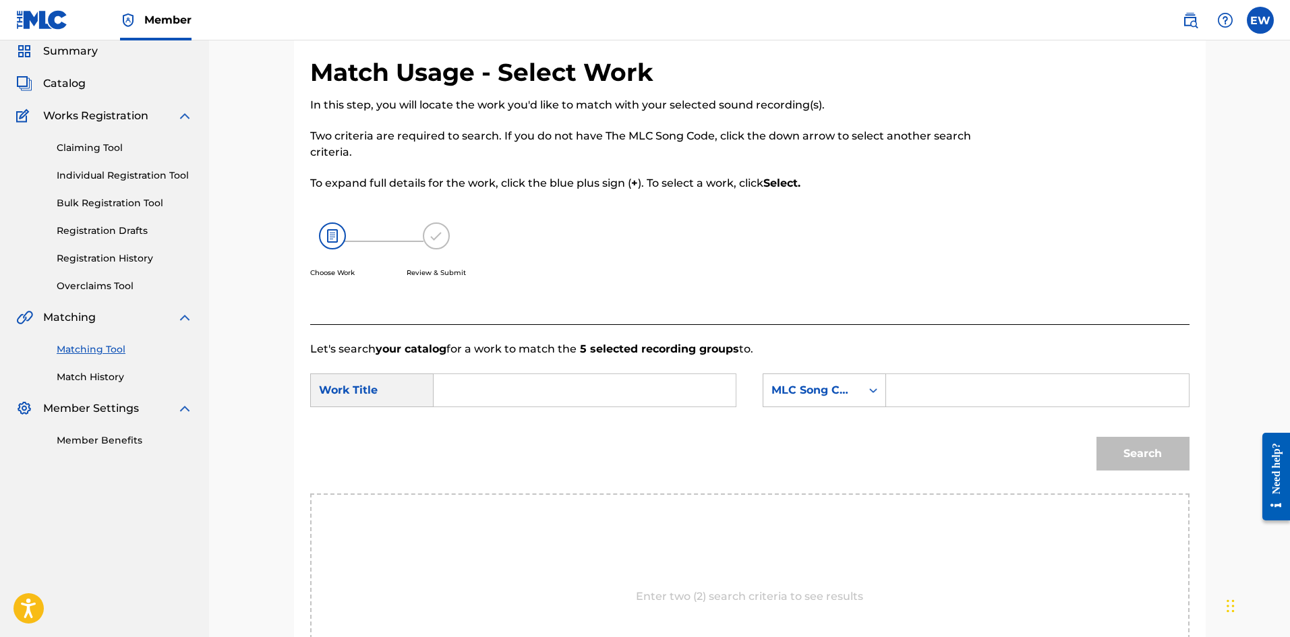
click at [661, 398] on input "Search Form" at bounding box center [584, 390] width 279 height 32
click at [655, 376] on input "Search Form" at bounding box center [584, 390] width 279 height 32
drag, startPoint x: 535, startPoint y: 389, endPoint x: 413, endPoint y: 405, distance: 123.1
click at [419, 405] on div "SearchWithCriteria55ac0352-0275-48da-bb51-f9fd669b7df4 Work Title STONEBWOY BE …" at bounding box center [523, 391] width 426 height 34
type input "BE MAH LOVA"
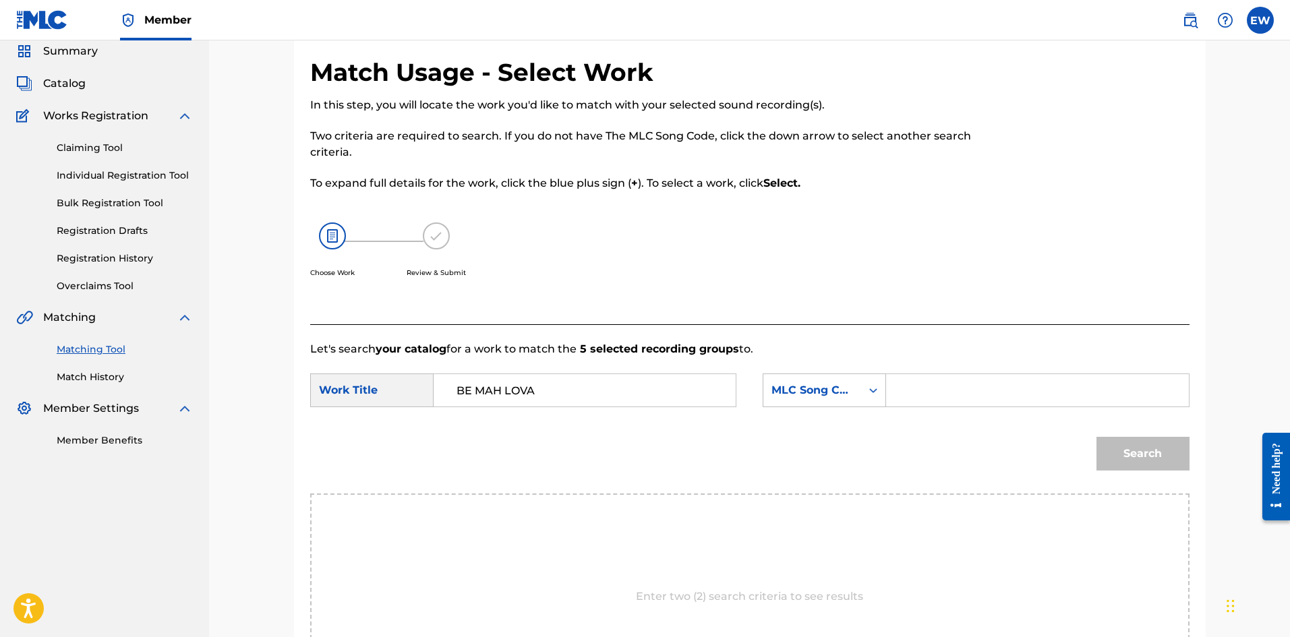
click at [958, 391] on input "Search Form" at bounding box center [1037, 390] width 279 height 32
type input "BA6QX9"
click at [1123, 439] on button "Search" at bounding box center [1142, 454] width 93 height 34
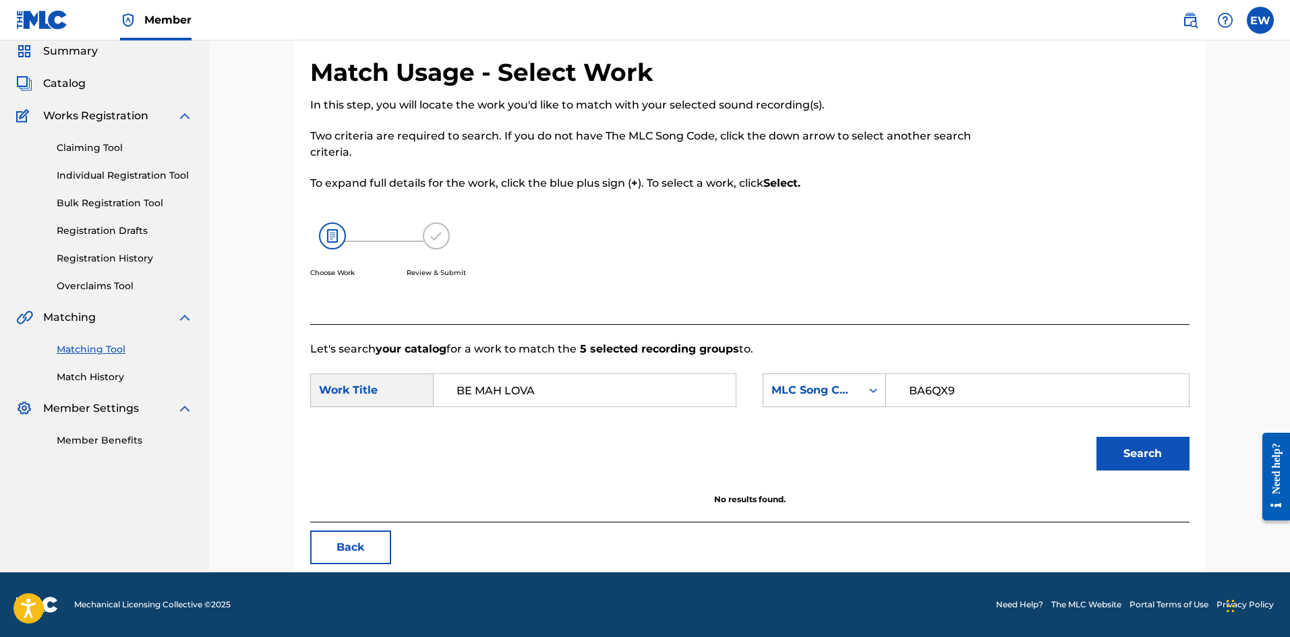
click at [1092, 442] on div "Search" at bounding box center [1140, 450] width 100 height 54
drag, startPoint x: 1094, startPoint y: 443, endPoint x: 1101, endPoint y: 443, distance: 7.4
click at [1096, 443] on div "Search" at bounding box center [1140, 450] width 100 height 54
click at [1114, 444] on button "Search" at bounding box center [1142, 454] width 93 height 34
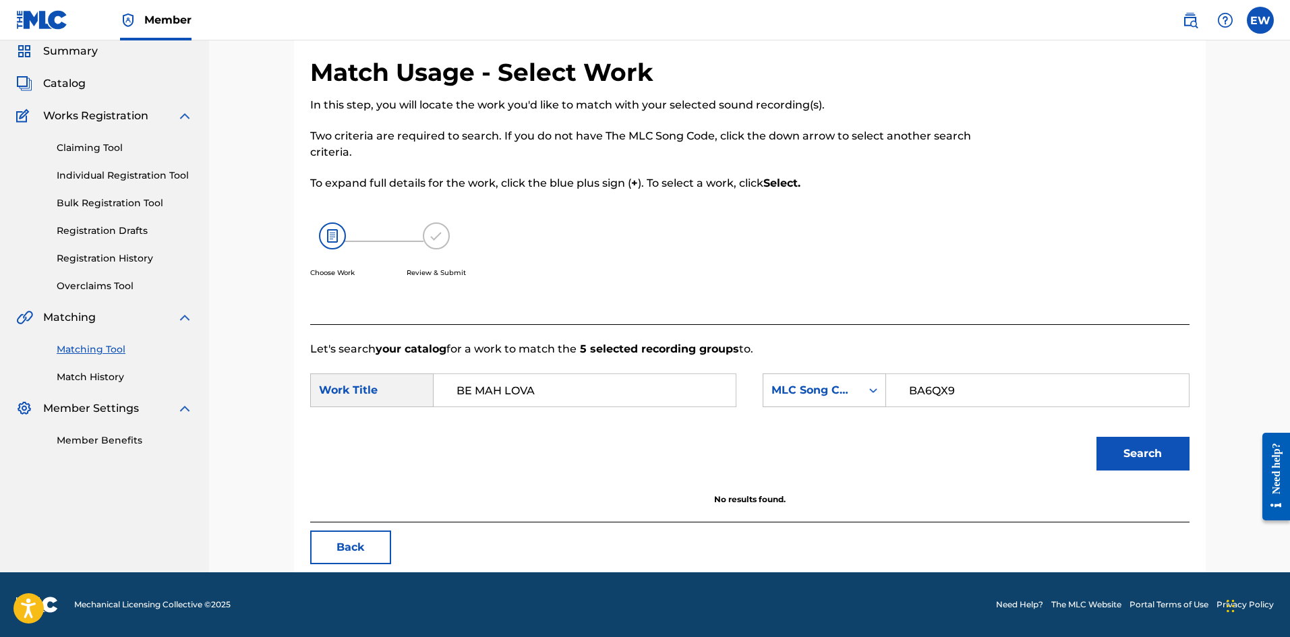
click at [362, 545] on button "Back" at bounding box center [350, 548] width 81 height 34
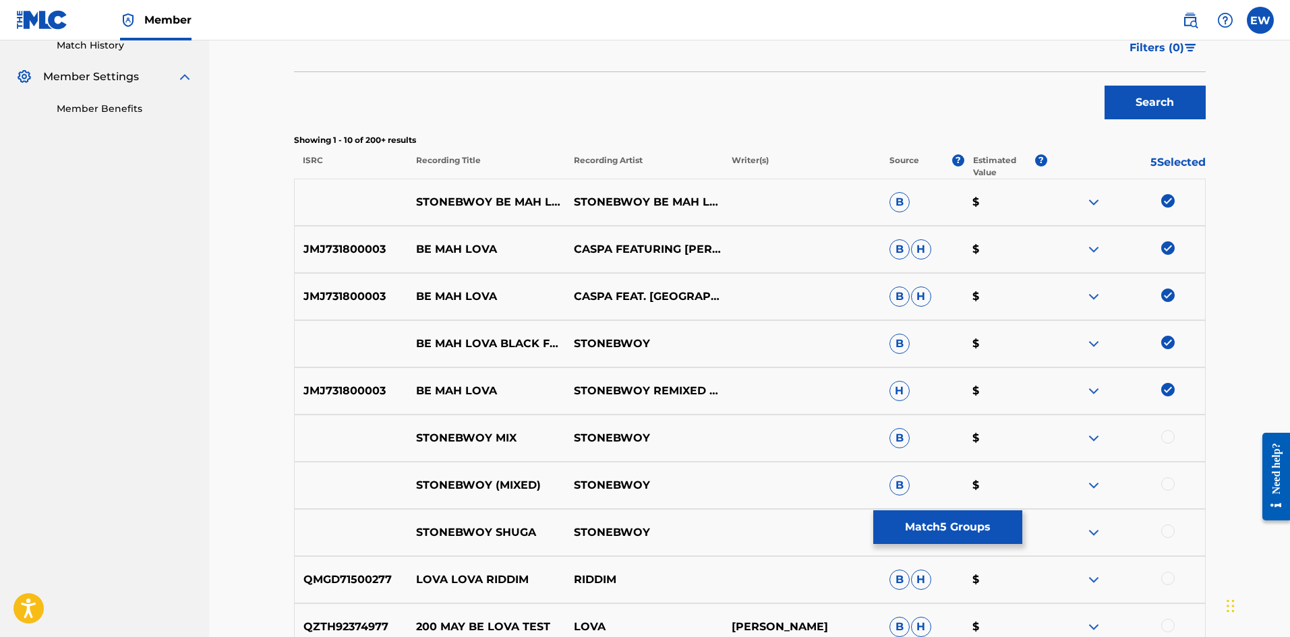
scroll to position [388, 0]
